Goal: Task Accomplishment & Management: Manage account settings

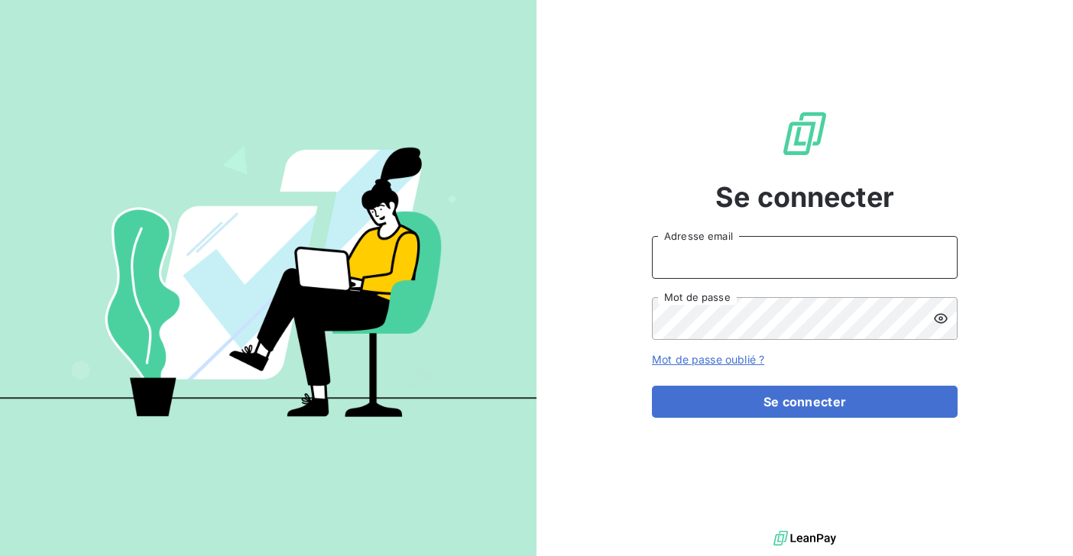
click at [715, 256] on input "Adresse email" at bounding box center [805, 257] width 306 height 43
type input "salome@heypongo.com"
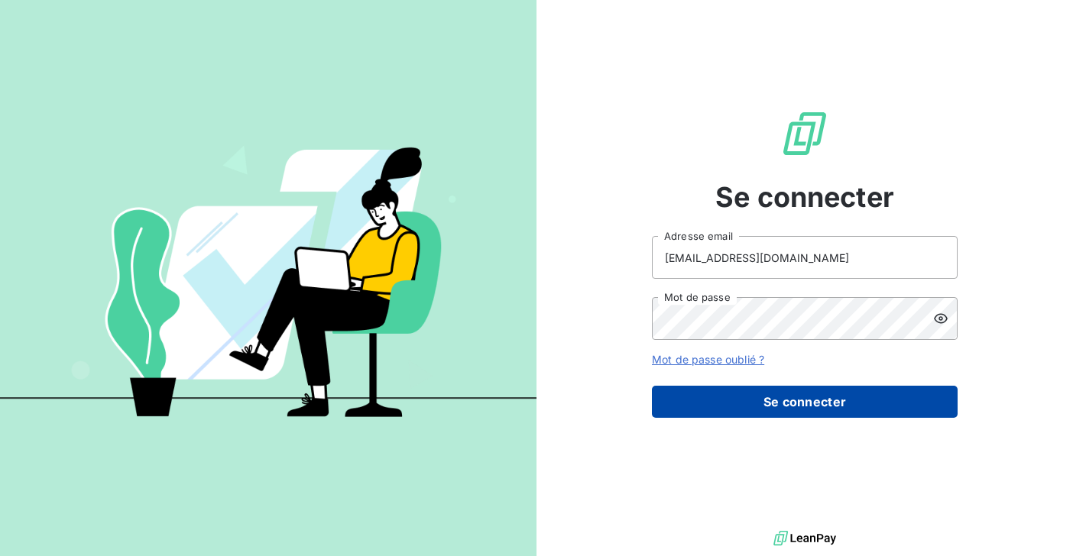
click at [692, 403] on button "Se connecter" at bounding box center [805, 402] width 306 height 32
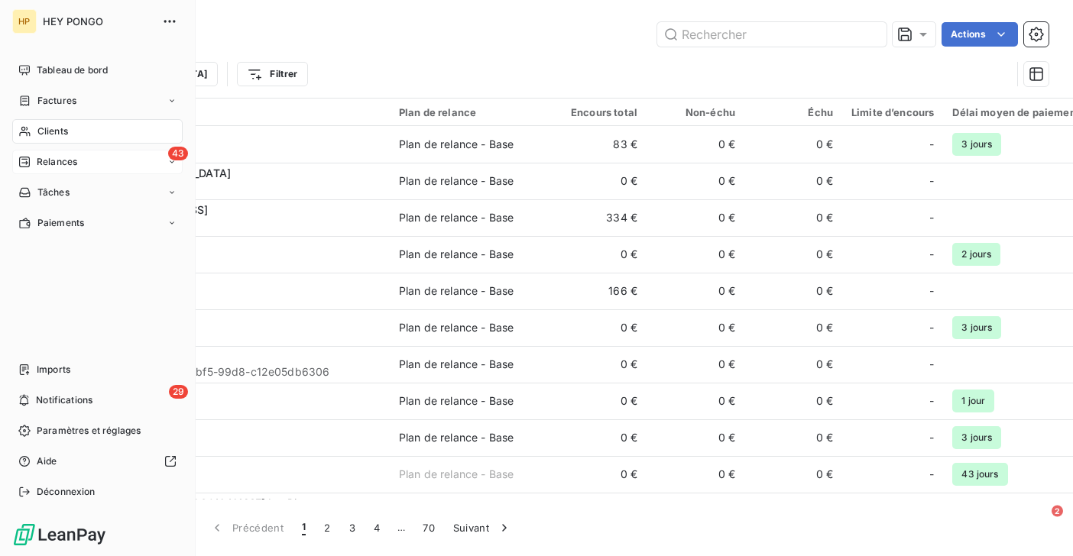
click at [82, 155] on div "43 Relances" at bounding box center [97, 162] width 170 height 24
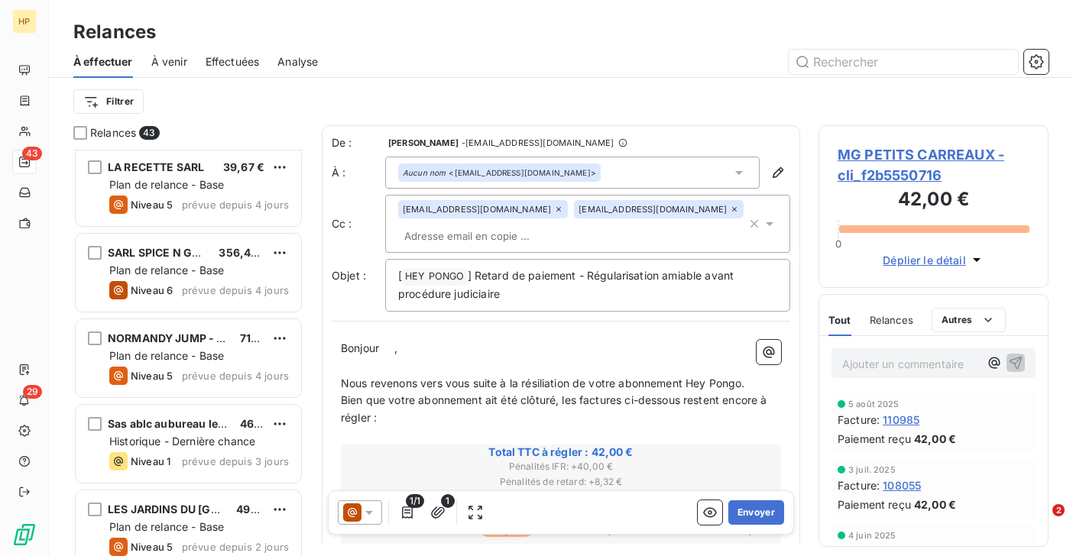
scroll to position [3273, 0]
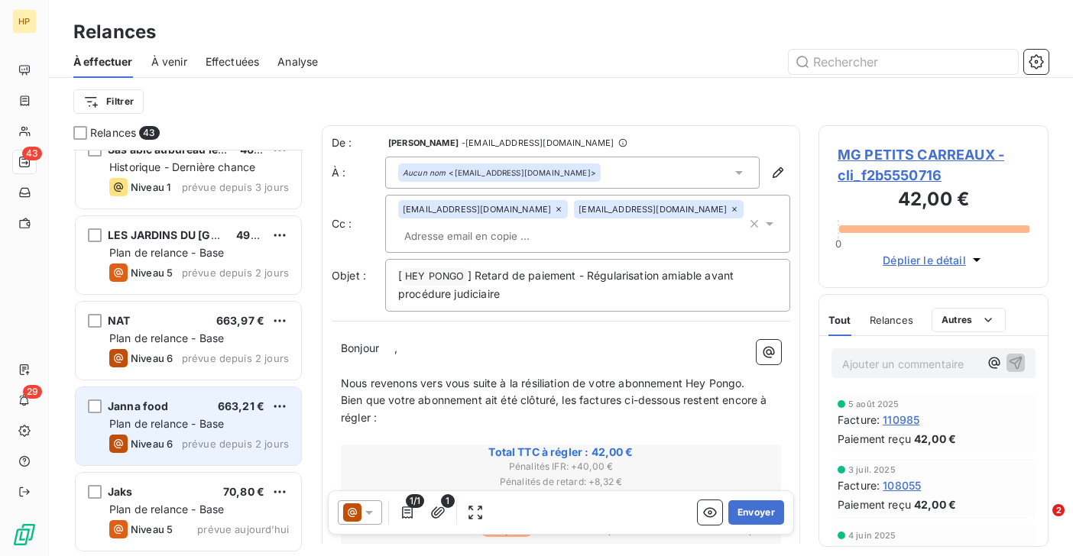
click at [190, 438] on span "prévue depuis 2 jours" at bounding box center [235, 444] width 107 height 12
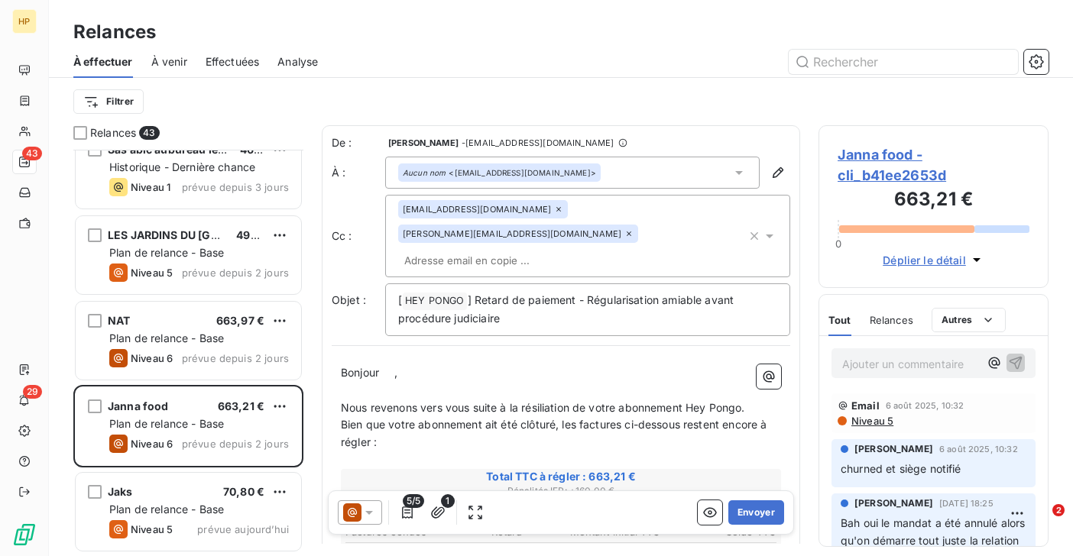
click at [899, 155] on span "Janna food - cli_b41ee2653d" at bounding box center [933, 164] width 192 height 41
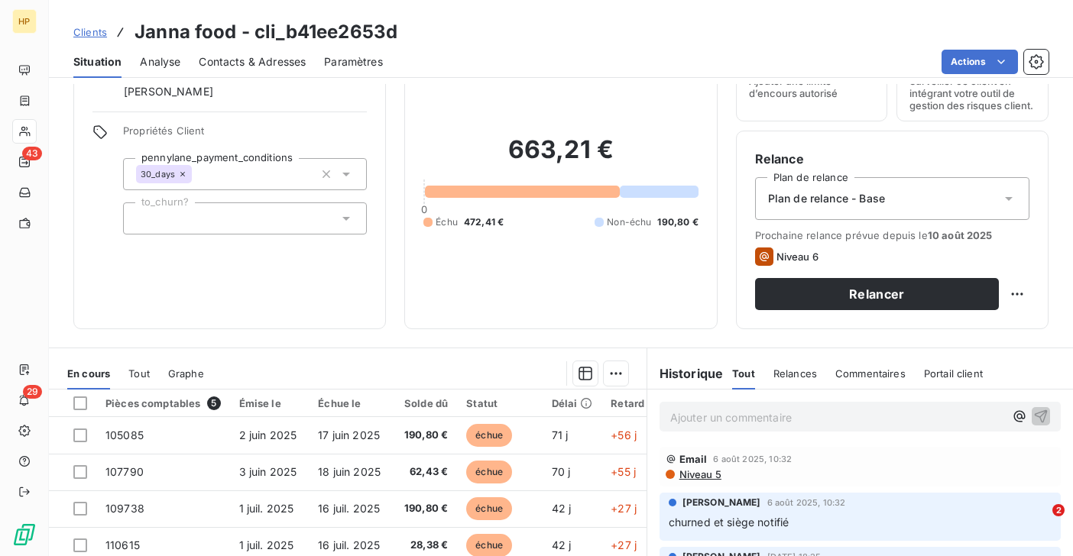
scroll to position [53, 0]
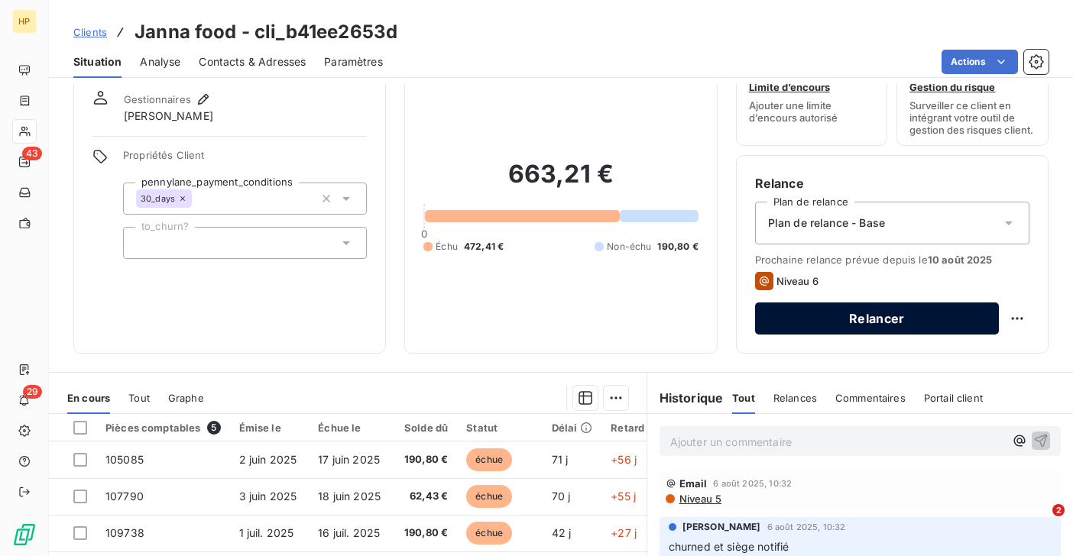
click at [943, 319] on button "Relancer" at bounding box center [877, 319] width 244 height 32
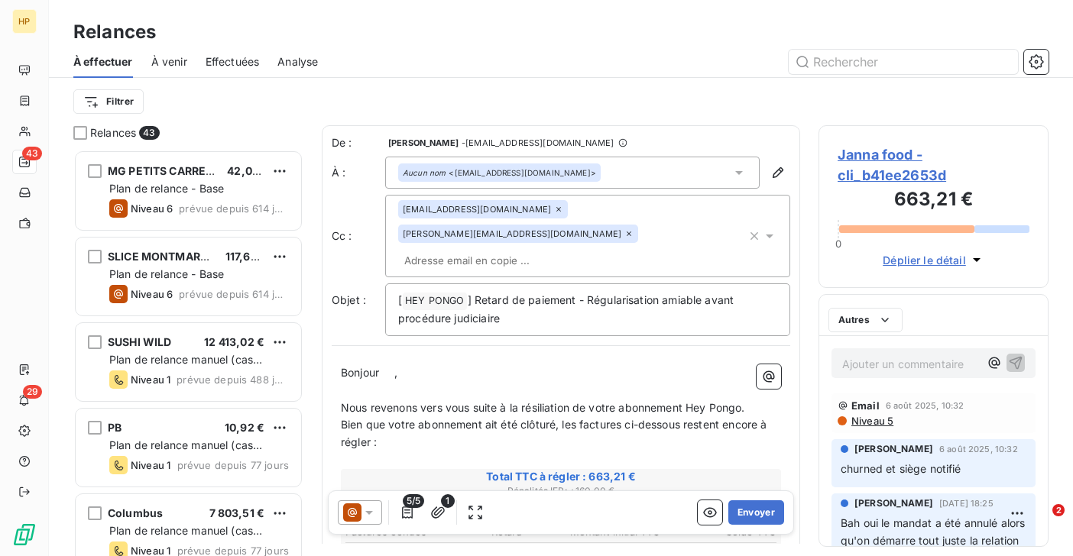
scroll to position [406, 230]
click at [398, 364] on p "Bonjour ﻿ ﻿ ," at bounding box center [561, 373] width 440 height 18
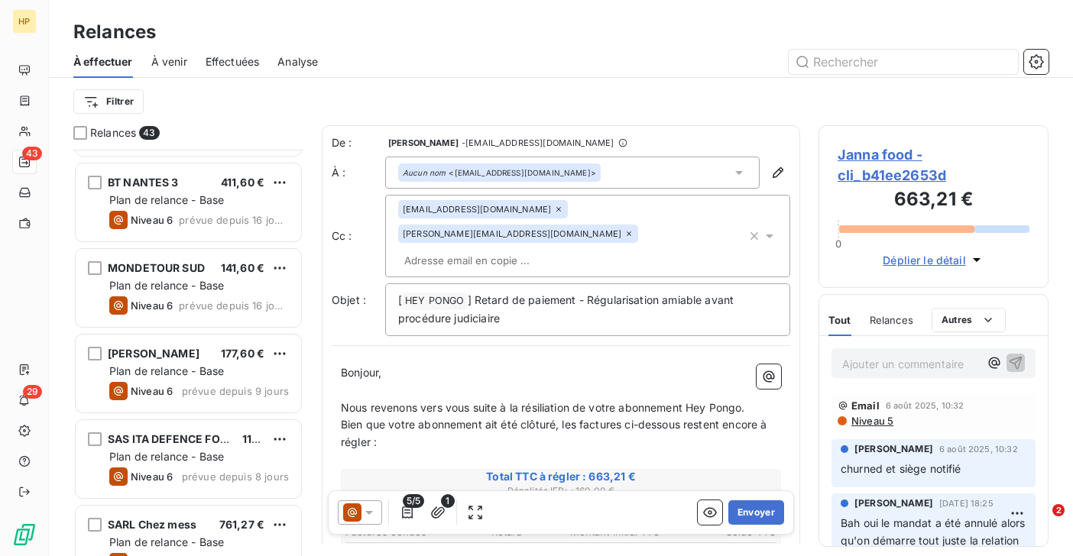
scroll to position [3273, 0]
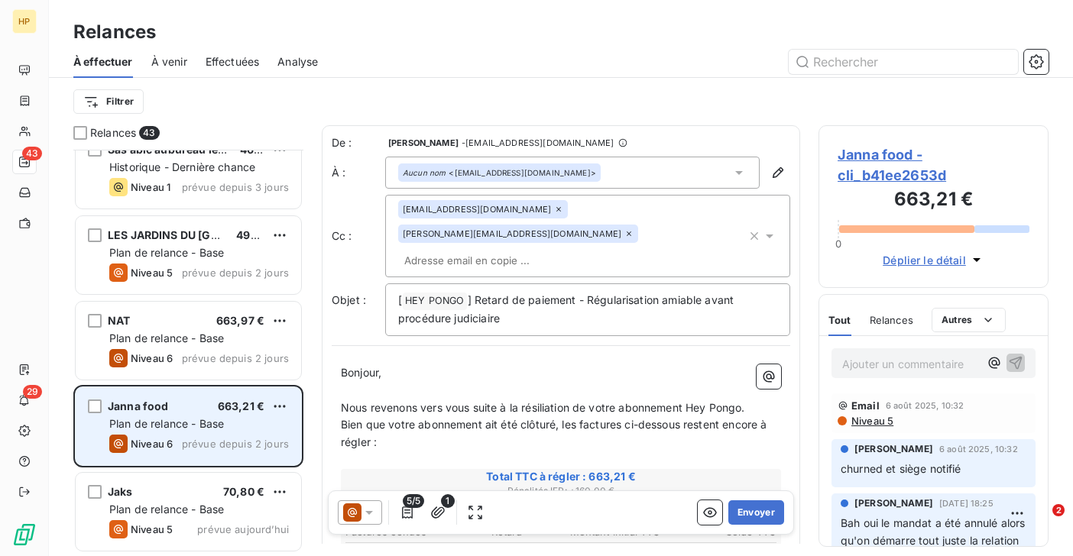
click at [150, 406] on span "Janna food" at bounding box center [138, 406] width 61 height 13
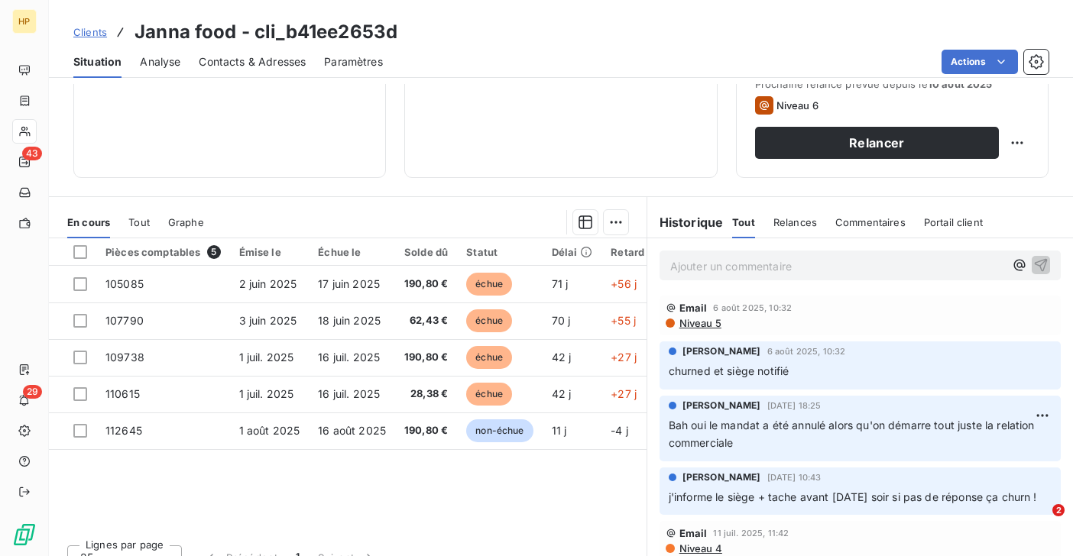
scroll to position [251, 0]
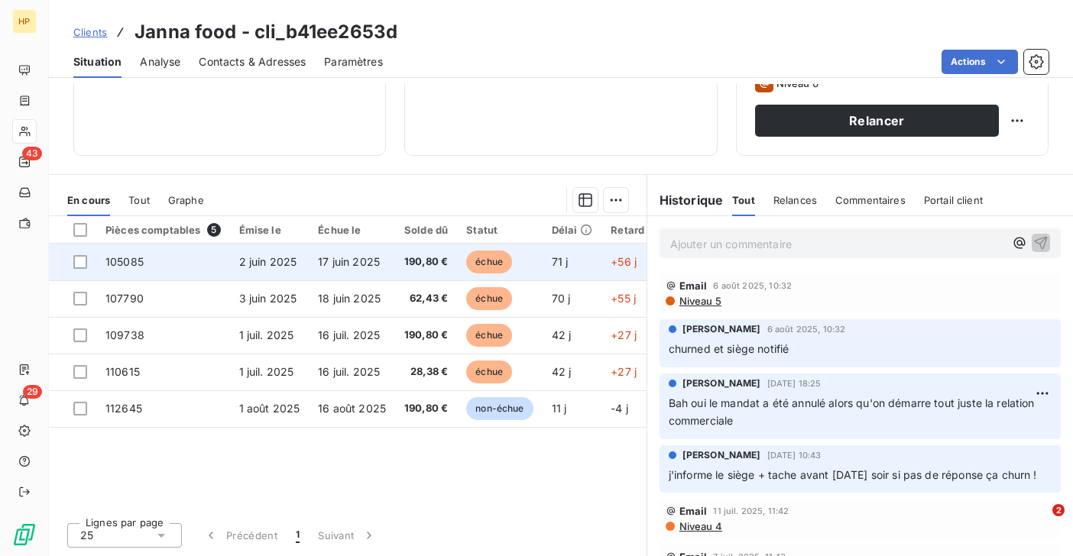
click at [370, 267] on span "17 juin 2025" at bounding box center [349, 261] width 62 height 13
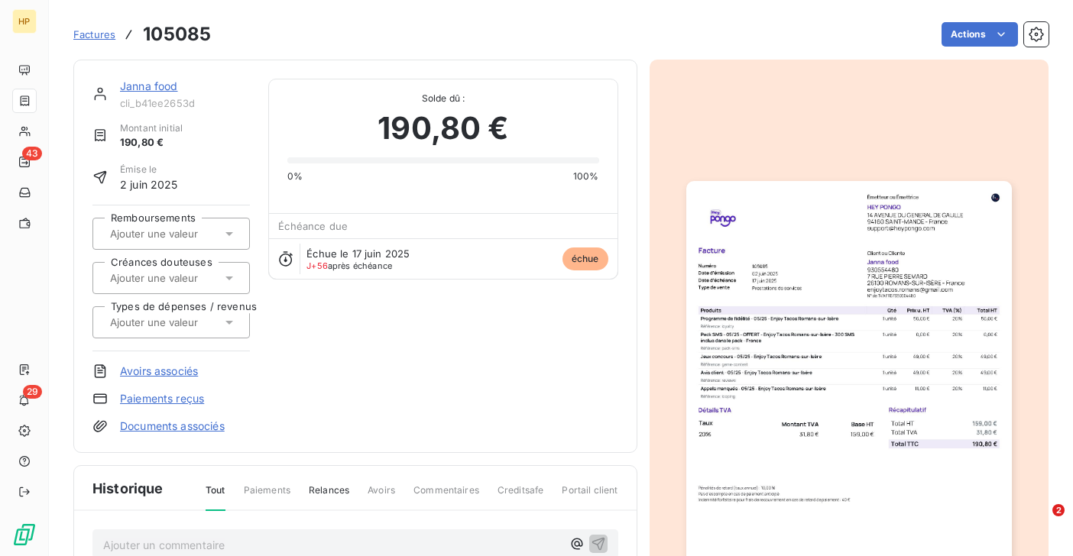
click at [143, 89] on link "Janna food" at bounding box center [149, 85] width 58 height 13
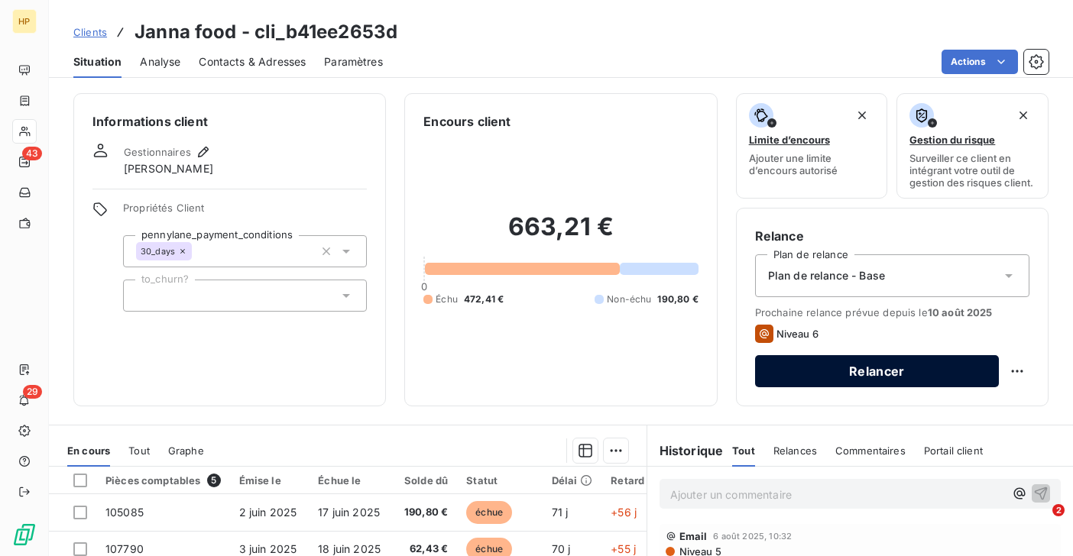
click at [832, 368] on button "Relancer" at bounding box center [877, 371] width 244 height 32
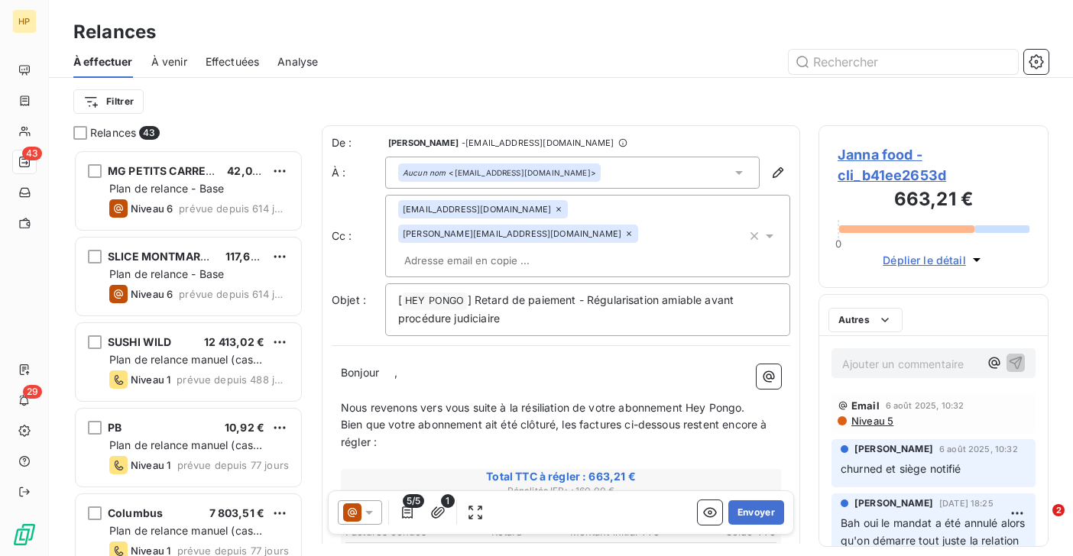
scroll to position [406, 230]
click at [397, 366] on span "," at bounding box center [395, 372] width 3 height 13
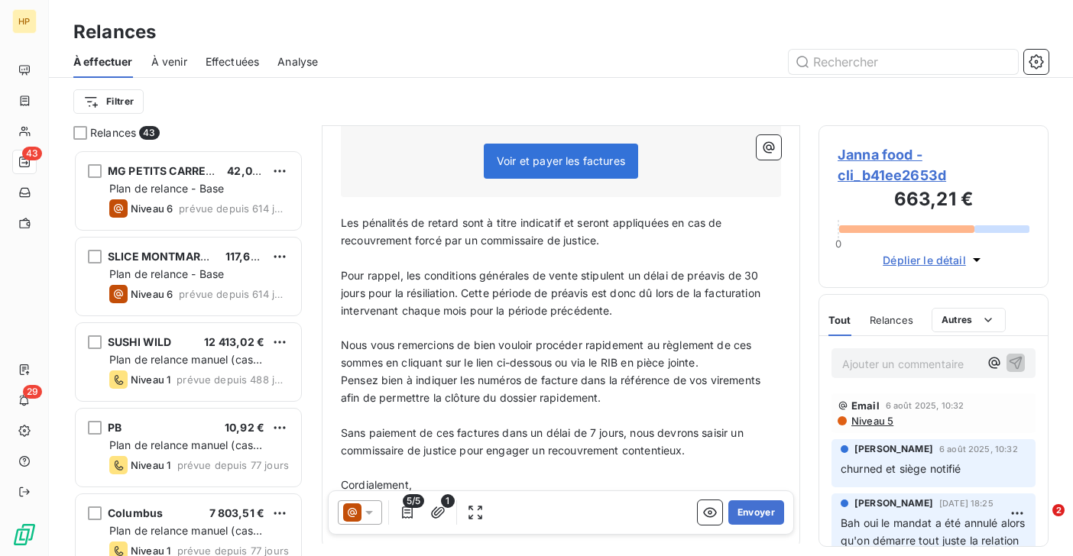
scroll to position [666, 0]
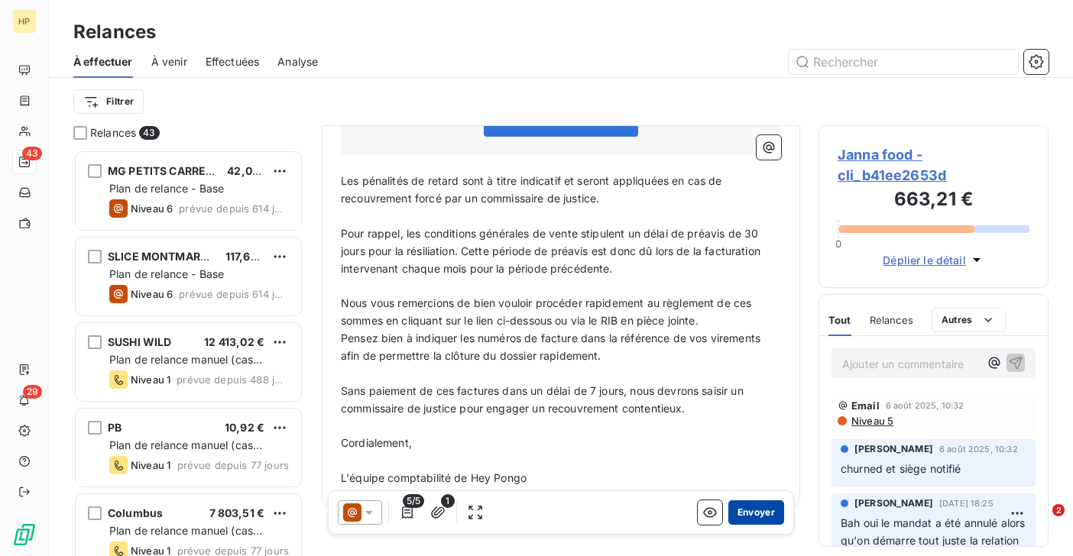
click at [759, 517] on button "Envoyer" at bounding box center [756, 512] width 56 height 24
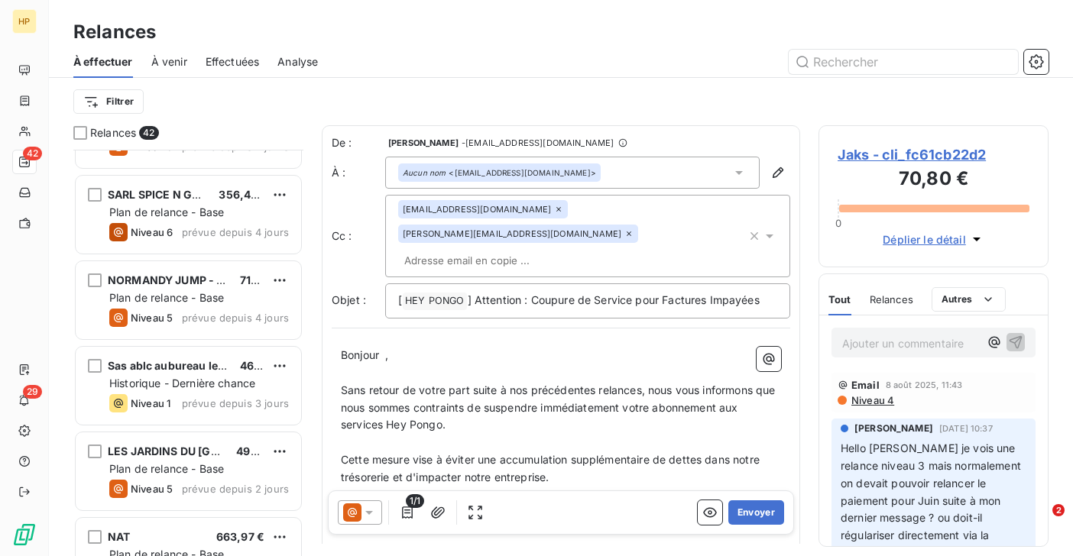
scroll to position [3188, 0]
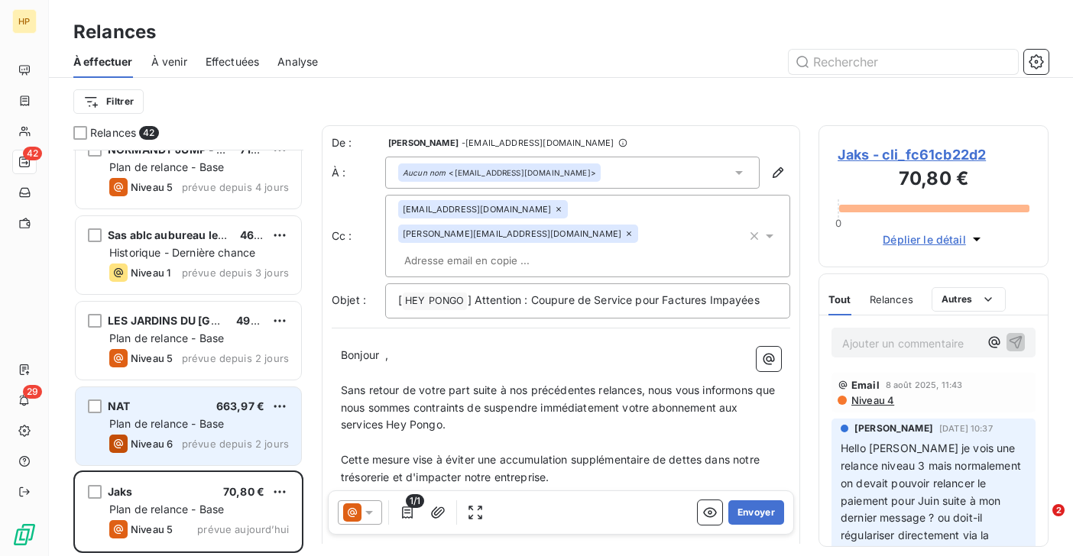
click at [183, 409] on div "NAT 663,97 €" at bounding box center [199, 407] width 180 height 14
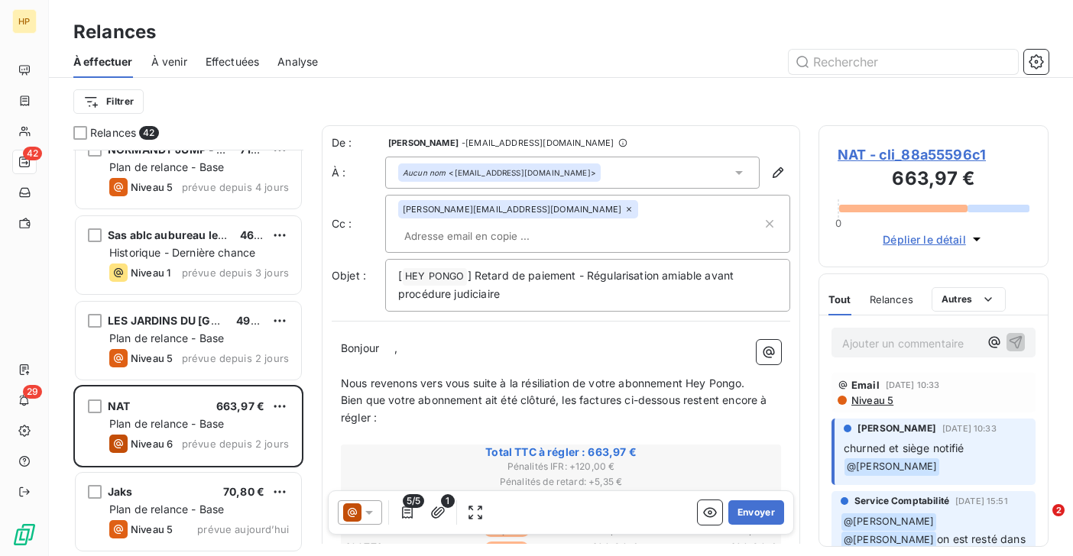
click at [919, 155] on span "NAT - cli_88a55596c1" at bounding box center [933, 154] width 192 height 21
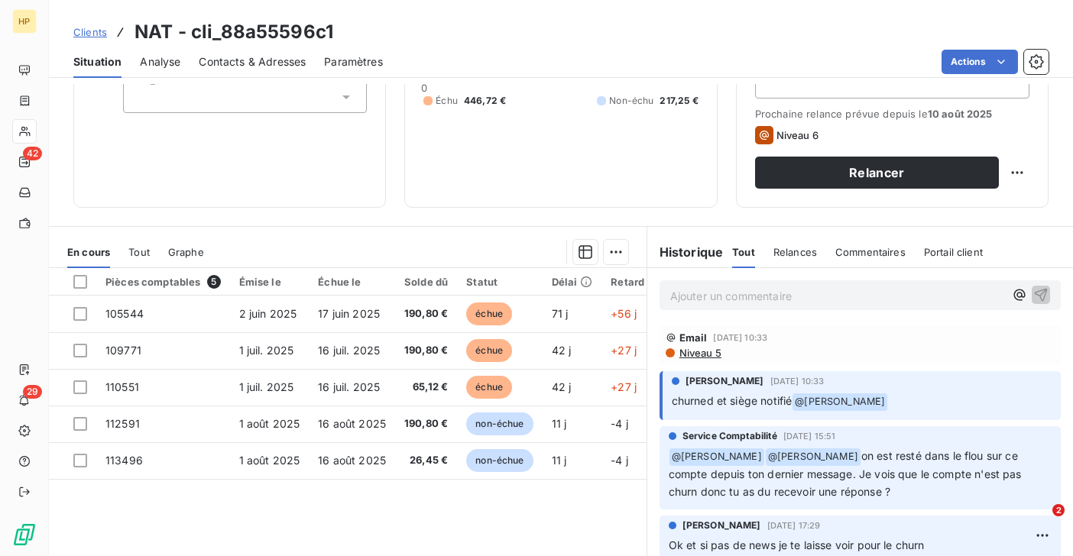
scroll to position [210, 0]
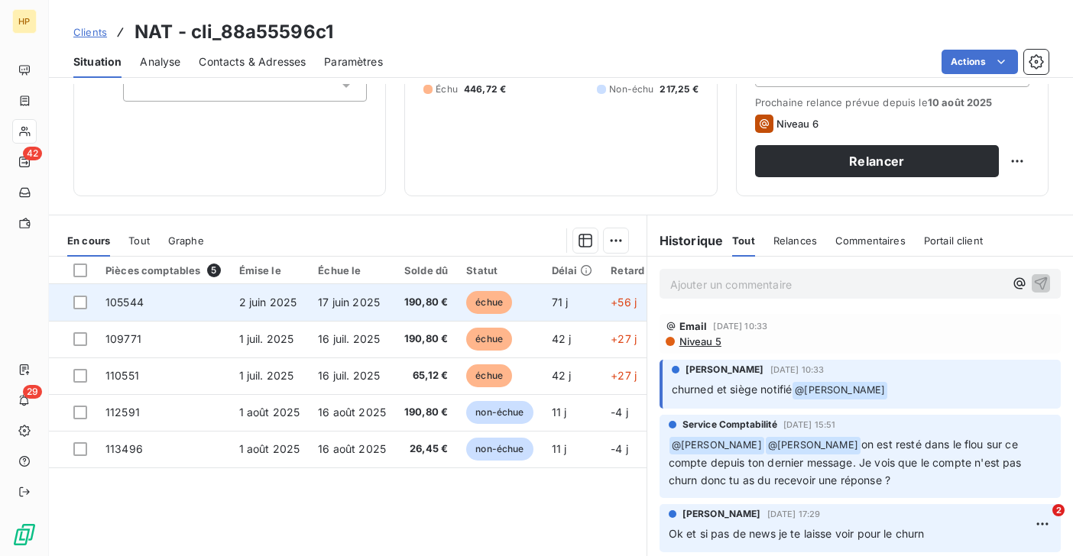
click at [422, 309] on span "190,80 €" at bounding box center [426, 302] width 44 height 15
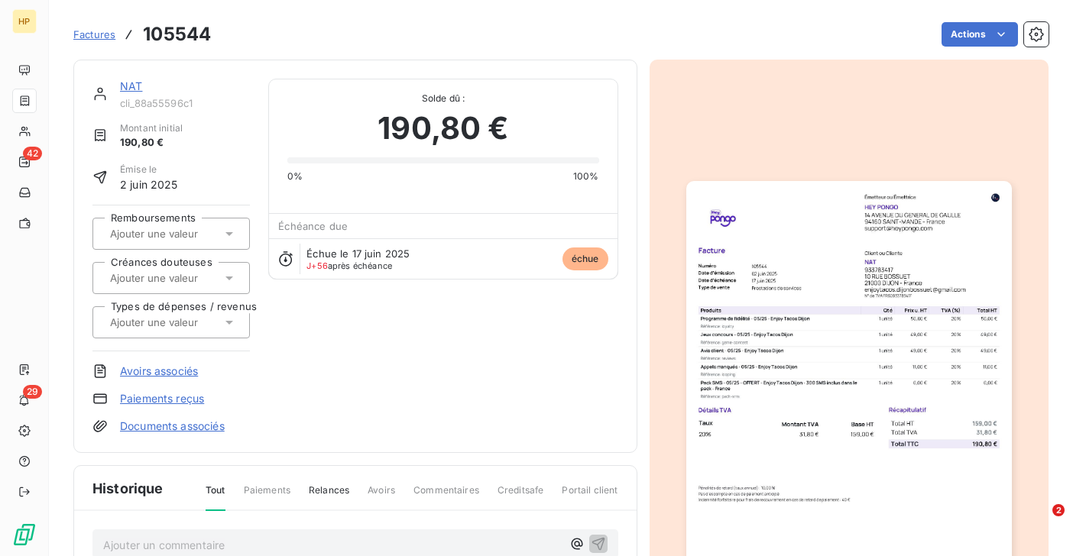
click at [125, 85] on link "NAT" at bounding box center [131, 85] width 22 height 13
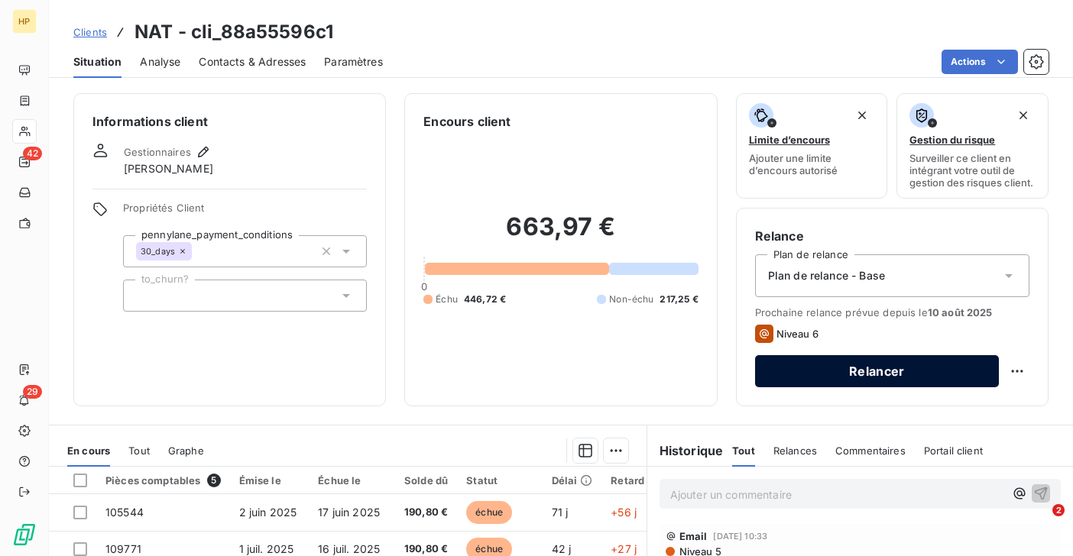
click at [891, 371] on button "Relancer" at bounding box center [877, 371] width 244 height 32
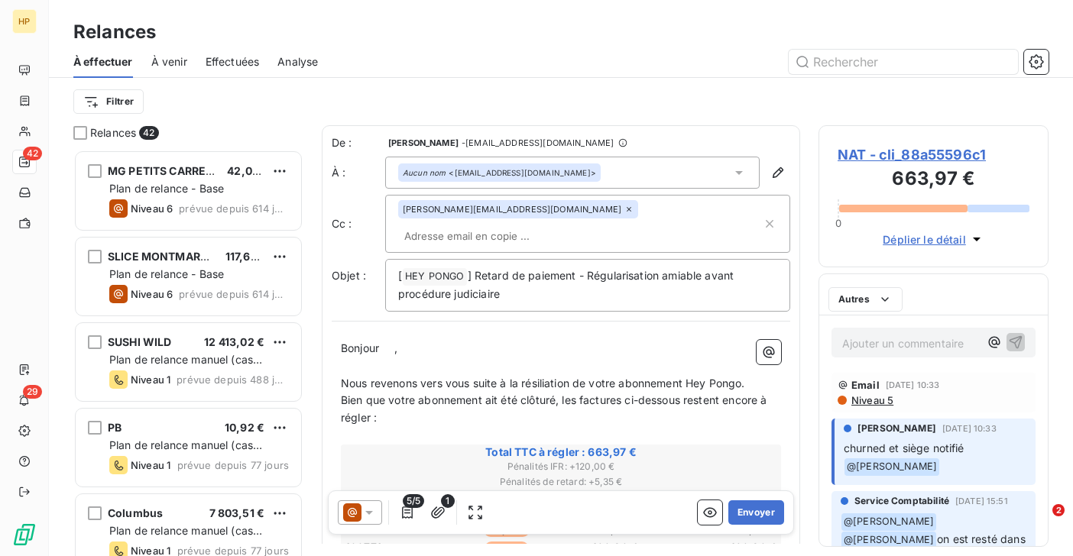
scroll to position [406, 230]
click at [397, 341] on span "," at bounding box center [395, 347] width 3 height 13
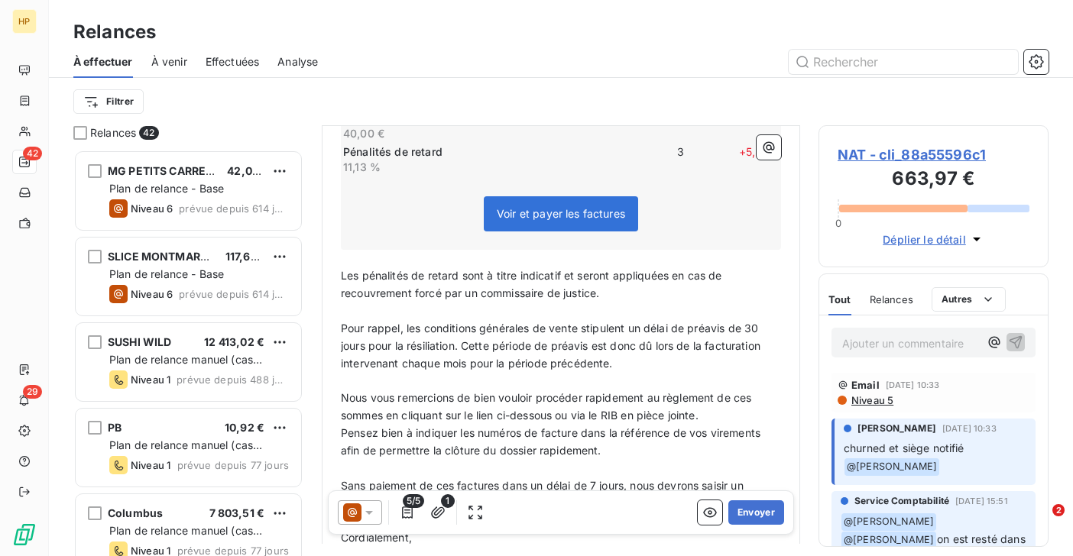
scroll to position [643, 0]
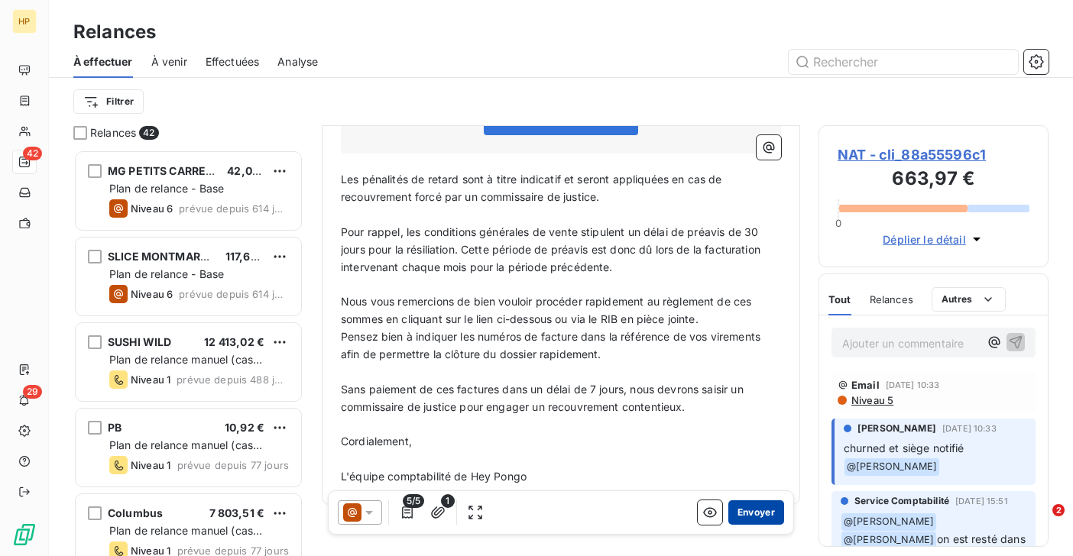
click at [761, 509] on button "Envoyer" at bounding box center [756, 512] width 56 height 24
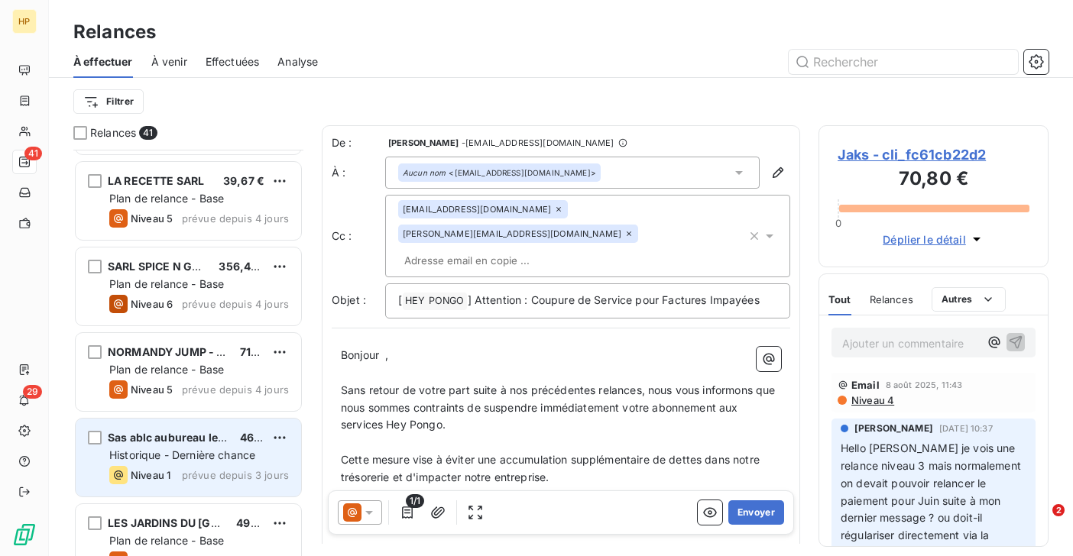
scroll to position [2985, 0]
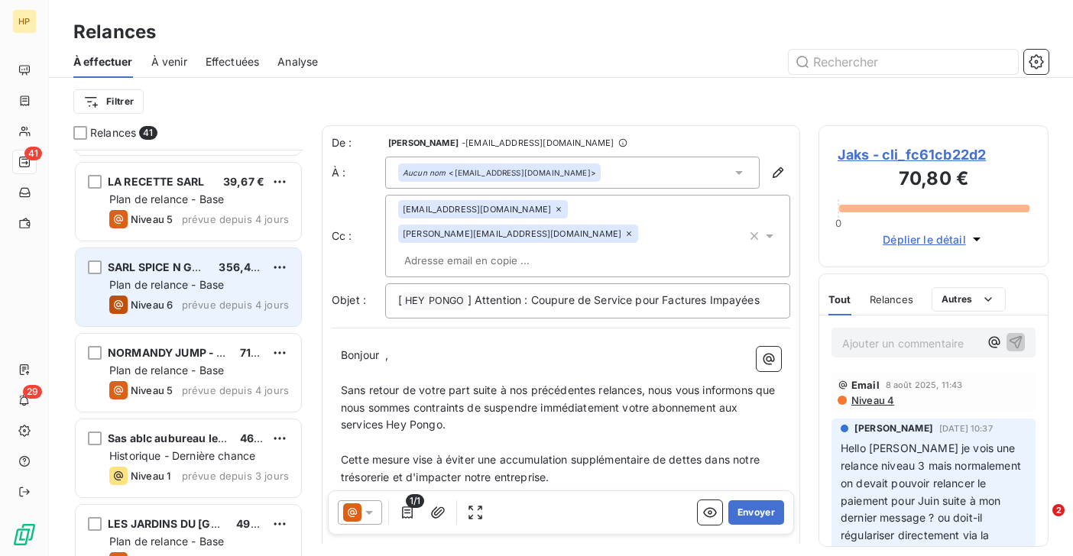
click at [170, 304] on span "Niveau 6" at bounding box center [152, 305] width 42 height 12
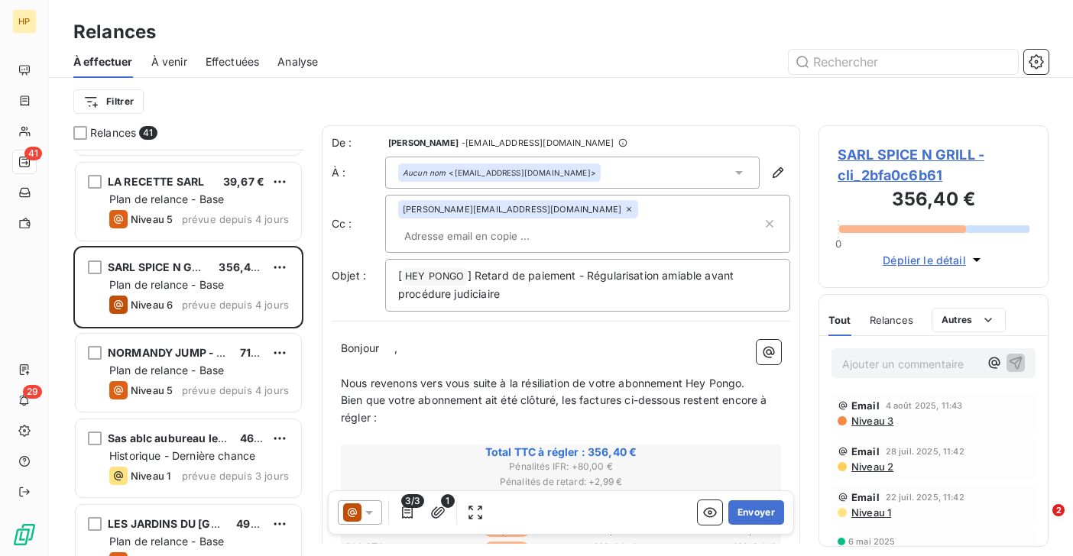
click at [917, 156] on span "SARL SPICE N GRILL - cli_2bfa0c6b61" at bounding box center [933, 164] width 192 height 41
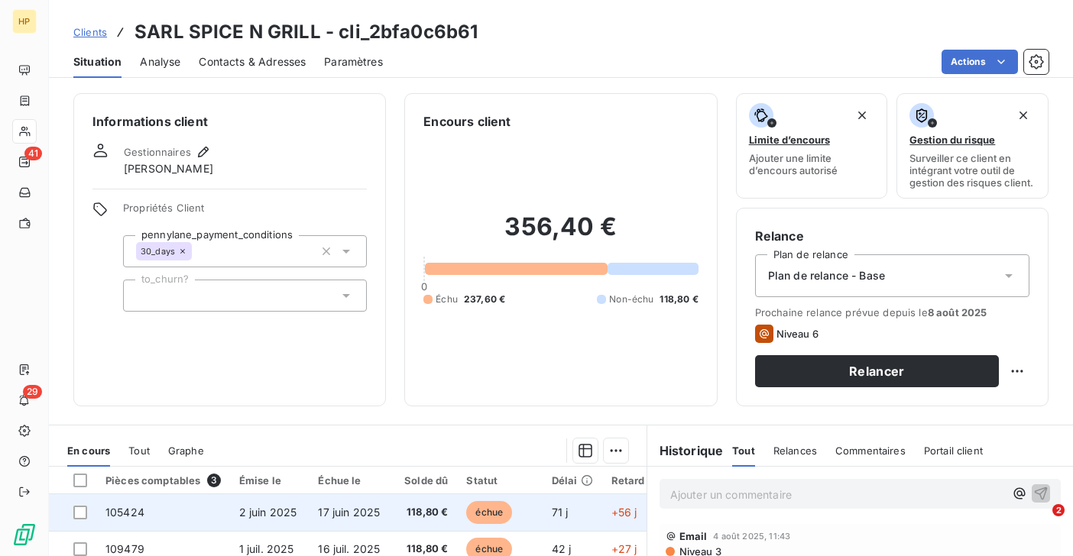
click at [323, 508] on span "17 juin 2025" at bounding box center [349, 512] width 62 height 13
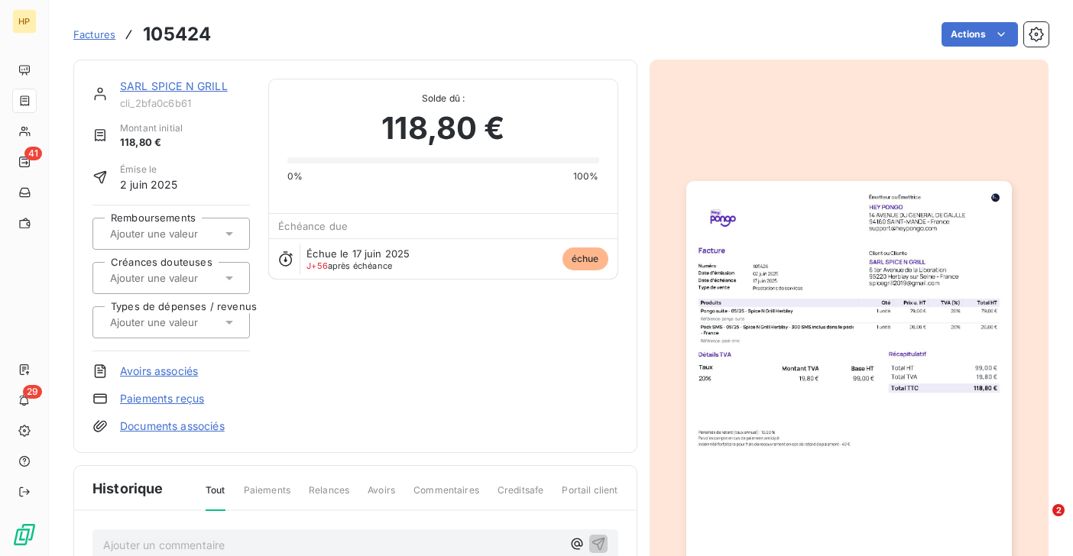
click at [194, 90] on link "SARL SPICE N GRILL" at bounding box center [174, 85] width 108 height 13
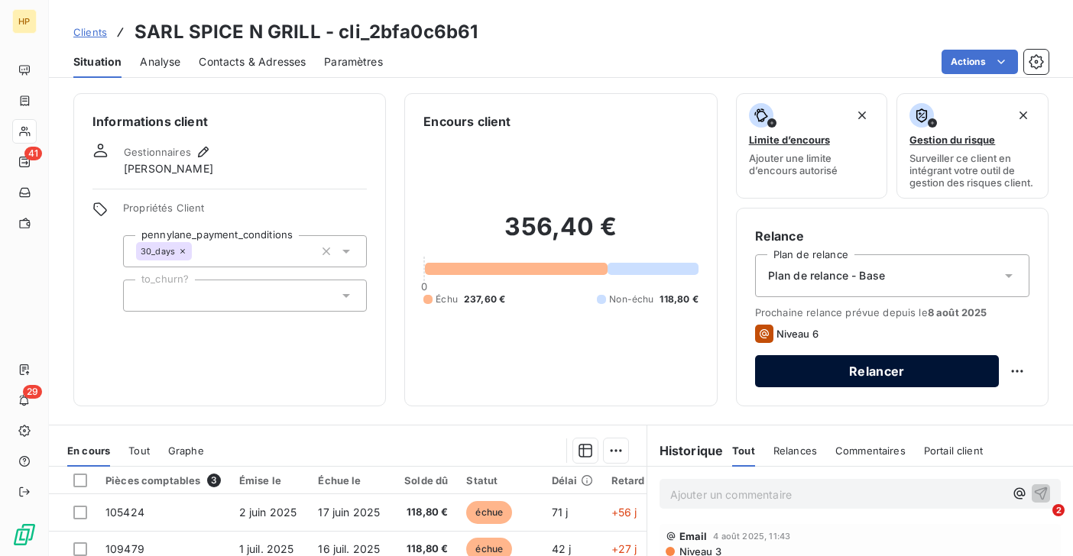
click at [863, 380] on button "Relancer" at bounding box center [877, 371] width 244 height 32
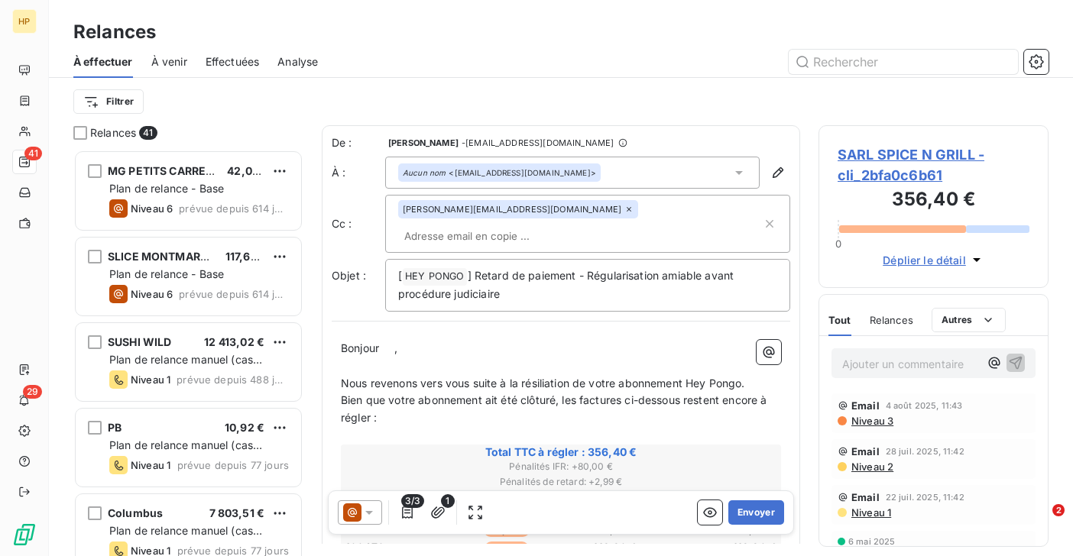
scroll to position [406, 230]
click at [397, 341] on span "," at bounding box center [395, 347] width 3 height 13
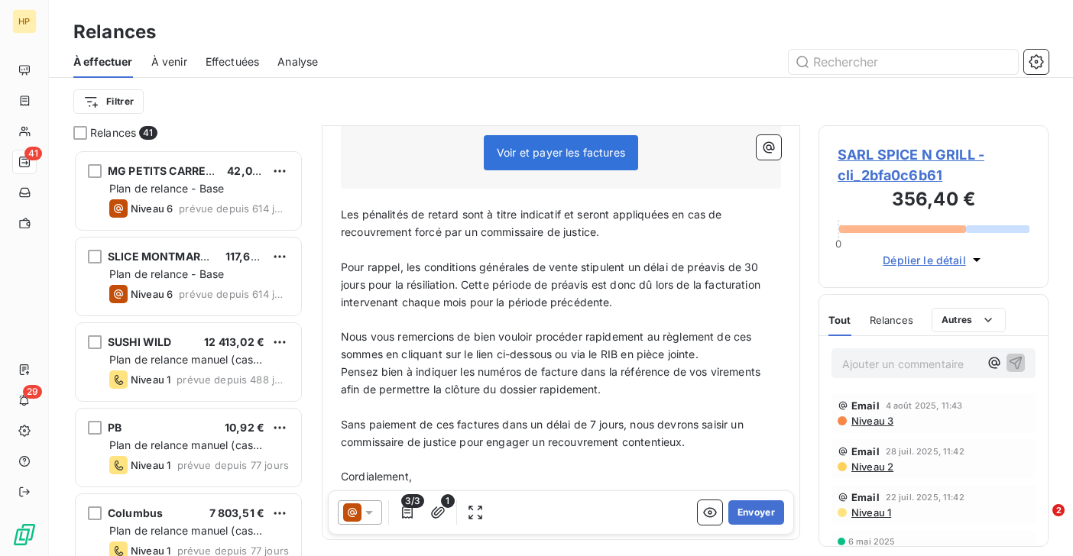
scroll to position [607, 0]
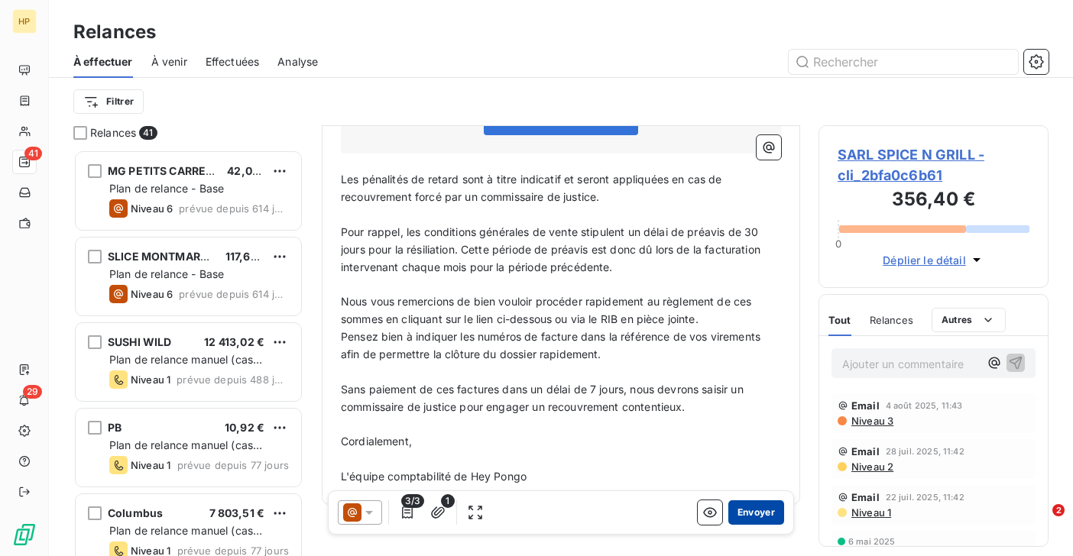
click at [769, 509] on button "Envoyer" at bounding box center [756, 512] width 56 height 24
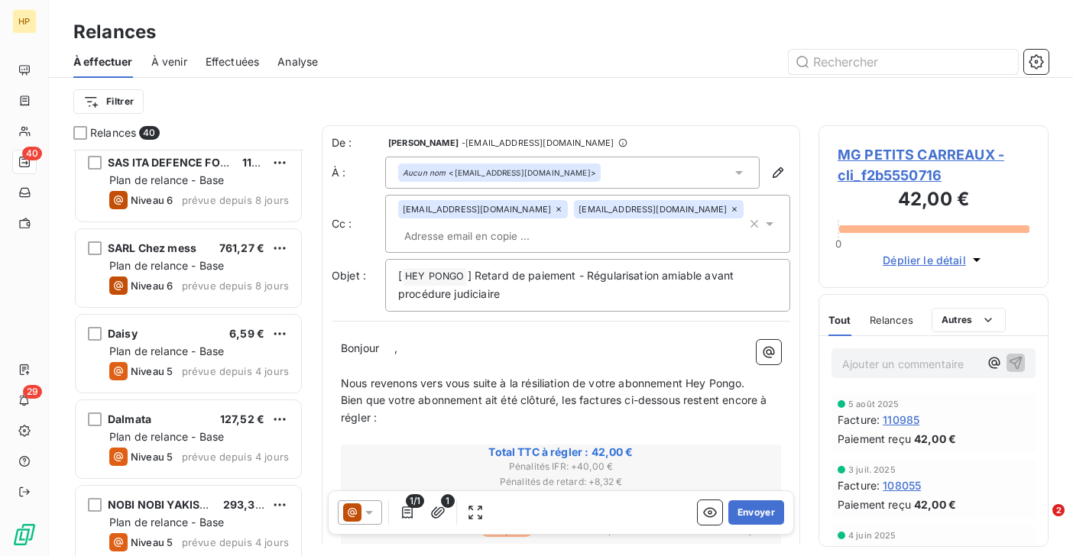
scroll to position [2617, 0]
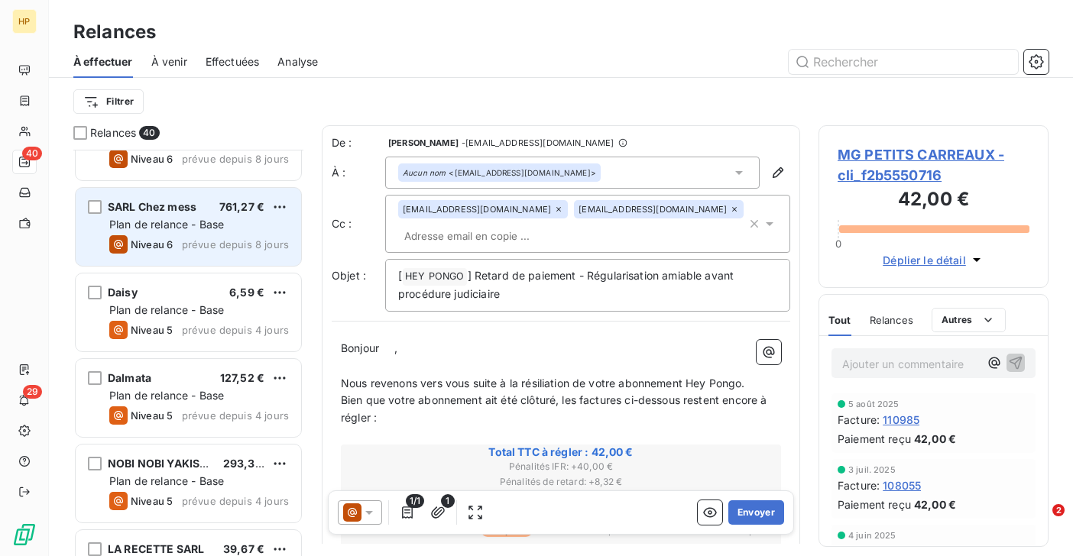
click at [165, 235] on div "Niveau 6" at bounding box center [140, 244] width 63 height 18
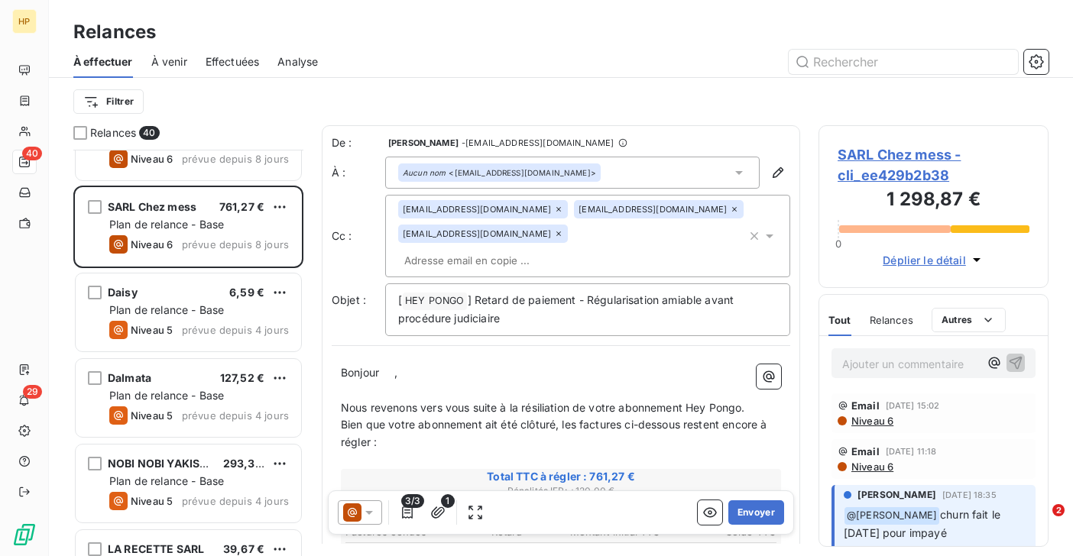
click at [895, 151] on span "SARL Chez mess - cli_ee429b2b38" at bounding box center [933, 164] width 192 height 41
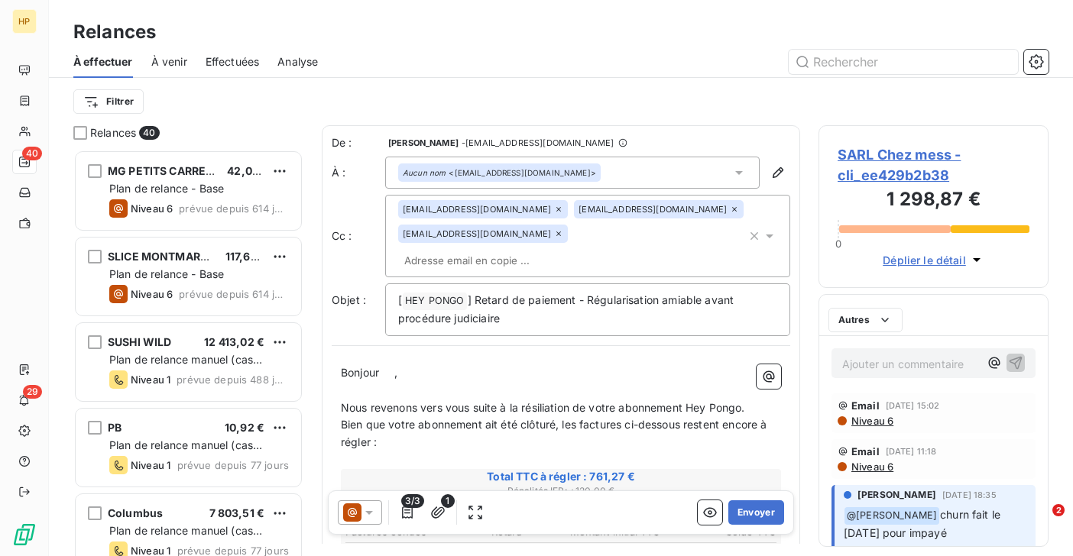
scroll to position [406, 230]
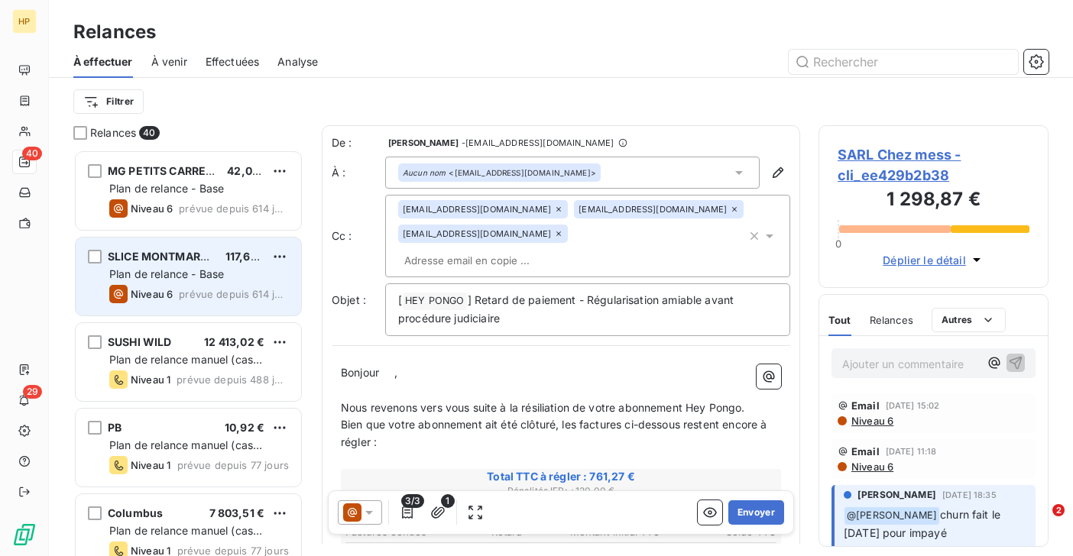
click at [166, 278] on span "Plan de relance - Base" at bounding box center [166, 273] width 115 height 13
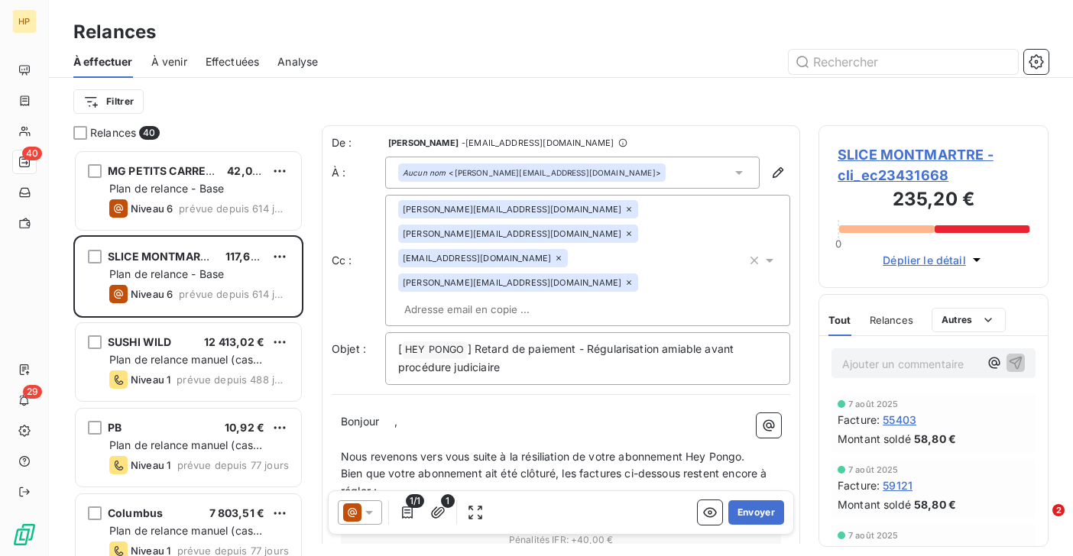
click at [894, 156] on span "SLICE MONTMARTRE - cli_ec23431668" at bounding box center [933, 164] width 192 height 41
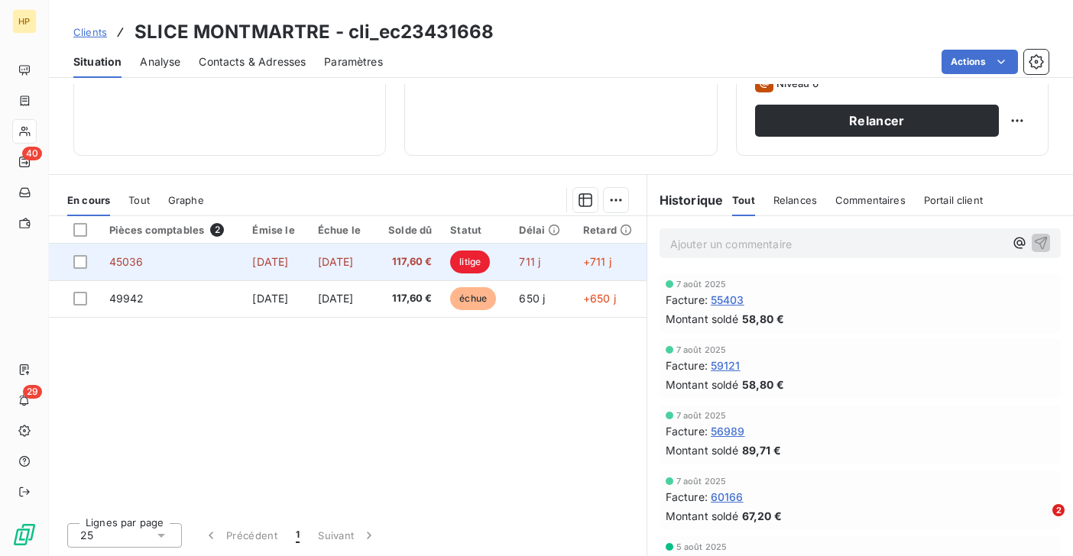
click at [354, 265] on span "1 sept. 2023" at bounding box center [336, 261] width 36 height 13
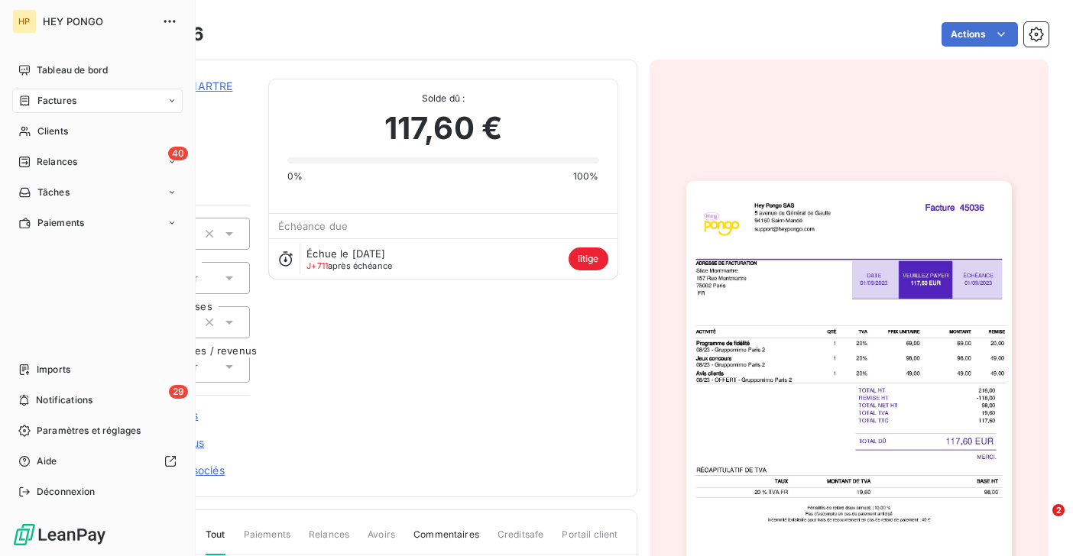
click at [33, 98] on div "Factures" at bounding box center [47, 101] width 58 height 14
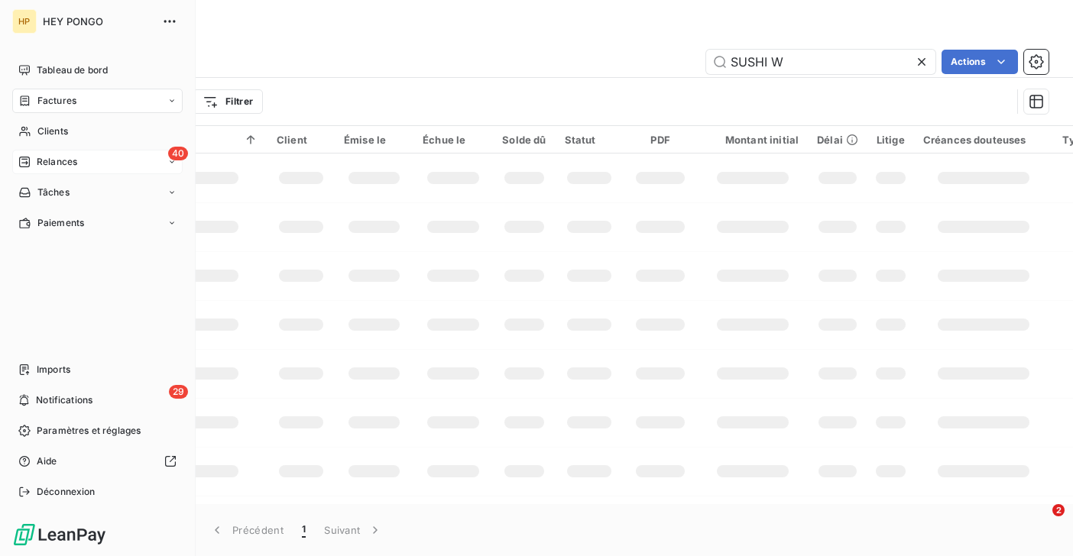
click at [48, 157] on span "Relances" at bounding box center [57, 162] width 40 height 14
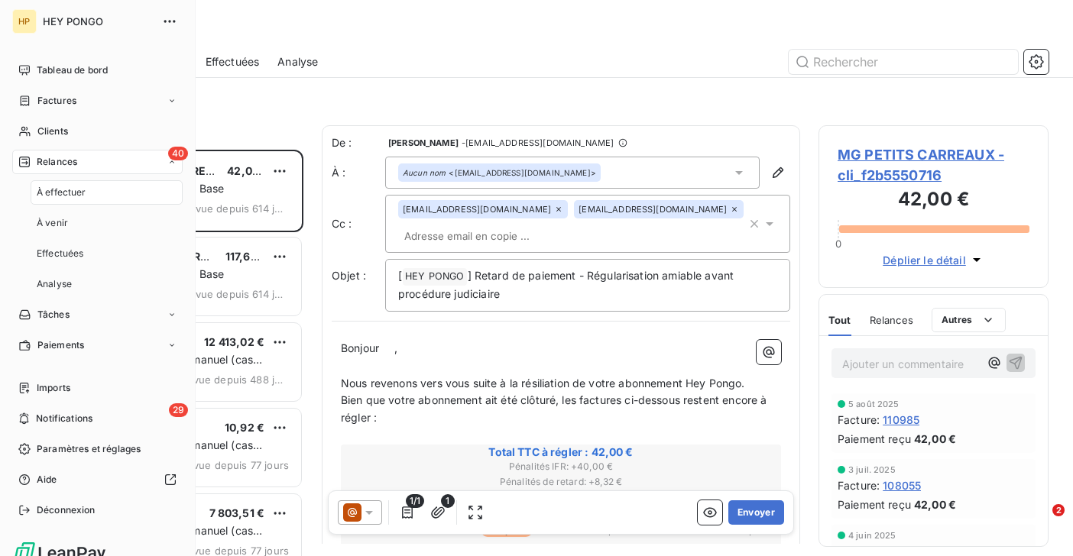
scroll to position [406, 230]
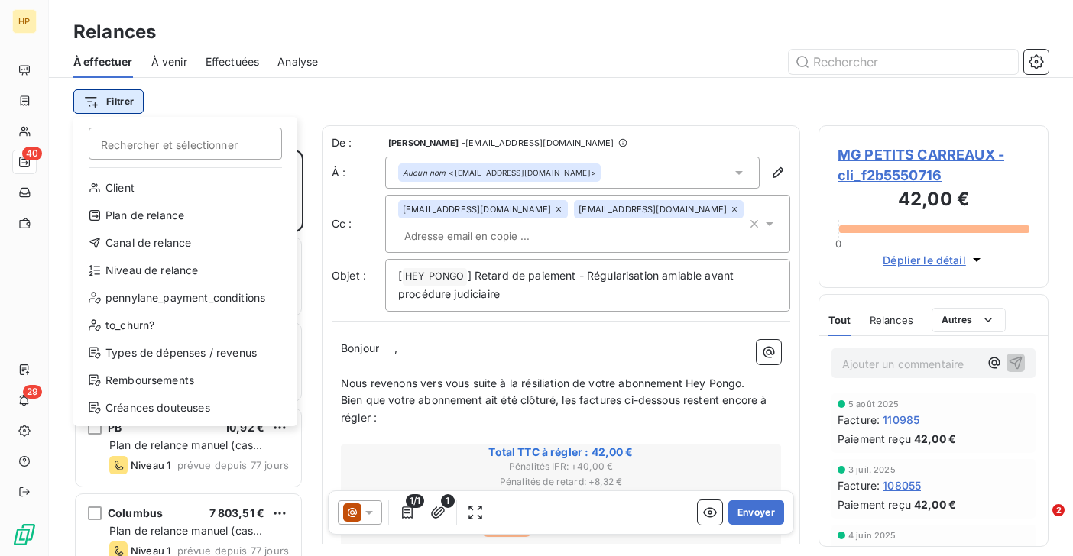
click at [124, 96] on html "HP 40 29 Relances À effectuer À venir Effectuées Analyse Filtrer Rechercher et …" at bounding box center [536, 278] width 1073 height 556
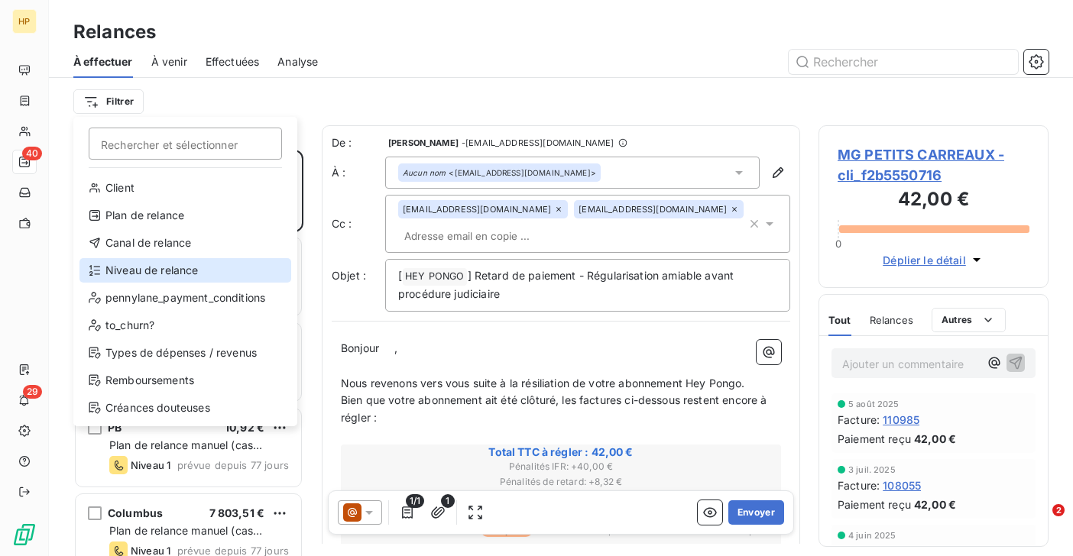
click at [169, 278] on div "Niveau de relance" at bounding box center [185, 270] width 212 height 24
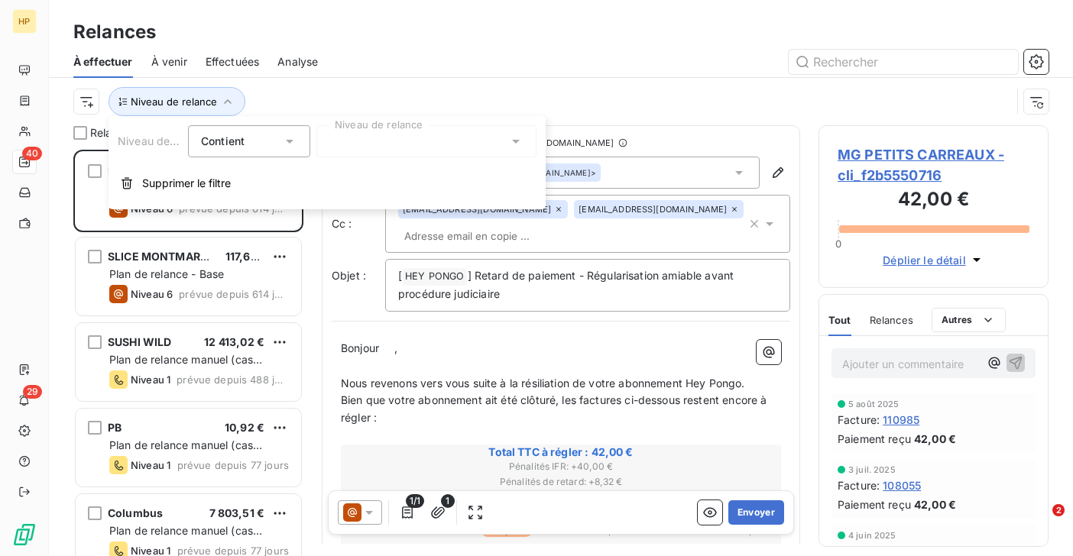
click at [364, 147] on div at bounding box center [426, 141] width 220 height 32
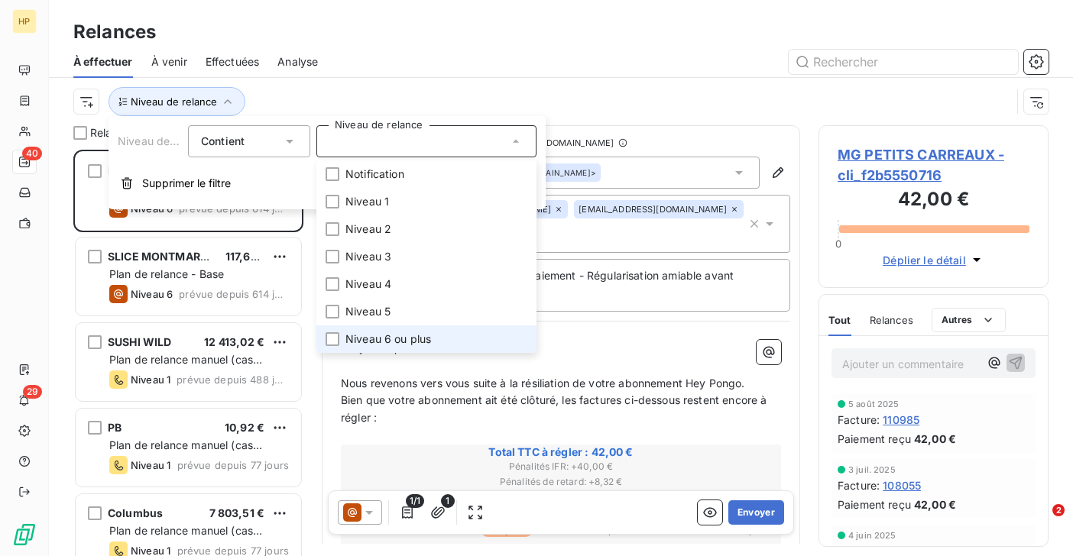
click at [364, 330] on li "Niveau 6 ou plus" at bounding box center [426, 339] width 220 height 28
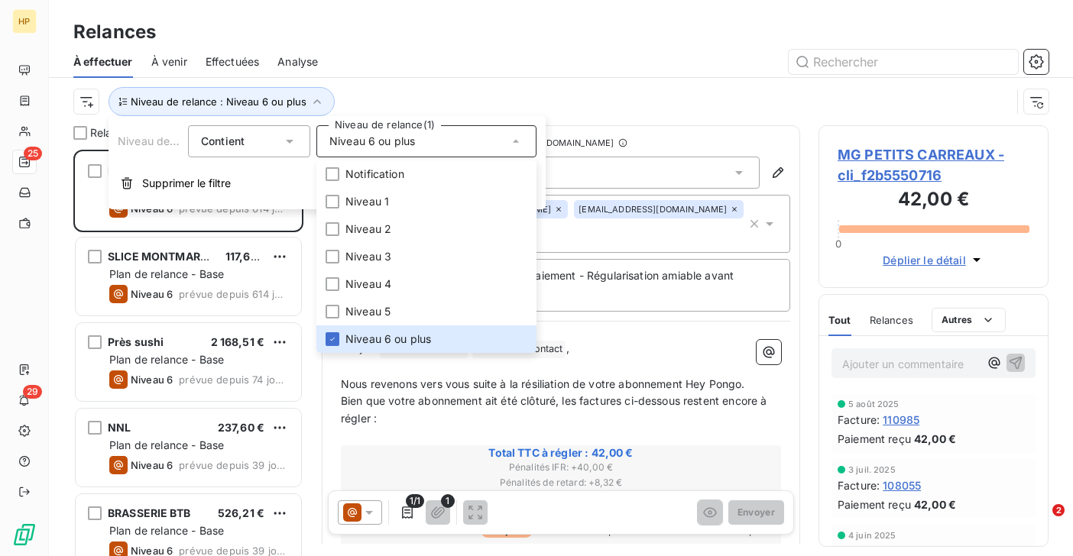
click at [435, 88] on div "Niveau de relance : Niveau 6 ou plus" at bounding box center [541, 101] width 937 height 29
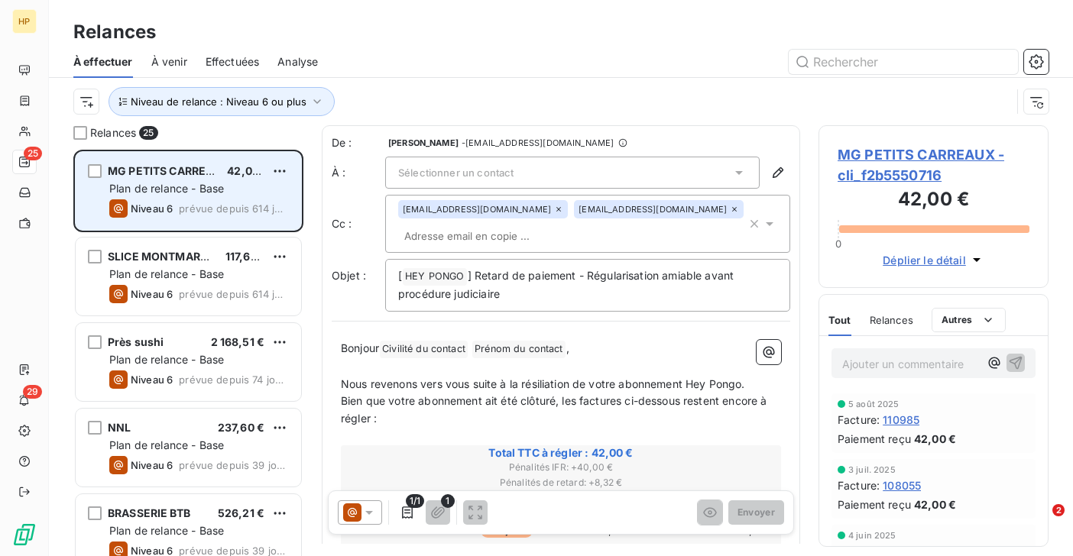
click at [227, 212] on span "prévue depuis 614 jours" at bounding box center [234, 208] width 110 height 12
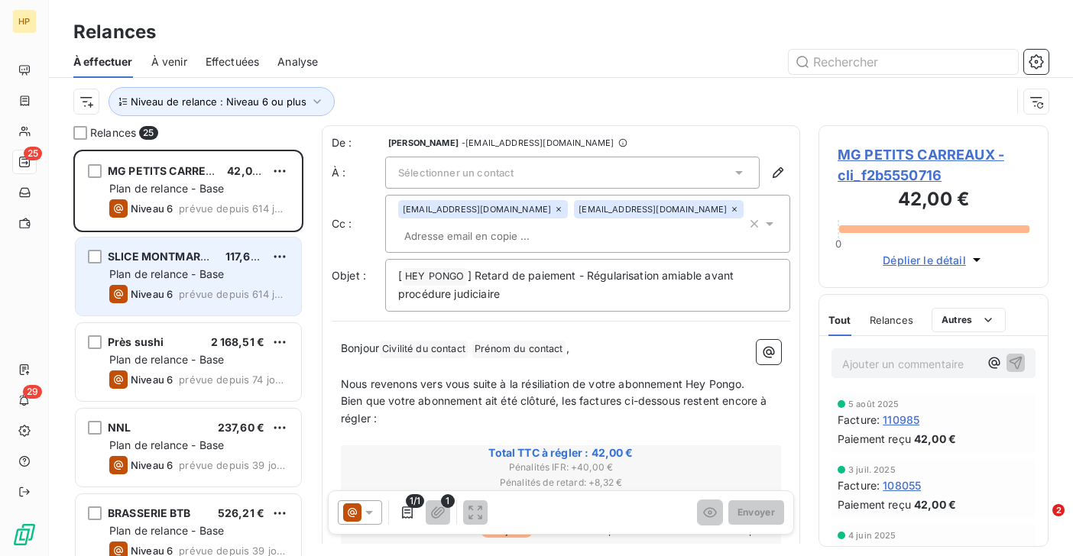
click at [204, 264] on div "SLICE MONTMARTRE 117,60 € Plan de relance - Base Niveau 6 prévue depuis 614 jou…" at bounding box center [188, 277] width 225 height 78
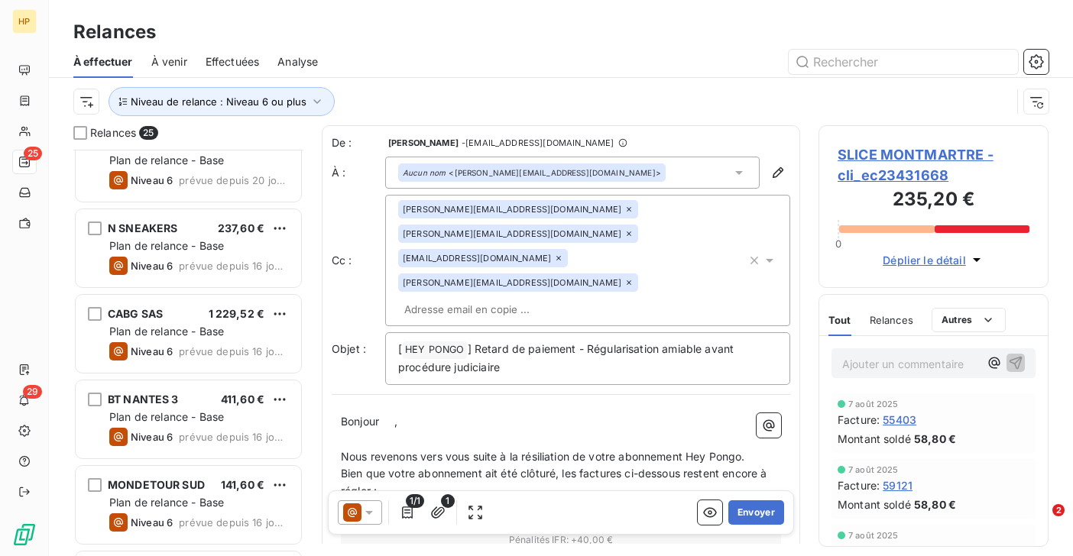
scroll to position [1733, 0]
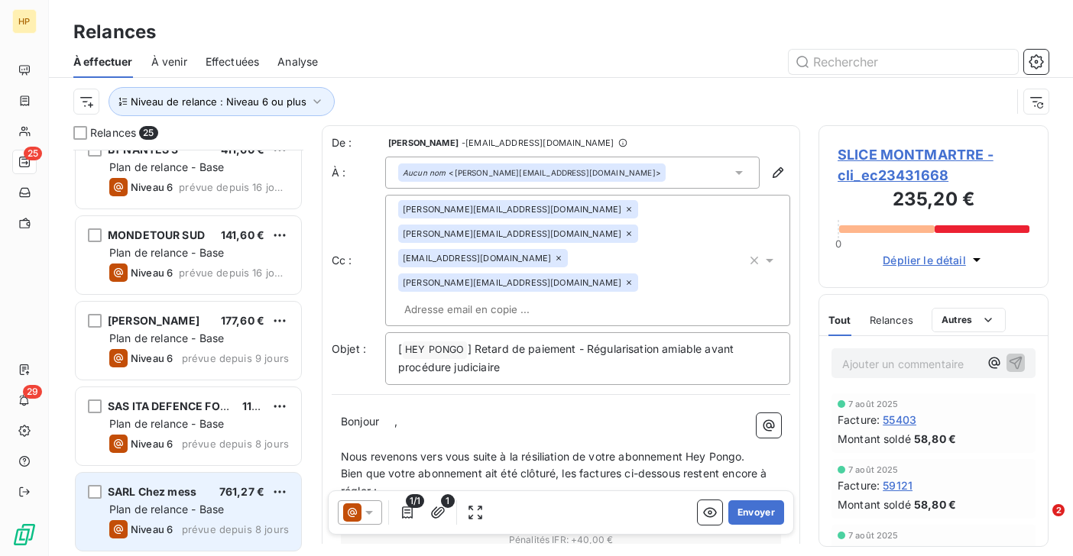
click at [188, 510] on span "Plan de relance - Base" at bounding box center [166, 509] width 115 height 13
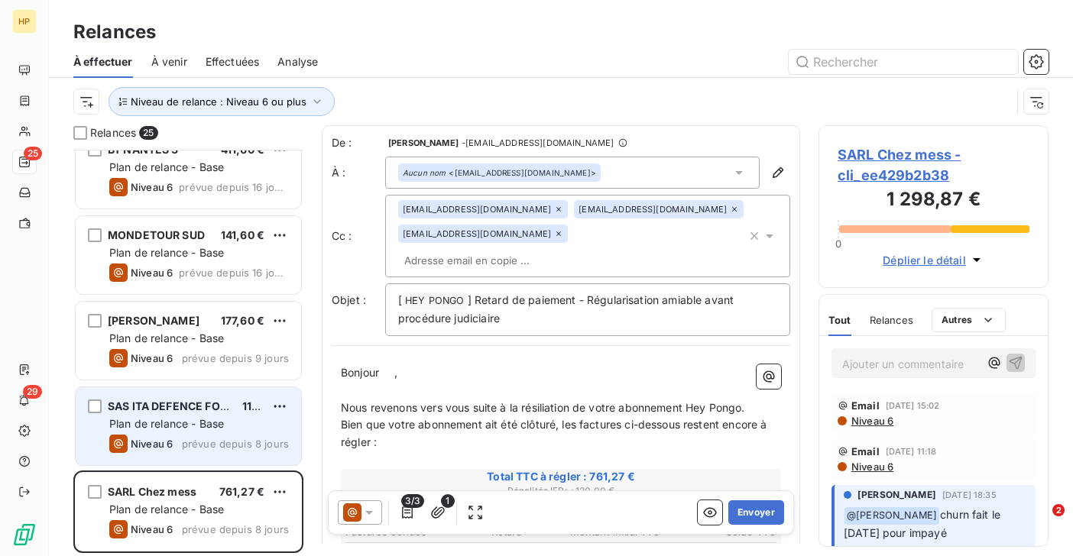
click at [191, 443] on span "prévue depuis 8 jours" at bounding box center [235, 444] width 107 height 12
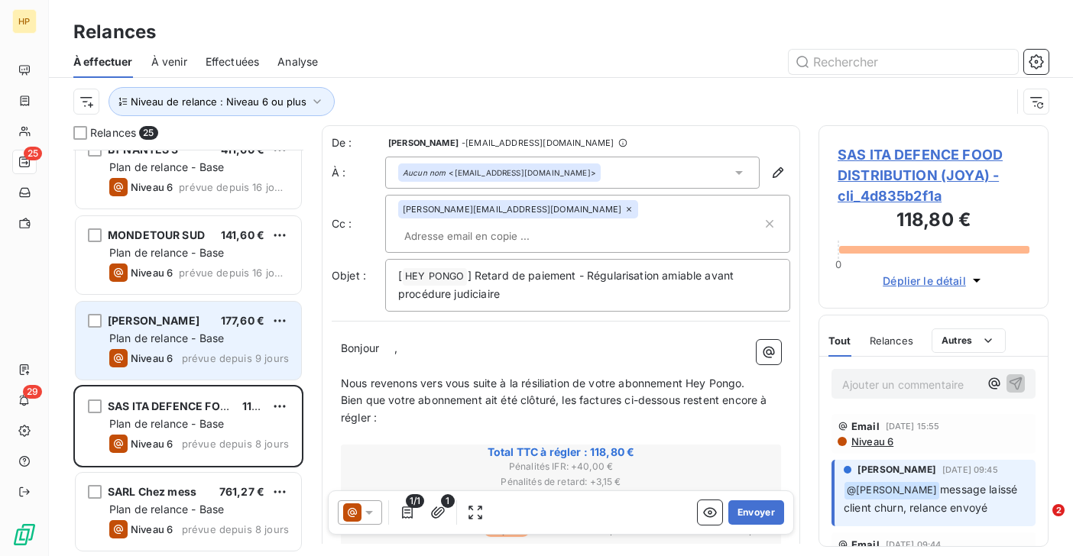
click at [205, 360] on span "prévue depuis 9 jours" at bounding box center [235, 358] width 107 height 12
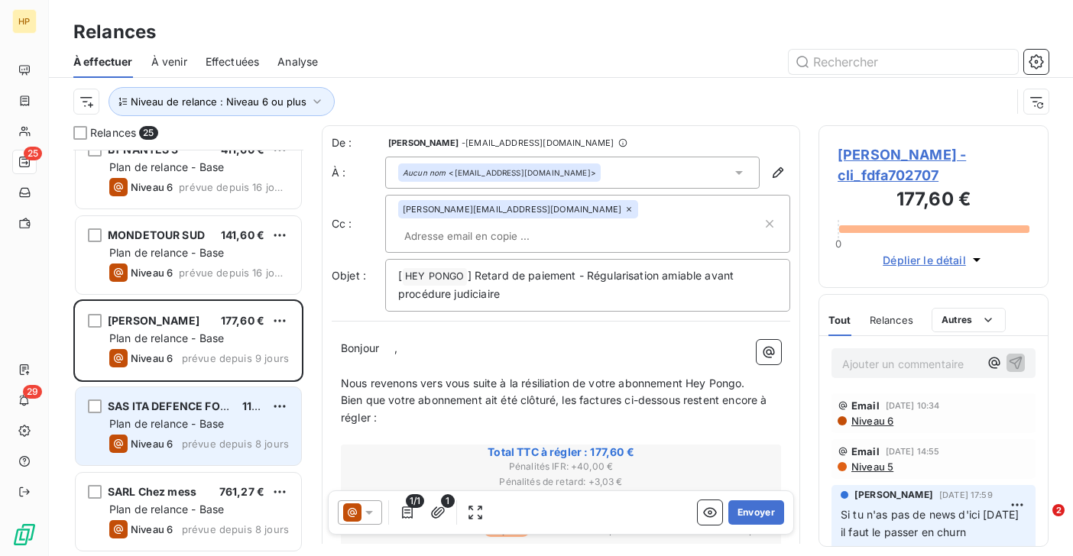
click at [199, 415] on div "SAS ITA DEFENCE FOOD DISTRIBUTION (JOYA) 118,80 € Plan de relance - Base Niveau…" at bounding box center [188, 426] width 225 height 78
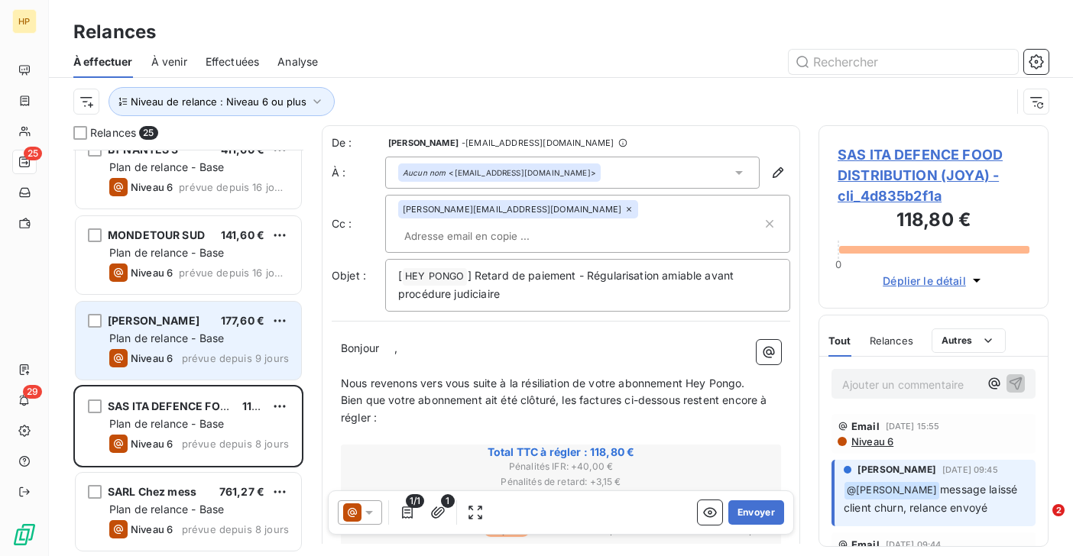
click at [199, 369] on div "Meglio Pasta 177,60 € Plan de relance - Base Niveau 6 prévue depuis 9 jours" at bounding box center [188, 341] width 225 height 78
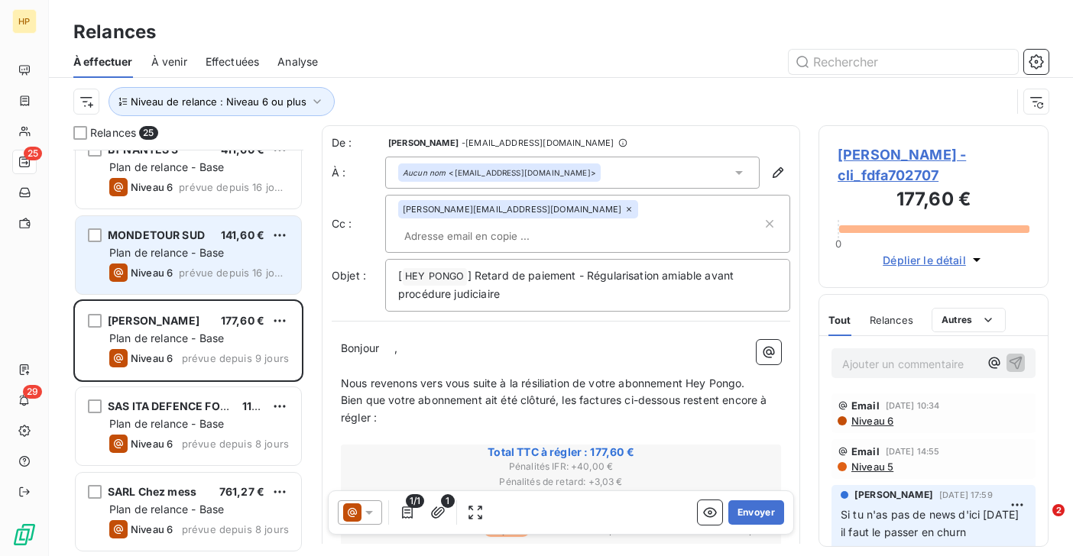
click at [217, 282] on div "MONDETOUR SUD 141,60 € Plan de relance - Base Niveau 6 prévue depuis 16 jours" at bounding box center [188, 255] width 225 height 78
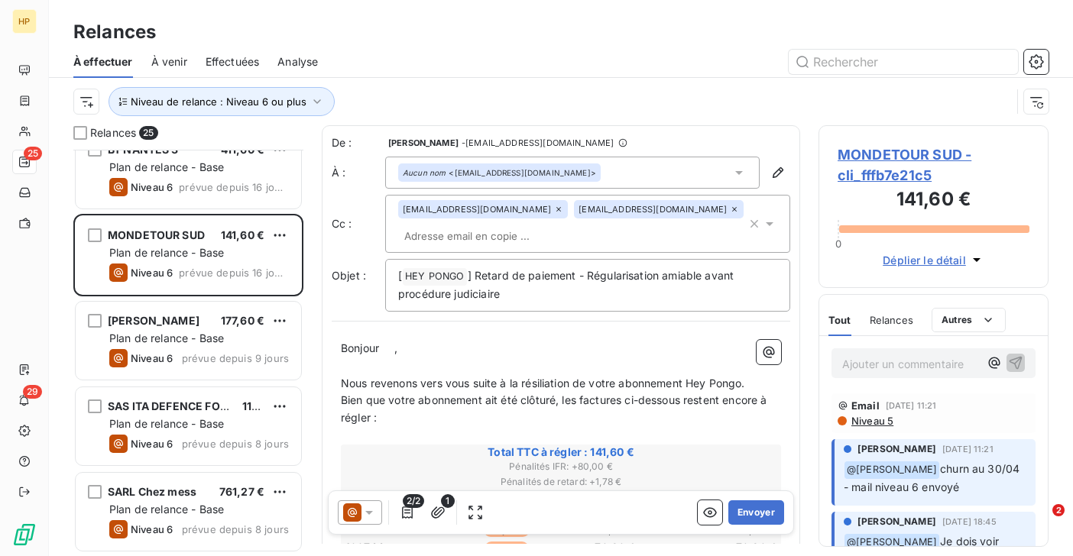
click at [891, 154] on span "MONDETOUR SUD - cli_fffb7e21c5" at bounding box center [933, 164] width 192 height 41
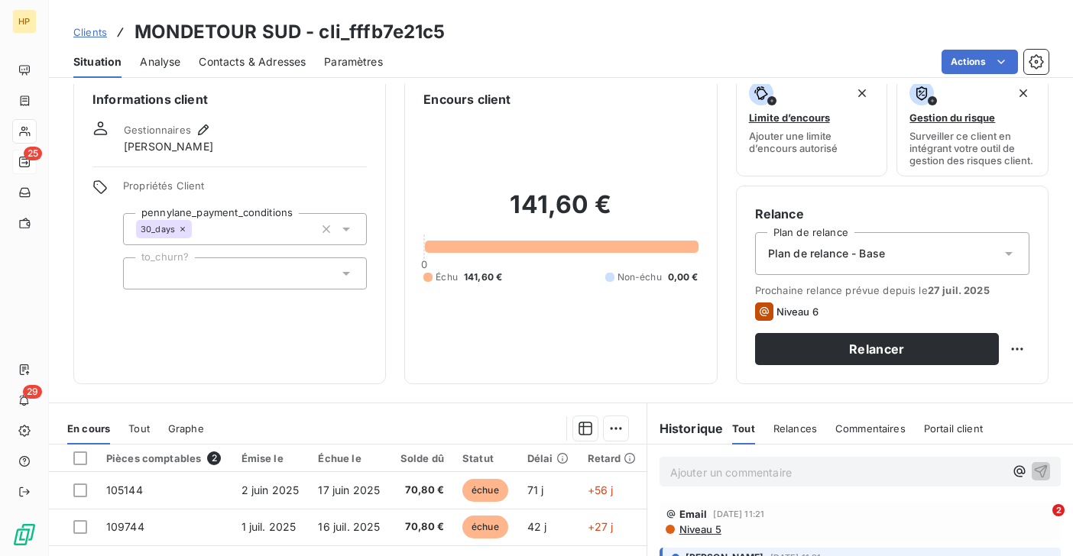
scroll to position [16, 0]
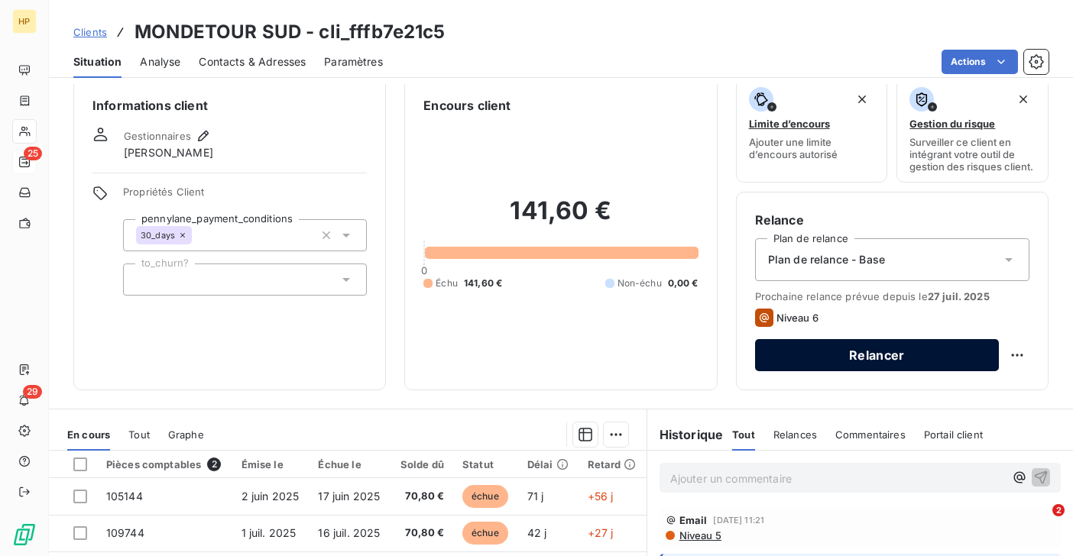
click at [827, 360] on button "Relancer" at bounding box center [877, 355] width 244 height 32
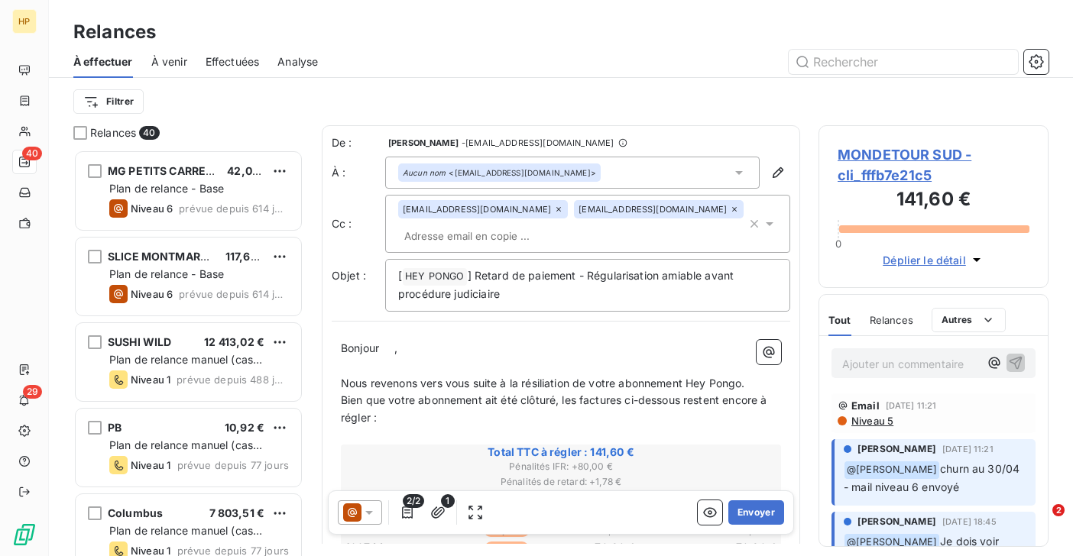
scroll to position [406, 230]
click at [397, 348] on span "," at bounding box center [395, 347] width 3 height 13
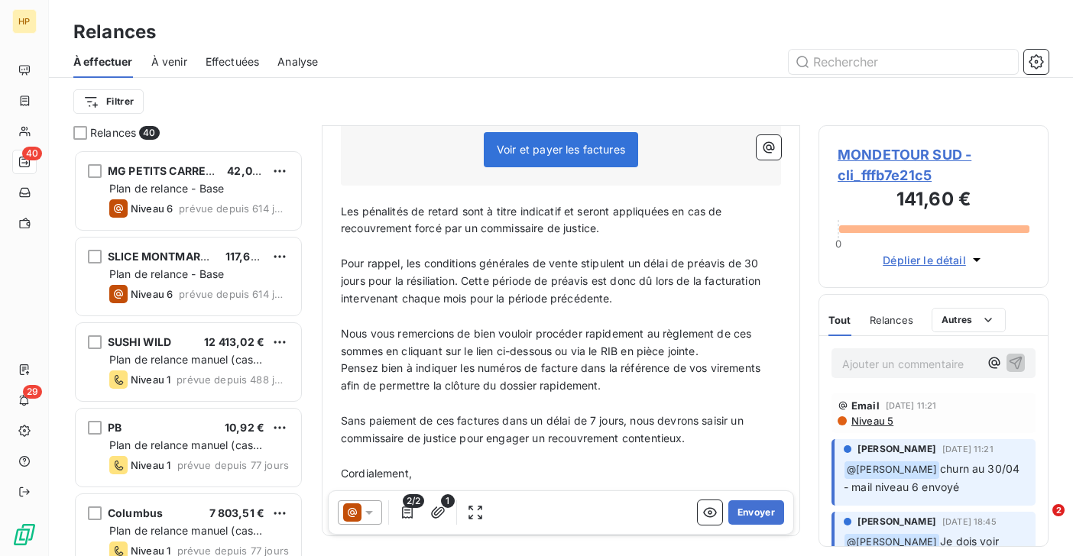
scroll to position [586, 0]
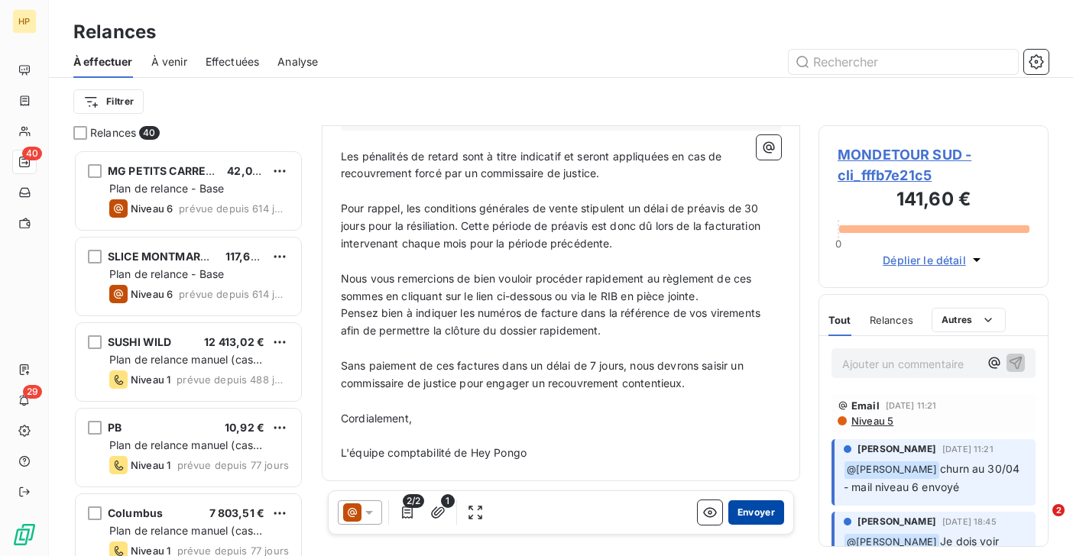
click at [752, 510] on button "Envoyer" at bounding box center [756, 512] width 56 height 24
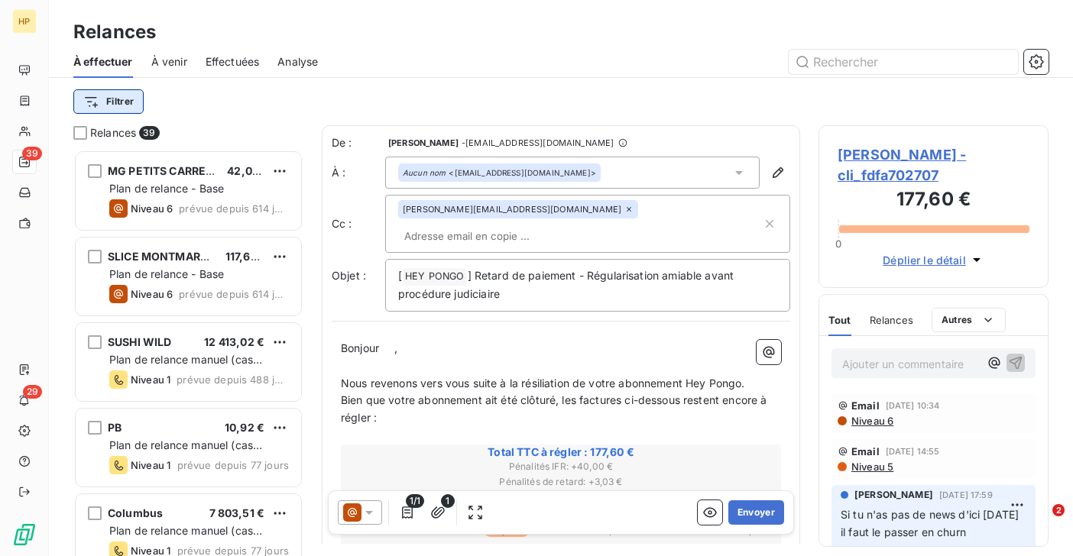
click at [125, 99] on html "HP 39 29 Relances À effectuer À venir Effectuées Analyse Filtrer Relances 39 MG…" at bounding box center [536, 278] width 1073 height 556
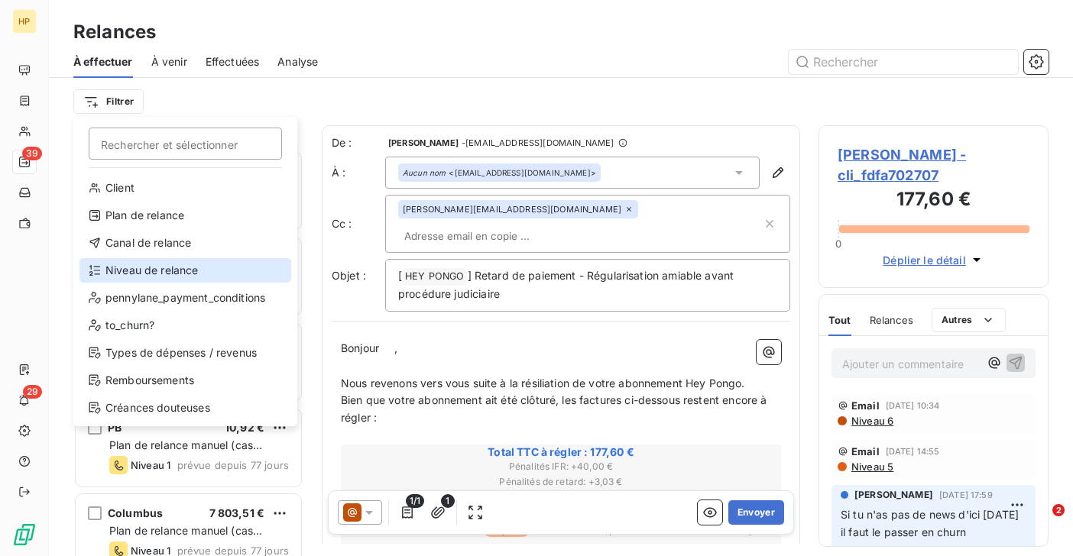
click at [160, 266] on div "Niveau de relance" at bounding box center [185, 270] width 212 height 24
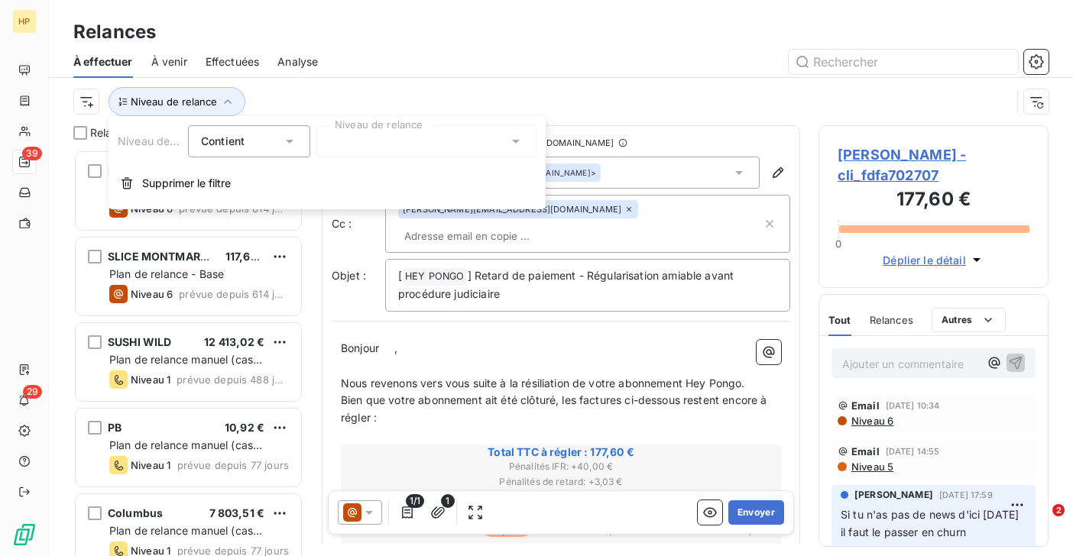
click at [359, 144] on div at bounding box center [426, 141] width 220 height 32
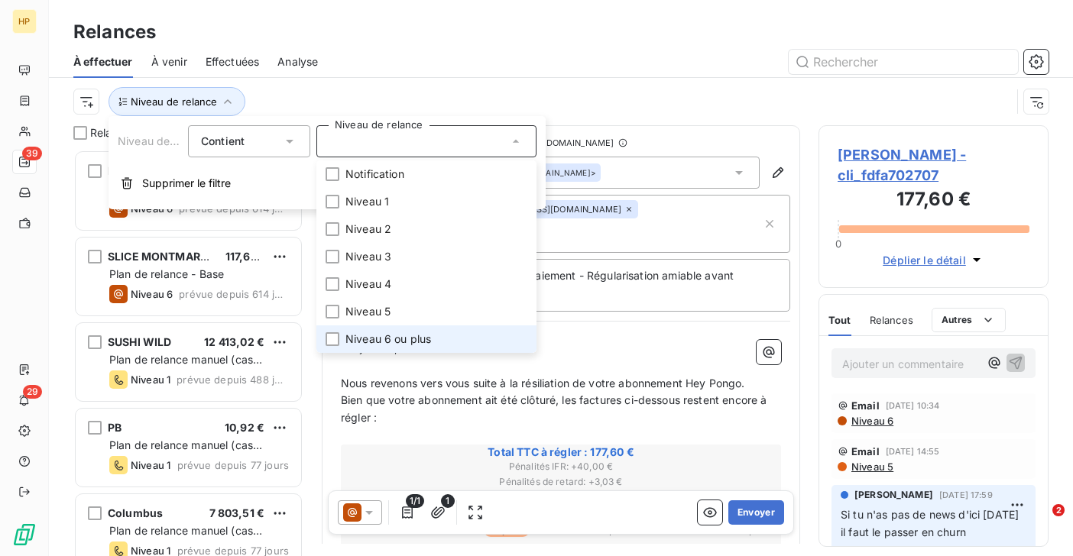
click at [372, 327] on li "Niveau 6 ou plus" at bounding box center [426, 339] width 220 height 28
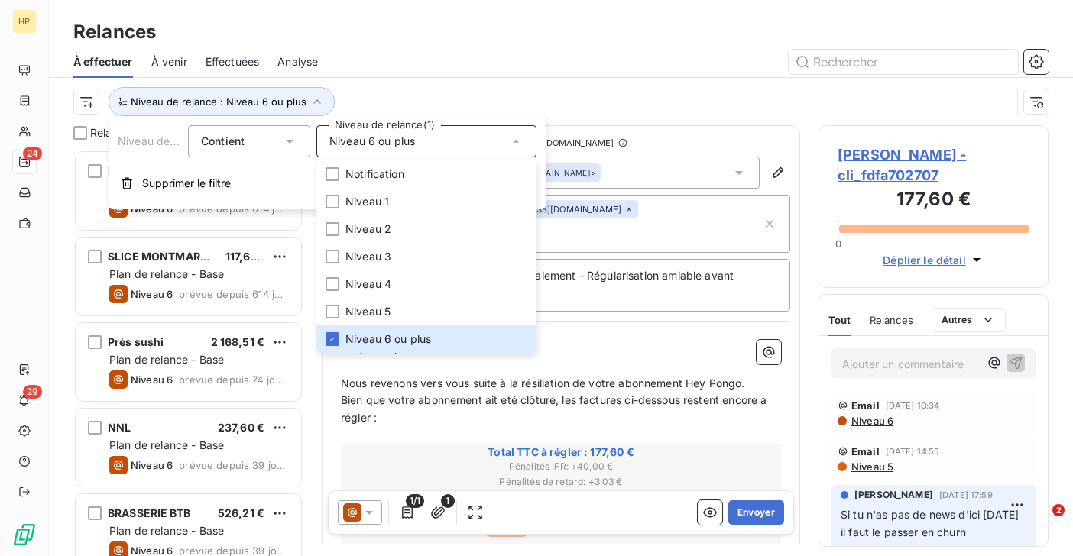
click at [490, 94] on div "Niveau de relance : Niveau 6 ou plus" at bounding box center [541, 101] width 937 height 29
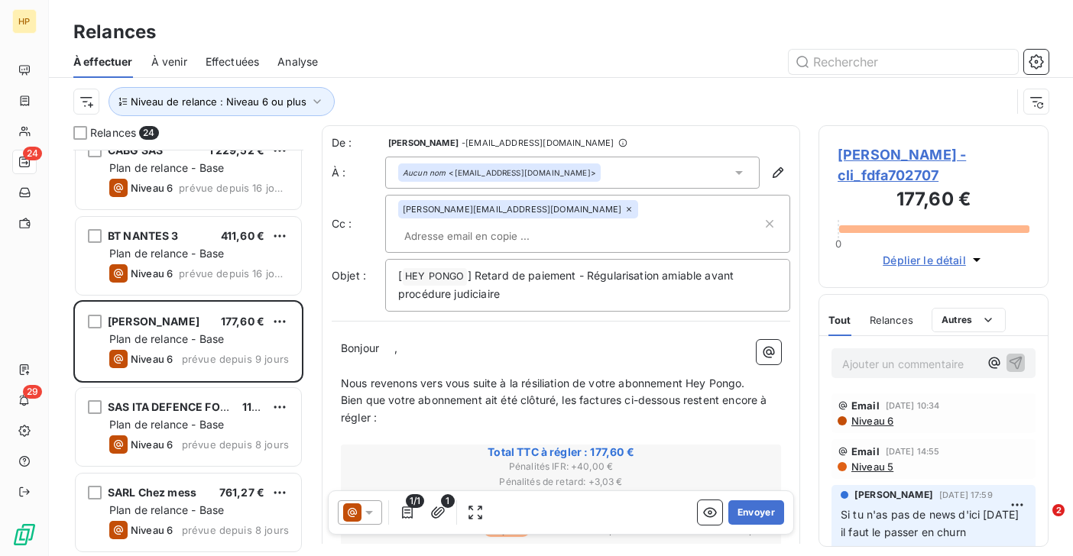
scroll to position [1648, 0]
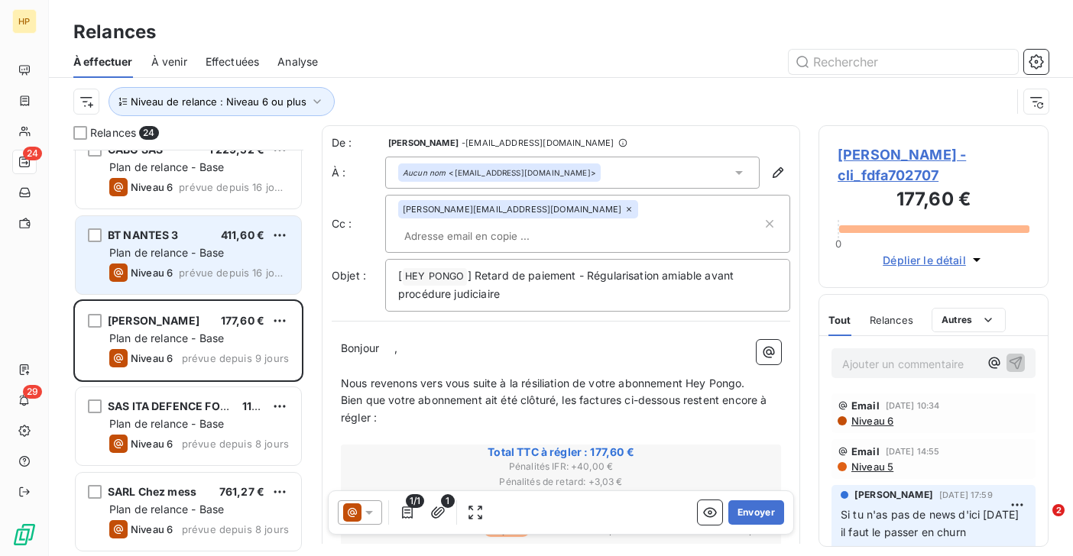
click at [225, 277] on span "prévue depuis 16 jours" at bounding box center [234, 273] width 110 height 12
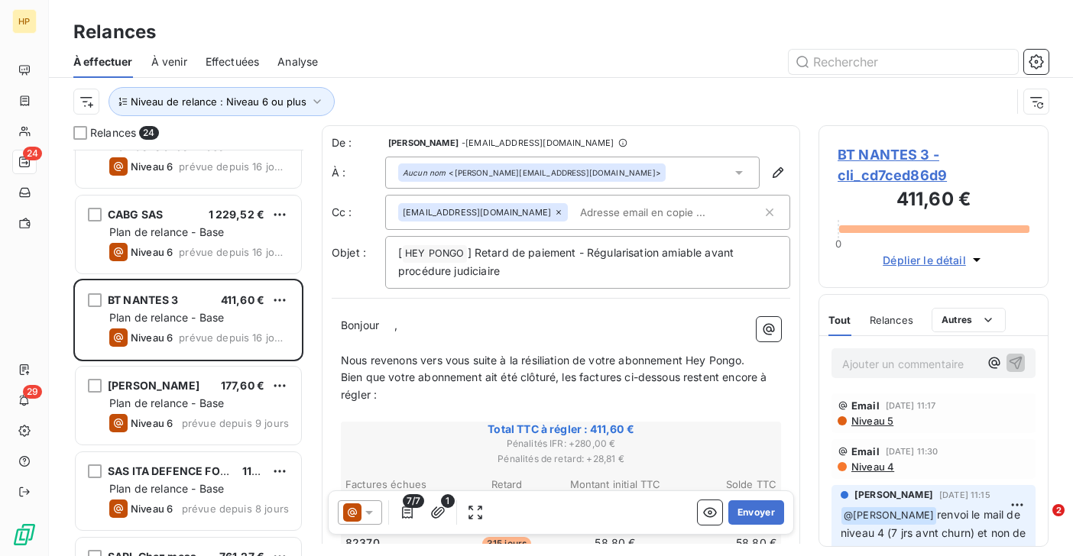
scroll to position [1648, 0]
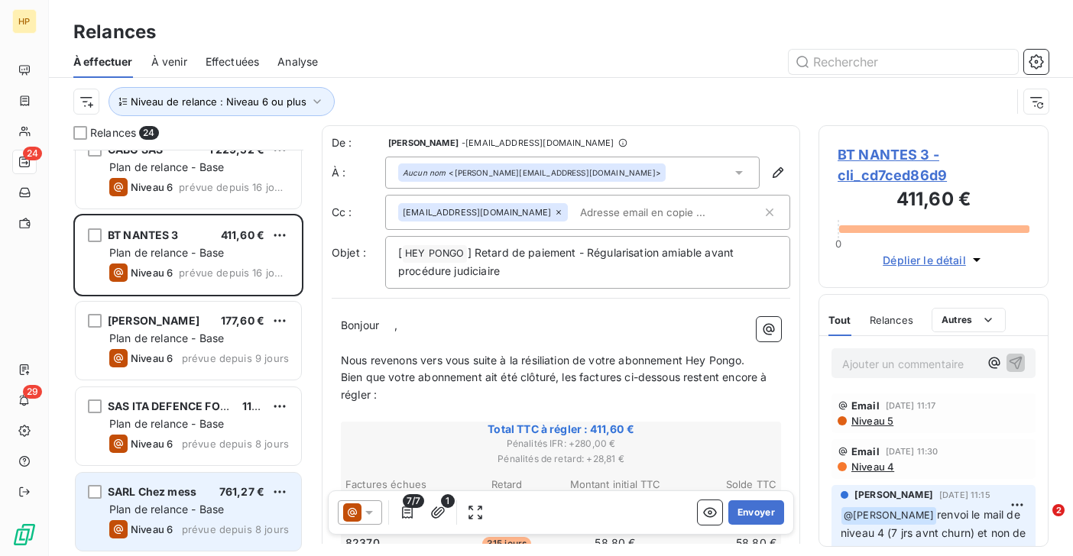
click at [193, 502] on div "Plan de relance - Base" at bounding box center [199, 509] width 180 height 15
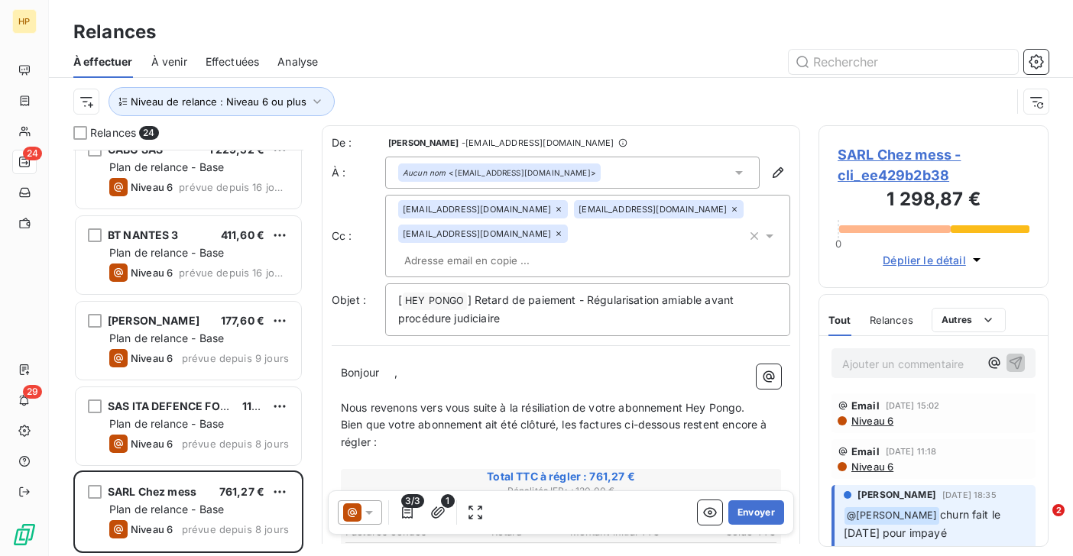
click at [867, 163] on span "SARL Chez mess - cli_ee429b2b38" at bounding box center [933, 164] width 192 height 41
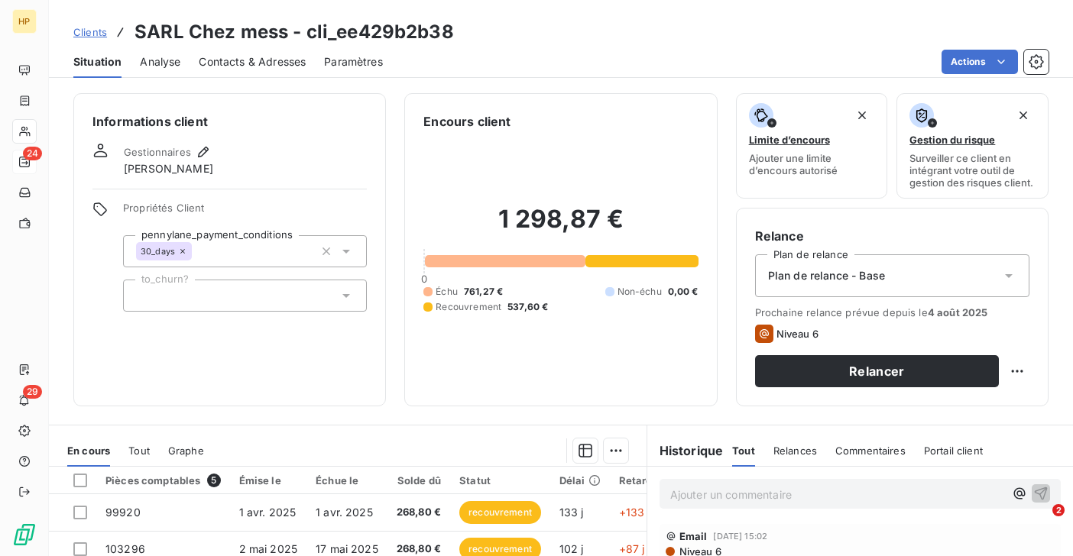
scroll to position [112, 0]
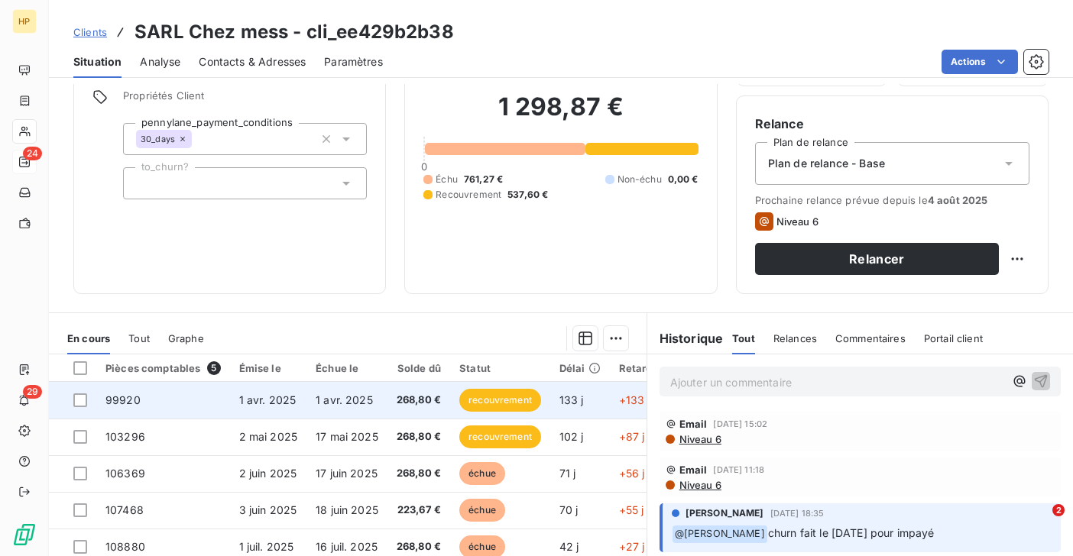
click at [355, 415] on td "1 avr. 2025" at bounding box center [346, 400] width 81 height 37
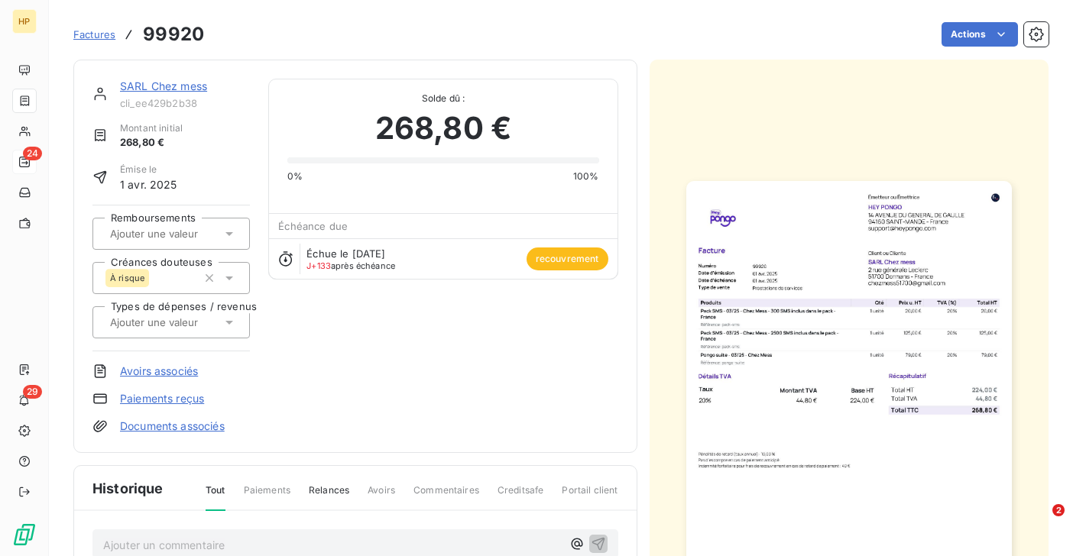
click at [188, 85] on link "SARL Chez mess" at bounding box center [163, 85] width 87 height 13
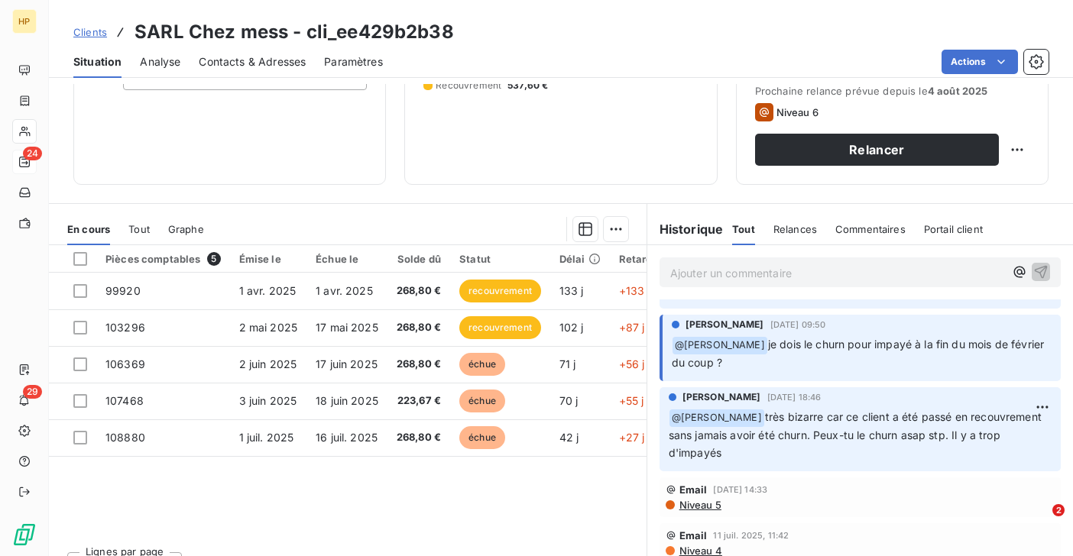
scroll to position [281, 0]
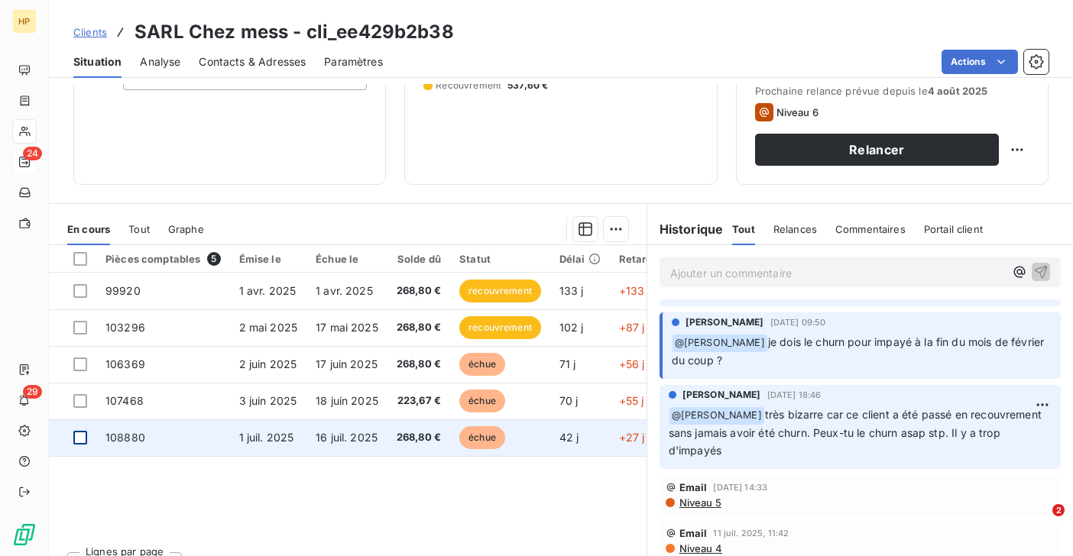
click at [84, 437] on div at bounding box center [80, 438] width 14 height 14
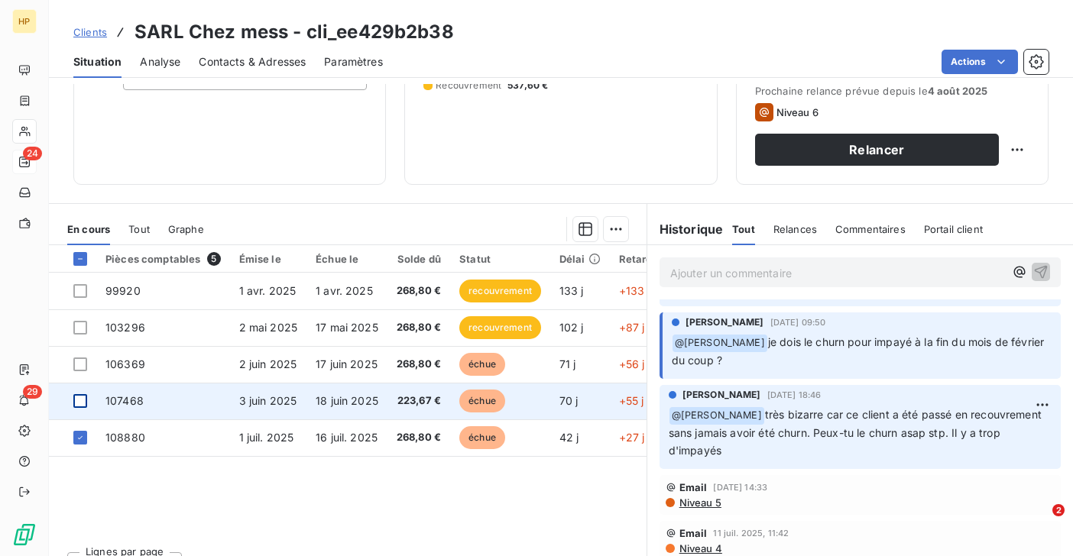
click at [82, 400] on div at bounding box center [80, 401] width 14 height 14
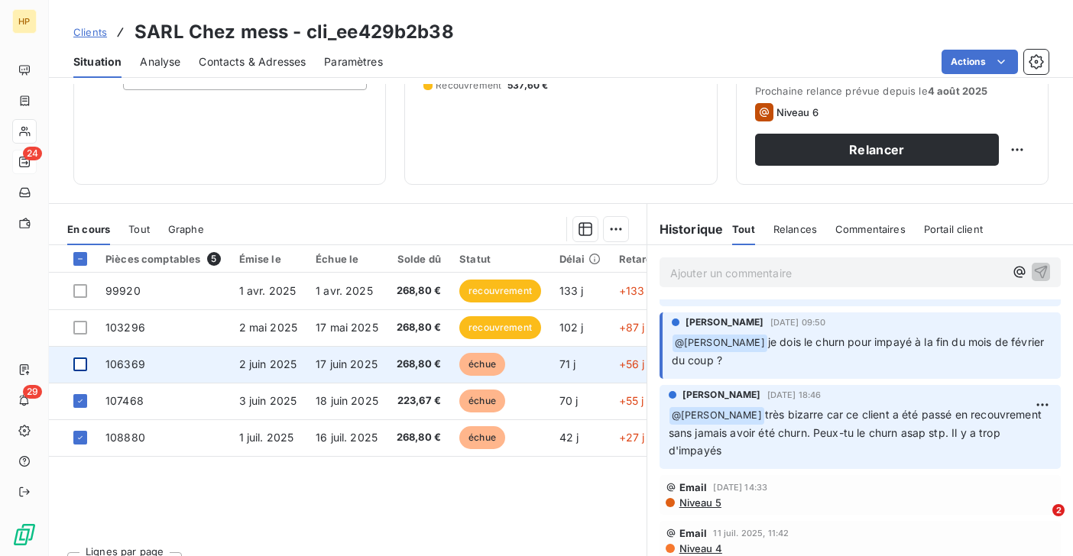
click at [80, 367] on div at bounding box center [80, 365] width 14 height 14
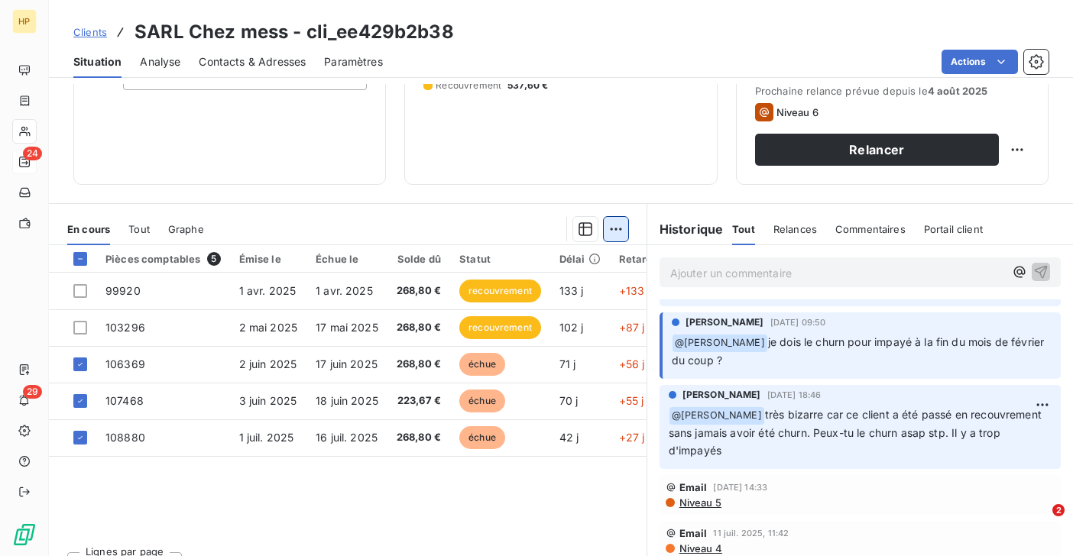
click at [621, 228] on html "HP 24 29 Clients SARL Chez mess - cli_ee429b2b38 Situation Analyse Contacts & A…" at bounding box center [536, 278] width 1073 height 556
click at [849, 109] on html "HP 24 29 Clients SARL Chez mess - cli_ee429b2b38 Situation Analyse Contacts & A…" at bounding box center [536, 278] width 1073 height 556
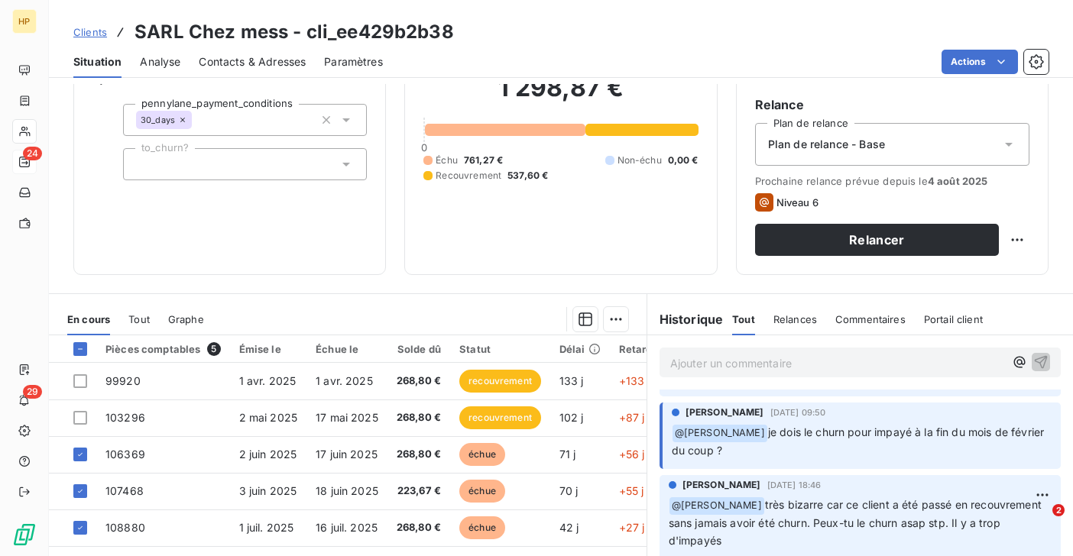
scroll to position [0, 0]
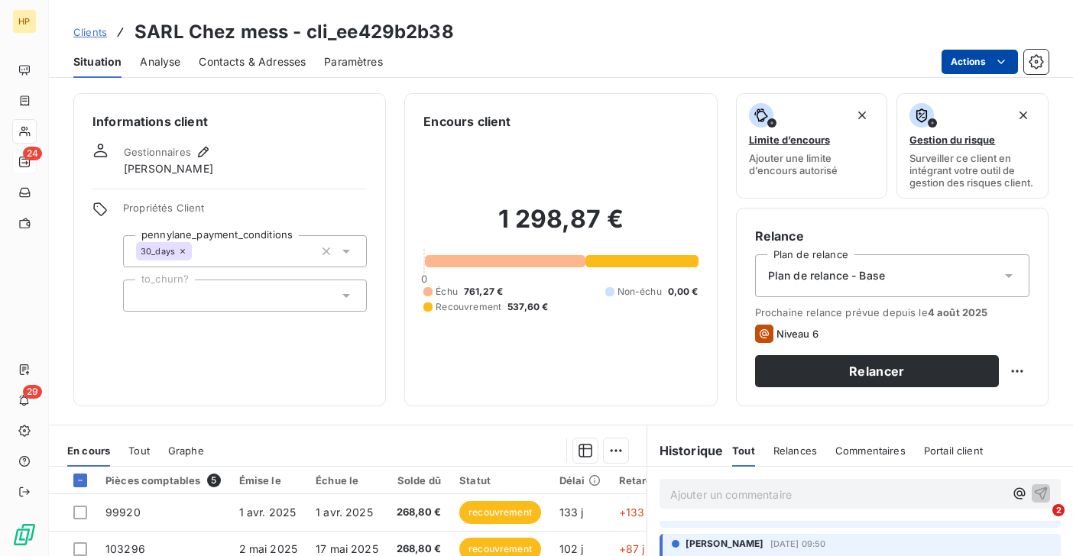
click at [992, 69] on html "HP 24 29 Clients SARL Chez mess - cli_ee429b2b38 Situation Analyse Contacts & A…" at bounding box center [536, 278] width 1073 height 556
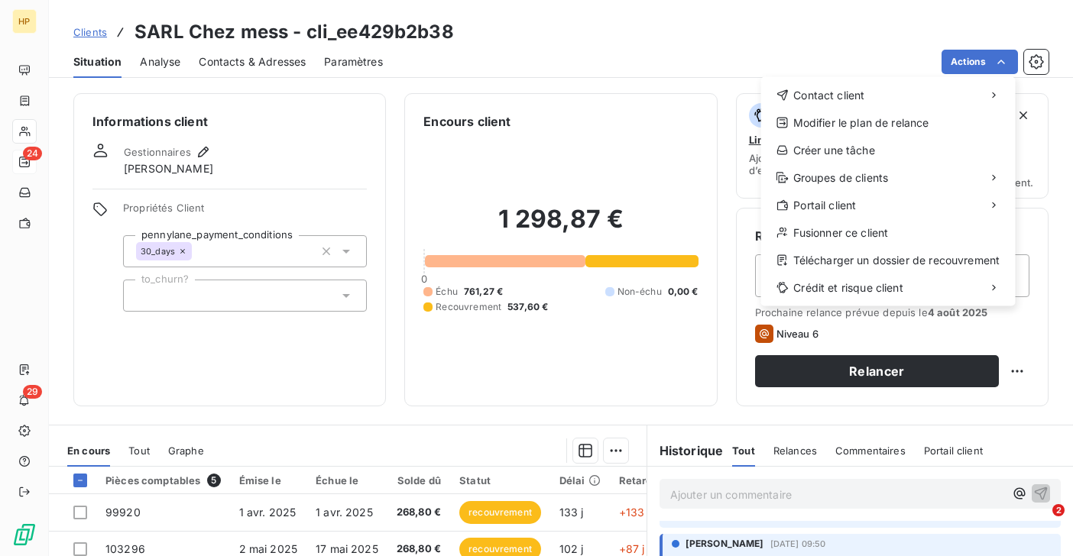
click at [694, 335] on html "HP 24 29 Clients SARL Chez mess - cli_ee429b2b38 Situation Analyse Contacts & A…" at bounding box center [536, 278] width 1073 height 556
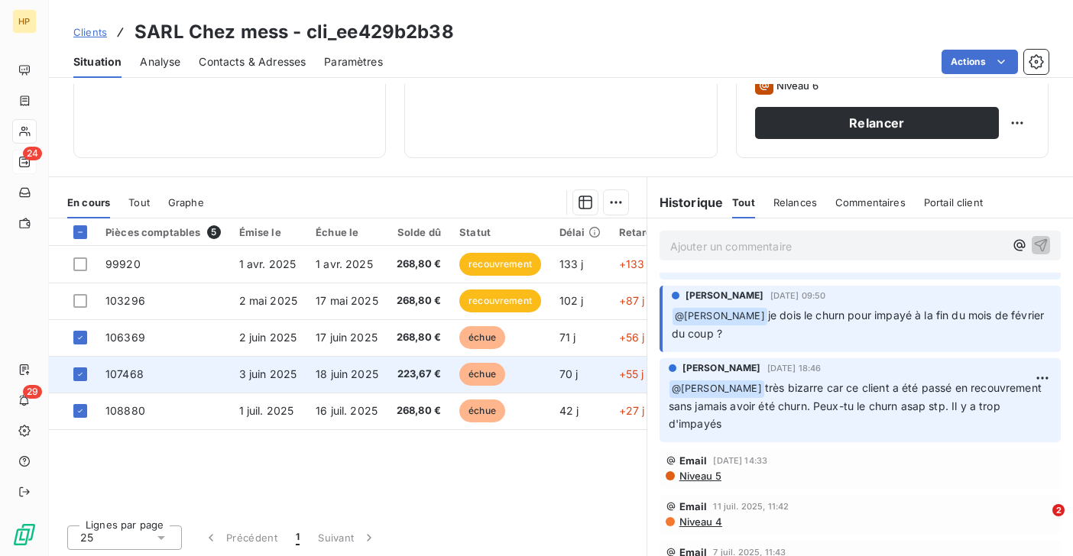
scroll to position [251, 0]
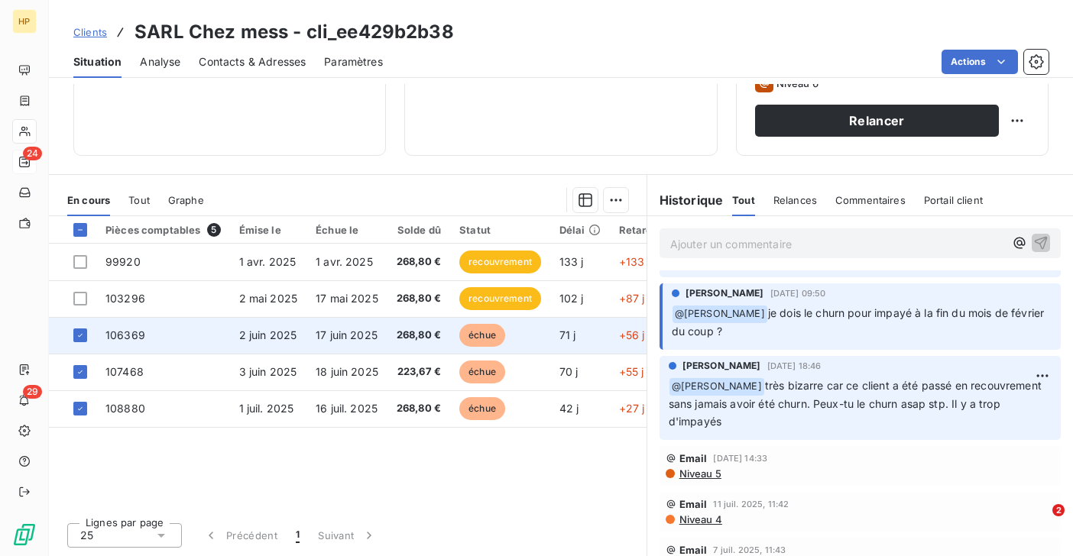
click at [383, 335] on td "17 juin 2025" at bounding box center [346, 335] width 81 height 37
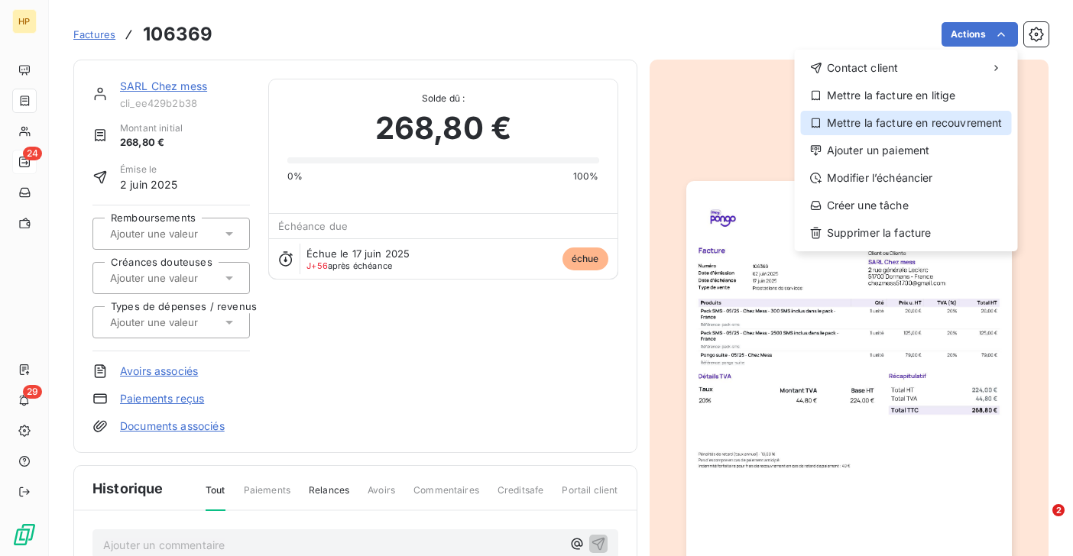
click at [932, 129] on div "Mettre la facture en recouvrement" at bounding box center [906, 123] width 211 height 24
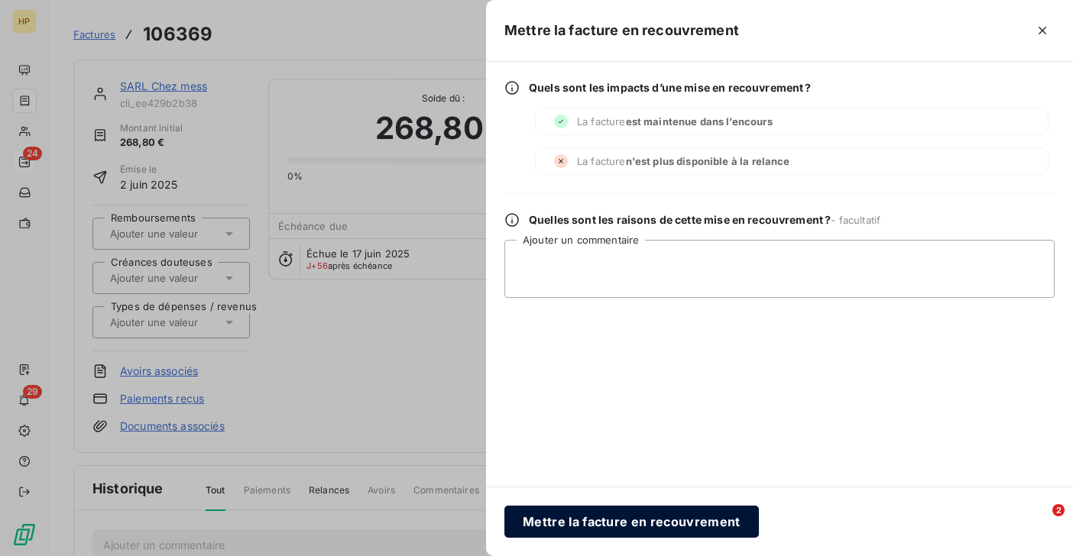
click at [590, 525] on button "Mettre la facture en recouvrement" at bounding box center [631, 522] width 254 height 32
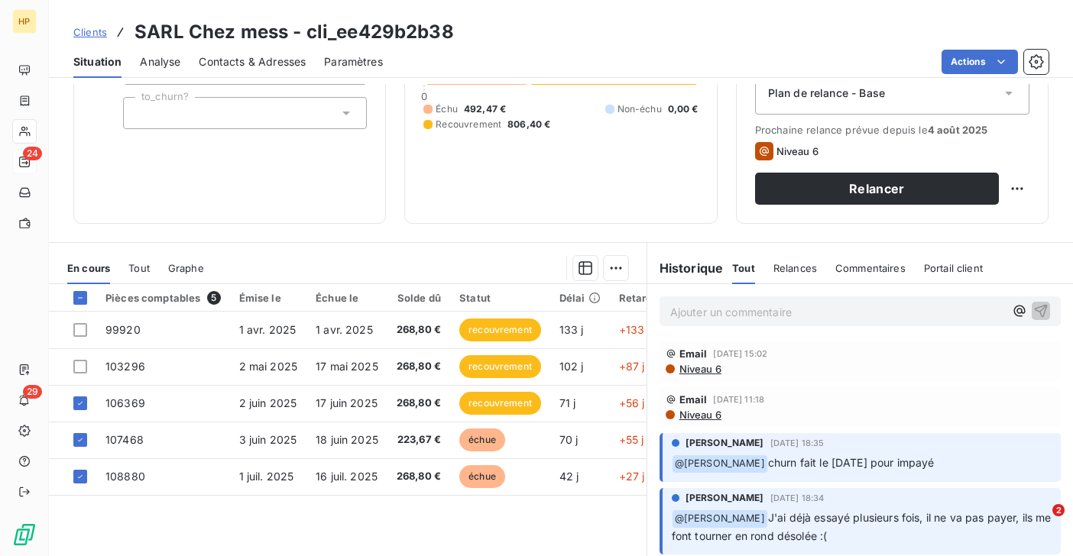
scroll to position [243, 0]
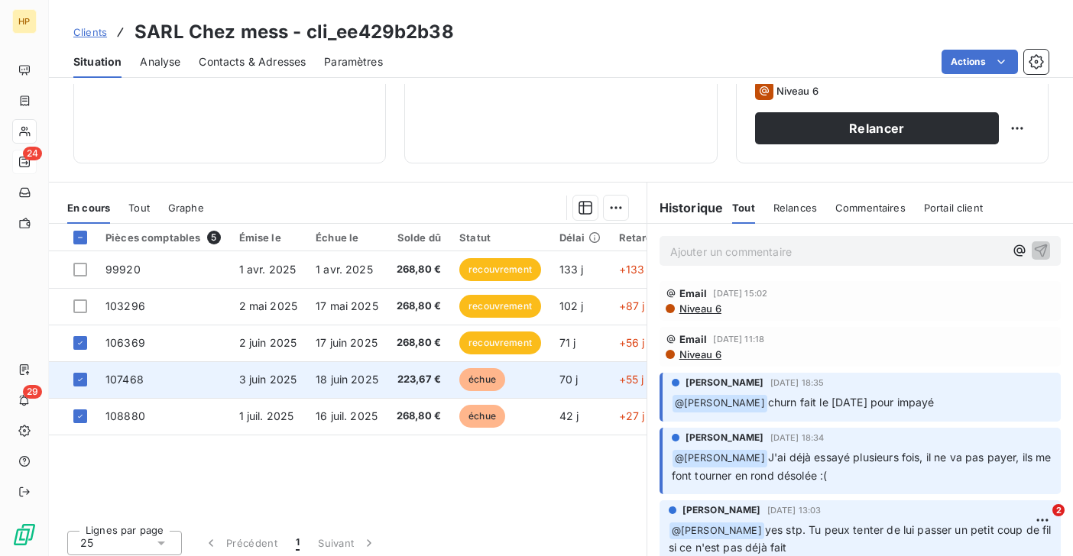
click at [382, 377] on td "18 juin 2025" at bounding box center [346, 379] width 81 height 37
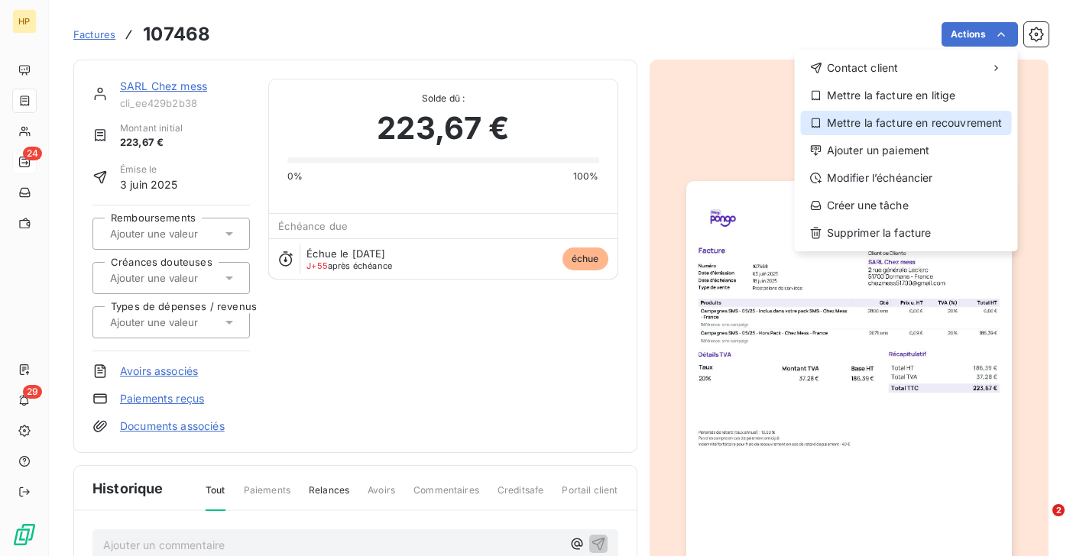
click at [933, 118] on div "Mettre la facture en recouvrement" at bounding box center [906, 123] width 211 height 24
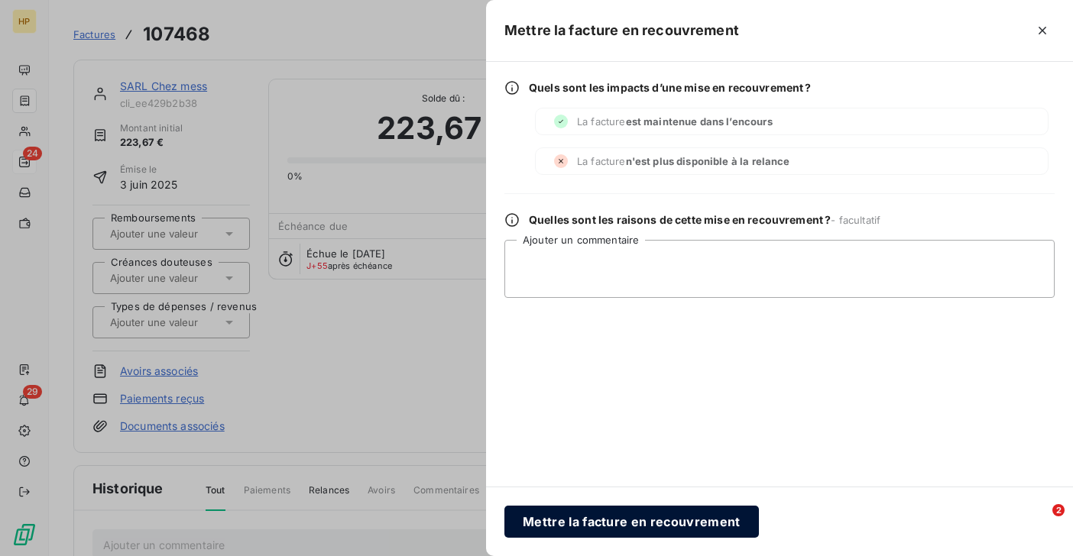
click at [584, 528] on button "Mettre la facture en recouvrement" at bounding box center [631, 522] width 254 height 32
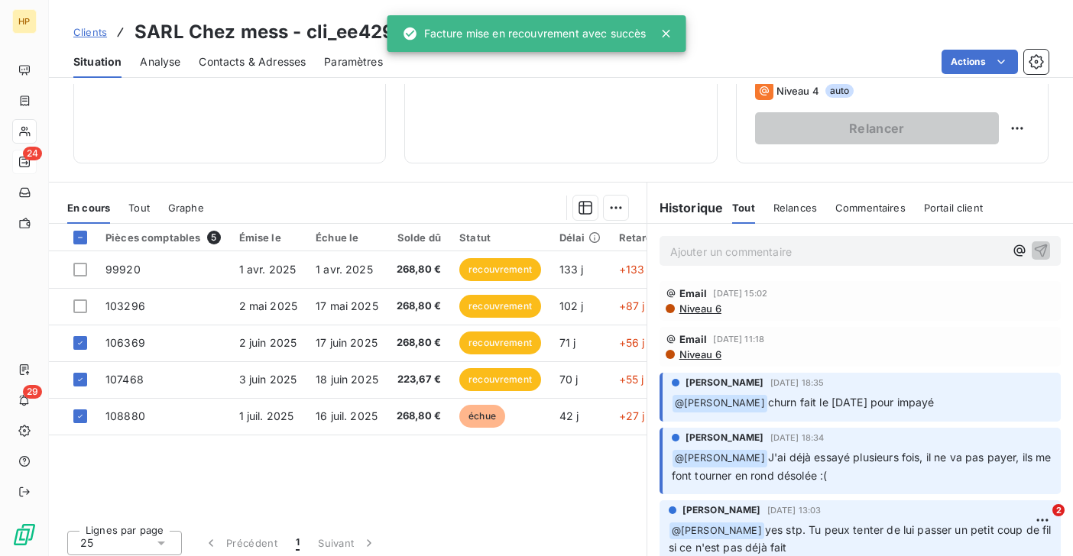
scroll to position [251, 0]
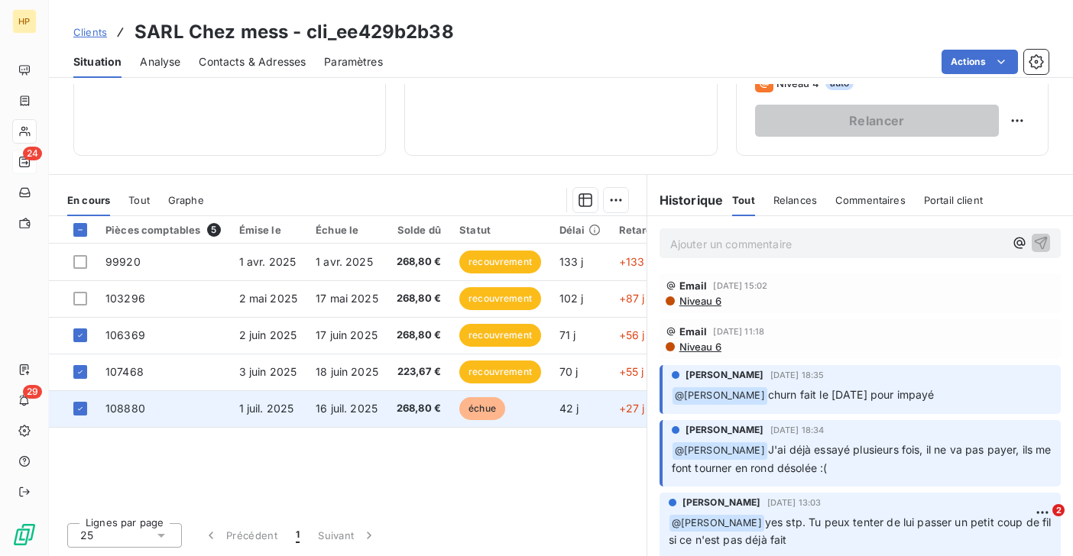
click at [383, 404] on td "16 juil. 2025" at bounding box center [346, 408] width 81 height 37
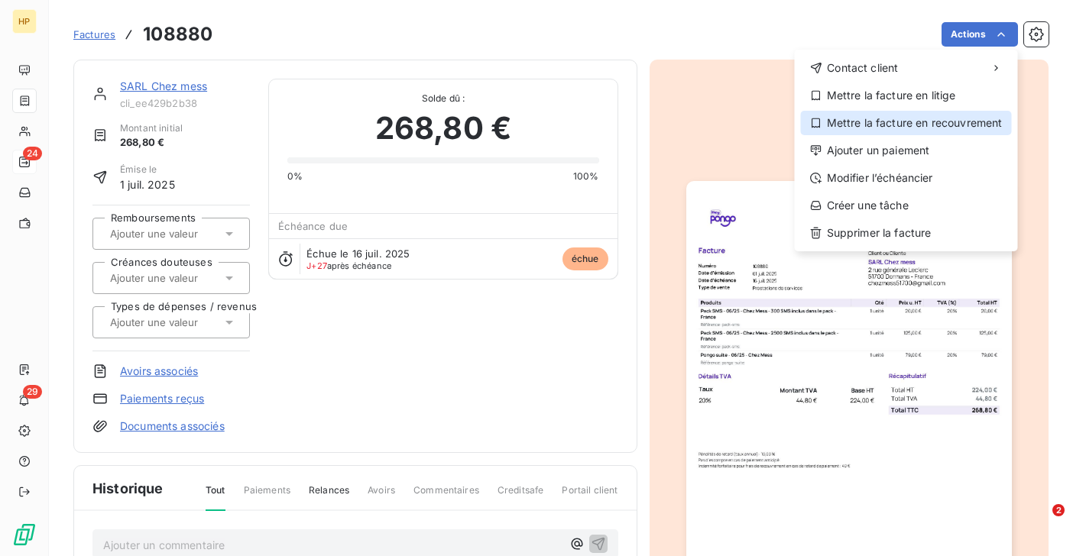
click at [927, 128] on div "Mettre la facture en recouvrement" at bounding box center [906, 123] width 211 height 24
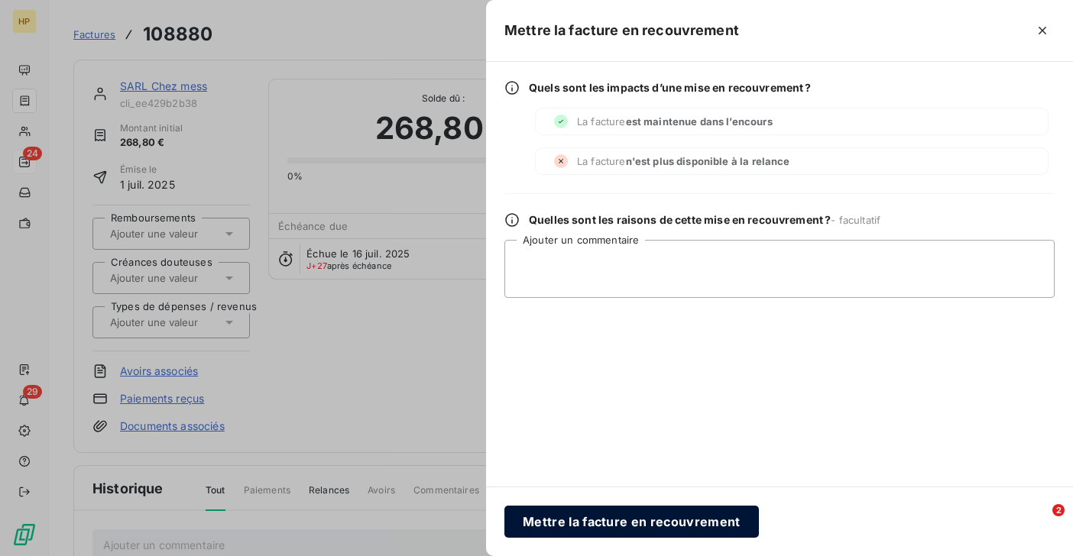
click at [603, 519] on button "Mettre la facture en recouvrement" at bounding box center [631, 522] width 254 height 32
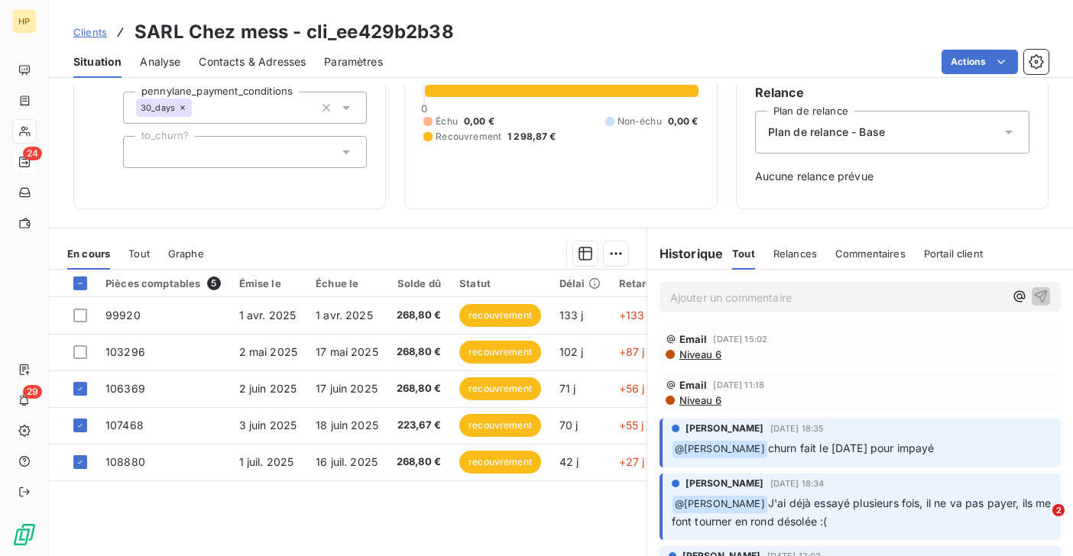
scroll to position [197, 0]
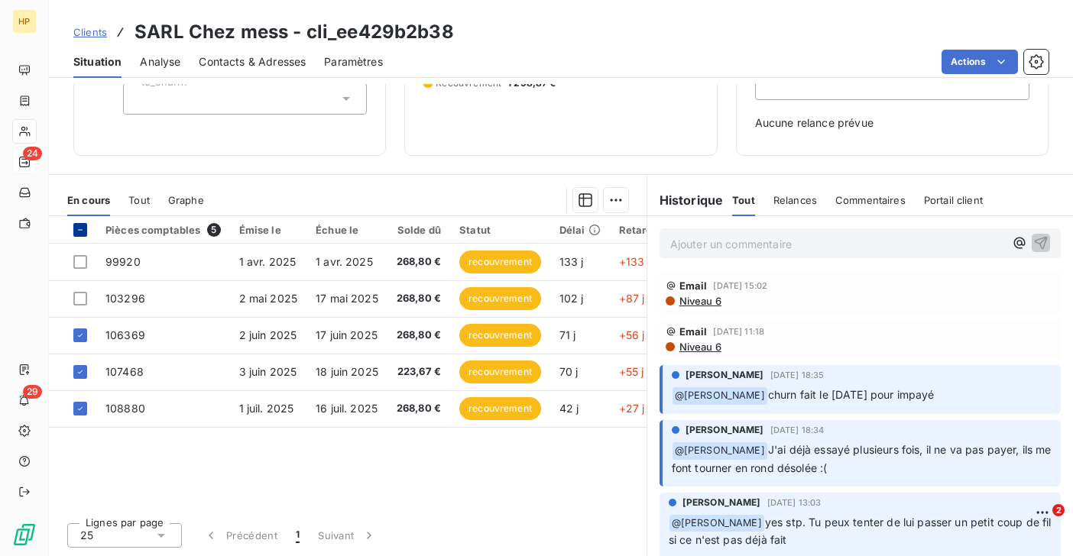
click at [82, 227] on icon at bounding box center [80, 229] width 9 height 9
click at [82, 232] on icon at bounding box center [80, 229] width 9 height 9
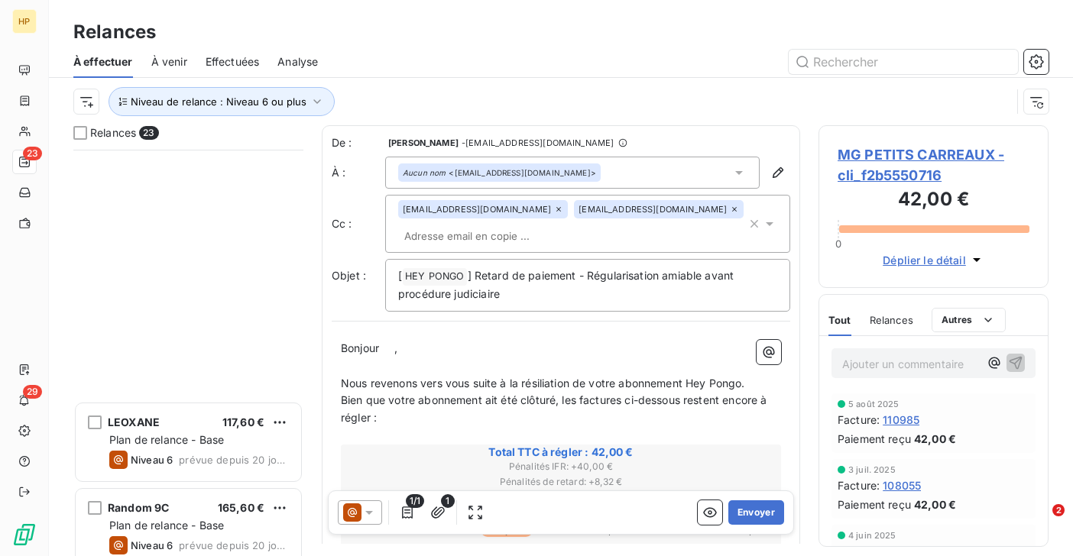
scroll to position [1562, 0]
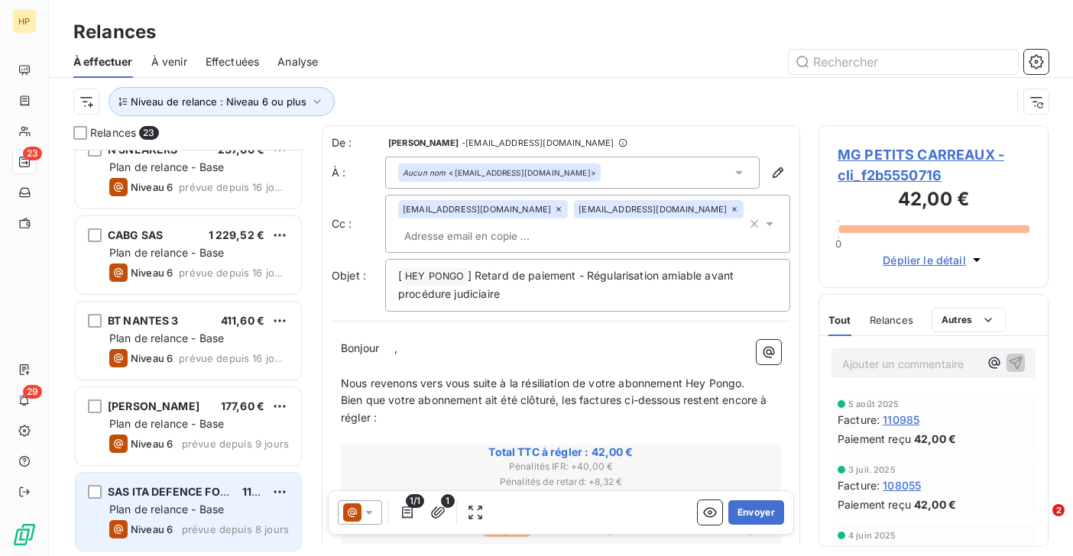
click at [166, 503] on span "Plan de relance - Base" at bounding box center [166, 509] width 115 height 13
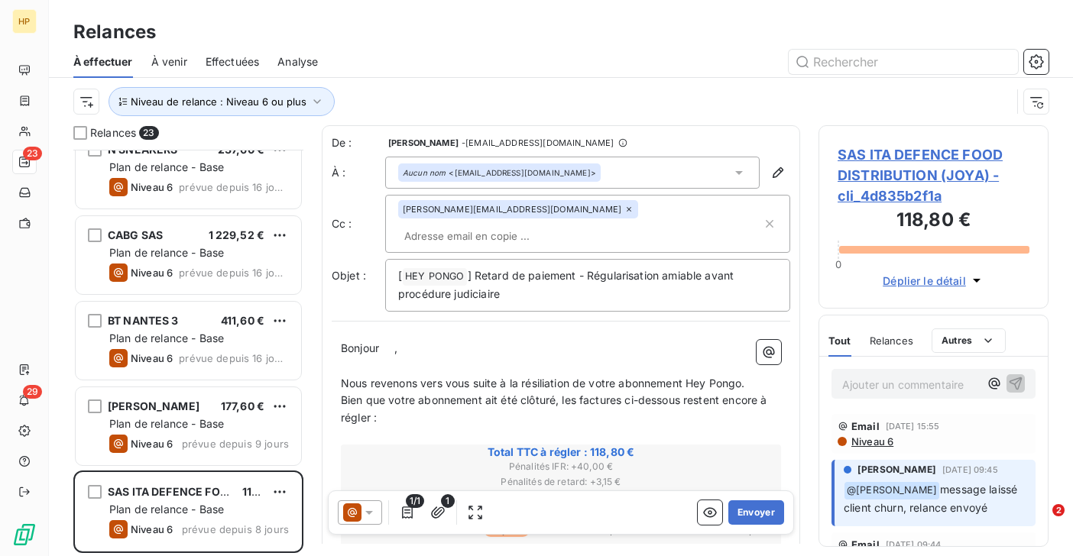
click at [921, 152] on span "SAS ITA DEFENCE FOOD DISTRIBUTION (JOYA) - cli_4d835b2f1a" at bounding box center [933, 175] width 192 height 62
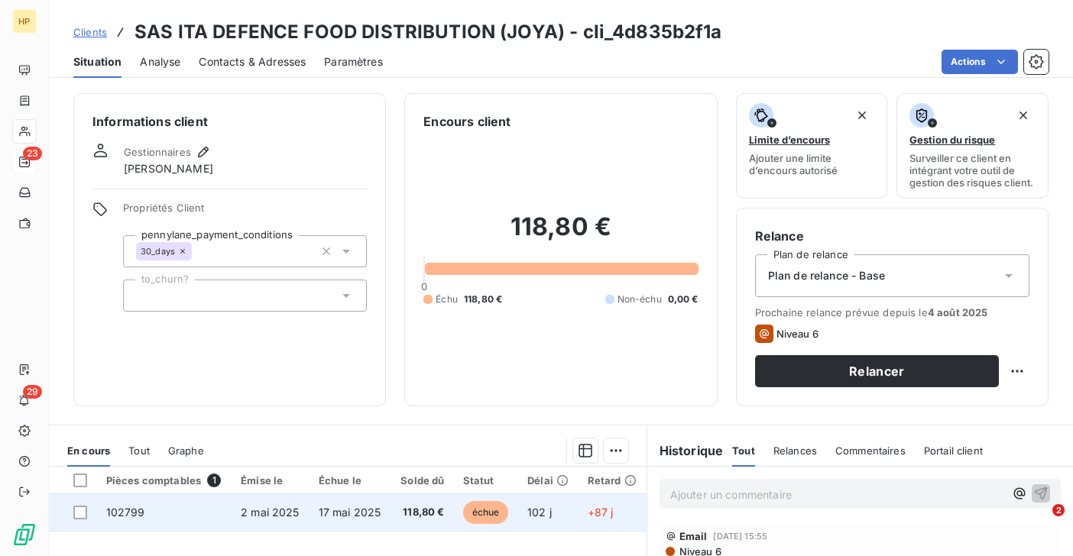
click at [335, 510] on span "17 mai 2025" at bounding box center [350, 512] width 63 height 13
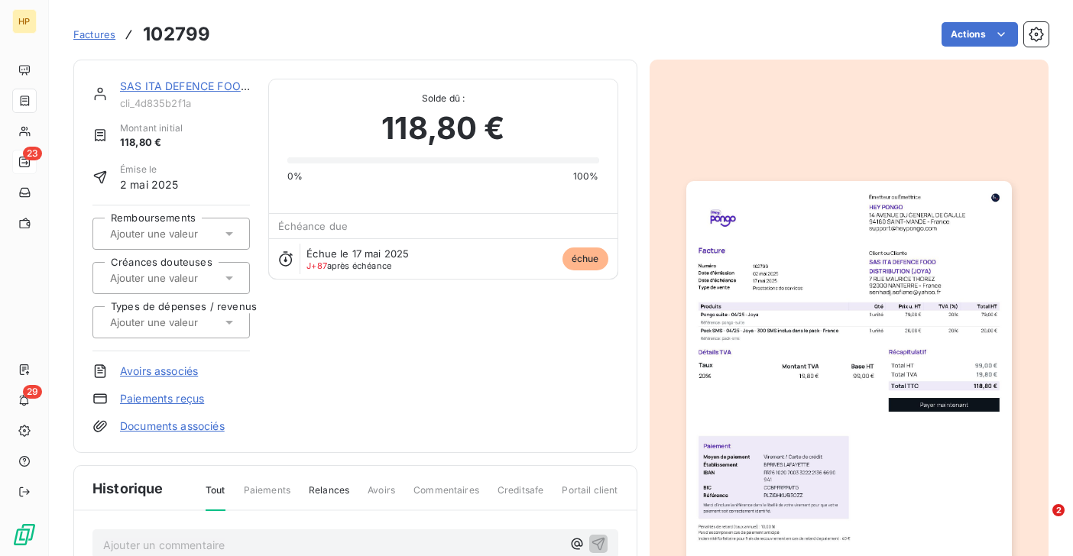
click at [200, 88] on link "SAS ITA DEFENCE FOOD DISTRIBUTION (JOYA)" at bounding box center [244, 85] width 249 height 13
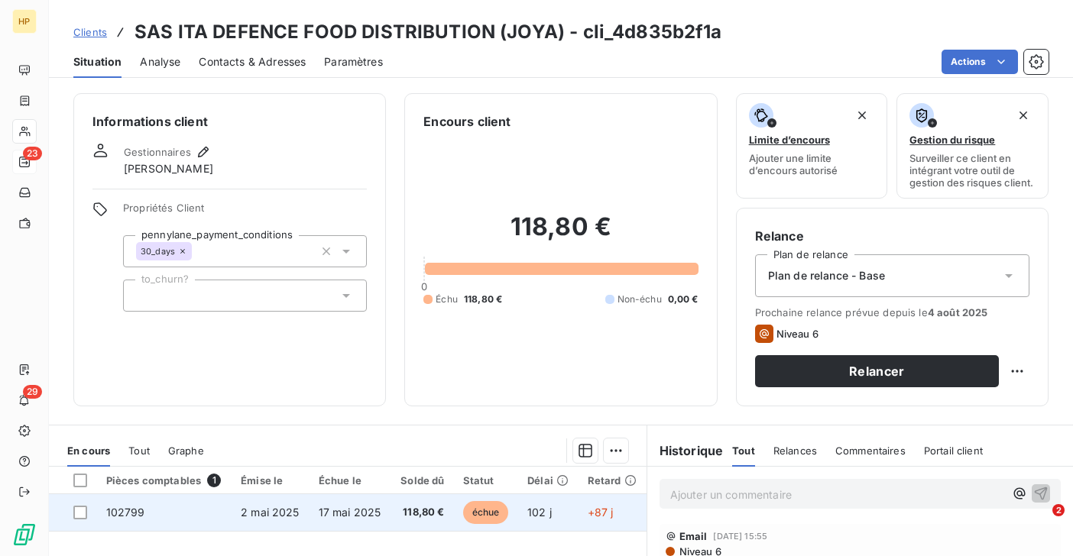
click at [369, 519] on td "17 mai 2025" at bounding box center [350, 512] width 82 height 37
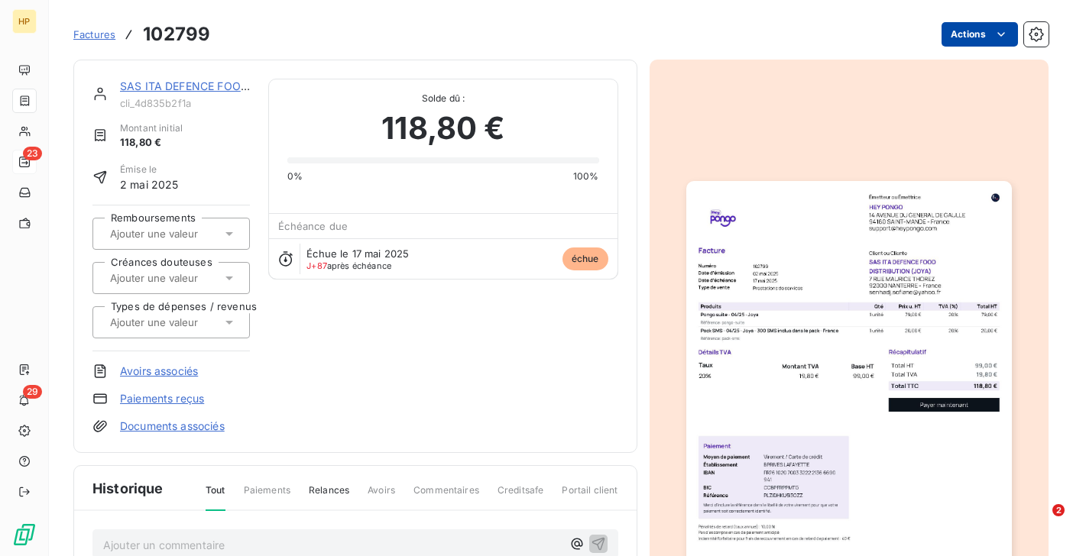
click at [998, 43] on html "HP 23 29 Factures 102799 Actions SAS ITA DEFENCE FOOD DISTRIBUTION (JOYA) cli_4…" at bounding box center [536, 278] width 1073 height 556
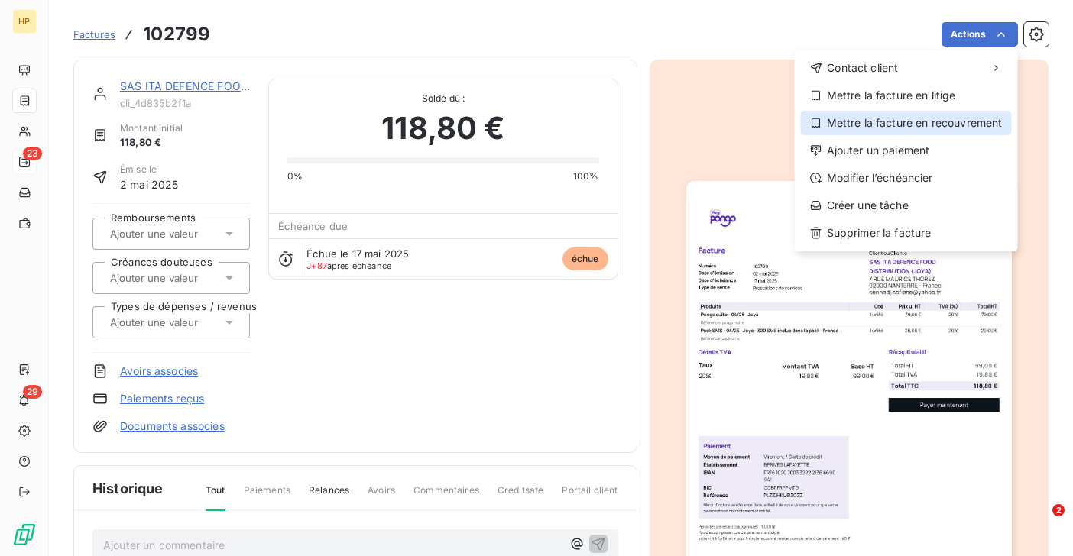
click at [917, 125] on div "Mettre la facture en recouvrement" at bounding box center [906, 123] width 211 height 24
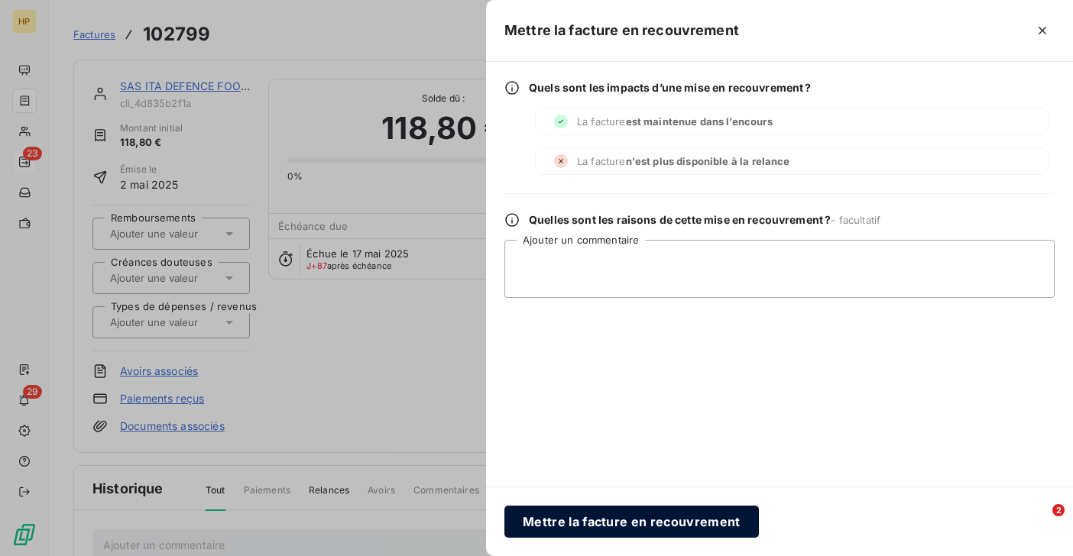
click at [673, 523] on button "Mettre la facture en recouvrement" at bounding box center [631, 522] width 254 height 32
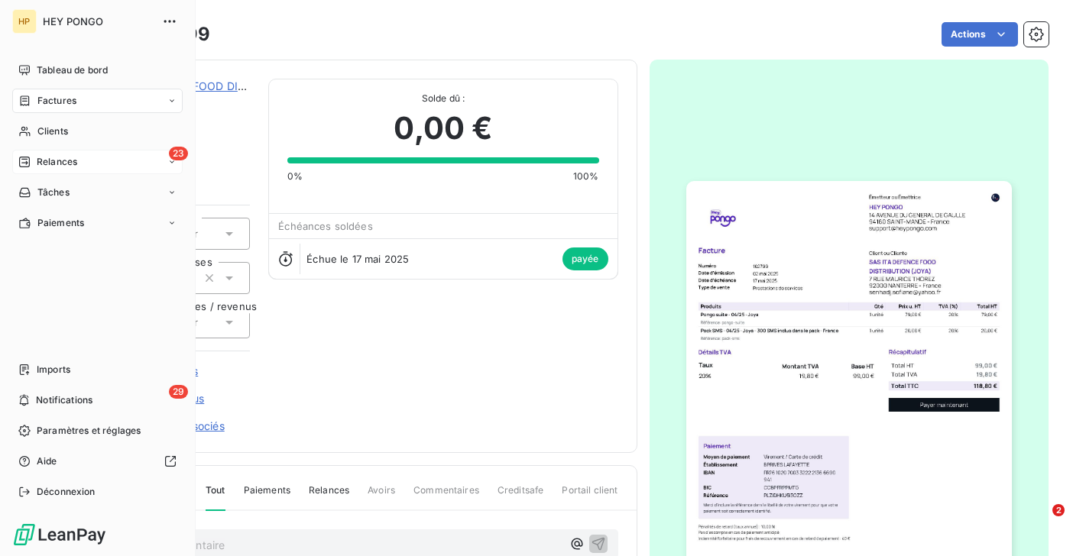
click at [48, 163] on span "Relances" at bounding box center [57, 162] width 40 height 14
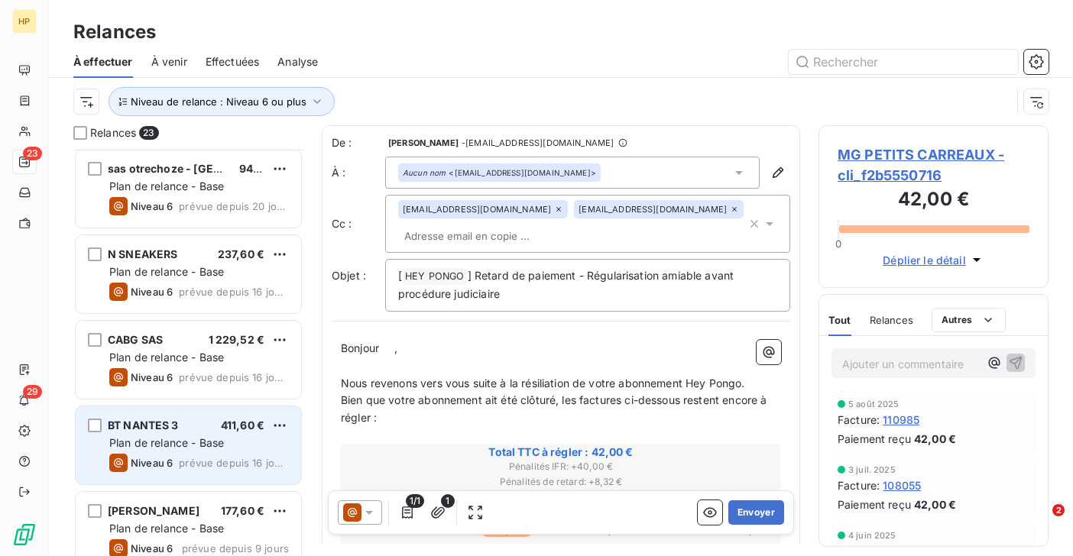
scroll to position [1562, 0]
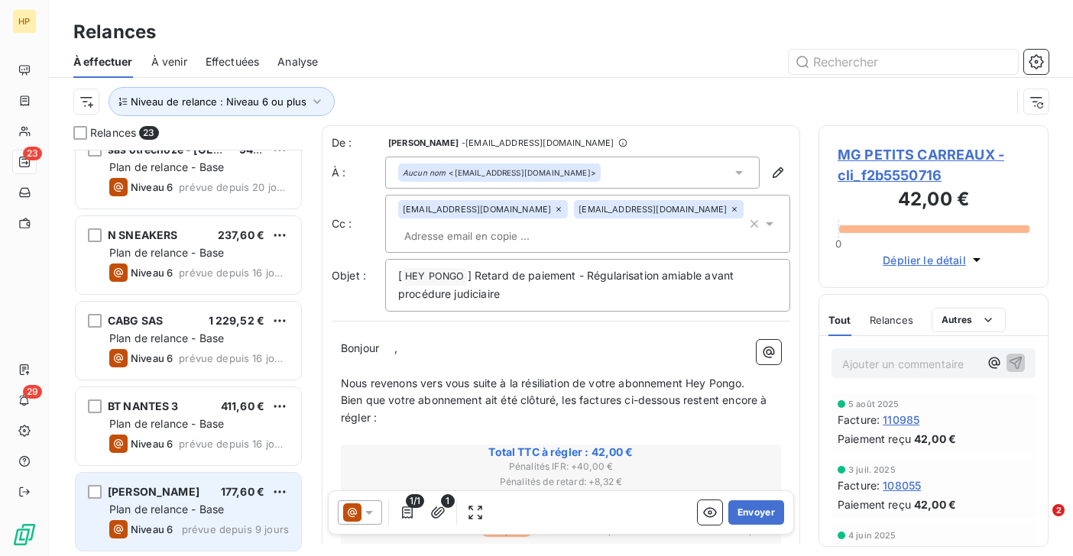
click at [149, 506] on span "Plan de relance - Base" at bounding box center [166, 509] width 115 height 13
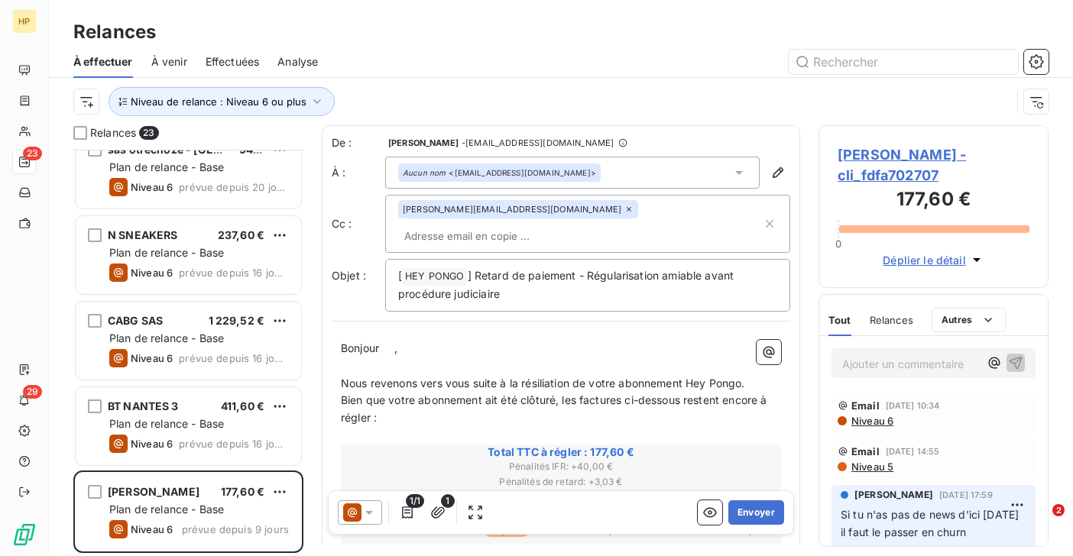
click at [894, 155] on span "Meglio Pasta - cli_fdfa702707" at bounding box center [933, 164] width 192 height 41
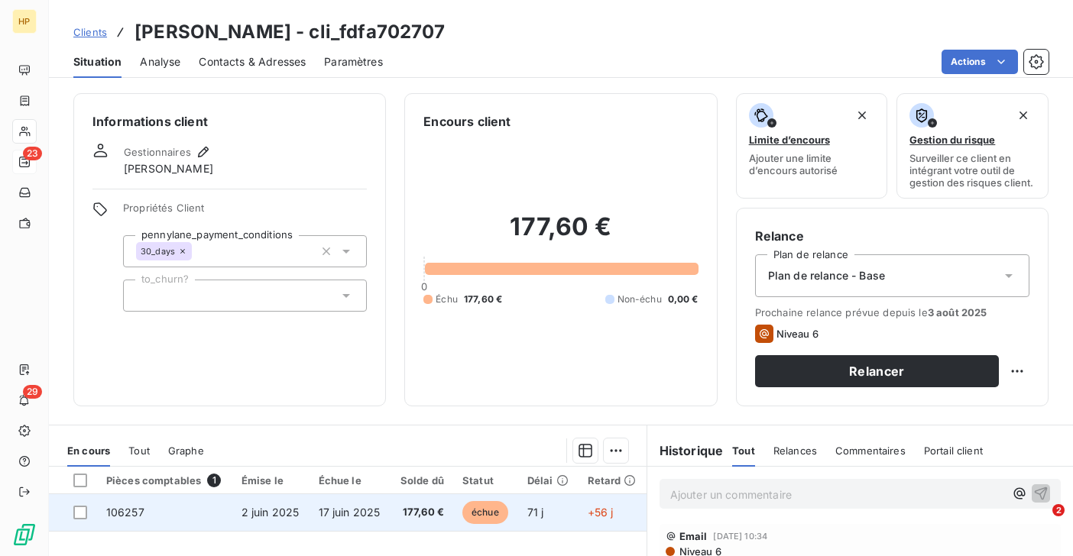
click at [273, 511] on span "2 juin 2025" at bounding box center [270, 512] width 58 height 13
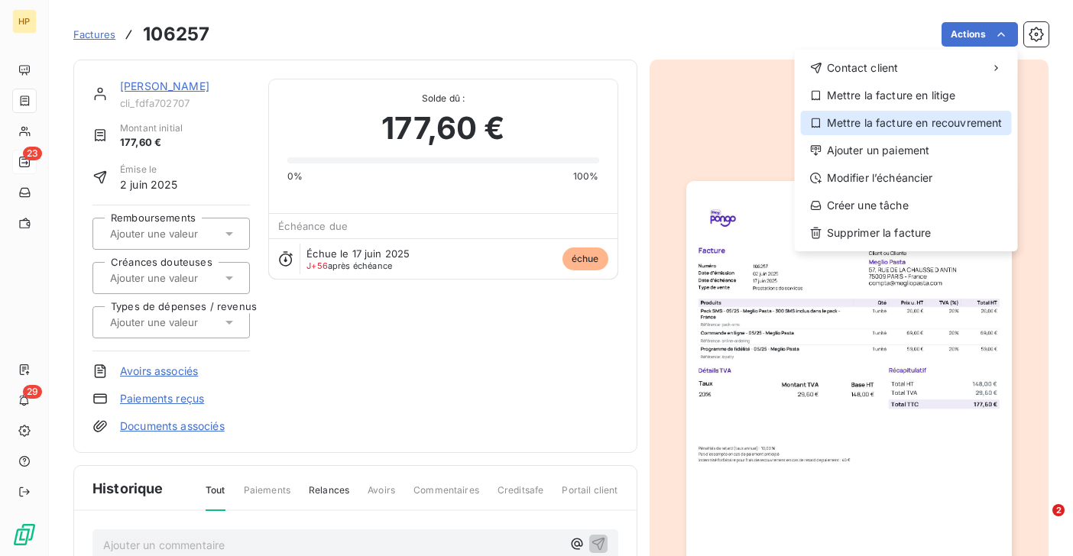
click at [943, 122] on div "Mettre la facture en recouvrement" at bounding box center [906, 123] width 211 height 24
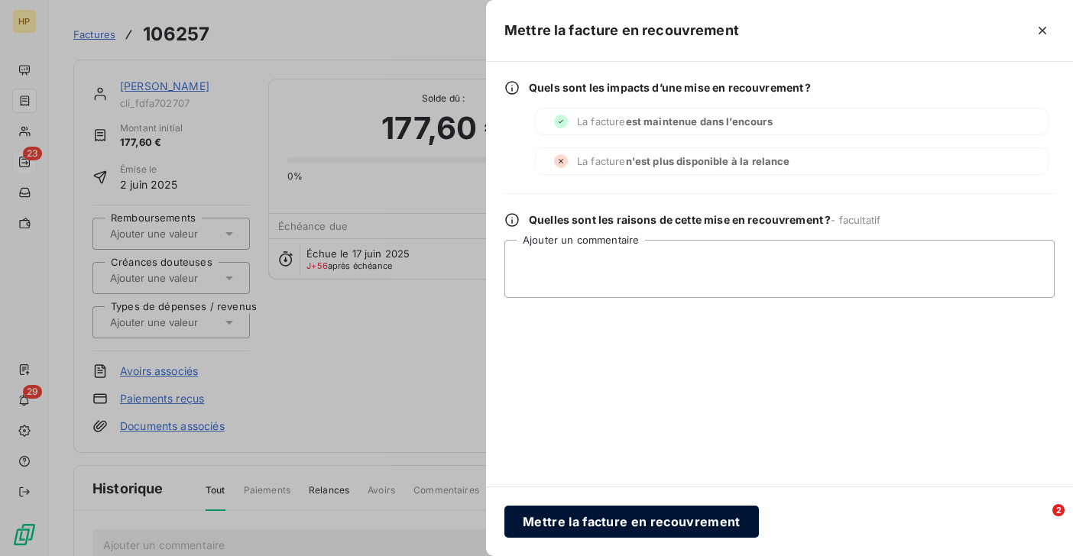
click at [574, 525] on button "Mettre la facture en recouvrement" at bounding box center [631, 522] width 254 height 32
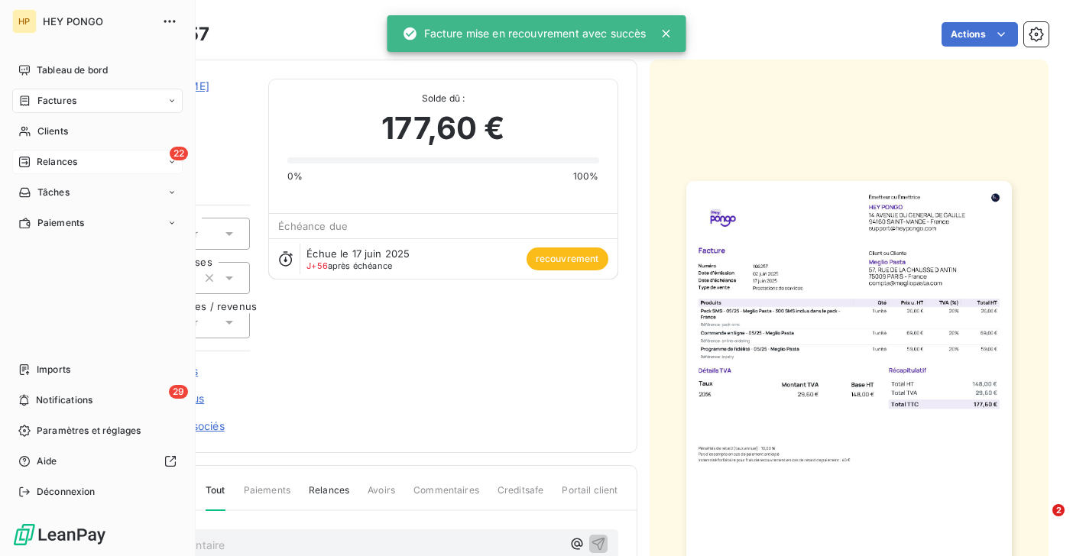
click at [33, 160] on div "Relances" at bounding box center [47, 162] width 59 height 14
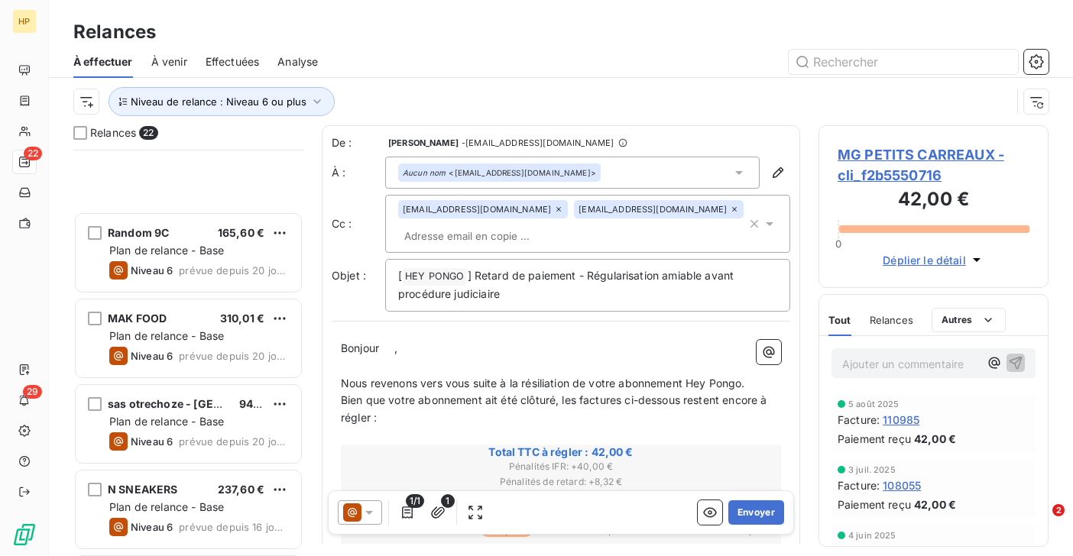
scroll to position [1477, 0]
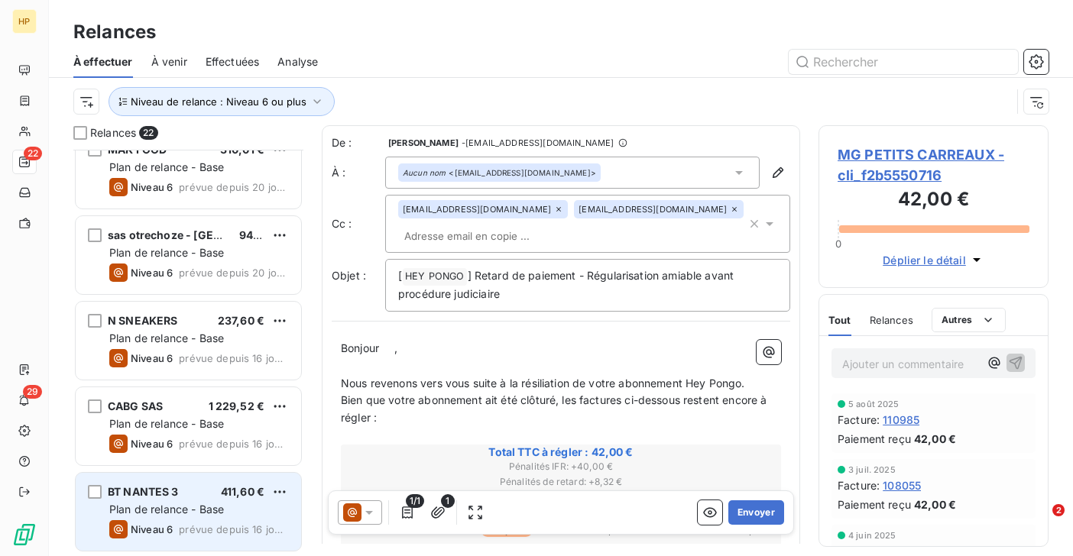
click at [170, 513] on span "Plan de relance - Base" at bounding box center [166, 509] width 115 height 13
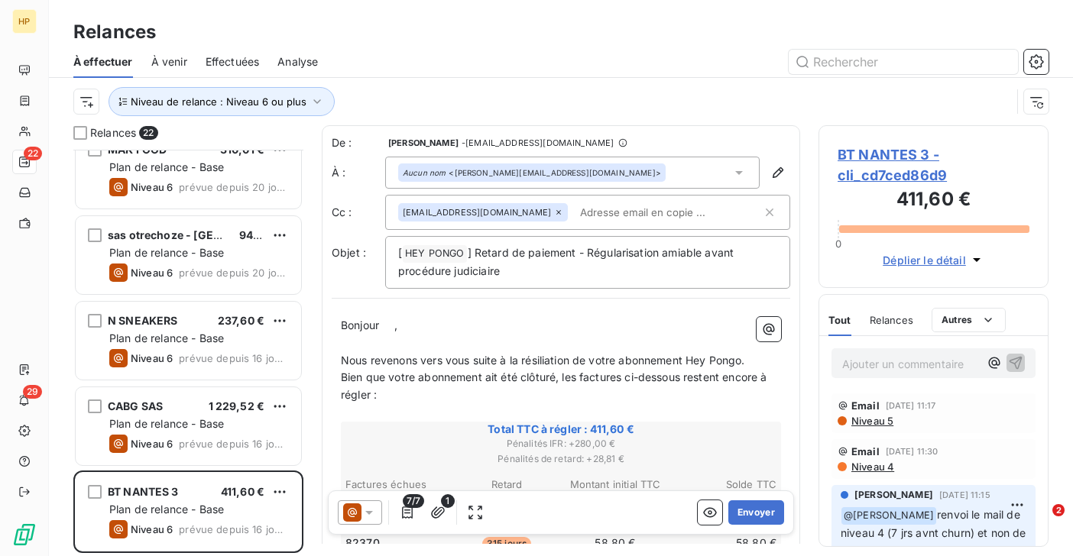
click at [912, 156] on span "BT NANTES 3 - cli_cd7ced86d9" at bounding box center [933, 164] width 192 height 41
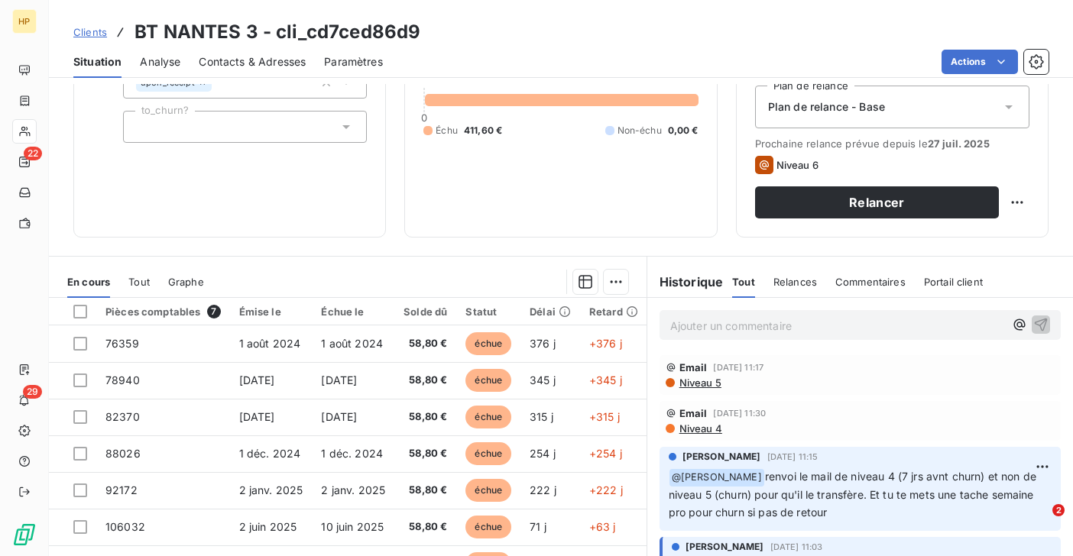
scroll to position [251, 0]
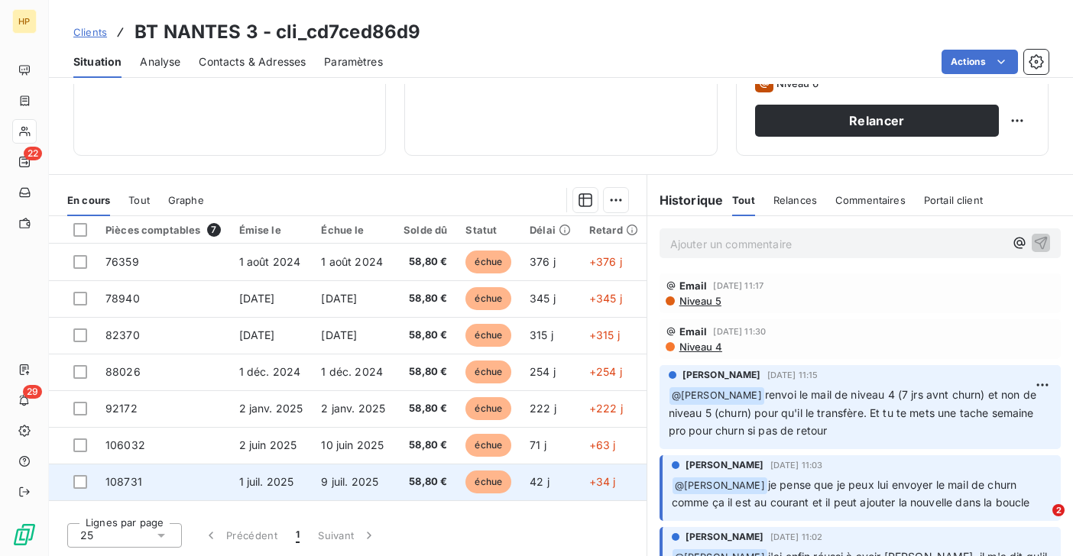
click at [389, 488] on td "9 juil. 2025" at bounding box center [353, 482] width 83 height 37
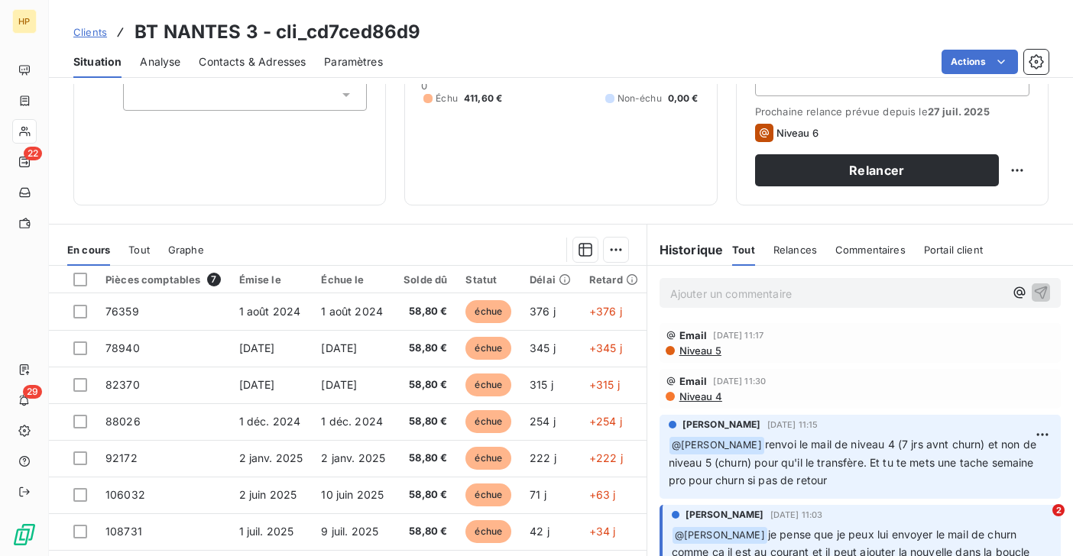
scroll to position [251, 0]
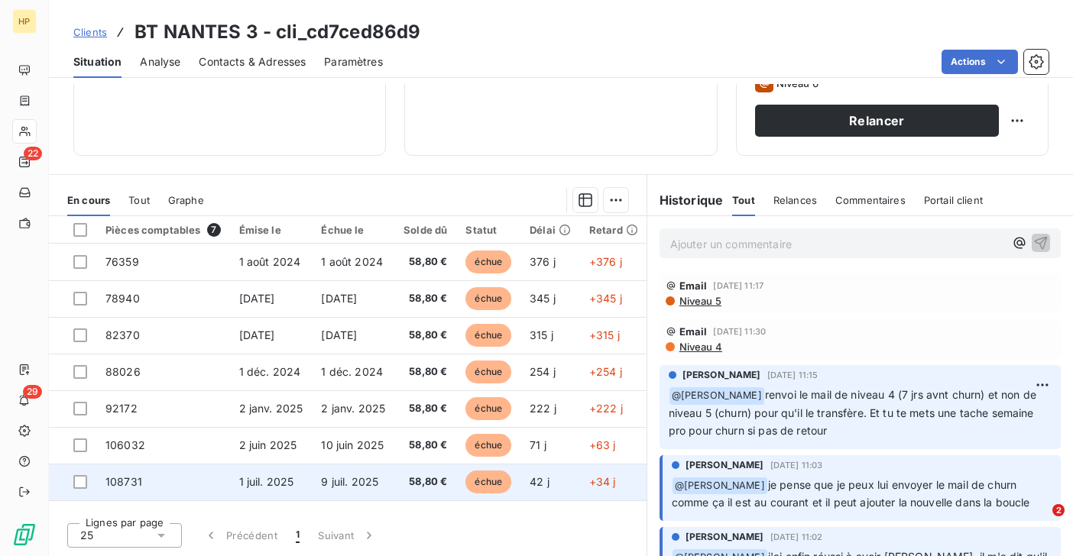
click at [312, 480] on td "9 juil. 2025" at bounding box center [353, 482] width 83 height 37
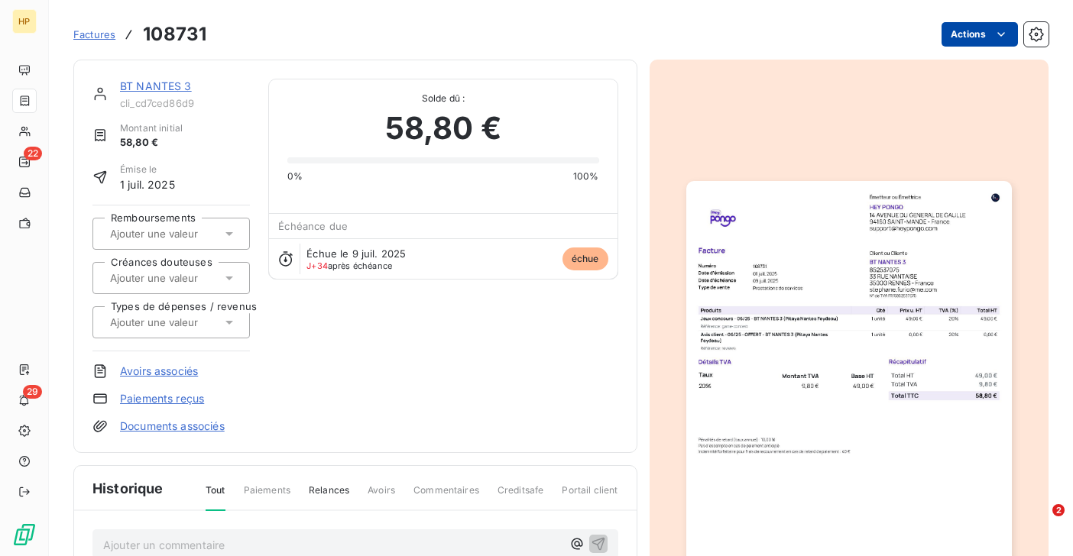
click at [1010, 39] on html "HP 22 29 Factures 108731 Actions BT NANTES 3 cli_cd7ced86d9 Montant initial 58,…" at bounding box center [536, 278] width 1073 height 556
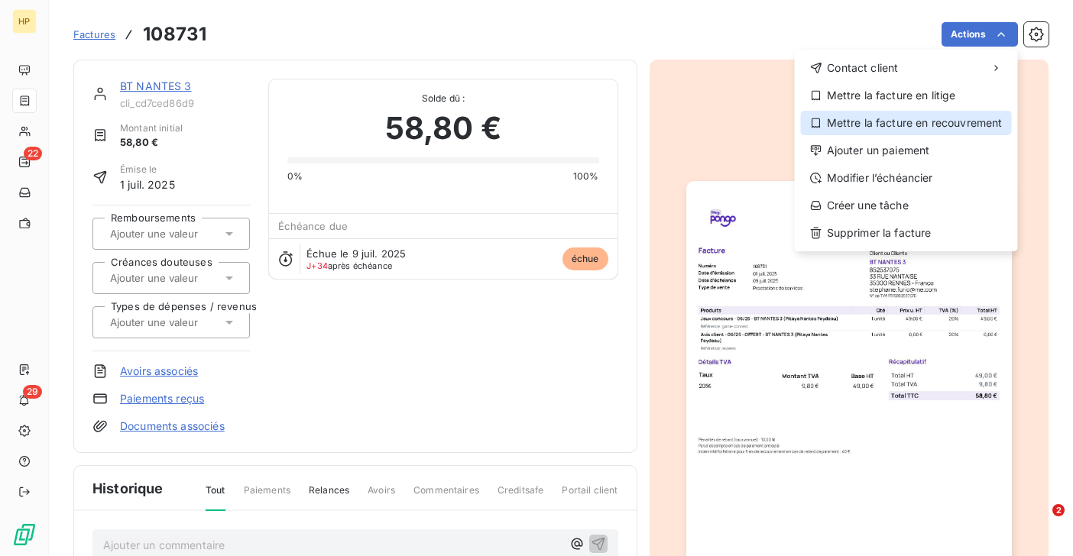
click at [963, 127] on div "Mettre la facture en recouvrement" at bounding box center [906, 123] width 211 height 24
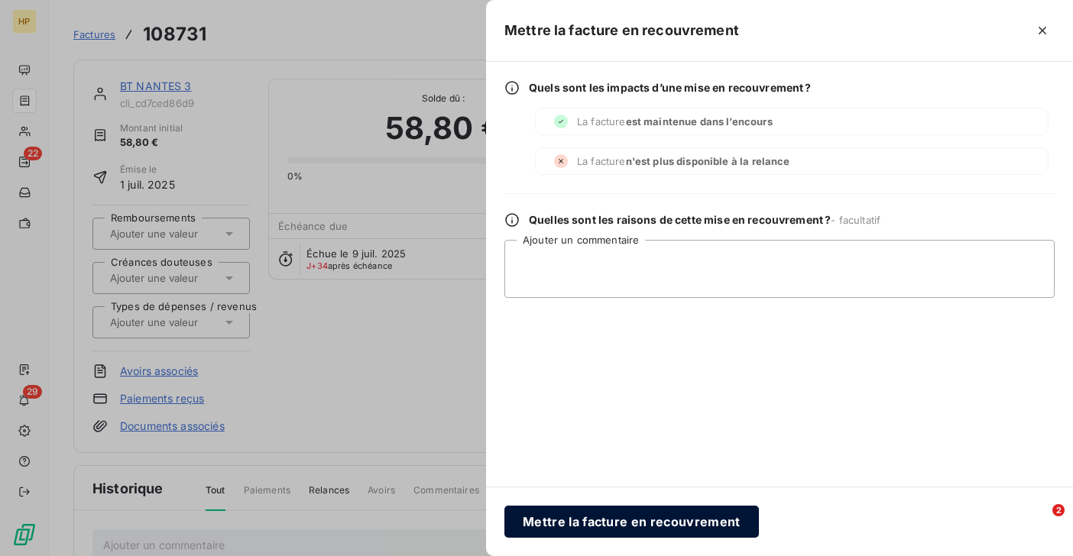
click at [636, 516] on button "Mettre la facture en recouvrement" at bounding box center [631, 522] width 254 height 32
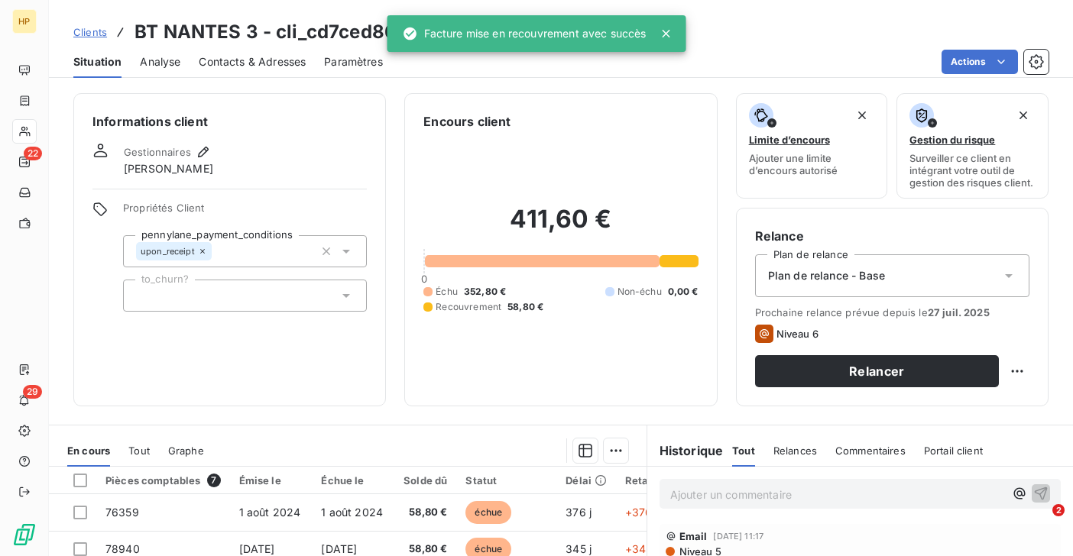
scroll to position [251, 0]
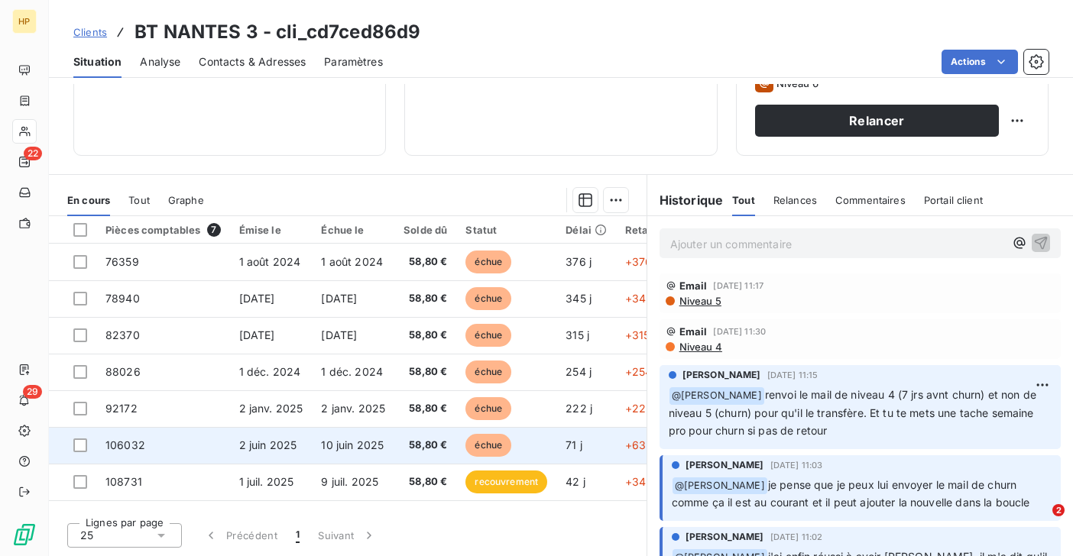
click at [376, 443] on span "10 juin 2025" at bounding box center [352, 444] width 63 height 13
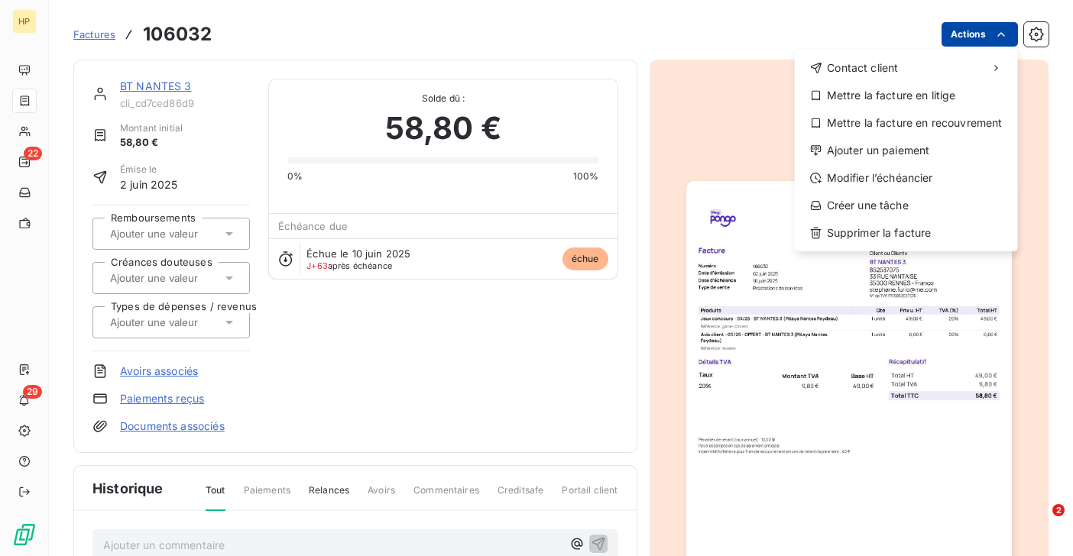
click at [987, 39] on html "HP 22 29 Factures 106032 Actions Contact client Mettre la facture en litige Met…" at bounding box center [536, 278] width 1073 height 556
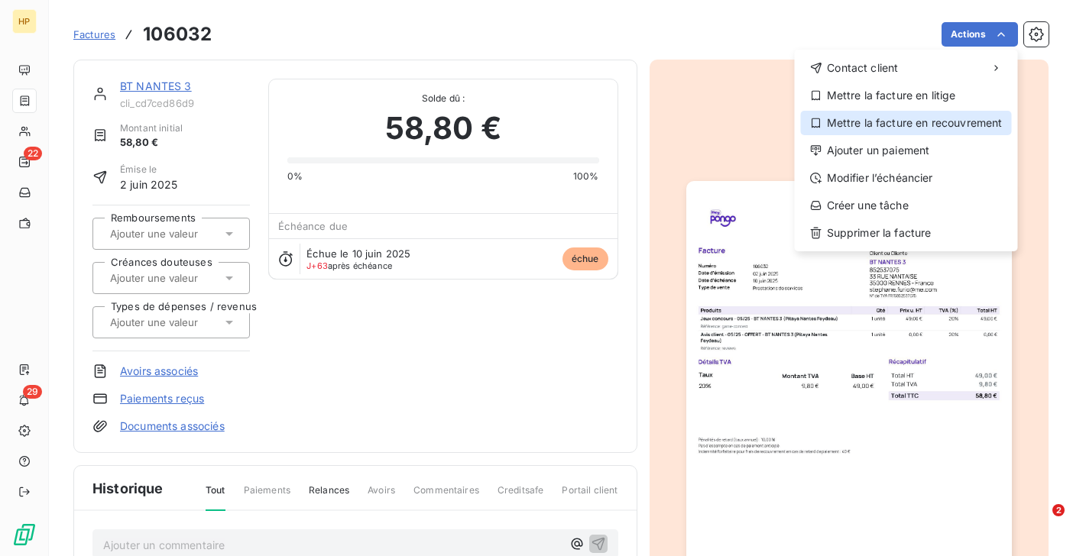
click at [937, 124] on div "Mettre la facture en recouvrement" at bounding box center [906, 123] width 211 height 24
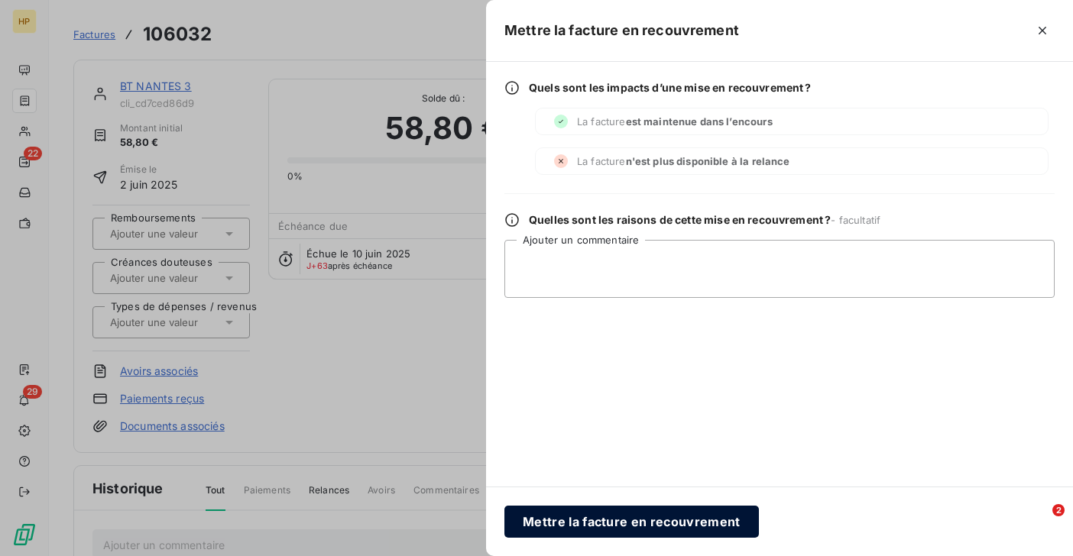
click at [607, 513] on button "Mettre la facture en recouvrement" at bounding box center [631, 522] width 254 height 32
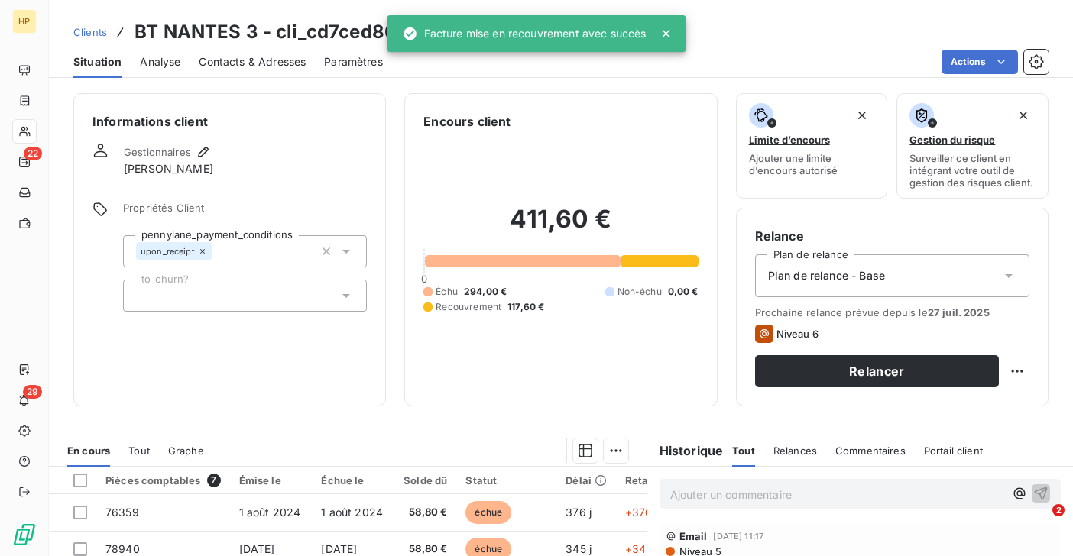
scroll to position [251, 0]
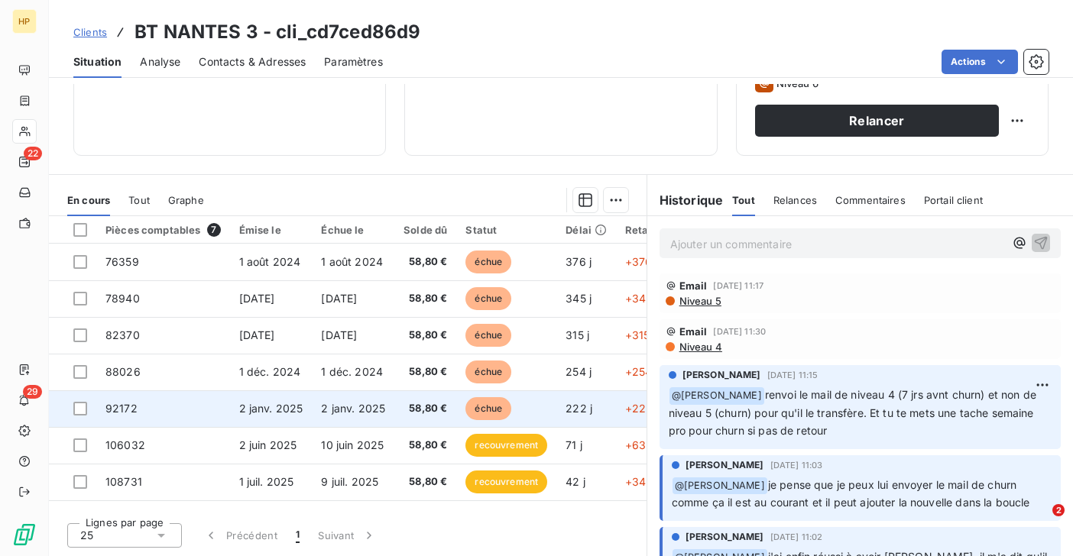
click at [354, 409] on span "2 janv. 2025" at bounding box center [353, 408] width 64 height 13
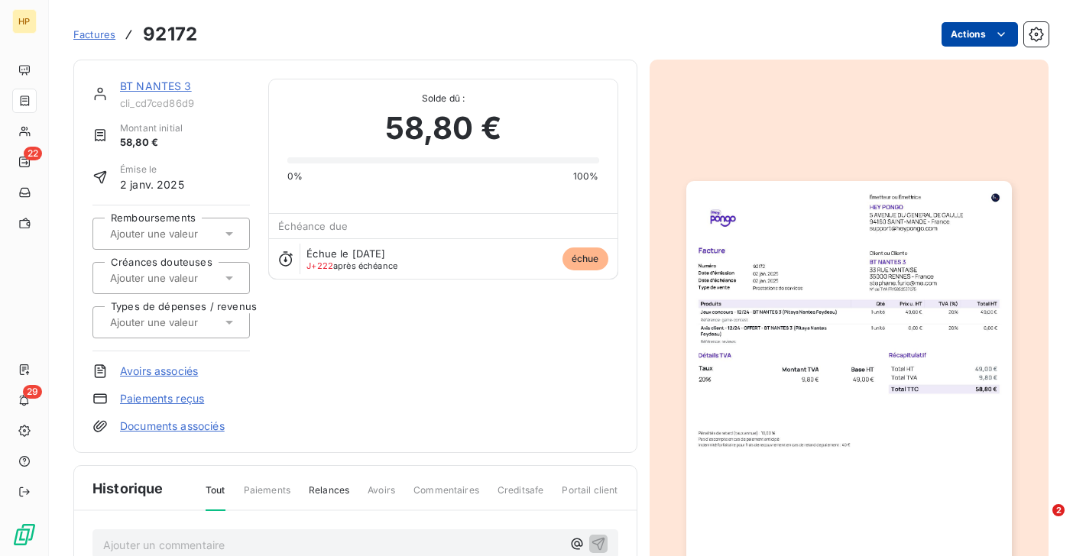
click at [978, 38] on html "HP 22 29 Factures 92172 Actions BT NANTES 3 cli_cd7ced86d9 Montant initial 58,8…" at bounding box center [536, 278] width 1073 height 556
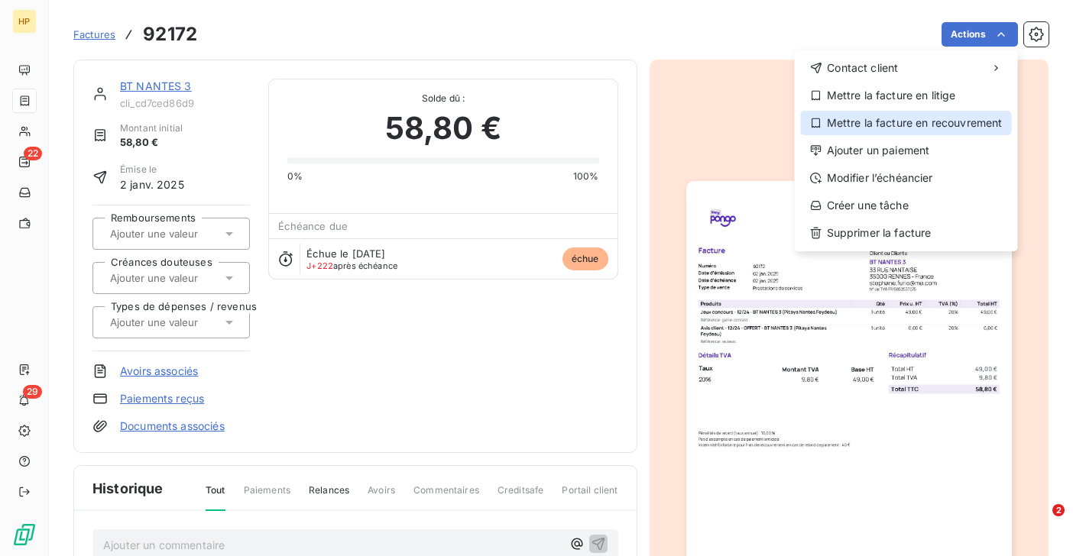
click at [952, 120] on div "Mettre la facture en recouvrement" at bounding box center [906, 123] width 211 height 24
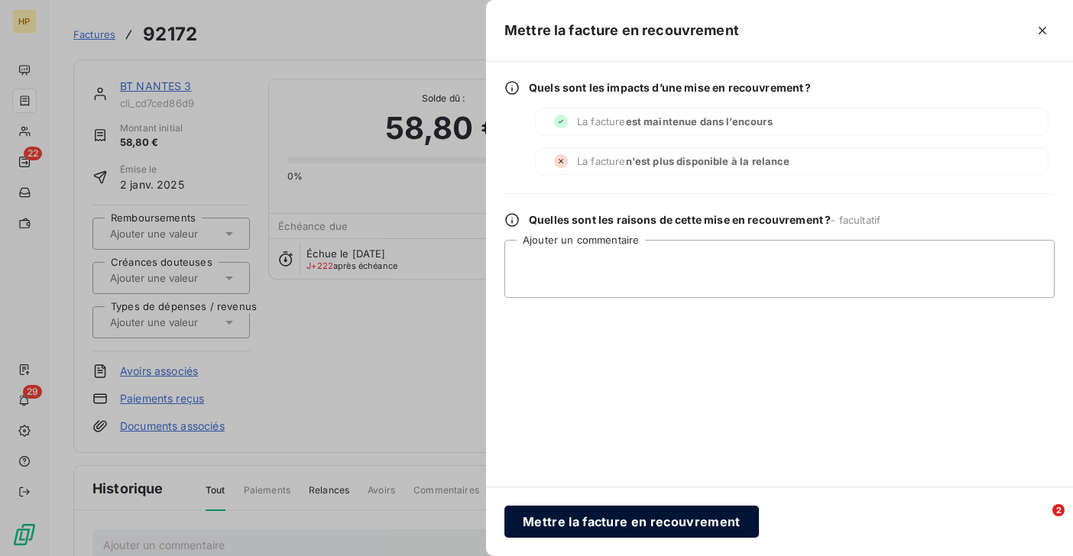
click at [687, 529] on button "Mettre la facture en recouvrement" at bounding box center [631, 522] width 254 height 32
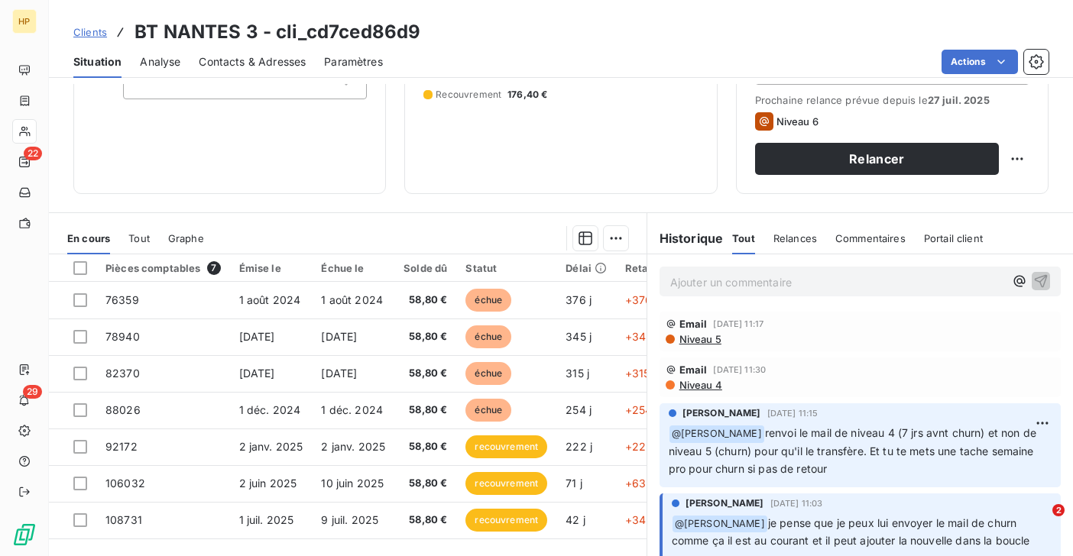
scroll to position [251, 0]
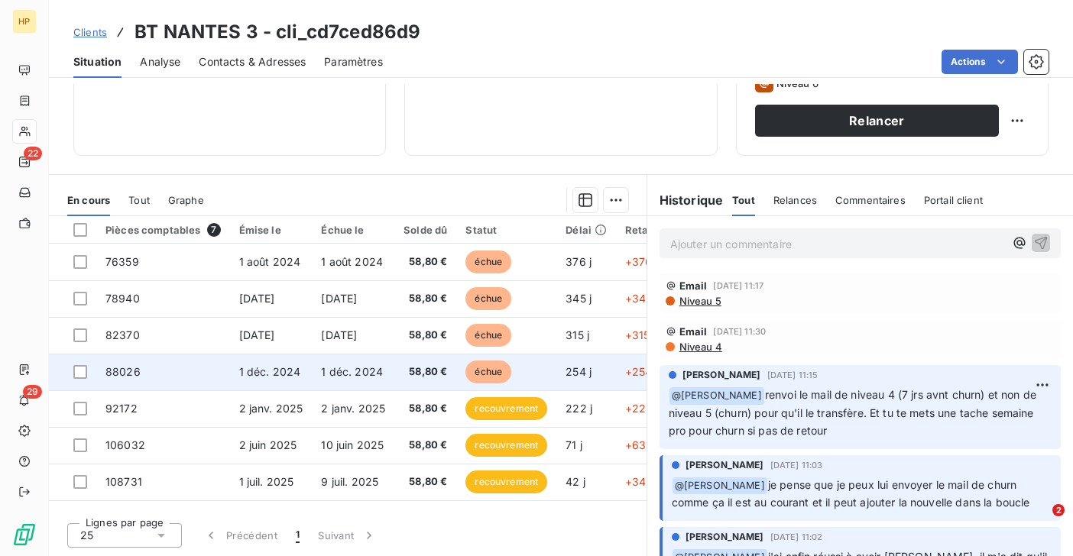
click at [303, 370] on td "1 déc. 2024" at bounding box center [271, 372] width 83 height 37
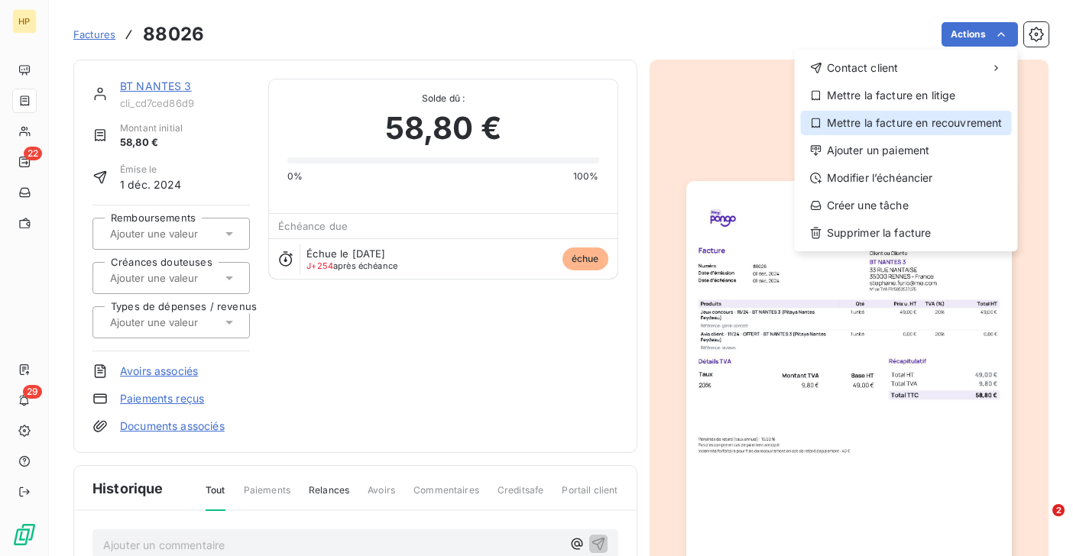
click at [939, 121] on div "Mettre la facture en recouvrement" at bounding box center [906, 123] width 211 height 24
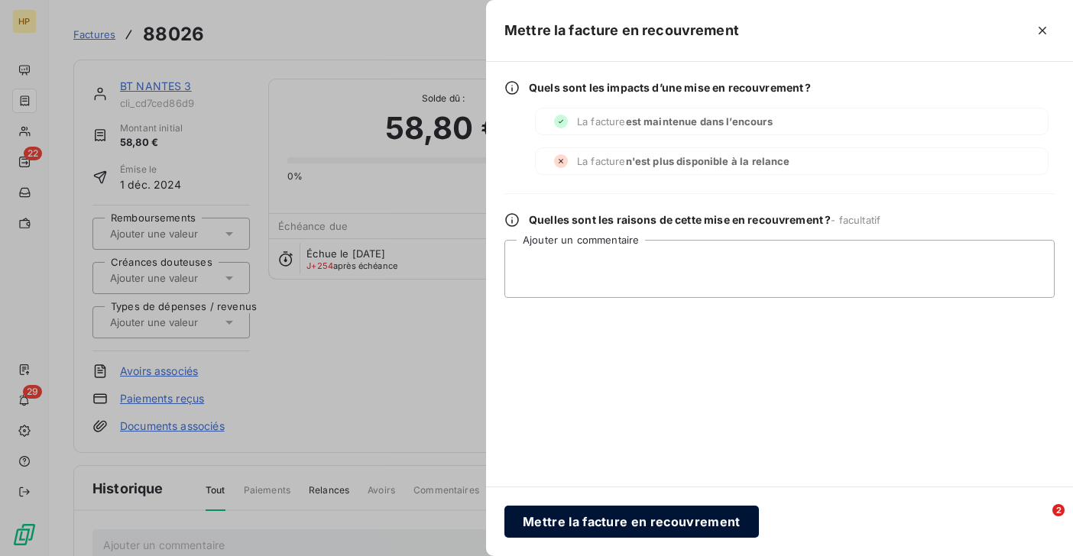
click at [603, 524] on button "Mettre la facture en recouvrement" at bounding box center [631, 522] width 254 height 32
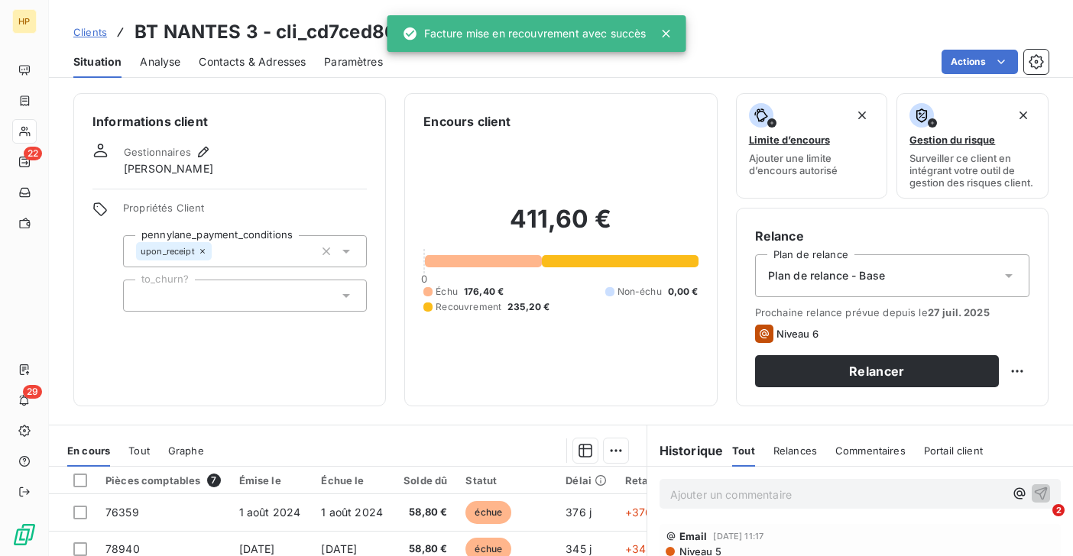
scroll to position [251, 0]
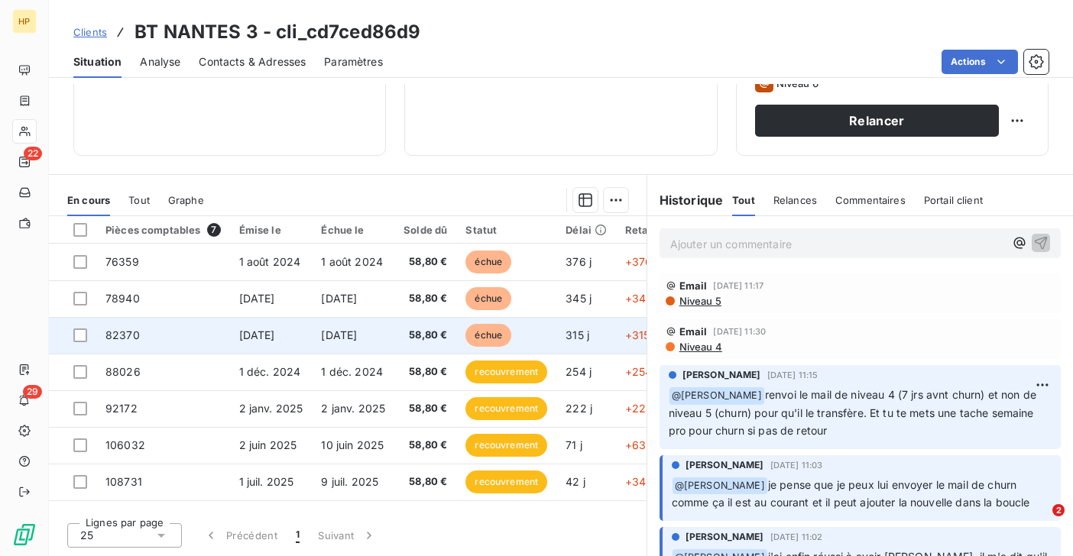
click at [271, 337] on span "1 oct. 2024" at bounding box center [257, 334] width 36 height 13
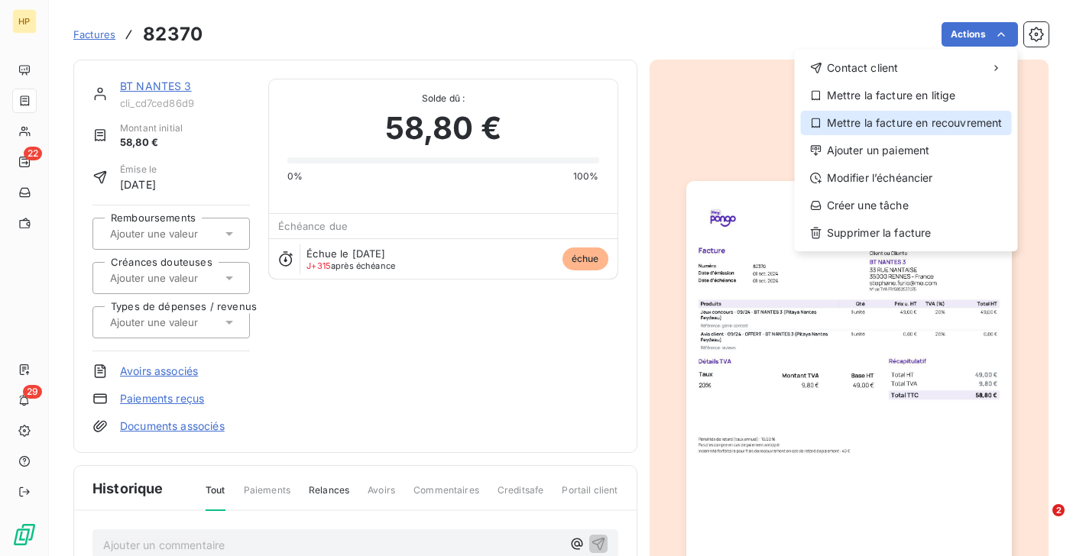
click at [946, 130] on div "Mettre la facture en recouvrement" at bounding box center [906, 123] width 211 height 24
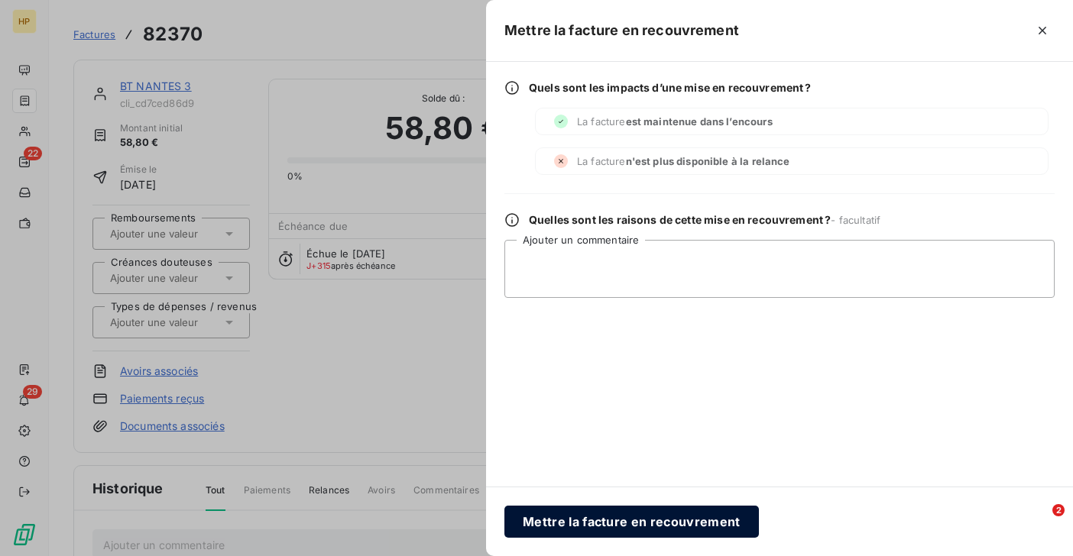
click at [661, 514] on button "Mettre la facture en recouvrement" at bounding box center [631, 522] width 254 height 32
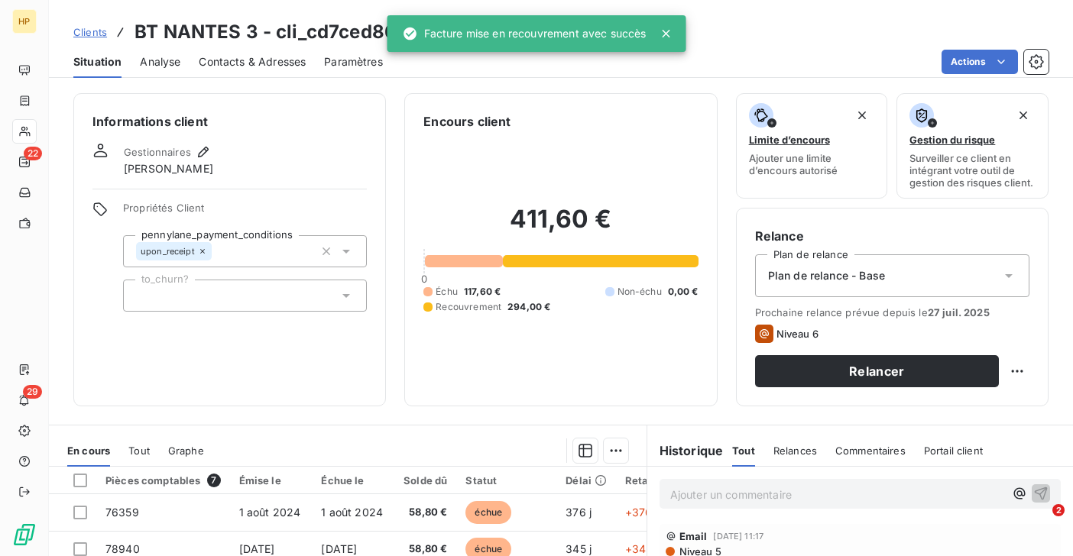
scroll to position [251, 0]
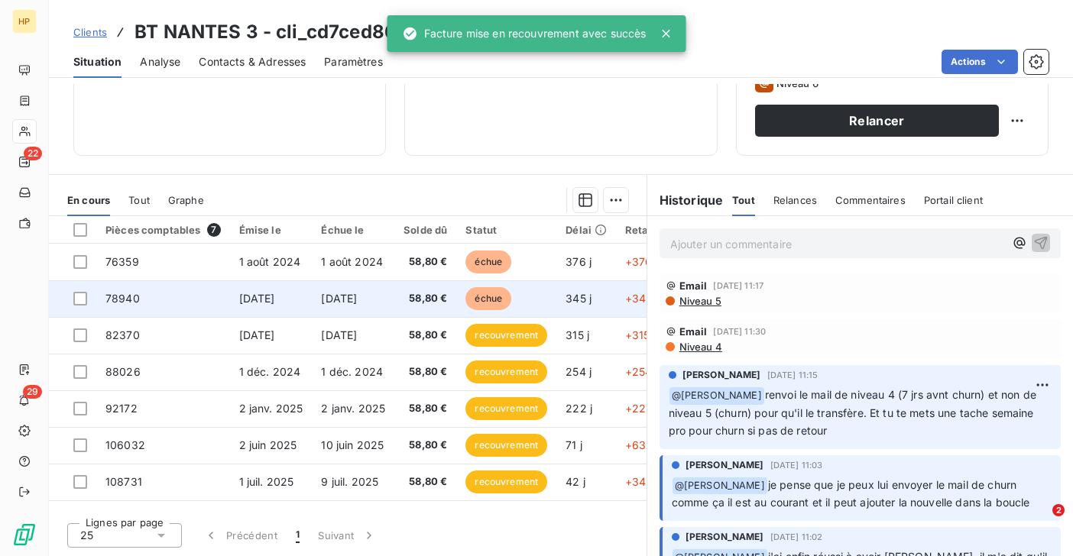
click at [387, 295] on td "1 sept. 2024" at bounding box center [353, 298] width 83 height 37
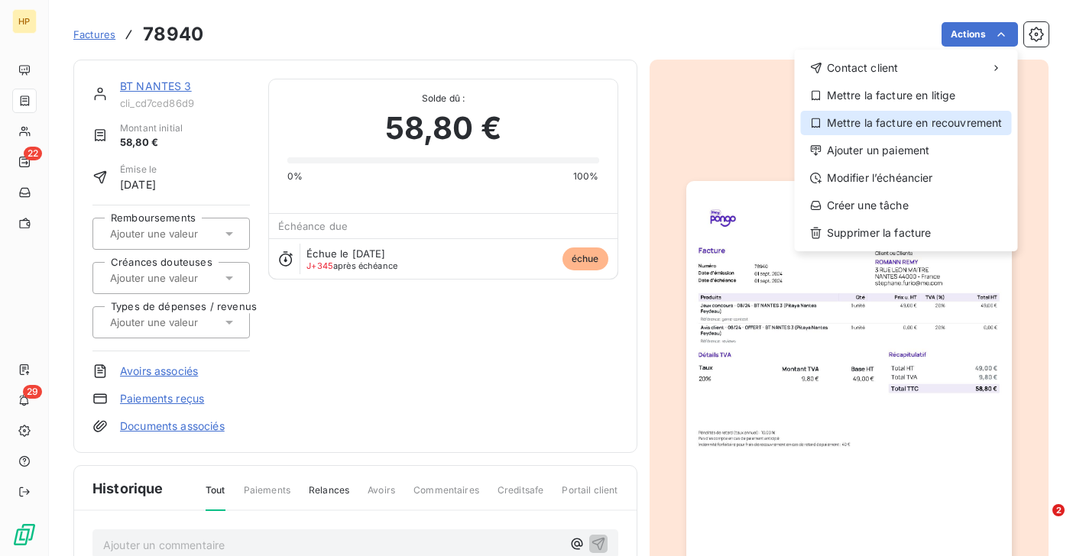
click at [945, 129] on div "Mettre la facture en recouvrement" at bounding box center [906, 123] width 211 height 24
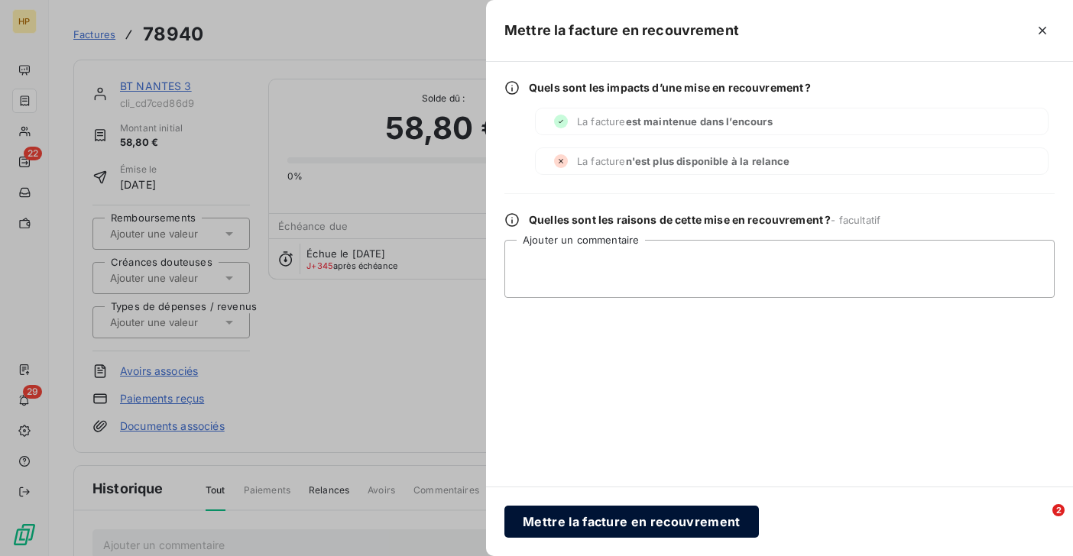
click at [636, 518] on button "Mettre la facture en recouvrement" at bounding box center [631, 522] width 254 height 32
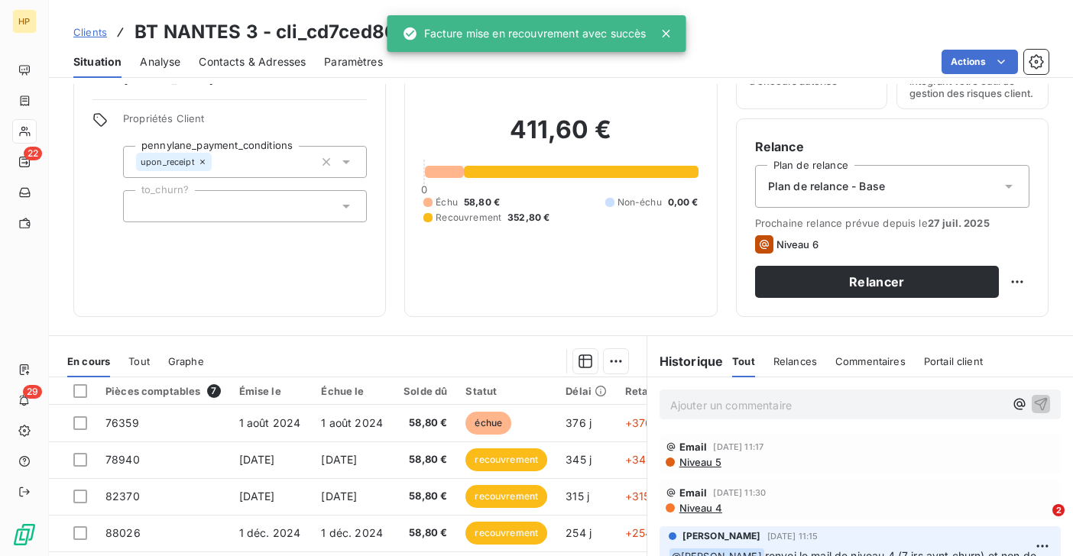
scroll to position [251, 0]
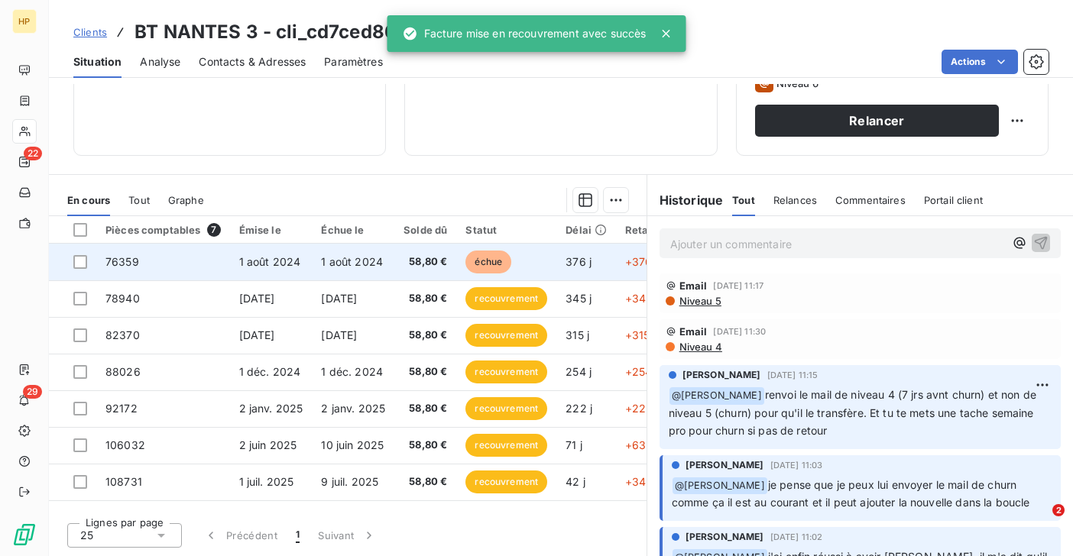
click at [363, 265] on span "1 août 2024" at bounding box center [352, 261] width 62 height 13
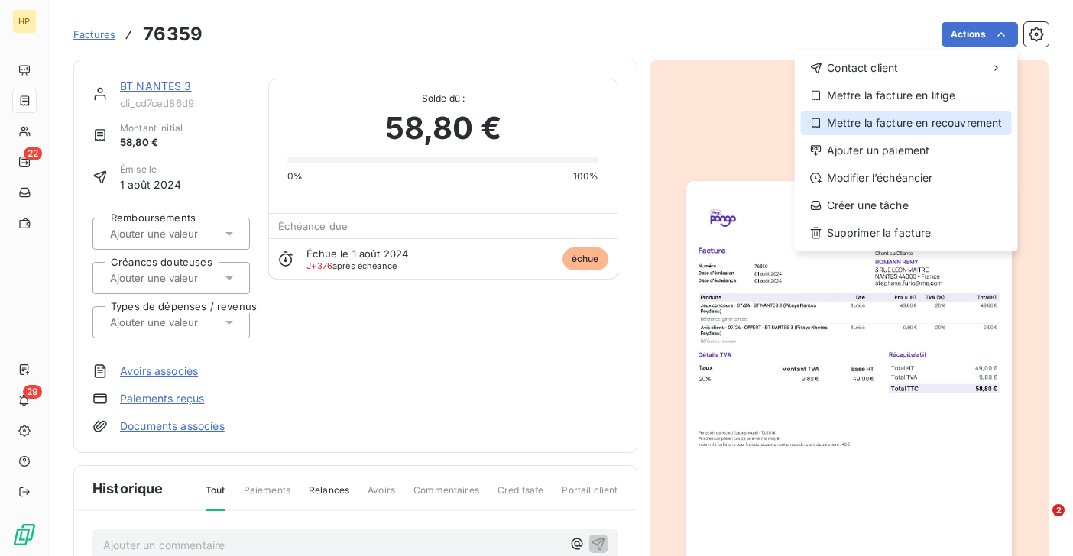
click at [956, 118] on div "Mettre la facture en recouvrement" at bounding box center [906, 123] width 211 height 24
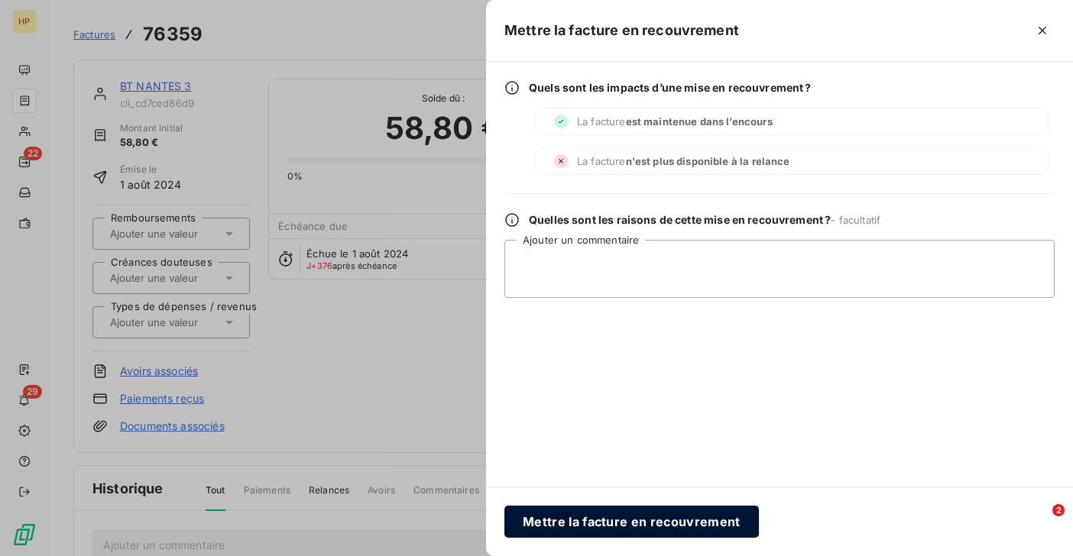
click at [575, 523] on button "Mettre la facture en recouvrement" at bounding box center [631, 522] width 254 height 32
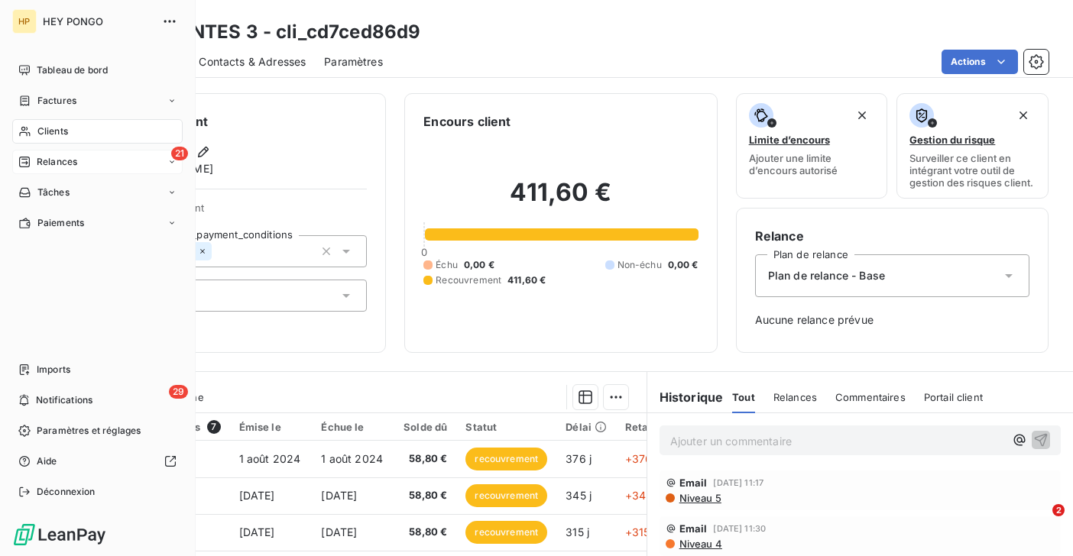
click at [39, 159] on span "Relances" at bounding box center [57, 162] width 40 height 14
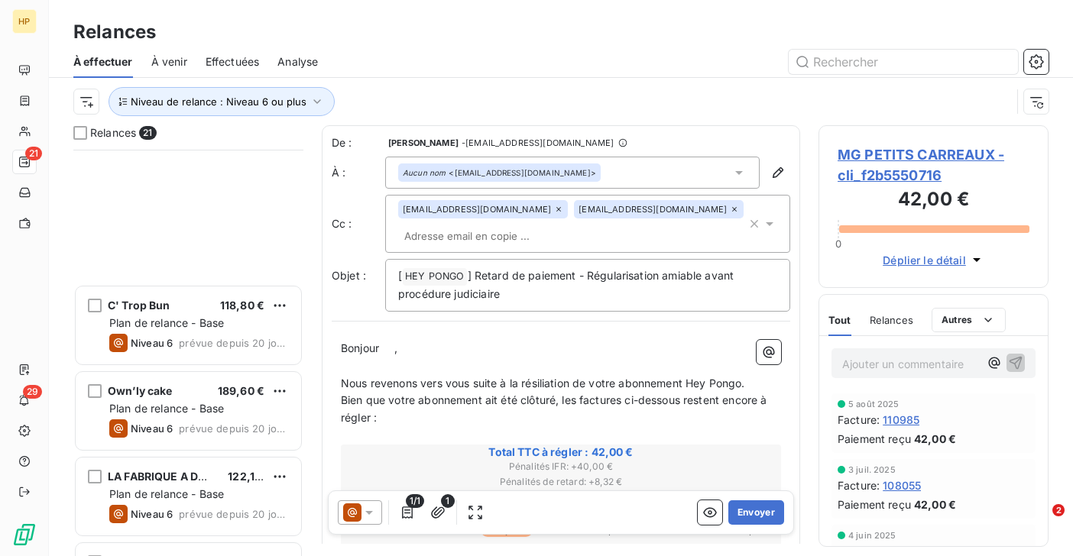
scroll to position [1391, 0]
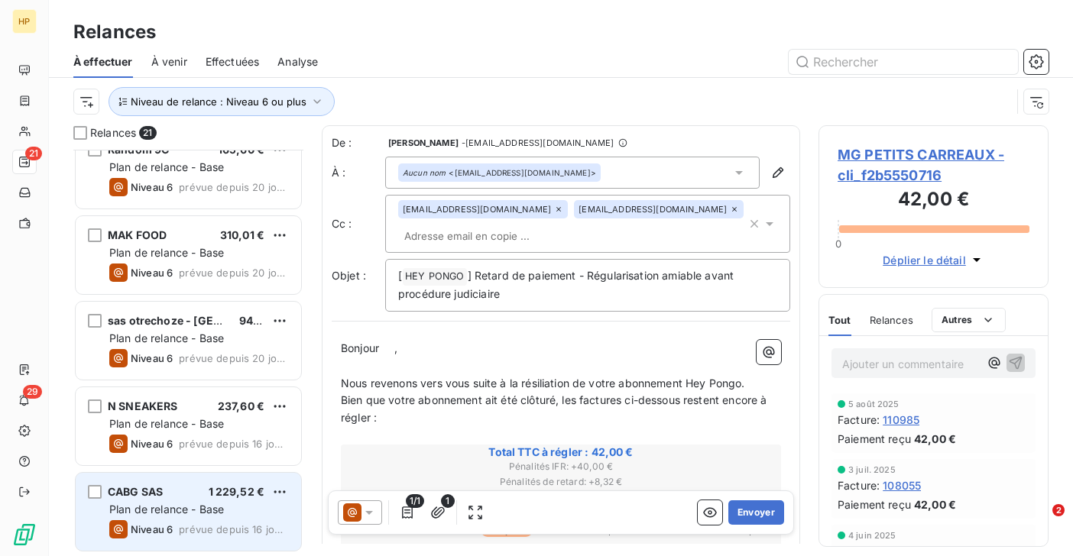
click at [188, 493] on div "CABG SAS 1 229,52 €" at bounding box center [199, 492] width 180 height 14
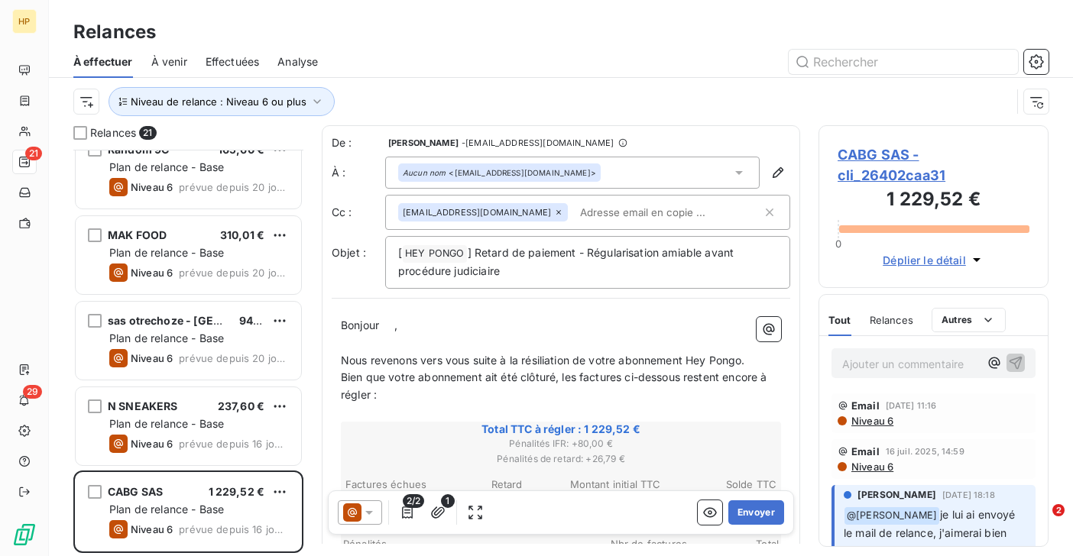
click at [867, 152] on span "CABG SAS - cli_26402caa31" at bounding box center [933, 164] width 192 height 41
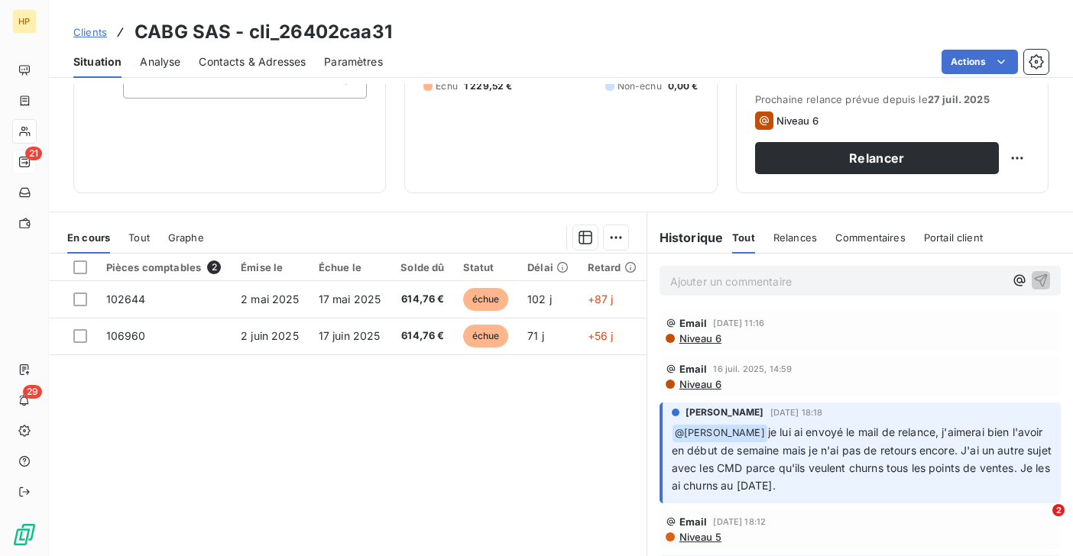
scroll to position [251, 0]
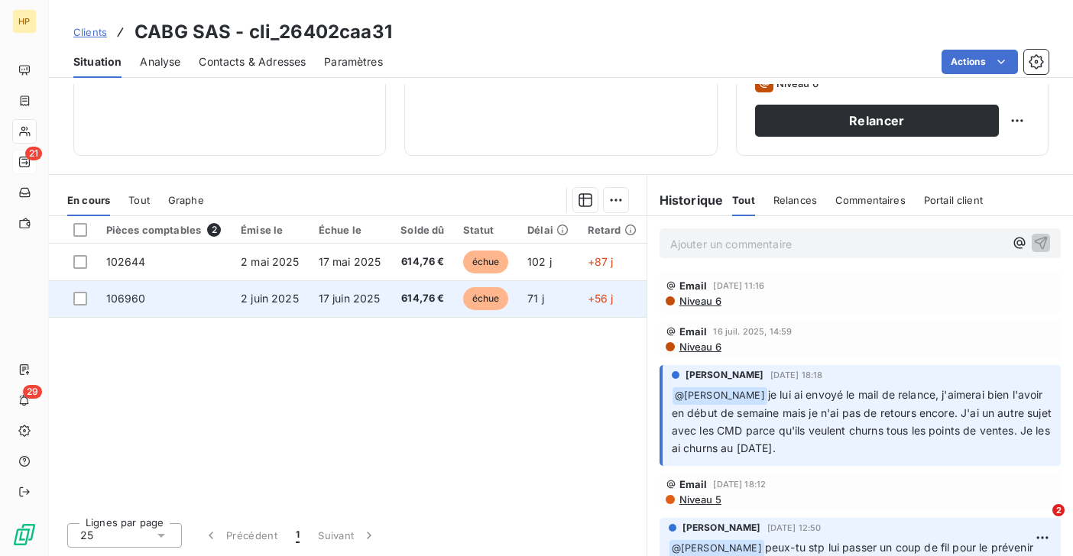
click at [358, 304] on span "17 juin 2025" at bounding box center [350, 298] width 62 height 13
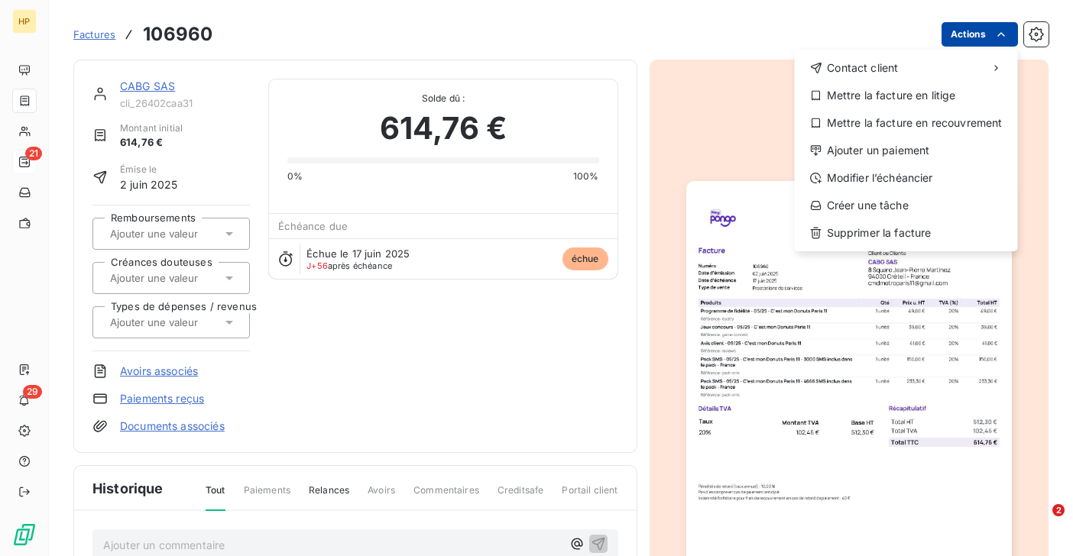
click at [990, 32] on html "HP 21 29 Factures 106960 Actions Contact client Mettre la facture en litige Met…" at bounding box center [536, 278] width 1073 height 556
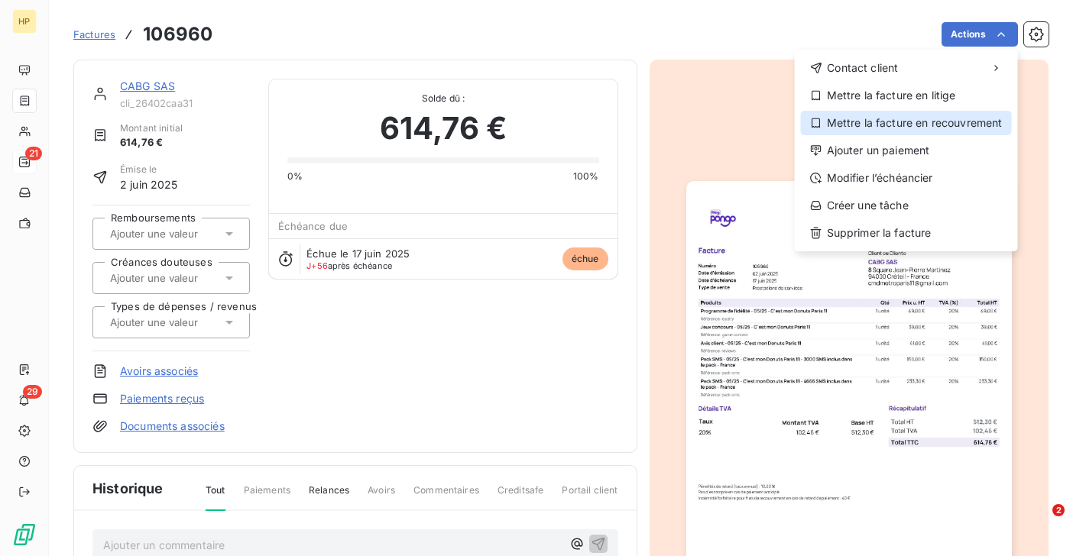
click at [950, 117] on div "Mettre la facture en recouvrement" at bounding box center [906, 123] width 211 height 24
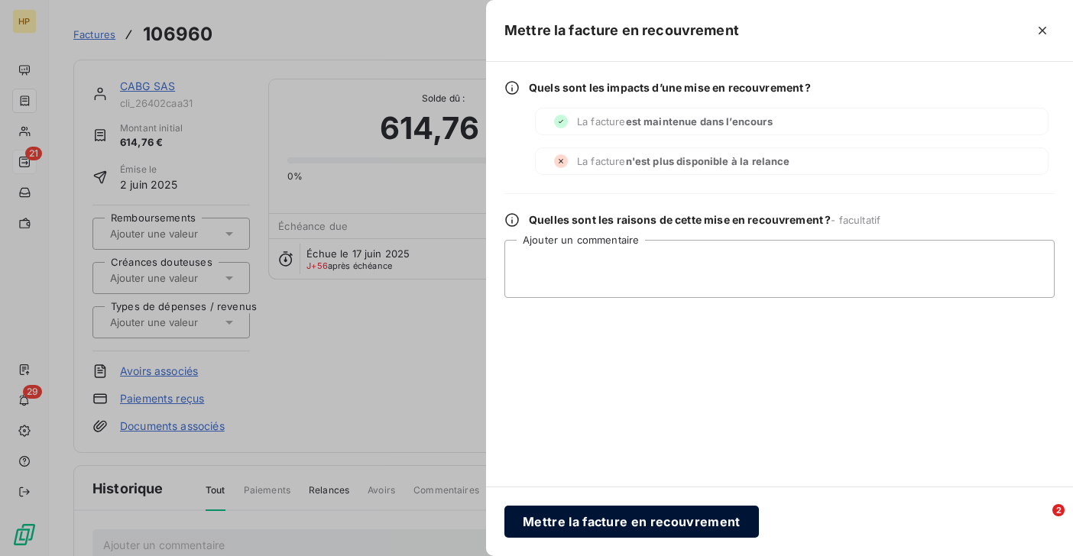
click at [637, 523] on button "Mettre la facture en recouvrement" at bounding box center [631, 522] width 254 height 32
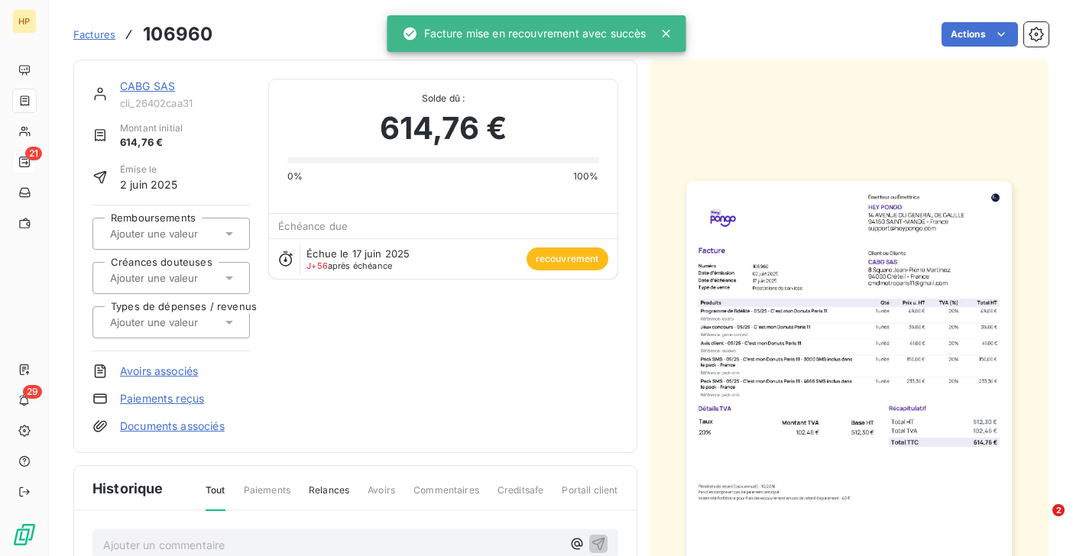
click at [160, 91] on link "CABG SAS" at bounding box center [147, 85] width 55 height 13
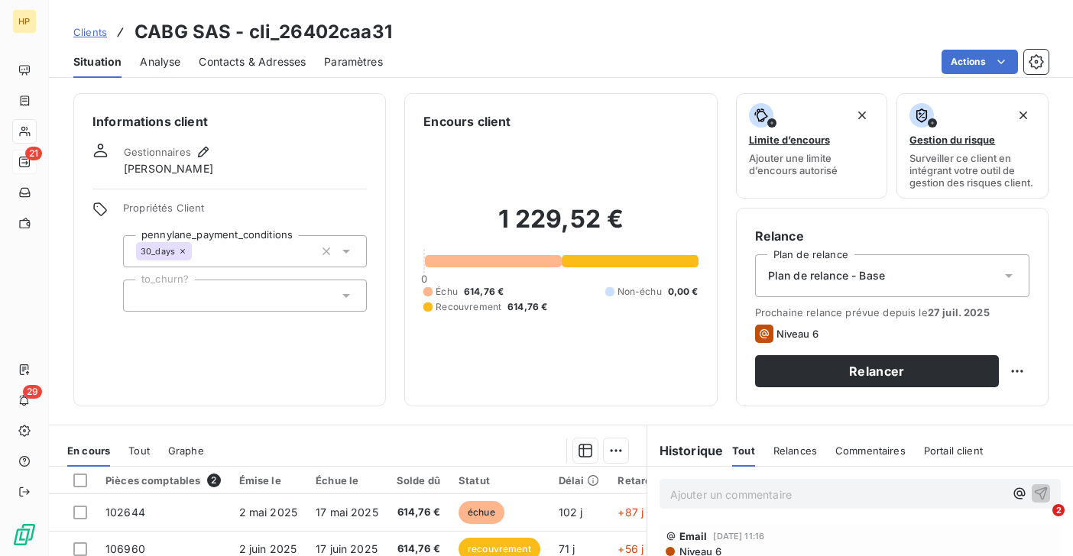
scroll to position [219, 0]
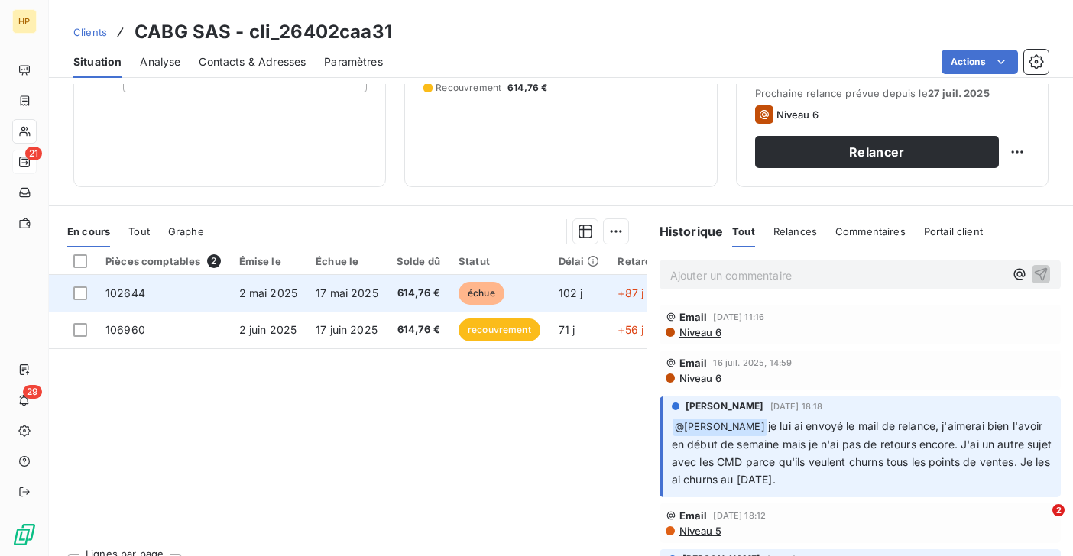
click at [350, 294] on span "17 mai 2025" at bounding box center [346, 292] width 63 height 13
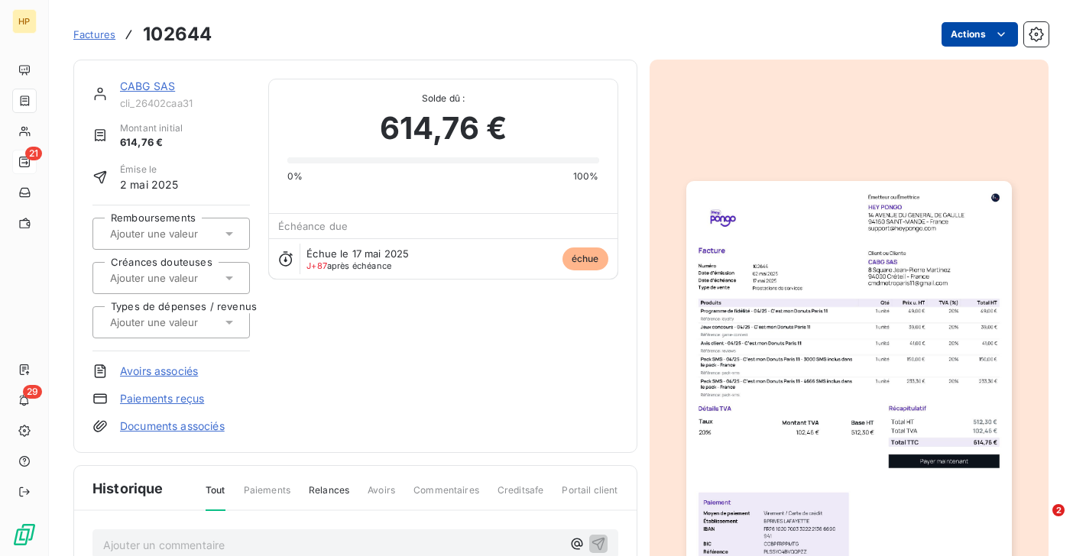
click at [982, 30] on html "HP 21 29 Factures 102644 Actions CABG SAS cli_26402caa31 Montant initial 614,76…" at bounding box center [536, 278] width 1073 height 556
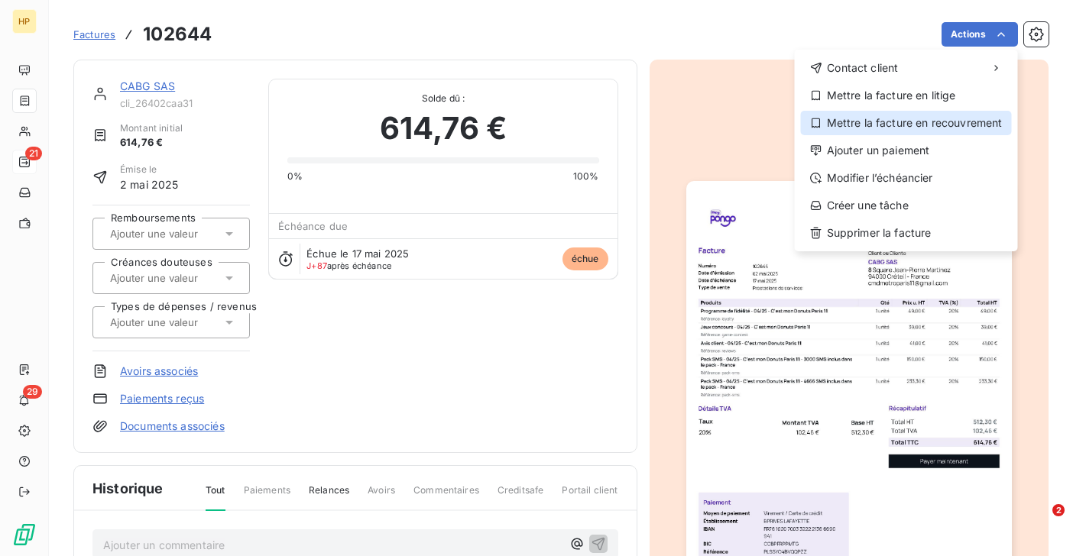
click at [946, 115] on div "Mettre la facture en recouvrement" at bounding box center [906, 123] width 211 height 24
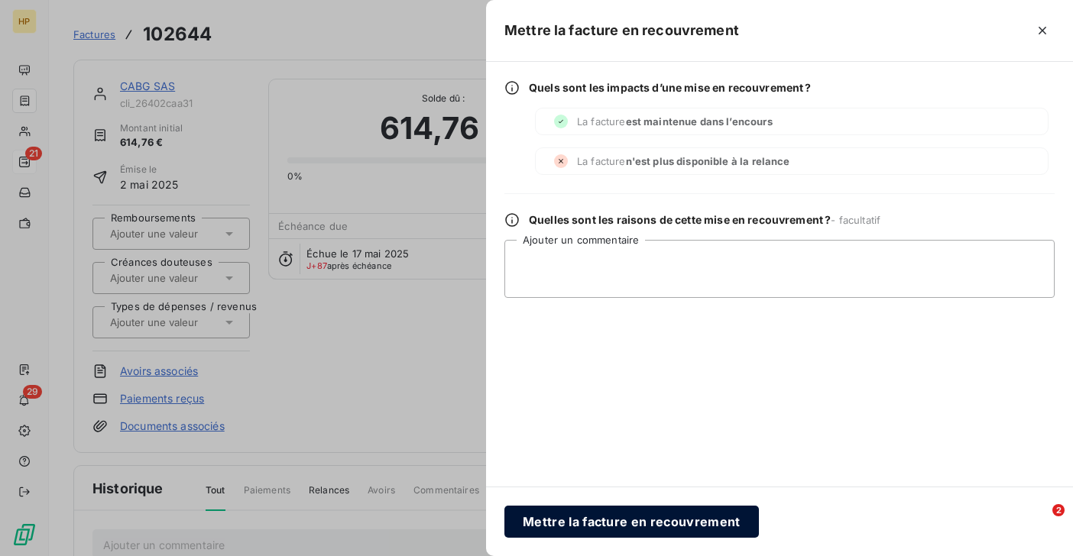
click at [601, 519] on button "Mettre la facture en recouvrement" at bounding box center [631, 522] width 254 height 32
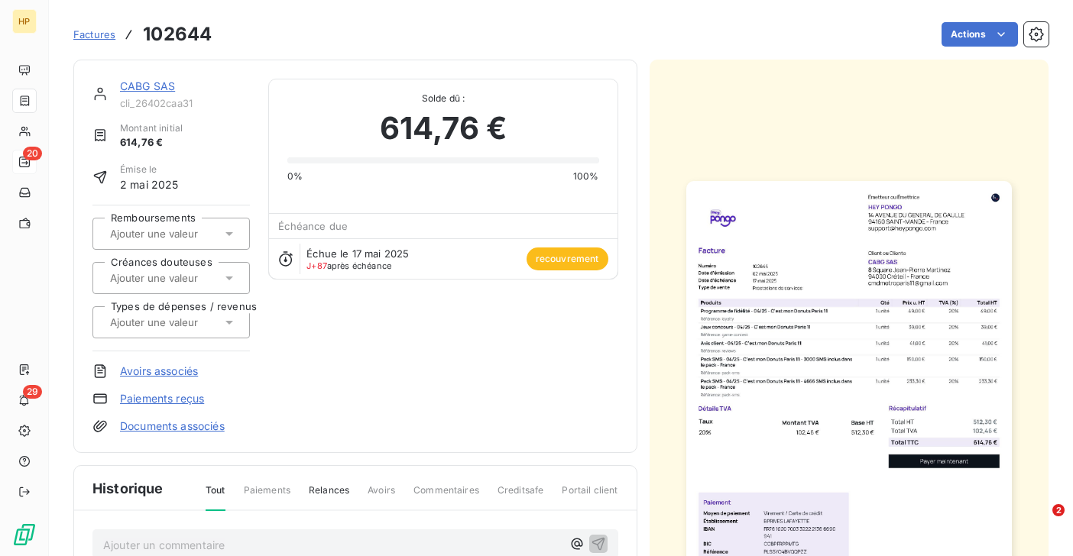
click at [151, 87] on link "CABG SAS" at bounding box center [147, 85] width 55 height 13
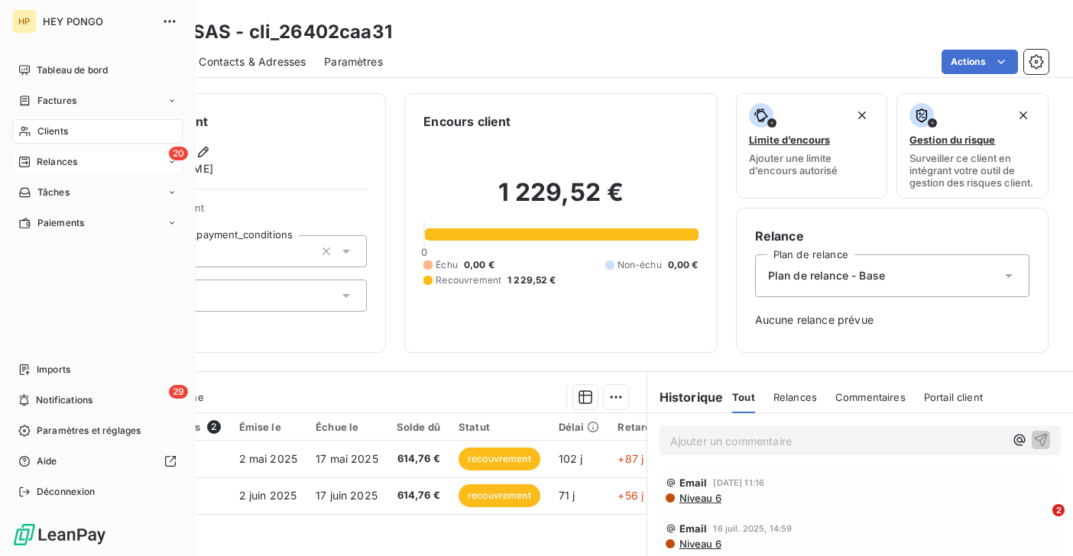
click at [37, 161] on span "Relances" at bounding box center [57, 162] width 40 height 14
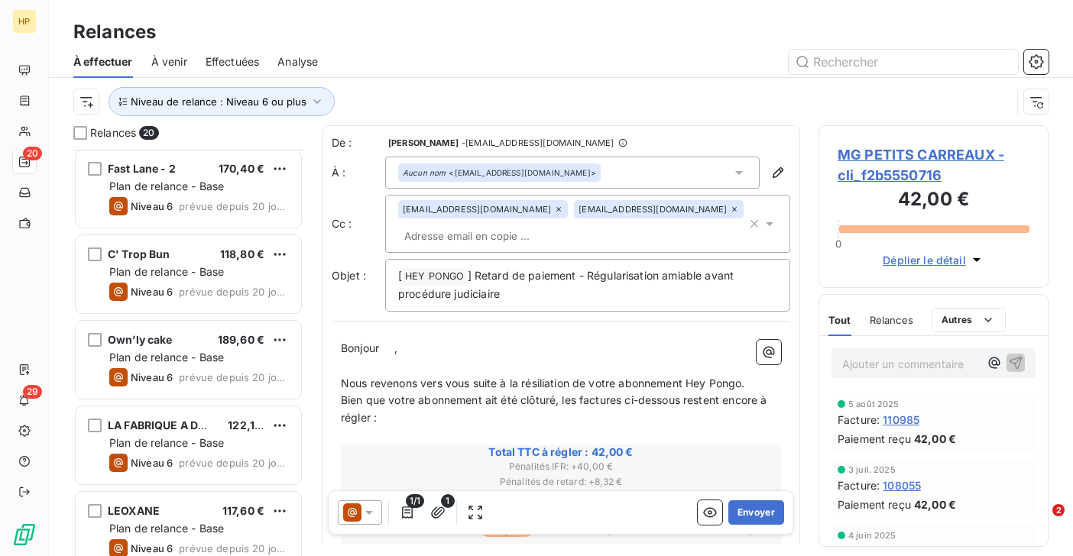
scroll to position [1305, 0]
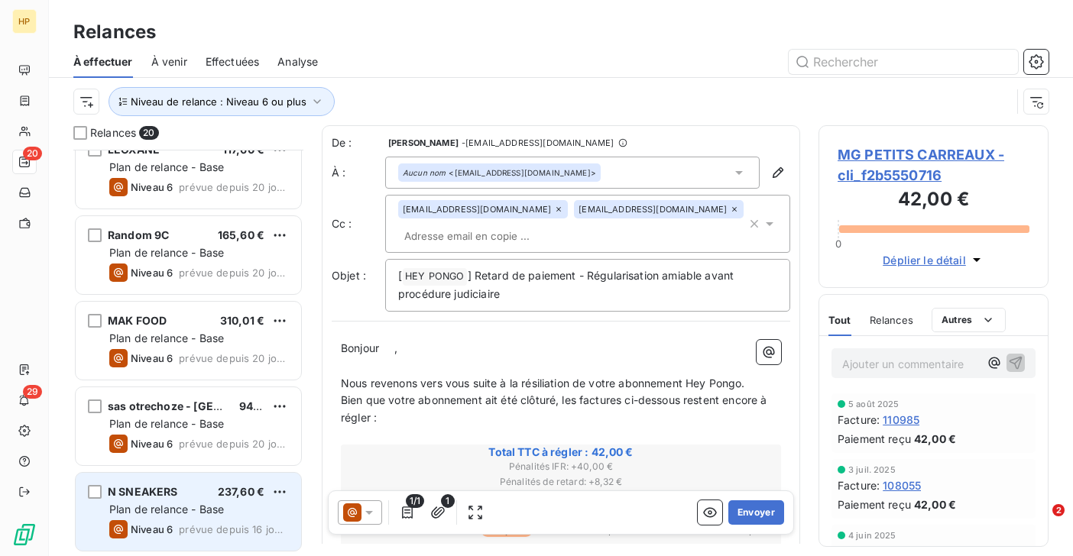
click at [175, 509] on span "Plan de relance - Base" at bounding box center [166, 509] width 115 height 13
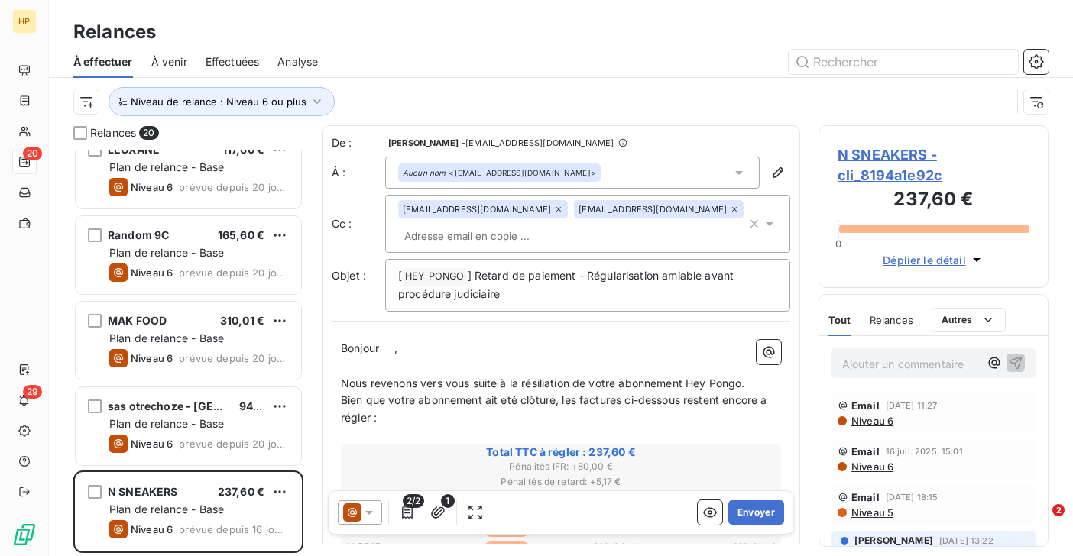
click at [876, 157] on span "N SNEAKERS - cli_8194a1e92c" at bounding box center [933, 164] width 192 height 41
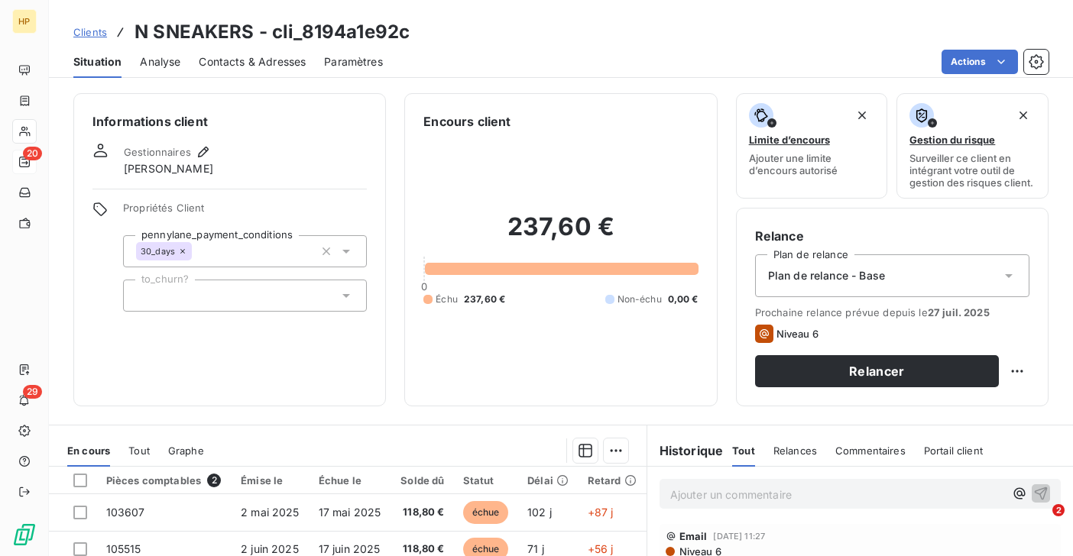
scroll to position [141, 0]
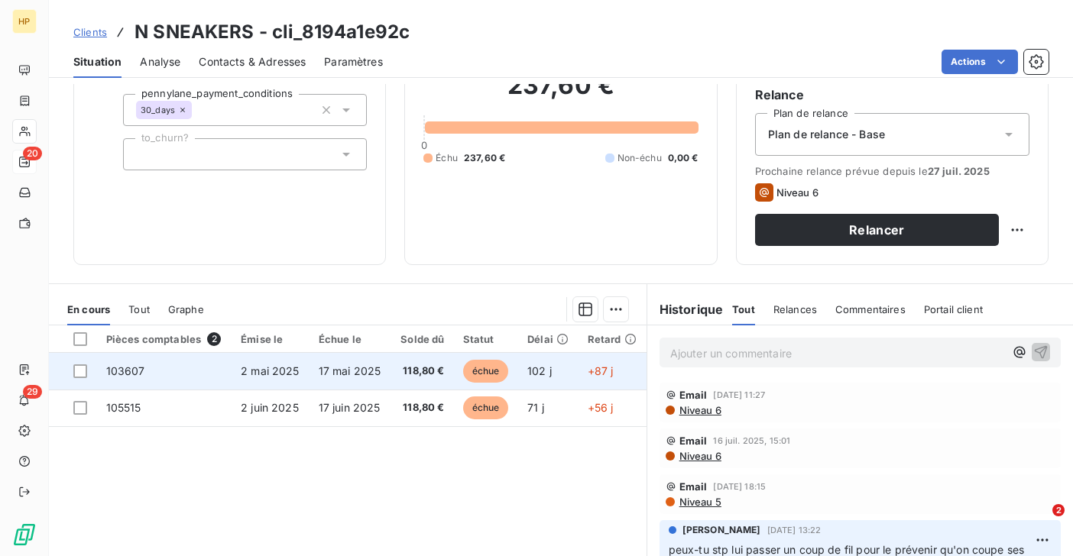
click at [264, 358] on td "2 mai 2025" at bounding box center [270, 371] width 78 height 37
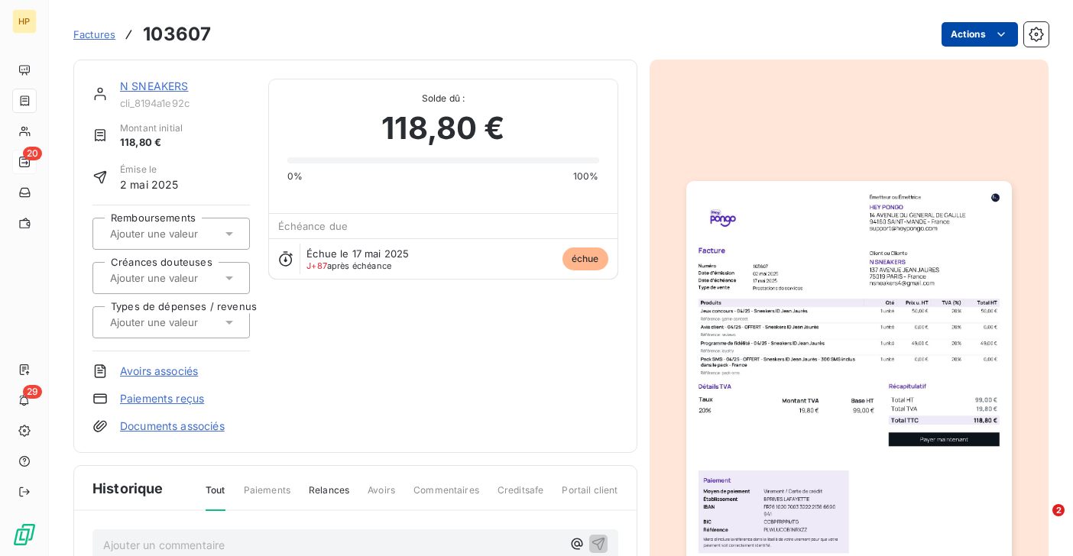
click at [987, 34] on html "HP 20 29 Factures 103607 Actions N SNEAKERS cli_8194a1e92c Montant initial 118,…" at bounding box center [536, 278] width 1073 height 556
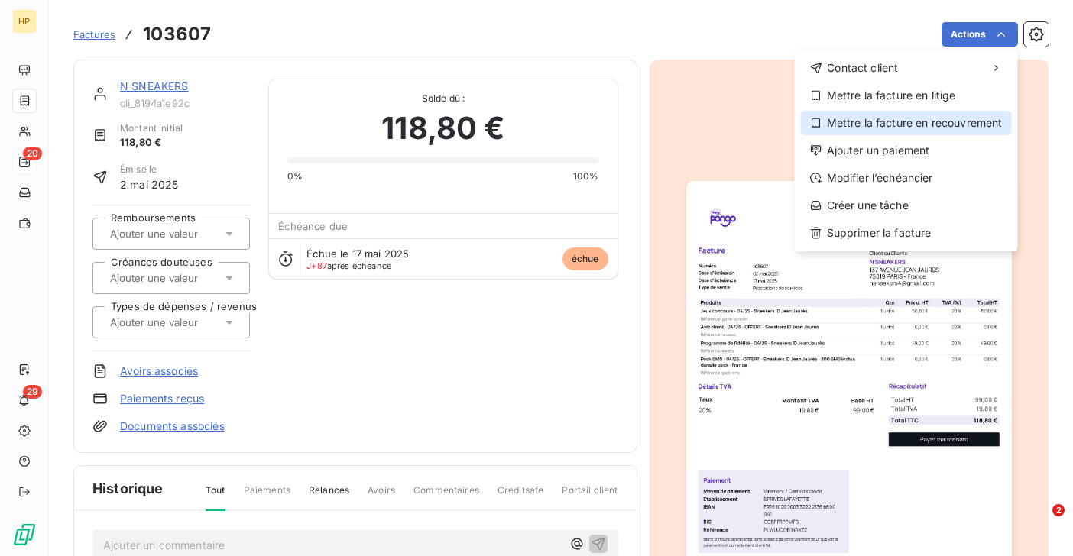
click at [937, 125] on div "Mettre la facture en recouvrement" at bounding box center [906, 123] width 211 height 24
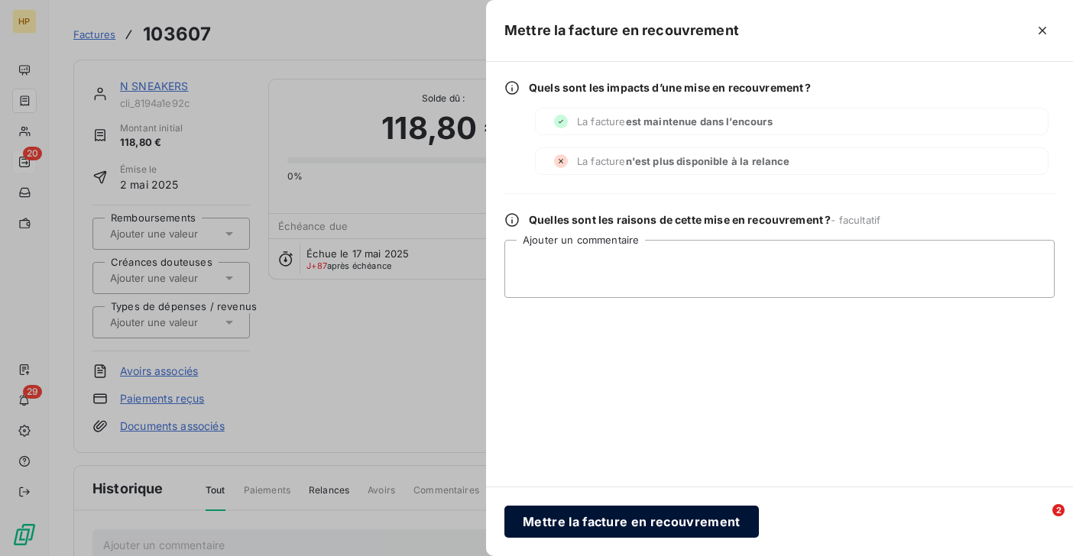
click at [605, 519] on button "Mettre la facture en recouvrement" at bounding box center [631, 522] width 254 height 32
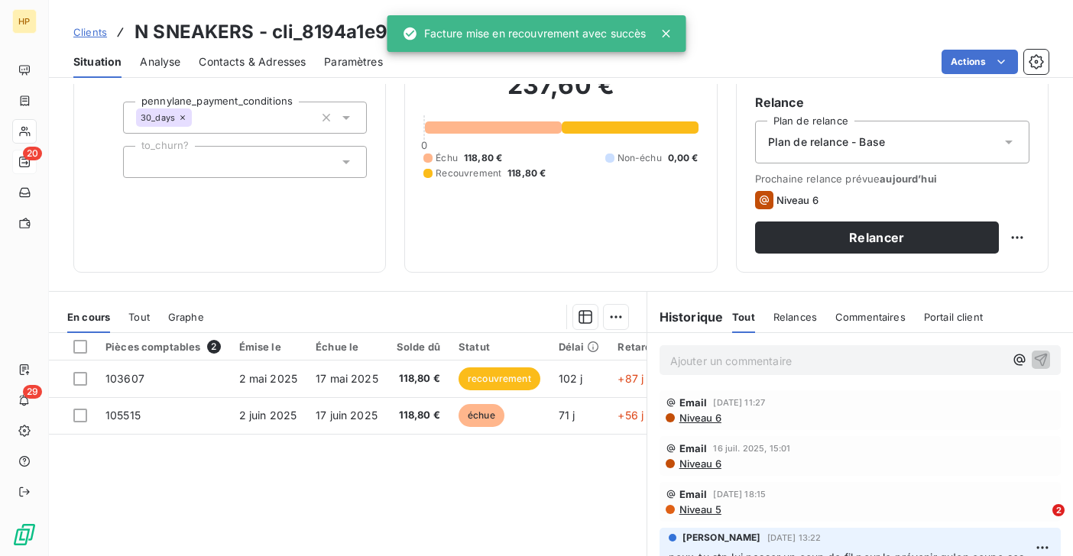
scroll to position [251, 0]
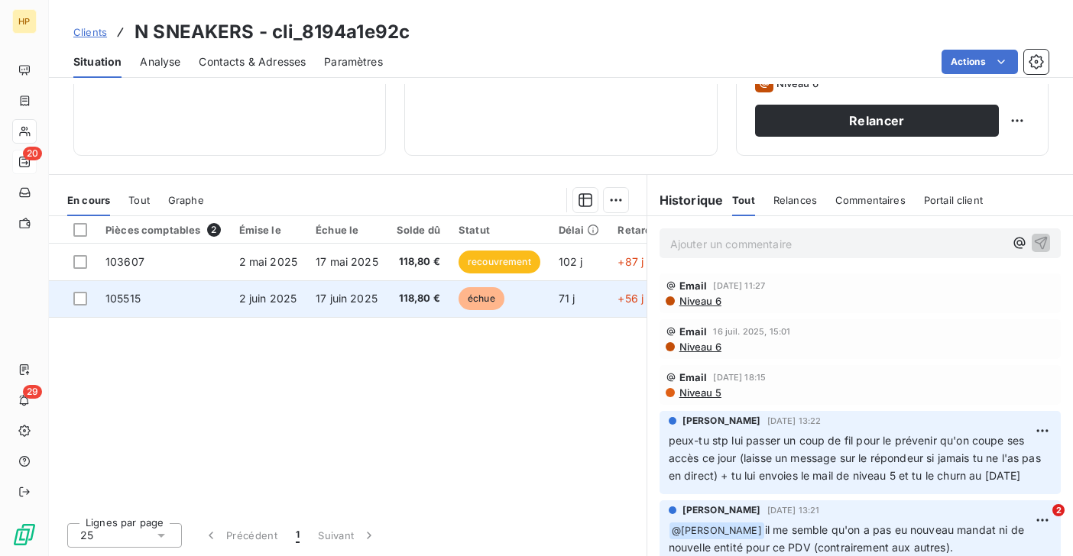
click at [326, 292] on span "17 juin 2025" at bounding box center [346, 298] width 62 height 13
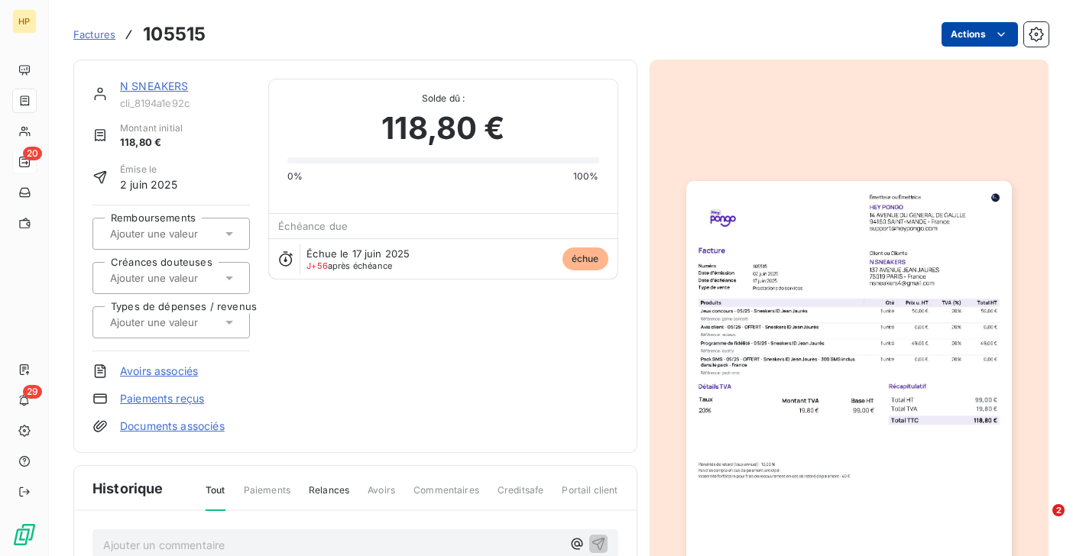
click at [992, 37] on html "HP 20 29 Factures 105515 Actions N SNEAKERS cli_8194a1e92c Montant initial 118,…" at bounding box center [536, 278] width 1073 height 556
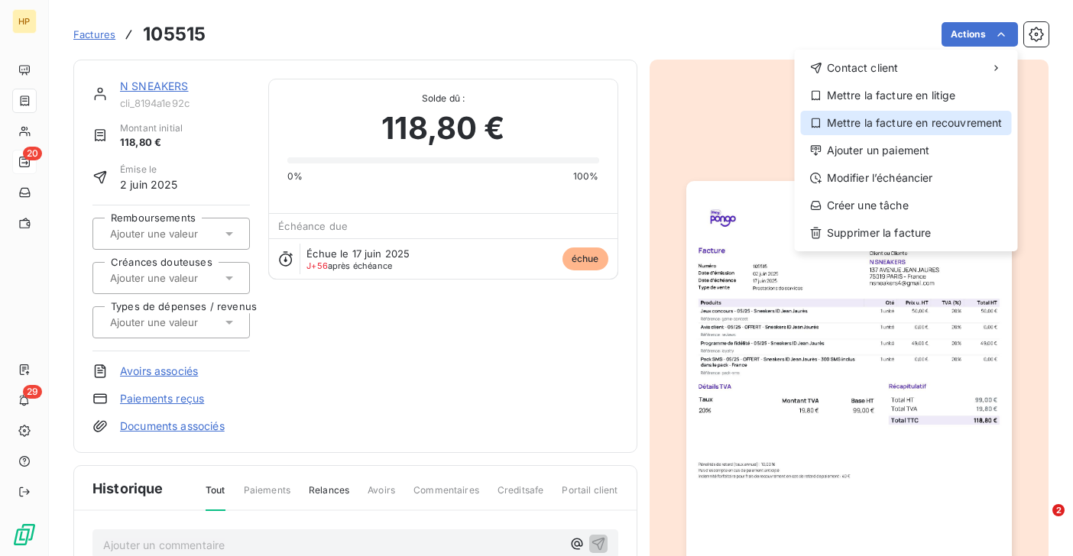
click at [911, 120] on div "Mettre la facture en recouvrement" at bounding box center [906, 123] width 211 height 24
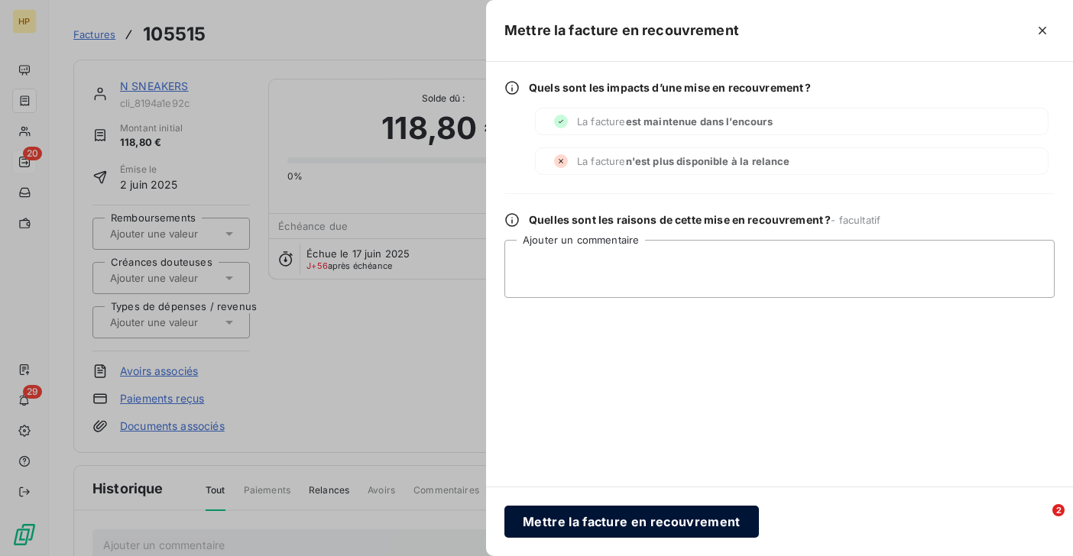
click at [645, 519] on button "Mettre la facture en recouvrement" at bounding box center [631, 522] width 254 height 32
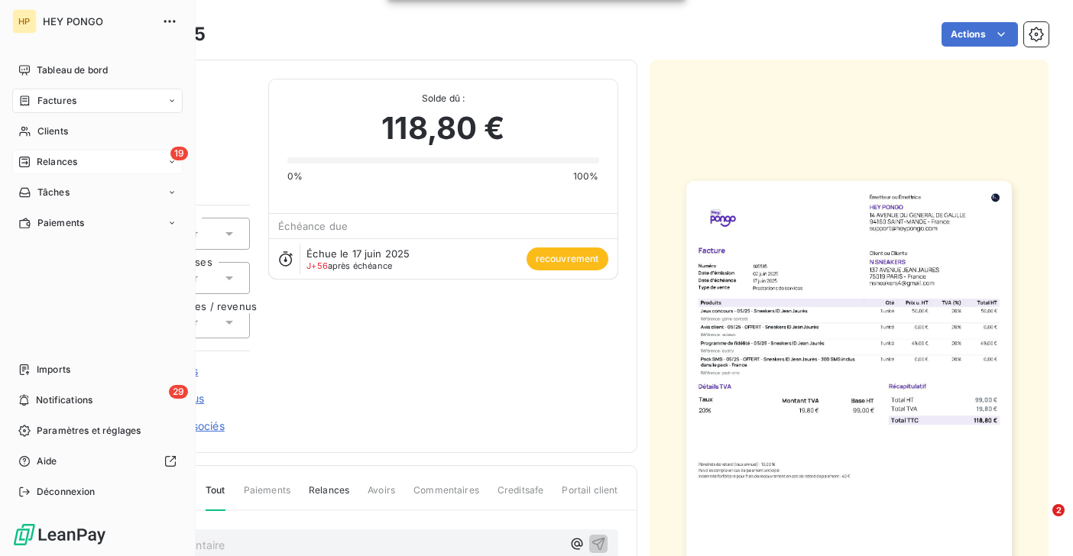
click at [37, 161] on span "Relances" at bounding box center [57, 162] width 40 height 14
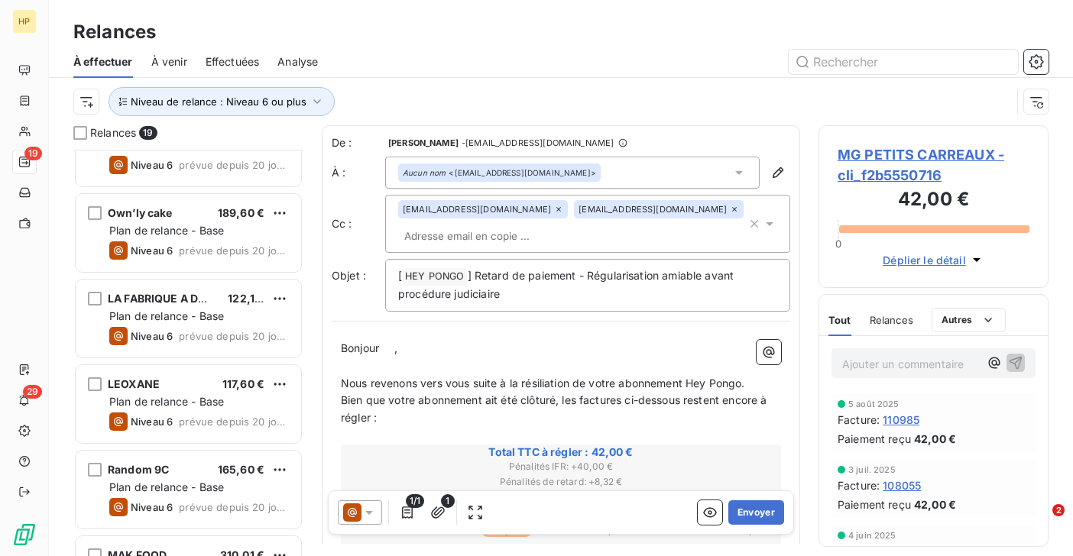
scroll to position [1220, 0]
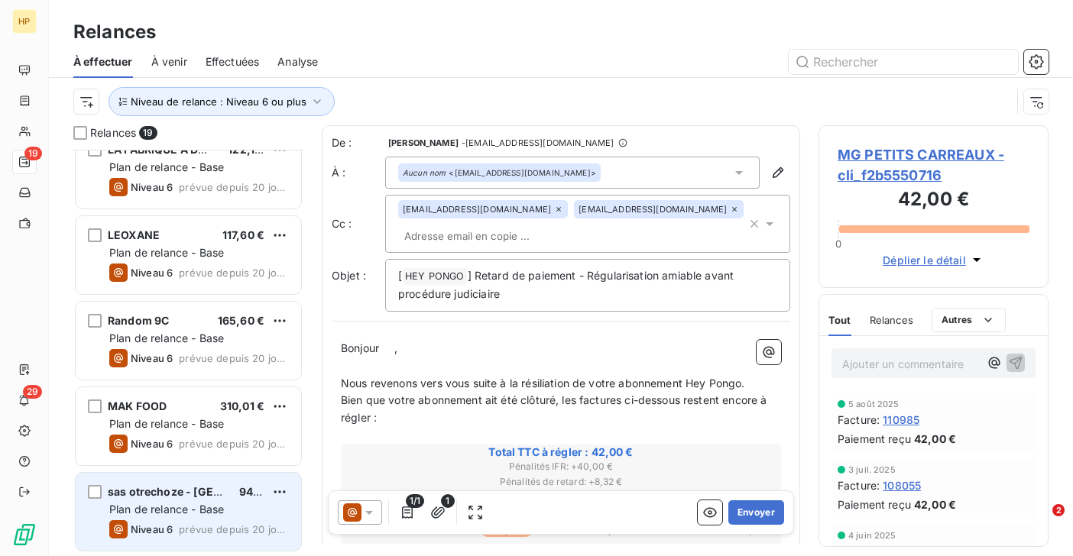
click at [202, 524] on span "prévue depuis 20 jours" at bounding box center [234, 529] width 110 height 12
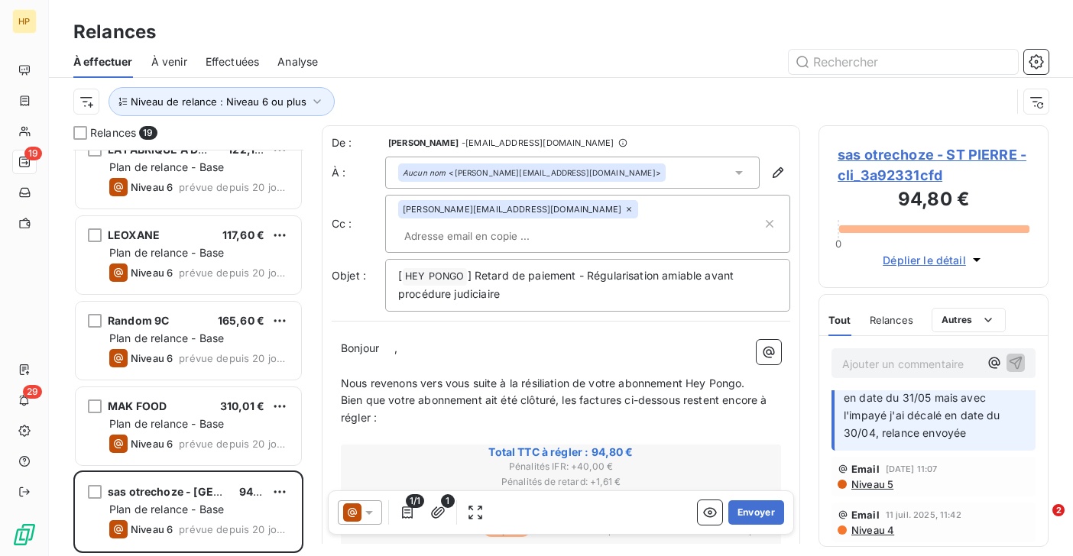
scroll to position [41, 0]
click at [888, 154] on span "sas otrechoze - ST PIERRE - cli_3a92331cfd" at bounding box center [933, 164] width 192 height 41
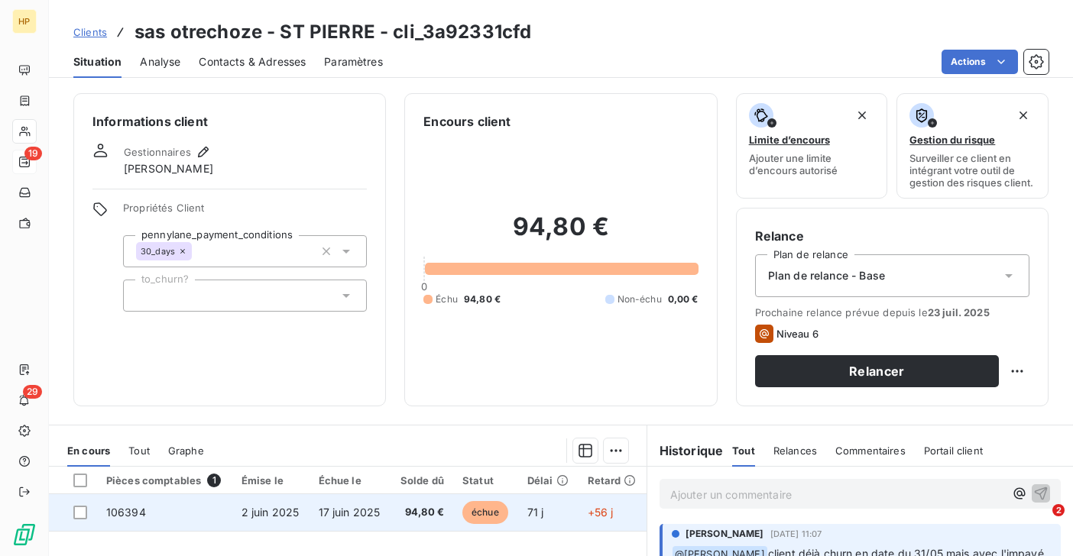
click at [347, 516] on span "17 juin 2025" at bounding box center [350, 512] width 62 height 13
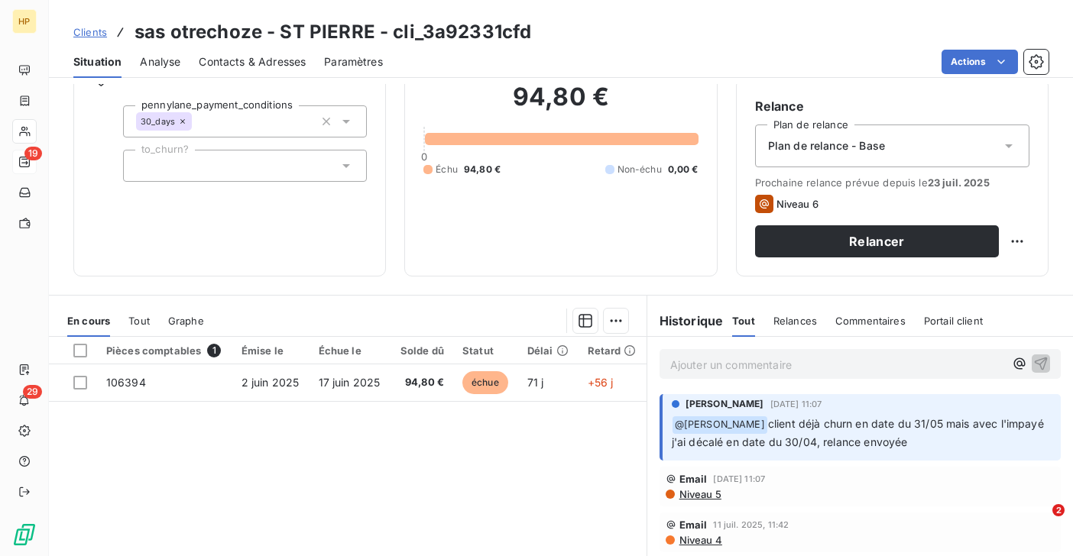
scroll to position [81, 0]
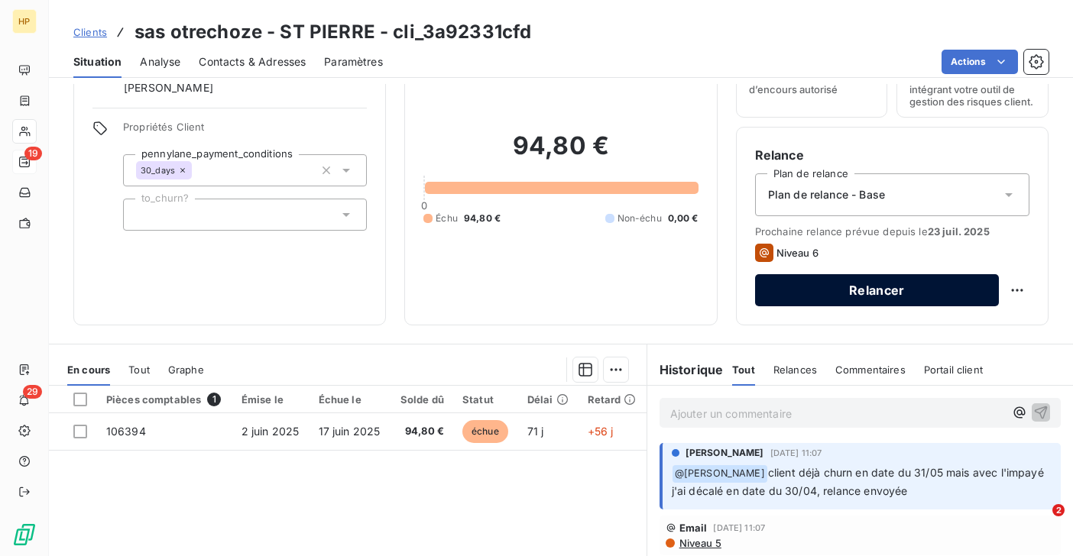
click at [853, 286] on button "Relancer" at bounding box center [877, 290] width 244 height 32
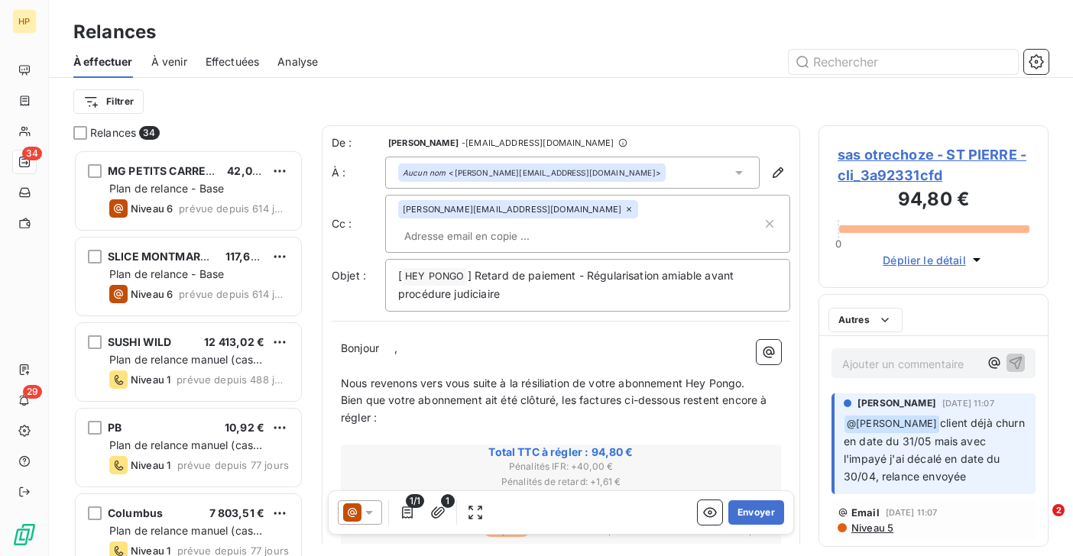
scroll to position [406, 230]
click at [397, 341] on span "," at bounding box center [395, 347] width 3 height 13
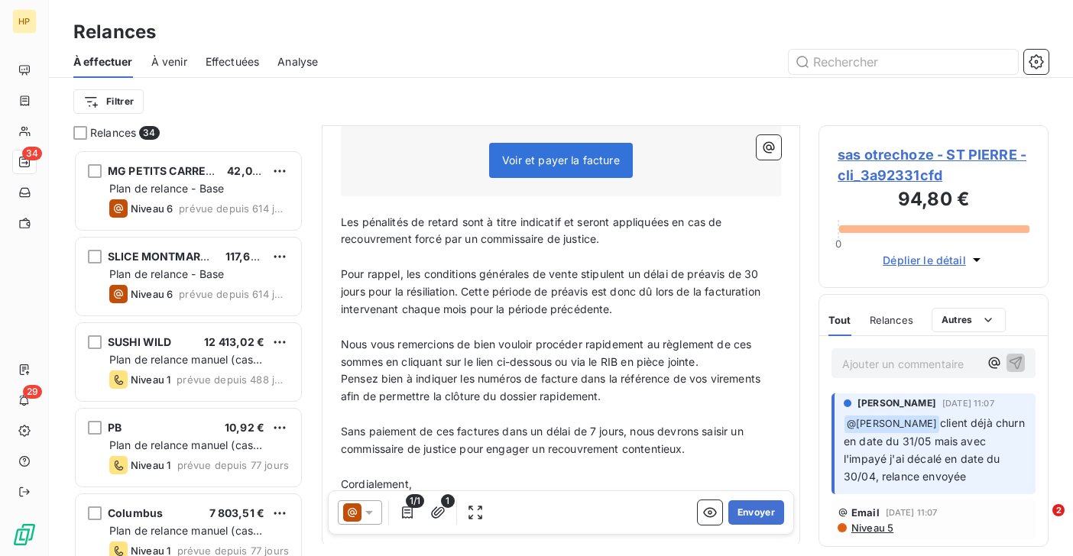
scroll to position [545, 0]
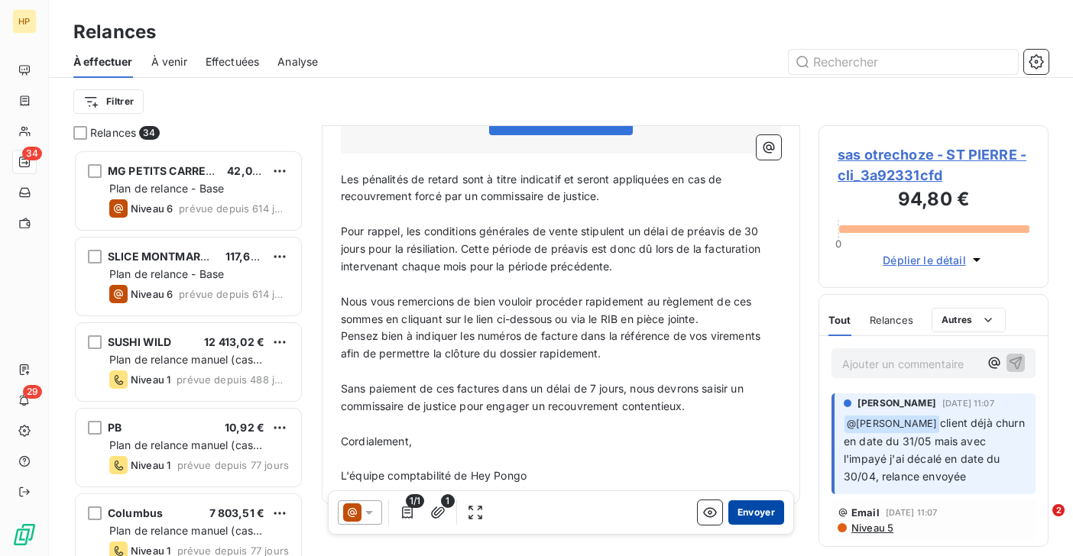
click at [746, 512] on button "Envoyer" at bounding box center [756, 512] width 56 height 24
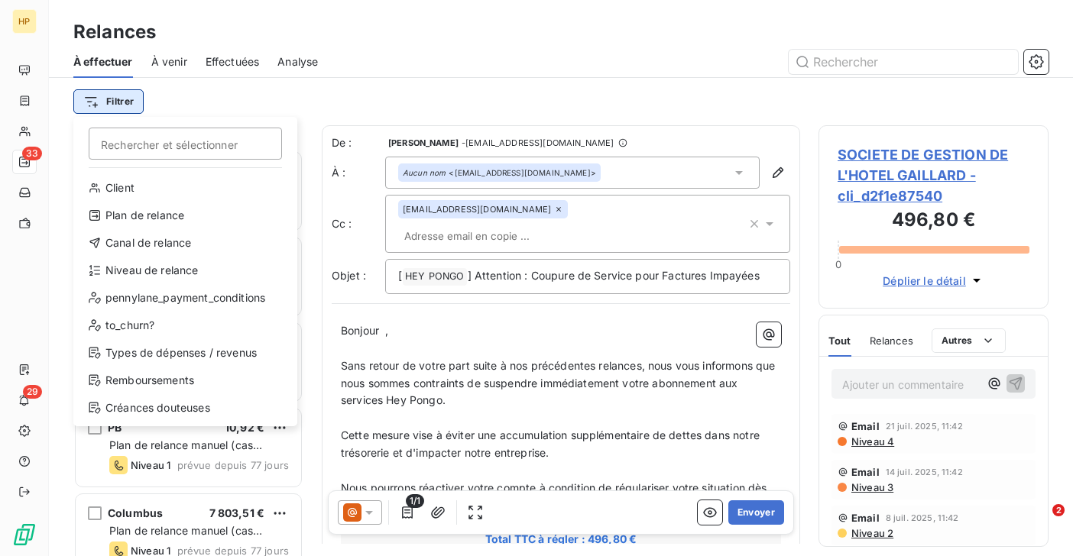
click at [118, 99] on html "HP 33 29 Relances À effectuer À venir Effectuées Analyse Filtrer Rechercher et …" at bounding box center [536, 278] width 1073 height 556
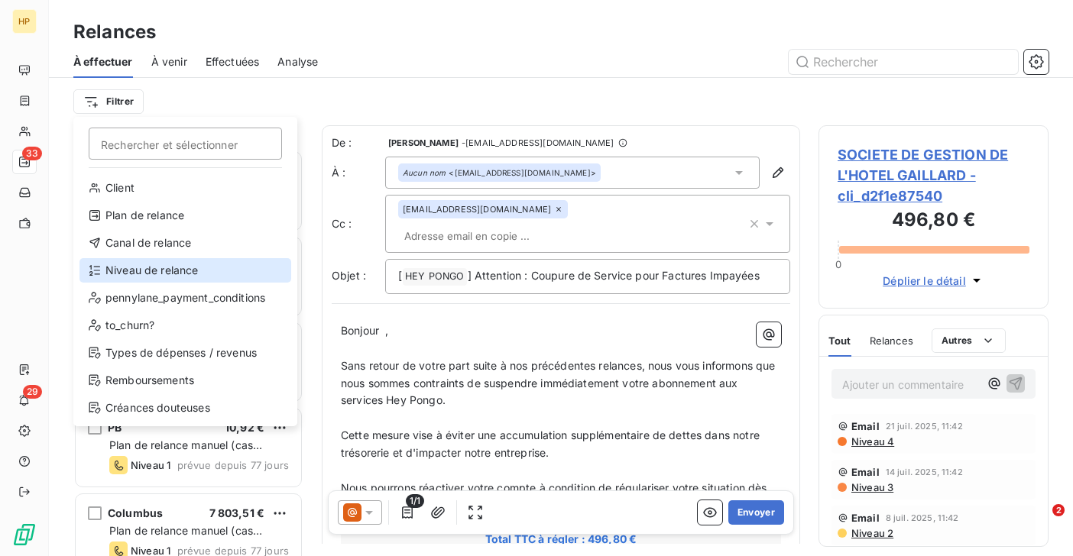
click at [135, 272] on div "Niveau de relance" at bounding box center [185, 270] width 212 height 24
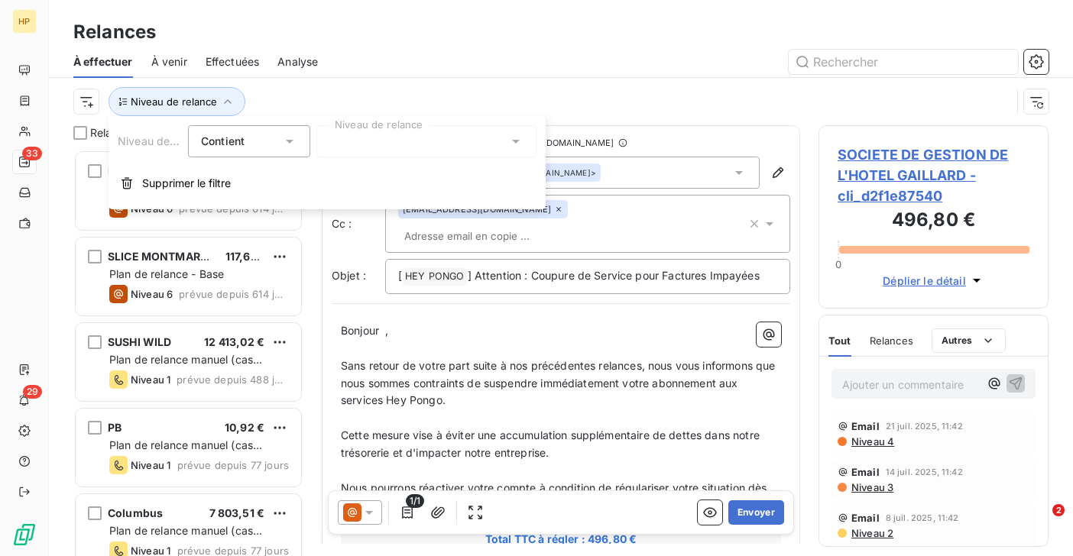
click at [393, 144] on div at bounding box center [426, 141] width 220 height 32
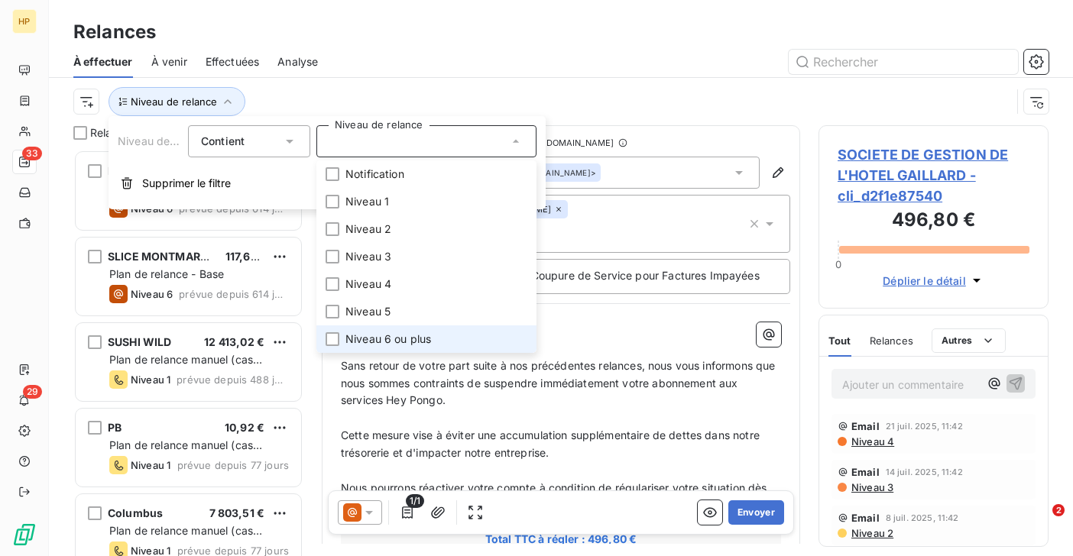
click at [382, 338] on span "Niveau 6 ou plus" at bounding box center [388, 339] width 86 height 15
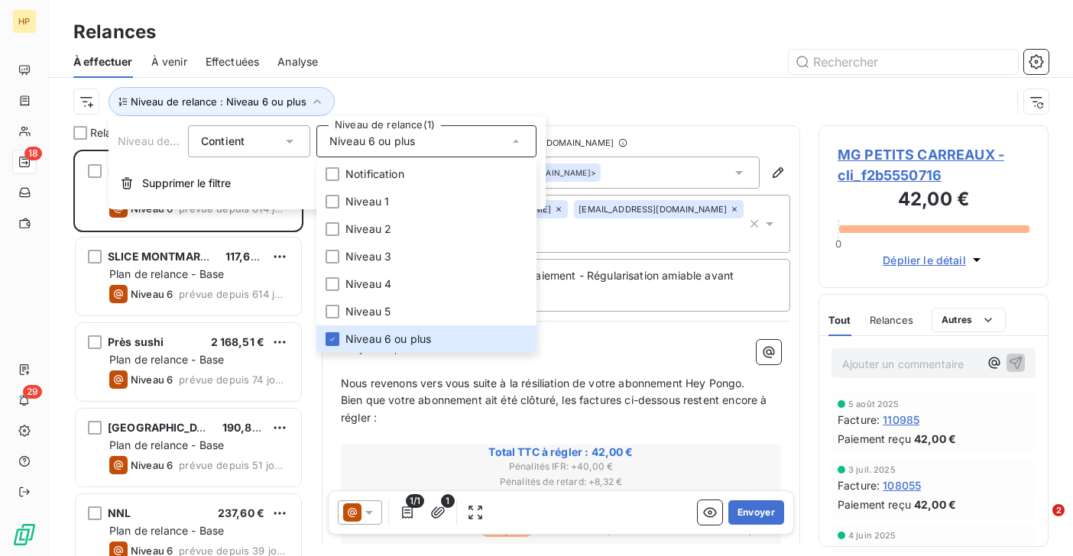
click at [417, 94] on div "Niveau de relance : Niveau 6 ou plus" at bounding box center [541, 101] width 937 height 29
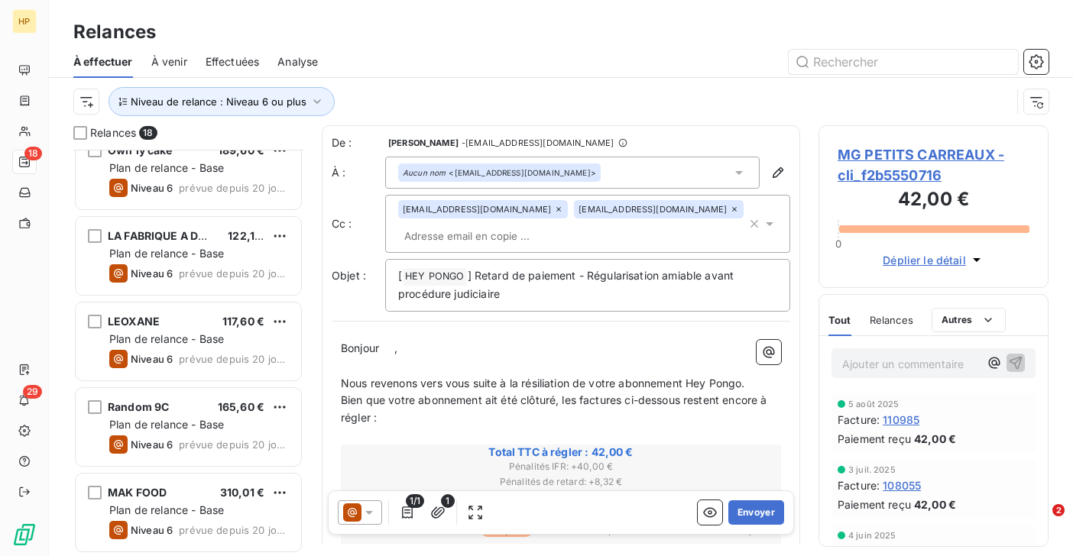
scroll to position [1134, 0]
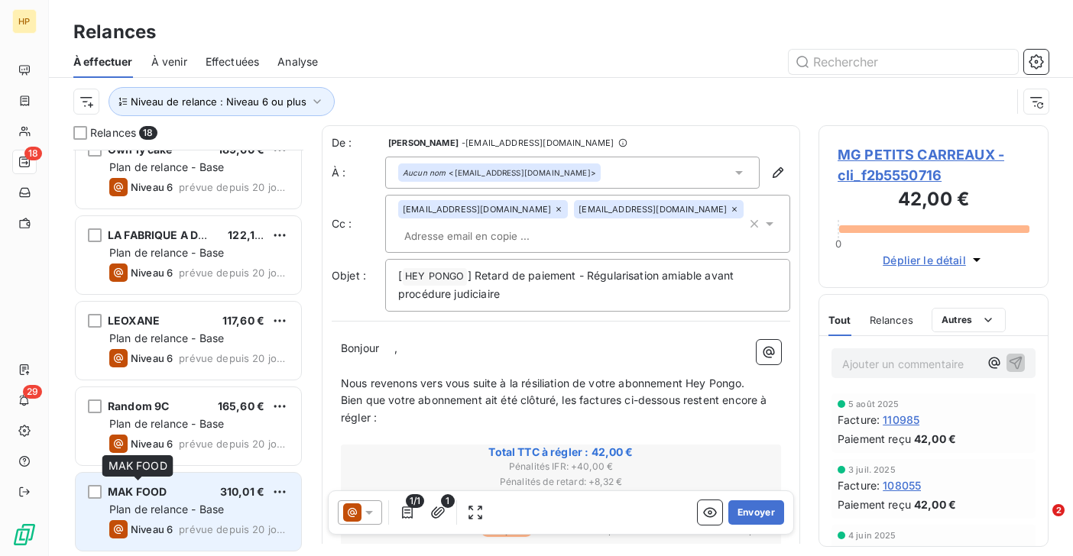
click at [156, 497] on span "MAK FOOD" at bounding box center [137, 491] width 59 height 13
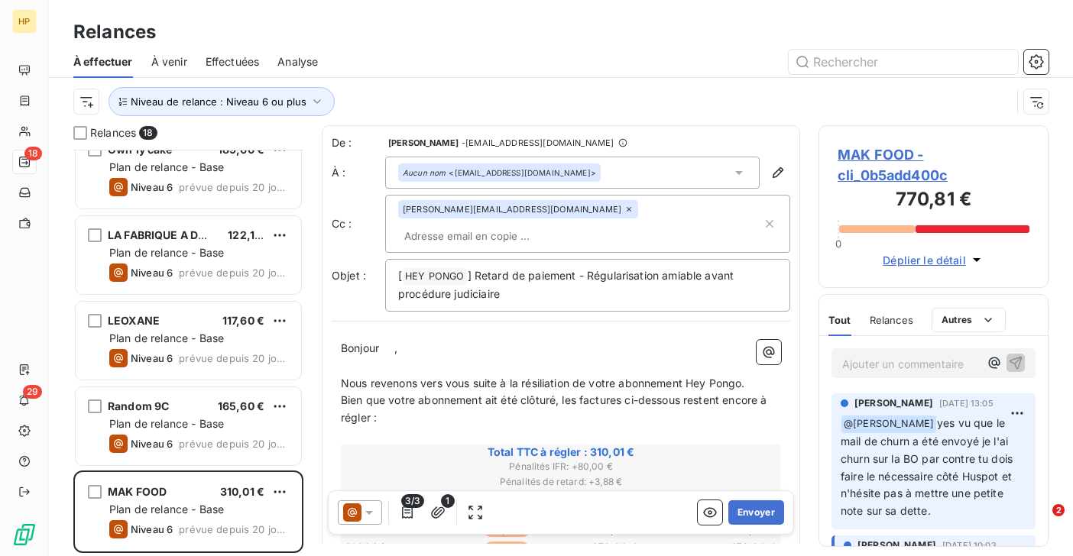
click at [869, 151] on span "MAK FOOD - cli_0b5add400c" at bounding box center [933, 164] width 192 height 41
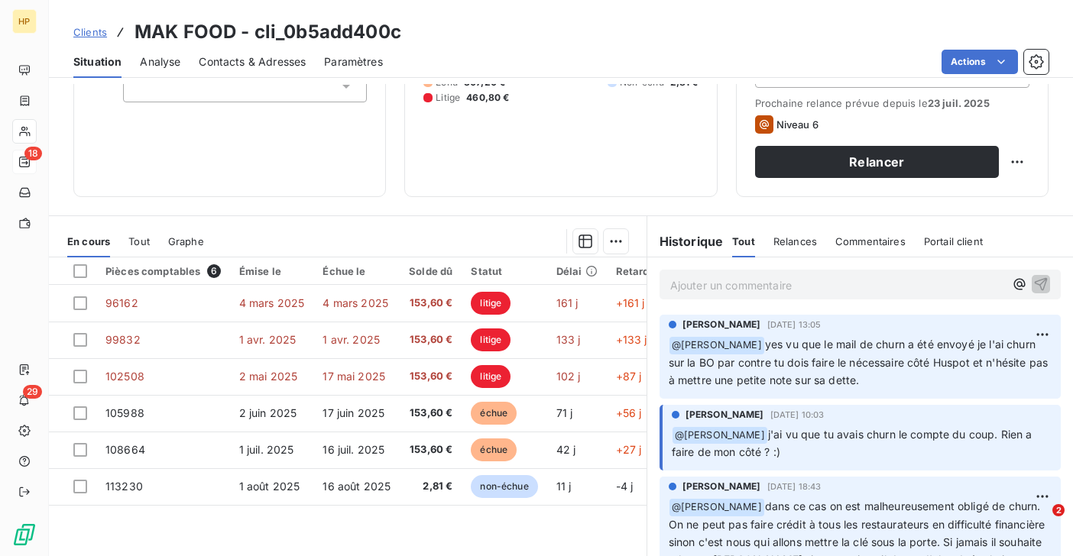
scroll to position [251, 0]
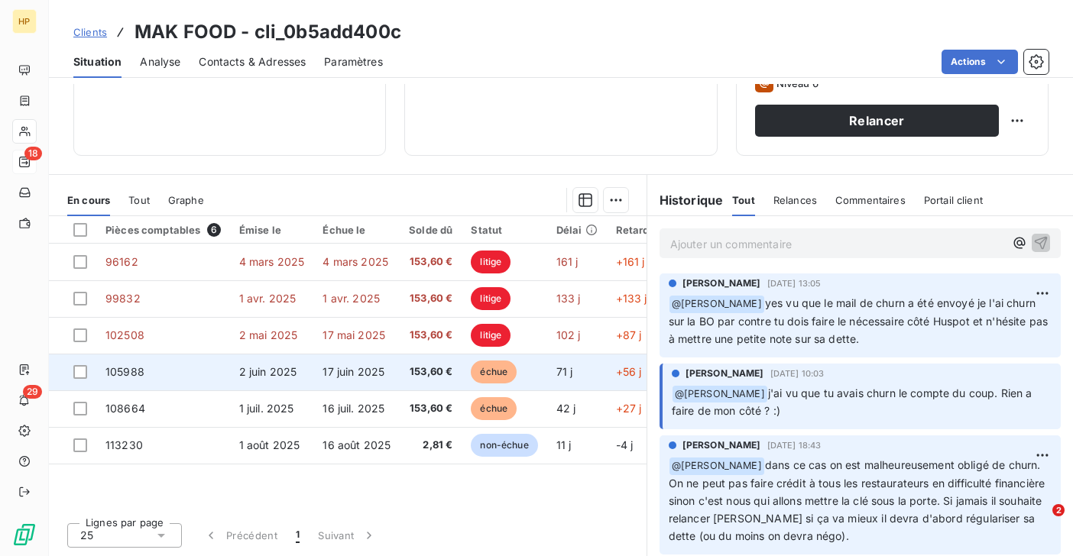
click at [427, 366] on span "153,60 €" at bounding box center [431, 371] width 44 height 15
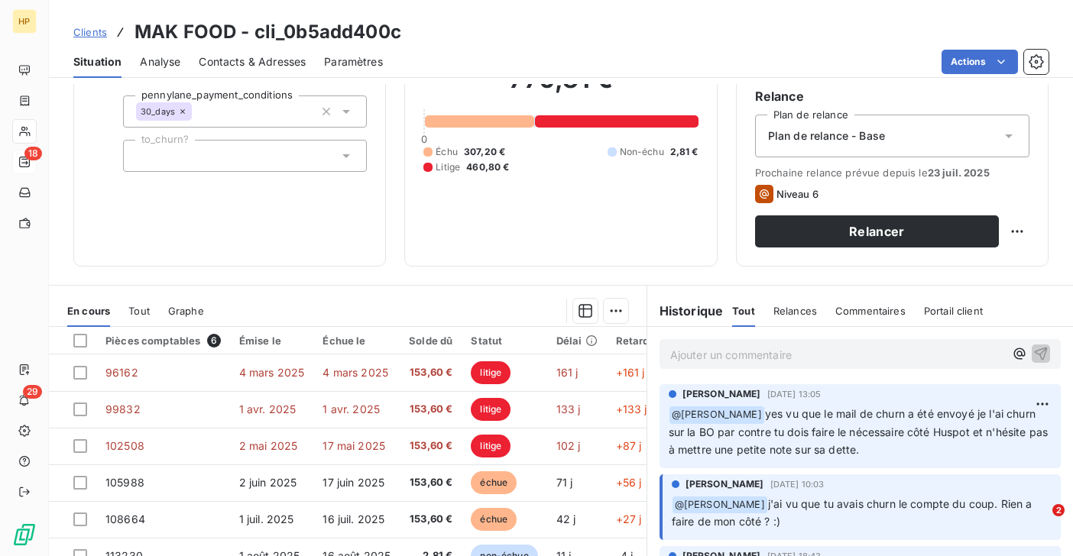
scroll to position [94, 0]
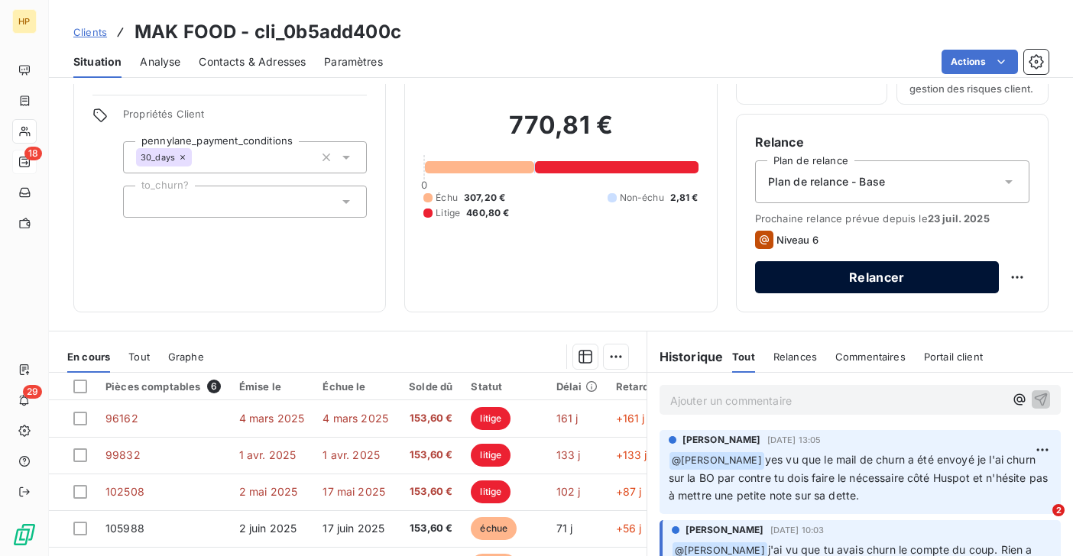
click at [844, 281] on button "Relancer" at bounding box center [877, 277] width 244 height 32
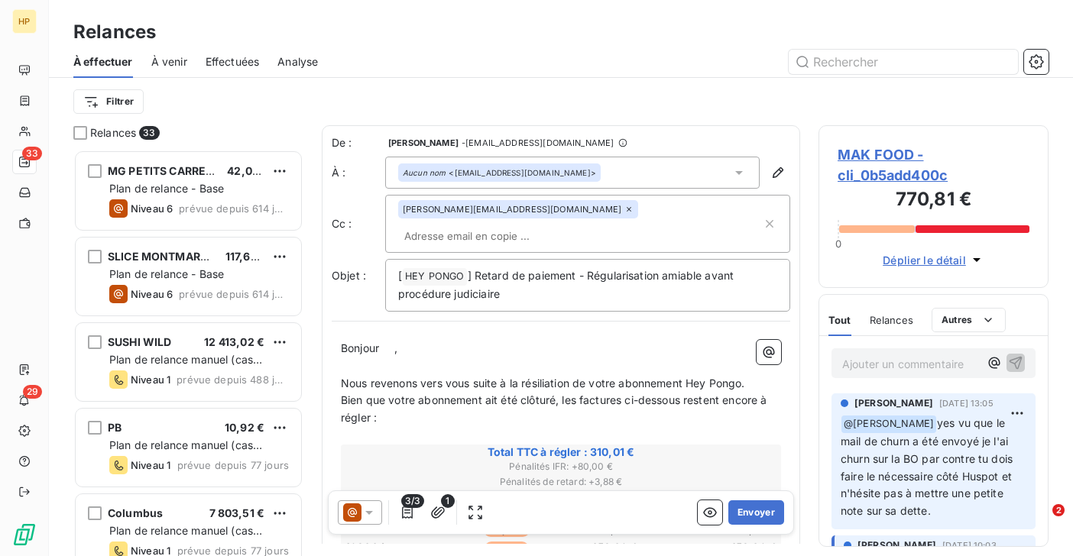
scroll to position [406, 230]
click at [397, 341] on span "," at bounding box center [395, 347] width 3 height 13
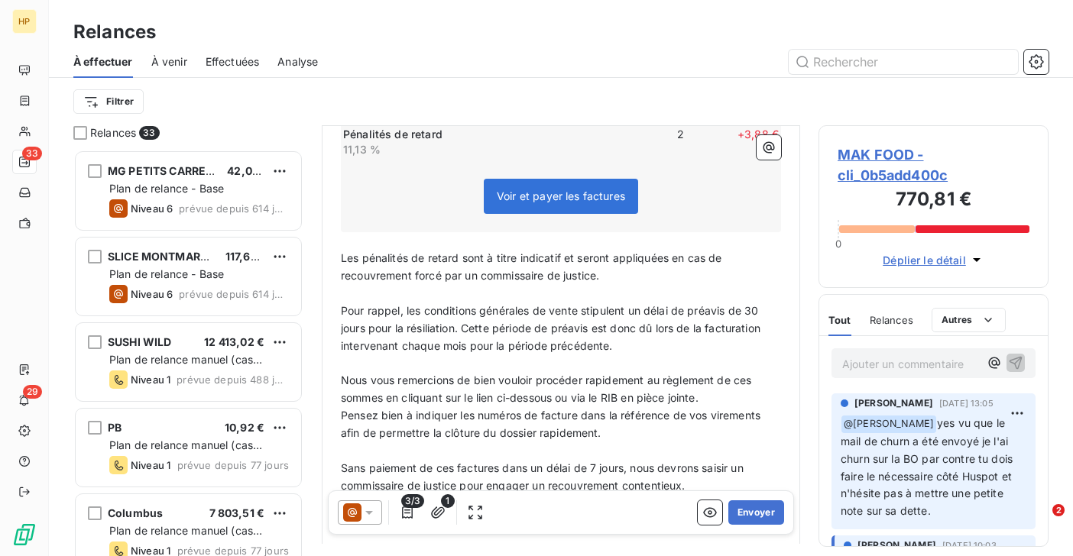
scroll to position [607, 0]
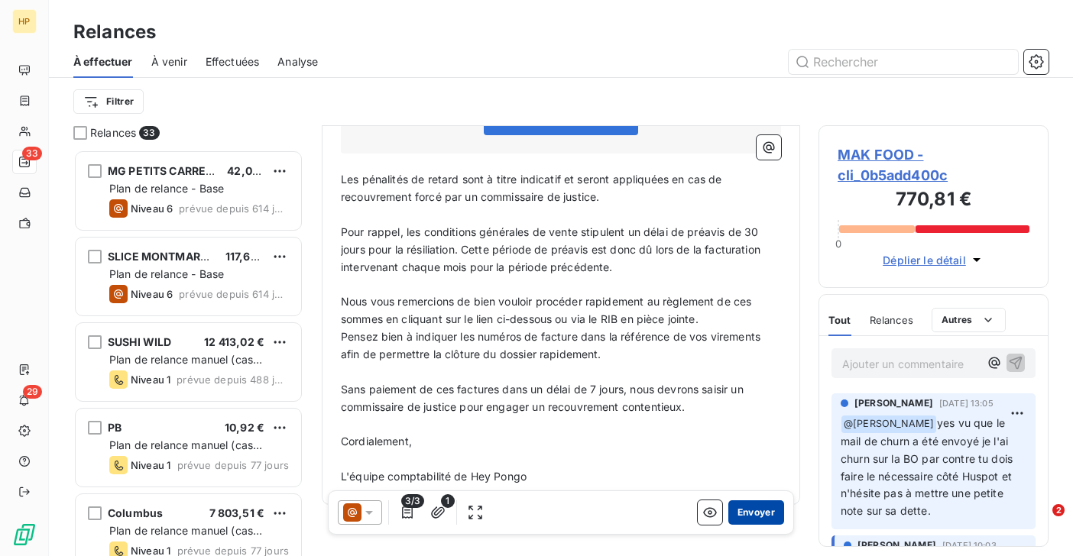
click at [753, 506] on button "Envoyer" at bounding box center [756, 512] width 56 height 24
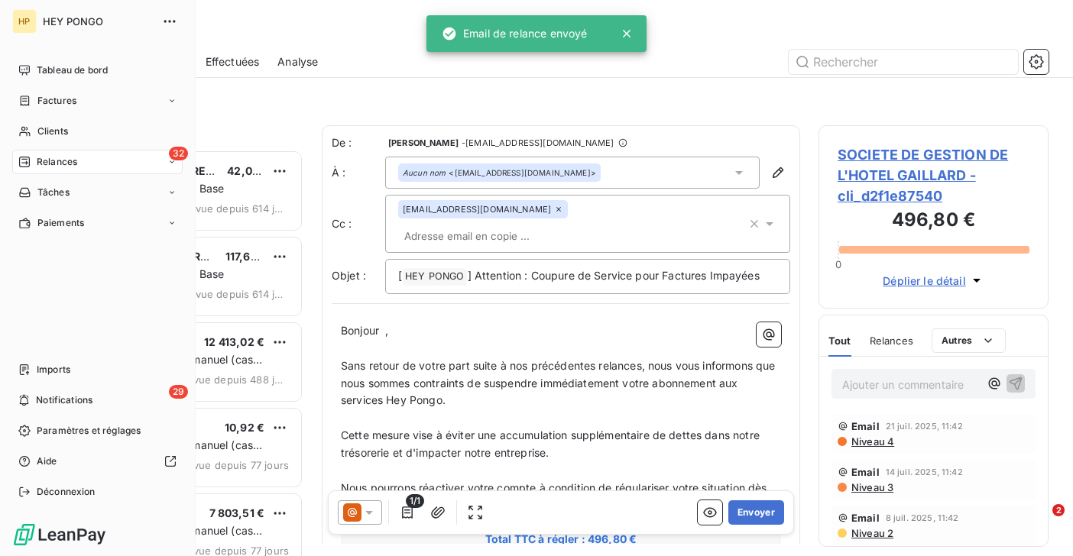
click at [47, 163] on span "Relances" at bounding box center [57, 162] width 40 height 14
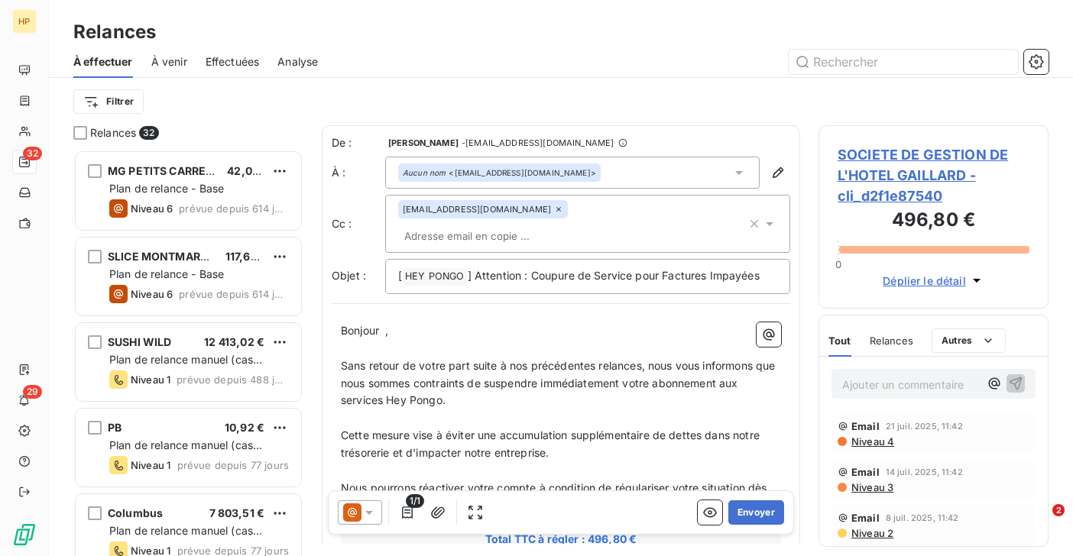
click at [257, 111] on div "Filtrer" at bounding box center [560, 101] width 975 height 29
click at [134, 100] on html "HP 32 29 Relances À effectuer À venir Effectuées Analyse Filtrer Relances 32 MG…" at bounding box center [536, 278] width 1073 height 556
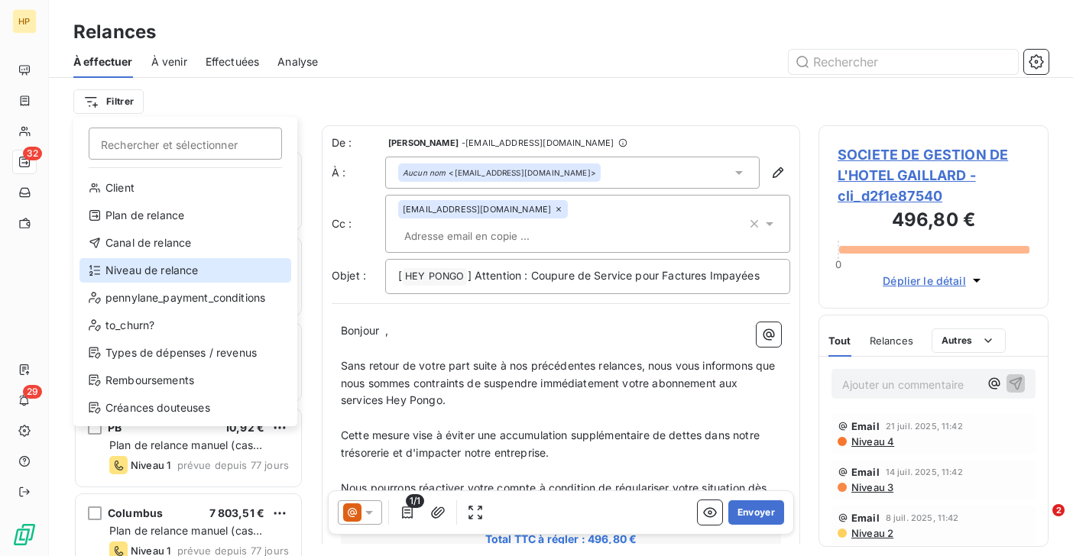
click at [137, 271] on div "Niveau de relance" at bounding box center [185, 270] width 212 height 24
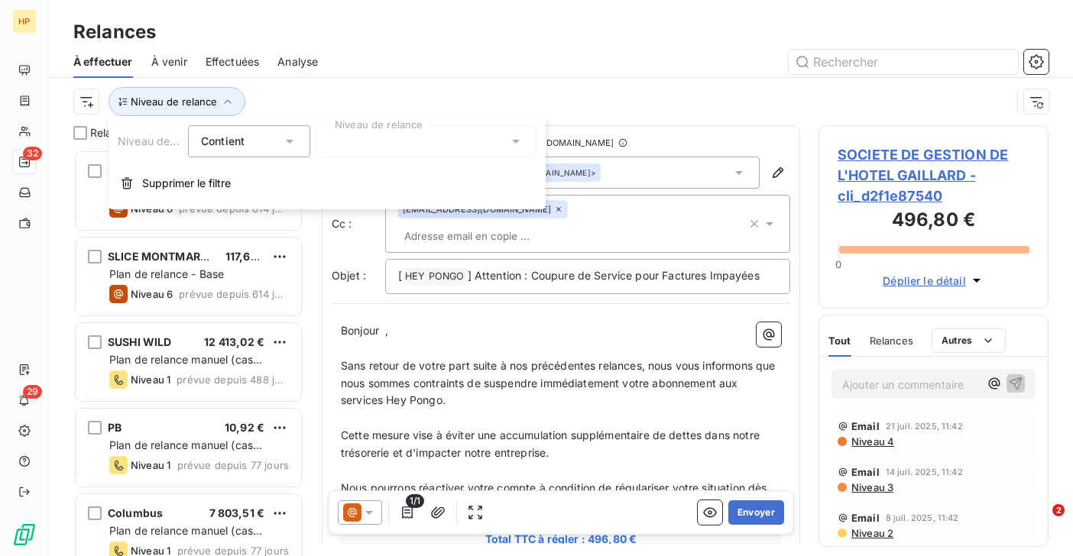
click at [379, 147] on div at bounding box center [426, 141] width 220 height 32
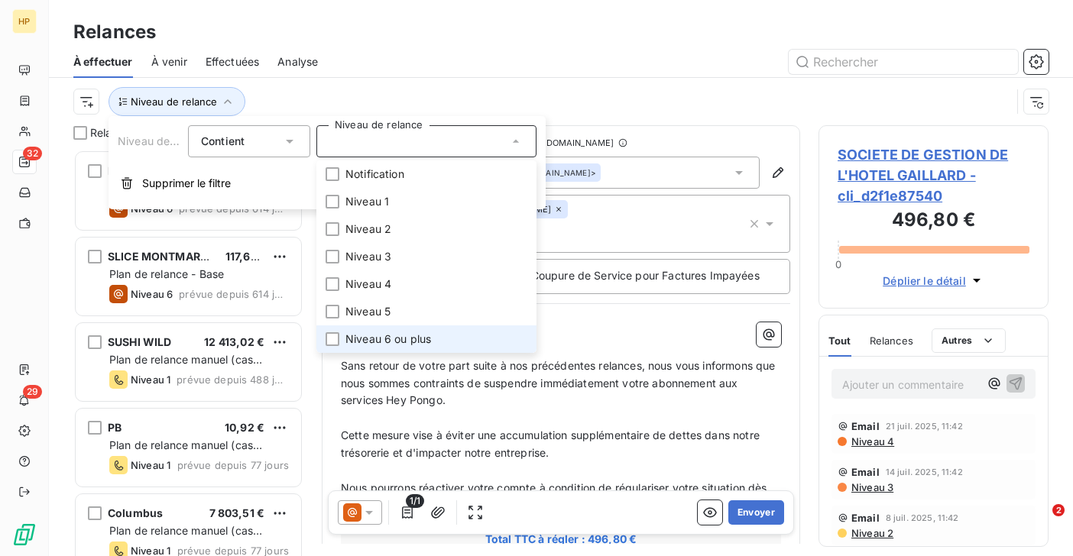
click at [386, 334] on span "Niveau 6 ou plus" at bounding box center [388, 339] width 86 height 15
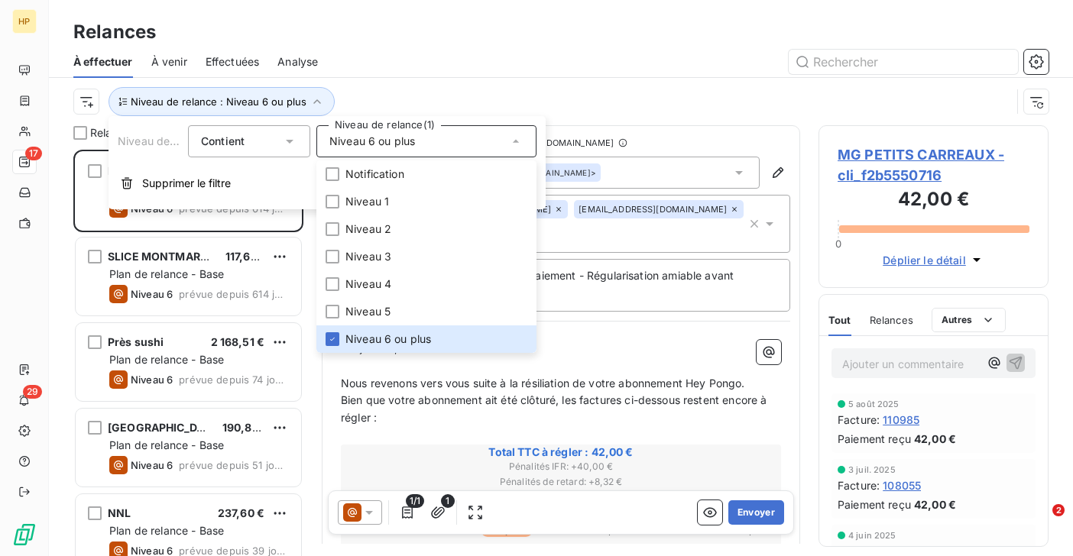
click at [375, 85] on div "Niveau de relance : Niveau 6 ou plus" at bounding box center [560, 101] width 975 height 47
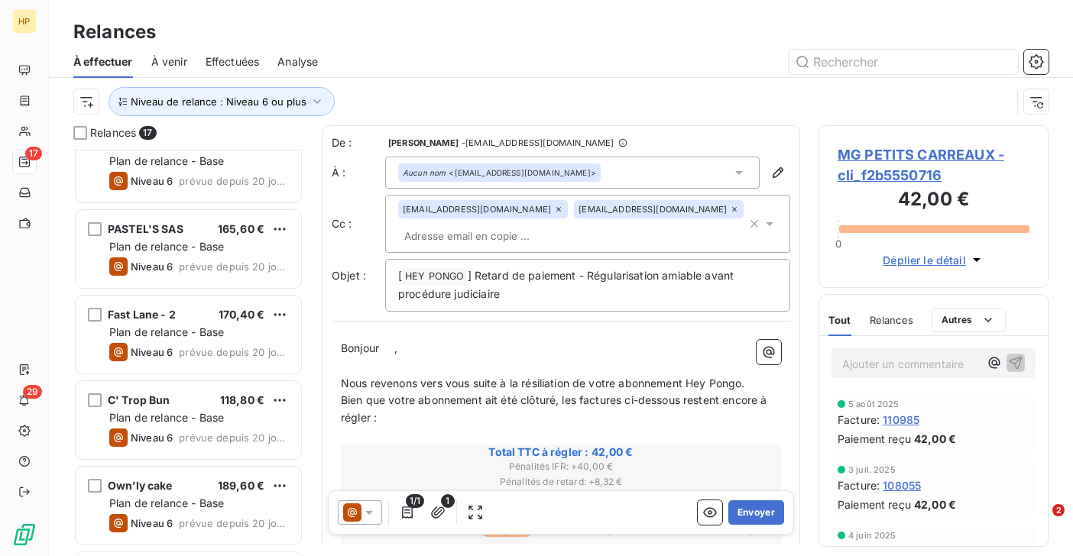
scroll to position [1049, 0]
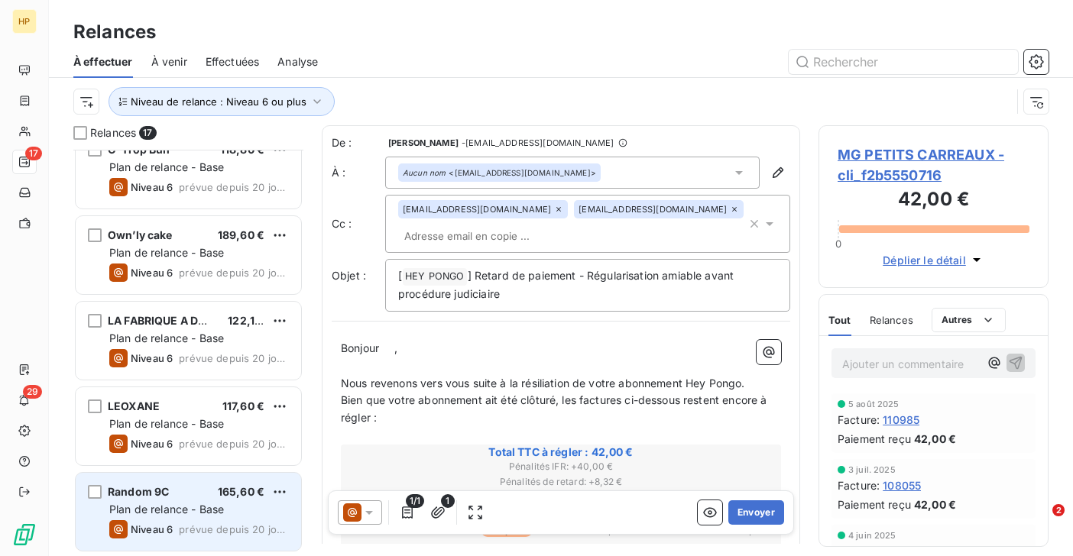
click at [167, 503] on span "Plan de relance - Base" at bounding box center [166, 509] width 115 height 13
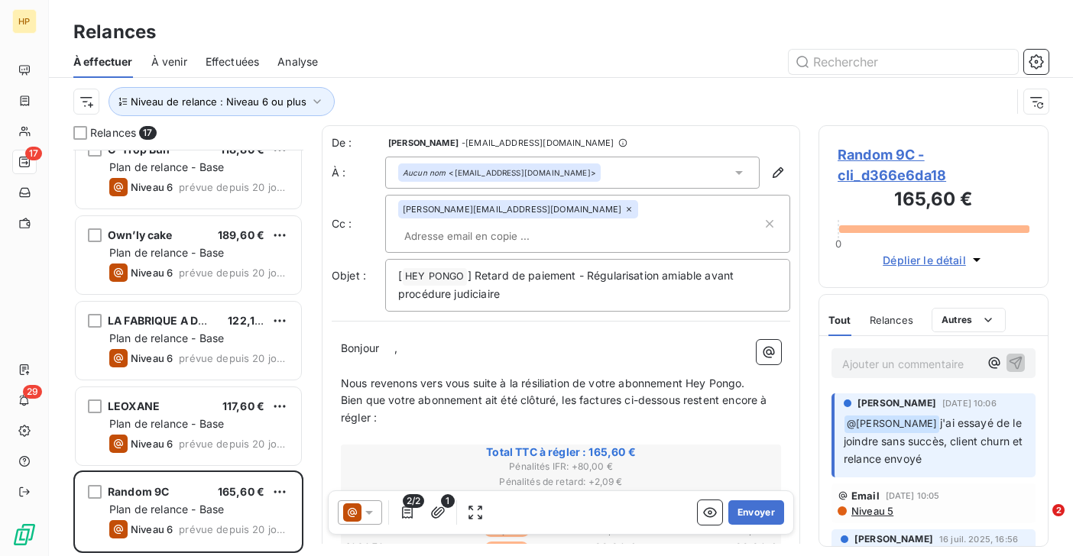
click at [856, 150] on span "Random 9C - cli_d366e6da18" at bounding box center [933, 164] width 192 height 41
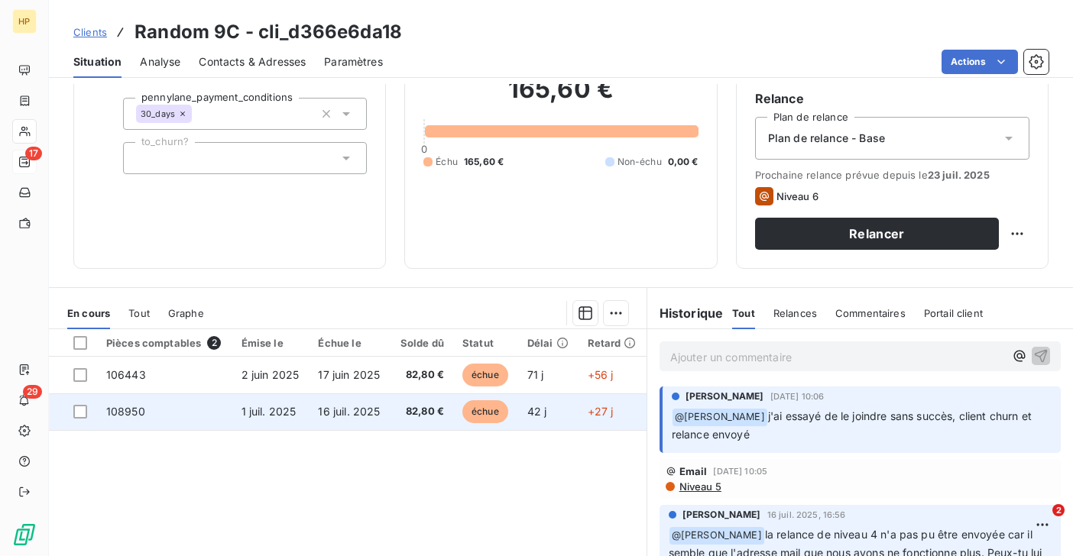
scroll to position [150, 0]
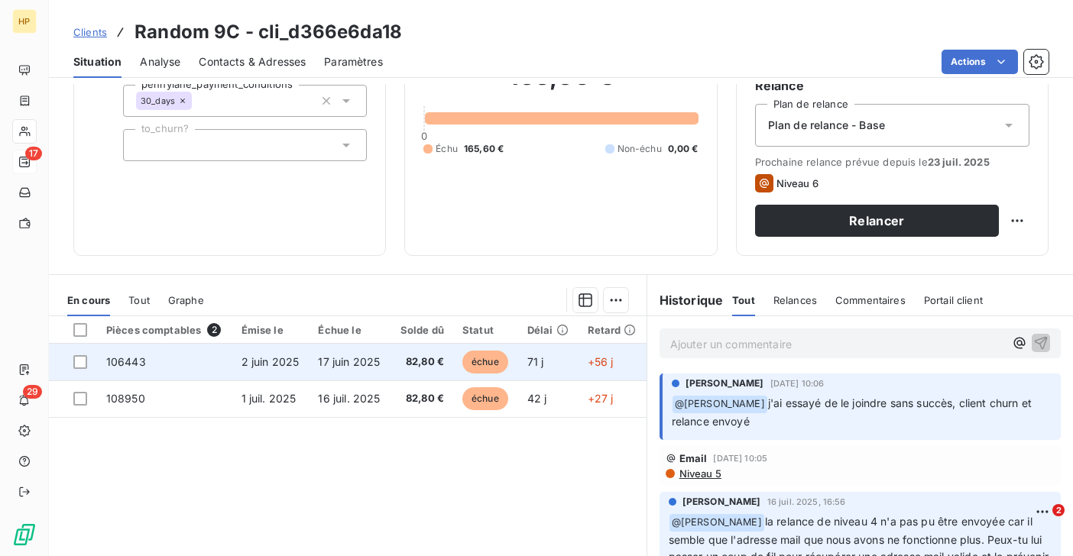
click at [387, 362] on td "17 juin 2025" at bounding box center [349, 362] width 81 height 37
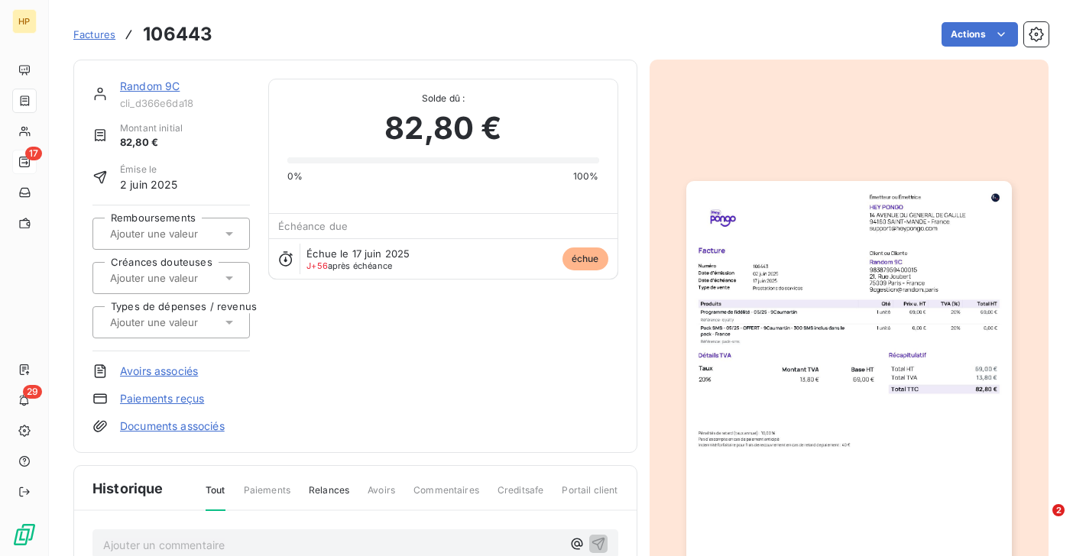
click at [153, 86] on link "Random 9C" at bounding box center [150, 85] width 60 height 13
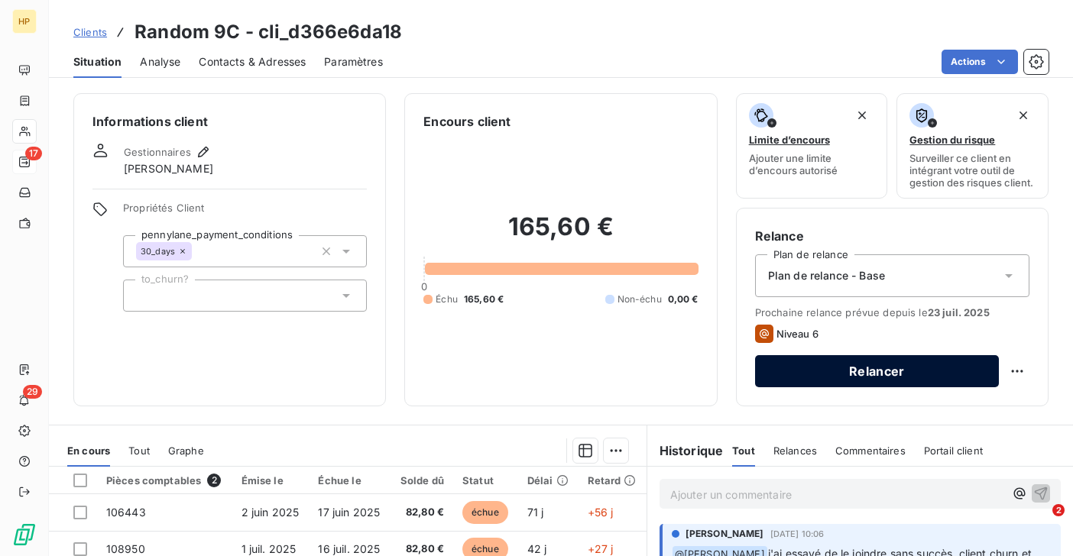
click at [848, 373] on button "Relancer" at bounding box center [877, 371] width 244 height 32
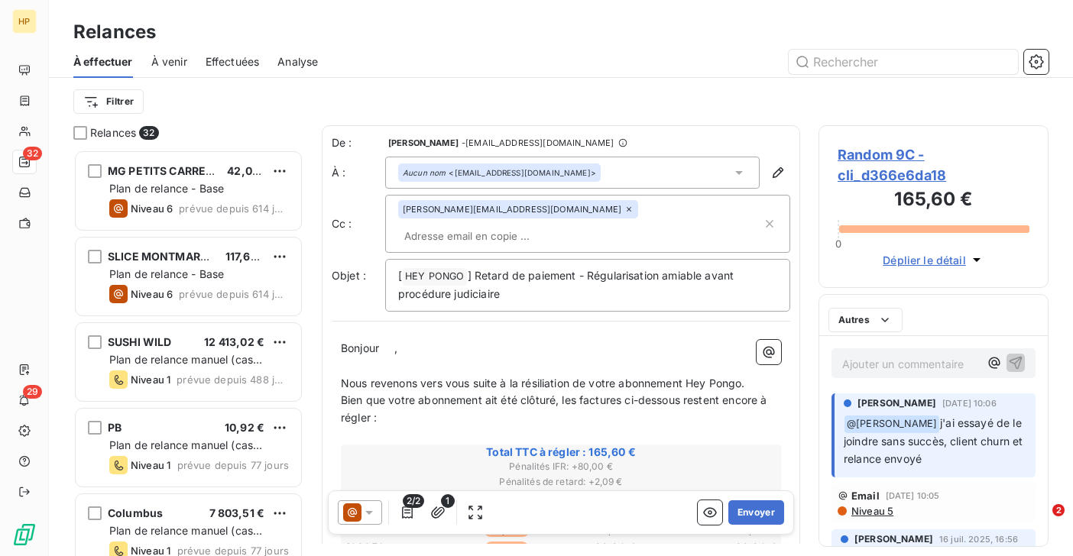
scroll to position [406, 230]
click at [398, 340] on p "Bonjour ﻿ ﻿ ," at bounding box center [561, 349] width 440 height 18
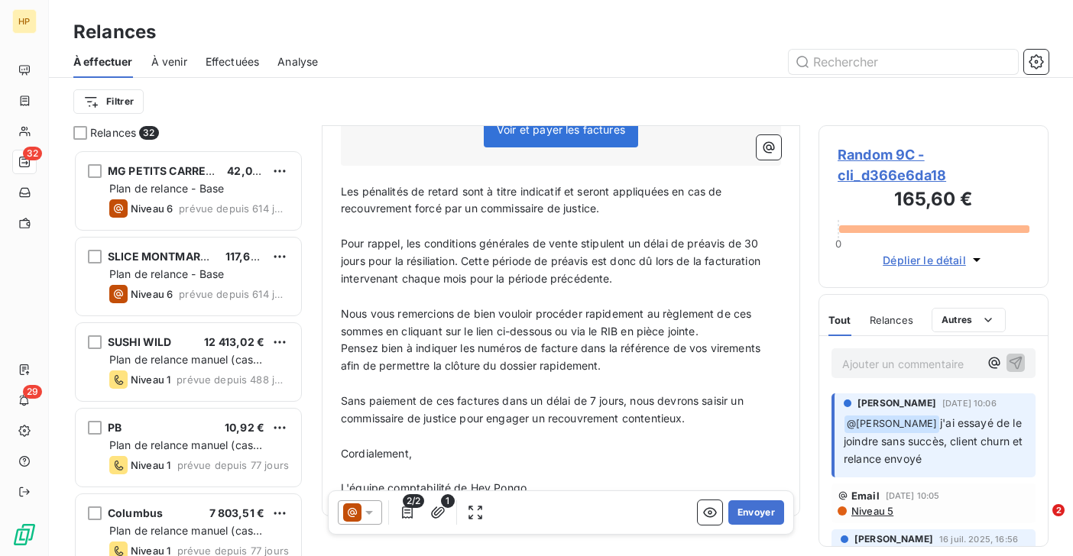
scroll to position [563, 0]
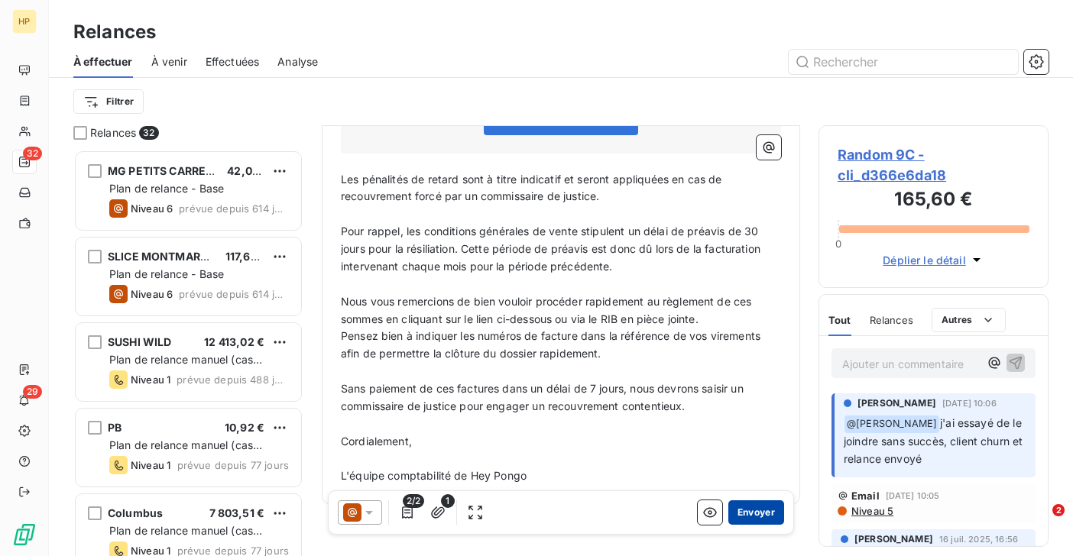
click at [753, 510] on button "Envoyer" at bounding box center [756, 512] width 56 height 24
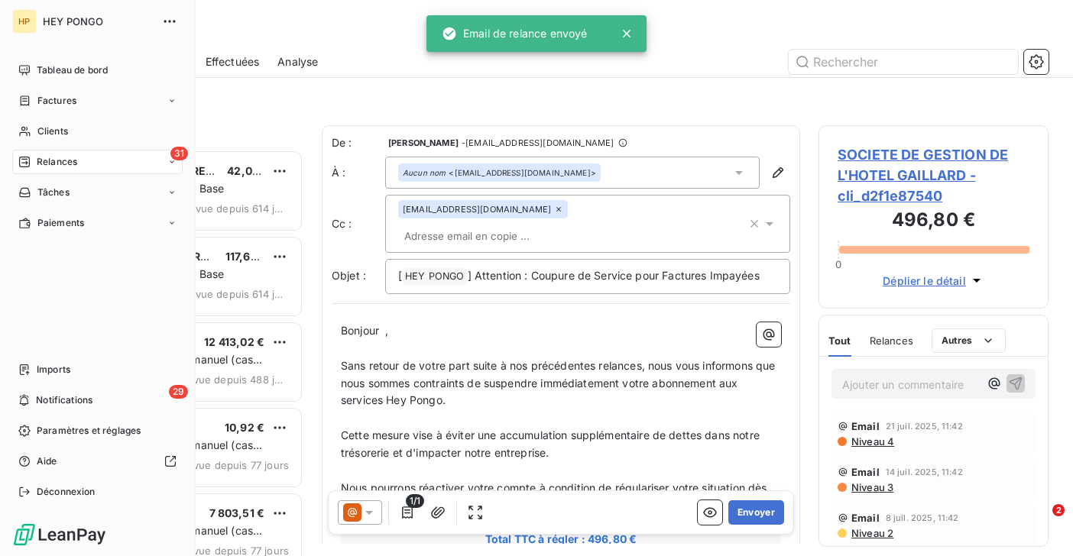
click at [54, 168] on span "Relances" at bounding box center [57, 162] width 40 height 14
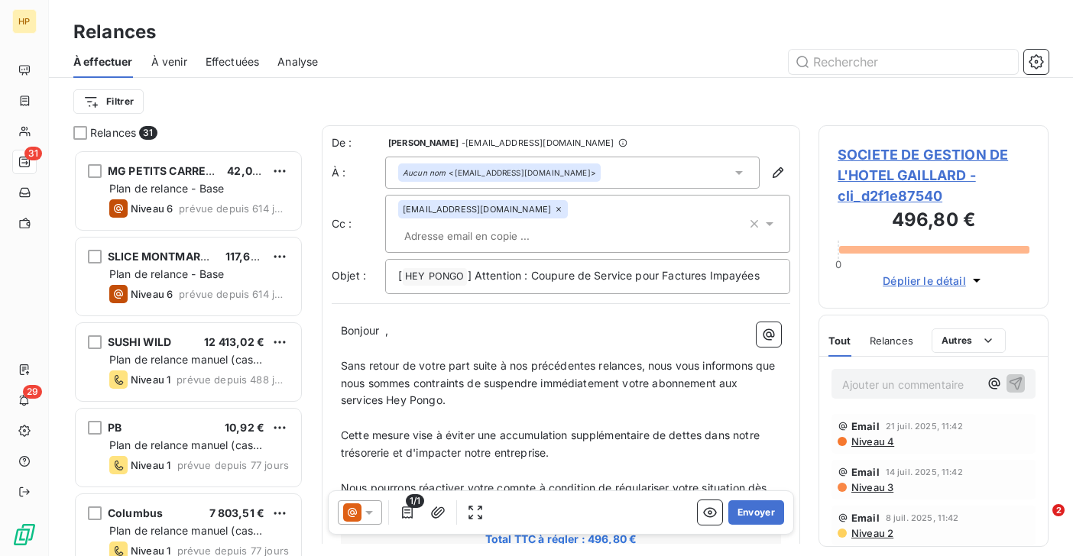
click at [171, 57] on span "À venir" at bounding box center [169, 61] width 36 height 15
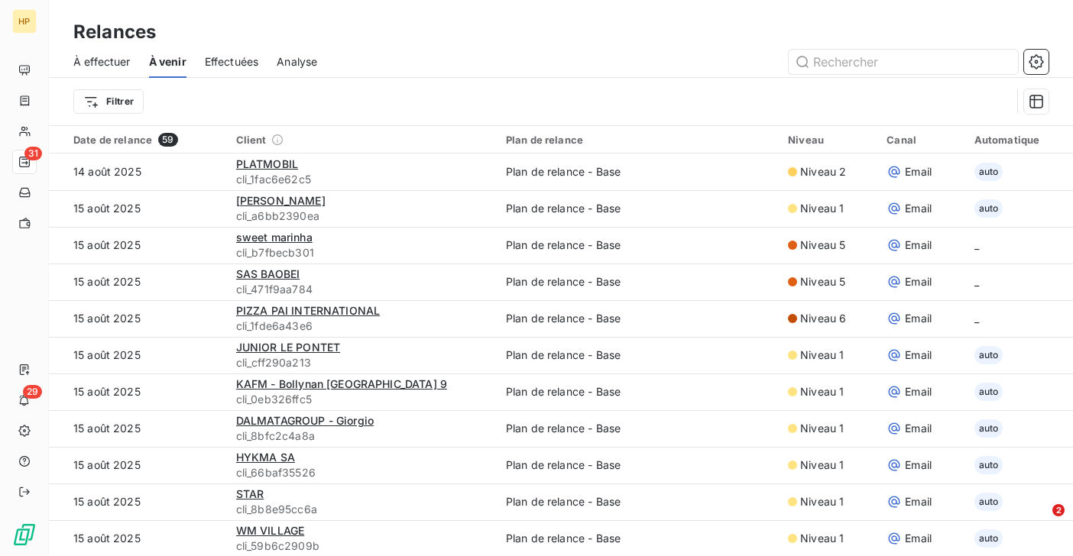
click at [112, 57] on span "À effectuer" at bounding box center [101, 61] width 57 height 15
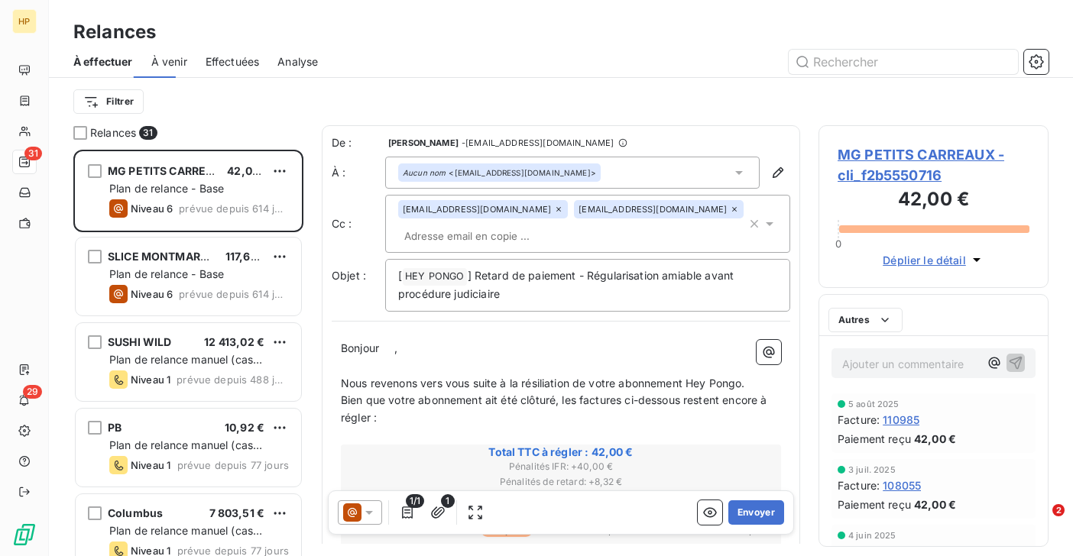
scroll to position [406, 230]
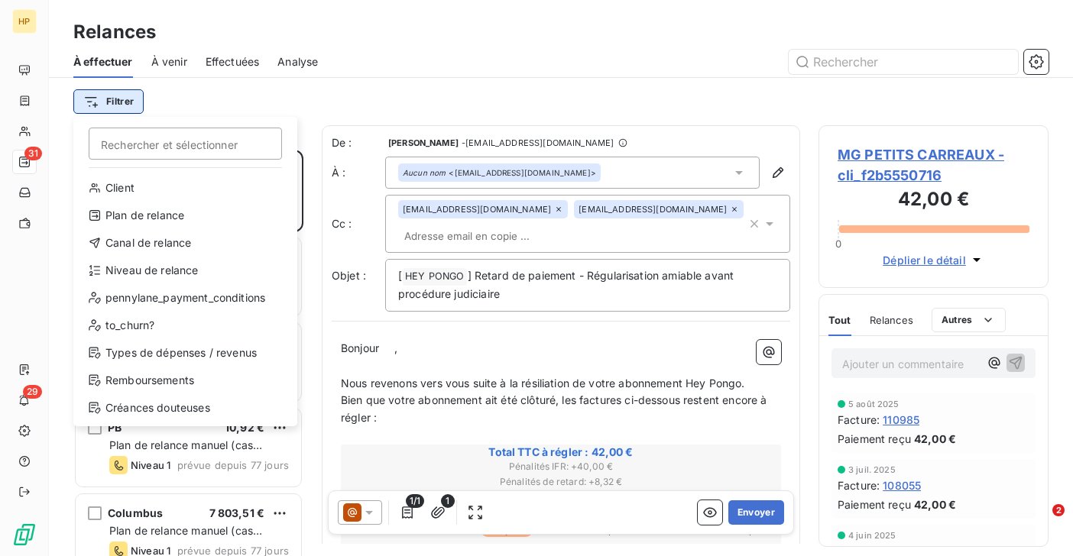
click at [107, 95] on html "HP 31 29 Relances À effectuer À venir Effectuées Analyse Filtrer Rechercher et …" at bounding box center [536, 278] width 1073 height 556
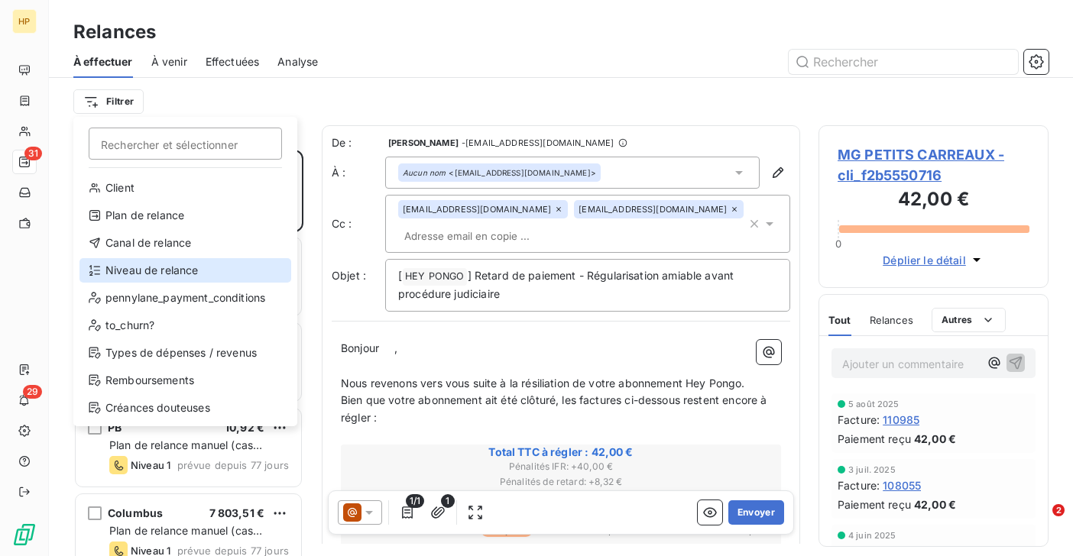
click at [122, 265] on div "Niveau de relance" at bounding box center [185, 270] width 212 height 24
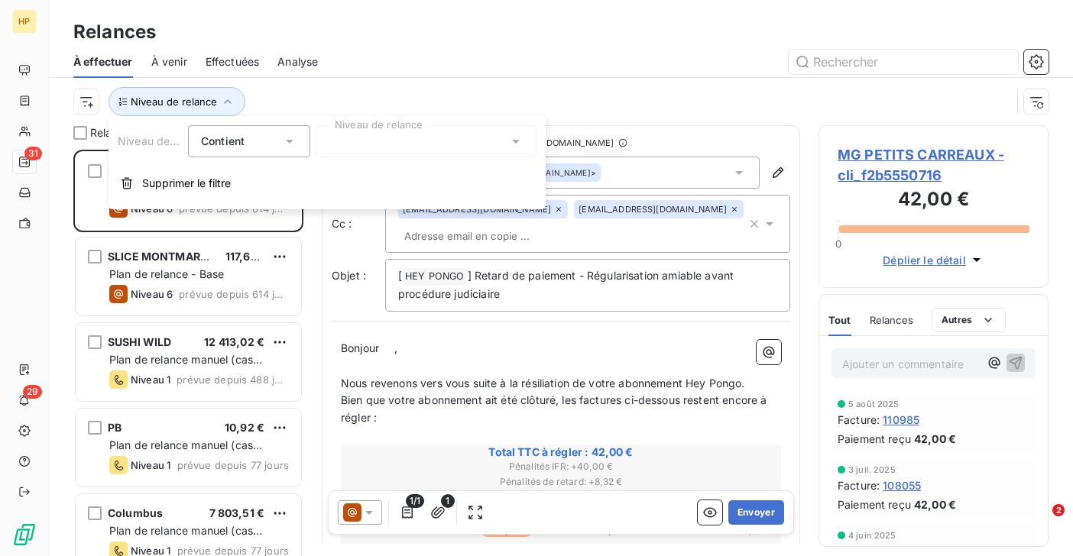
click at [338, 141] on div at bounding box center [426, 141] width 220 height 32
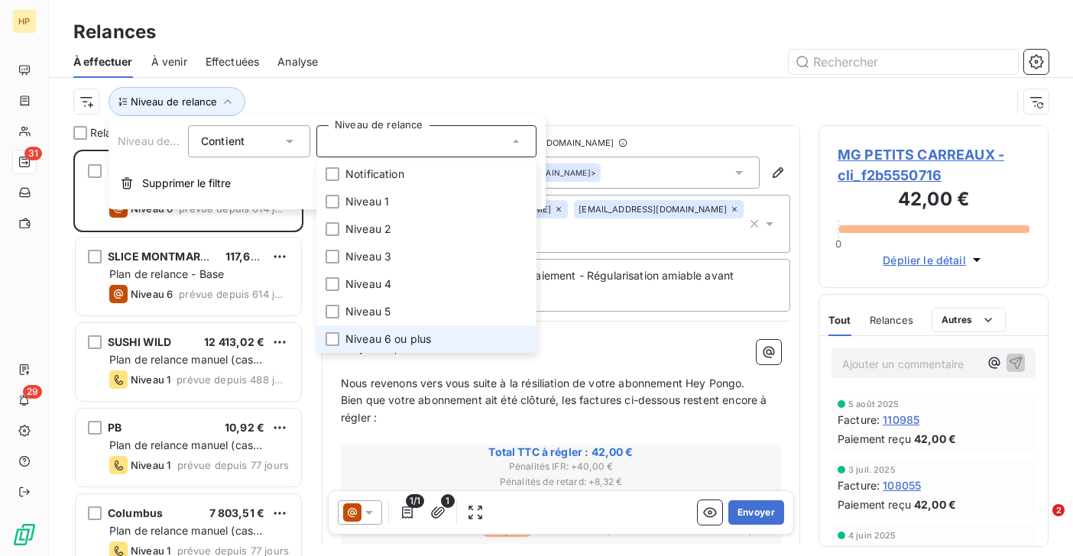
click at [370, 337] on span "Niveau 6 ou plus" at bounding box center [388, 339] width 86 height 15
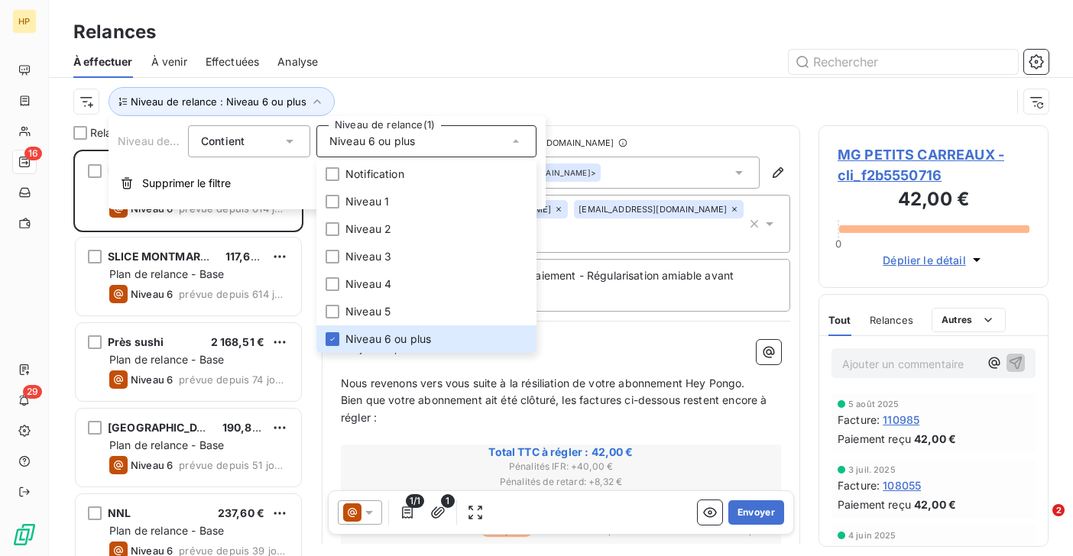
click at [406, 99] on div "Niveau de relance : Niveau 6 ou plus" at bounding box center [541, 101] width 937 height 29
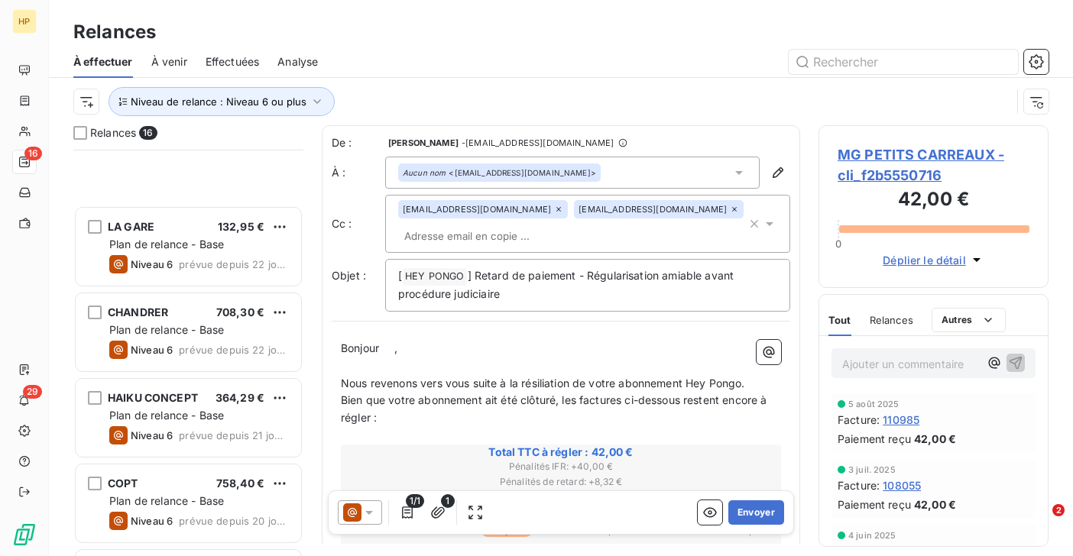
scroll to position [963, 0]
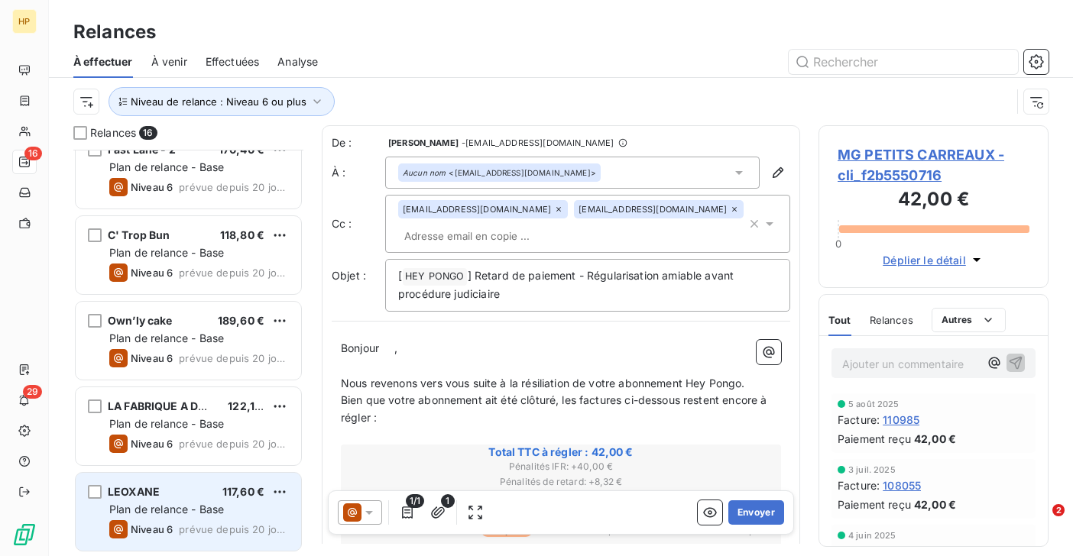
click at [171, 504] on span "Plan de relance - Base" at bounding box center [166, 509] width 115 height 13
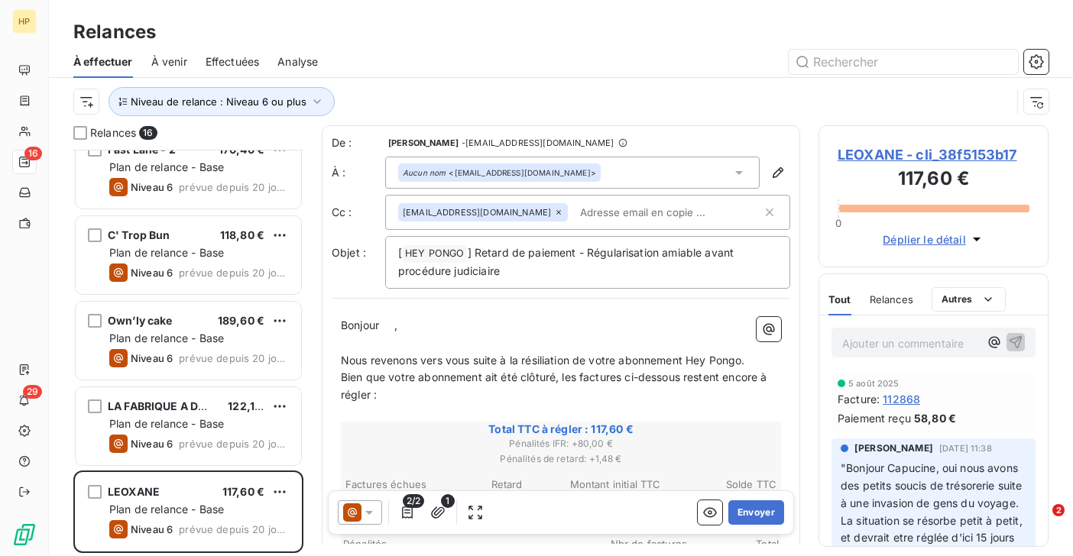
click at [927, 155] on span "LEOXANE - cli_38f5153b17" at bounding box center [933, 154] width 192 height 21
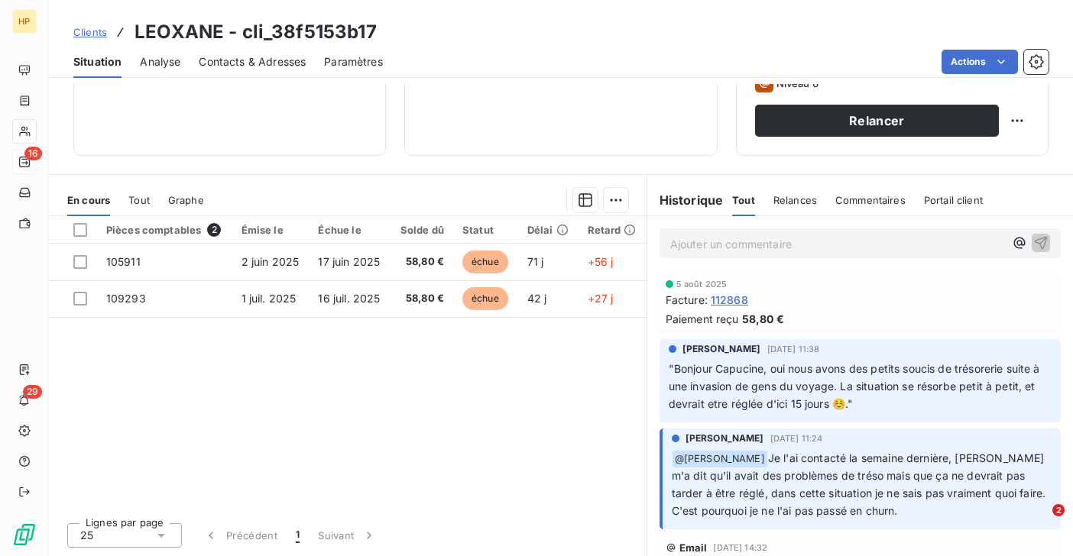
click at [678, 239] on p "Ajouter un commentaire ﻿" at bounding box center [837, 244] width 334 height 19
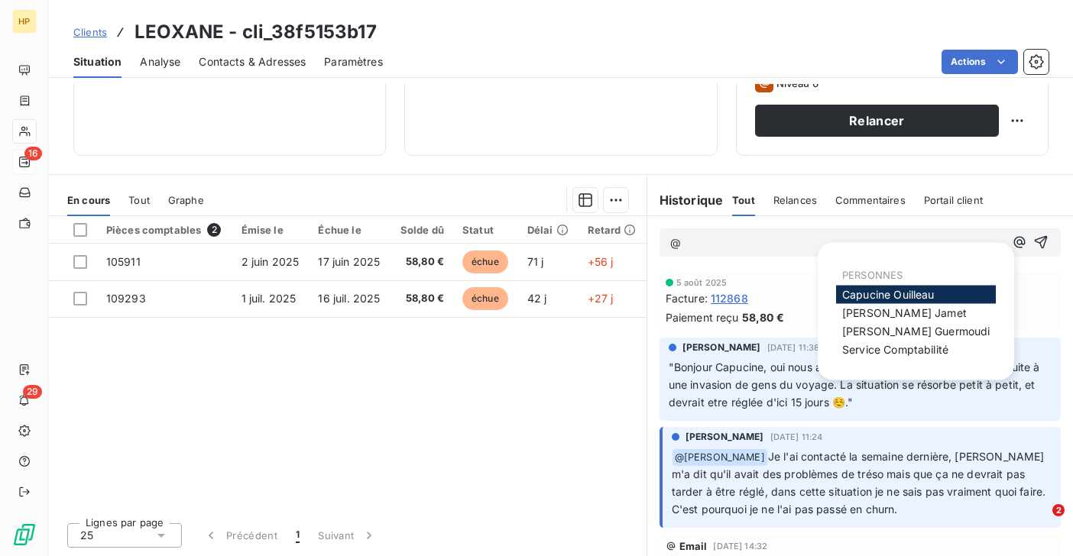
click at [888, 296] on span "Capucine Ouilleau" at bounding box center [888, 294] width 92 height 13
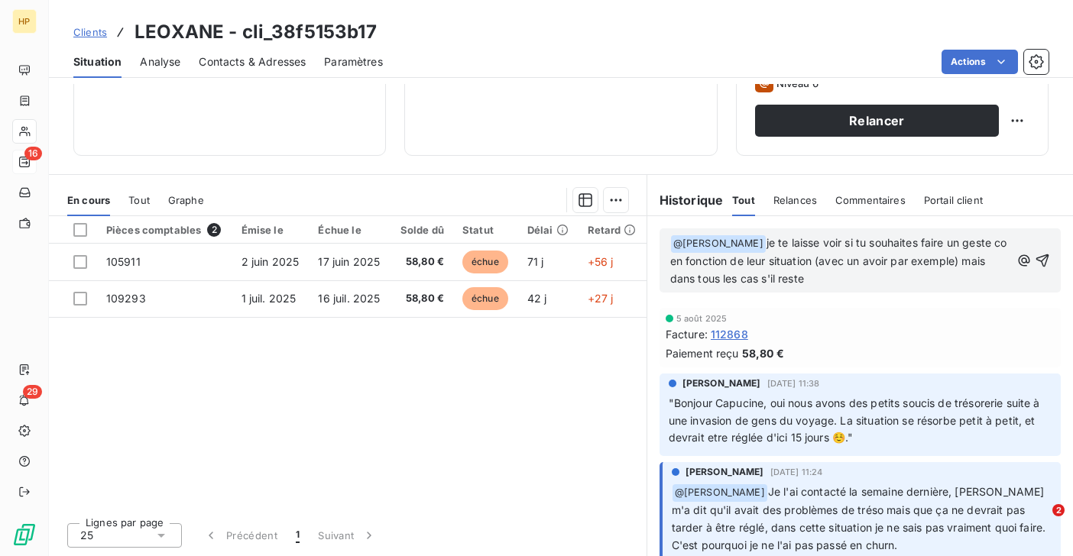
click at [980, 264] on span "je te laisse voir si tu souhaites faire un geste co en fonction de leur situati…" at bounding box center [840, 260] width 340 height 49
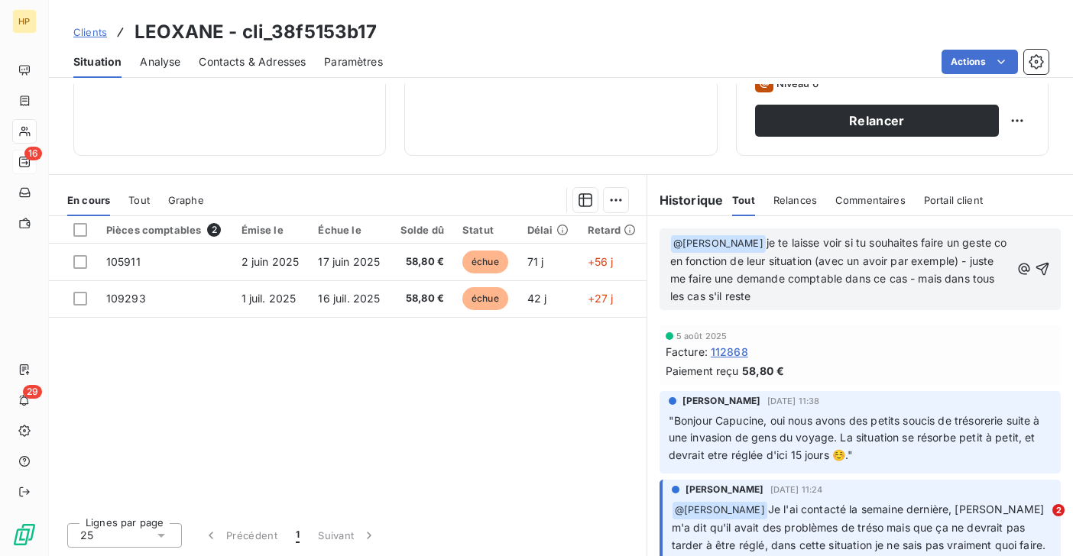
click at [798, 297] on p "﻿ @ Capucine Ouilleau ﻿ je te laisse voir si tu souhaites faire un geste co en …" at bounding box center [840, 270] width 340 height 71
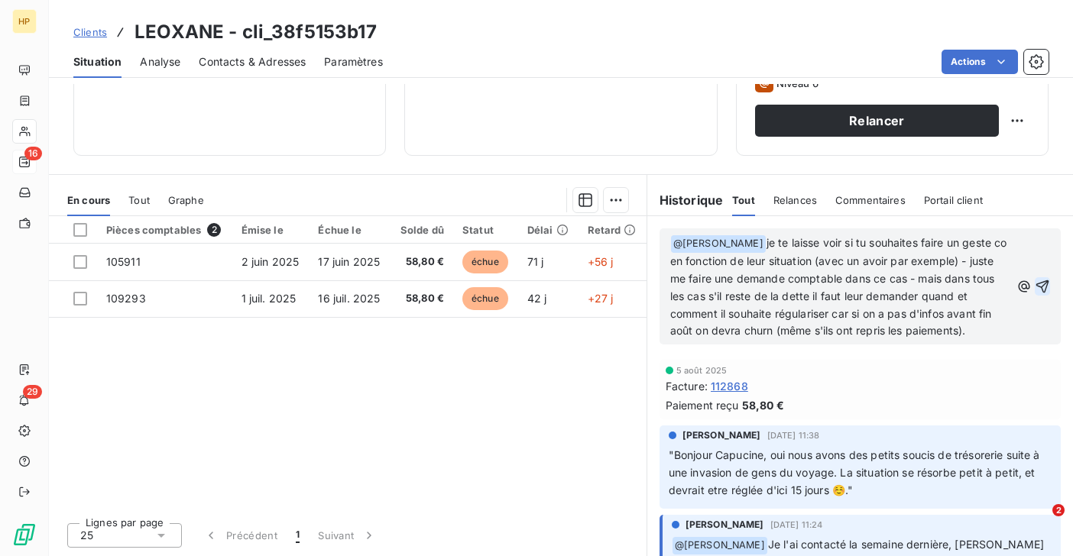
click at [1041, 284] on icon "button" at bounding box center [1041, 286] width 15 height 15
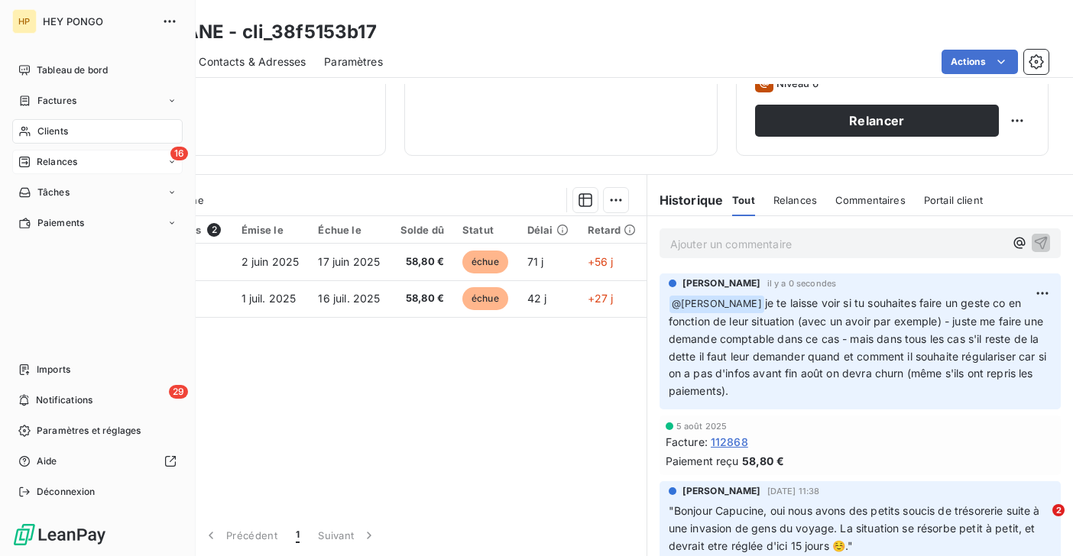
click at [51, 160] on span "Relances" at bounding box center [57, 162] width 40 height 14
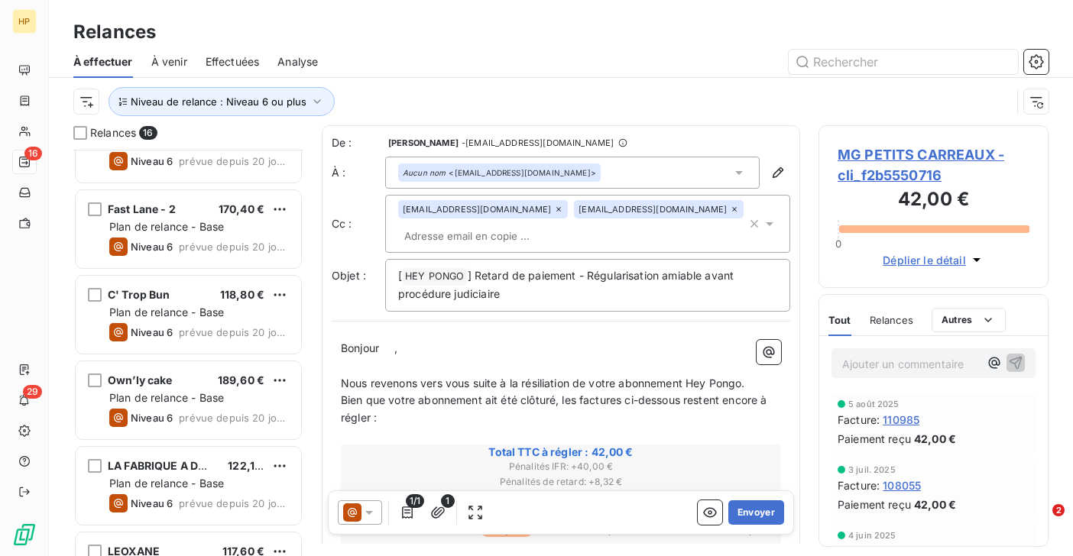
scroll to position [963, 0]
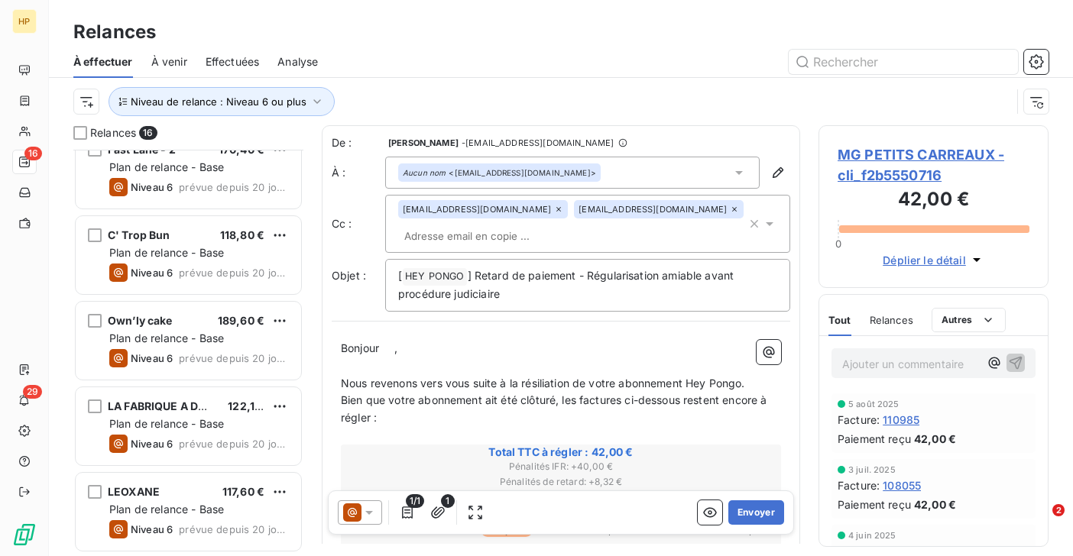
click at [161, 411] on span "LA FABRIQUE A DONUTS" at bounding box center [172, 406] width 129 height 13
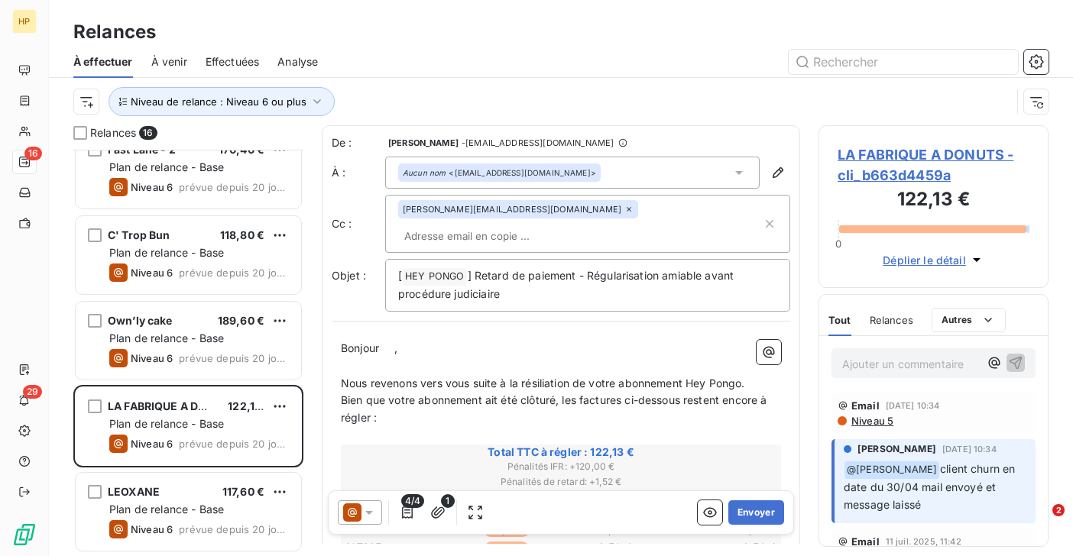
click at [911, 159] on span "LA FABRIQUE A DONUTS - cli_b663d4459a" at bounding box center [933, 164] width 192 height 41
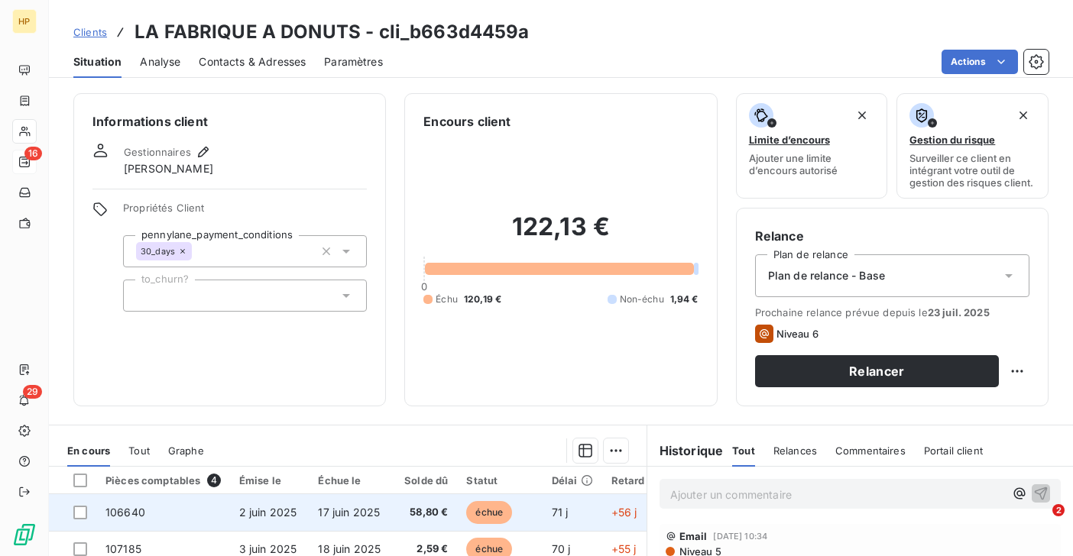
click at [266, 506] on span "2 juin 2025" at bounding box center [268, 512] width 58 height 13
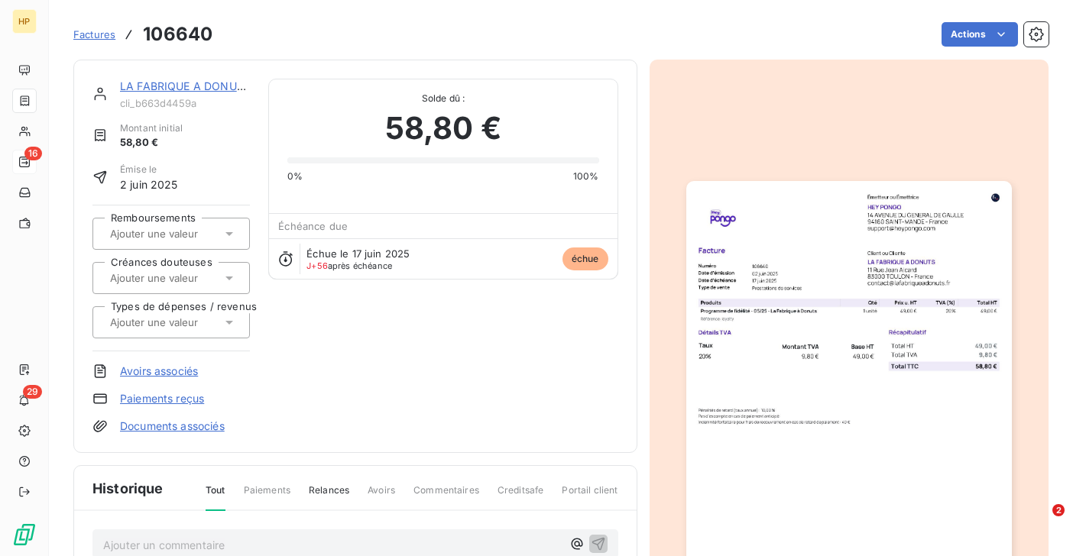
click at [197, 83] on link "LA FABRIQUE A DONUTS" at bounding box center [185, 85] width 131 height 13
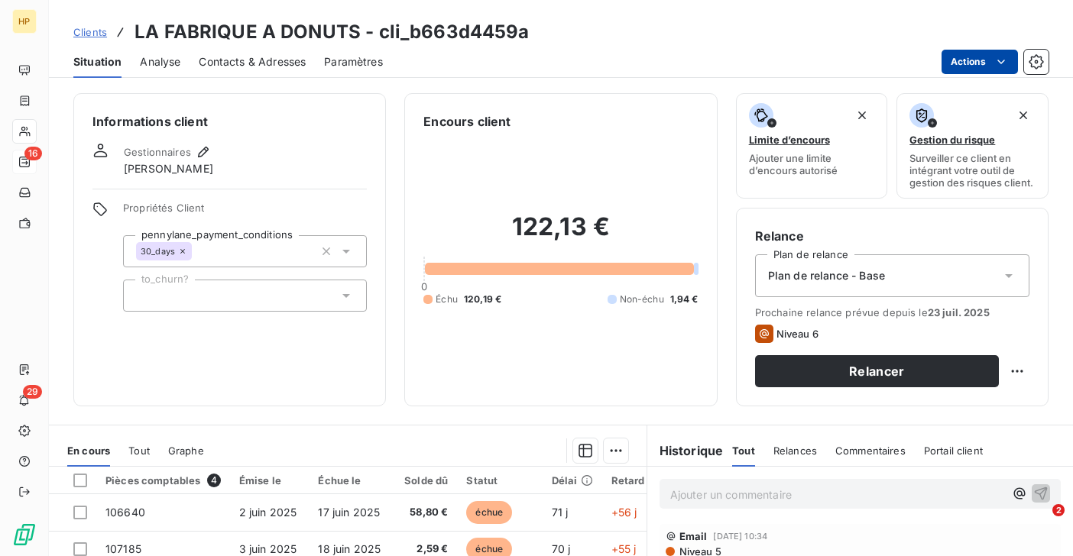
click at [969, 59] on html "HP 16 29 Clients LA FABRIQUE A DONUTS - cli_b663d4459a Situation Analyse Contac…" at bounding box center [536, 278] width 1073 height 556
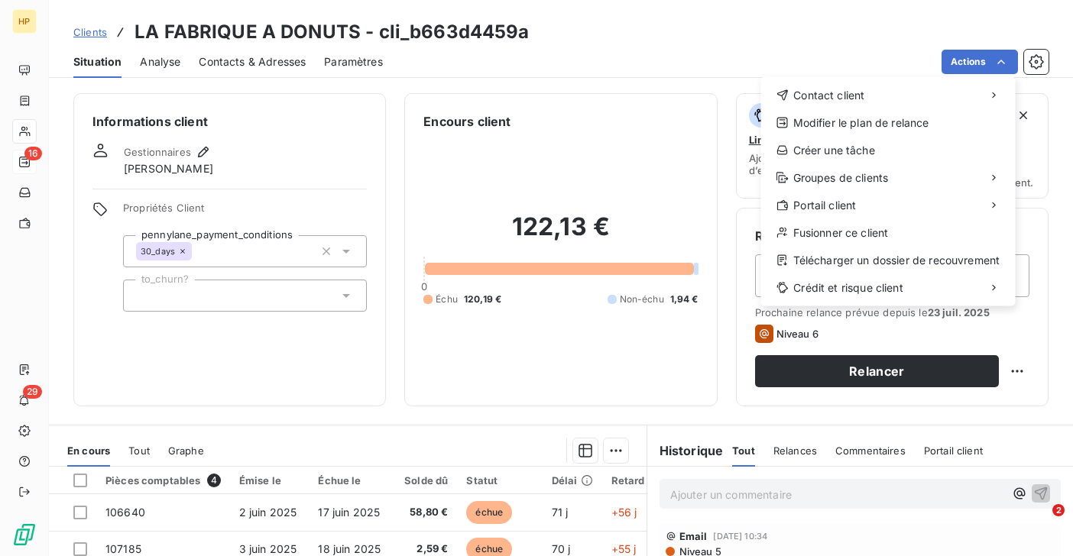
click at [835, 371] on html "HP 16 29 Clients LA FABRIQUE A DONUTS - cli_b663d4459a Situation Analyse Contac…" at bounding box center [536, 278] width 1073 height 556
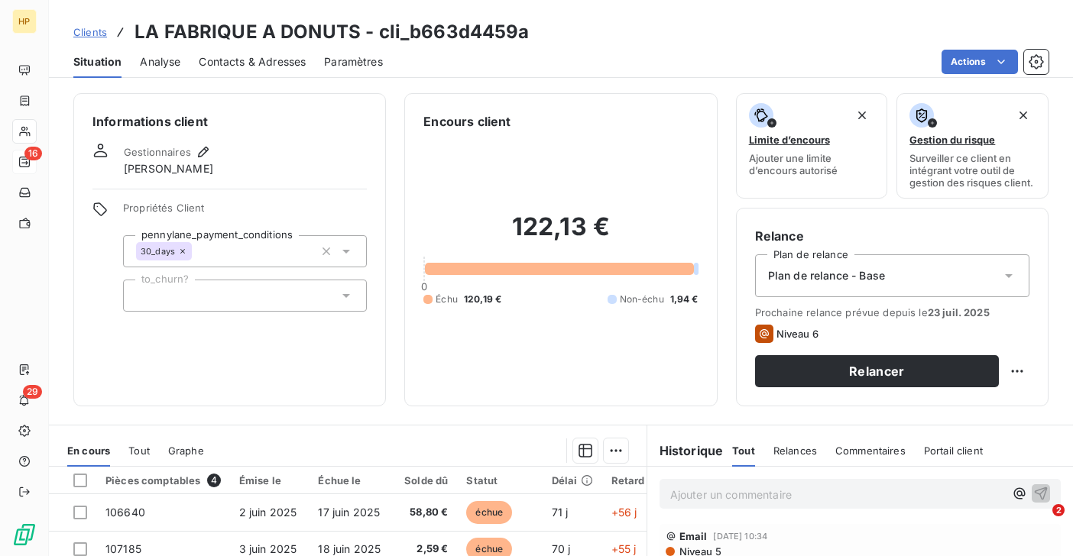
click at [835, 371] on button "Relancer" at bounding box center [877, 371] width 244 height 32
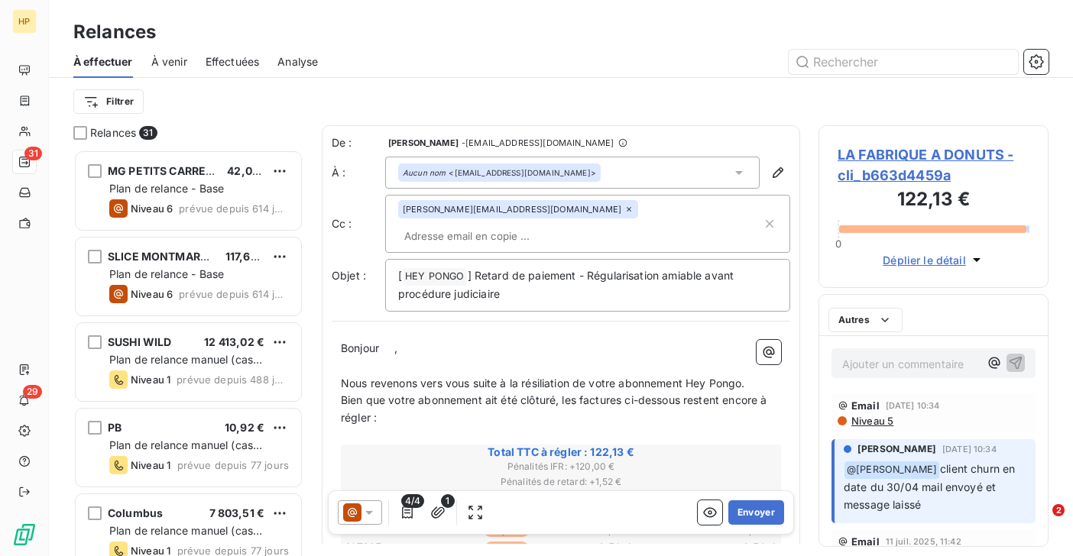
scroll to position [406, 230]
click at [398, 340] on p "Bonjour ﻿ ﻿ ," at bounding box center [561, 349] width 440 height 18
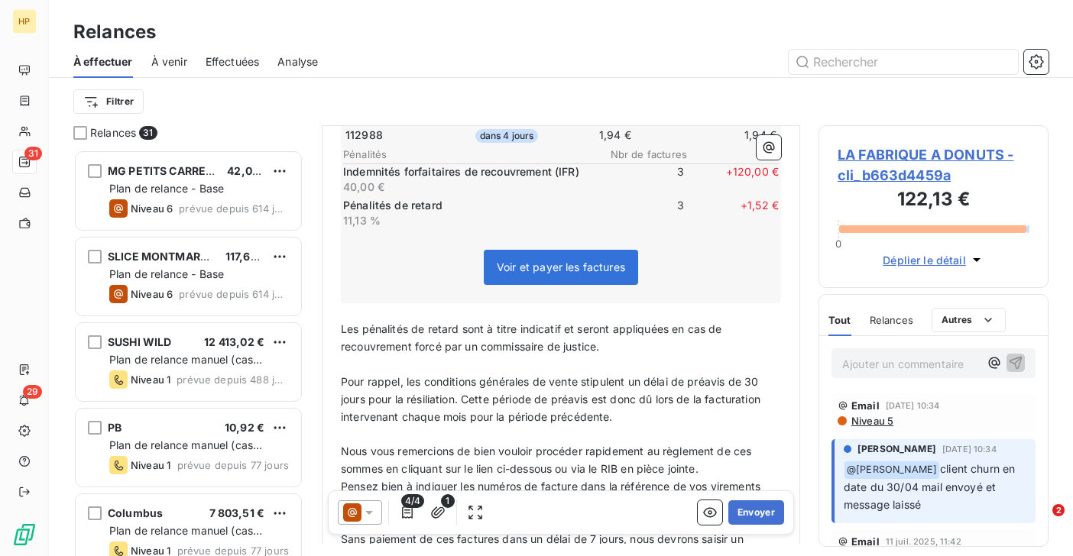
scroll to position [625, 0]
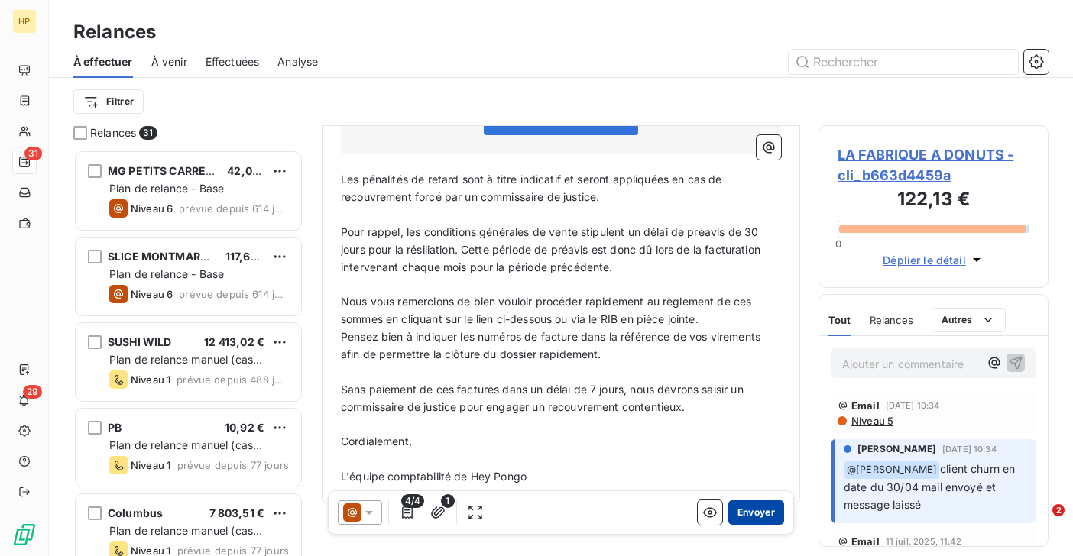
click at [757, 510] on button "Envoyer" at bounding box center [756, 512] width 56 height 24
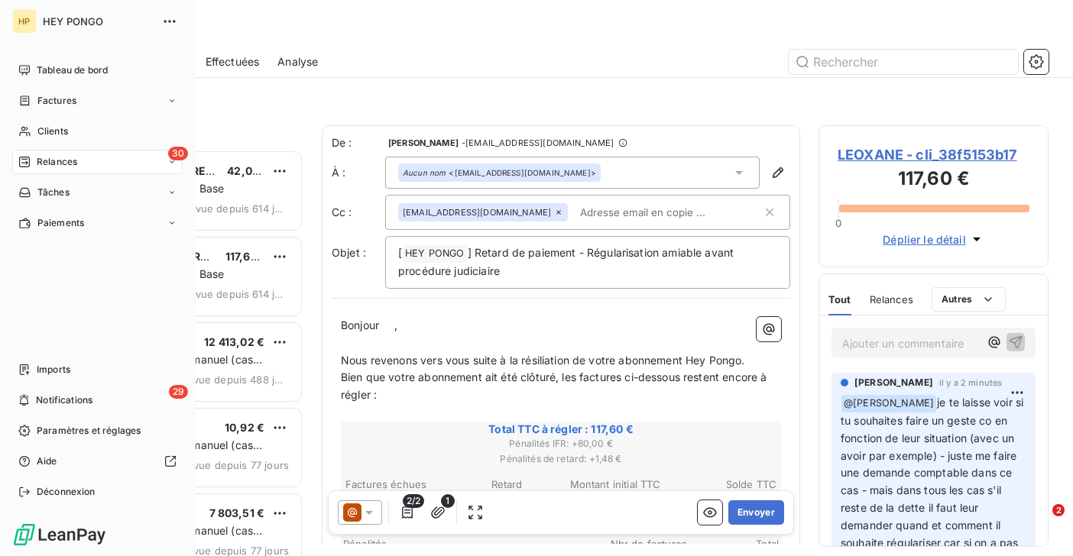
click at [58, 162] on span "Relances" at bounding box center [57, 162] width 40 height 14
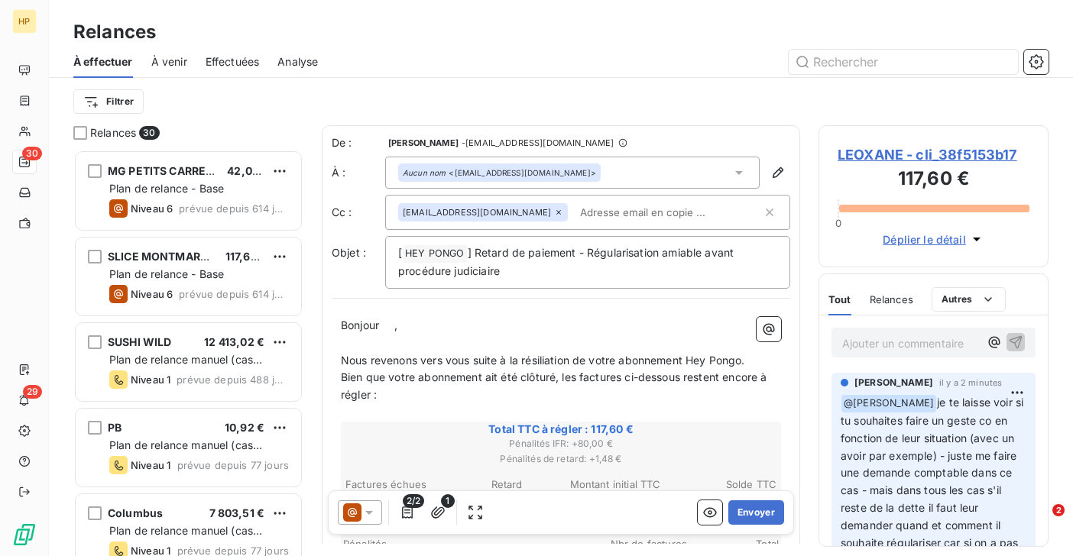
click at [244, 129] on div "Relances 30" at bounding box center [188, 132] width 230 height 15
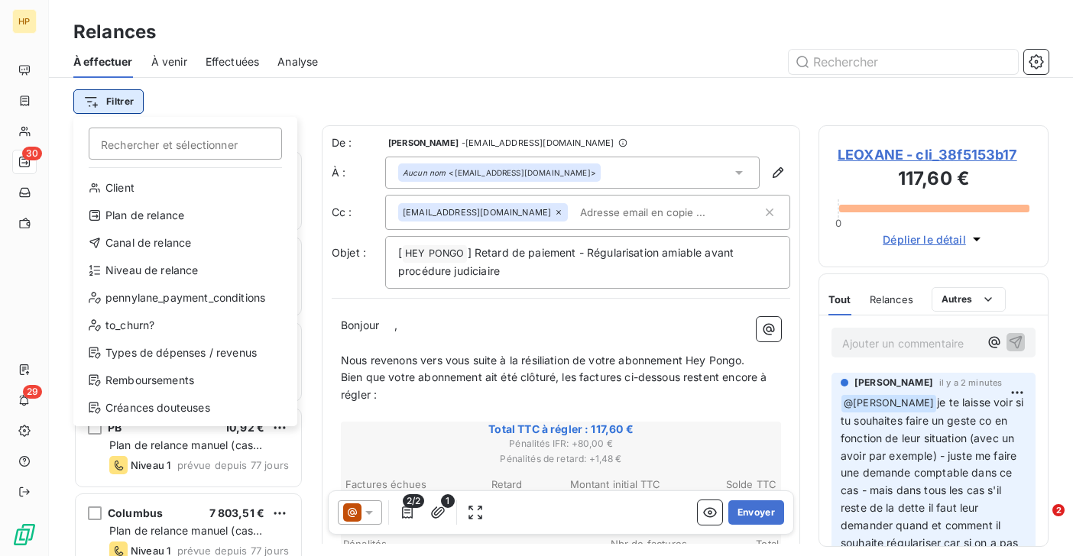
click at [136, 99] on html "HP 30 29 Relances À effectuer À venir Effectuées Analyse Filtrer Rechercher et …" at bounding box center [536, 278] width 1073 height 556
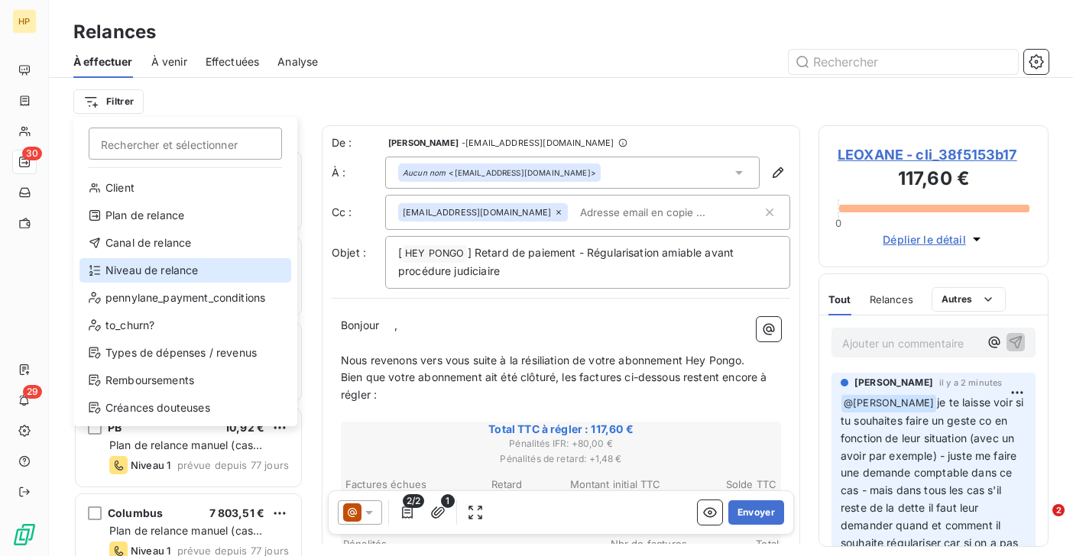
click at [145, 273] on div "Niveau de relance" at bounding box center [185, 270] width 212 height 24
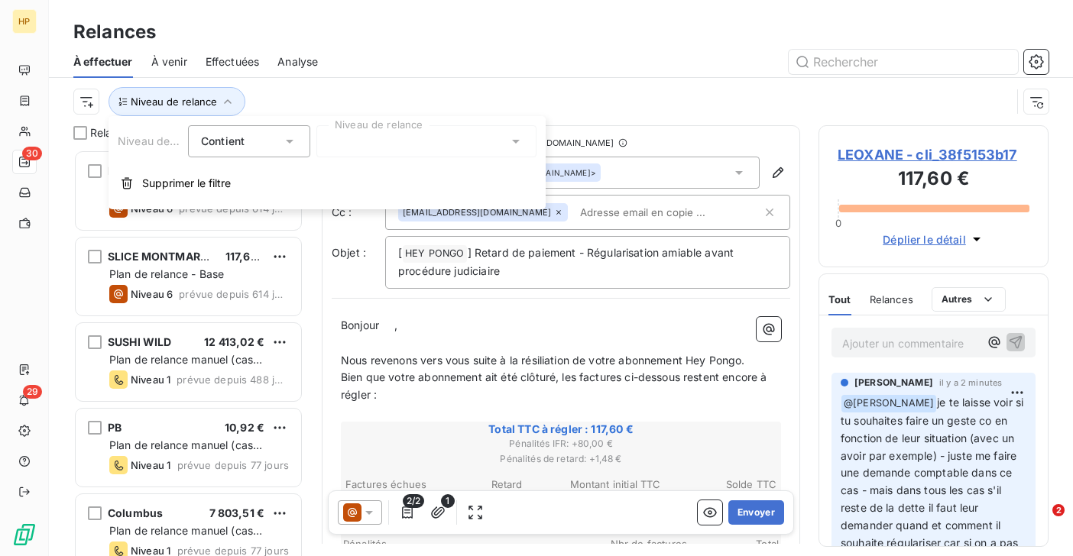
click at [380, 141] on div at bounding box center [426, 141] width 220 height 32
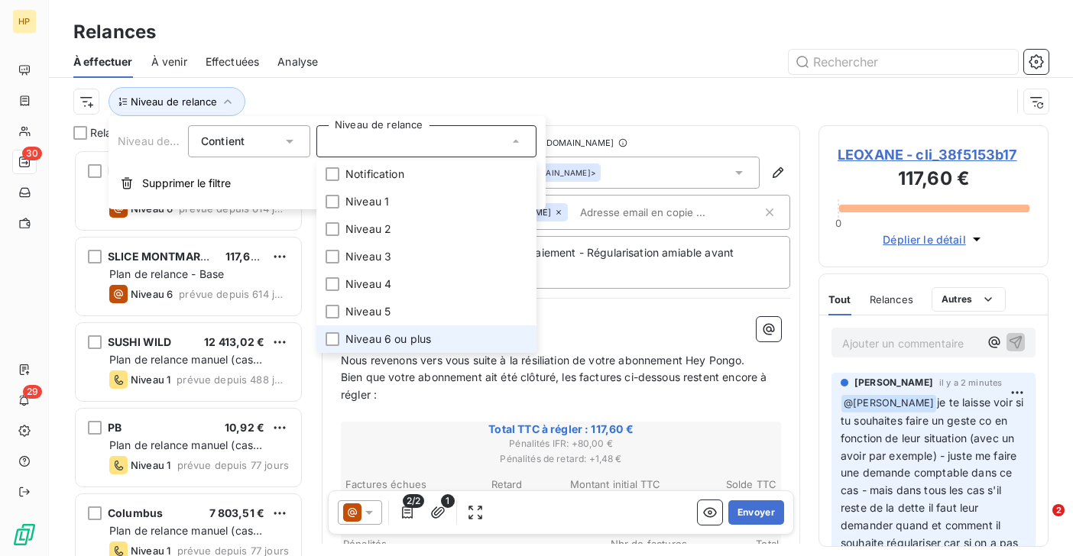
click at [419, 338] on span "Niveau 6 ou plus" at bounding box center [388, 339] width 86 height 15
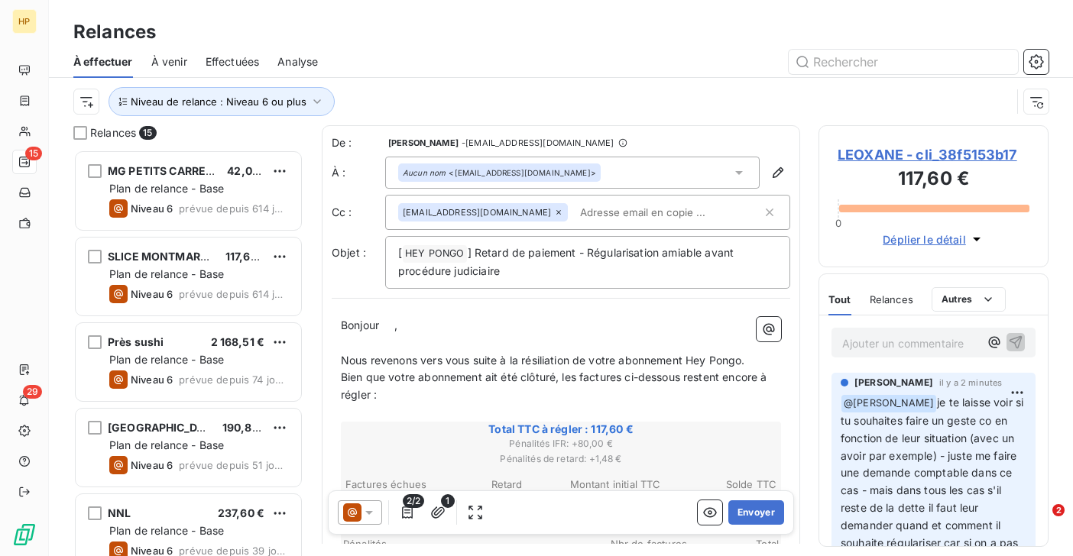
click at [435, 88] on div "Niveau de relance : Niveau 6 ou plus" at bounding box center [541, 101] width 937 height 29
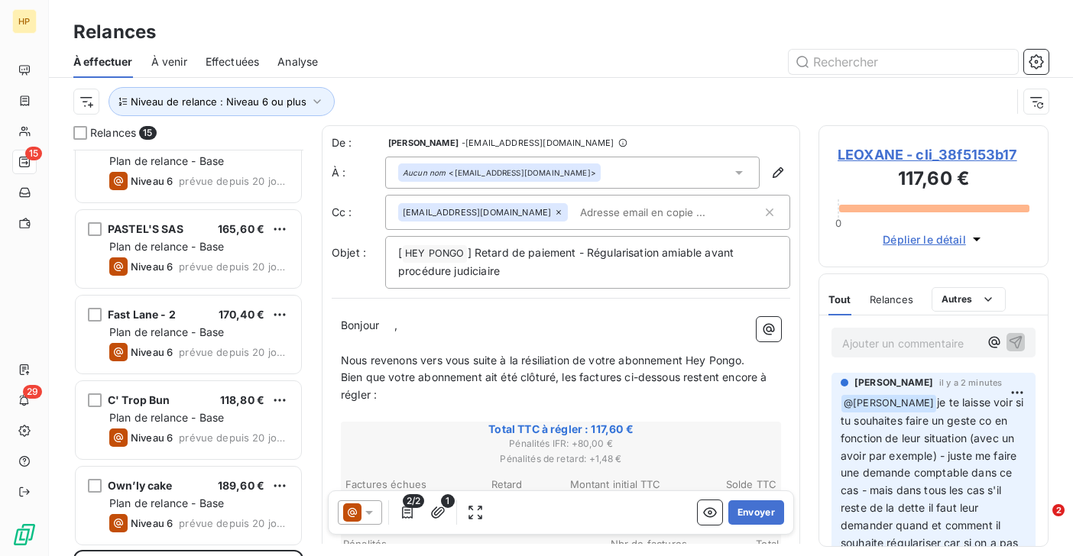
scroll to position [878, 0]
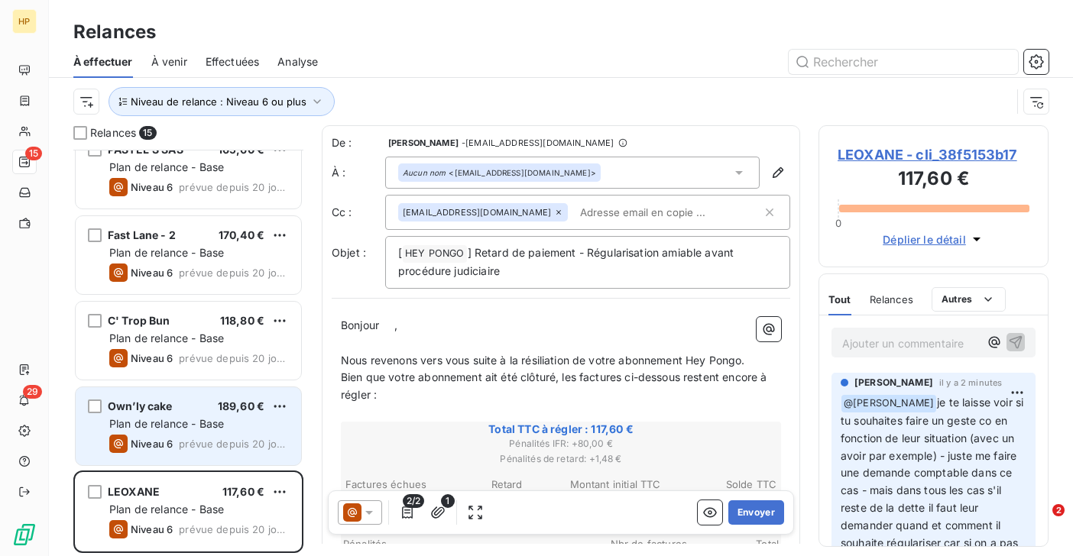
click at [189, 422] on span "Plan de relance - Base" at bounding box center [166, 423] width 115 height 13
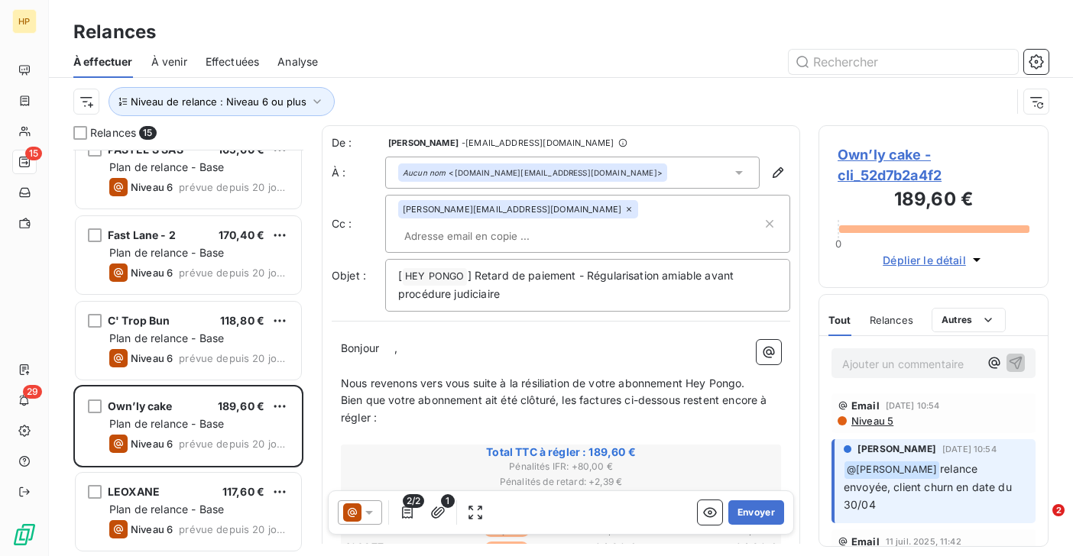
click at [860, 157] on span "Own’ly cake - cli_52d7b2a4f2" at bounding box center [933, 164] width 192 height 41
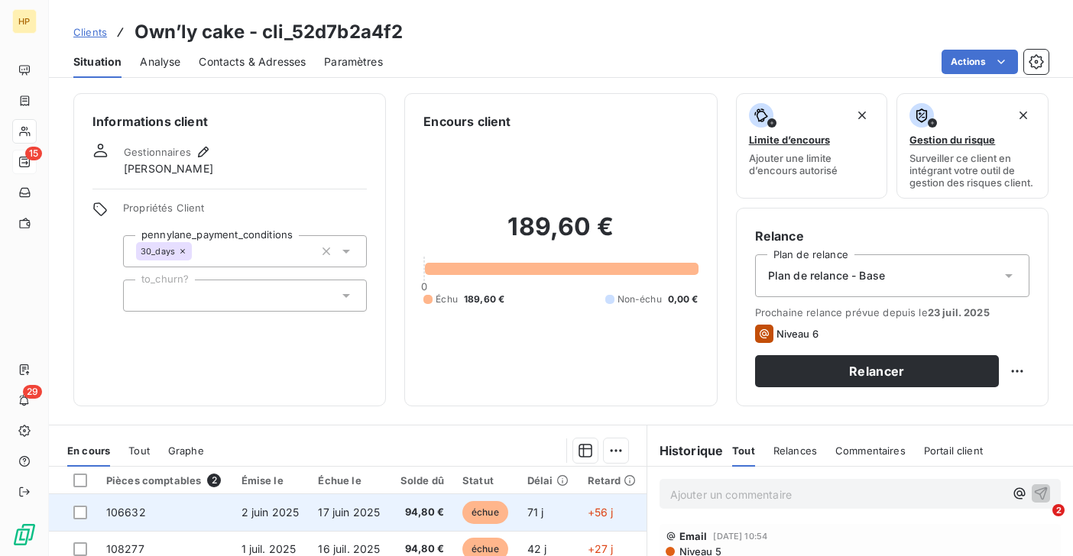
click at [365, 510] on span "17 juin 2025" at bounding box center [349, 512] width 62 height 13
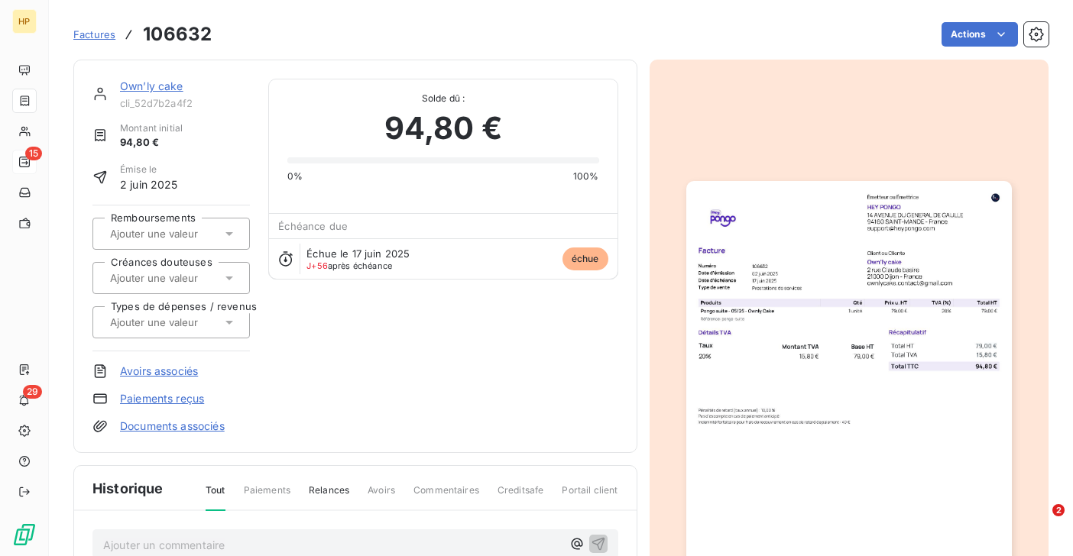
click at [161, 87] on link "Own’ly cake" at bounding box center [151, 85] width 63 height 13
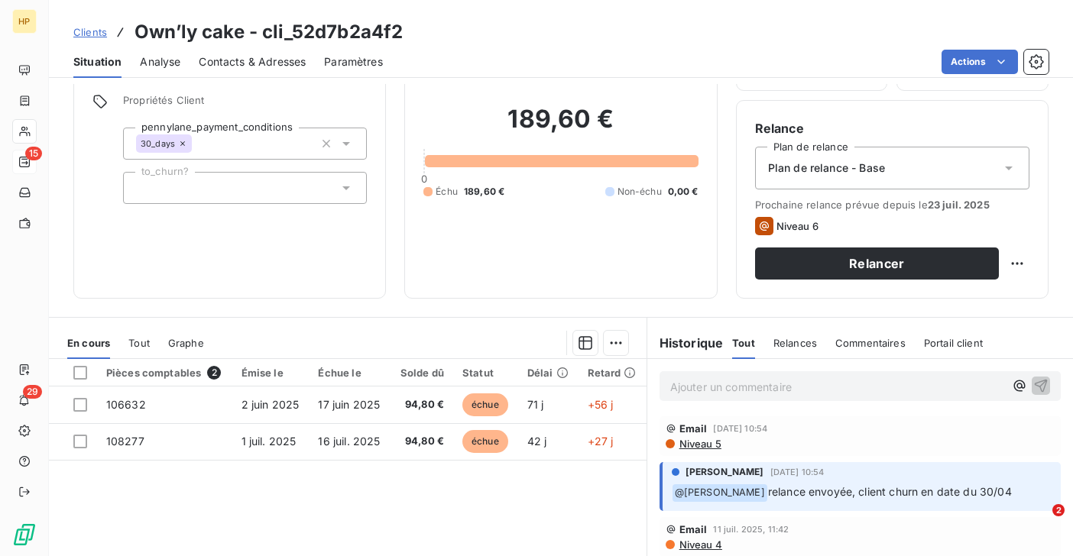
scroll to position [212, 0]
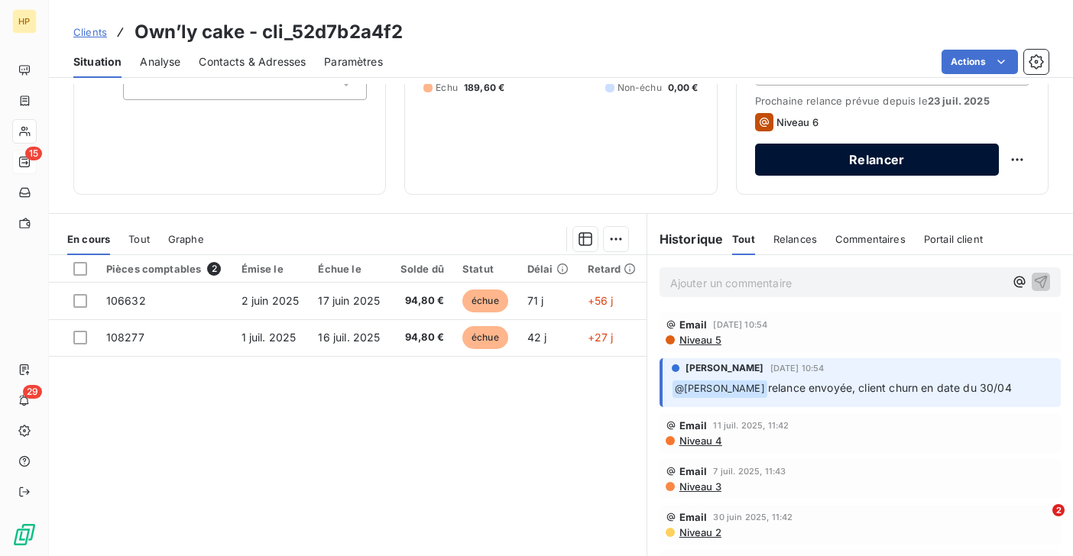
click at [897, 156] on button "Relancer" at bounding box center [877, 160] width 244 height 32
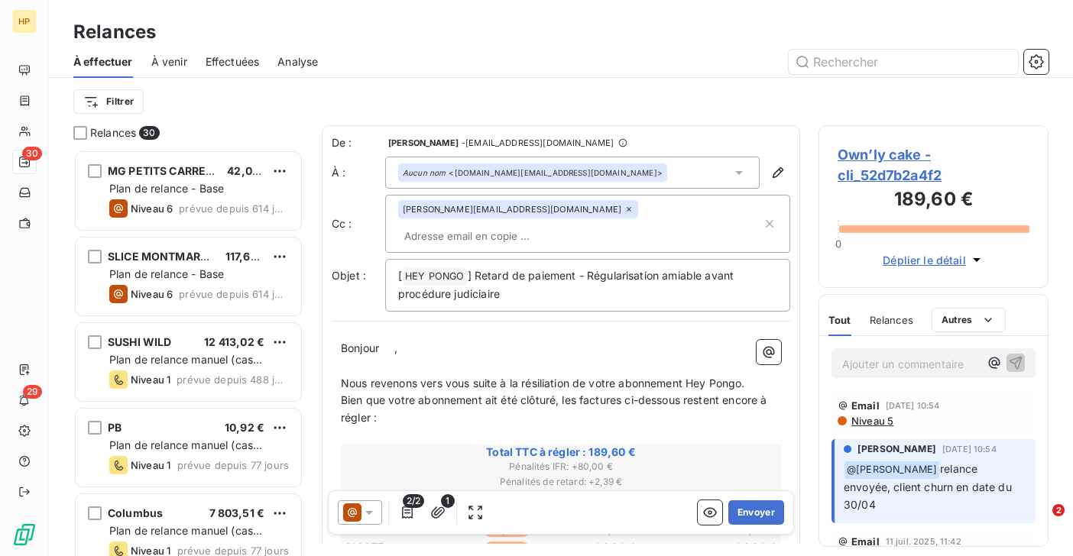
scroll to position [406, 230]
click at [397, 341] on span "," at bounding box center [395, 347] width 3 height 13
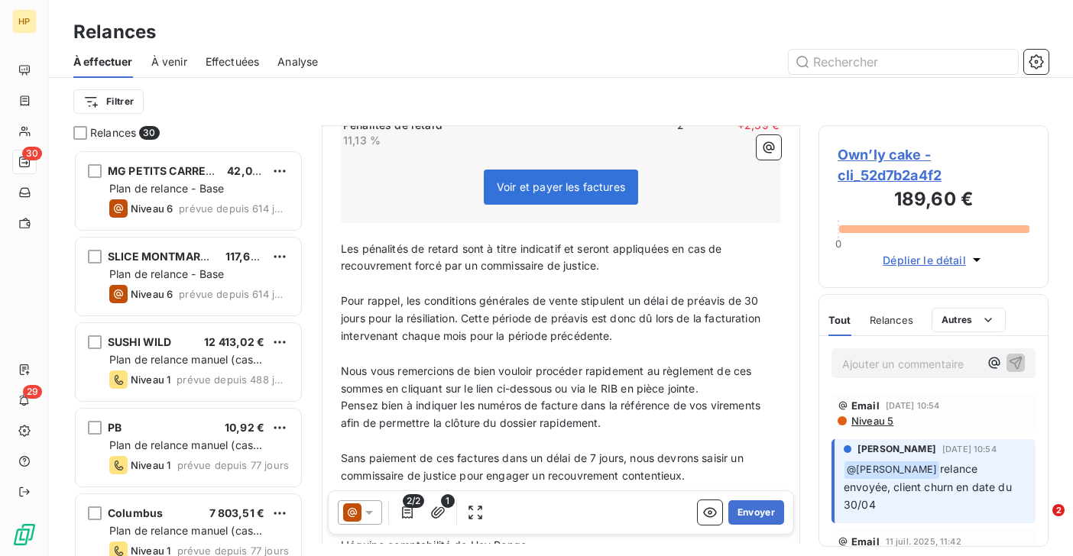
scroll to position [563, 0]
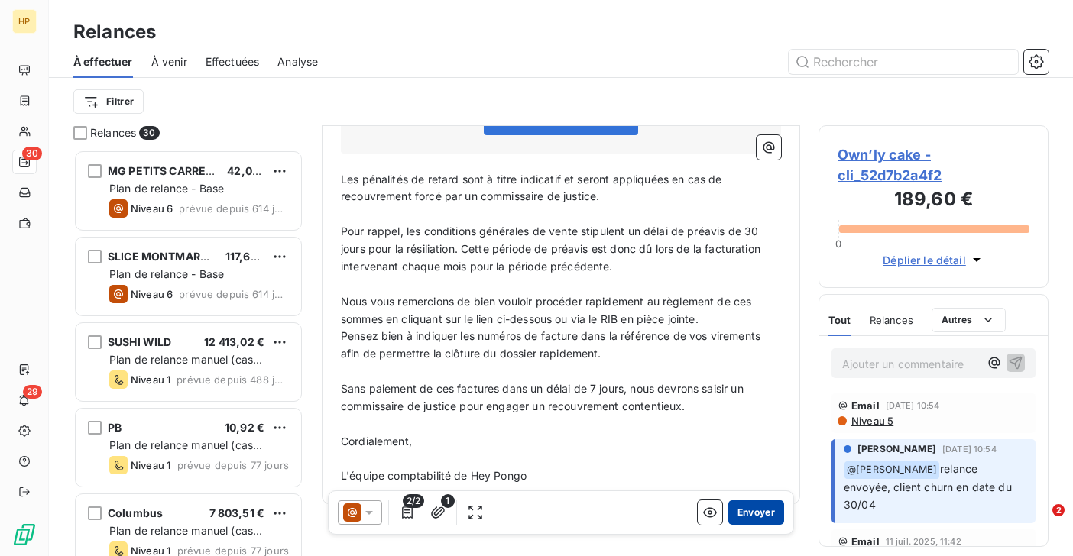
click at [747, 507] on button "Envoyer" at bounding box center [756, 512] width 56 height 24
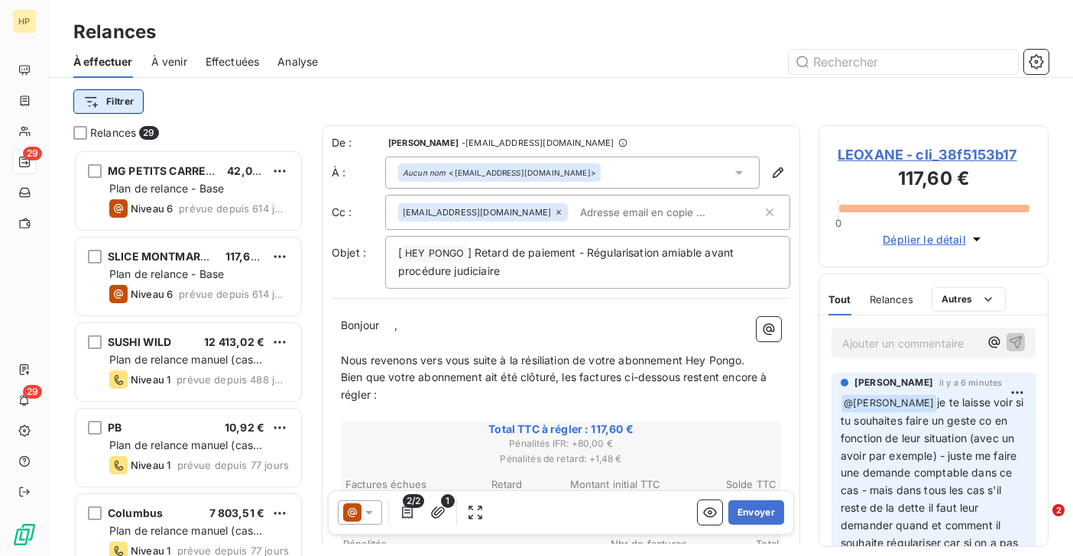
click at [117, 102] on html "HP 29 29 Relances À effectuer À venir Effectuées Analyse Filtrer Relances 29 MG…" at bounding box center [536, 278] width 1073 height 556
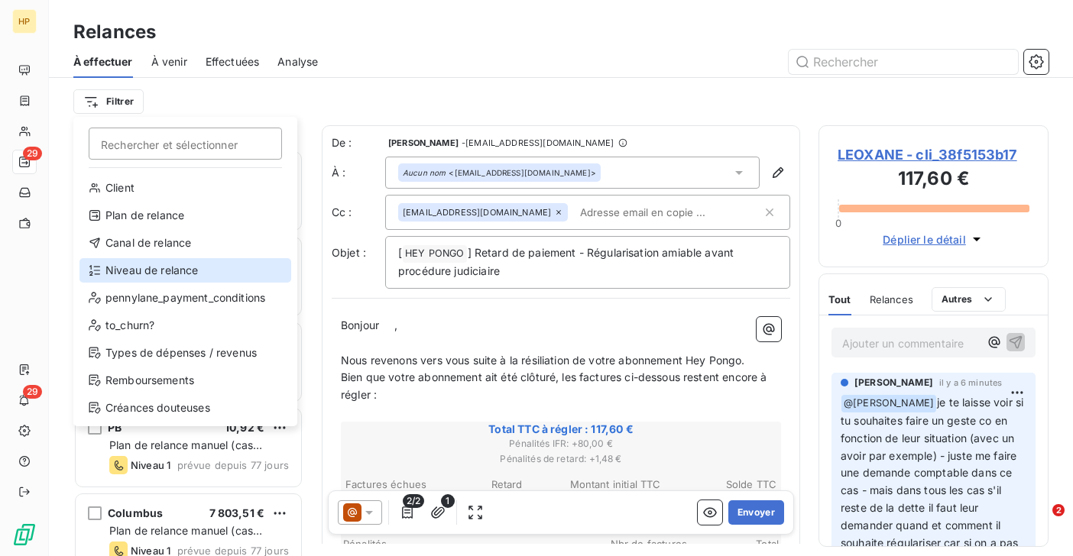
click at [125, 275] on div "Niveau de relance" at bounding box center [185, 270] width 212 height 24
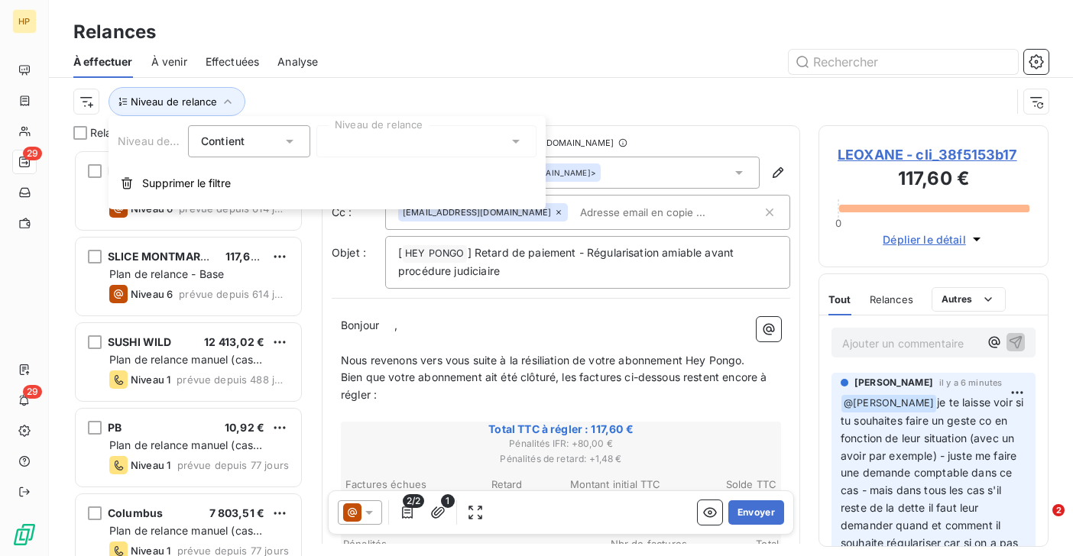
click at [351, 140] on div at bounding box center [426, 141] width 220 height 32
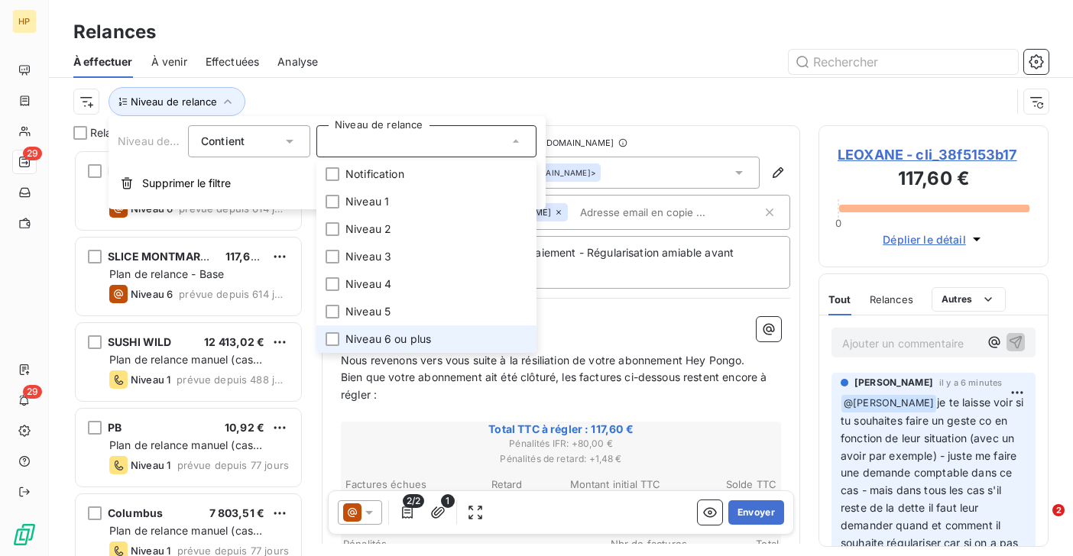
click at [367, 330] on li "Niveau 6 ou plus" at bounding box center [426, 339] width 220 height 28
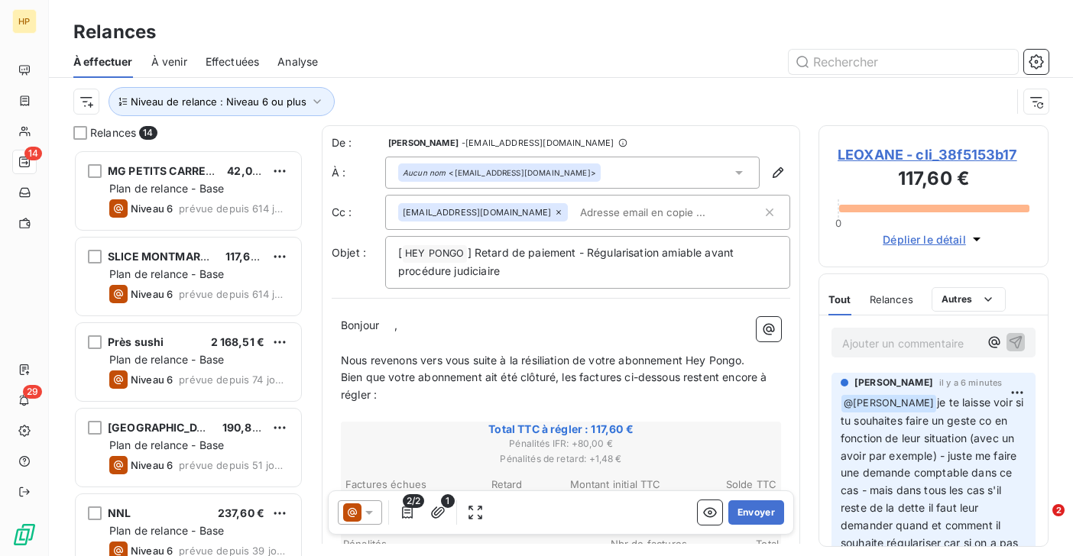
click at [381, 101] on div "Niveau de relance : Niveau 6 ou plus" at bounding box center [541, 101] width 937 height 29
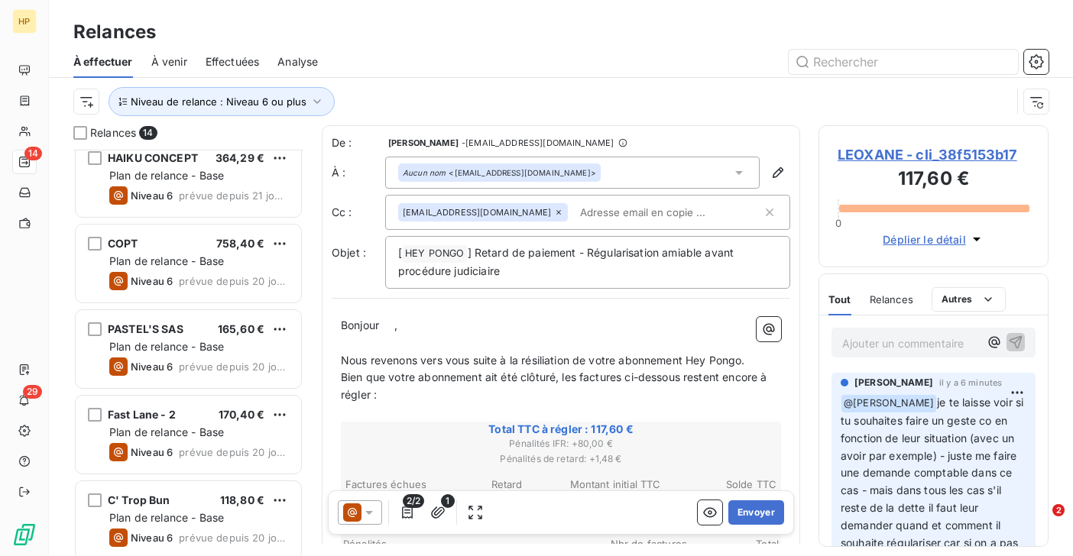
scroll to position [792, 0]
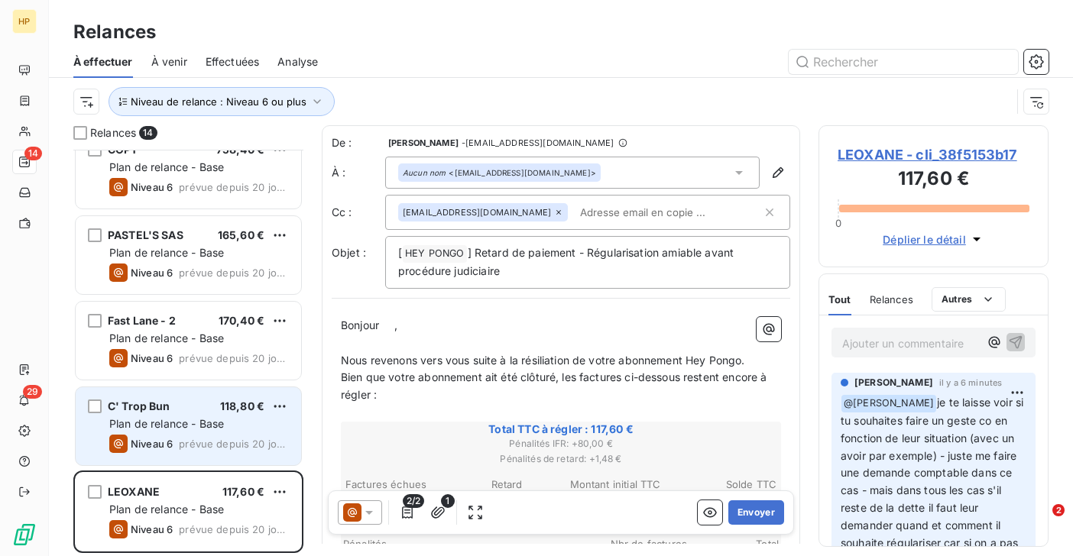
click at [163, 428] on span "Plan de relance - Base" at bounding box center [166, 423] width 115 height 13
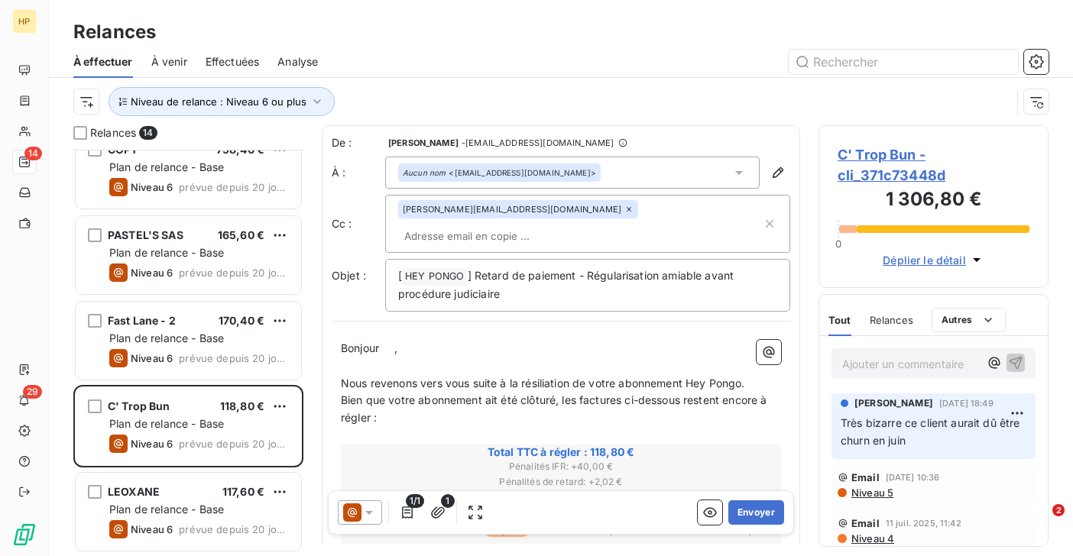
click at [887, 154] on span "C' Trop Bun - cli_371c73448d" at bounding box center [933, 164] width 192 height 41
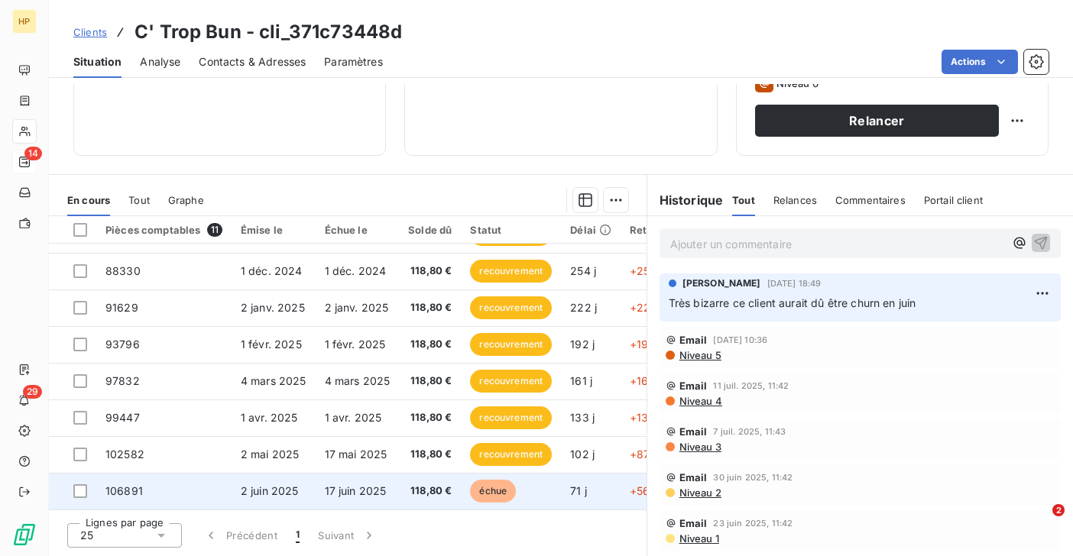
click at [417, 485] on span "118,80 €" at bounding box center [430, 491] width 44 height 15
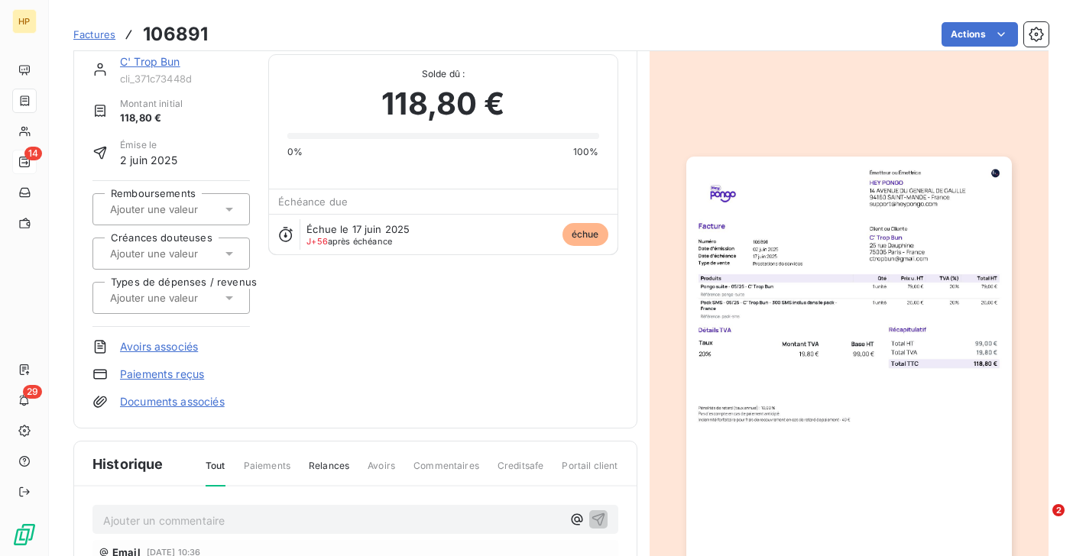
scroll to position [28, 0]
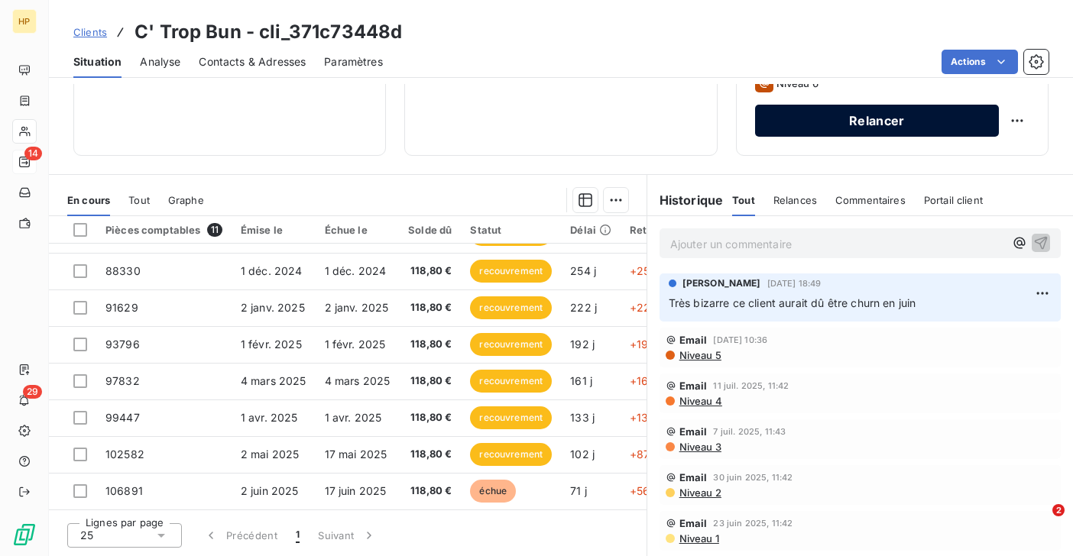
click at [857, 129] on button "Relancer" at bounding box center [877, 121] width 244 height 32
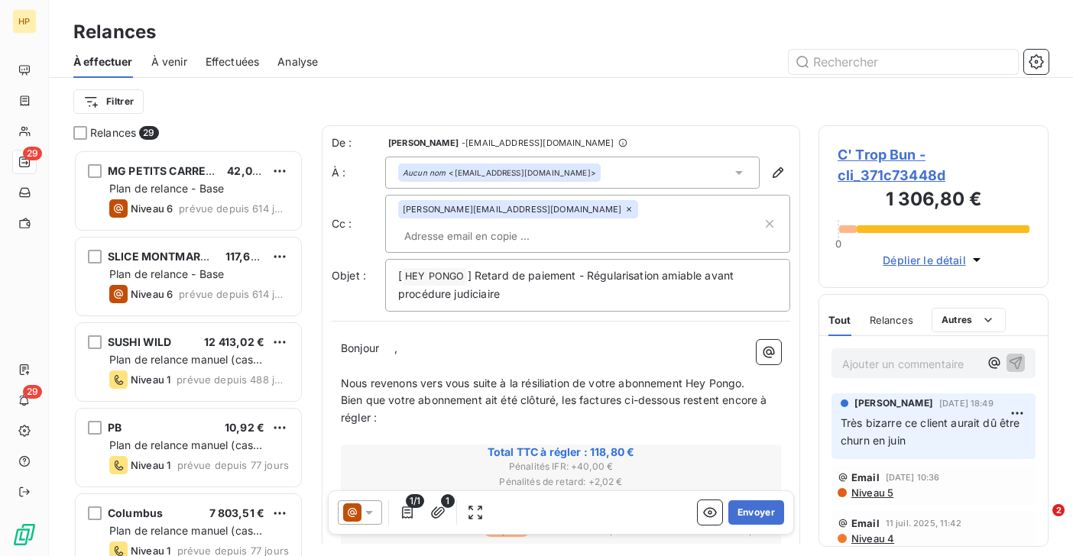
scroll to position [406, 230]
click at [398, 340] on p "Bonjour ﻿ ﻿ ," at bounding box center [561, 349] width 440 height 18
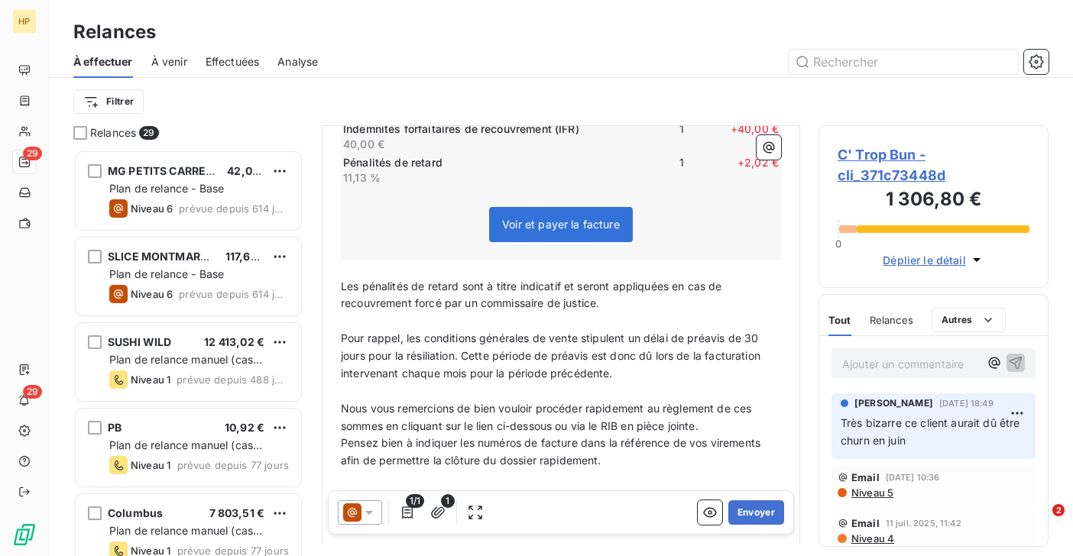
scroll to position [545, 0]
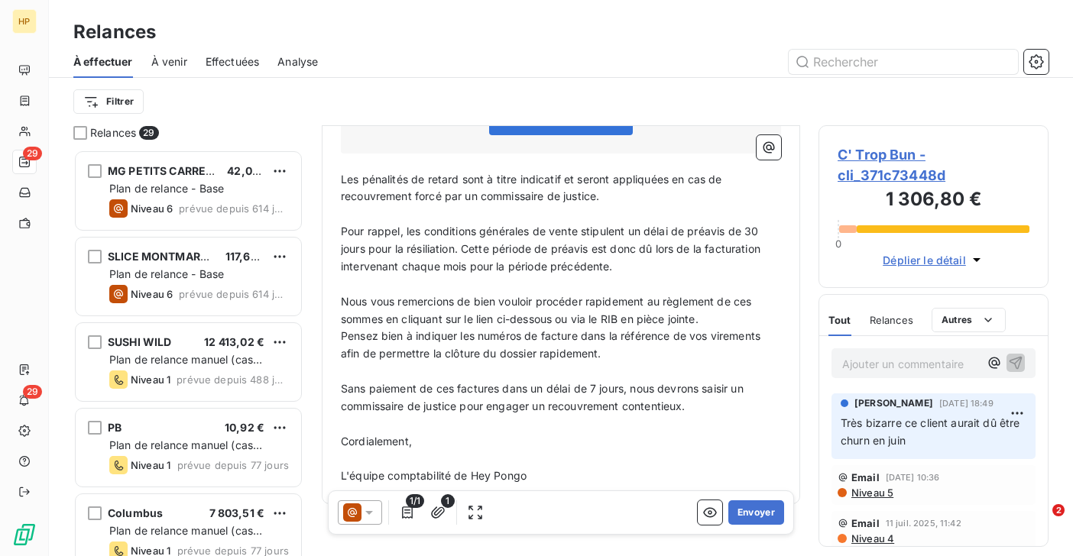
click at [889, 154] on span "C' Trop Bun - cli_371c73448d" at bounding box center [933, 164] width 192 height 41
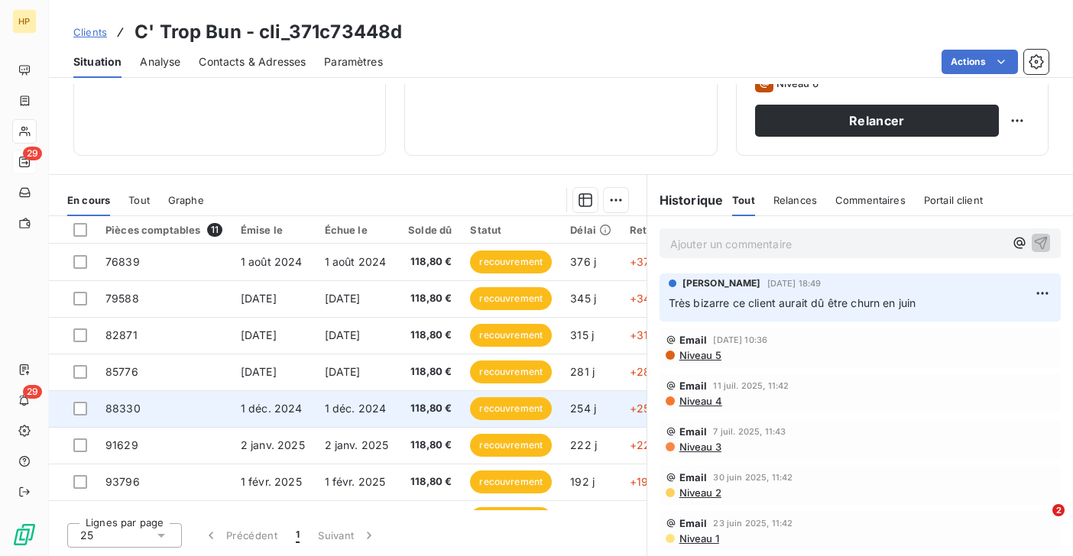
scroll to position [143, 0]
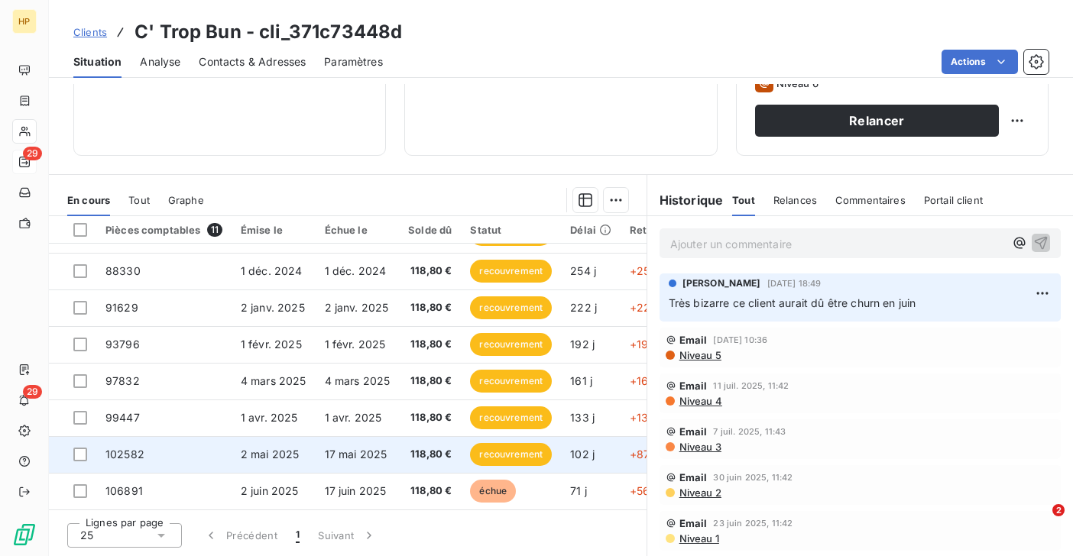
click at [370, 448] on span "17 mai 2025" at bounding box center [356, 454] width 63 height 13
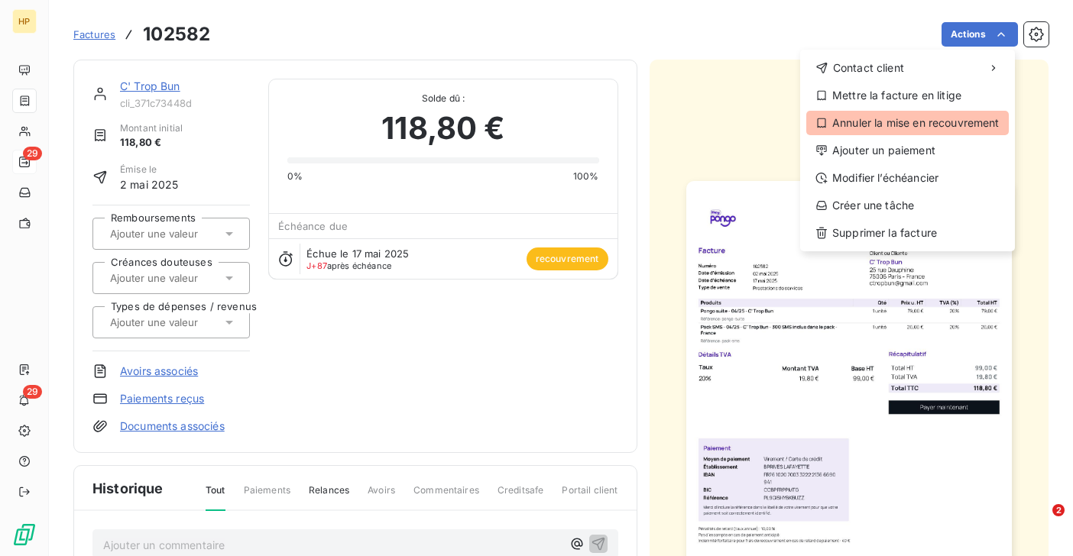
click at [946, 125] on div "Annuler la mise en recouvrement" at bounding box center [907, 123] width 202 height 24
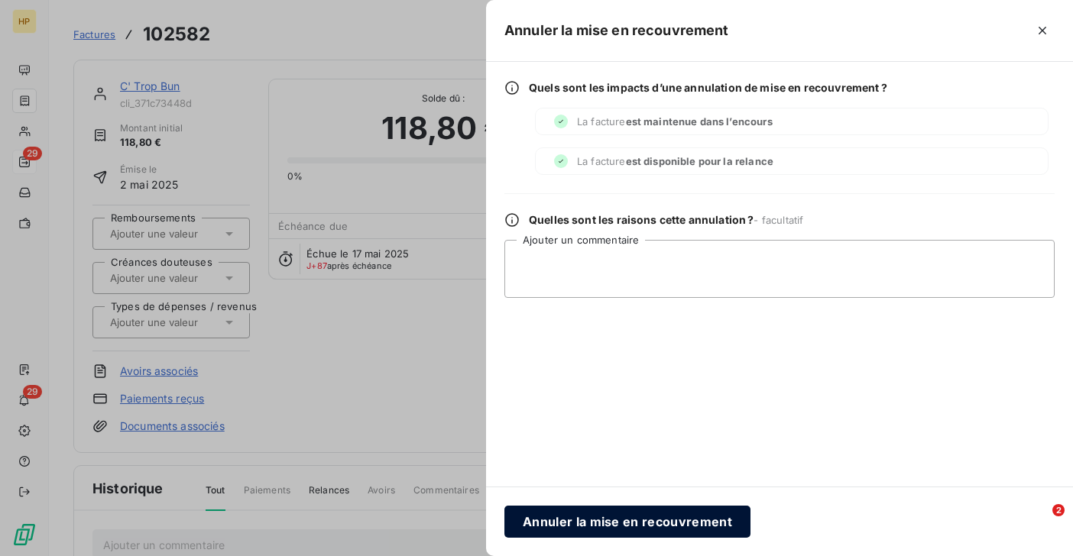
click at [608, 516] on button "Annuler la mise en recouvrement" at bounding box center [627, 522] width 246 height 32
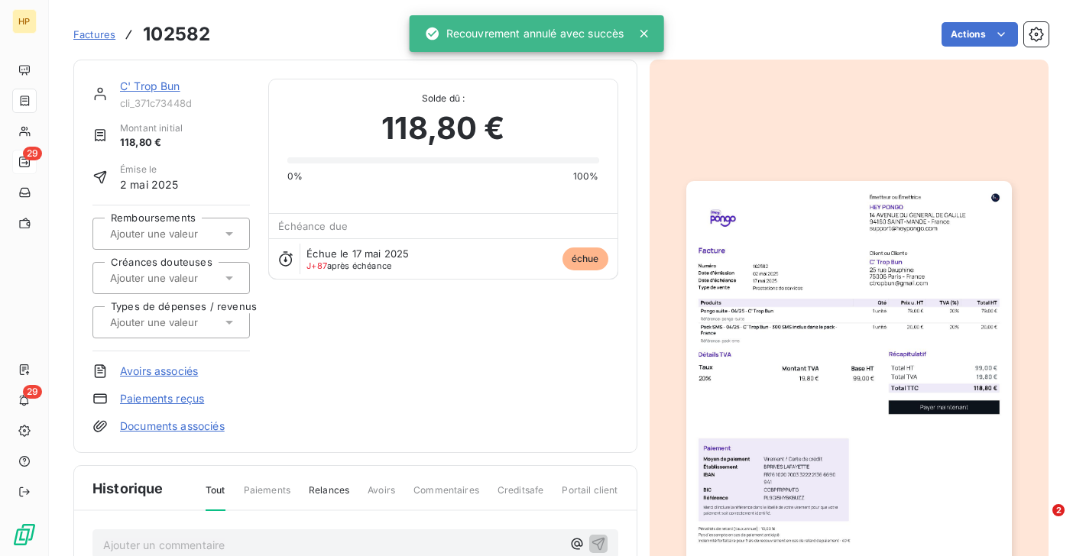
click at [160, 87] on link "C' Trop Bun" at bounding box center [150, 85] width 60 height 13
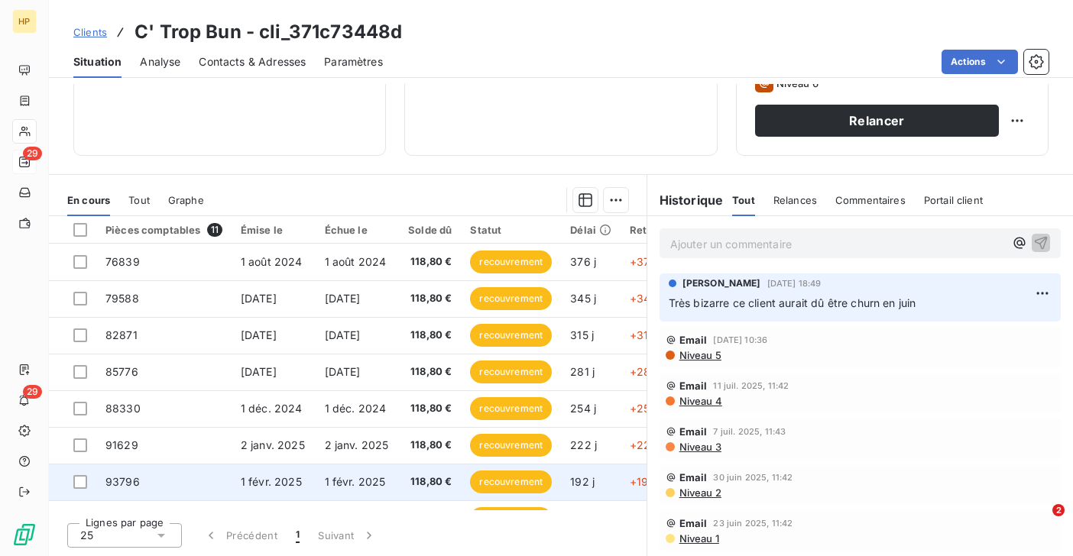
scroll to position [143, 0]
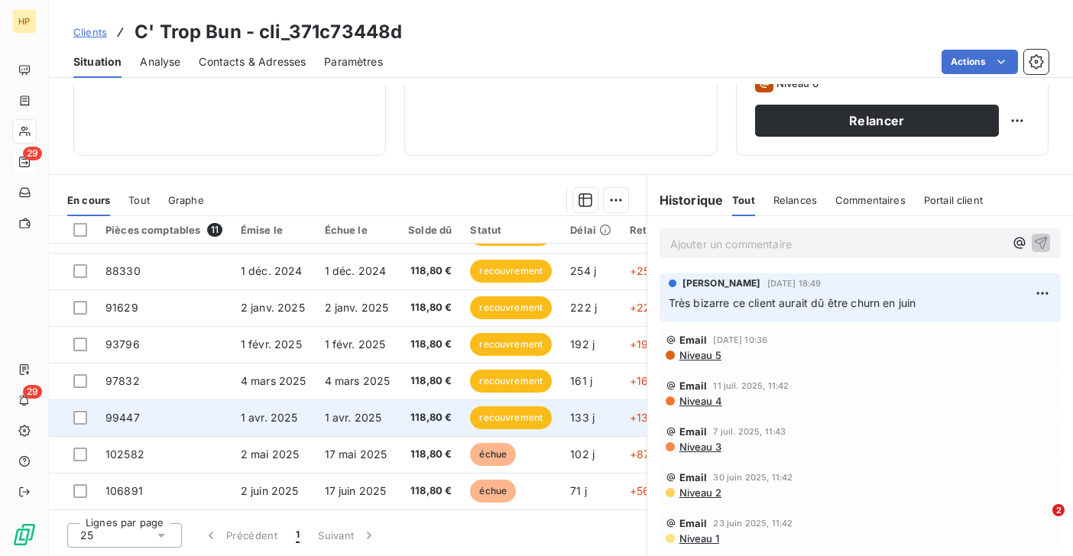
click at [332, 411] on span "1 avr. 2025" at bounding box center [353, 417] width 57 height 13
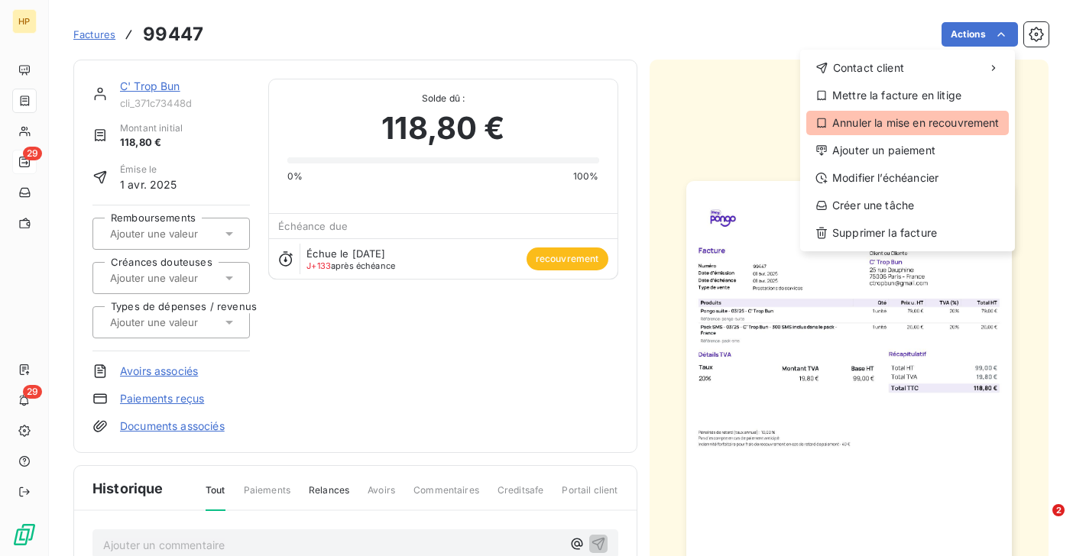
click at [940, 118] on div "Annuler la mise en recouvrement" at bounding box center [907, 123] width 202 height 24
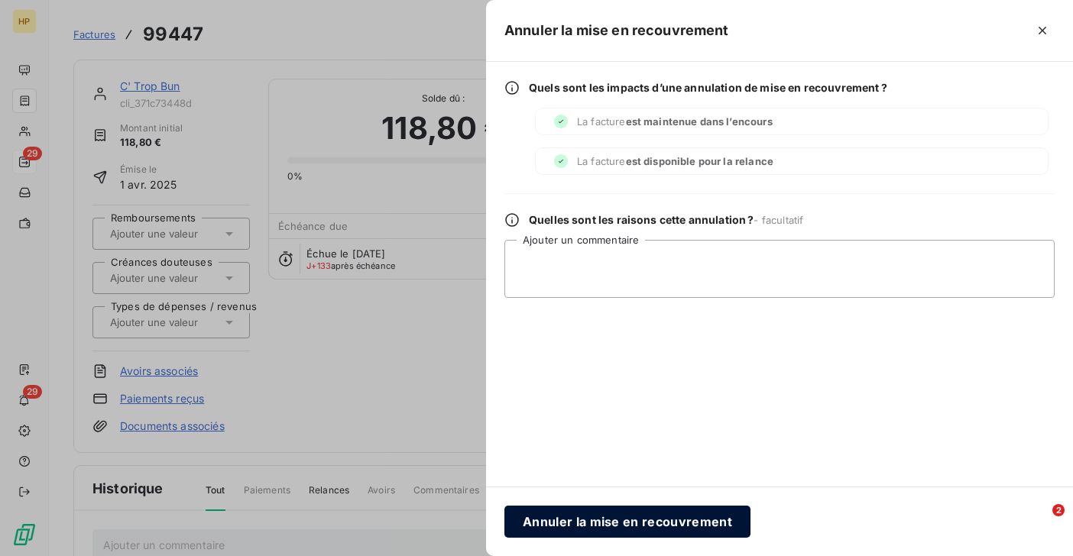
click at [544, 510] on button "Annuler la mise en recouvrement" at bounding box center [627, 522] width 246 height 32
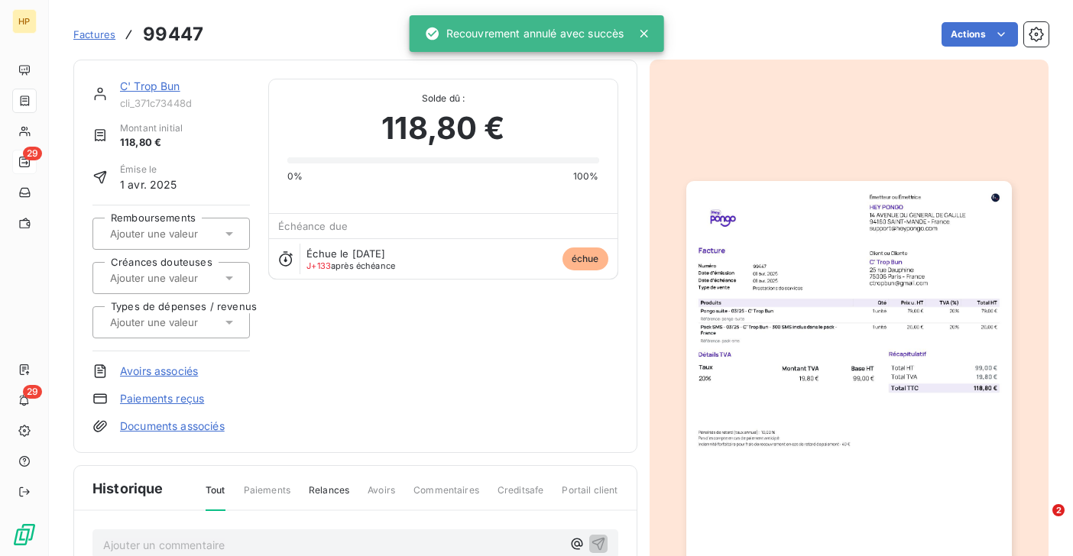
click at [157, 83] on link "C' Trop Bun" at bounding box center [150, 85] width 60 height 13
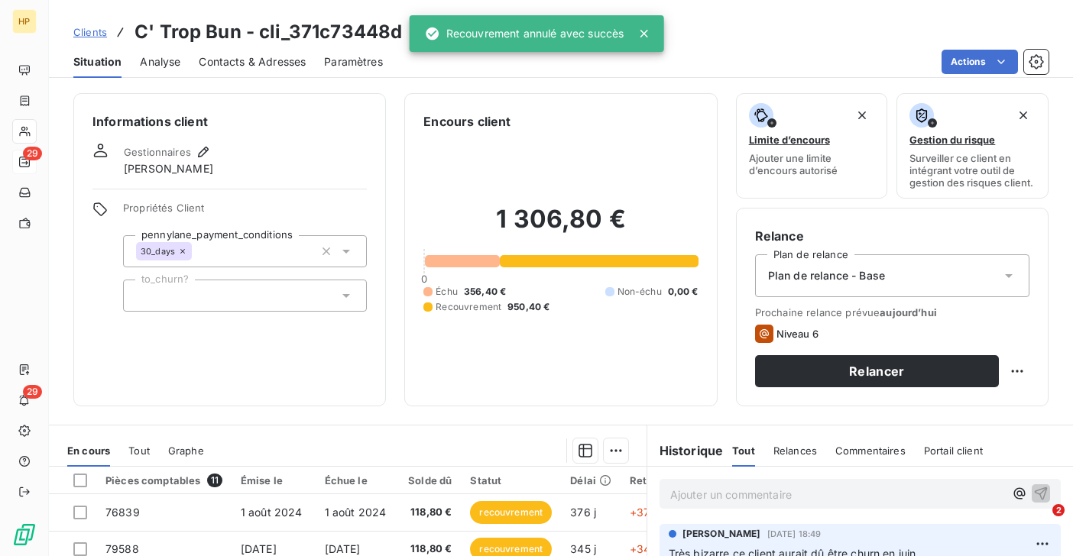
scroll to position [251, 0]
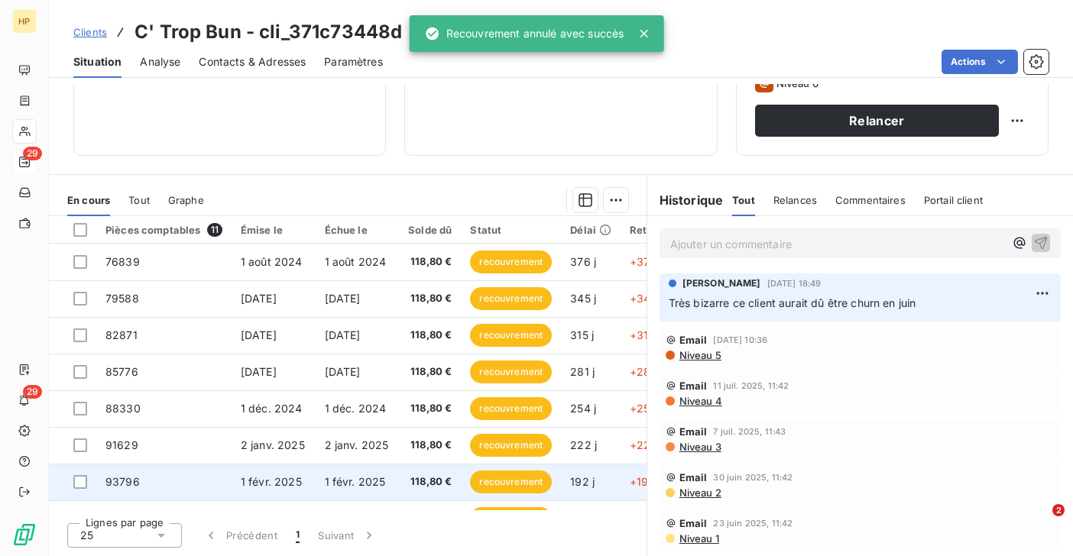
click at [335, 474] on td "1 févr. 2025" at bounding box center [357, 482] width 84 height 37
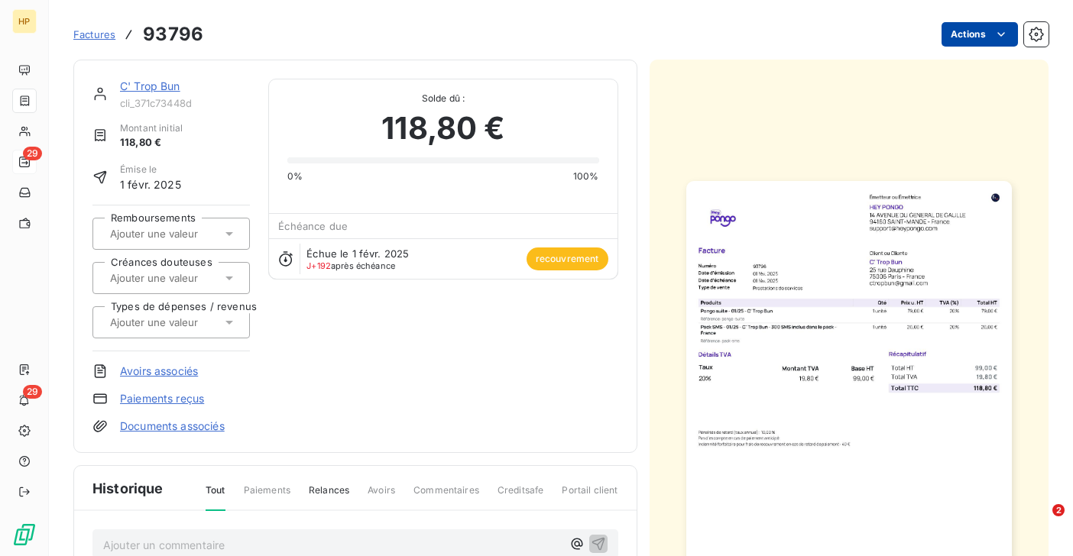
click at [992, 46] on html "HP 29 29 Factures 93796 Actions C' Trop Bun cli_371c73448d Montant initial 118,…" at bounding box center [536, 278] width 1073 height 556
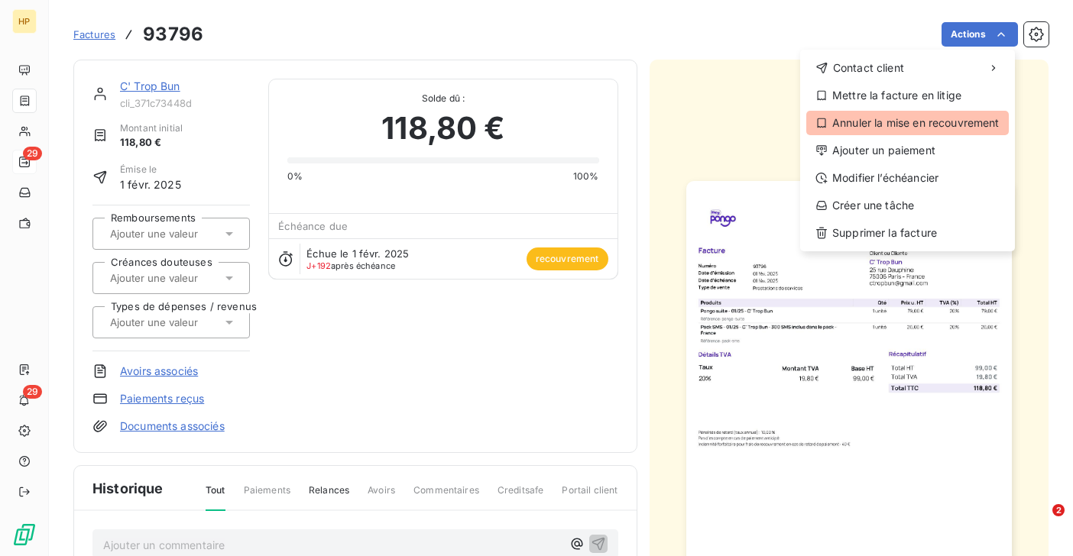
click at [933, 121] on div "Annuler la mise en recouvrement" at bounding box center [907, 123] width 202 height 24
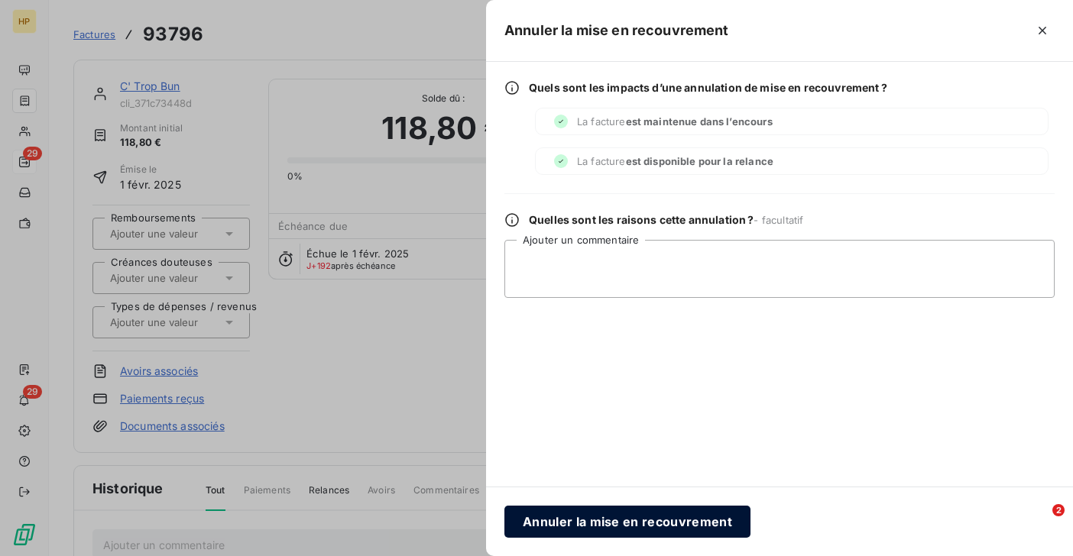
click at [548, 513] on button "Annuler la mise en recouvrement" at bounding box center [627, 522] width 246 height 32
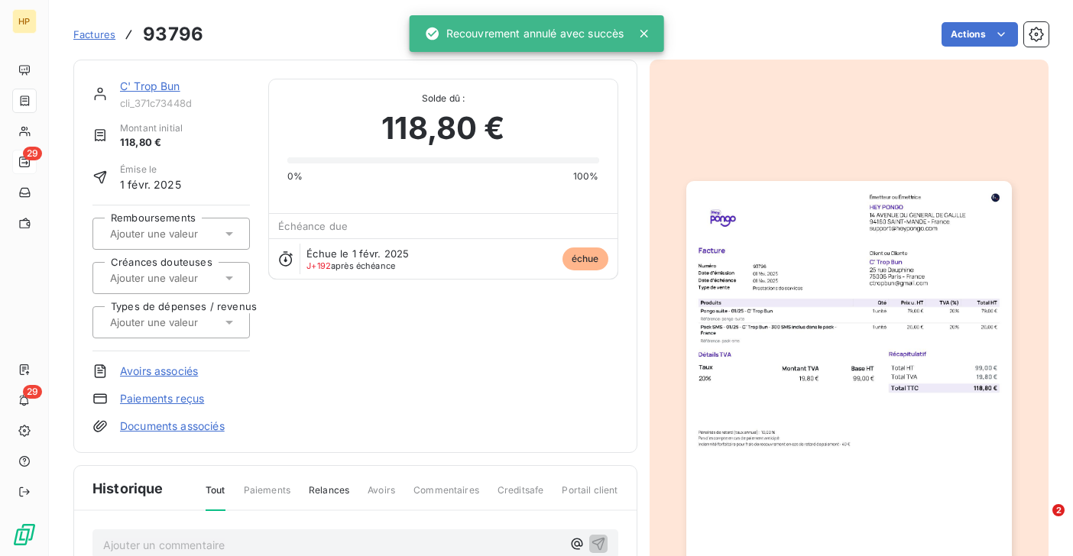
click at [158, 91] on link "C' Trop Bun" at bounding box center [150, 85] width 60 height 13
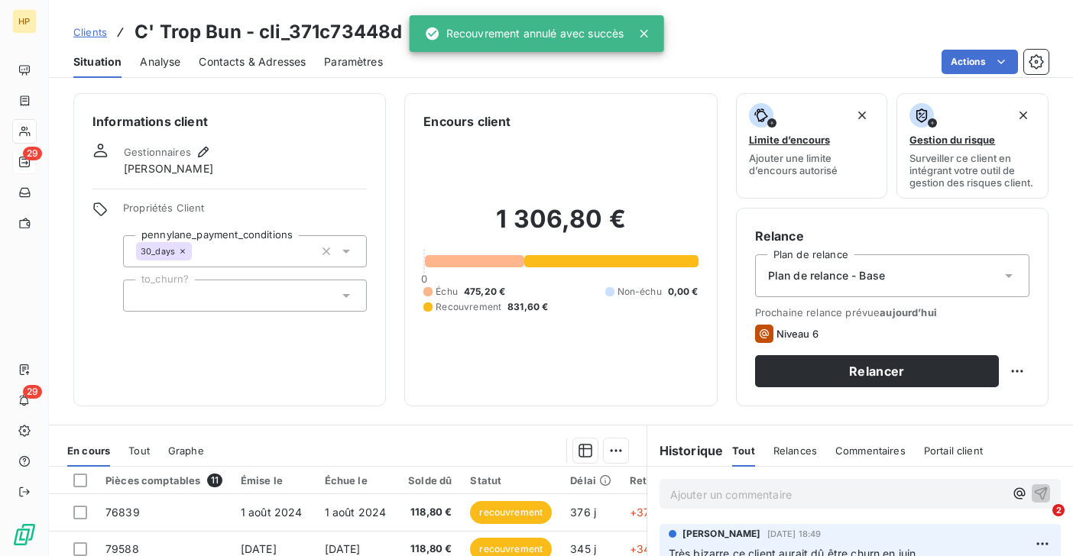
scroll to position [251, 0]
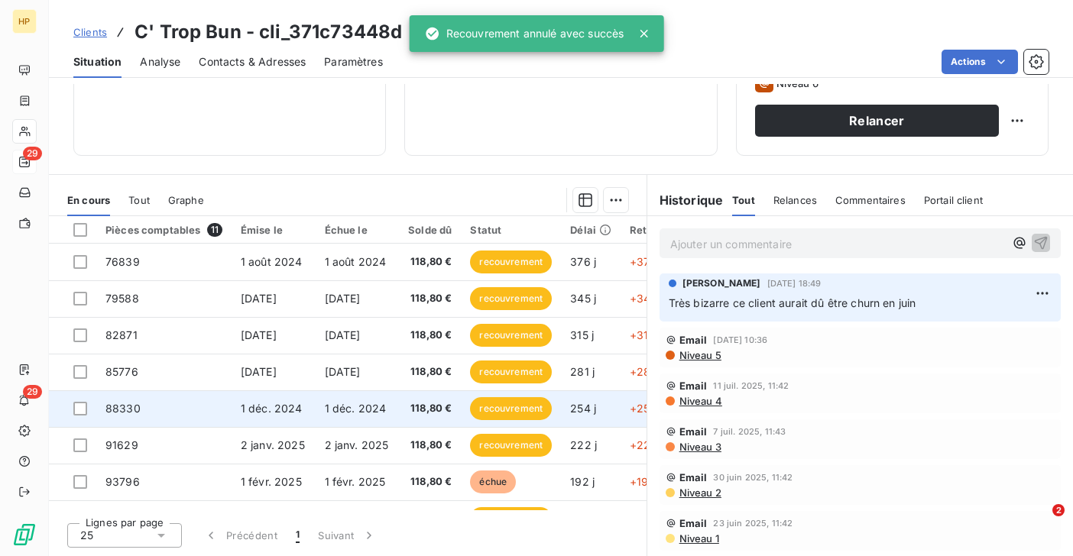
click at [372, 425] on td "1 déc. 2024" at bounding box center [357, 408] width 84 height 37
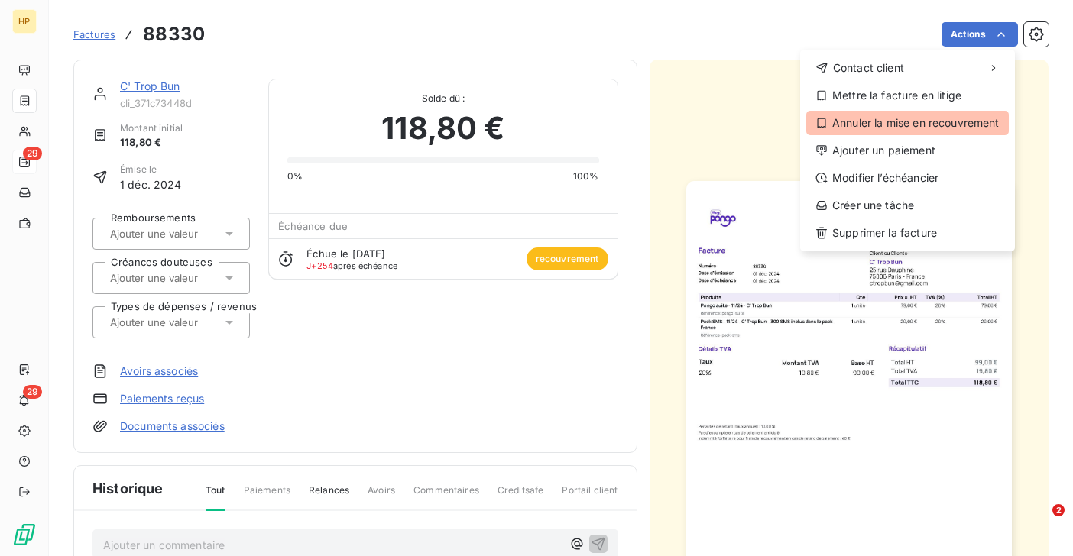
click at [935, 121] on div "Annuler la mise en recouvrement" at bounding box center [907, 123] width 202 height 24
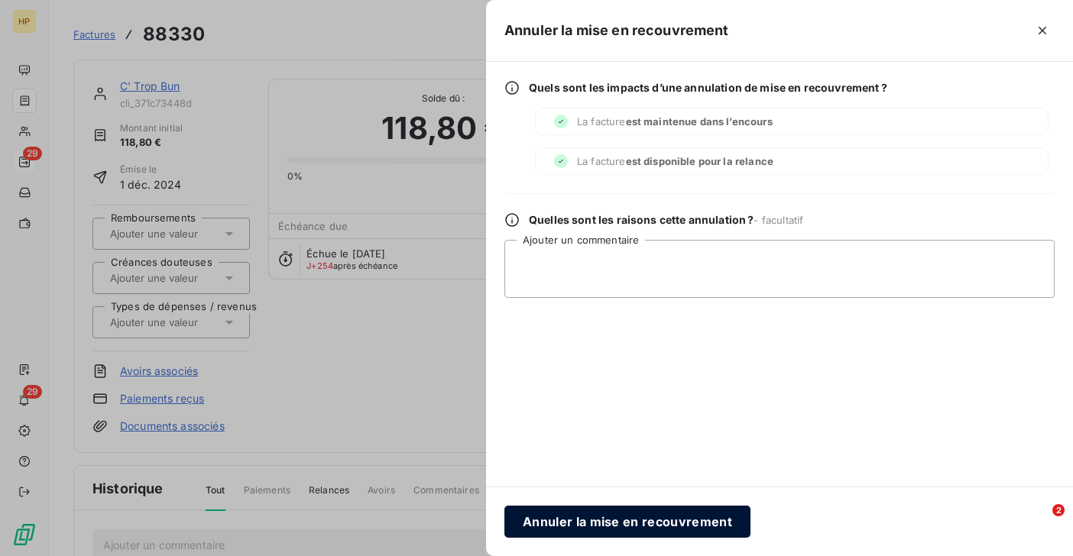
click at [577, 519] on button "Annuler la mise en recouvrement" at bounding box center [627, 522] width 246 height 32
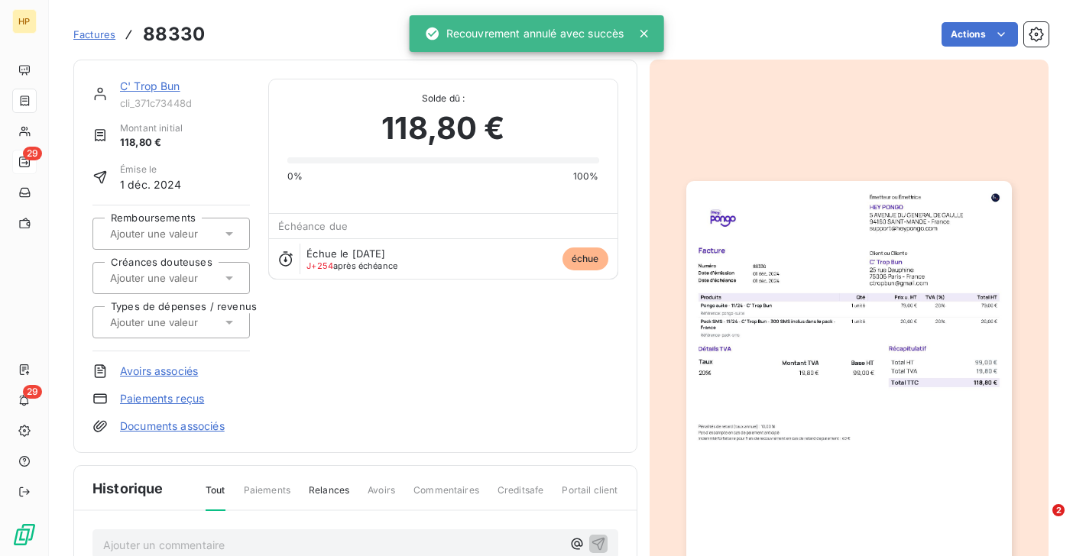
click at [157, 87] on link "C' Trop Bun" at bounding box center [150, 85] width 60 height 13
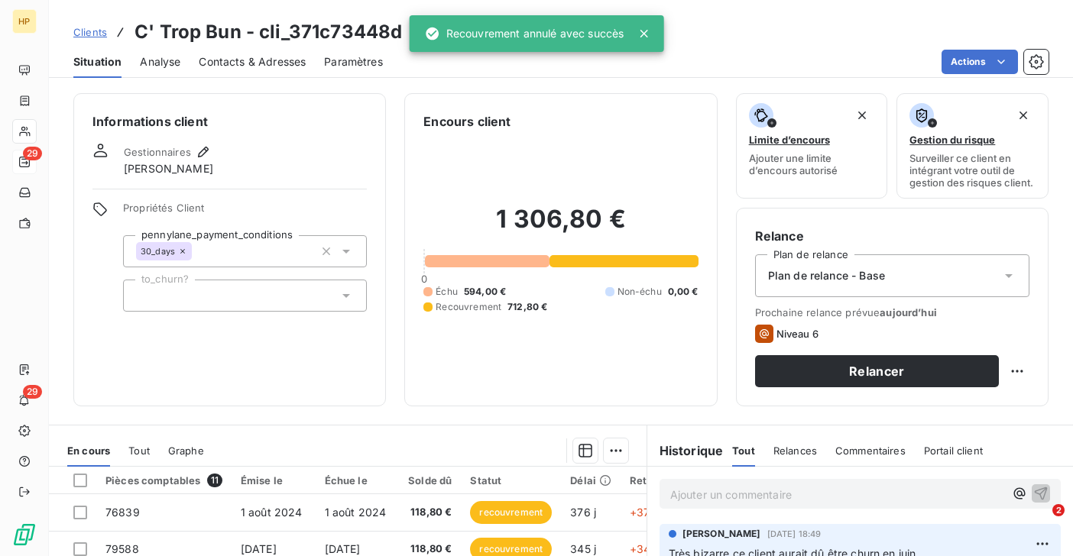
scroll to position [251, 0]
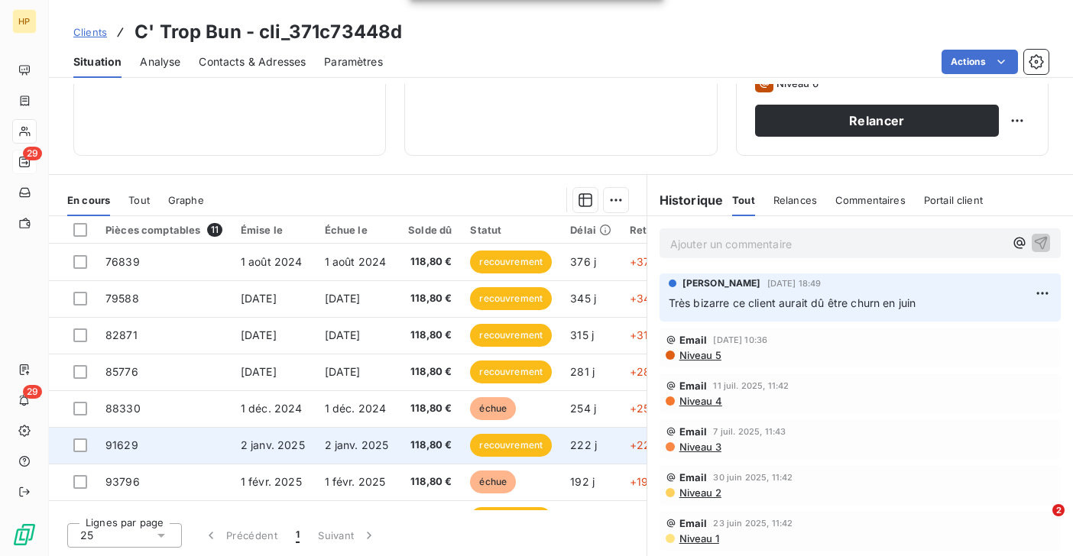
click at [361, 458] on td "2 janv. 2025" at bounding box center [357, 445] width 84 height 37
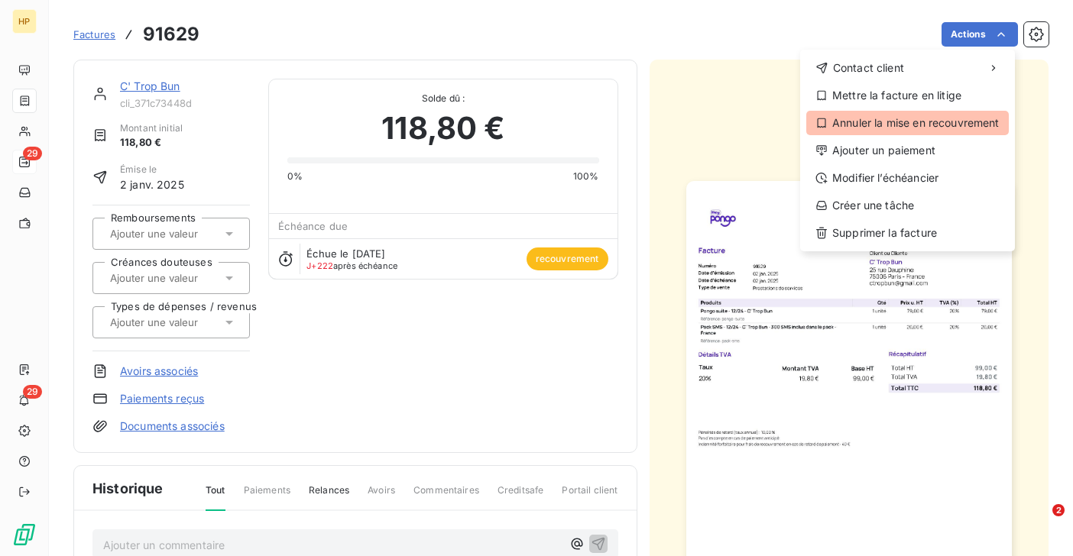
click at [934, 125] on div "Annuler la mise en recouvrement" at bounding box center [907, 123] width 202 height 24
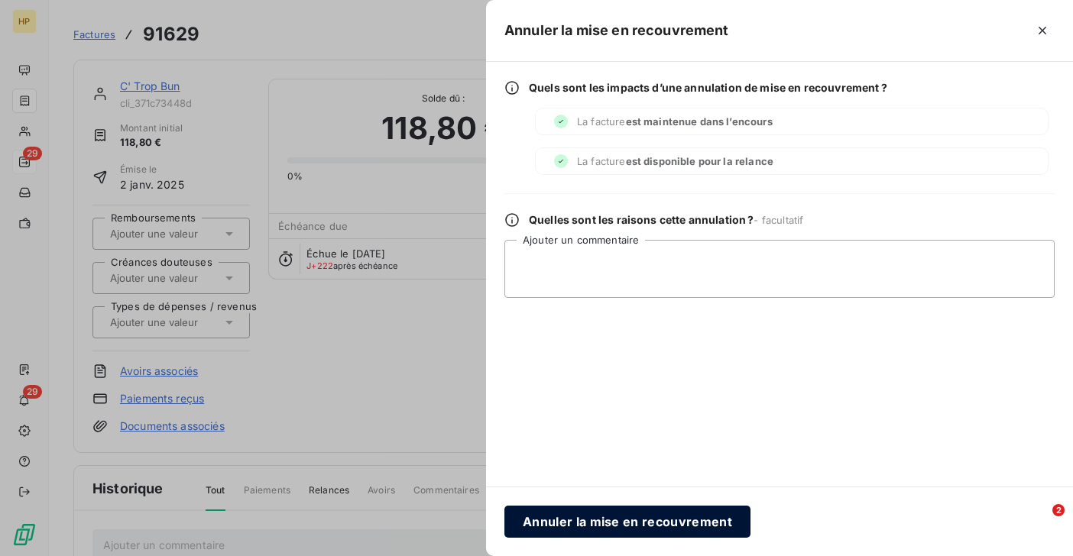
click at [654, 521] on button "Annuler la mise en recouvrement" at bounding box center [627, 522] width 246 height 32
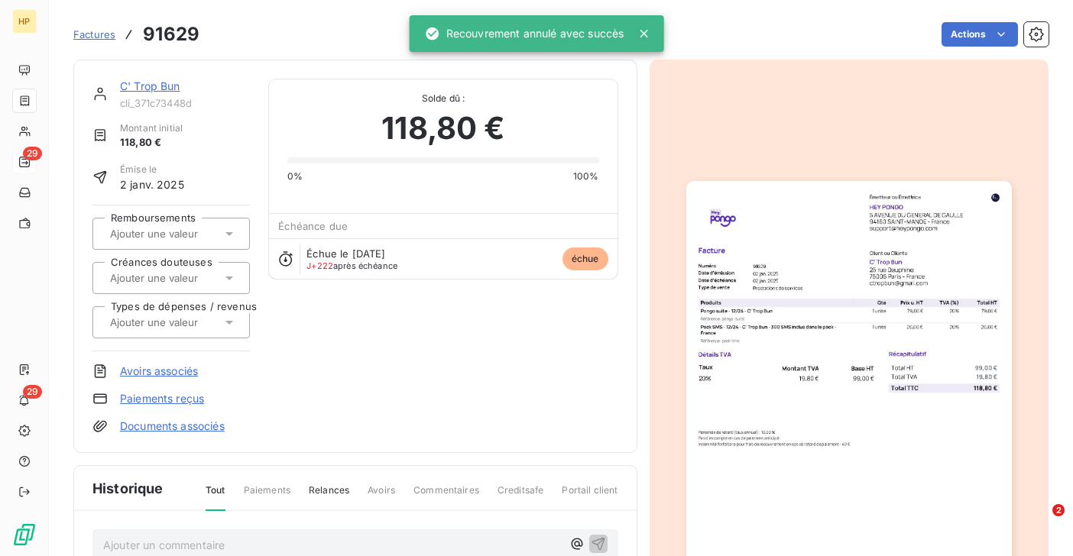
click at [140, 83] on link "C' Trop Bun" at bounding box center [150, 85] width 60 height 13
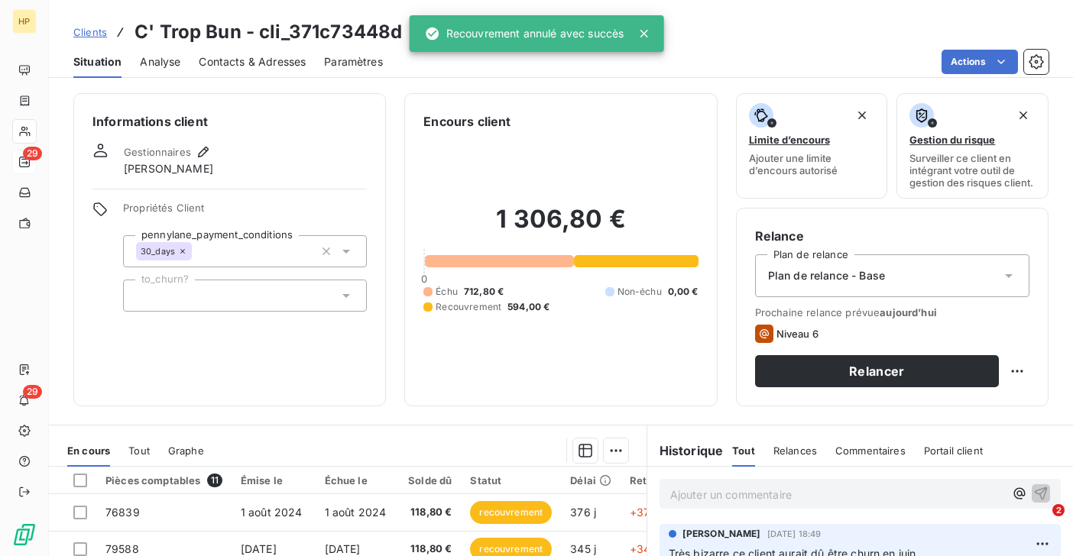
scroll to position [251, 0]
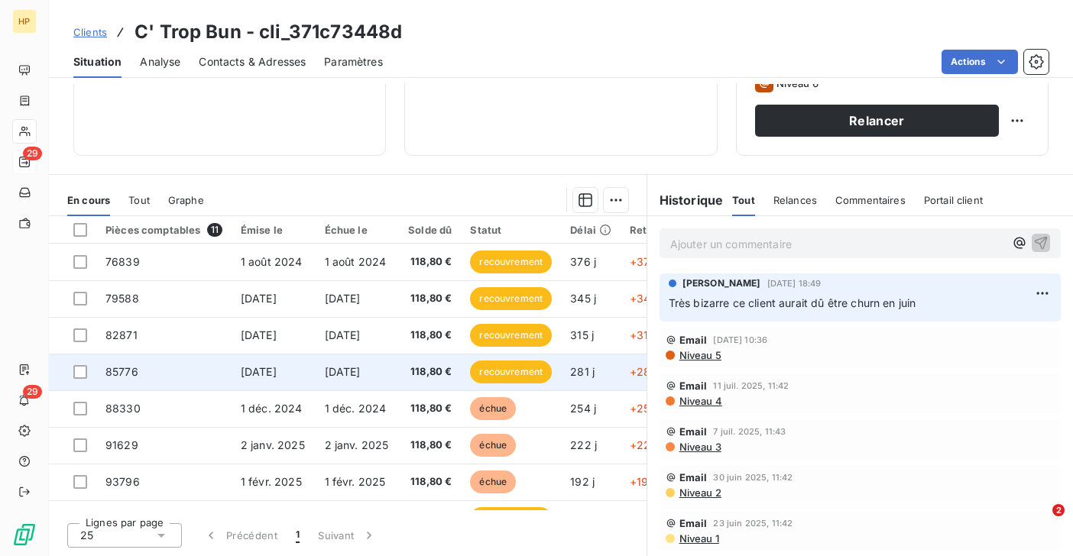
click at [422, 371] on span "118,80 €" at bounding box center [430, 371] width 44 height 15
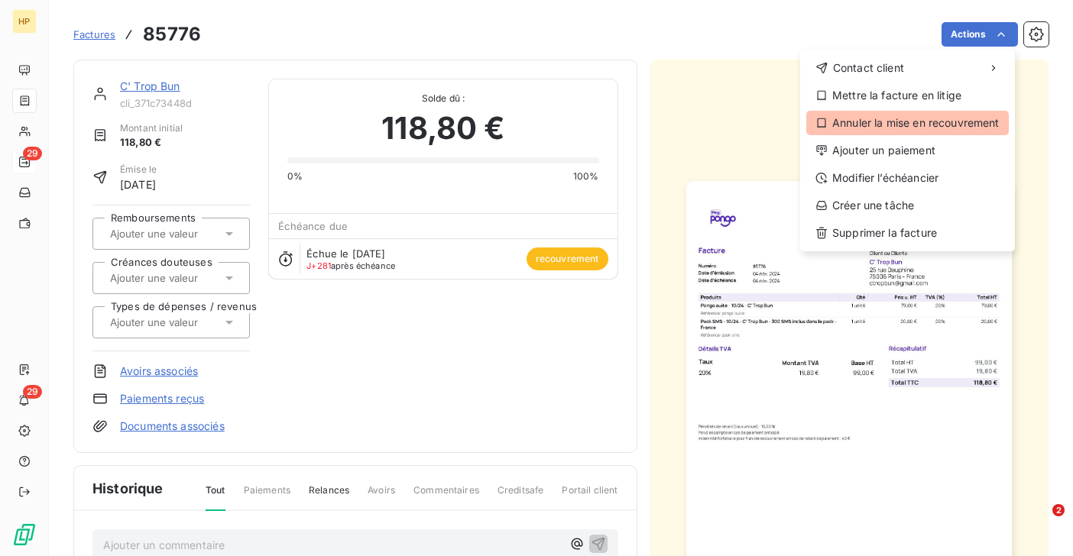
click at [938, 121] on div "Annuler la mise en recouvrement" at bounding box center [907, 123] width 202 height 24
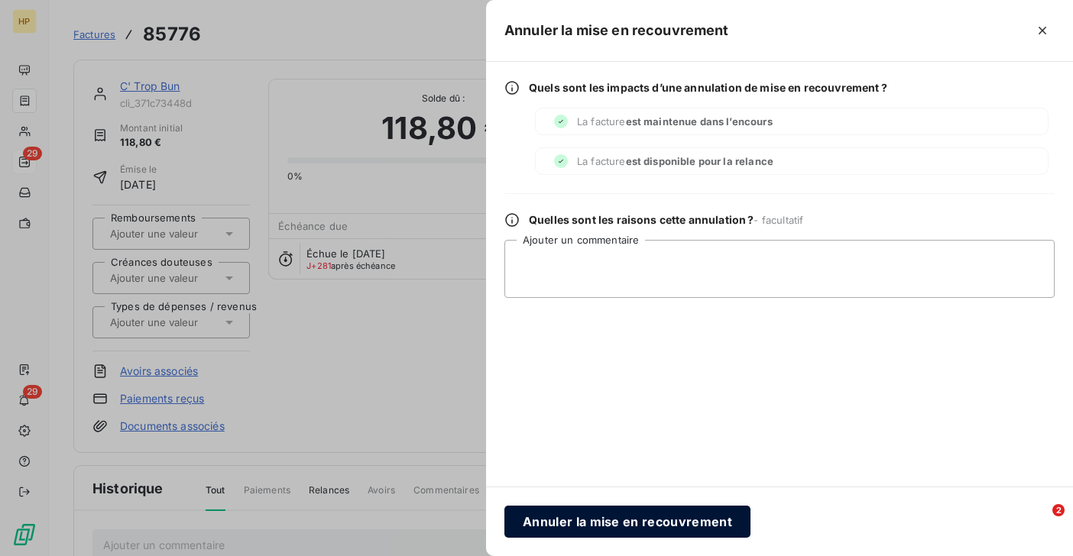
click at [590, 513] on button "Annuler la mise en recouvrement" at bounding box center [627, 522] width 246 height 32
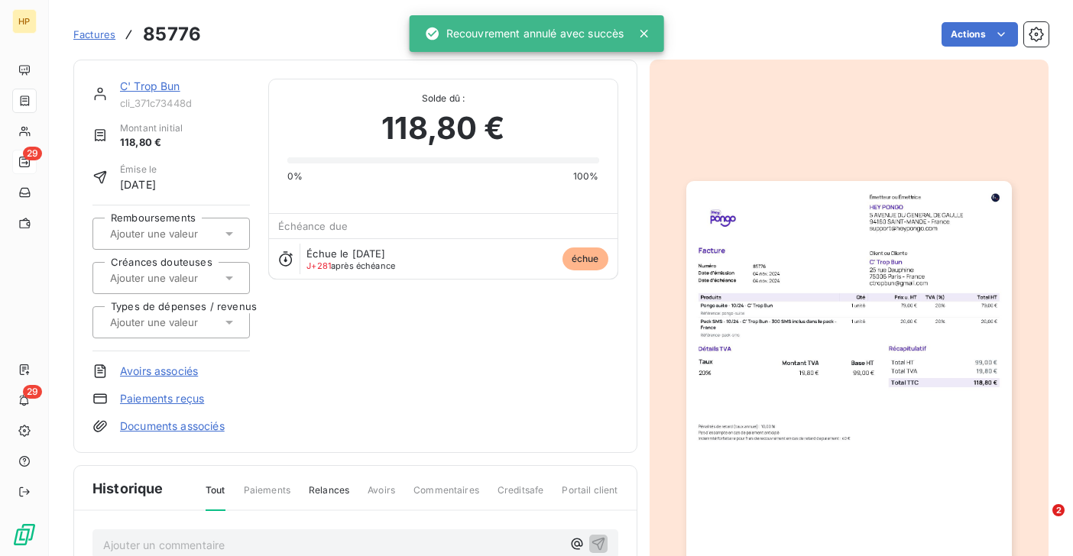
click at [147, 89] on link "C' Trop Bun" at bounding box center [150, 85] width 60 height 13
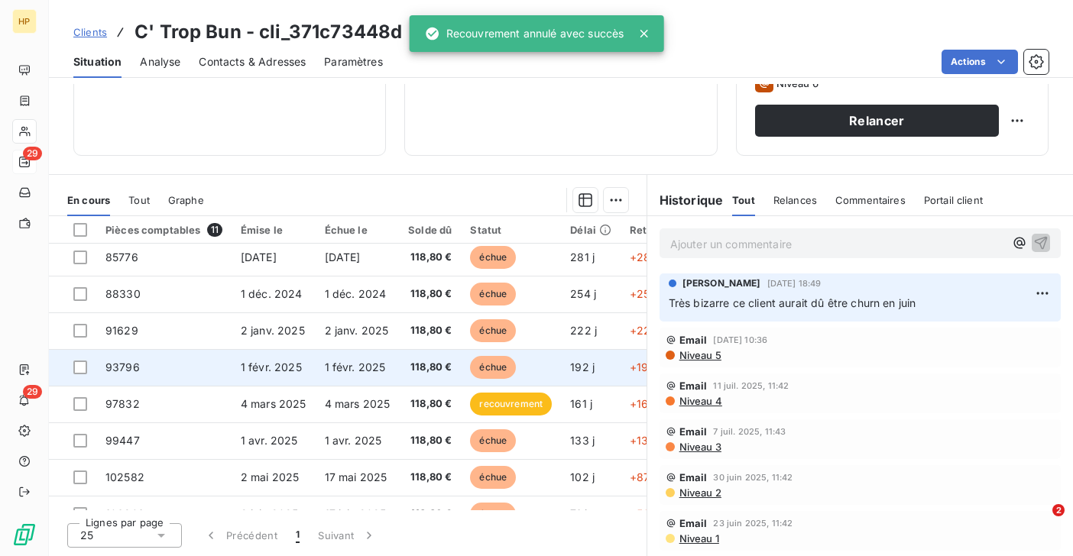
scroll to position [143, 0]
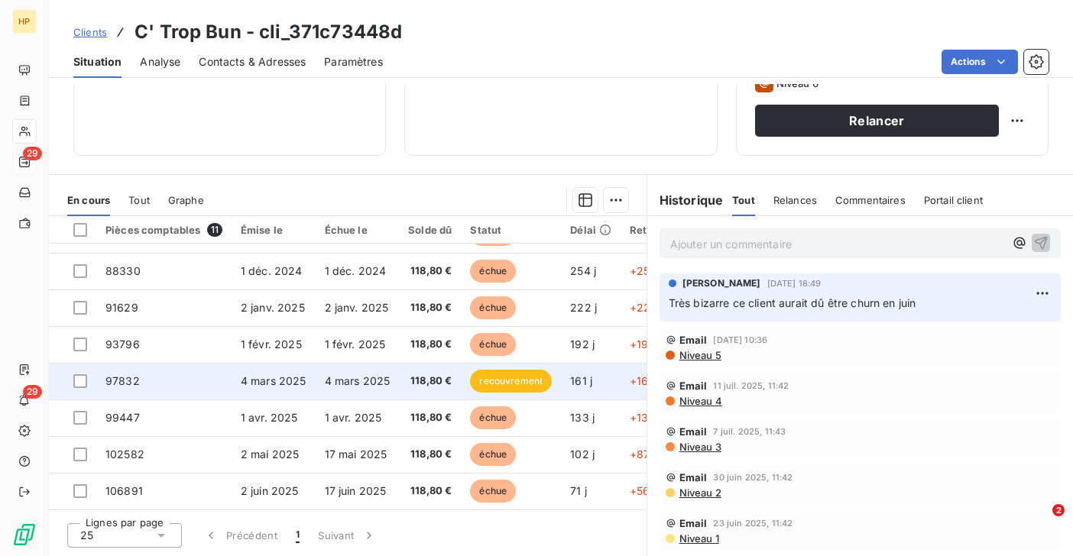
click at [347, 378] on span "4 mars 2025" at bounding box center [358, 380] width 66 height 13
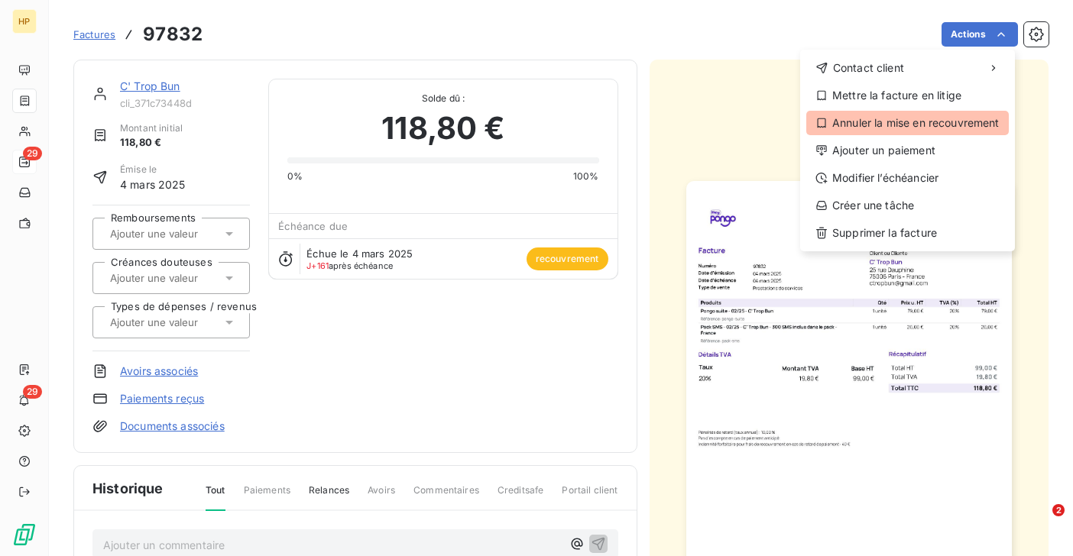
click at [933, 121] on div "Annuler la mise en recouvrement" at bounding box center [907, 123] width 202 height 24
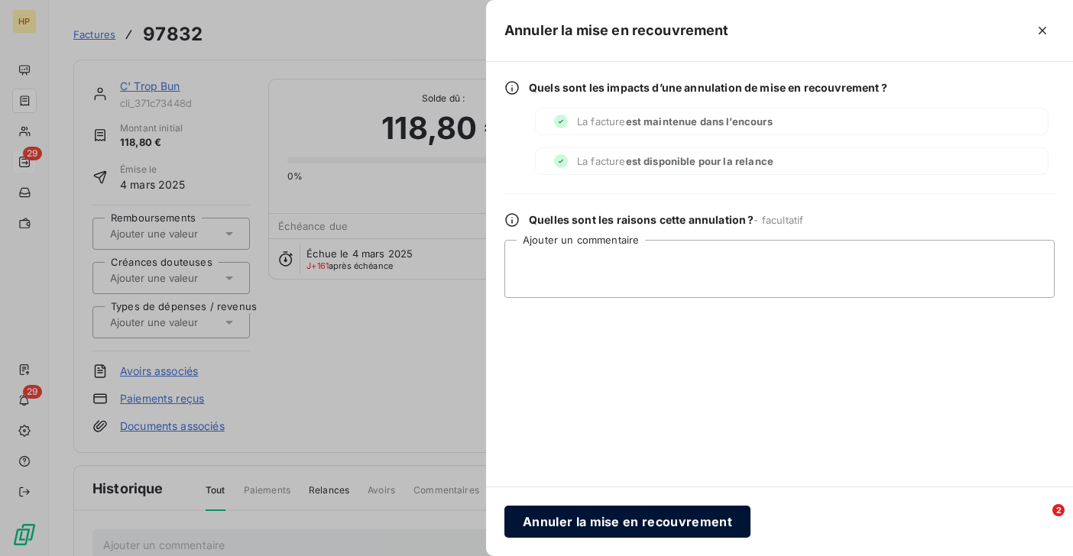
click at [593, 508] on button "Annuler la mise en recouvrement" at bounding box center [627, 522] width 246 height 32
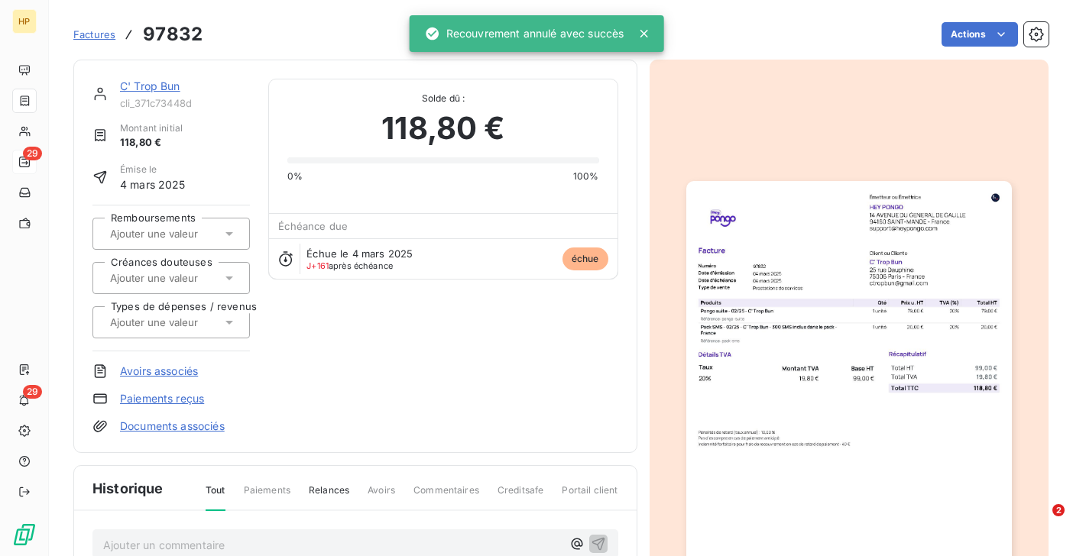
click at [131, 85] on link "C' Trop Bun" at bounding box center [150, 85] width 60 height 13
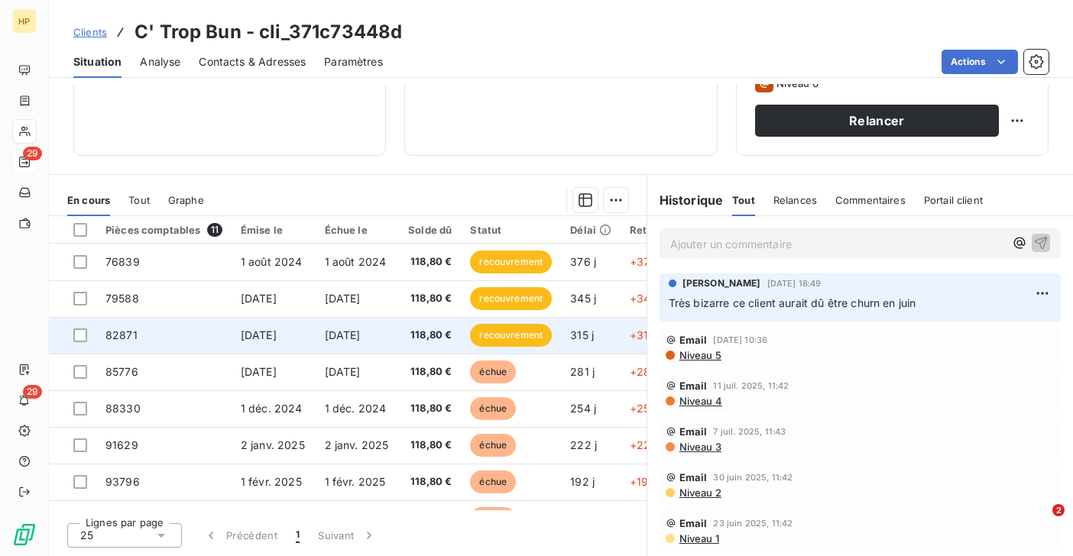
click at [361, 338] on span "1 oct. 2024" at bounding box center [343, 334] width 36 height 13
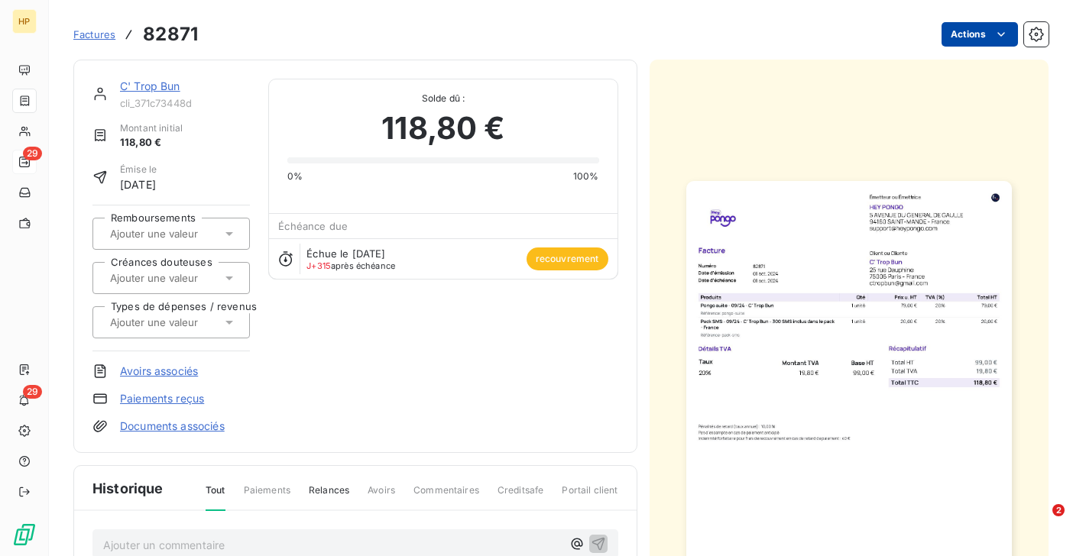
click at [985, 41] on html "HP 29 29 Factures 82871 Actions C' Trop Bun cli_371c73448d Montant initial 118,…" at bounding box center [536, 278] width 1073 height 556
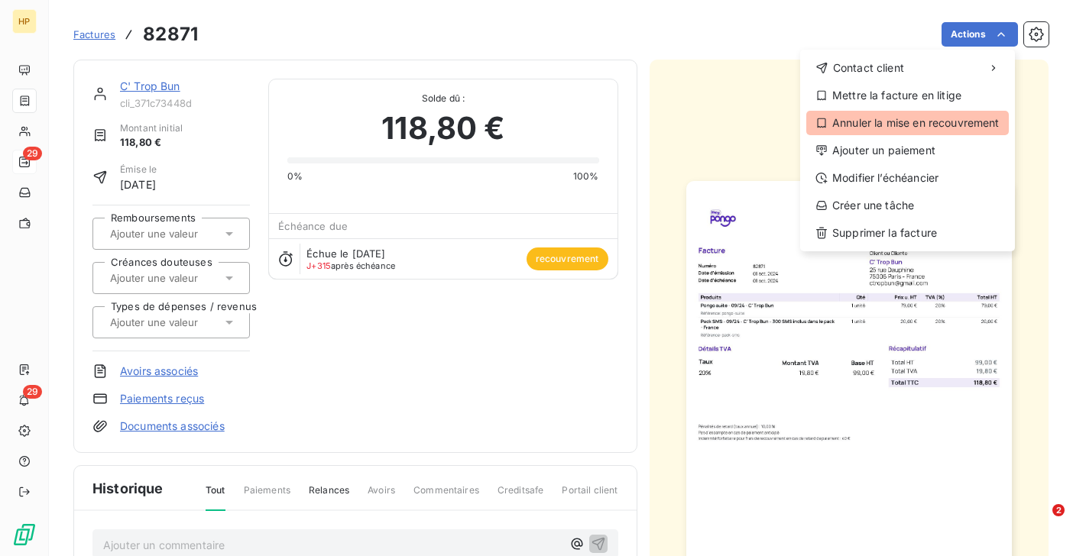
click at [946, 121] on div "Annuler la mise en recouvrement" at bounding box center [907, 123] width 202 height 24
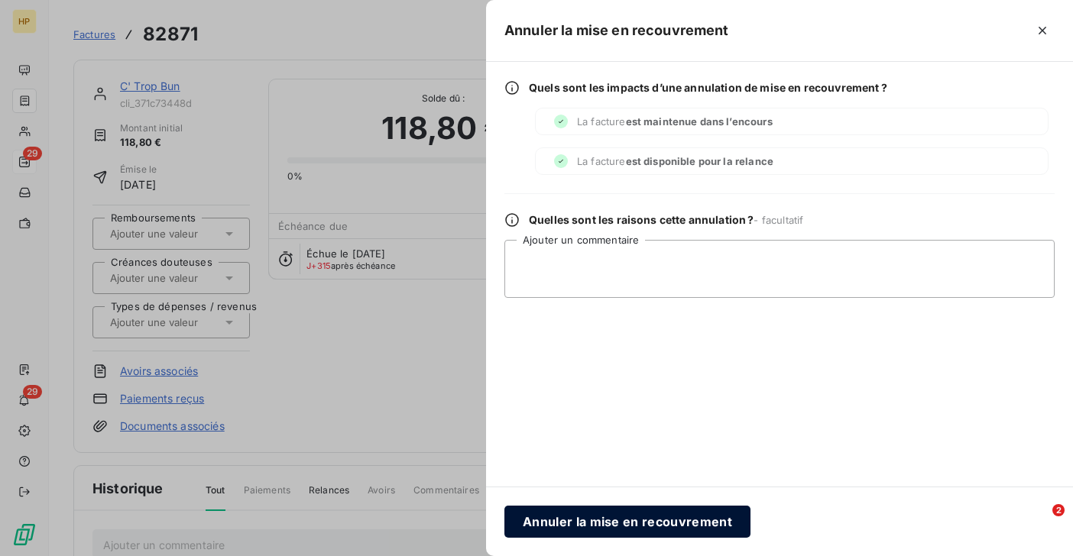
click at [565, 515] on button "Annuler la mise en recouvrement" at bounding box center [627, 522] width 246 height 32
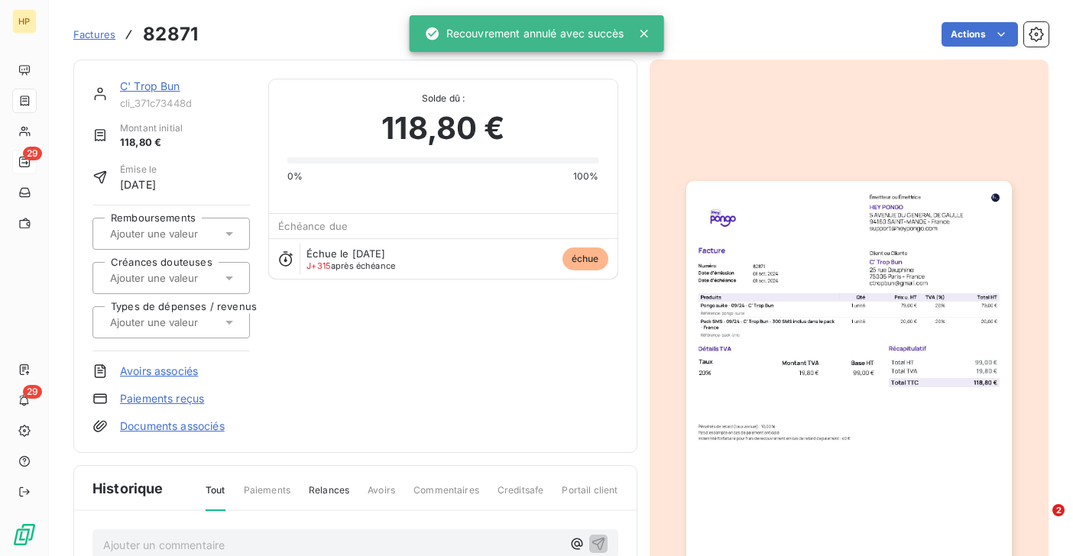
click at [146, 87] on link "C' Trop Bun" at bounding box center [150, 85] width 60 height 13
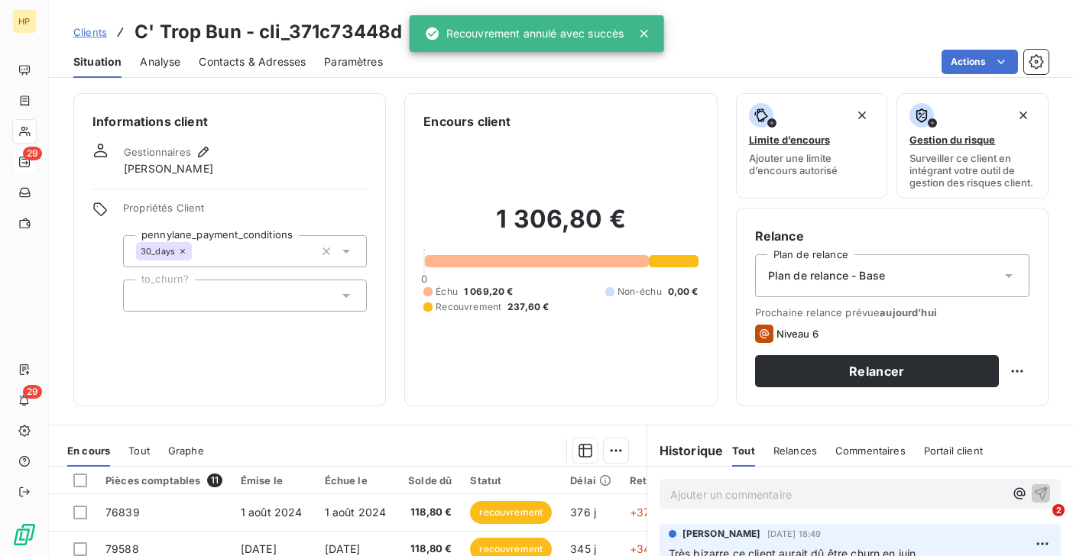
scroll to position [251, 0]
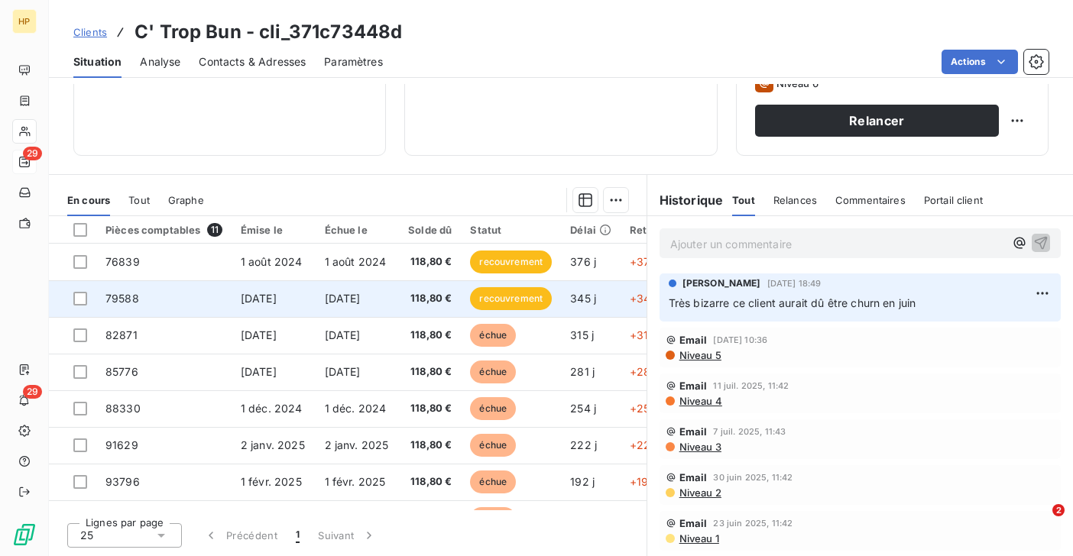
click at [390, 300] on td "1 sept. 2024" at bounding box center [357, 298] width 84 height 37
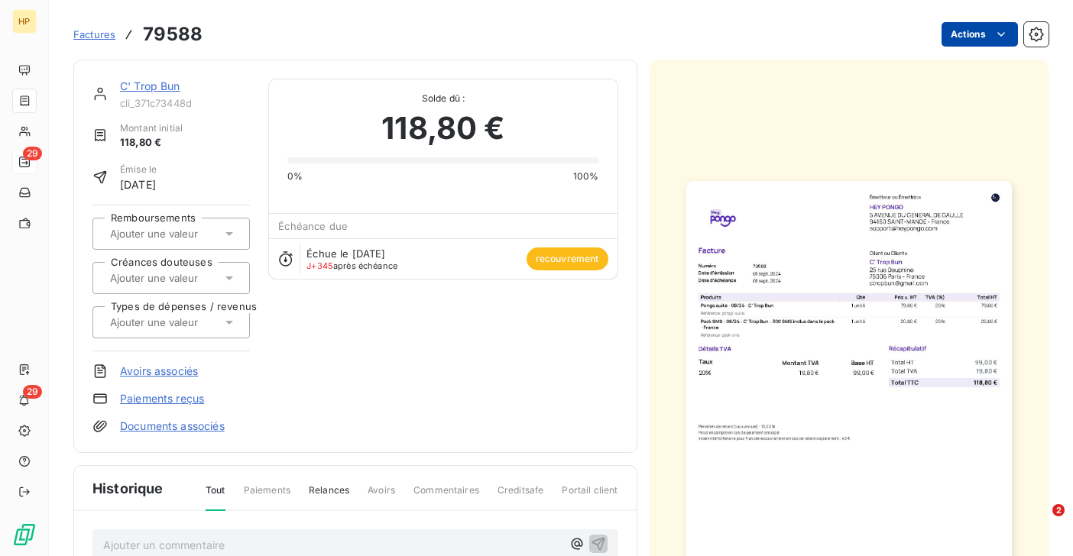
click at [991, 44] on html "HP 29 29 Factures 79588 Actions C' Trop Bun cli_371c73448d Montant initial 118,…" at bounding box center [536, 278] width 1073 height 556
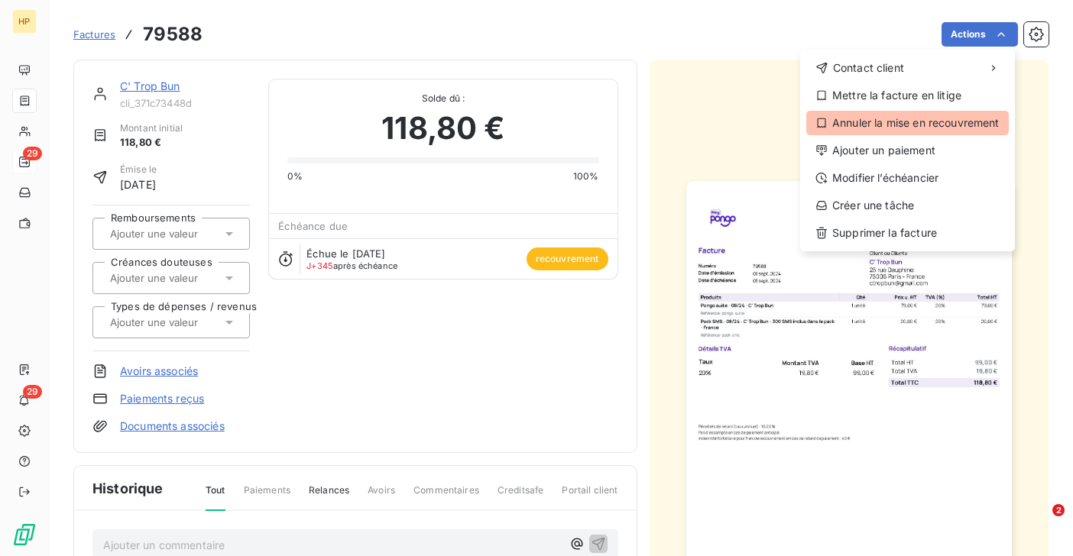
click at [930, 116] on div "Annuler la mise en recouvrement" at bounding box center [907, 123] width 202 height 24
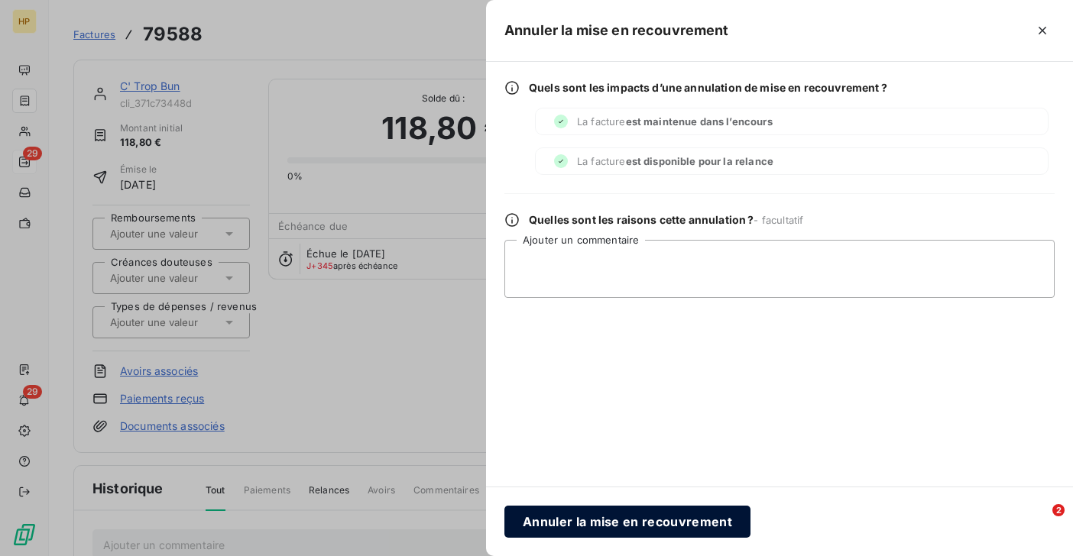
click at [577, 519] on button "Annuler la mise en recouvrement" at bounding box center [627, 522] width 246 height 32
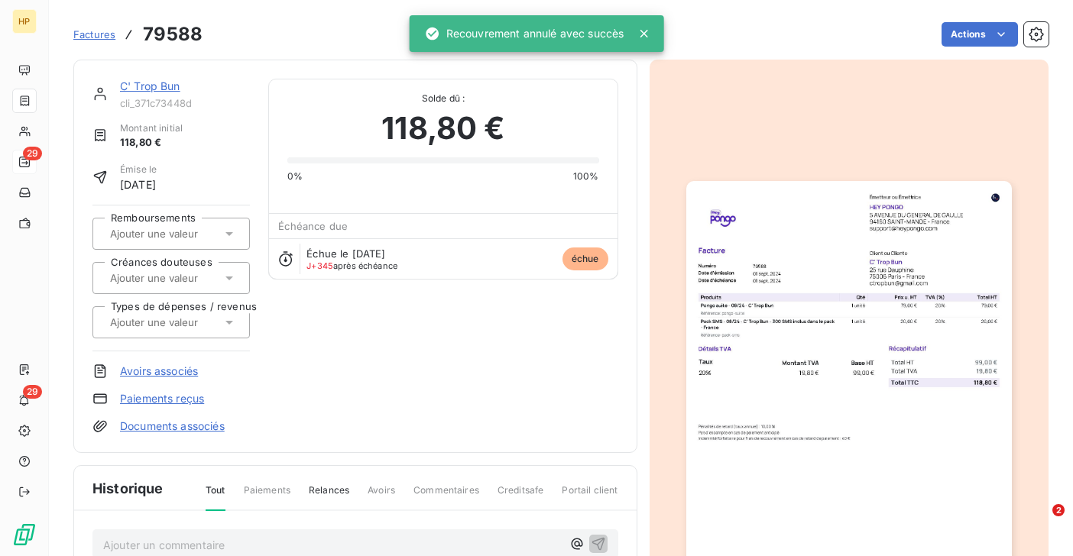
click at [145, 90] on link "C' Trop Bun" at bounding box center [150, 85] width 60 height 13
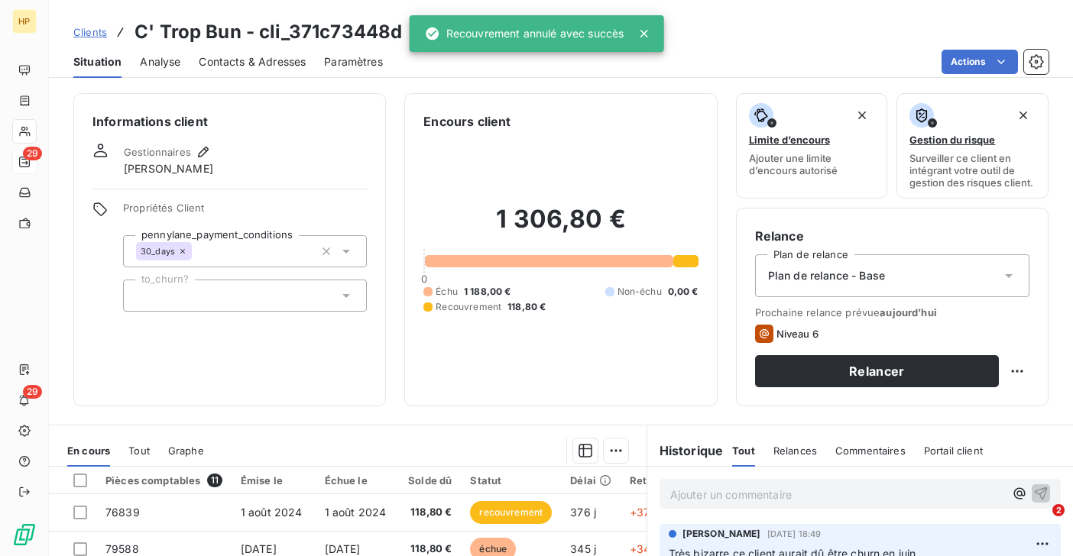
scroll to position [251, 0]
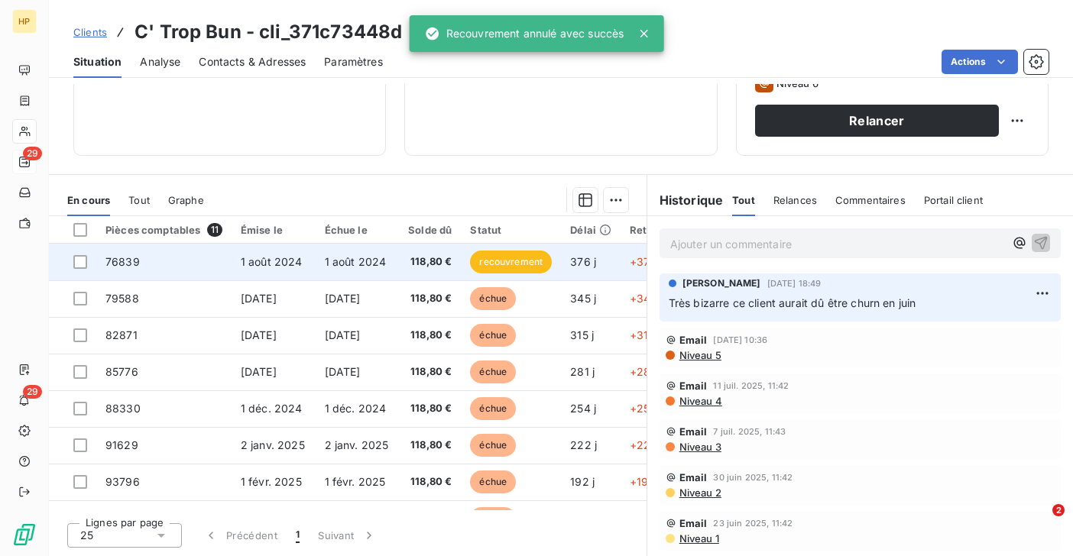
click at [408, 267] on span "118,80 €" at bounding box center [430, 261] width 44 height 15
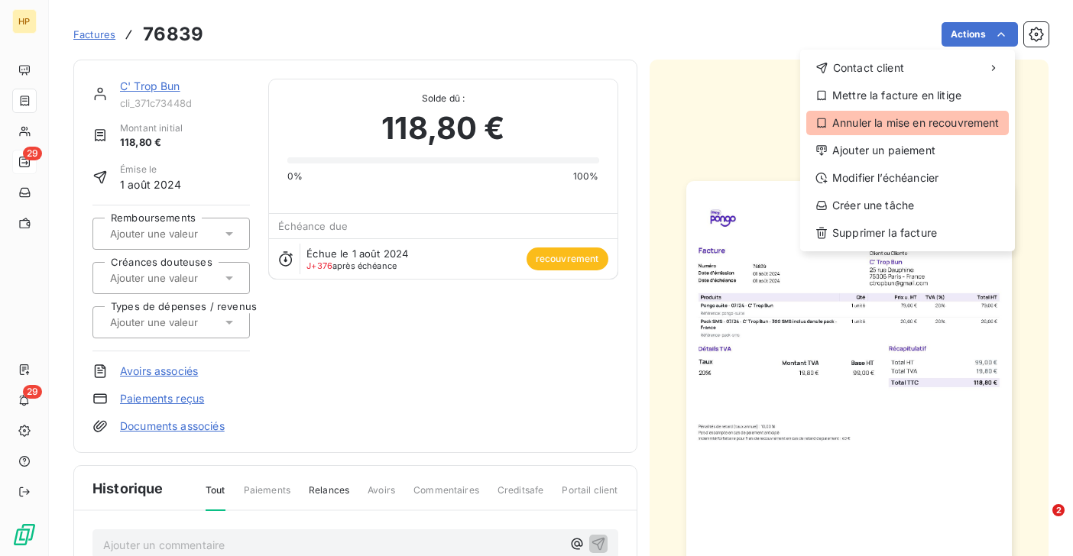
click at [953, 122] on div "Annuler la mise en recouvrement" at bounding box center [907, 123] width 202 height 24
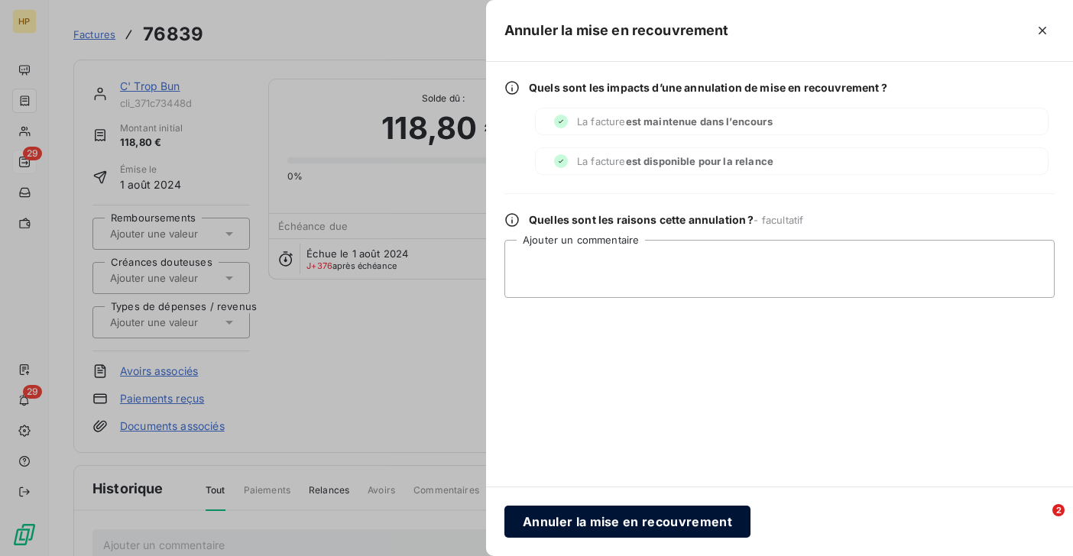
click at [632, 506] on button "Annuler la mise en recouvrement" at bounding box center [627, 522] width 246 height 32
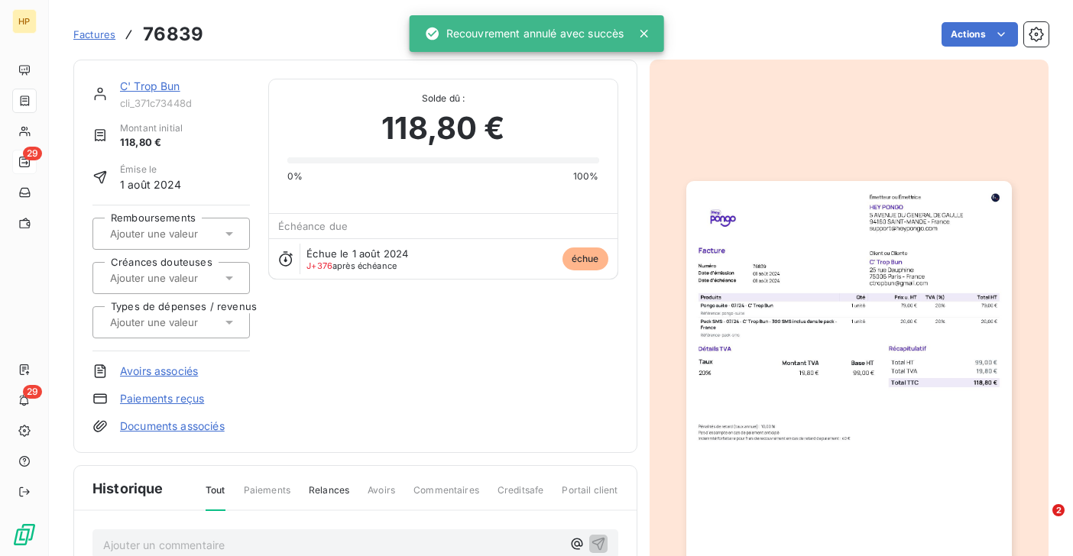
click at [150, 84] on link "C' Trop Bun" at bounding box center [150, 85] width 60 height 13
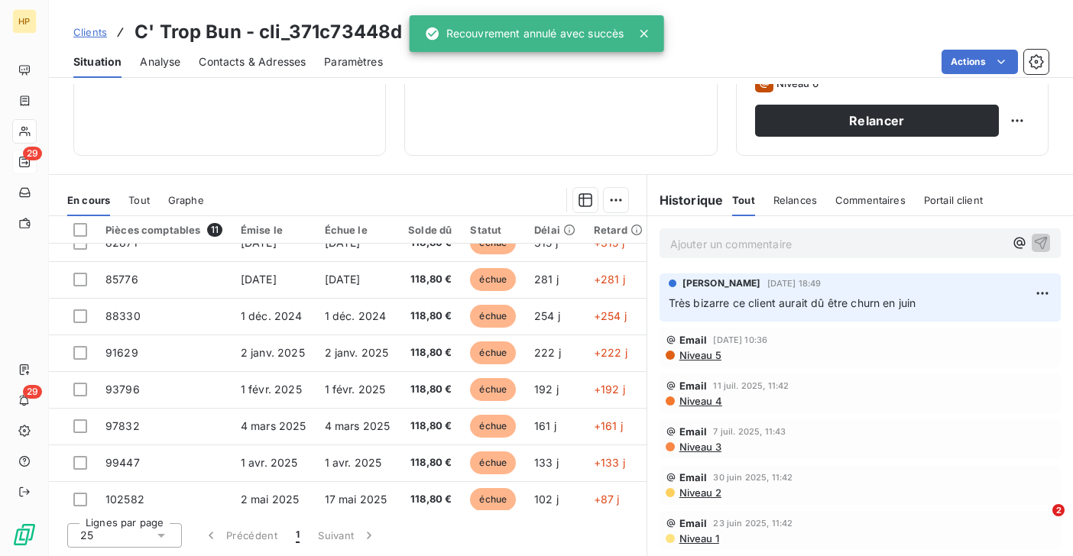
scroll to position [143, 0]
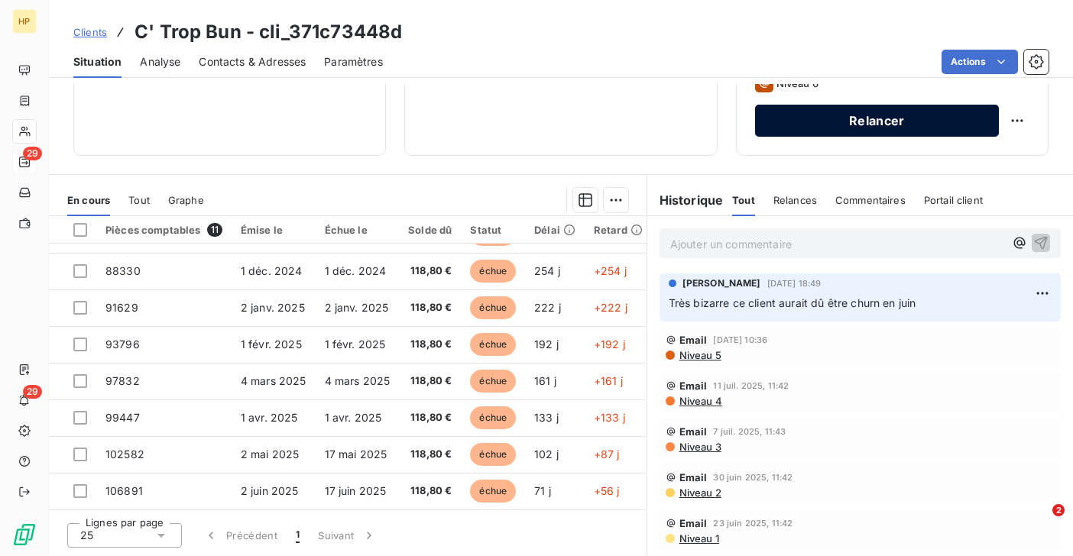
click at [854, 129] on button "Relancer" at bounding box center [877, 121] width 244 height 32
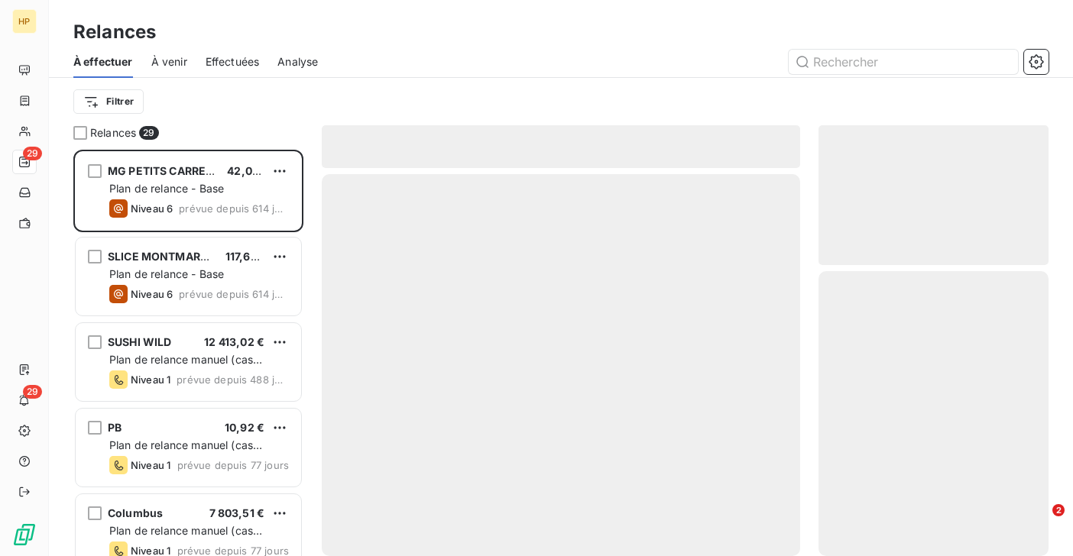
scroll to position [406, 230]
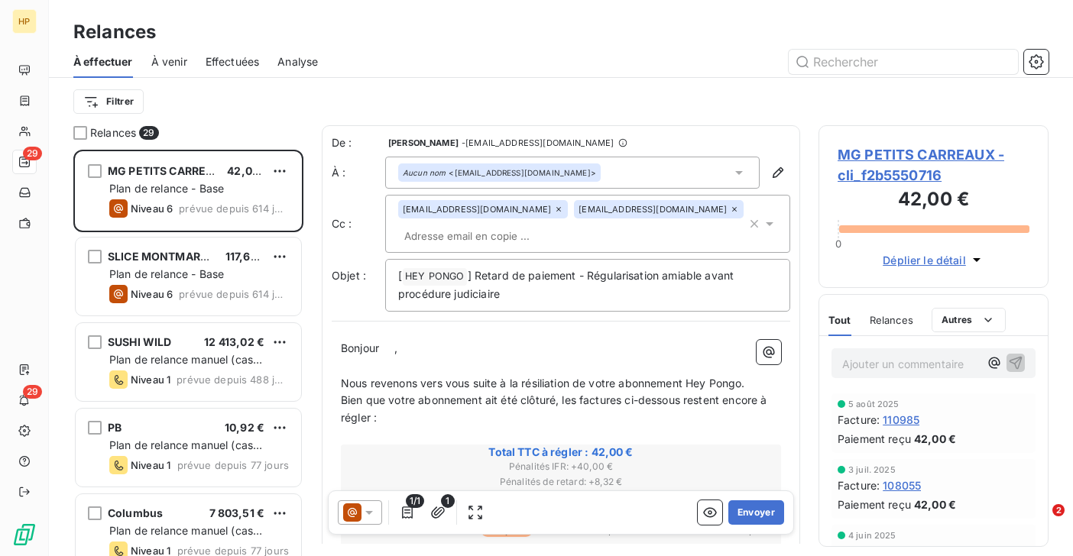
click at [397, 348] on span "," at bounding box center [395, 347] width 3 height 13
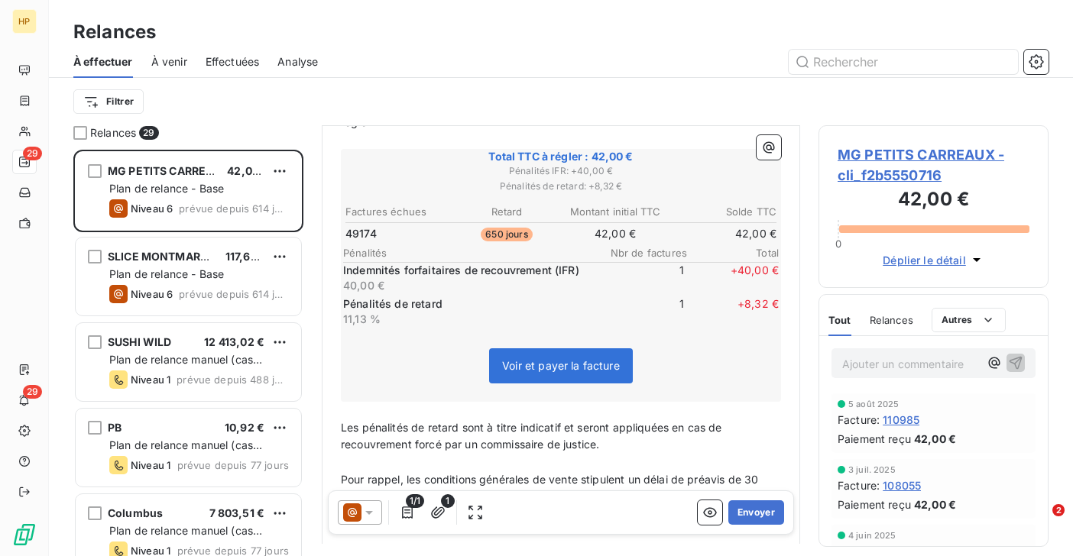
scroll to position [284, 0]
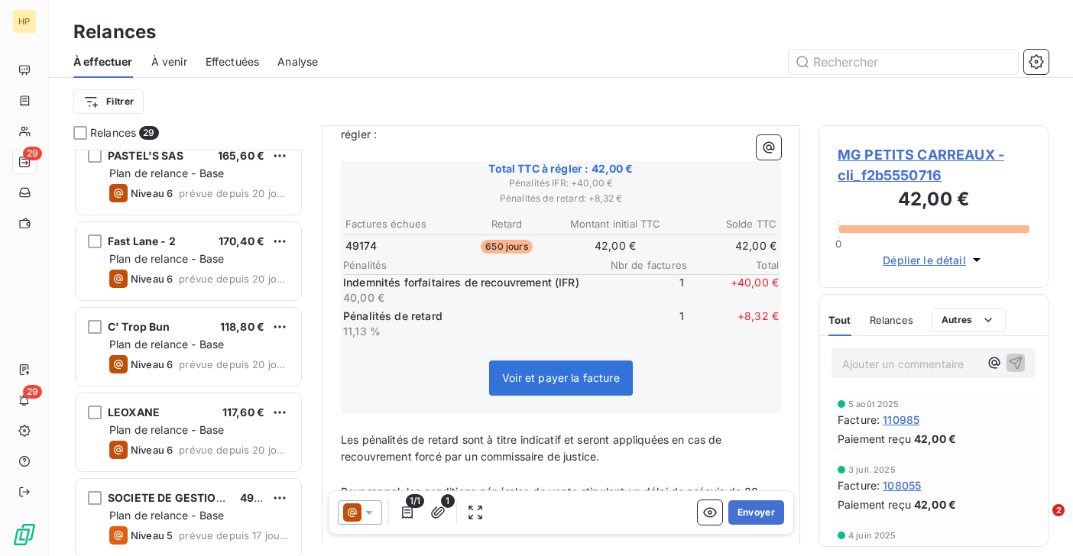
scroll to position [1346, 0]
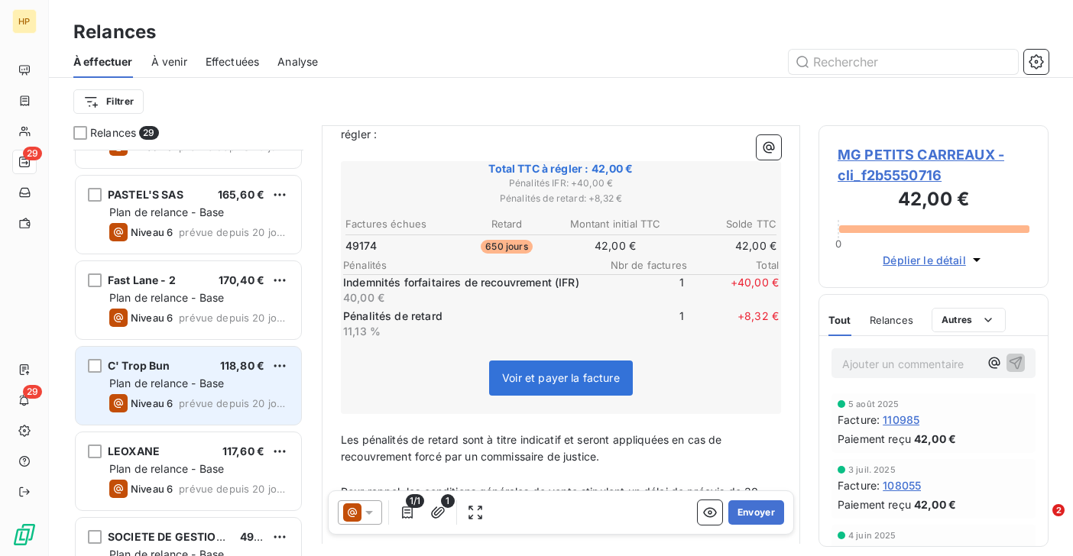
click at [157, 376] on div "Plan de relance - Base" at bounding box center [199, 383] width 180 height 15
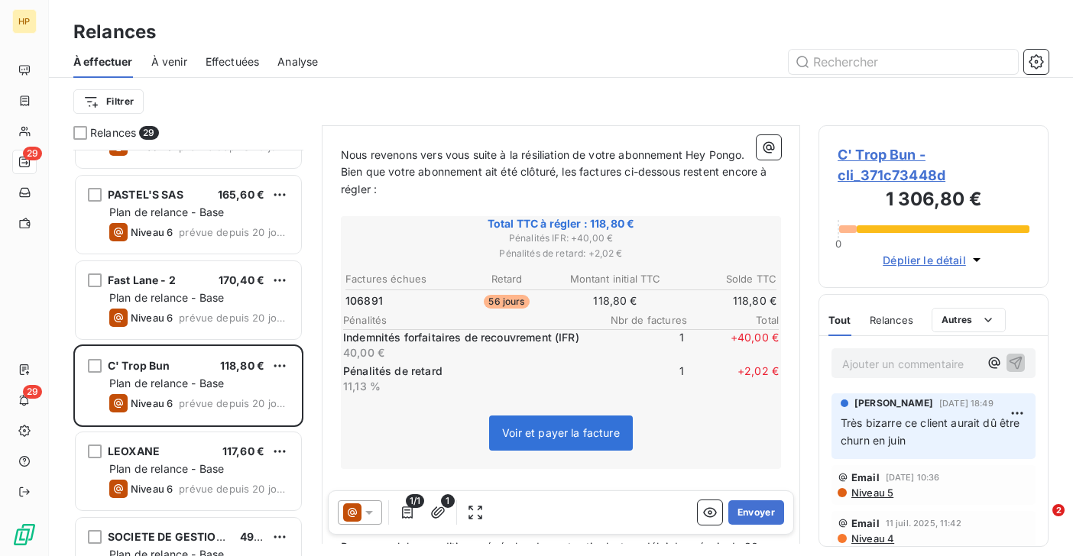
click at [896, 156] on span "C' Trop Bun - cli_371c73448d" at bounding box center [933, 164] width 192 height 41
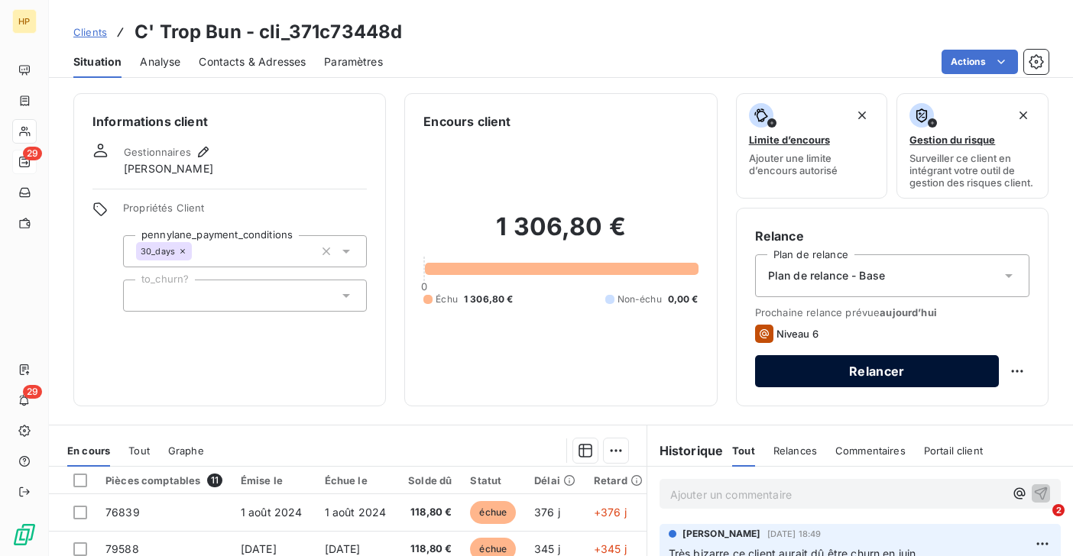
click at [861, 371] on button "Relancer" at bounding box center [877, 371] width 244 height 32
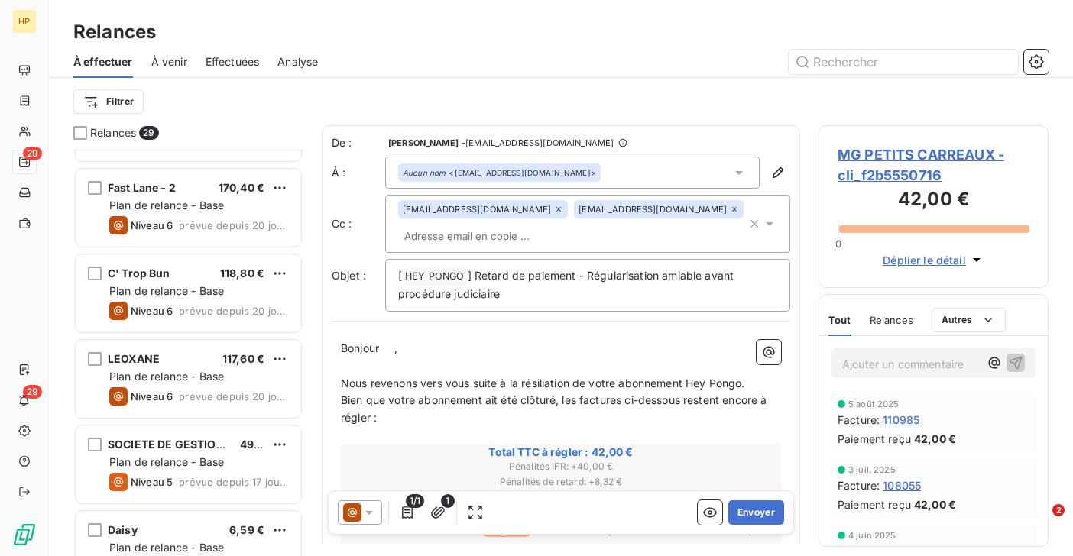
scroll to position [1429, 0]
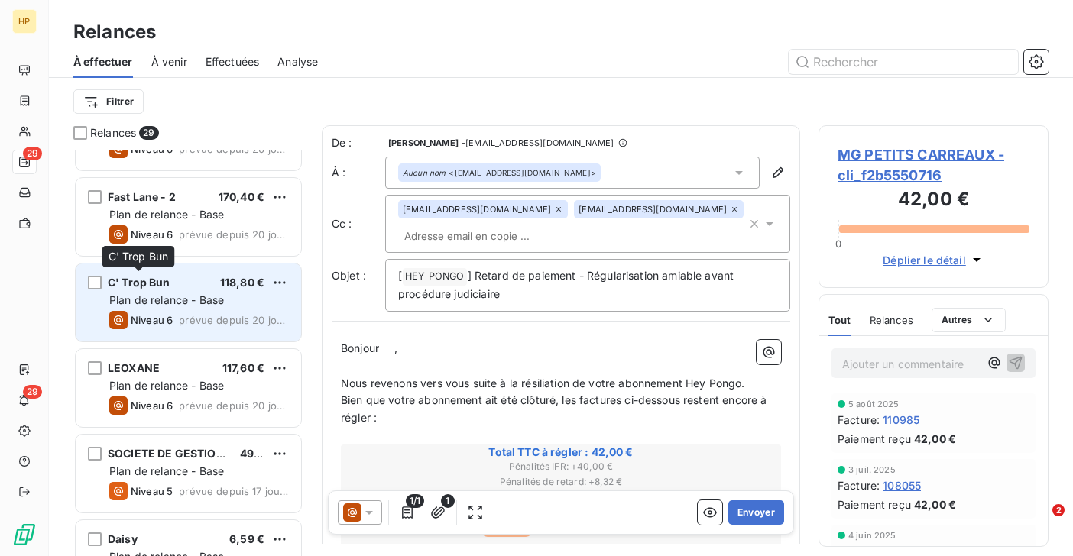
click at [149, 288] on span "C' Trop Bun" at bounding box center [139, 282] width 63 height 13
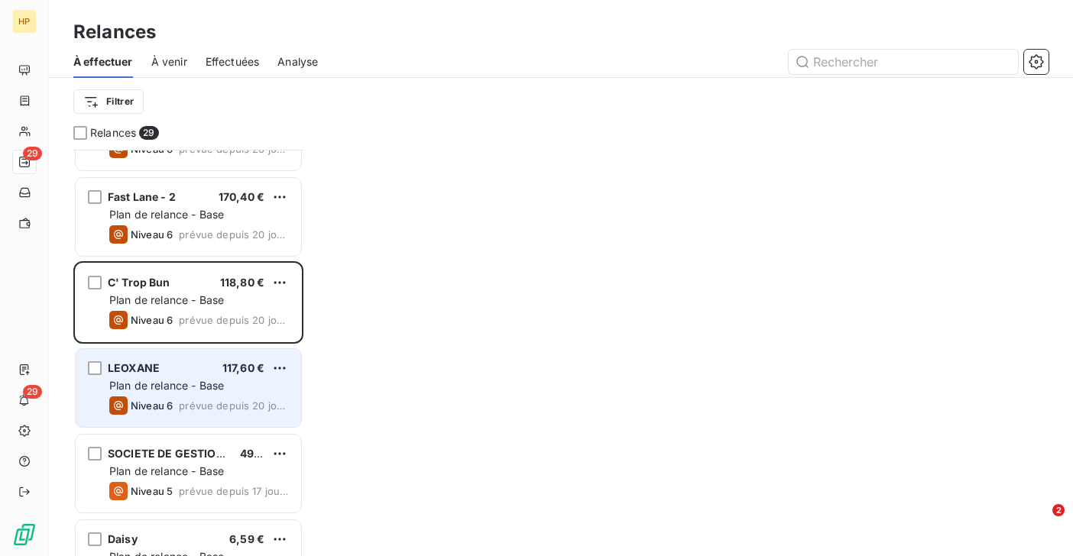
click at [221, 387] on span "Plan de relance - Base" at bounding box center [166, 385] width 115 height 13
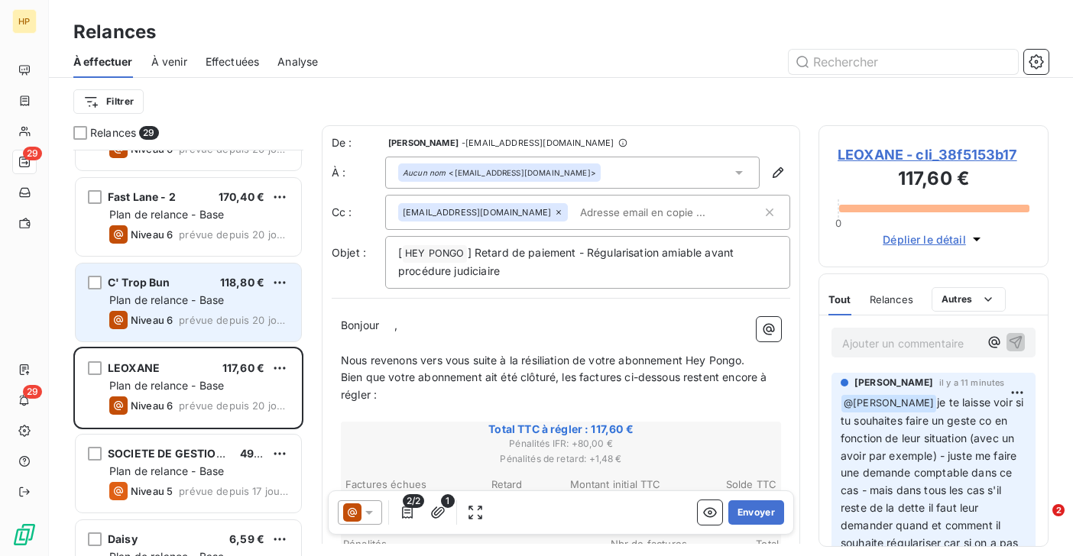
click at [215, 319] on span "prévue depuis 20 jours" at bounding box center [234, 320] width 110 height 12
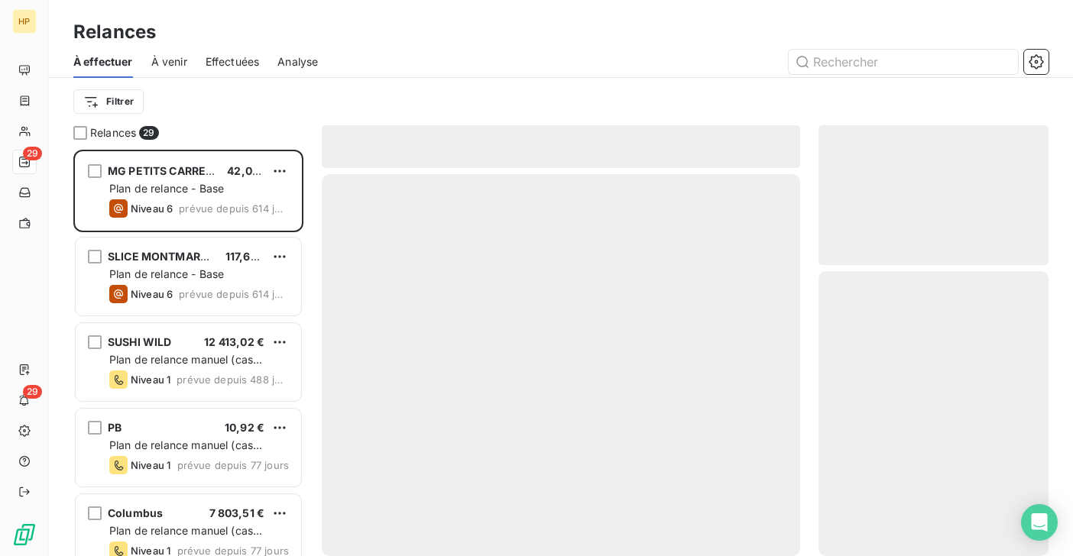
scroll to position [406, 230]
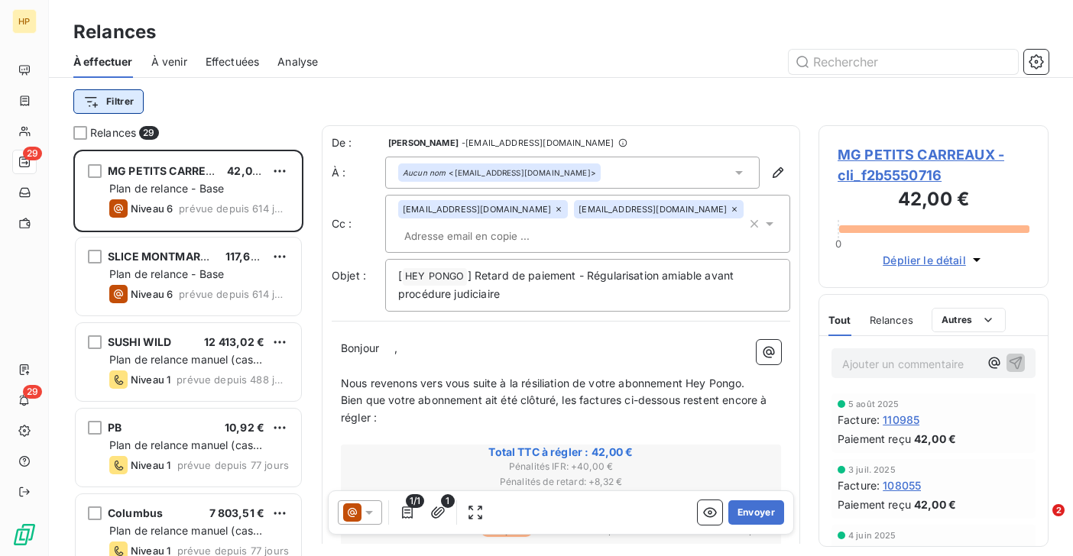
click at [128, 104] on html "HP 29 29 Relances À effectuer À venir Effectuées Analyse Filtrer Relances 29 MG…" at bounding box center [536, 278] width 1073 height 556
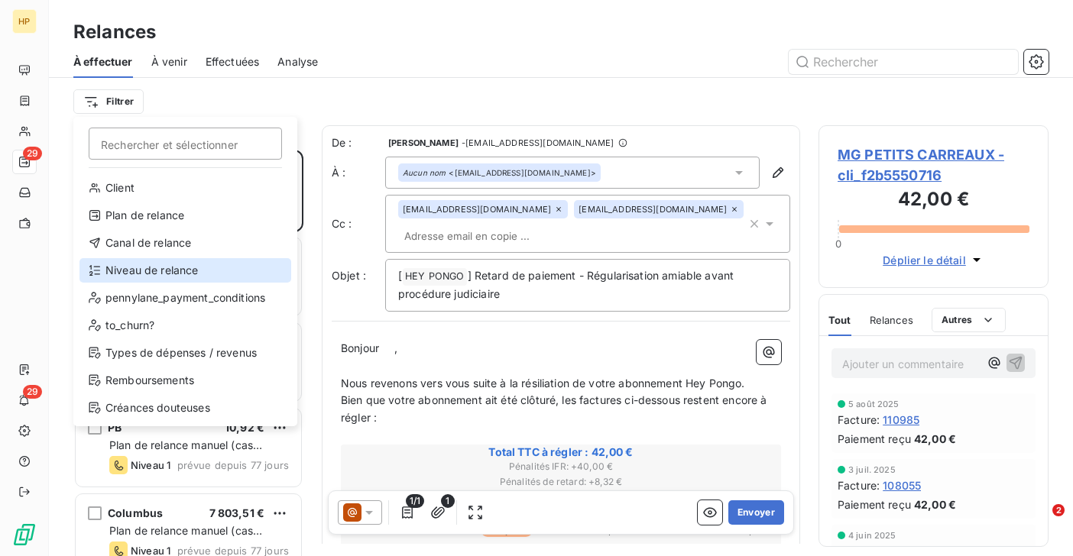
click at [134, 267] on div "Niveau de relance" at bounding box center [185, 270] width 212 height 24
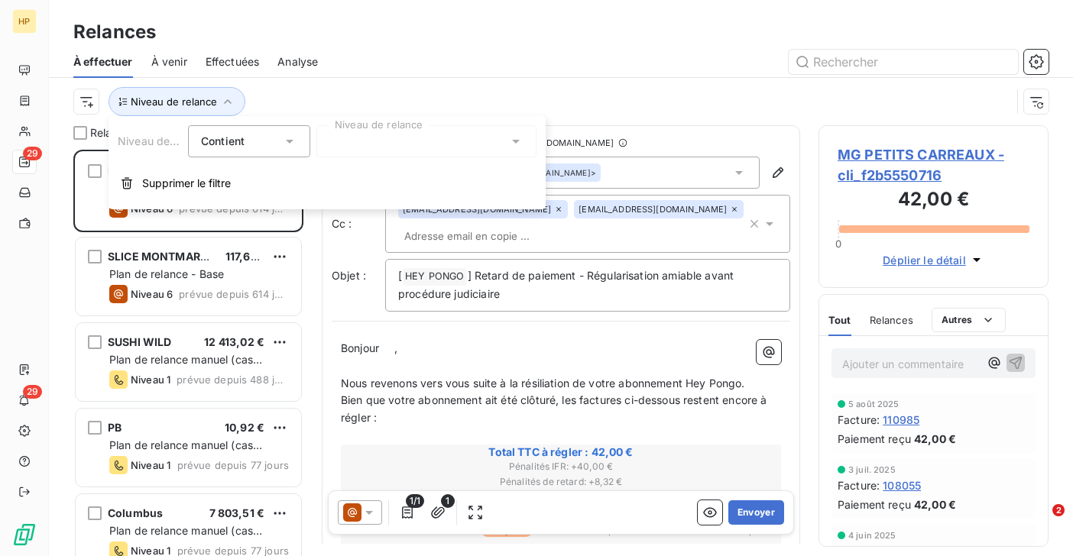
click at [378, 147] on div at bounding box center [426, 141] width 220 height 32
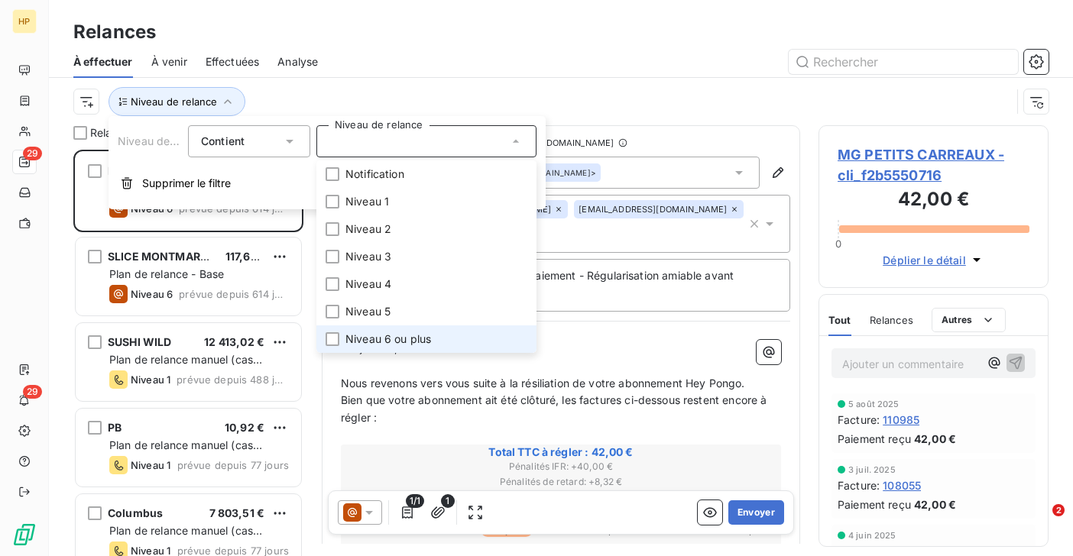
click at [377, 338] on span "Niveau 6 ou plus" at bounding box center [388, 339] width 86 height 15
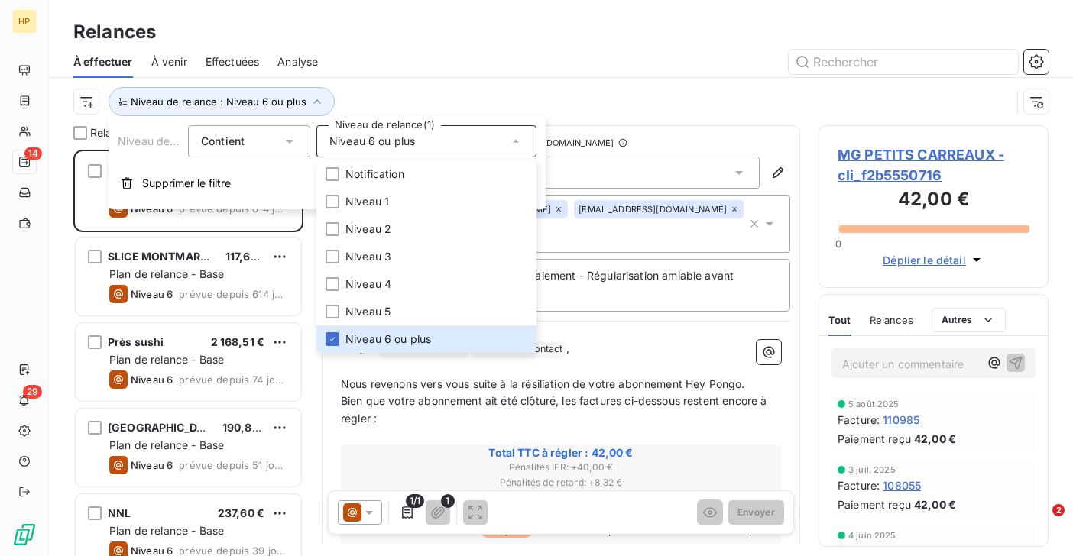
click at [416, 97] on div "Niveau de relance : Niveau 6 ou plus" at bounding box center [541, 101] width 937 height 29
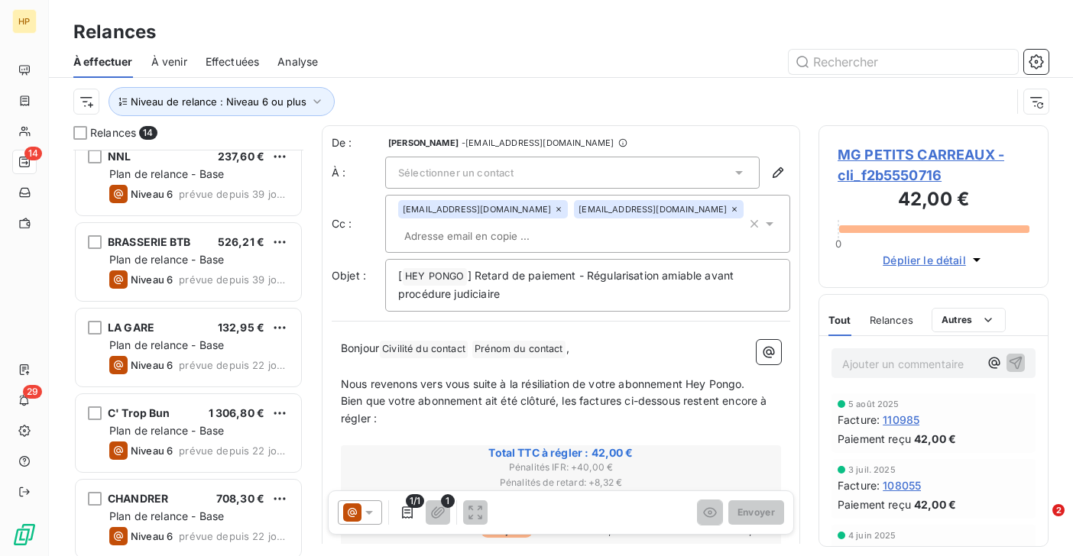
scroll to position [357, 0]
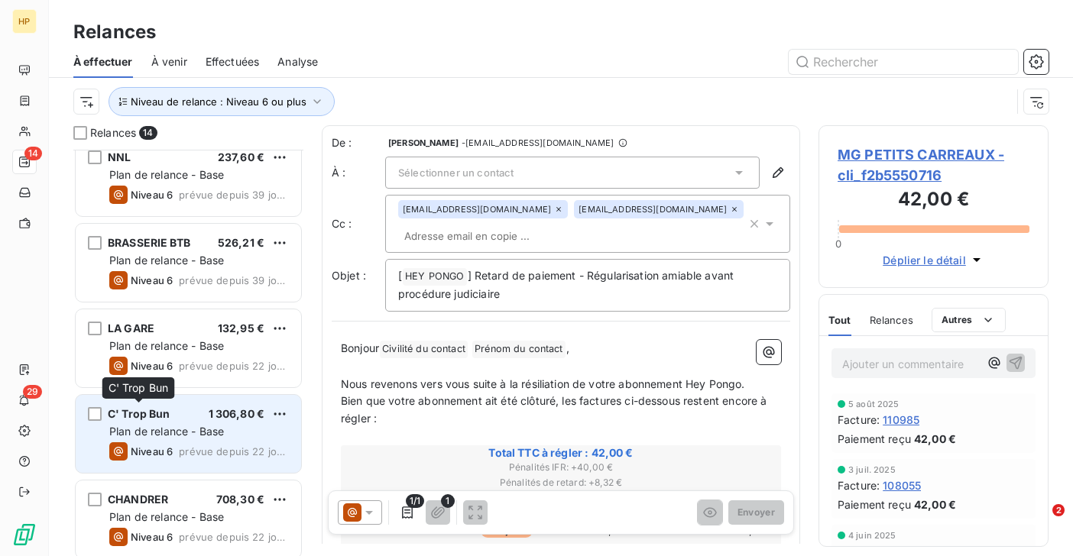
click at [164, 409] on span "C' Trop Bun" at bounding box center [139, 413] width 63 height 13
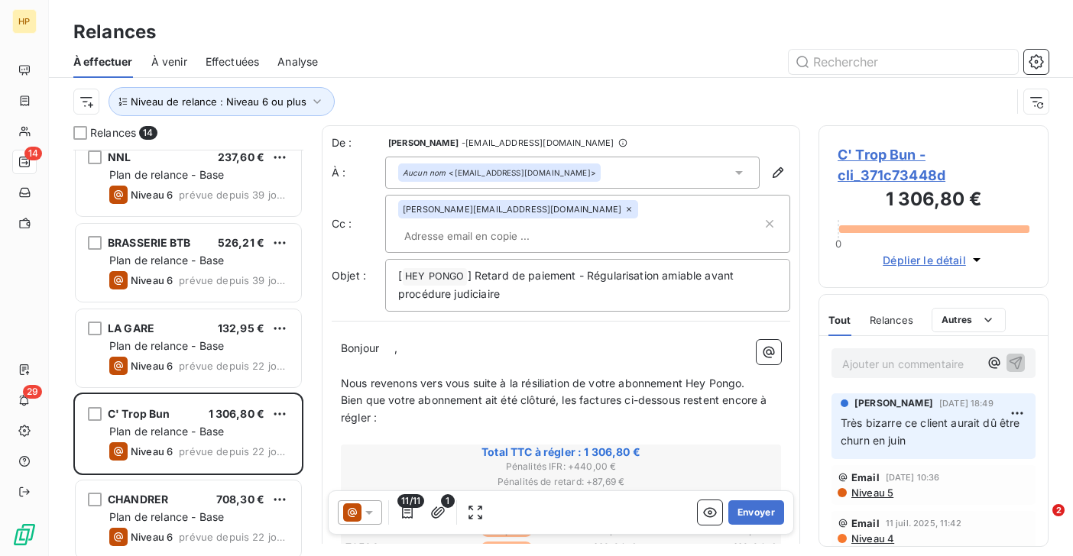
click at [877, 148] on span "C' Trop Bun - cli_371c73448d" at bounding box center [933, 164] width 192 height 41
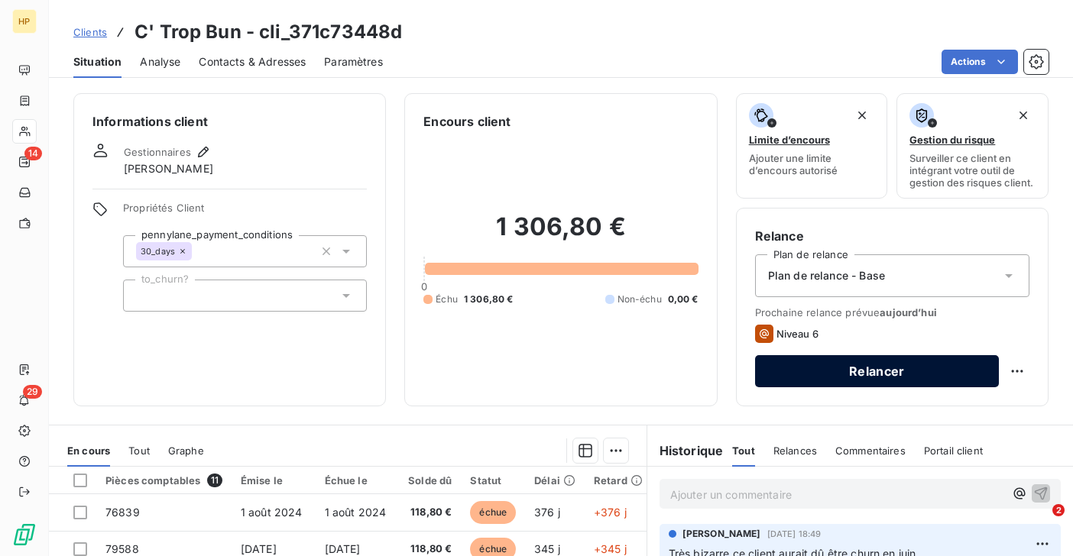
click at [873, 370] on button "Relancer" at bounding box center [877, 371] width 244 height 32
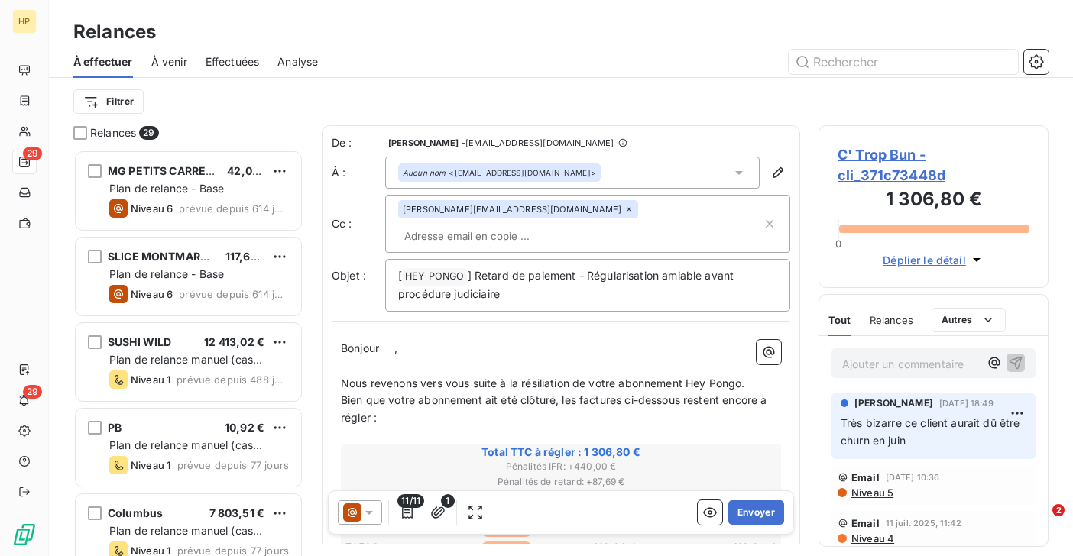
scroll to position [406, 230]
click at [398, 340] on p "Bonjour ﻿ ﻿ ," at bounding box center [561, 349] width 440 height 18
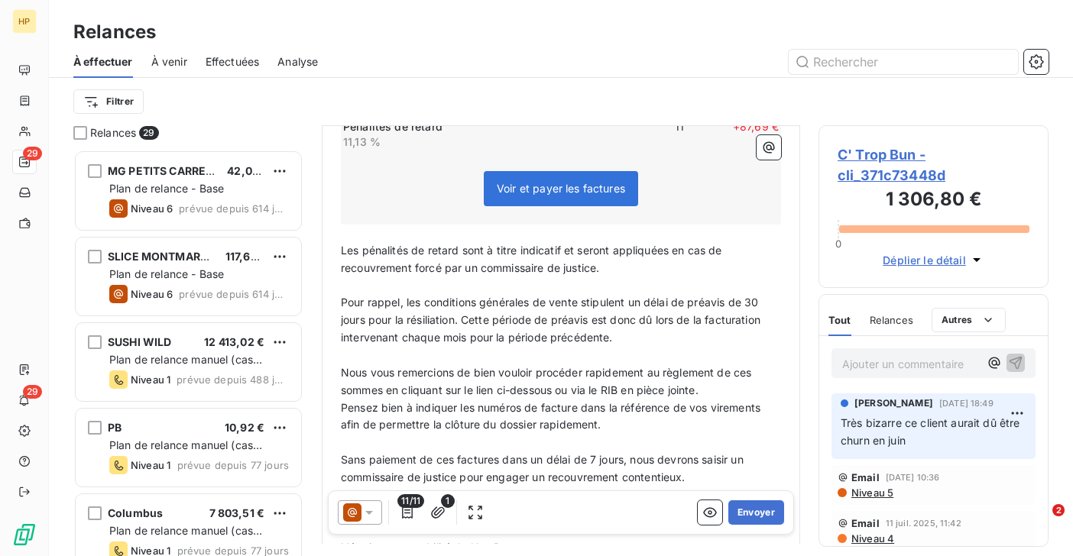
scroll to position [728, 0]
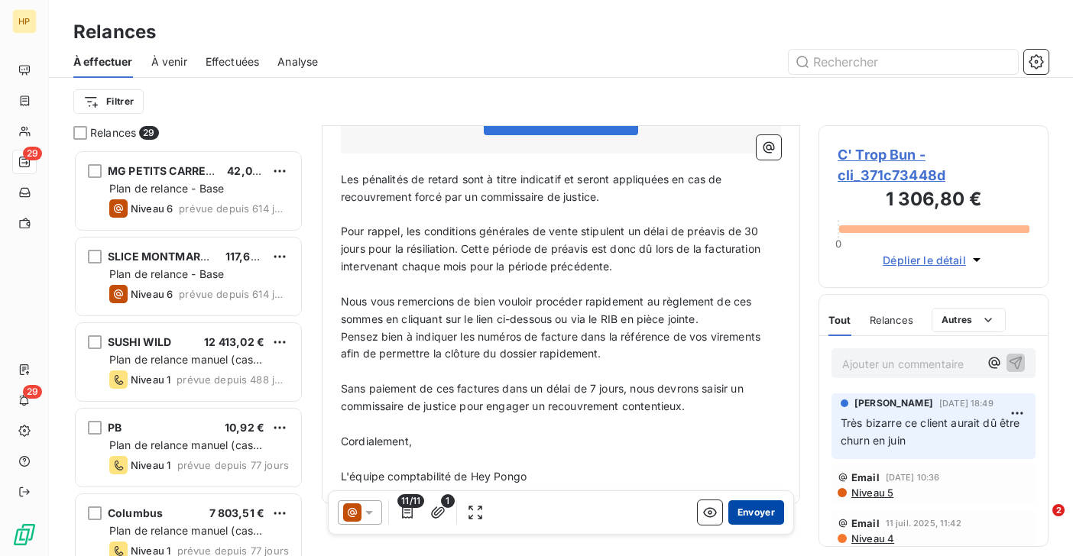
click at [755, 512] on button "Envoyer" at bounding box center [756, 512] width 56 height 24
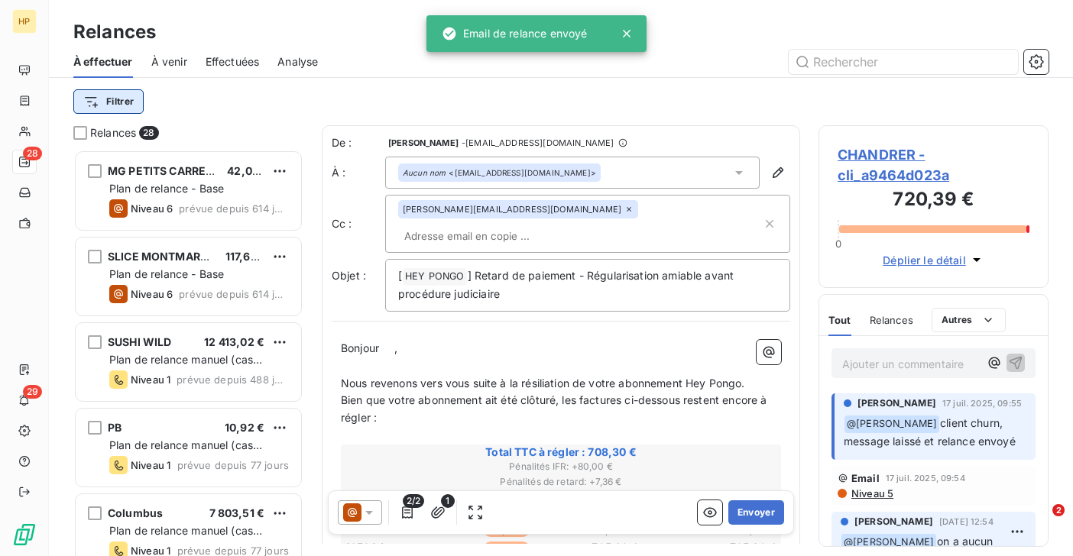
click at [112, 100] on html "HP 28 29 Relances À effectuer À venir Effectuées Analyse Filtrer Relances 28 MG…" at bounding box center [536, 278] width 1073 height 556
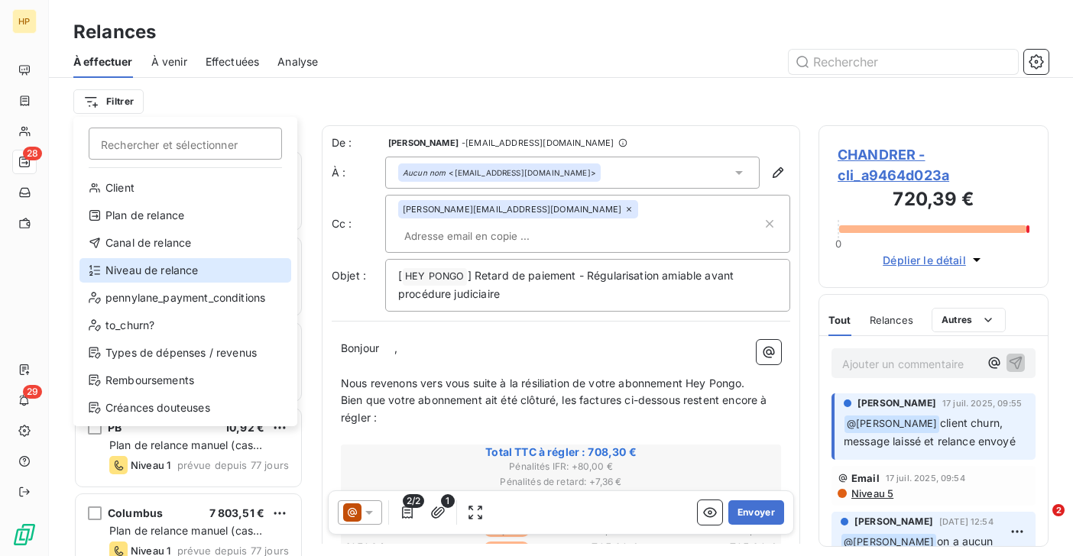
click at [145, 269] on div "Niveau de relance" at bounding box center [185, 270] width 212 height 24
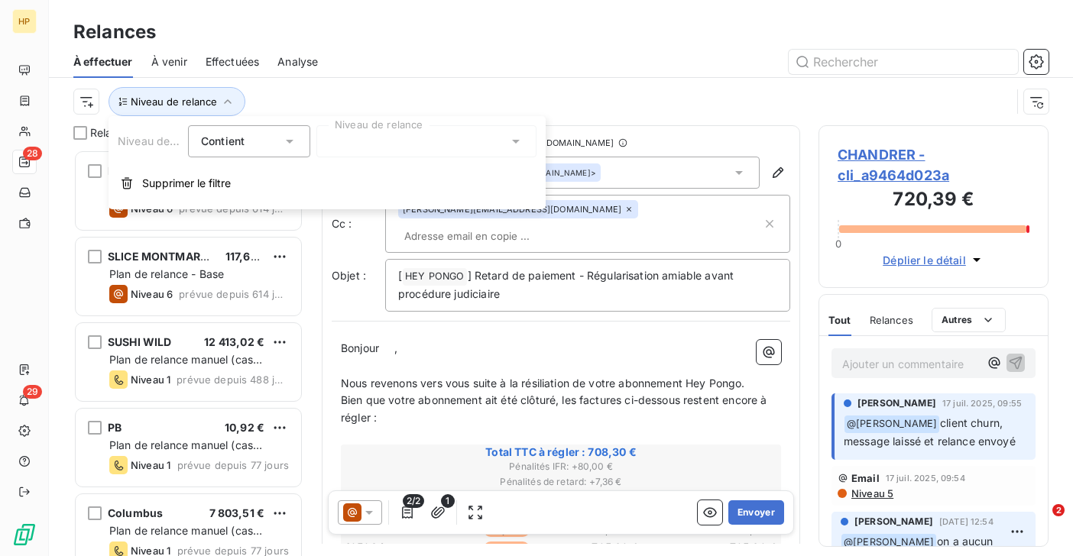
click at [359, 147] on div at bounding box center [426, 141] width 220 height 32
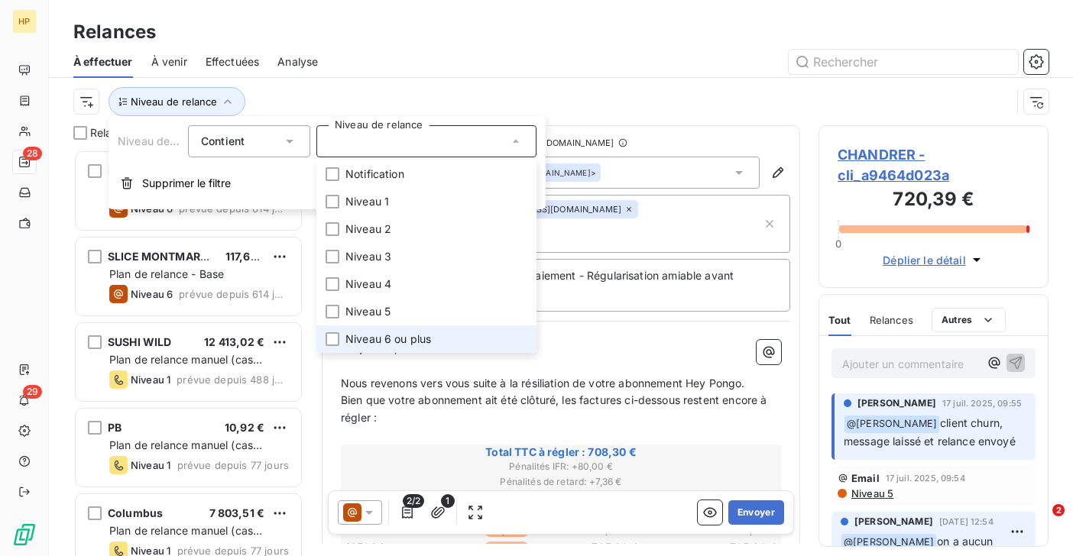
click at [354, 338] on span "Niveau 6 ou plus" at bounding box center [388, 339] width 86 height 15
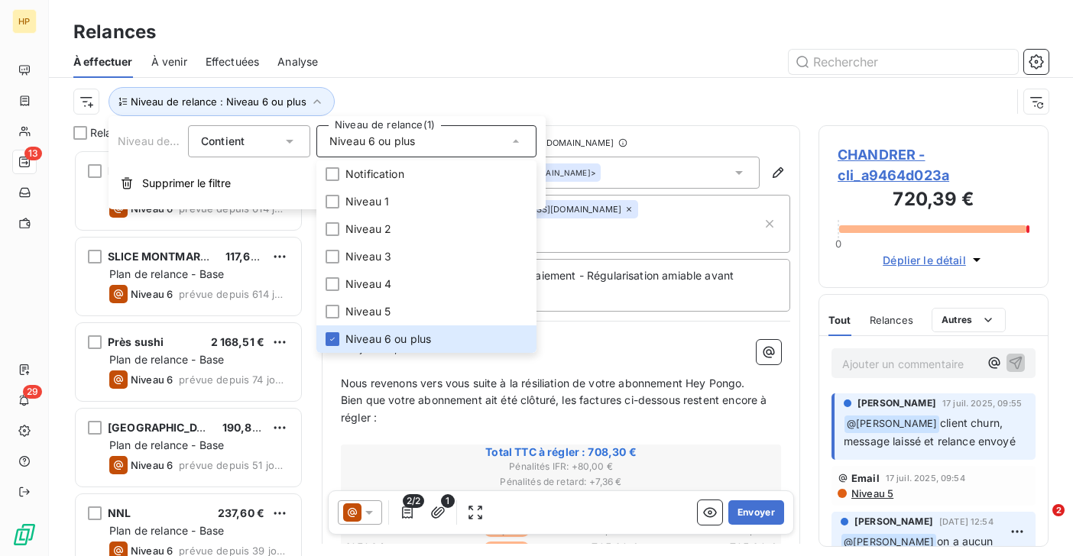
click at [412, 102] on div "Niveau de relance : Niveau 6 ou plus" at bounding box center [541, 101] width 937 height 29
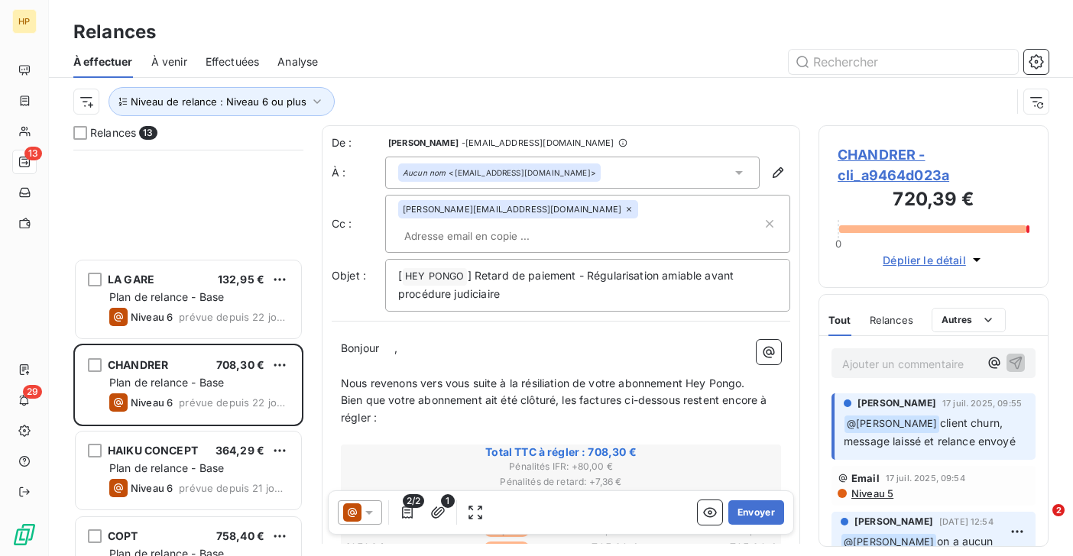
scroll to position [707, 0]
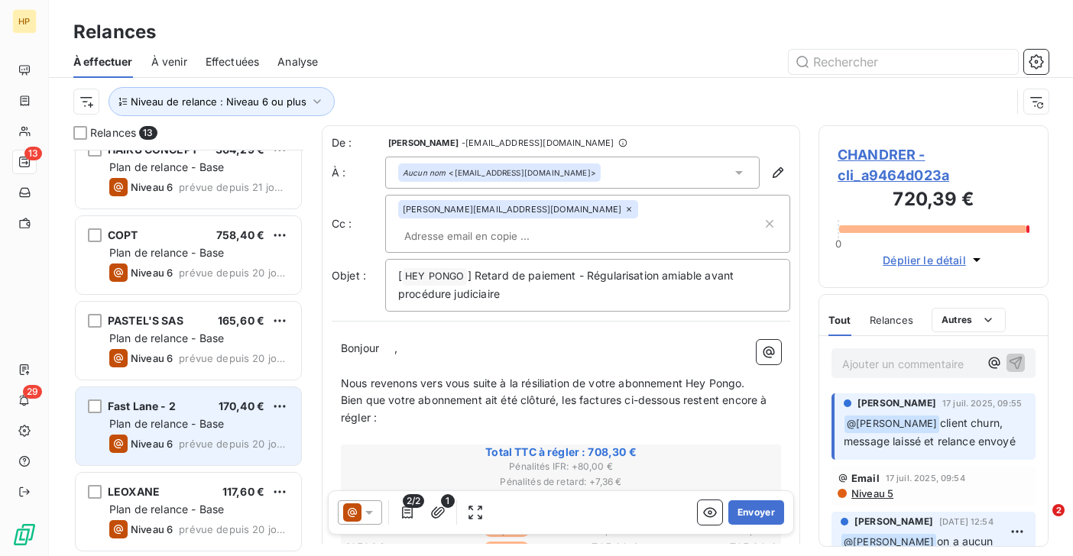
click at [163, 433] on div "Fast Lane - 2 170,40 € Plan de relance - Base Niveau 6 prévue depuis 20 jours" at bounding box center [188, 426] width 225 height 78
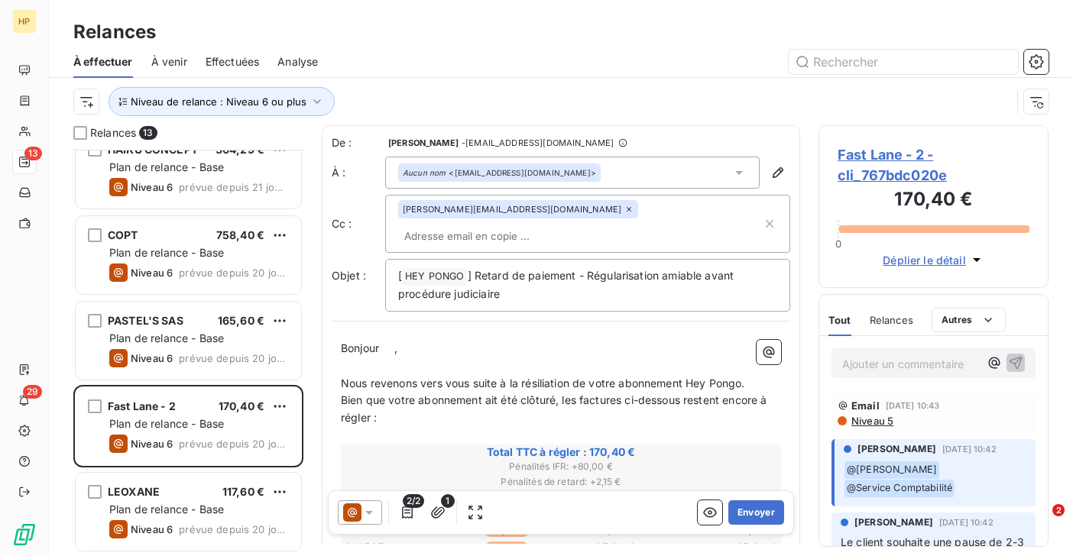
click at [887, 152] on span "Fast Lane - 2 - cli_767bdc020e" at bounding box center [933, 164] width 192 height 41
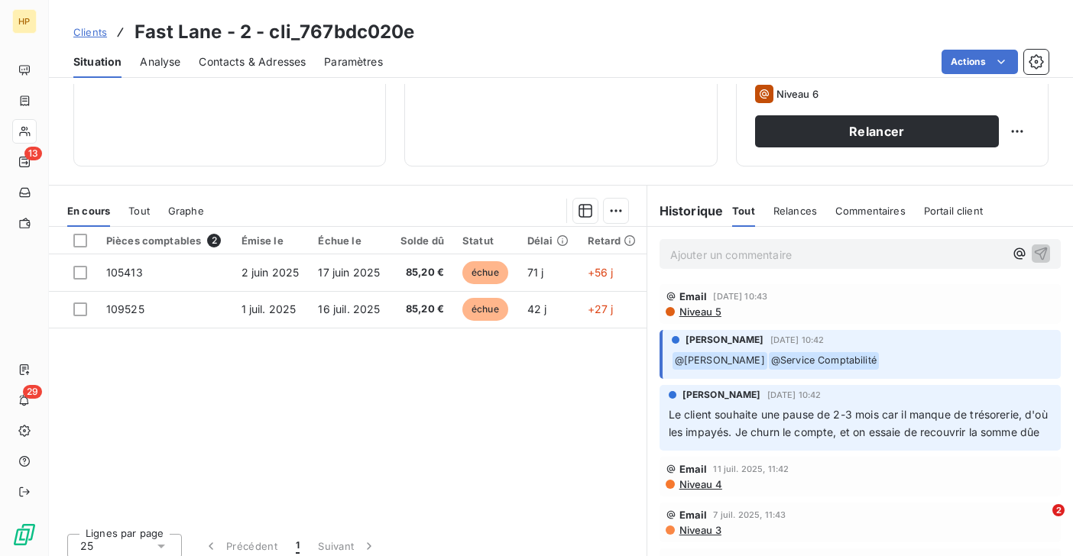
scroll to position [251, 0]
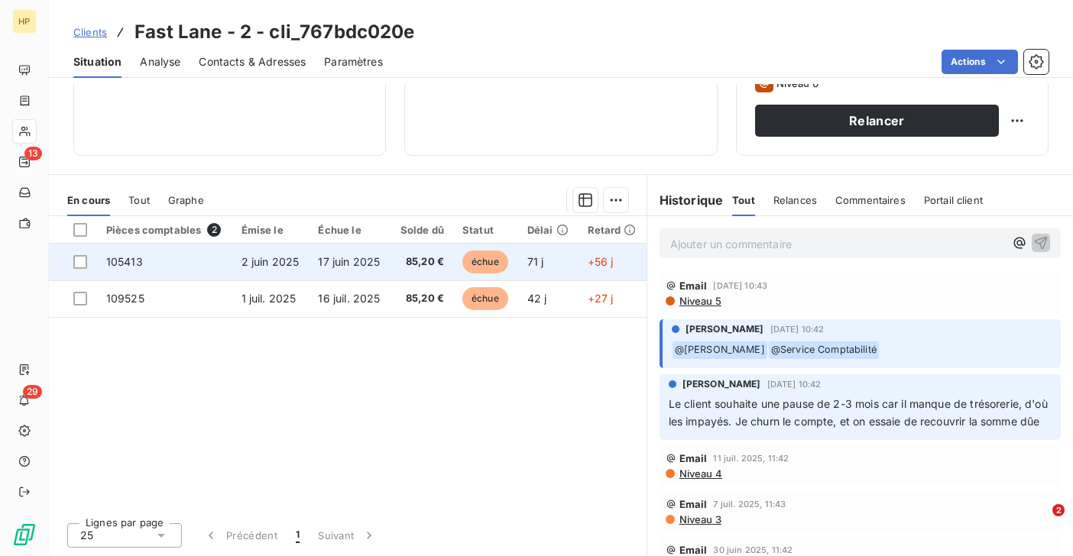
click at [369, 269] on td "17 juin 2025" at bounding box center [349, 262] width 81 height 37
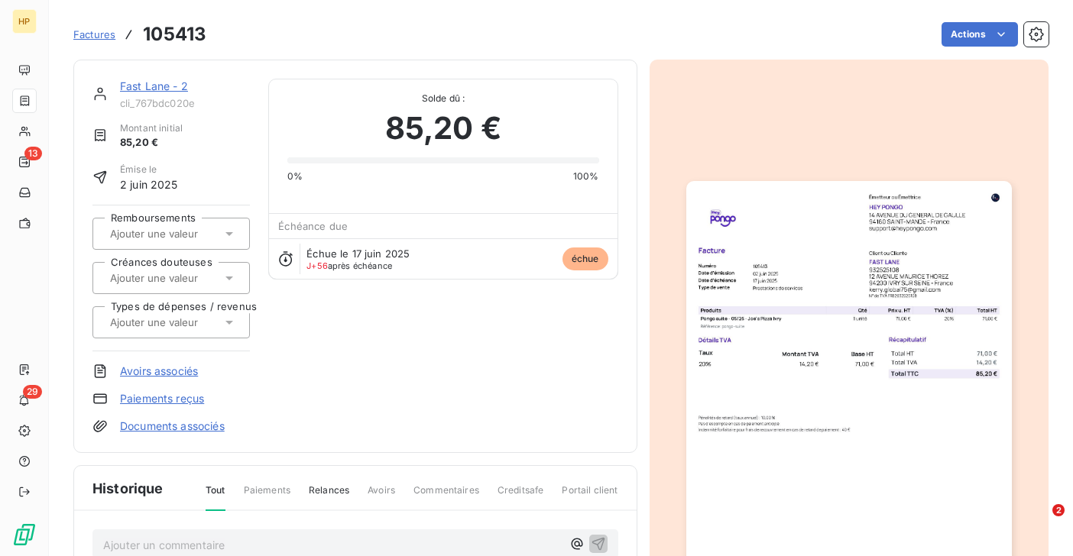
click at [147, 86] on link "Fast Lane - 2" at bounding box center [154, 85] width 68 height 13
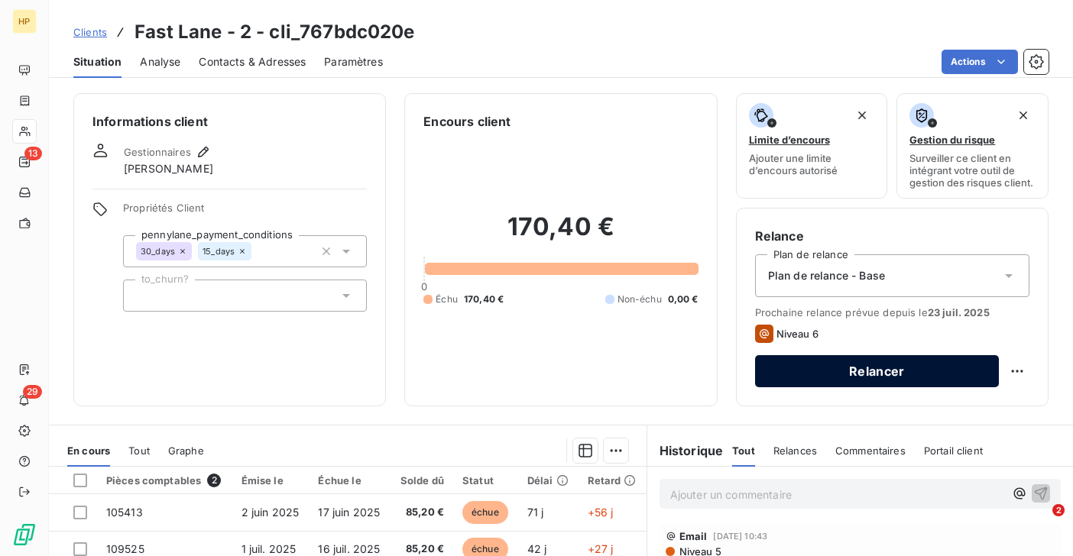
click at [818, 369] on button "Relancer" at bounding box center [877, 371] width 244 height 32
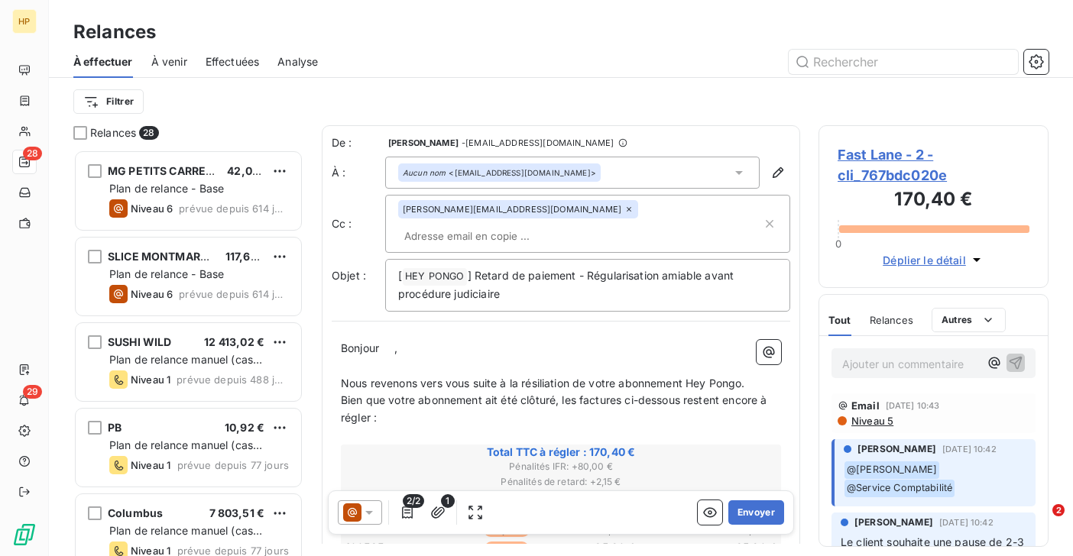
scroll to position [406, 230]
click at [397, 340] on p "Bonjour ﻿ ﻿ ," at bounding box center [561, 349] width 440 height 18
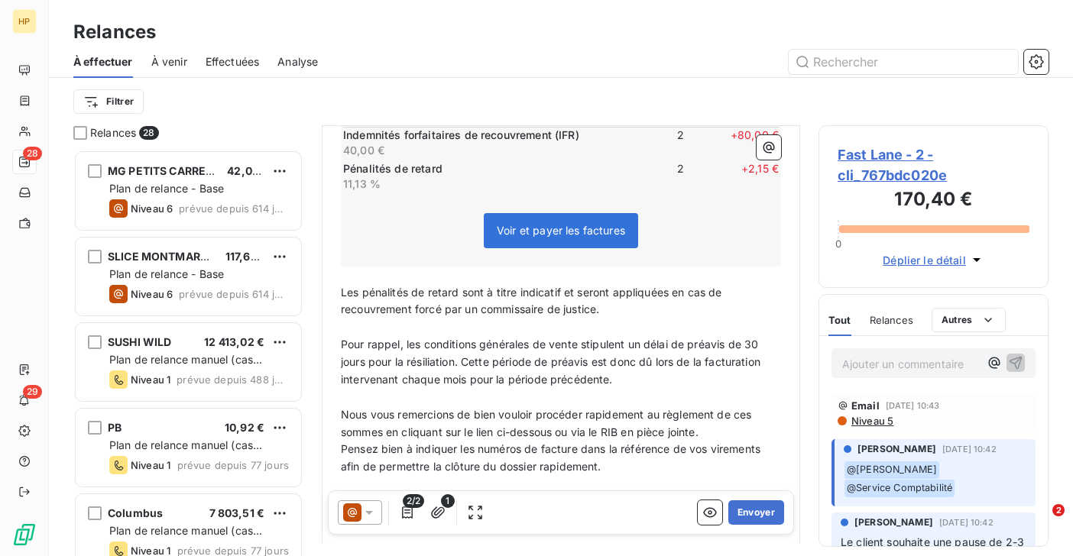
scroll to position [563, 0]
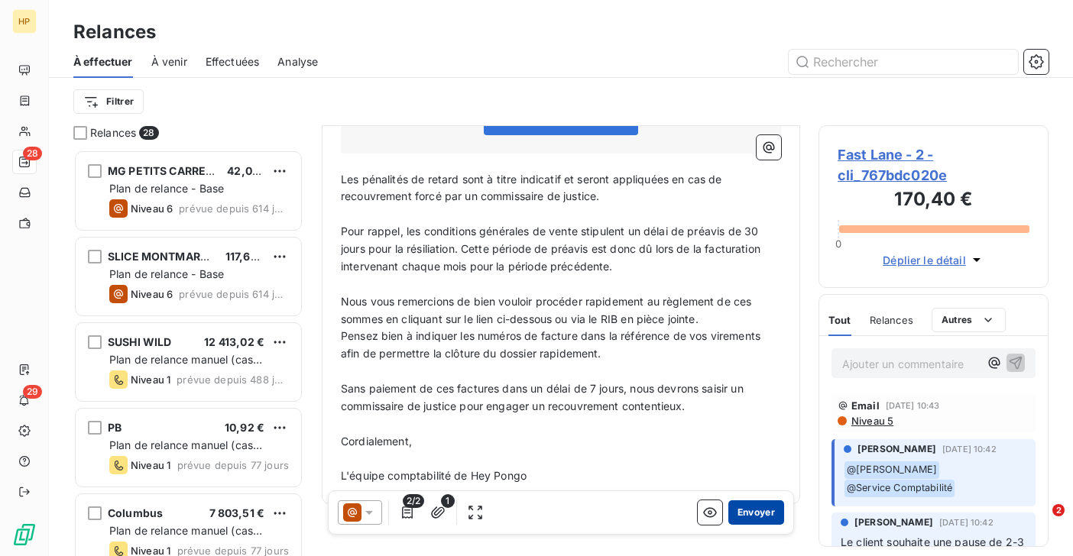
click at [755, 509] on button "Envoyer" at bounding box center [756, 512] width 56 height 24
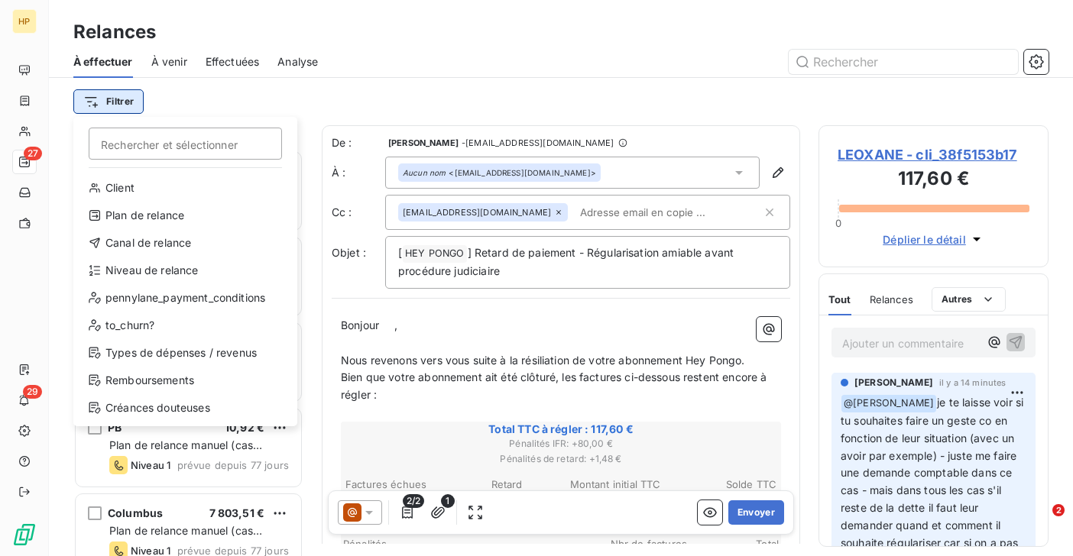
click at [122, 105] on html "HP 27 29 Relances À effectuer À venir Effectuées Analyse Filtrer Rechercher et …" at bounding box center [536, 278] width 1073 height 556
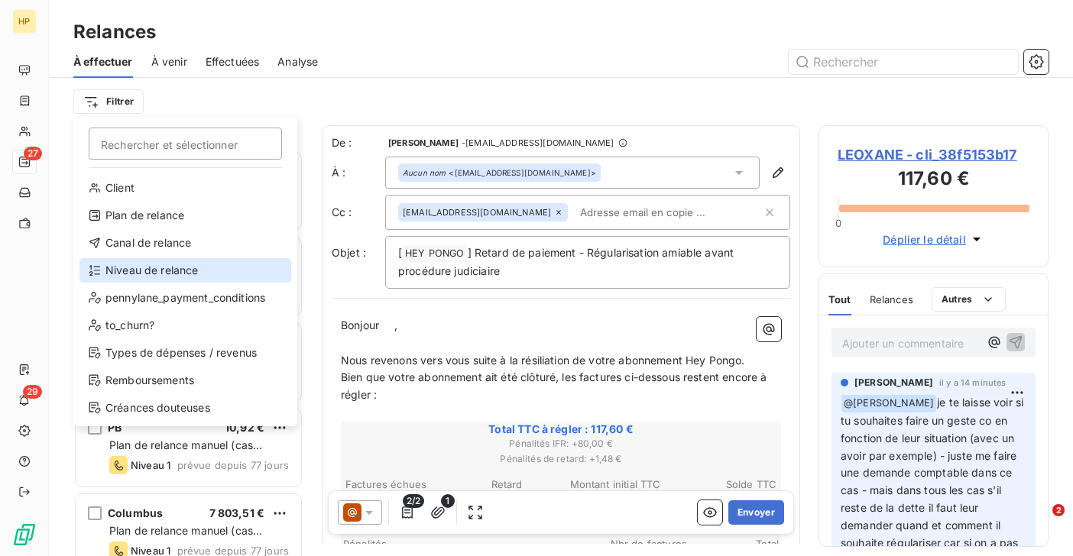
click at [154, 273] on div "Niveau de relance" at bounding box center [185, 270] width 212 height 24
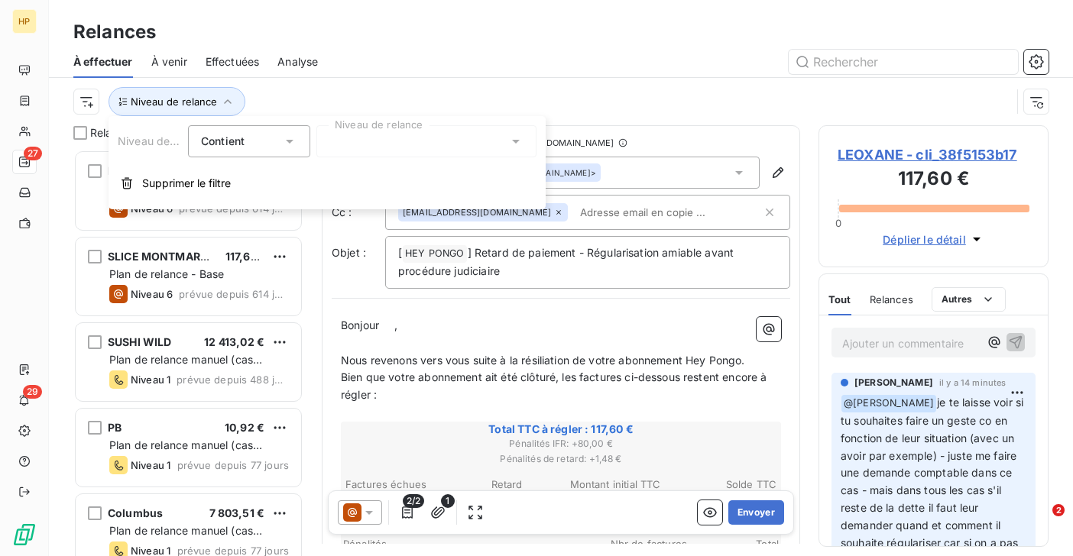
click at [387, 141] on div at bounding box center [426, 141] width 220 height 32
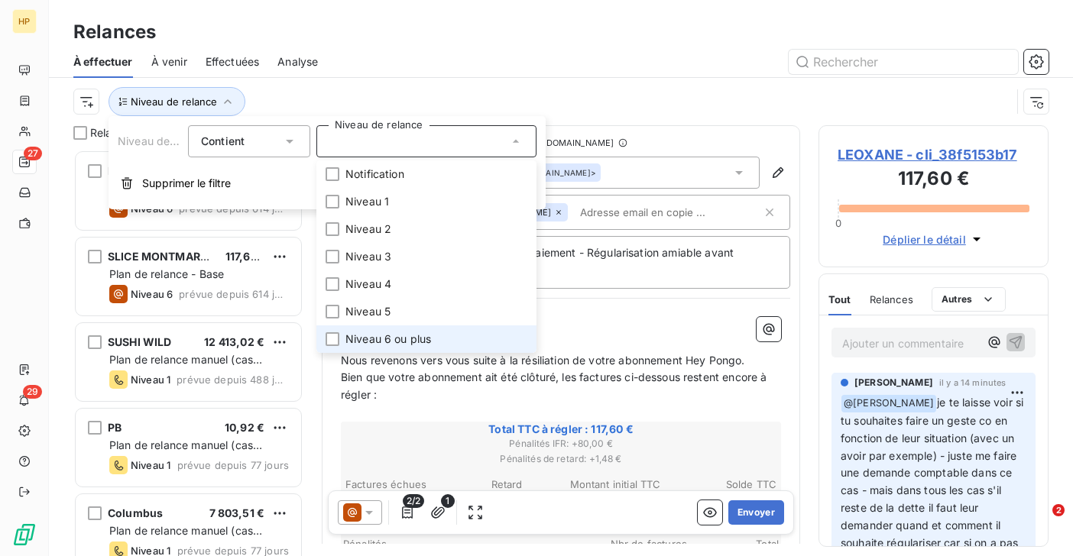
click at [382, 339] on span "Niveau 6 ou plus" at bounding box center [388, 339] width 86 height 15
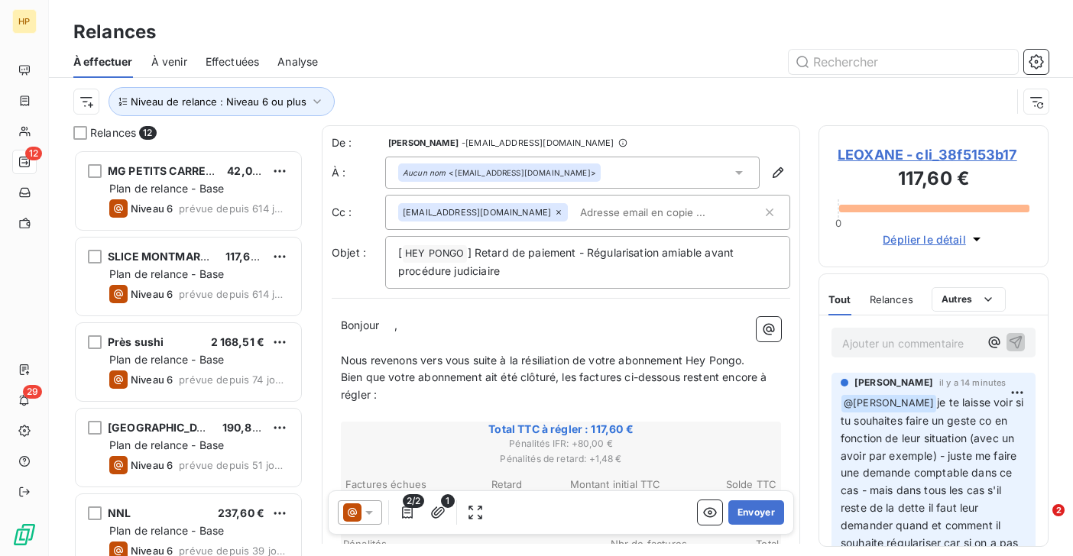
click at [424, 96] on div "Niveau de relance : Niveau 6 ou plus" at bounding box center [541, 101] width 937 height 29
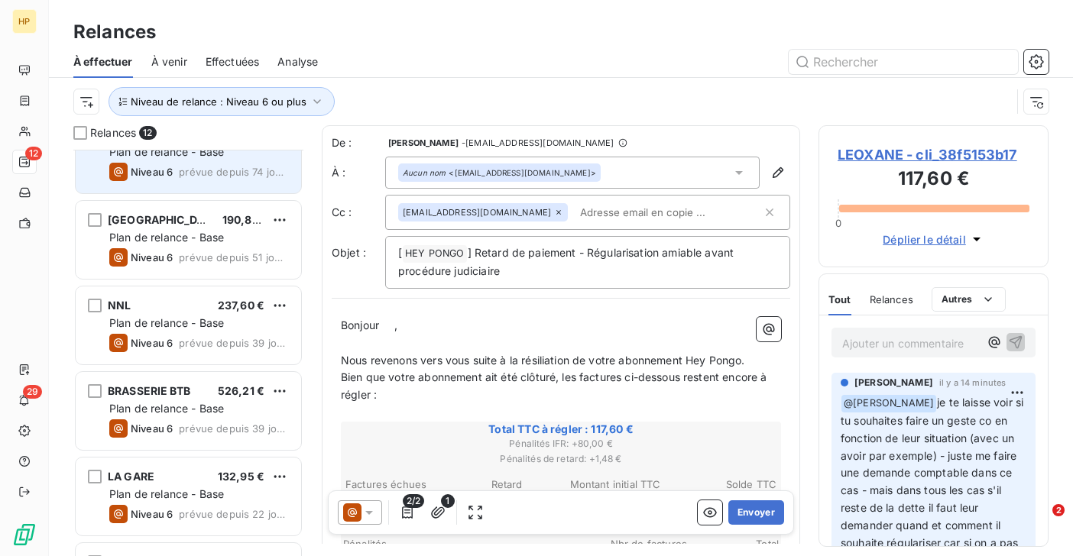
scroll to position [621, 0]
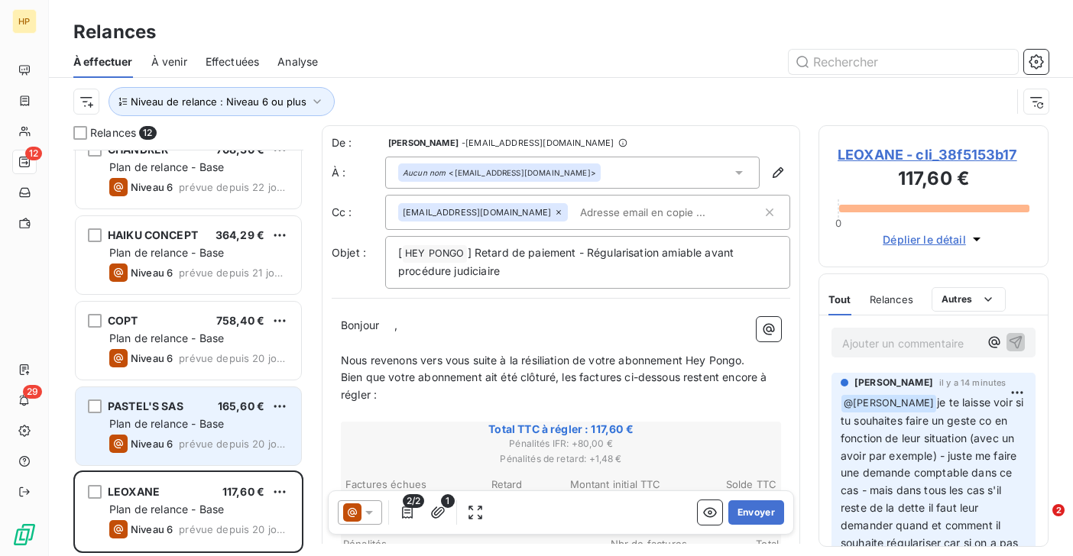
click at [158, 422] on span "Plan de relance - Base" at bounding box center [166, 423] width 115 height 13
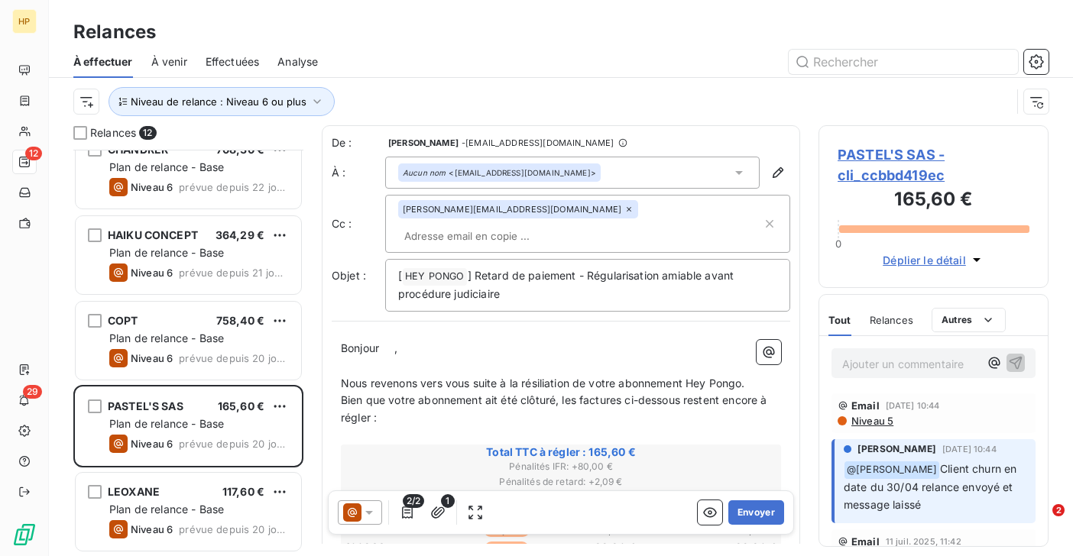
click at [908, 156] on span "PASTEL'S SAS - cli_ccbbd419ec" at bounding box center [933, 164] width 192 height 41
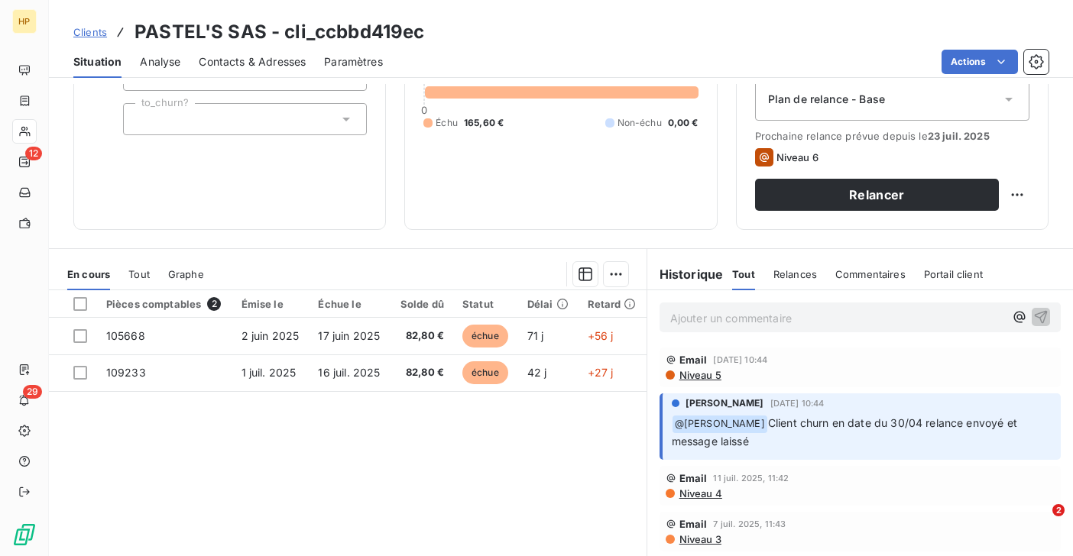
scroll to position [251, 0]
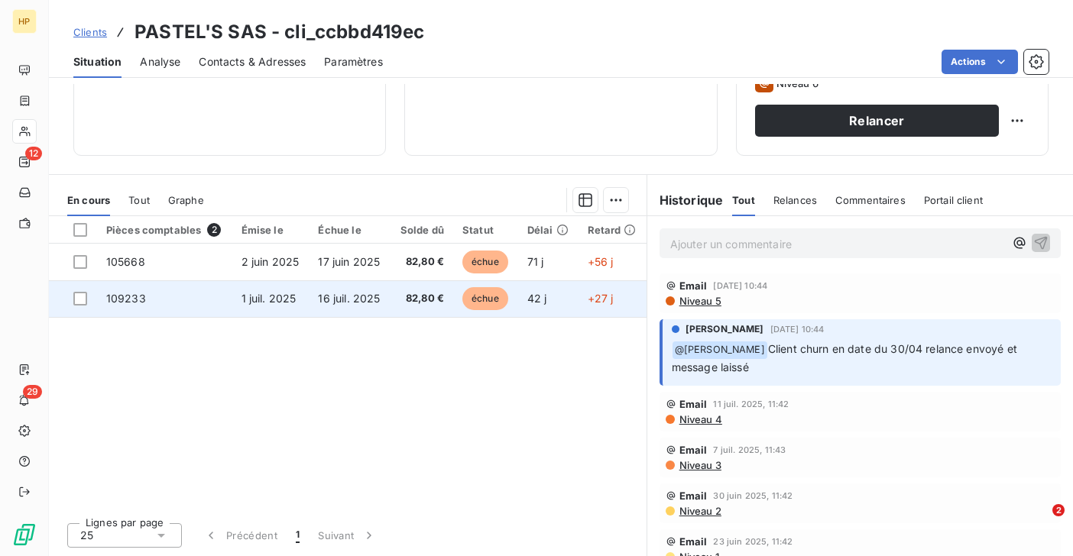
click at [373, 306] on td "16 juil. 2025" at bounding box center [349, 298] width 81 height 37
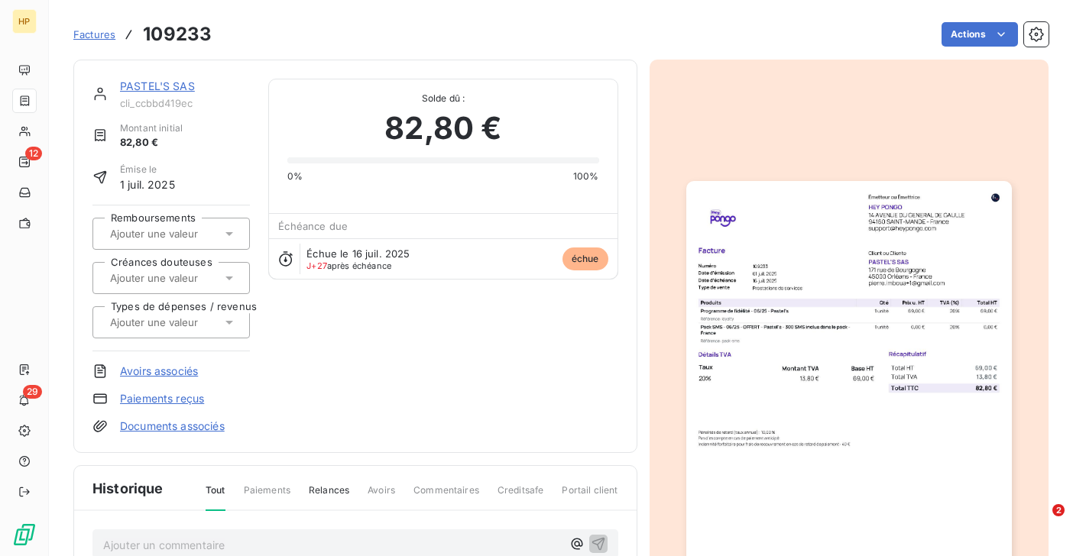
click at [161, 86] on link "PASTEL'S SAS" at bounding box center [157, 85] width 75 height 13
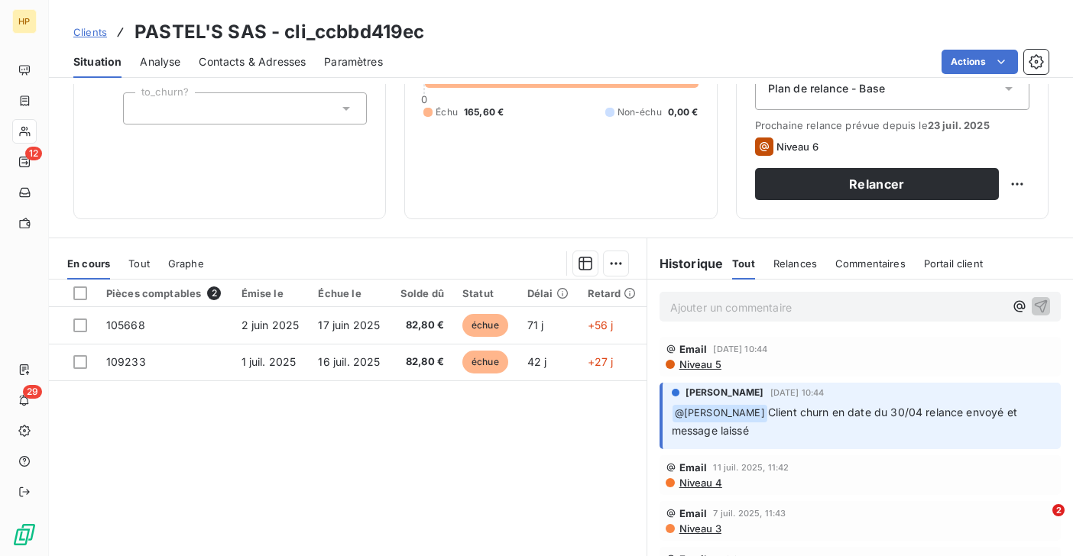
scroll to position [208, 0]
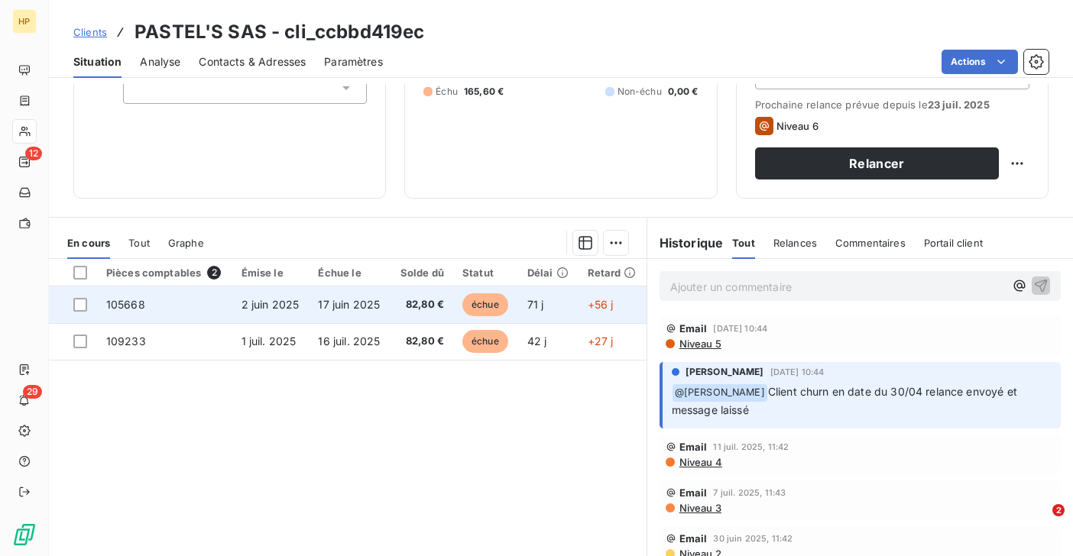
click at [357, 303] on span "17 juin 2025" at bounding box center [349, 304] width 62 height 13
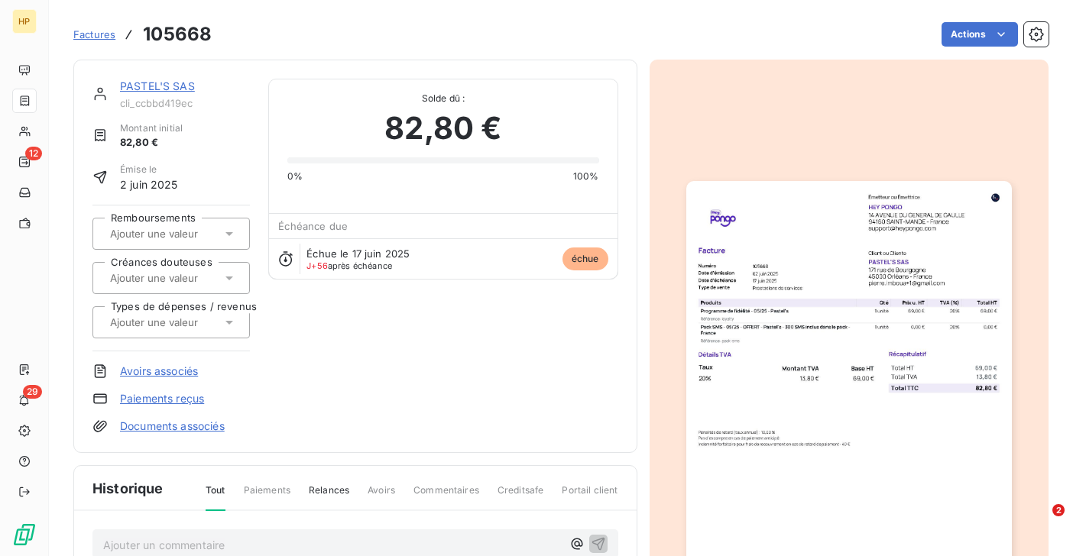
click at [181, 89] on link "PASTEL'S SAS" at bounding box center [157, 85] width 75 height 13
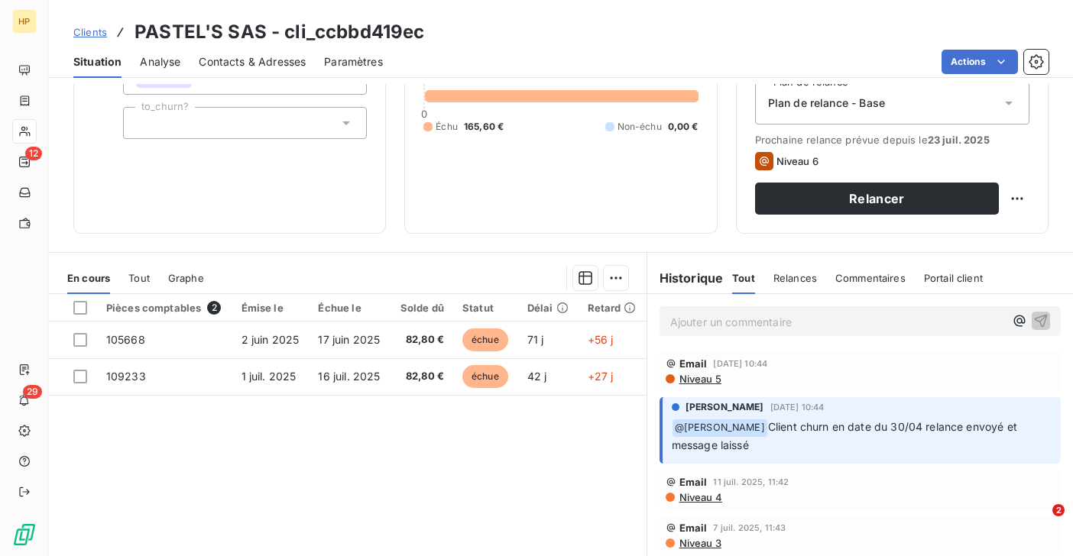
scroll to position [251, 0]
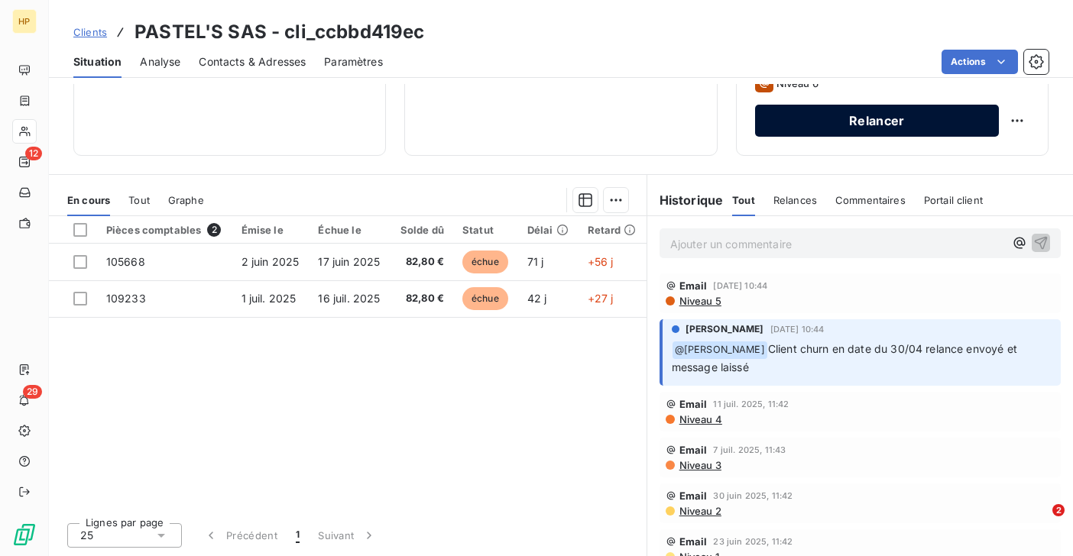
click at [905, 125] on button "Relancer" at bounding box center [877, 121] width 244 height 32
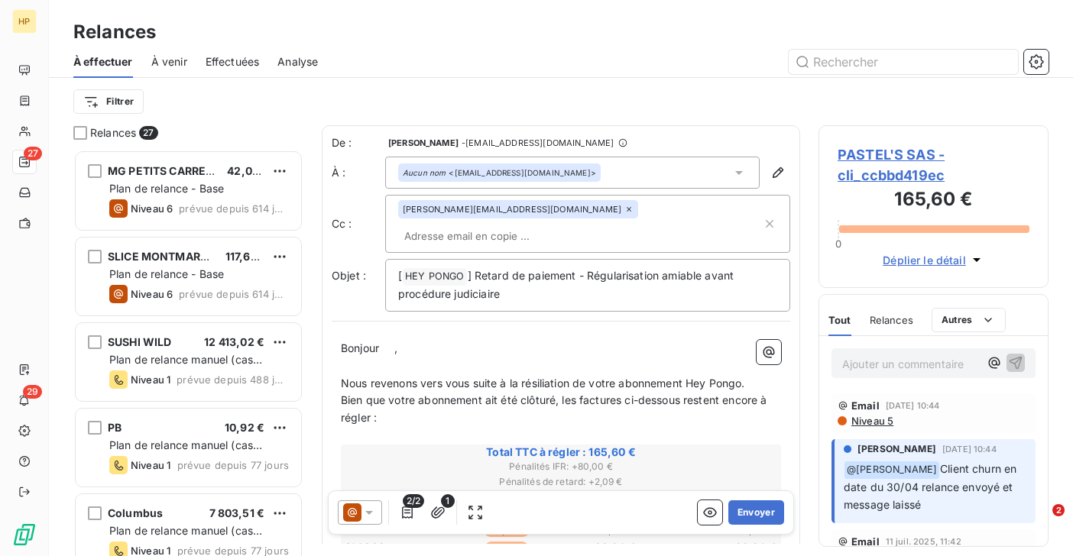
scroll to position [406, 230]
click at [100, 98] on html "HP 27 29 Relances À effectuer À venir Effectuées Analyse Filtrer Relances 27 MG…" at bounding box center [536, 278] width 1073 height 556
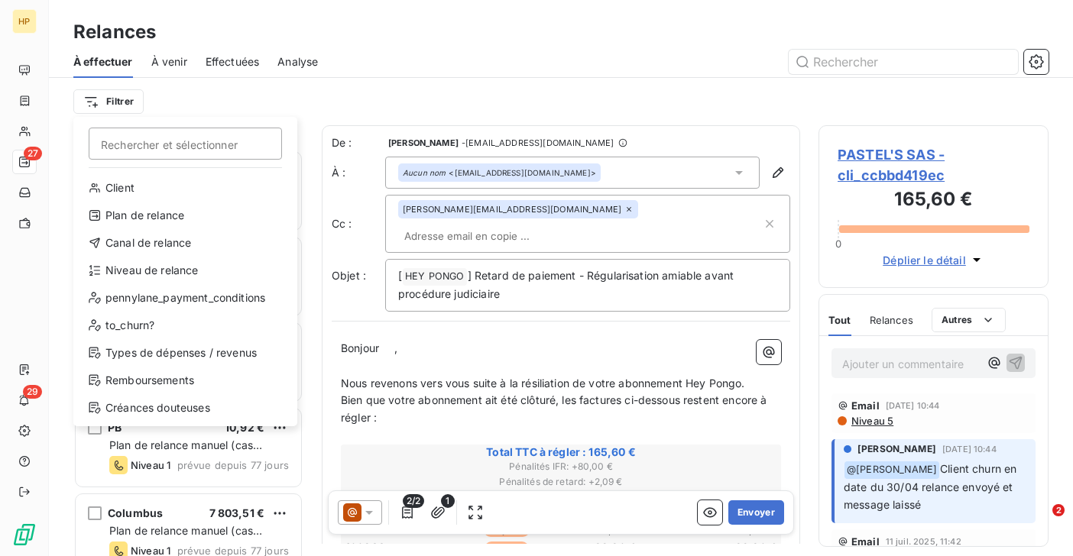
click at [400, 328] on html "HP 27 29 Relances À effectuer À venir Effectuées Analyse Filtrer Rechercher et …" at bounding box center [536, 278] width 1073 height 556
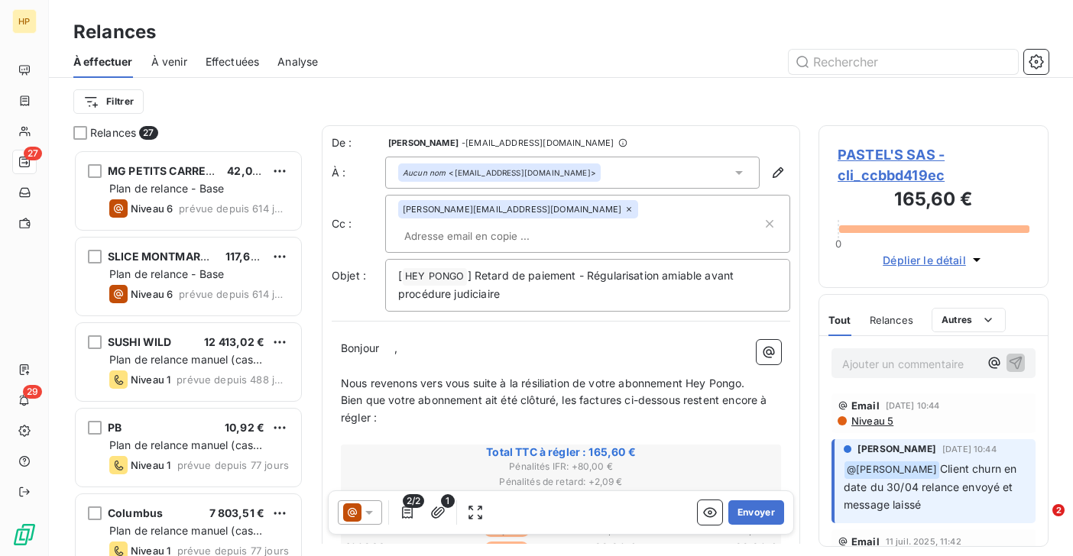
click at [397, 341] on span "," at bounding box center [395, 347] width 3 height 13
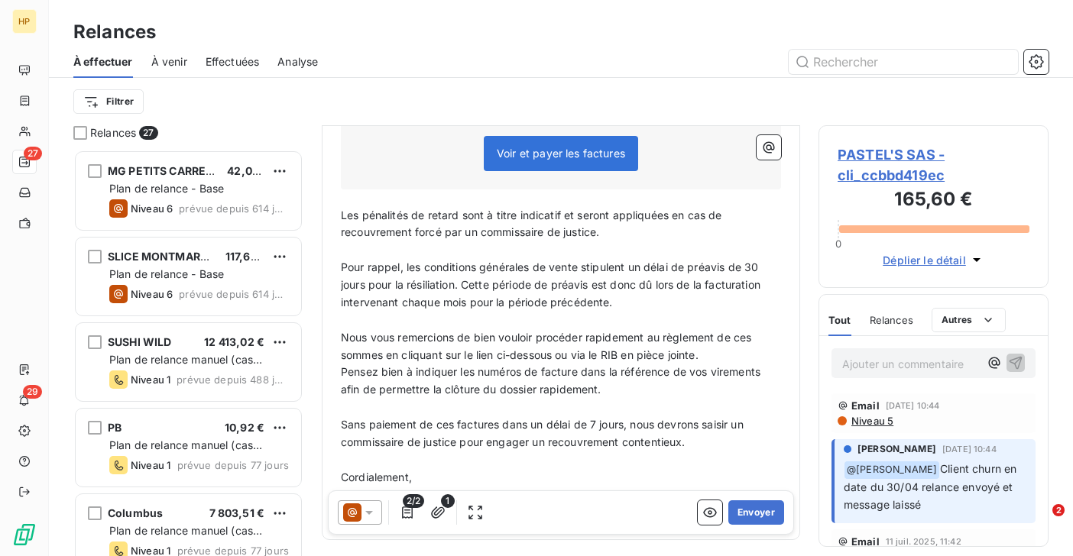
scroll to position [563, 0]
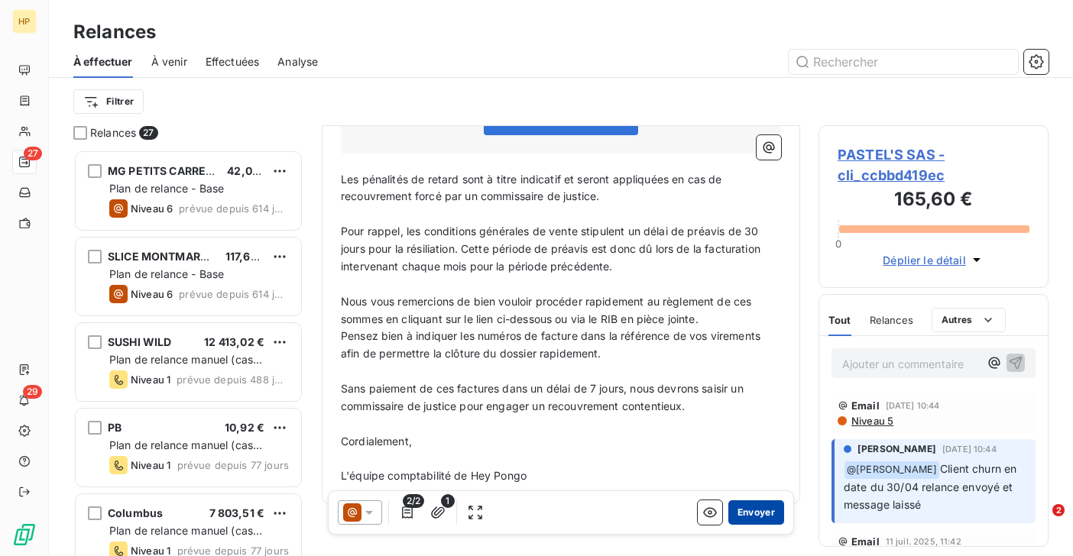
click at [750, 515] on button "Envoyer" at bounding box center [756, 512] width 56 height 24
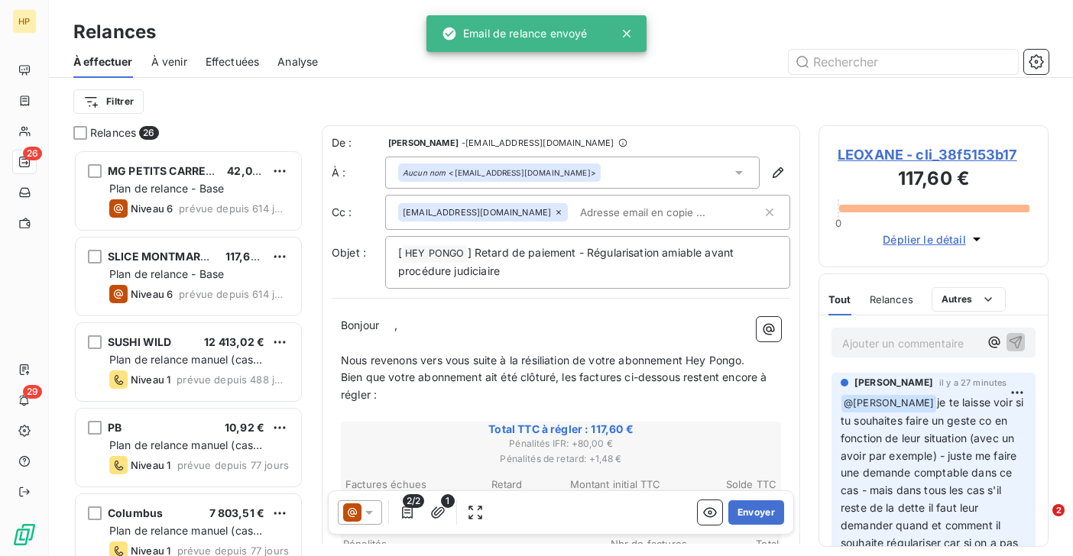
click at [131, 133] on span "Relances" at bounding box center [113, 132] width 46 height 15
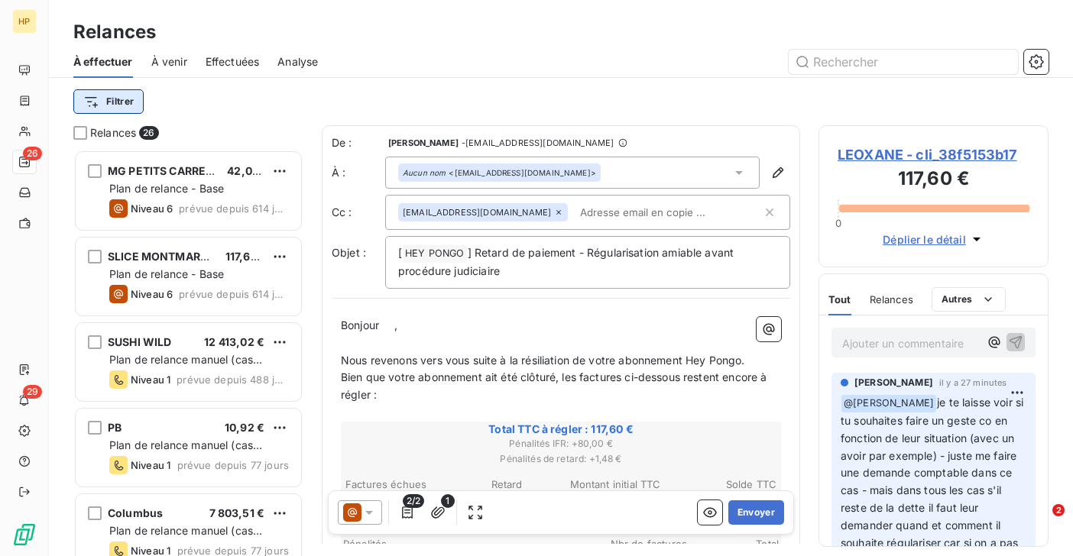
click at [124, 98] on html "HP 26 29 Relances À effectuer À venir Effectuées Analyse Filtrer Relances 26 MG…" at bounding box center [536, 278] width 1073 height 556
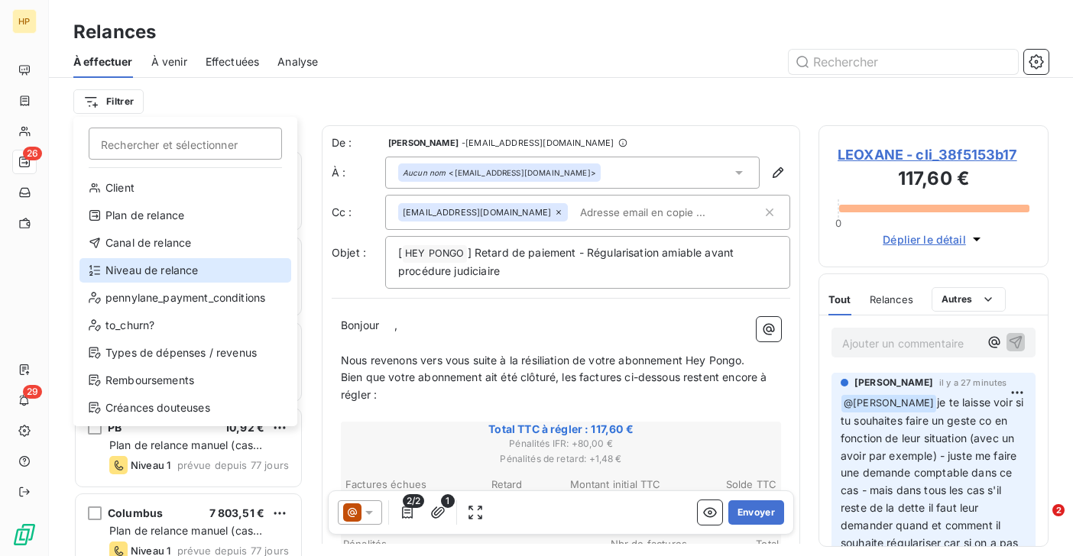
click at [128, 275] on div "Niveau de relance" at bounding box center [185, 270] width 212 height 24
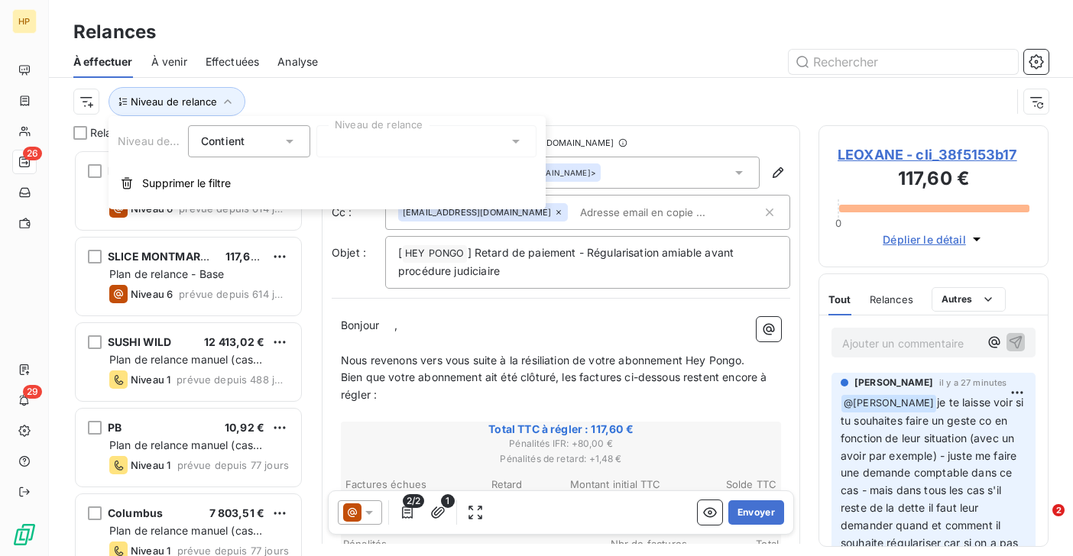
click at [353, 142] on div at bounding box center [426, 141] width 220 height 32
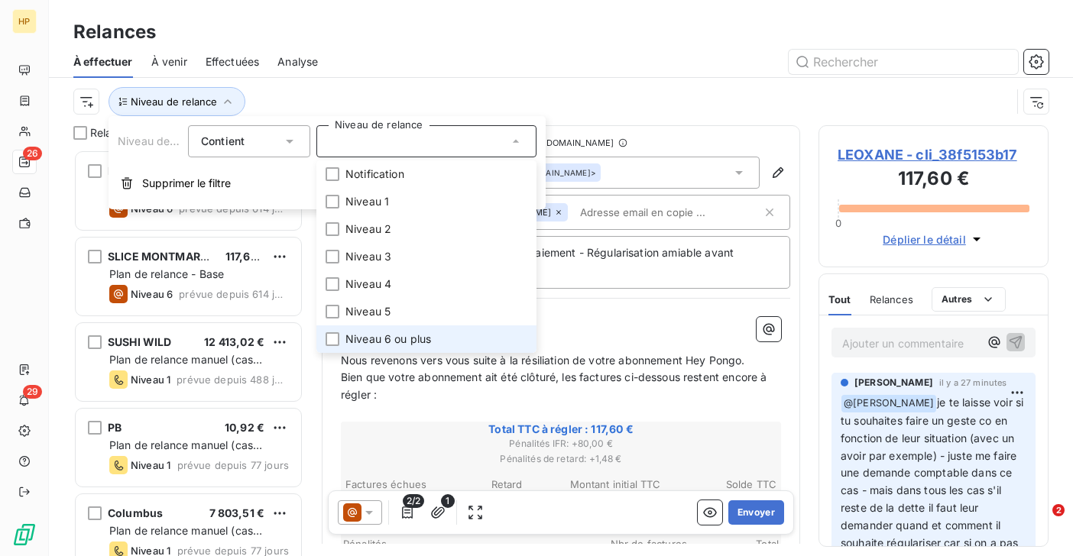
click at [374, 335] on span "Niveau 6 ou plus" at bounding box center [388, 339] width 86 height 15
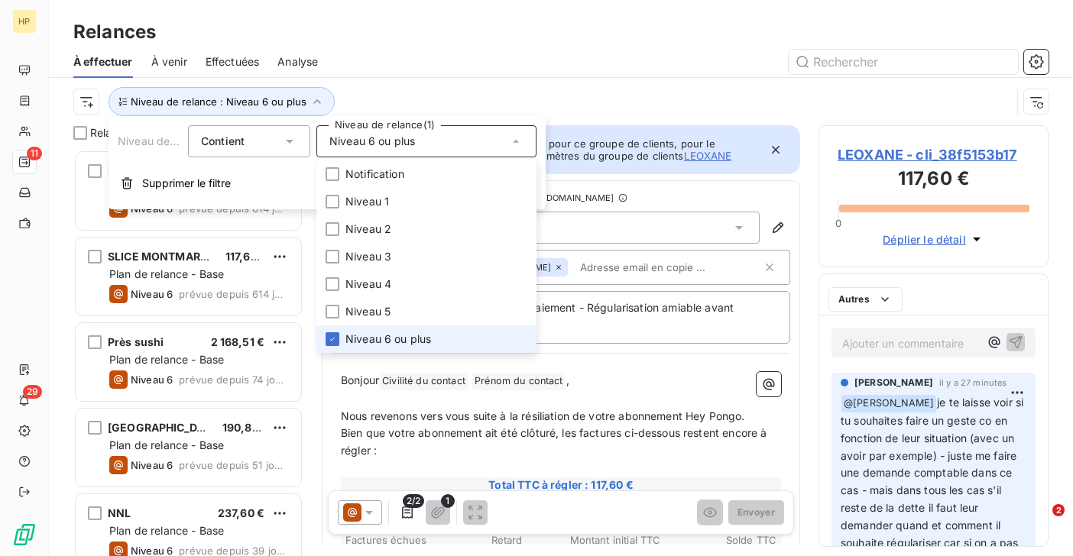
scroll to position [406, 230]
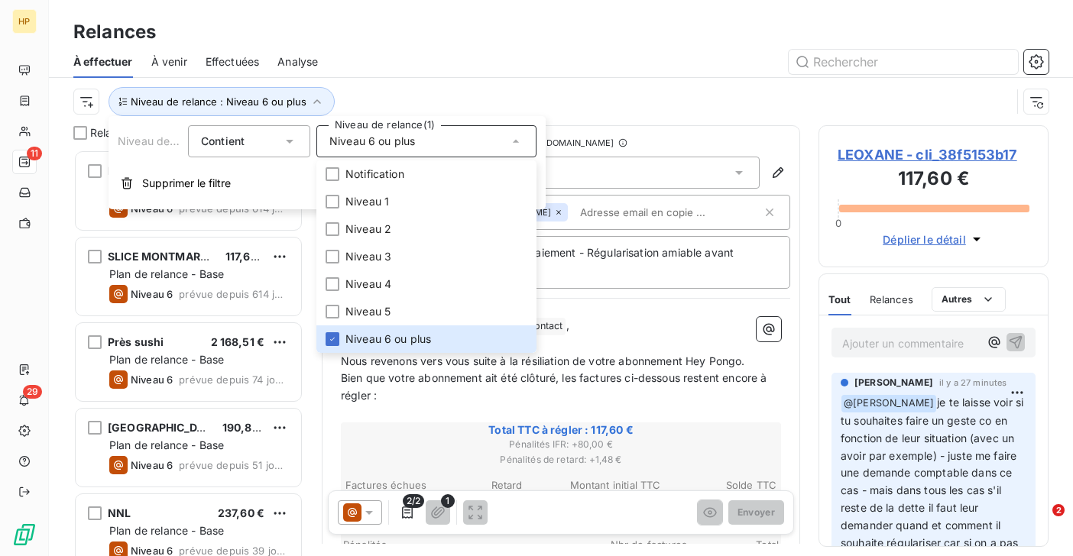
click at [396, 105] on div "Niveau de relance : Niveau 6 ou plus" at bounding box center [541, 101] width 937 height 29
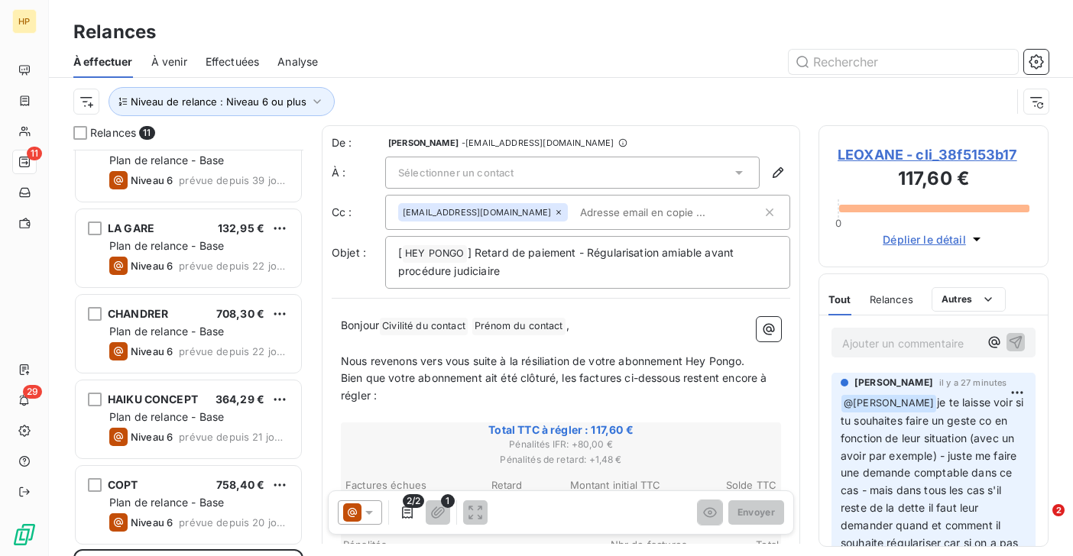
scroll to position [535, 0]
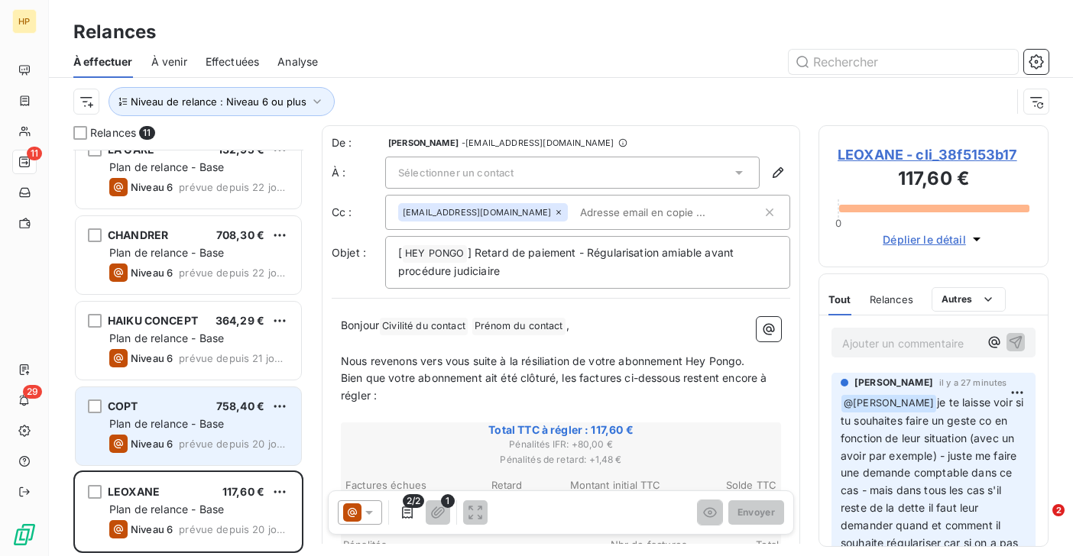
click at [150, 428] on span "Plan de relance - Base" at bounding box center [166, 423] width 115 height 13
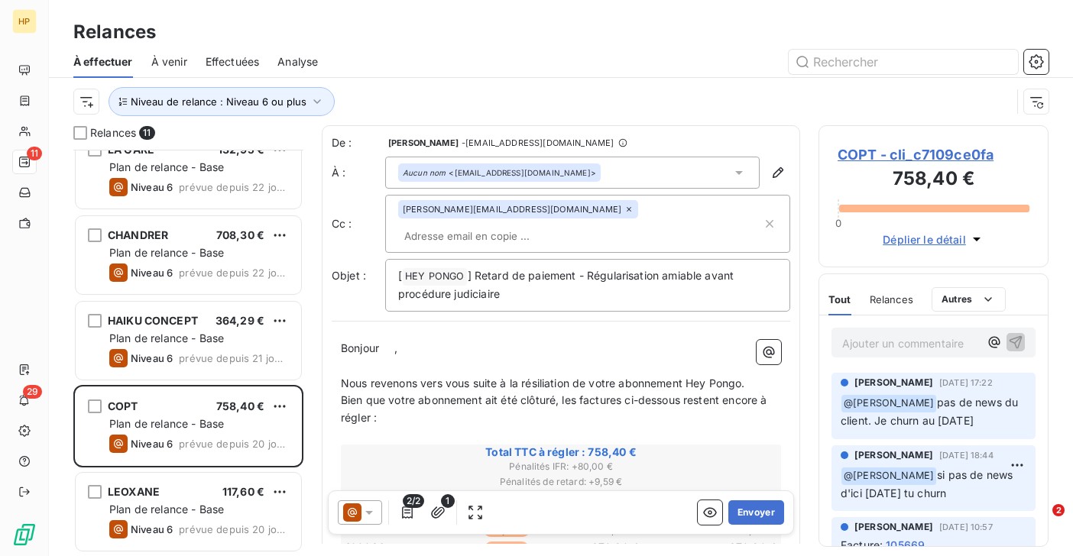
click at [875, 156] on span "COPT - cli_c7109ce0fa" at bounding box center [933, 154] width 192 height 21
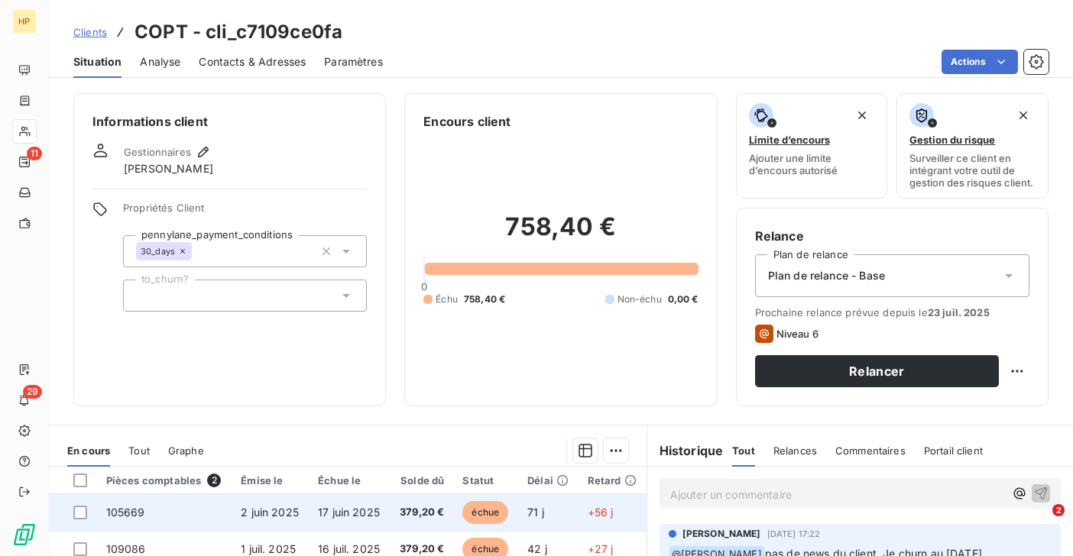
click at [385, 516] on td "17 juin 2025" at bounding box center [349, 512] width 81 height 37
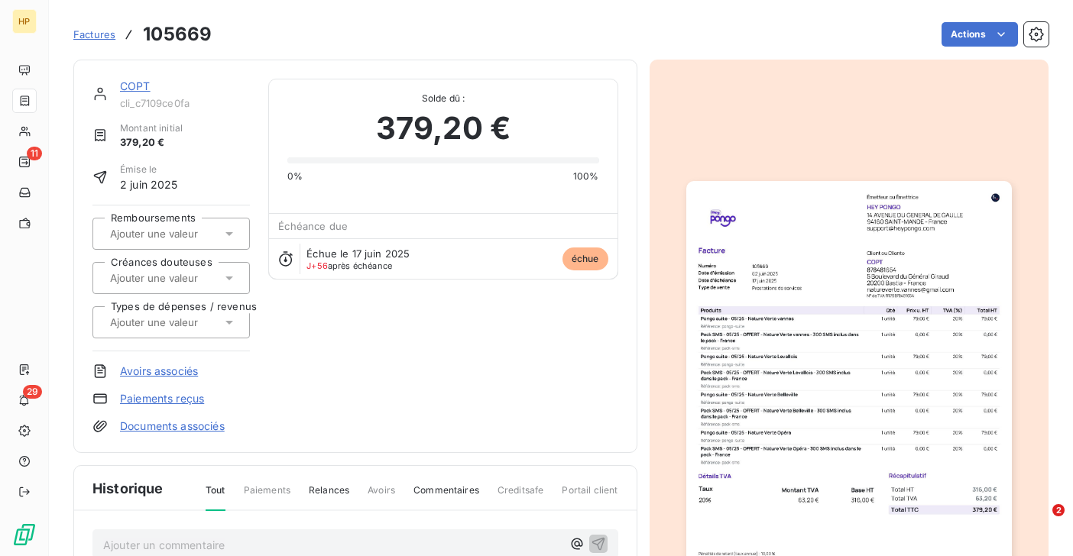
click at [134, 83] on link "COPT" at bounding box center [135, 85] width 31 height 13
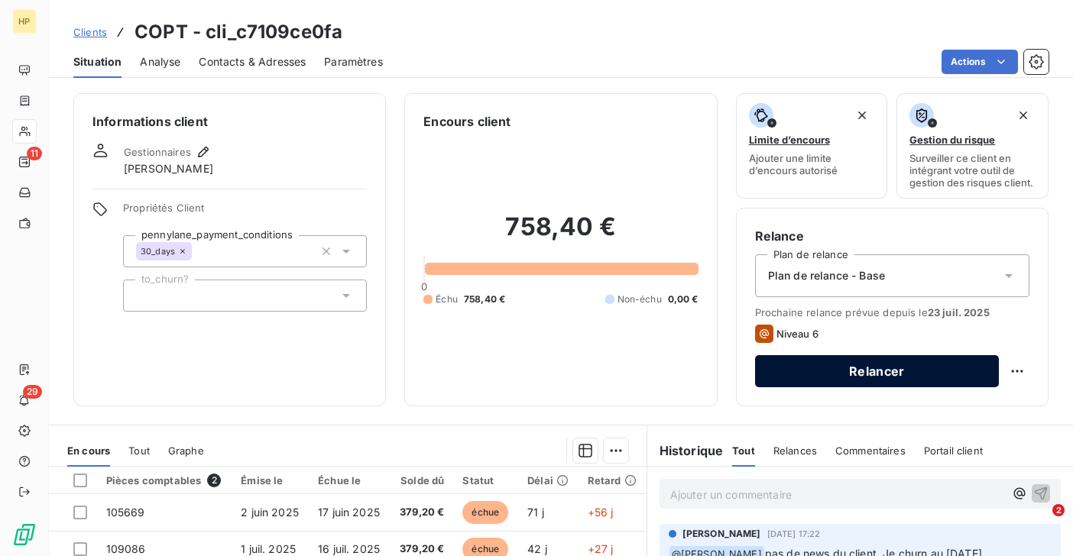
click at [819, 367] on button "Relancer" at bounding box center [877, 371] width 244 height 32
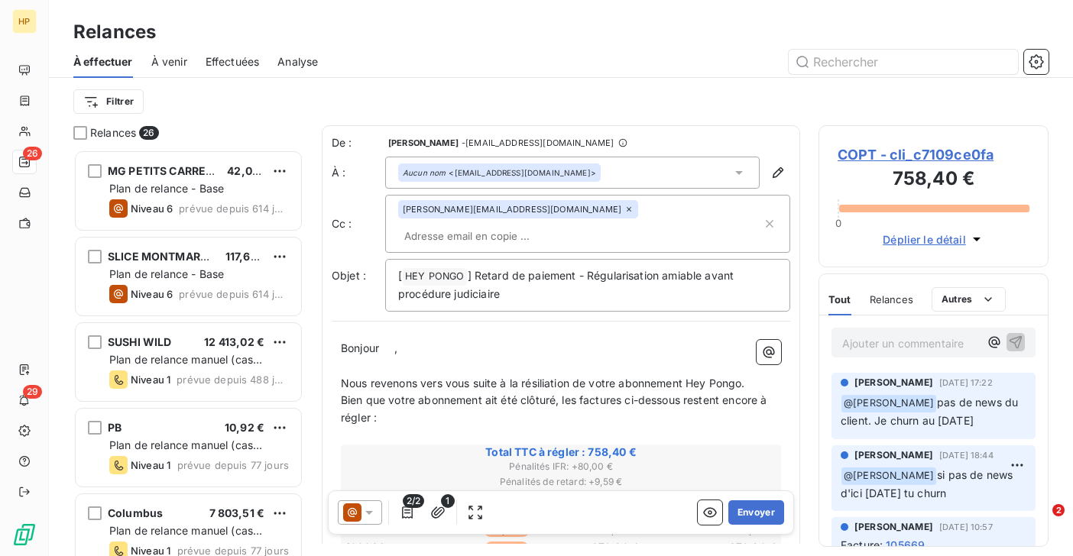
scroll to position [406, 230]
click at [397, 341] on span "," at bounding box center [395, 347] width 3 height 13
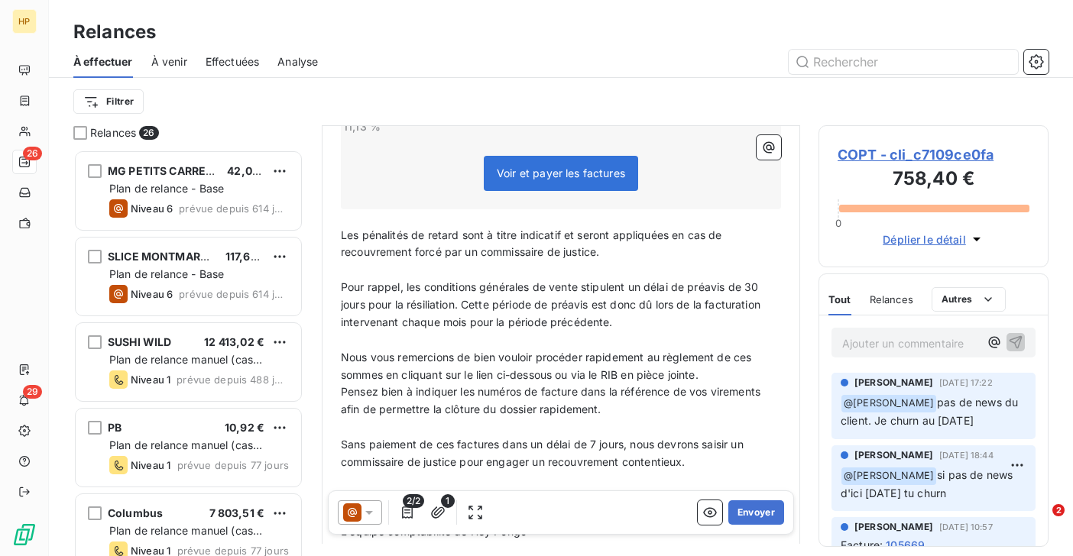
scroll to position [563, 0]
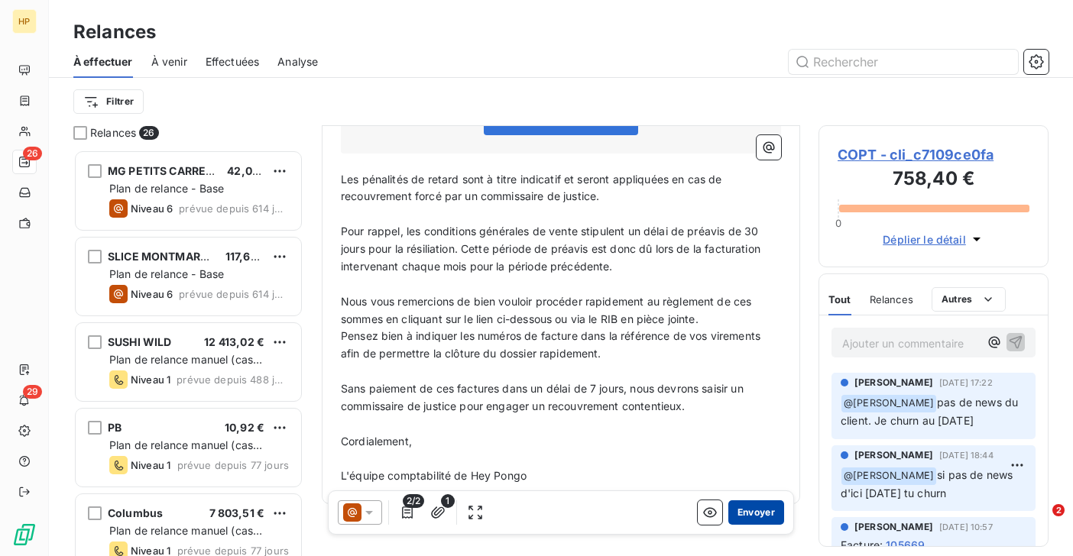
click at [753, 515] on button "Envoyer" at bounding box center [756, 512] width 56 height 24
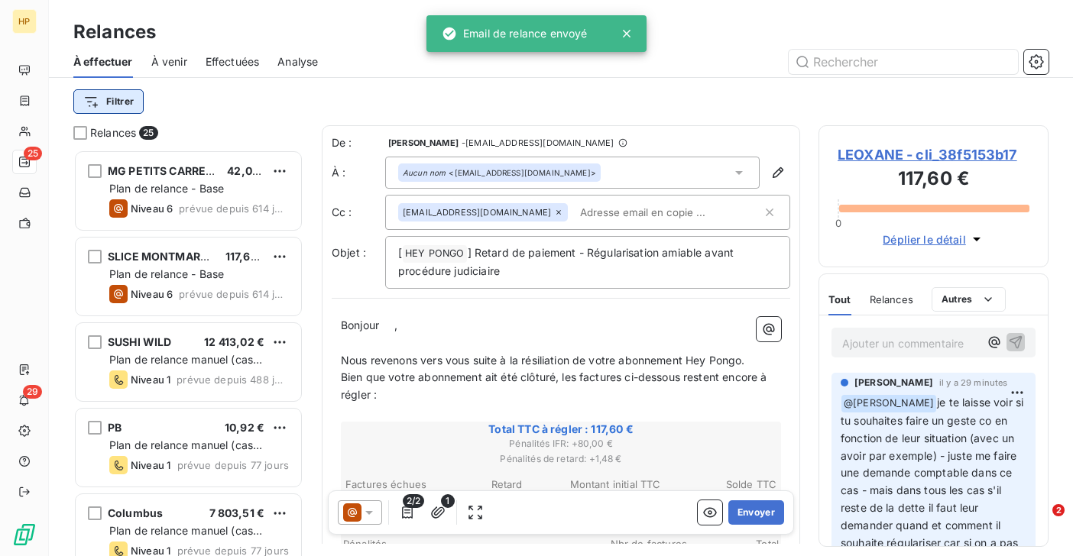
click at [116, 100] on html "HP 25 29 Relances À effectuer À venir Effectuées Analyse Filtrer Relances 25 MG…" at bounding box center [536, 278] width 1073 height 556
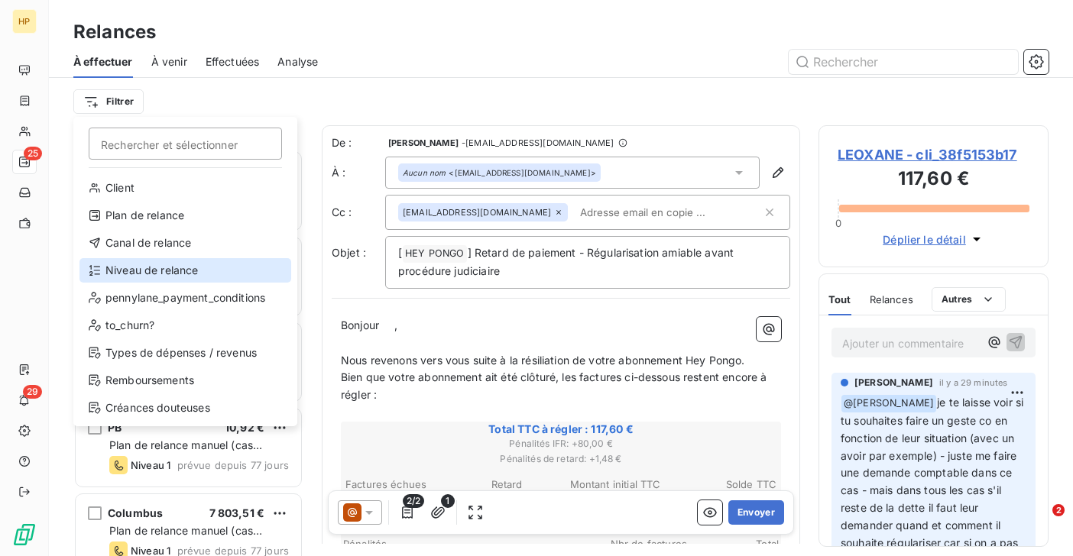
click at [144, 264] on div "Niveau de relance" at bounding box center [185, 270] width 212 height 24
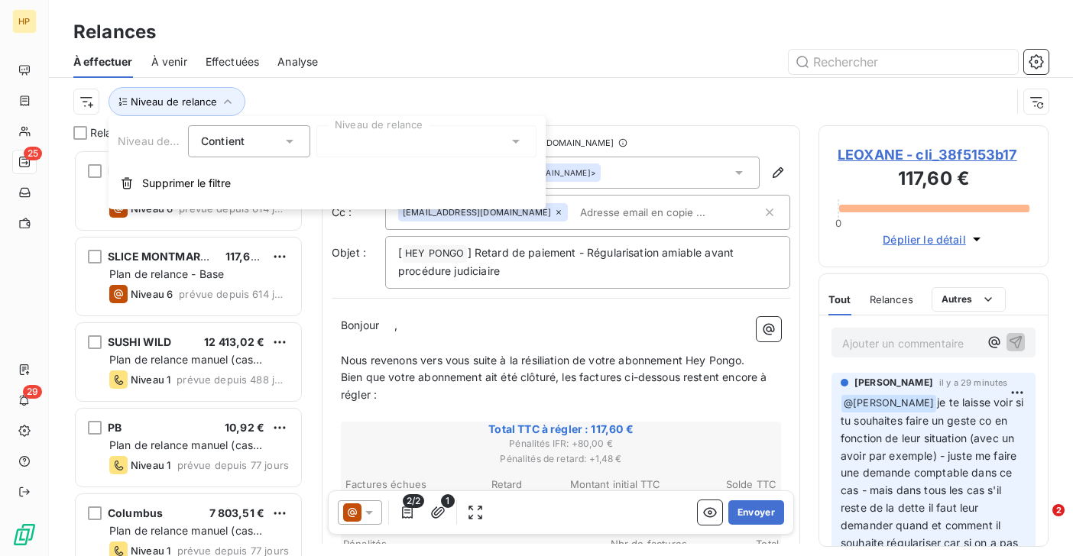
click at [380, 148] on div at bounding box center [426, 141] width 220 height 32
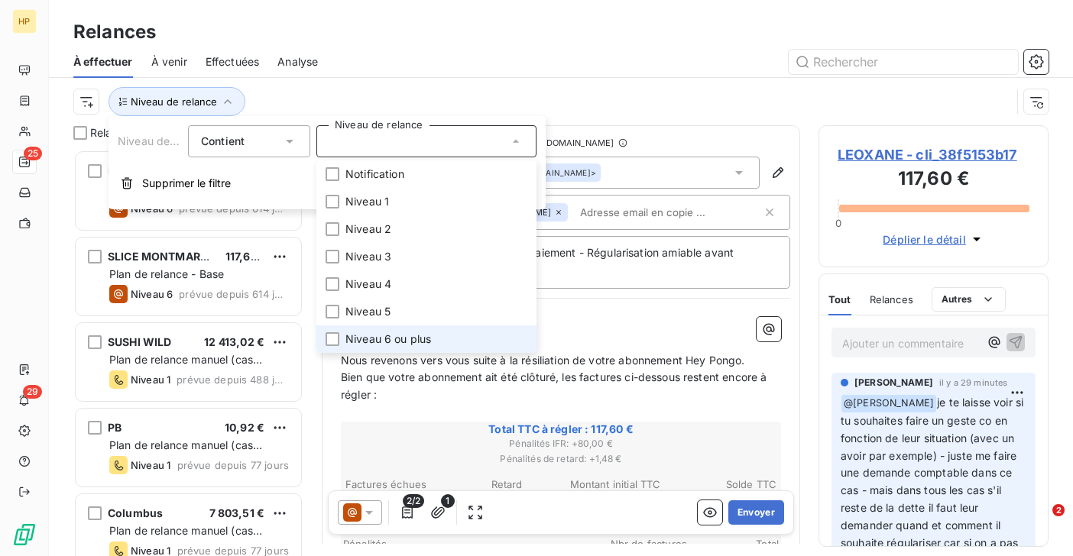
click at [375, 334] on span "Niveau 6 ou plus" at bounding box center [388, 339] width 86 height 15
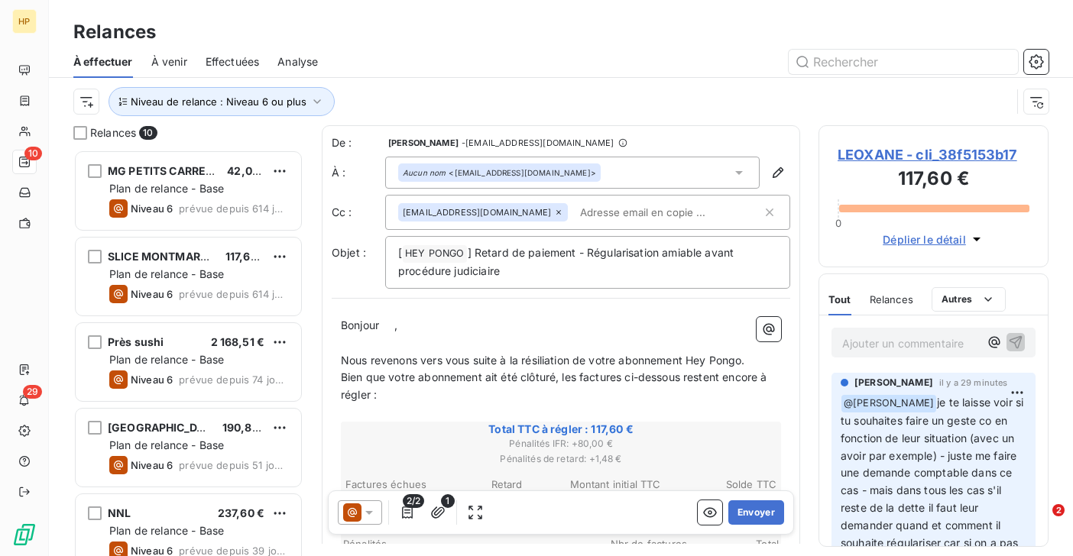
click at [467, 101] on div "Niveau de relance : Niveau 6 ou plus" at bounding box center [541, 101] width 937 height 29
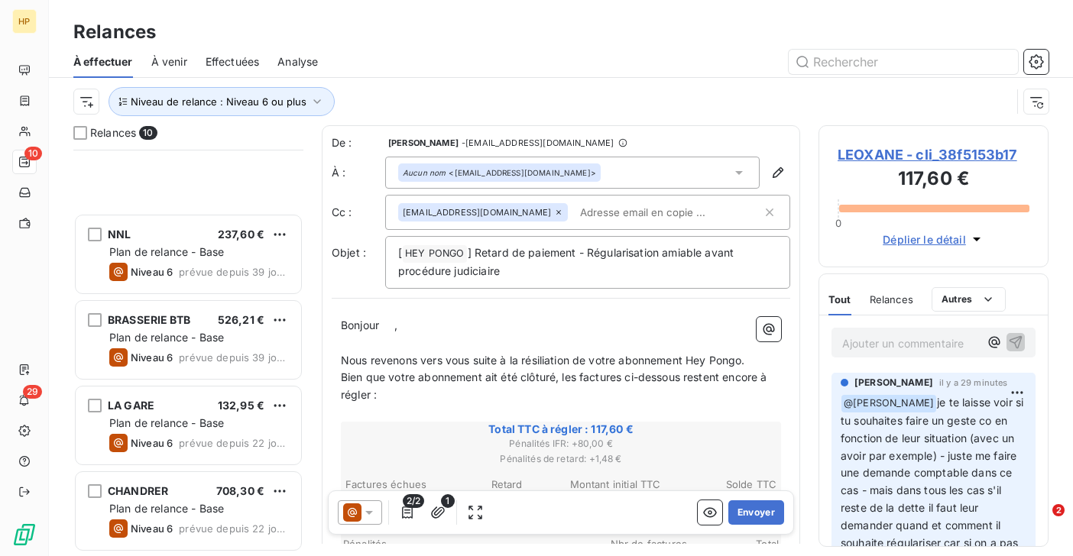
scroll to position [450, 0]
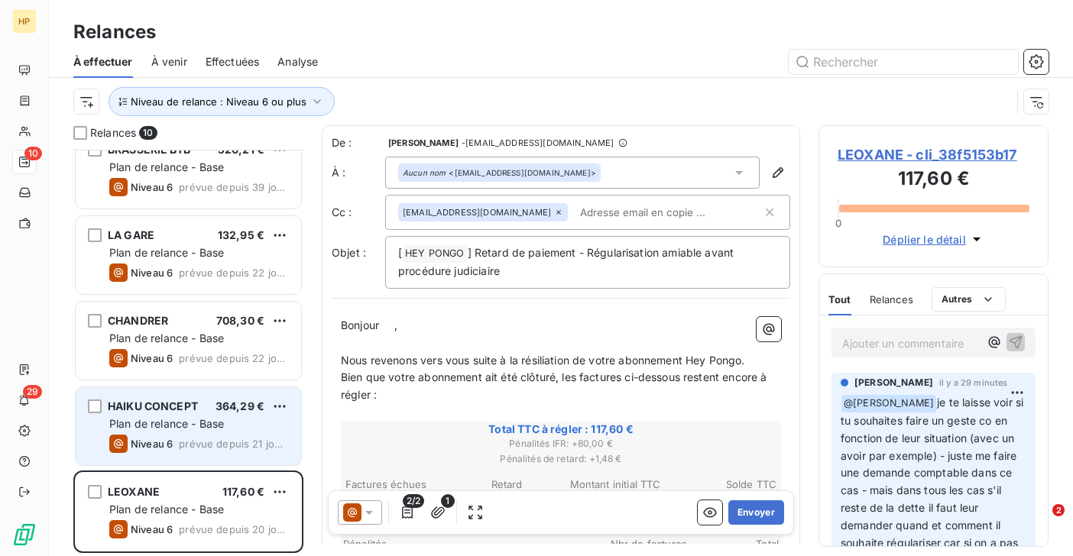
click at [213, 420] on span "Plan de relance - Base" at bounding box center [166, 423] width 115 height 13
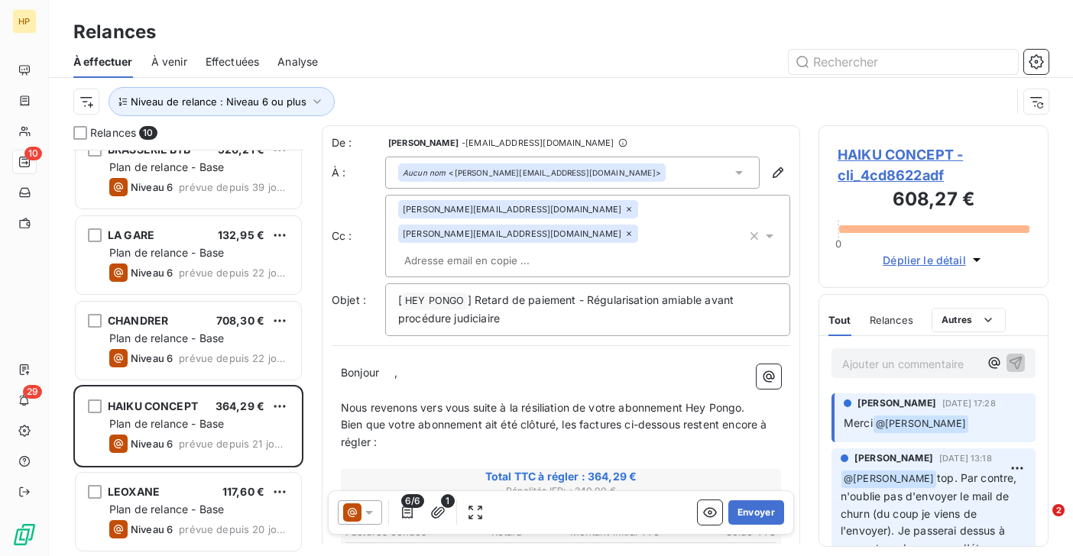
click at [897, 157] on span "HAIKU CONCEPT - cli_4cd8622adf" at bounding box center [933, 164] width 192 height 41
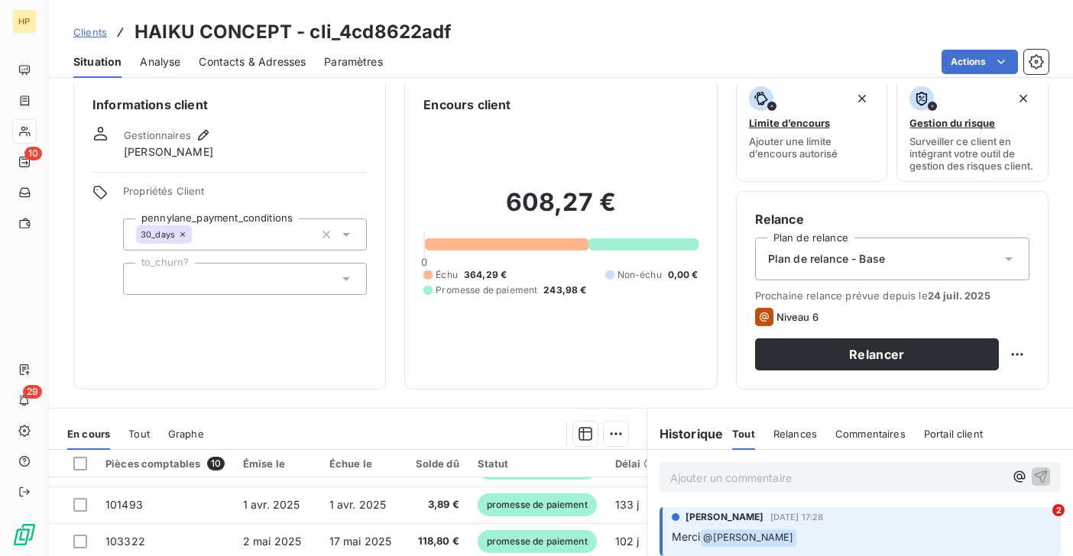
scroll to position [69, 0]
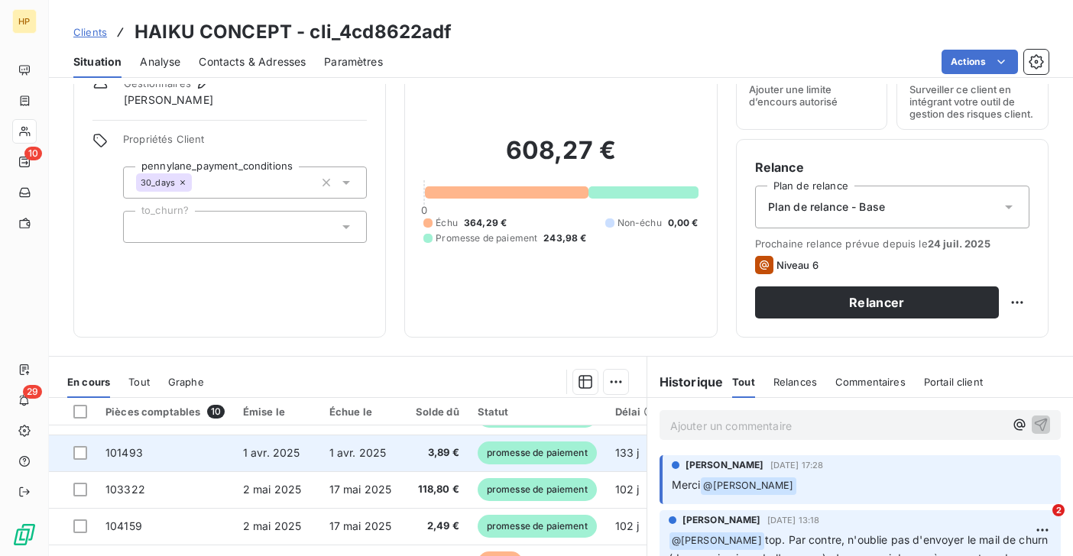
click at [309, 443] on td "1 avr. 2025" at bounding box center [277, 453] width 86 height 37
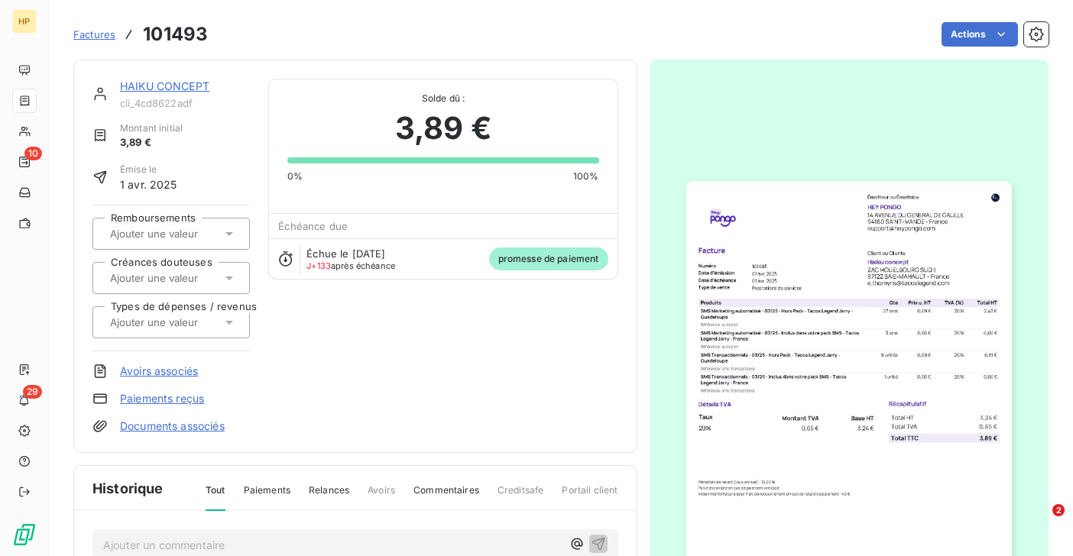
click at [164, 85] on link "HAIKU CONCEPT" at bounding box center [164, 85] width 89 height 13
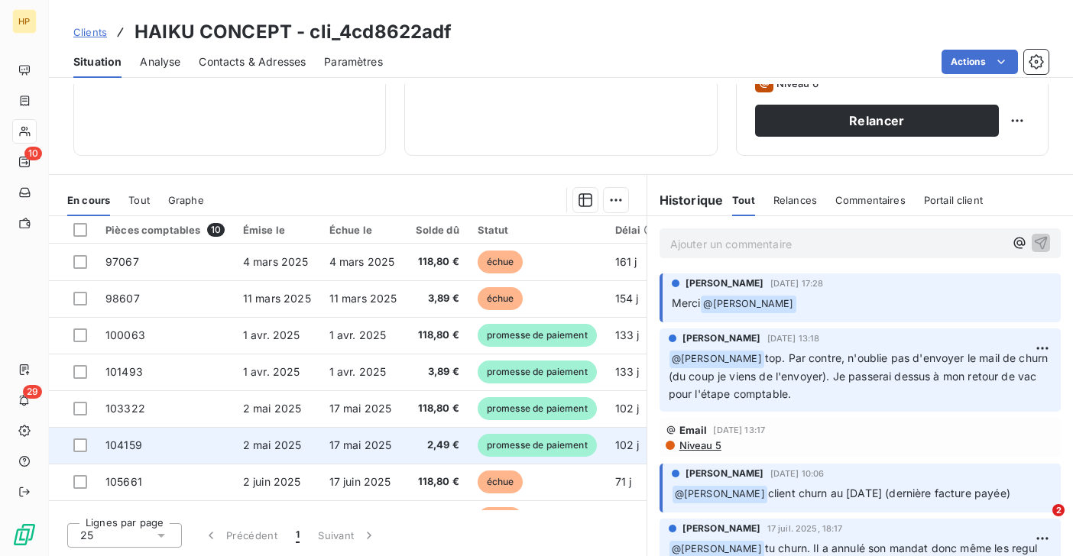
click at [194, 444] on td "104159" at bounding box center [165, 445] width 138 height 37
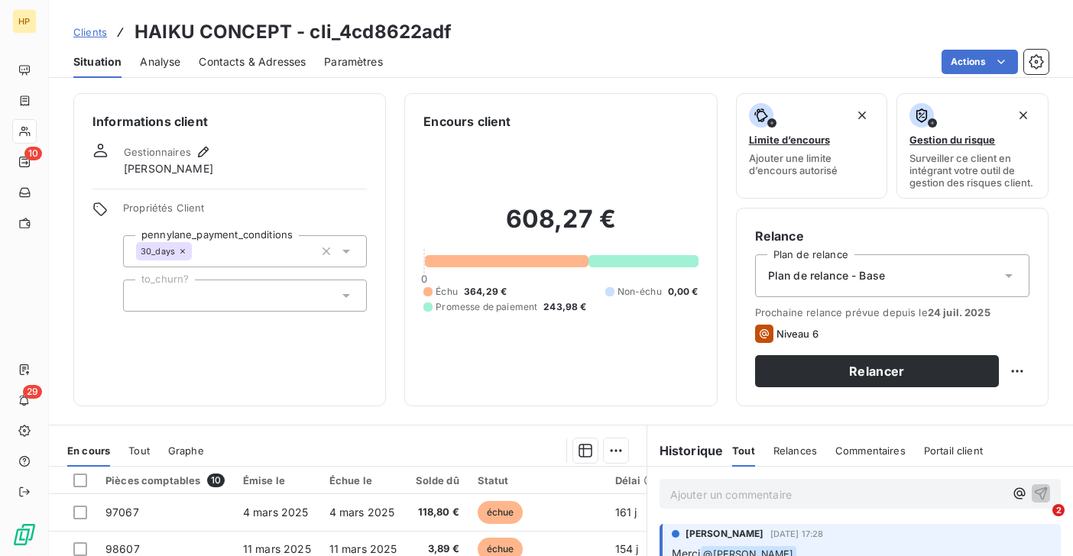
scroll to position [251, 0]
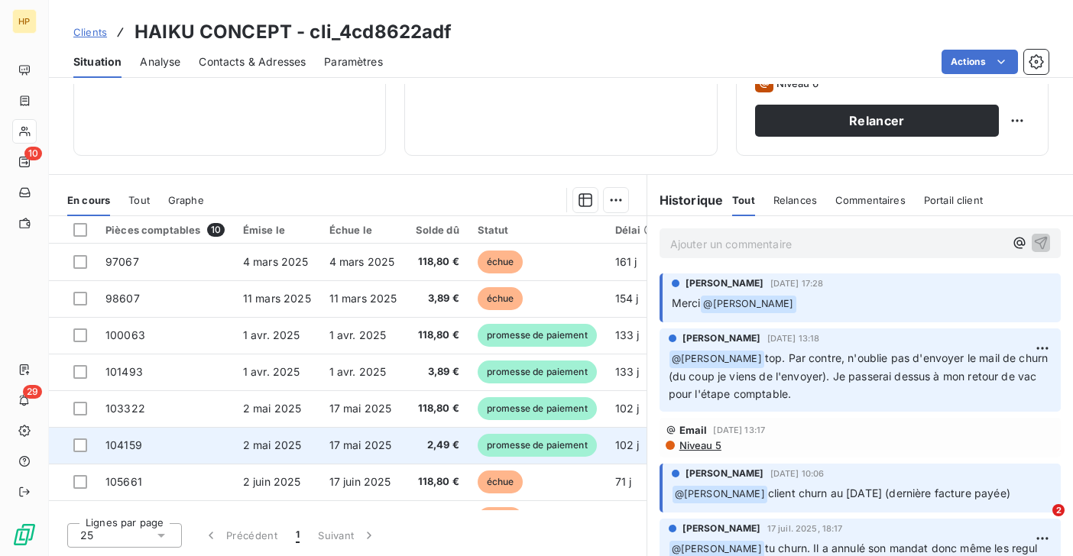
click at [421, 434] on td "2,49 €" at bounding box center [437, 445] width 62 height 37
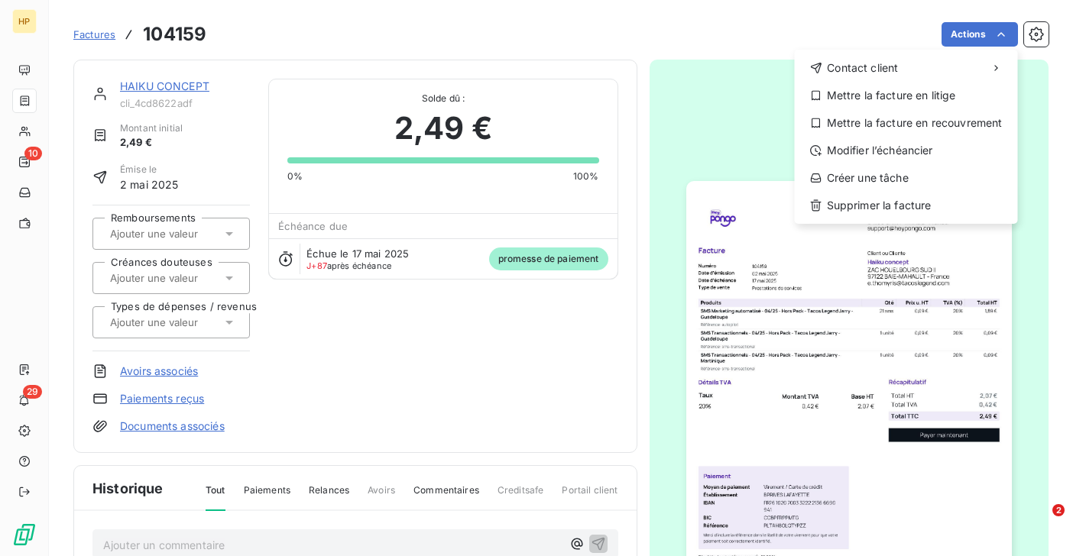
click at [468, 381] on html "HP 10 29 Factures 104159 Actions Contact client Mettre la facture en litige Met…" at bounding box center [536, 278] width 1073 height 556
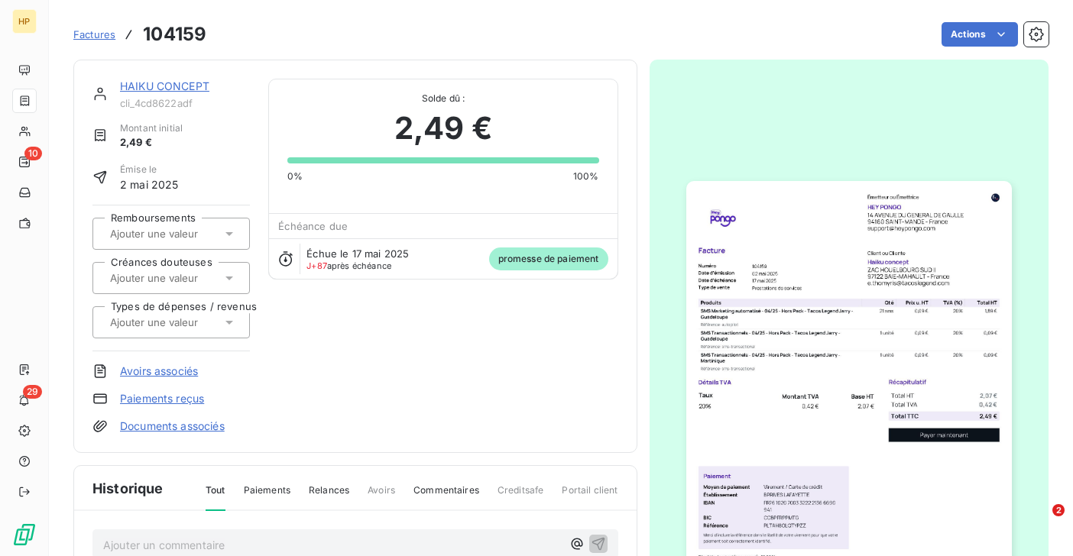
click at [148, 84] on link "HAIKU CONCEPT" at bounding box center [164, 85] width 89 height 13
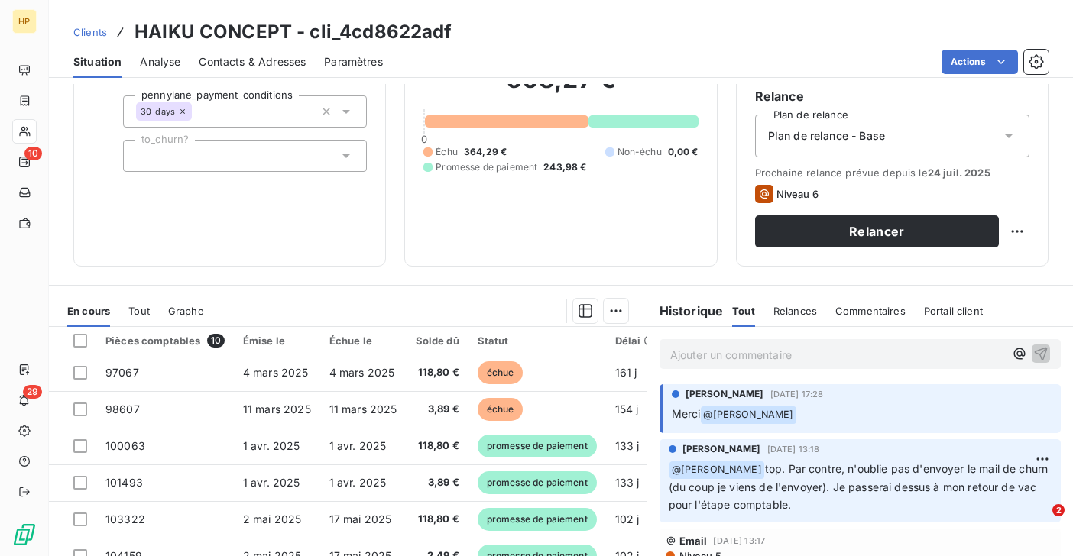
scroll to position [238, 0]
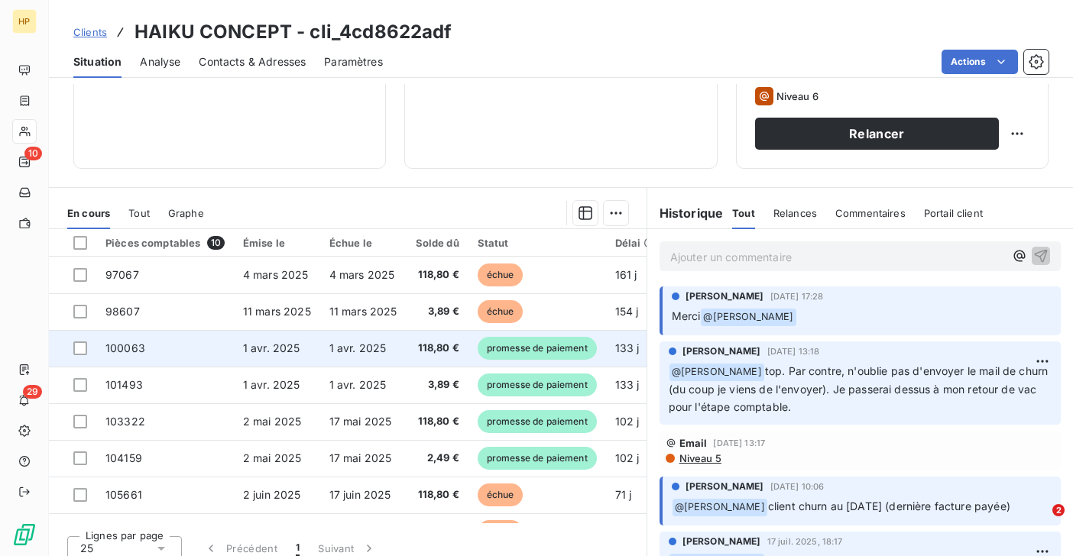
click at [235, 352] on td "1 avr. 2025" at bounding box center [277, 348] width 86 height 37
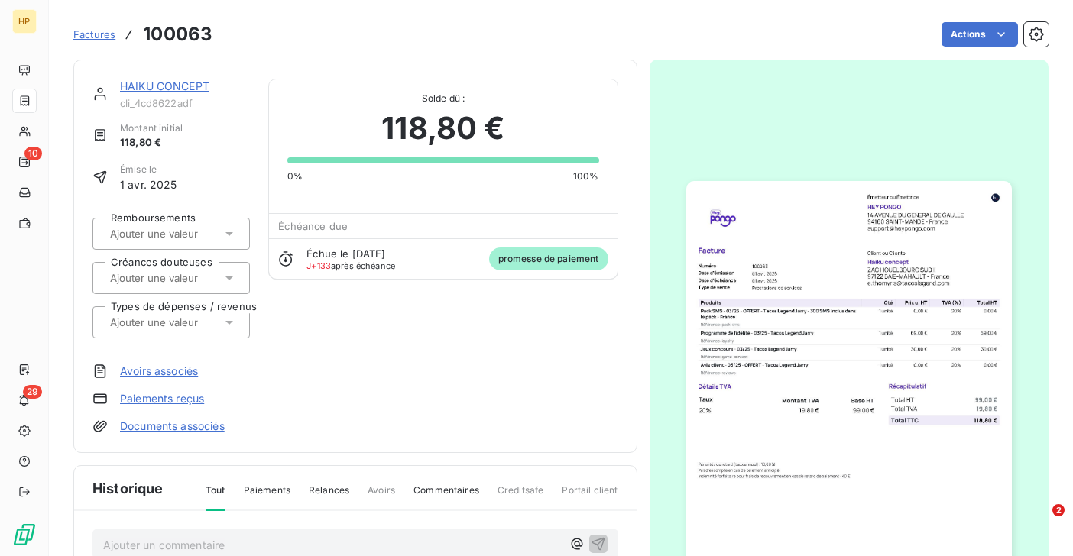
click at [161, 83] on link "HAIKU CONCEPT" at bounding box center [164, 85] width 89 height 13
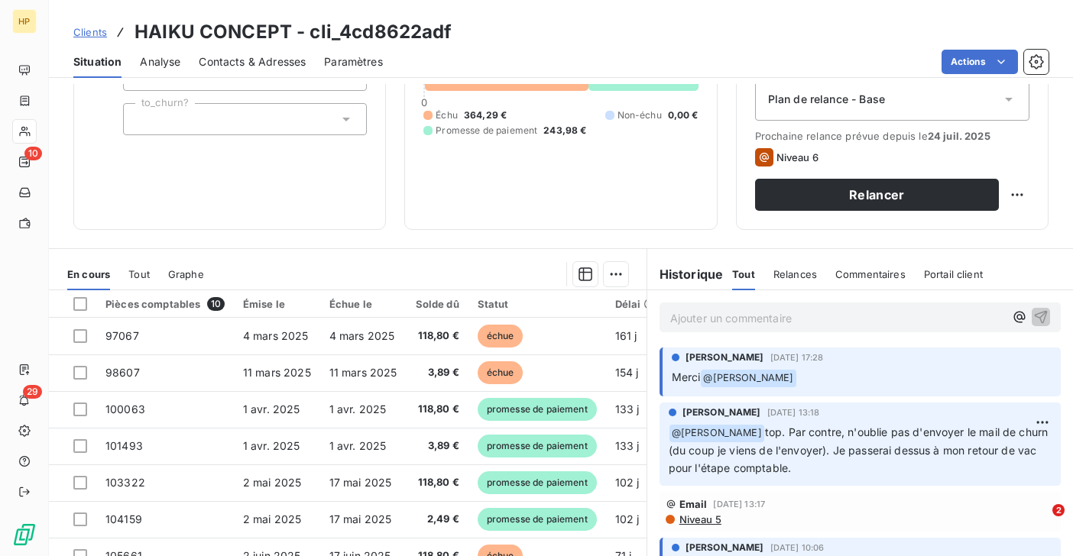
scroll to position [251, 0]
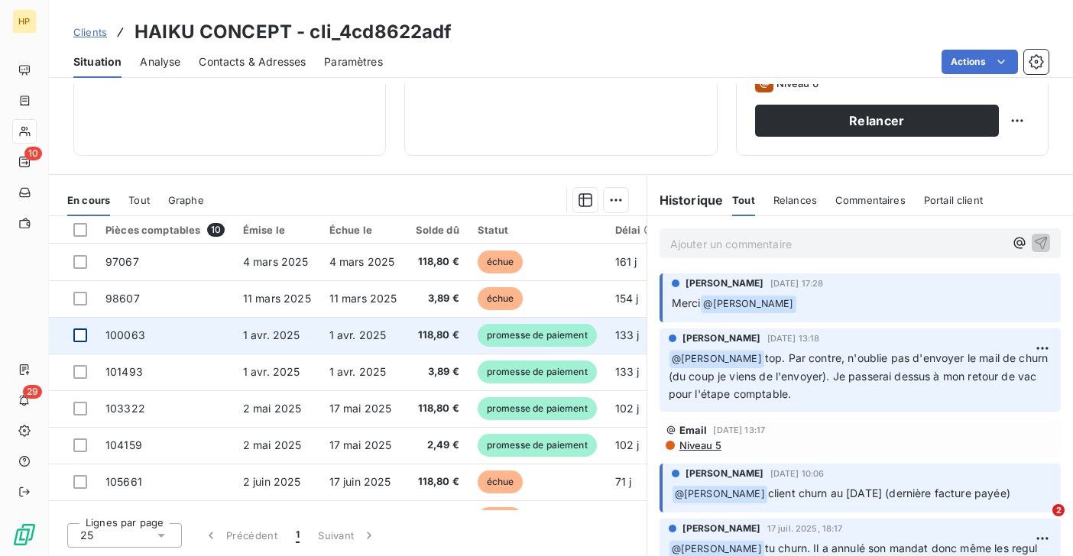
click at [79, 330] on div at bounding box center [80, 335] width 14 height 14
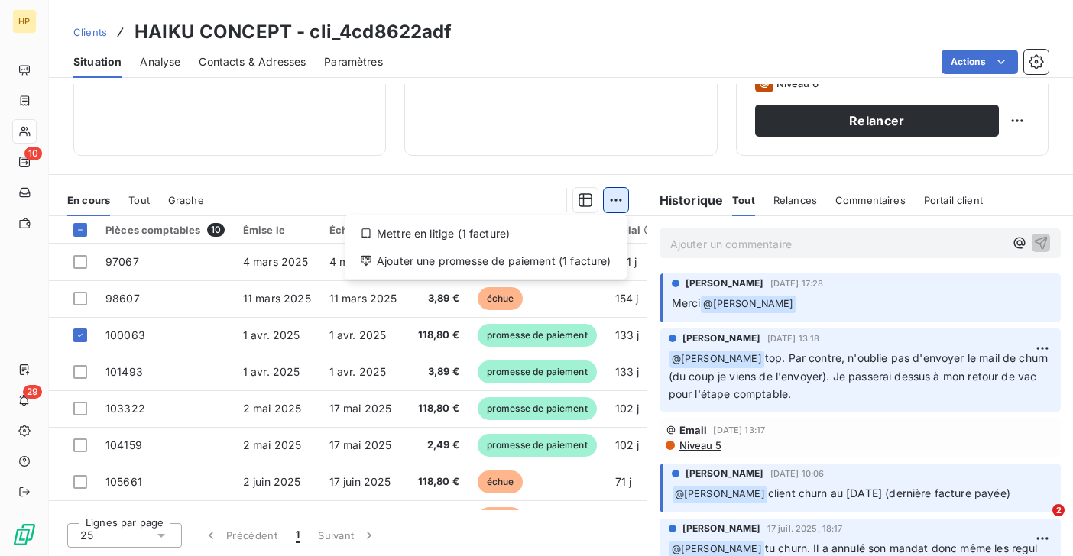
click at [616, 196] on html "HP 10 29 Clients HAIKU CONCEPT - cli_4cd8622adf Situation Analyse Contacts & Ad…" at bounding box center [536, 278] width 1073 height 556
click at [557, 233] on div "Mettre en litige (1 facture)" at bounding box center [486, 234] width 270 height 24
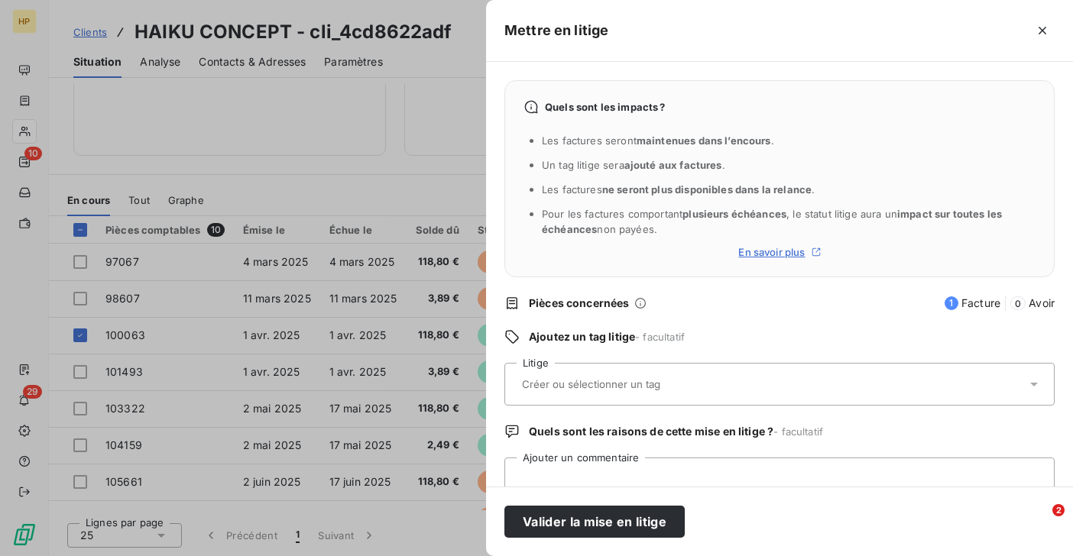
scroll to position [47, 0]
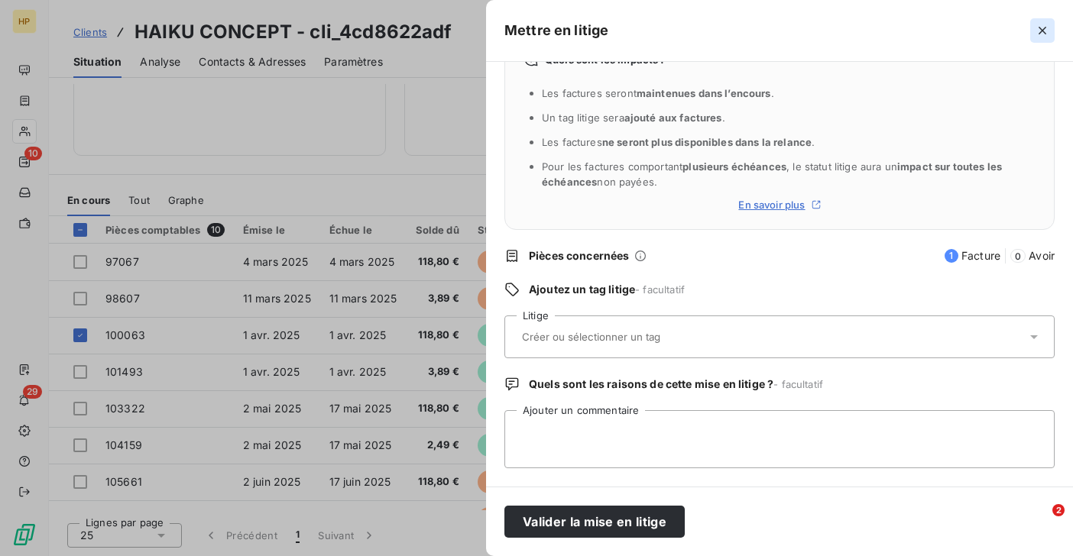
click at [1039, 28] on icon "button" at bounding box center [1041, 30] width 15 height 15
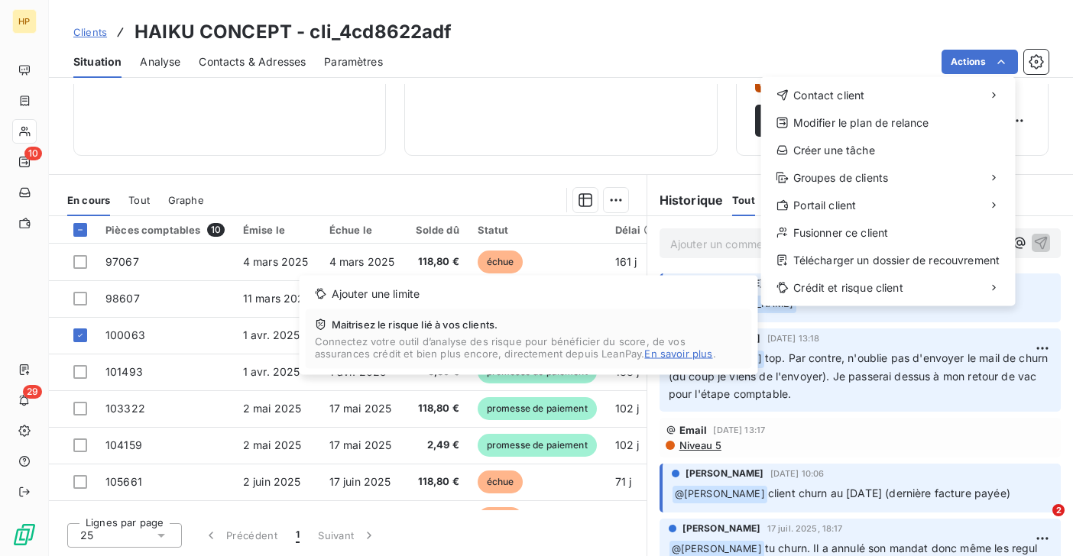
click at [128, 372] on html "HP 10 29 Clients HAIKU CONCEPT - cli_4cd8622adf Situation Analyse Contacts & Ad…" at bounding box center [536, 278] width 1073 height 556
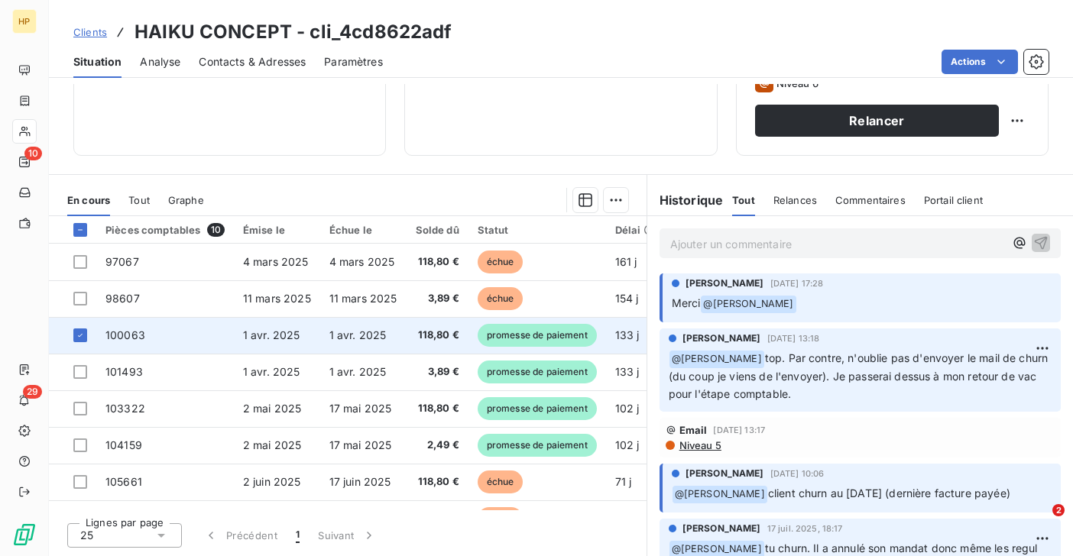
click at [129, 338] on span "100063" at bounding box center [125, 334] width 40 height 13
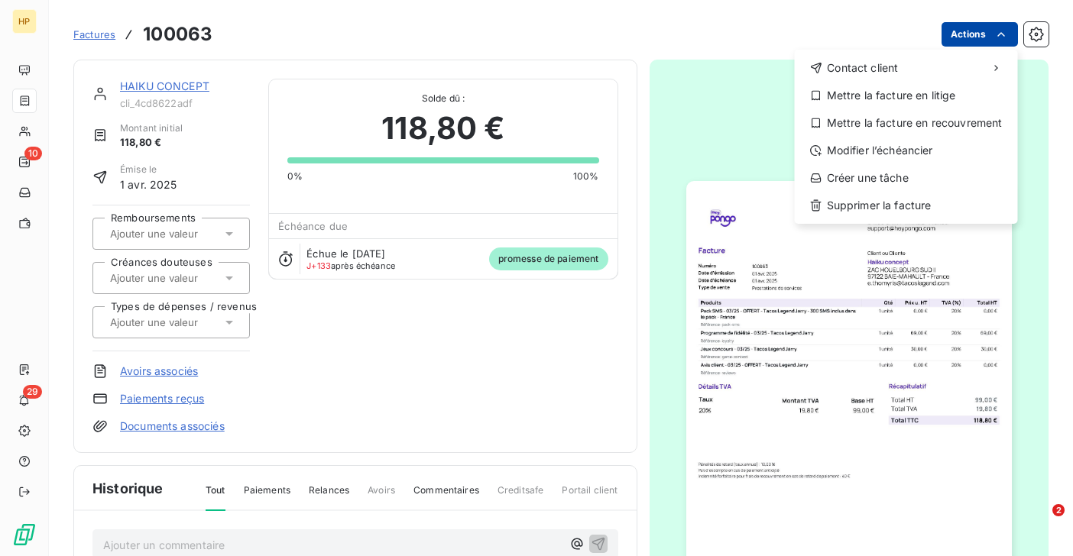
click at [991, 37] on html "HP 10 29 Factures 100063 Actions Contact client Mettre la facture en litige Met…" at bounding box center [536, 278] width 1073 height 556
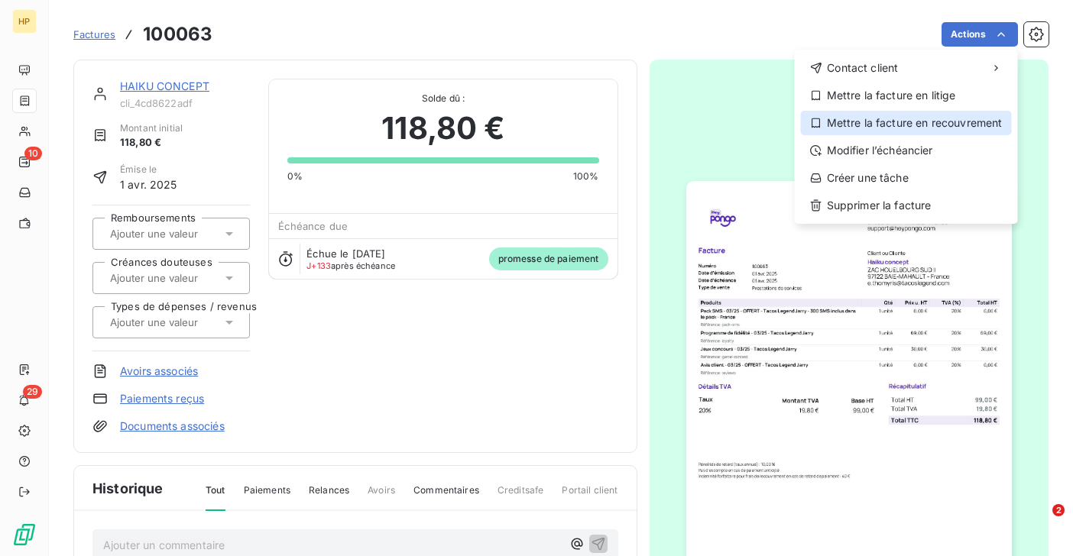
click at [936, 121] on div "Mettre la facture en recouvrement" at bounding box center [906, 123] width 211 height 24
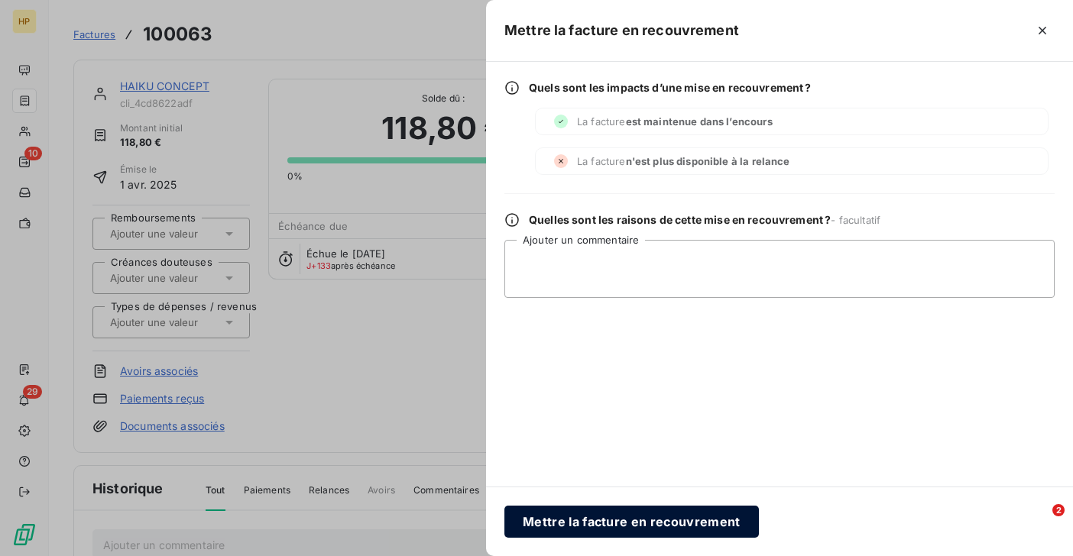
click at [655, 525] on button "Mettre la facture en recouvrement" at bounding box center [631, 522] width 254 height 32
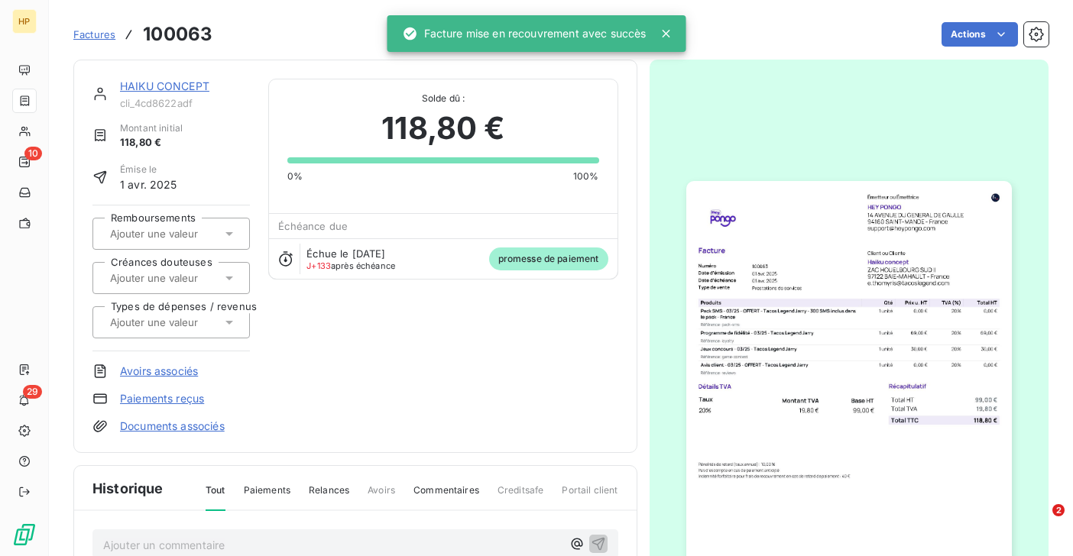
click at [190, 79] on div "HAIKU CONCEPT" at bounding box center [185, 86] width 130 height 15
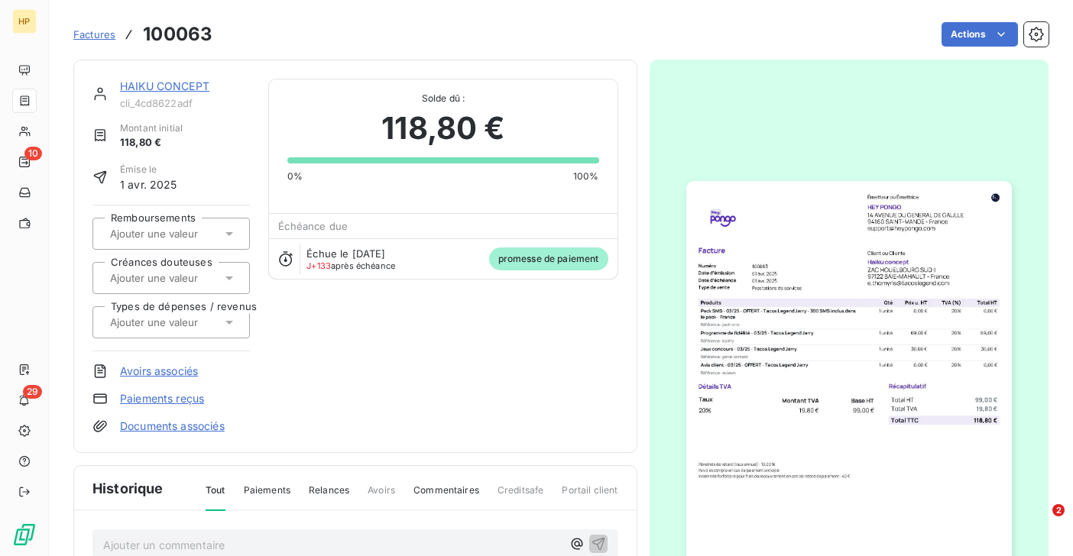
click at [186, 85] on link "HAIKU CONCEPT" at bounding box center [164, 85] width 89 height 13
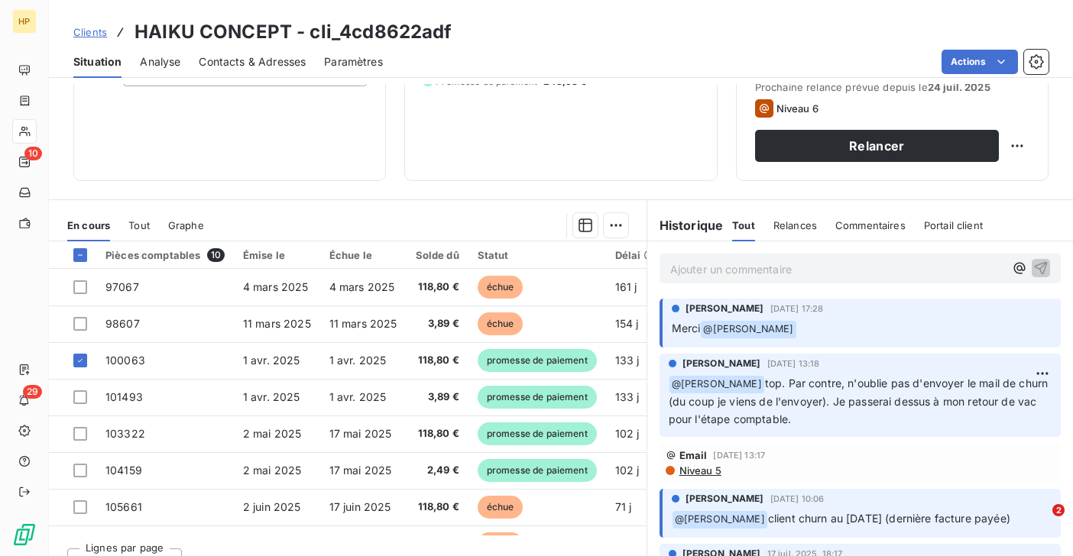
scroll to position [251, 0]
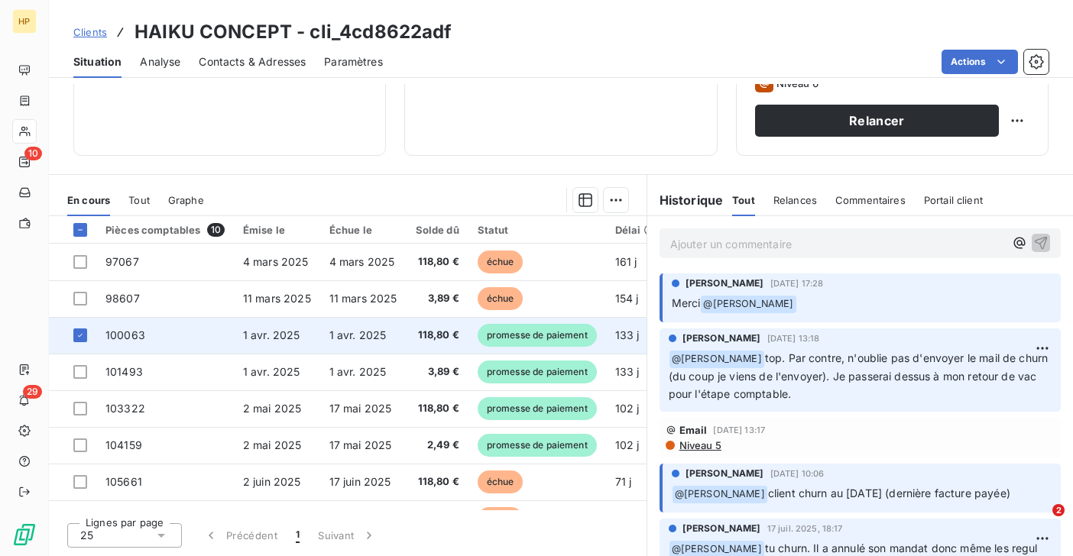
click at [369, 335] on span "1 avr. 2025" at bounding box center [357, 334] width 57 height 13
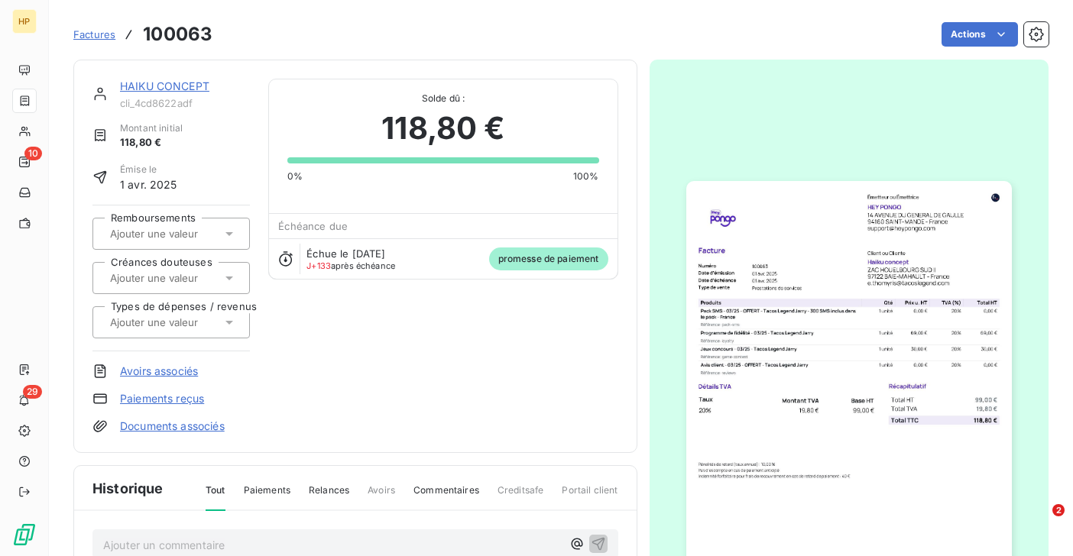
click at [154, 84] on link "HAIKU CONCEPT" at bounding box center [164, 85] width 89 height 13
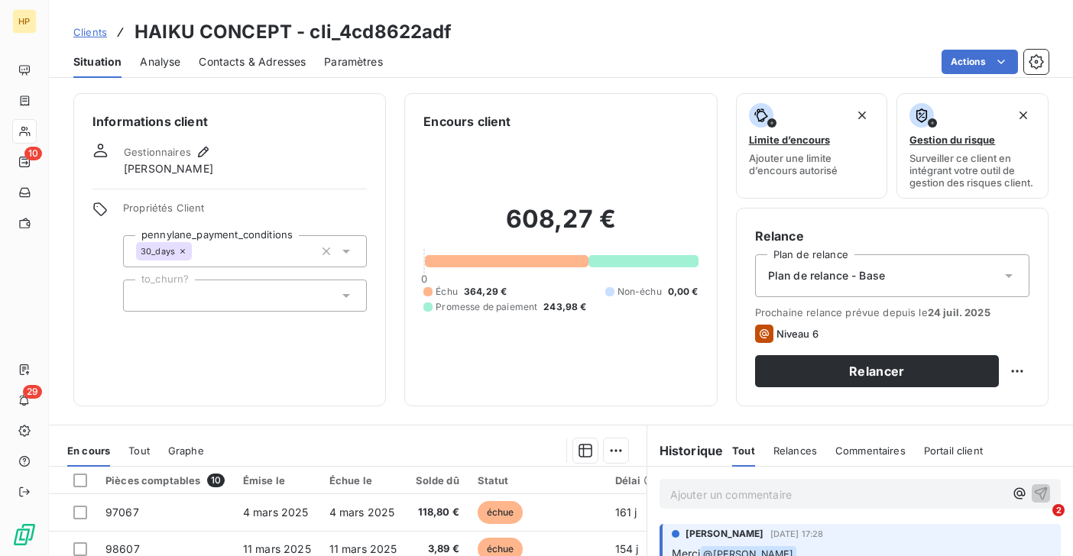
scroll to position [251, 0]
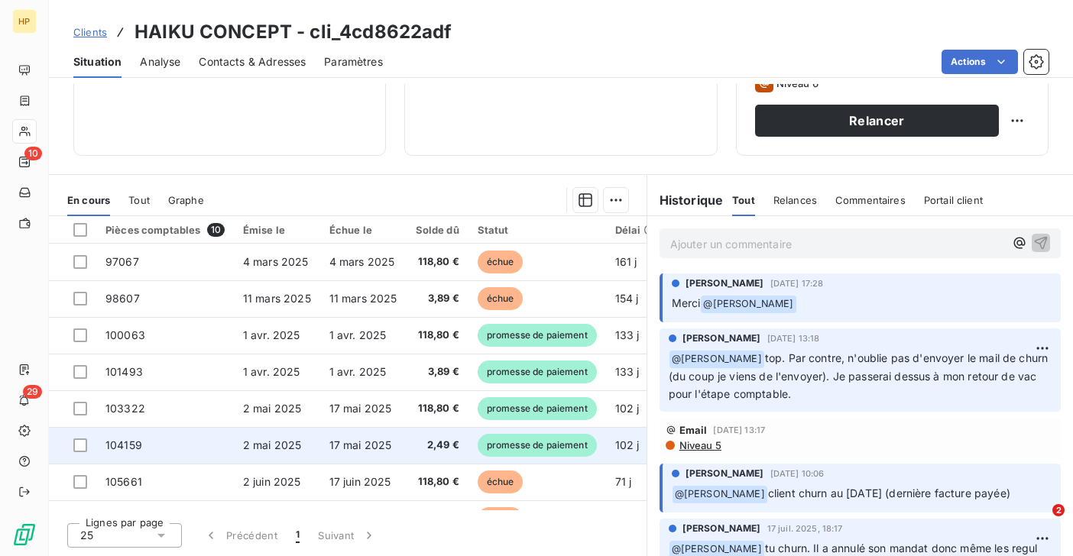
click at [306, 438] on td "2 mai 2025" at bounding box center [277, 445] width 86 height 37
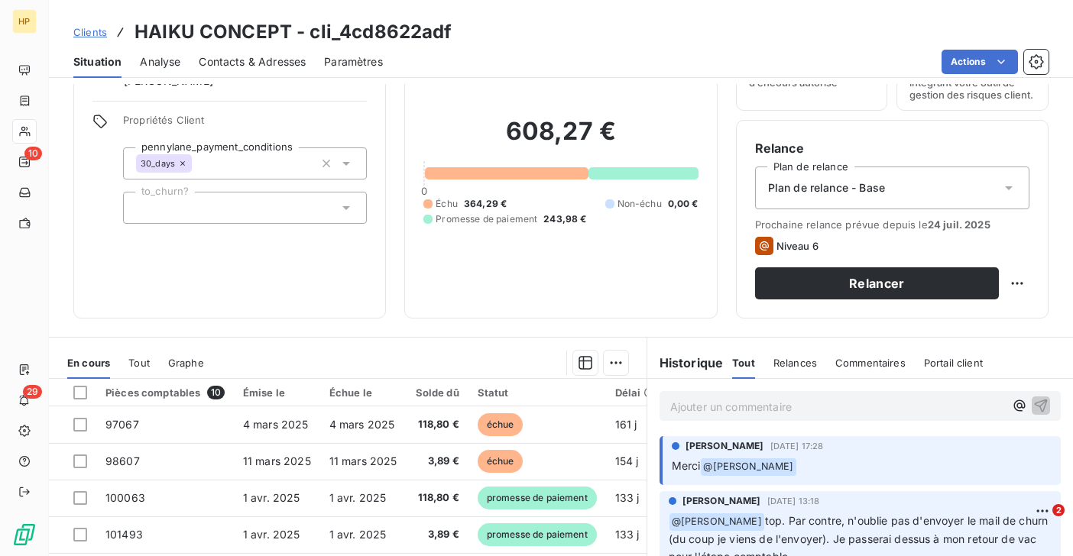
scroll to position [251, 0]
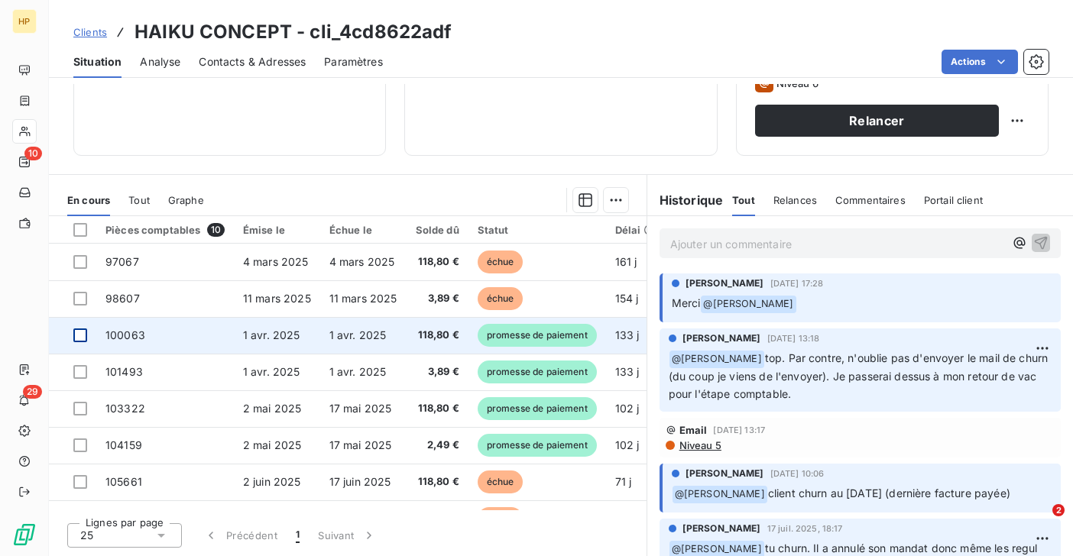
click at [84, 332] on div at bounding box center [80, 335] width 14 height 14
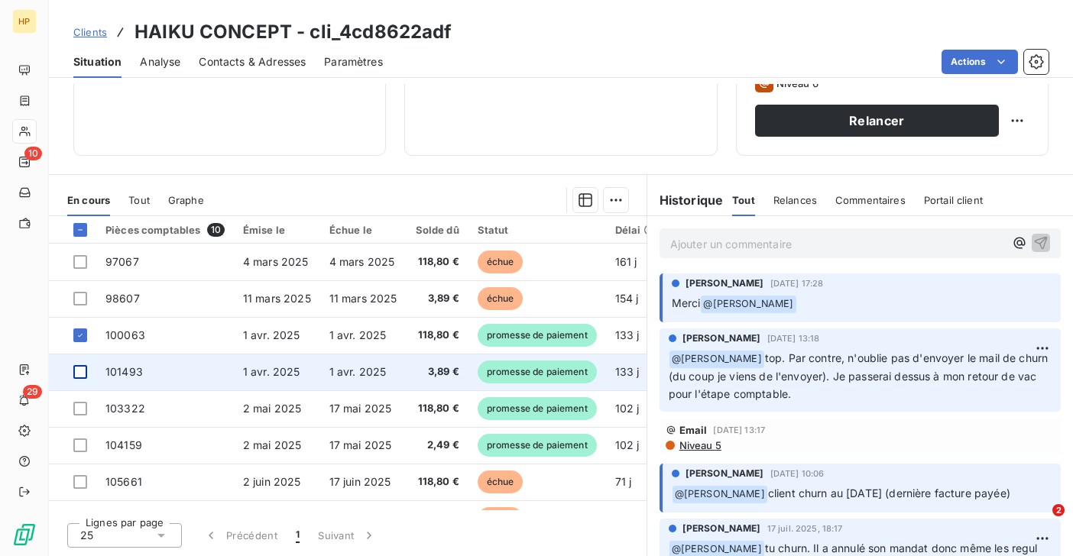
click at [81, 372] on div at bounding box center [80, 372] width 14 height 14
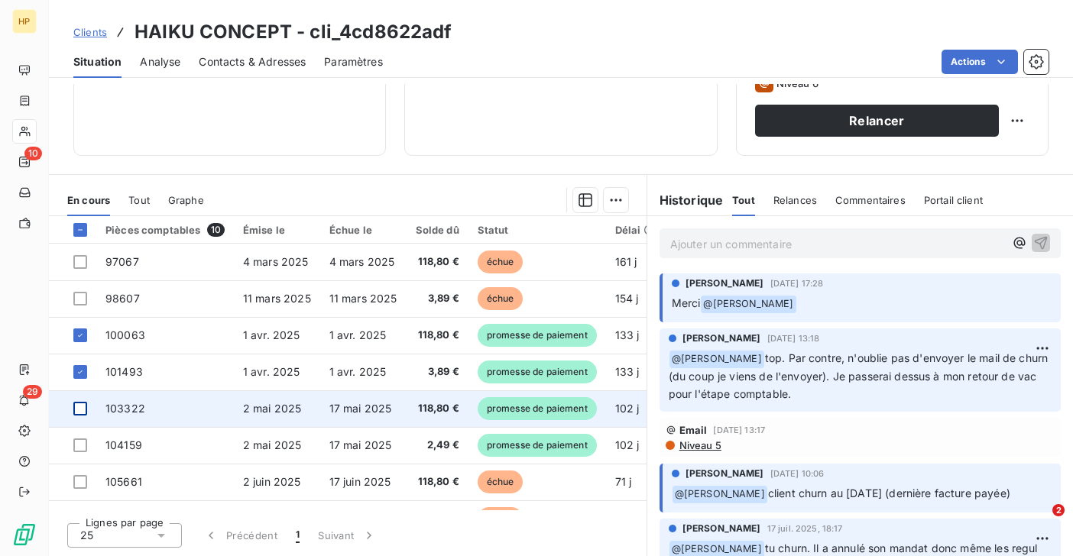
click at [81, 407] on div at bounding box center [80, 409] width 14 height 14
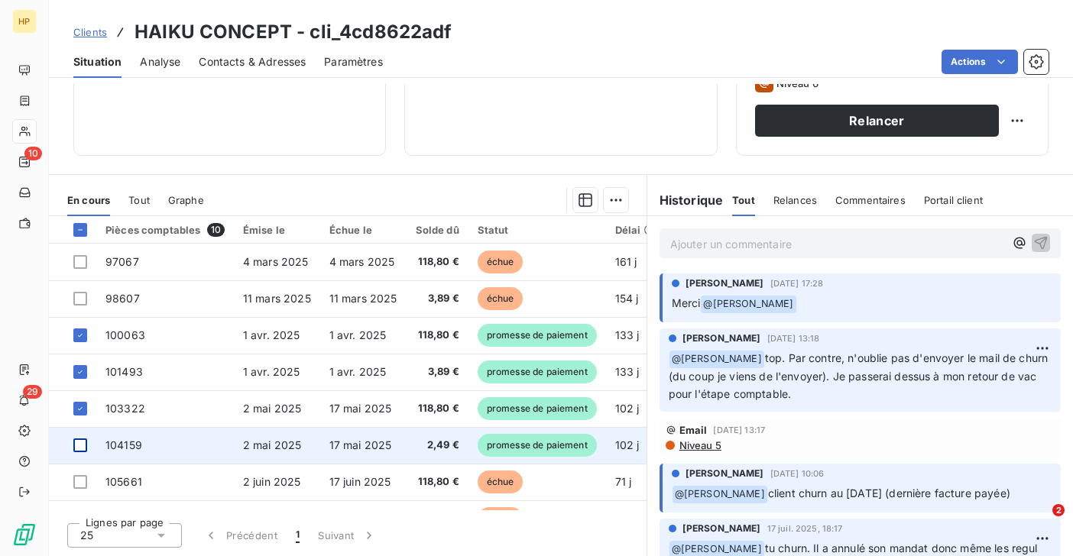
click at [83, 445] on div at bounding box center [80, 445] width 14 height 14
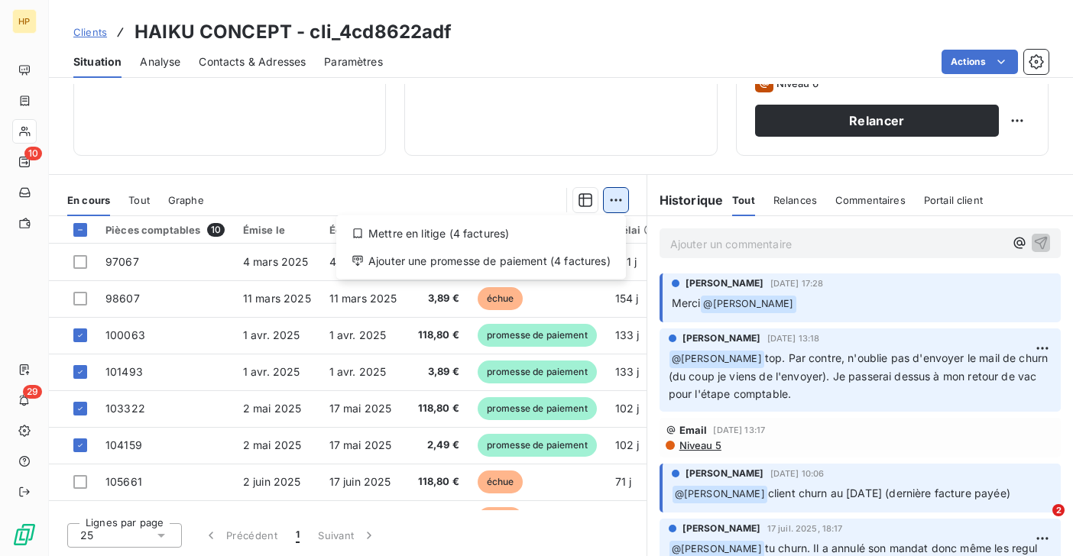
click at [620, 197] on html "HP 10 29 Clients HAIKU CONCEPT - cli_4cd8622adf Situation Analyse Contacts & Ad…" at bounding box center [536, 278] width 1073 height 556
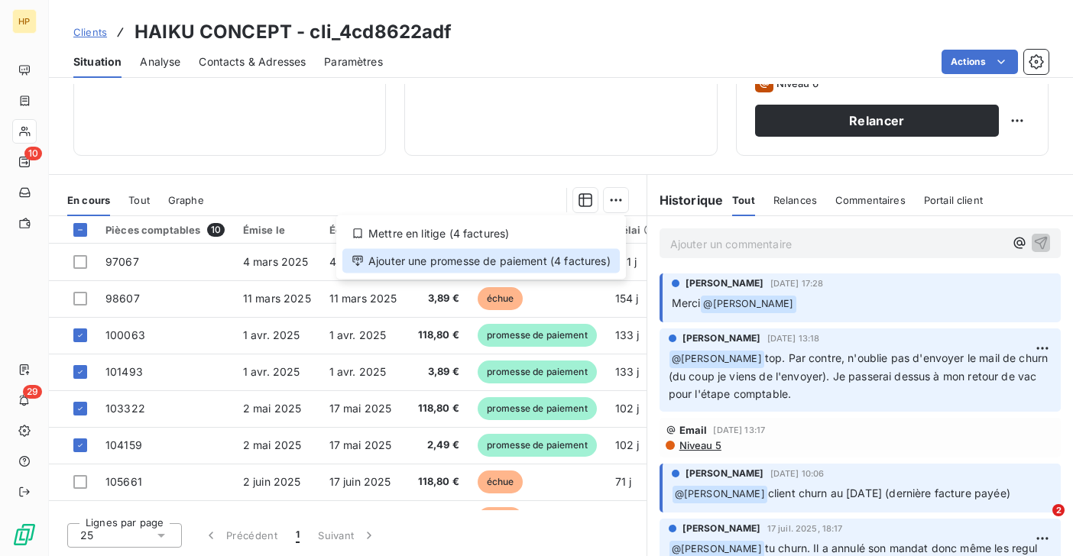
click at [565, 257] on div "Ajouter une promesse de paiement (4 factures)" at bounding box center [480, 261] width 277 height 24
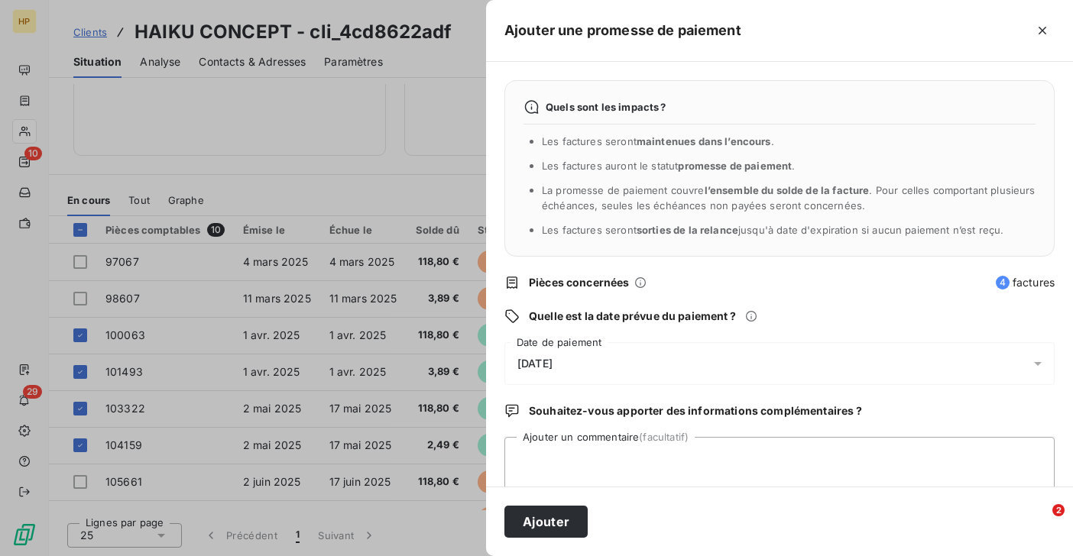
click at [552, 364] on span "[DATE]" at bounding box center [534, 364] width 35 height 12
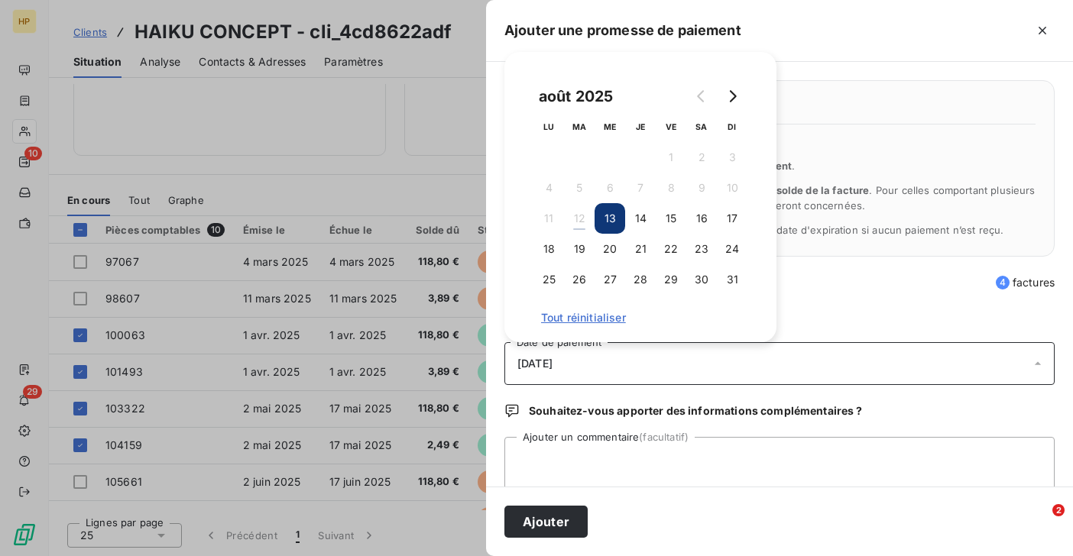
click at [605, 216] on button "13" at bounding box center [609, 218] width 31 height 31
click at [543, 516] on button "Ajouter" at bounding box center [545, 522] width 83 height 32
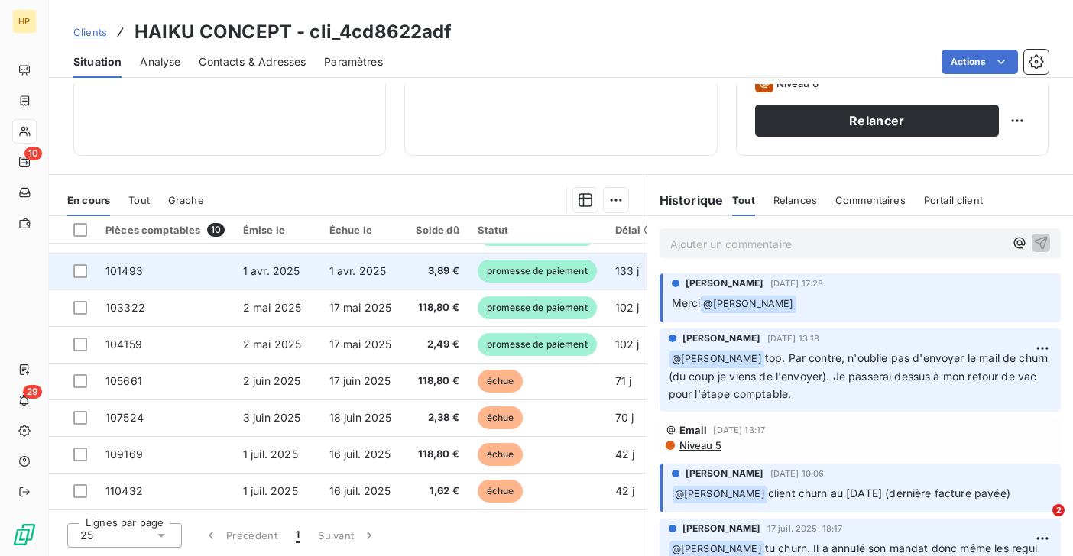
scroll to position [0, 0]
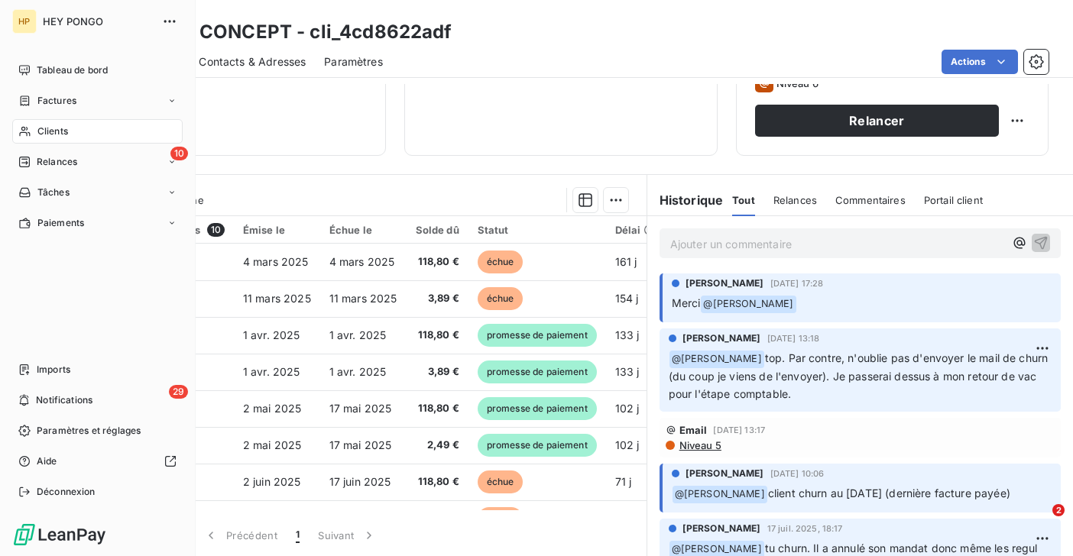
click at [31, 131] on icon at bounding box center [24, 131] width 13 height 12
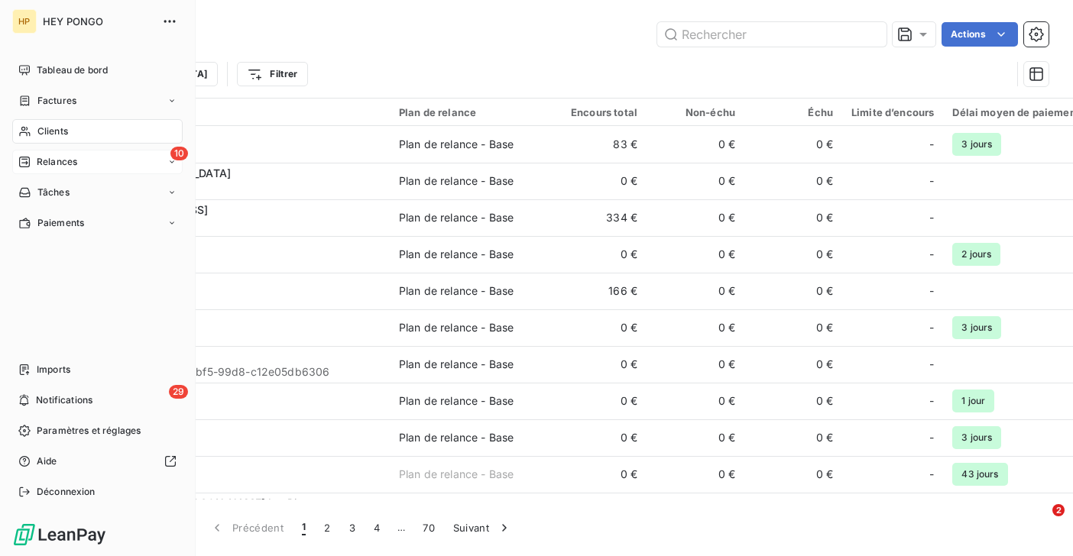
click at [50, 167] on span "Relances" at bounding box center [57, 162] width 40 height 14
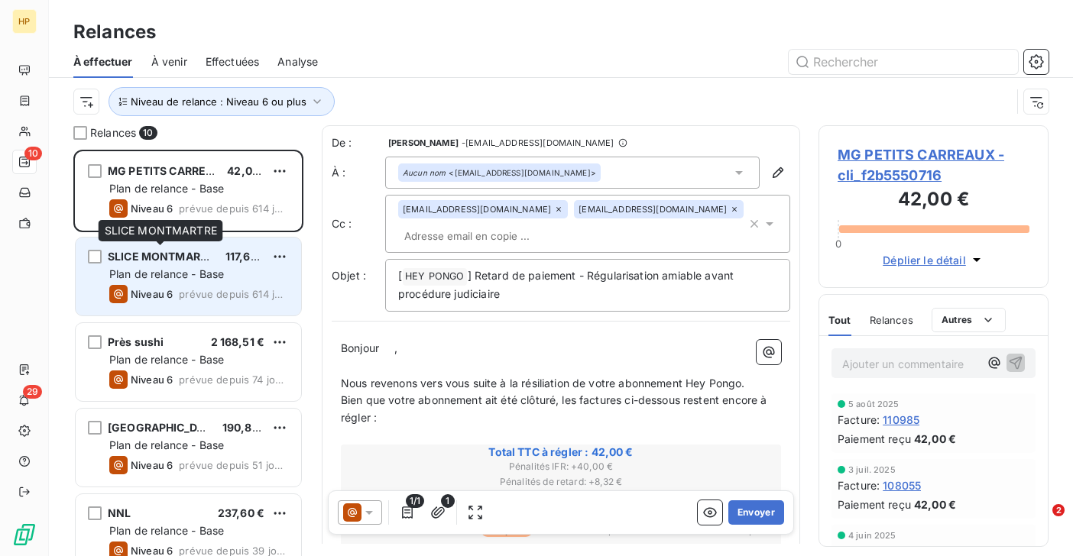
scroll to position [450, 0]
